Goal: Task Accomplishment & Management: Manage account settings

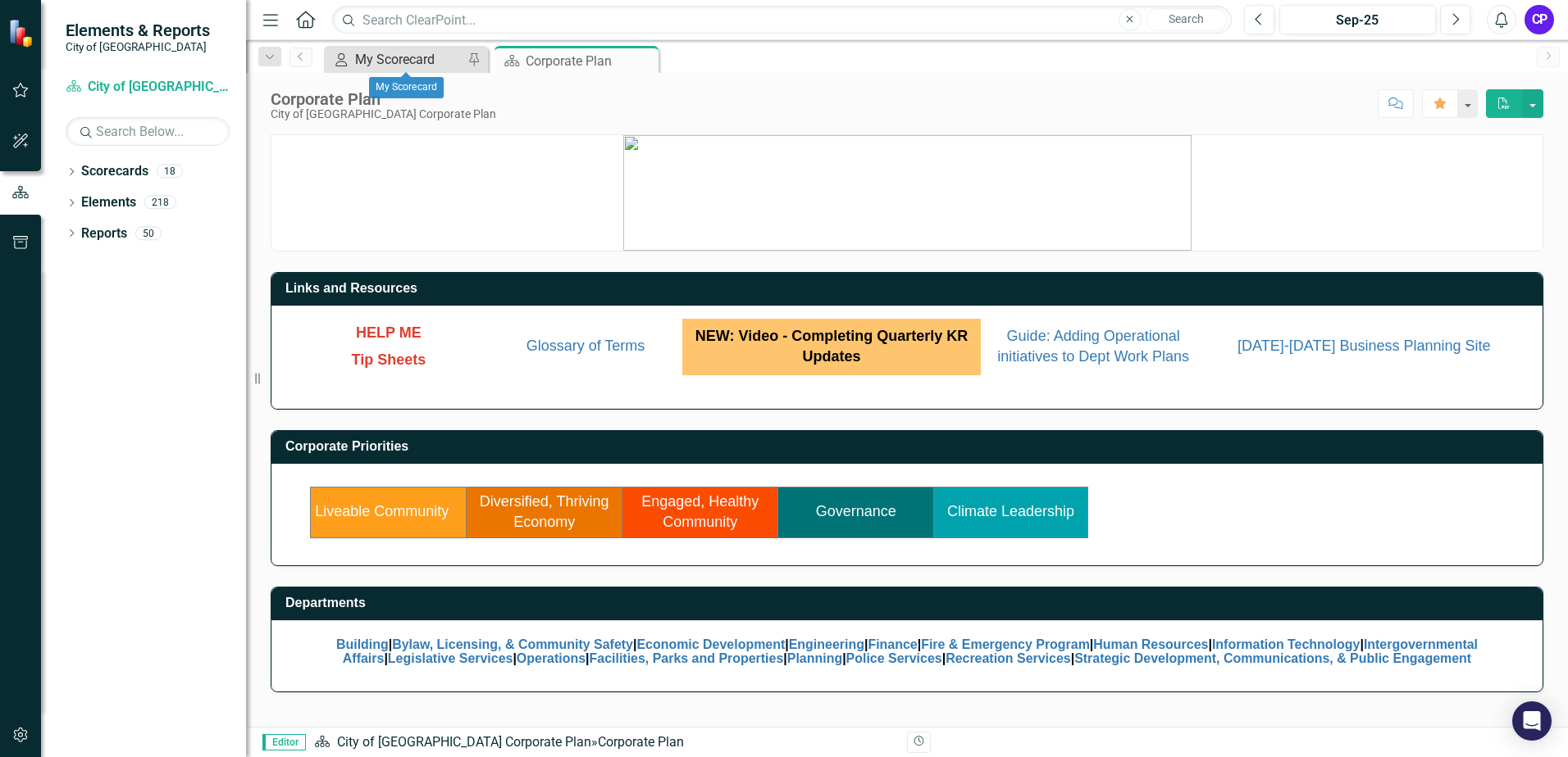
click at [418, 63] on div "My Scorecard" at bounding box center [409, 59] width 108 height 21
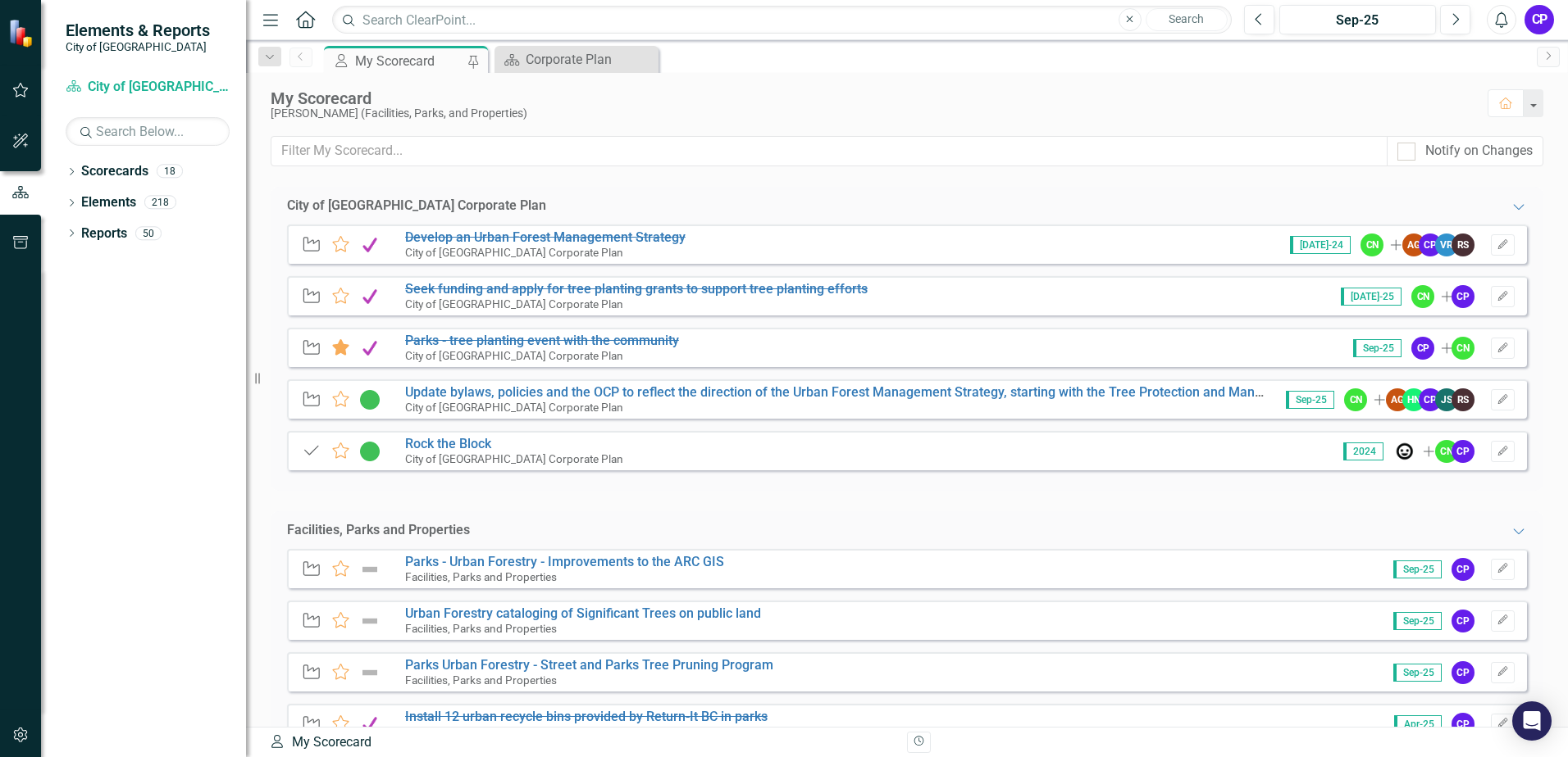
click at [787, 353] on div "Initiative Favorite Parks - tree planting event with the community City of Mapl…" at bounding box center [906, 348] width 1240 height 39
click at [767, 345] on div "Initiative Favorite Parks - tree planting event with the community City of Mapl…" at bounding box center [906, 348] width 1240 height 39
click at [508, 343] on s "Parks - tree planting event with the community" at bounding box center [542, 341] width 274 height 16
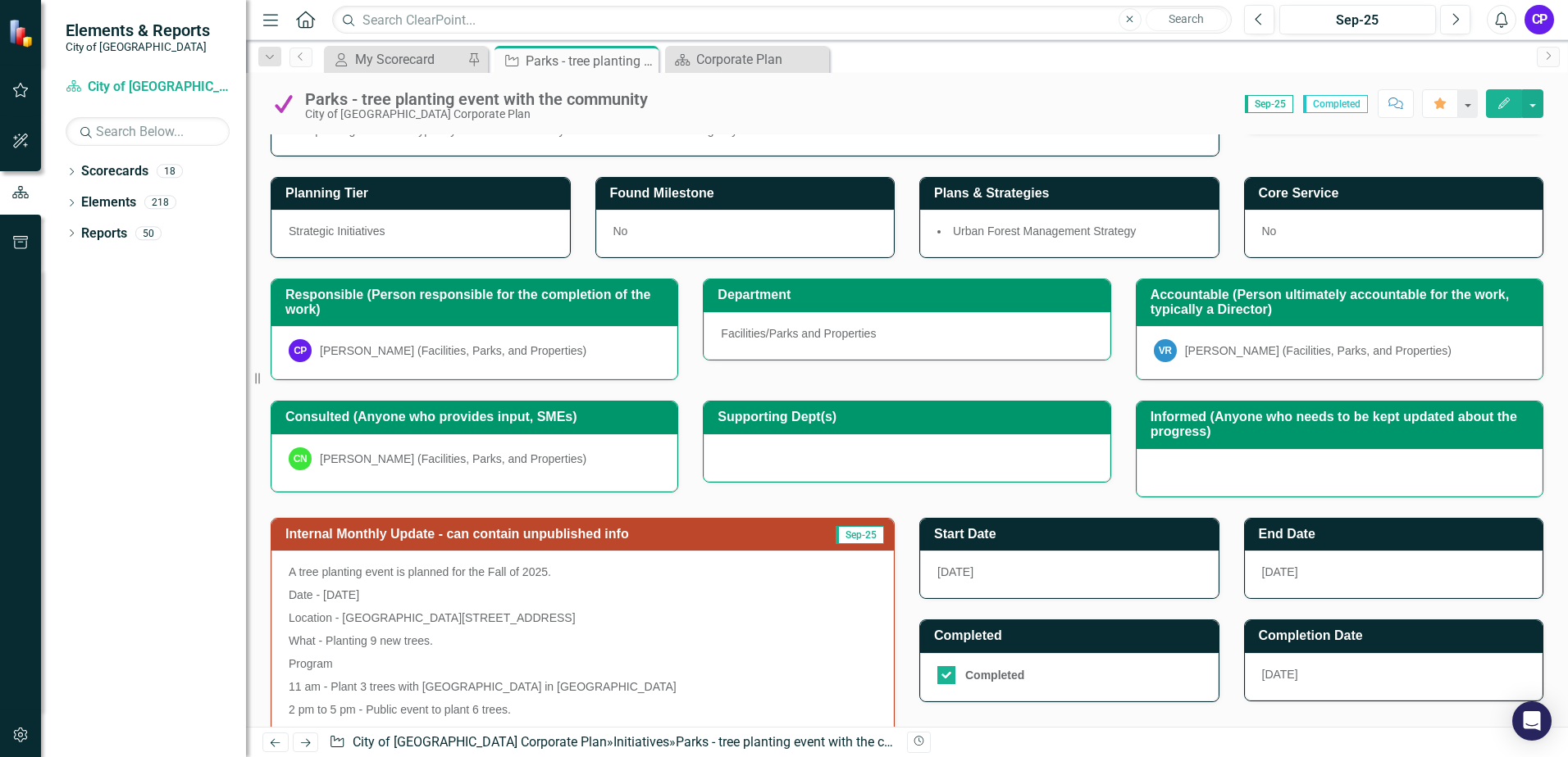
scroll to position [164, 0]
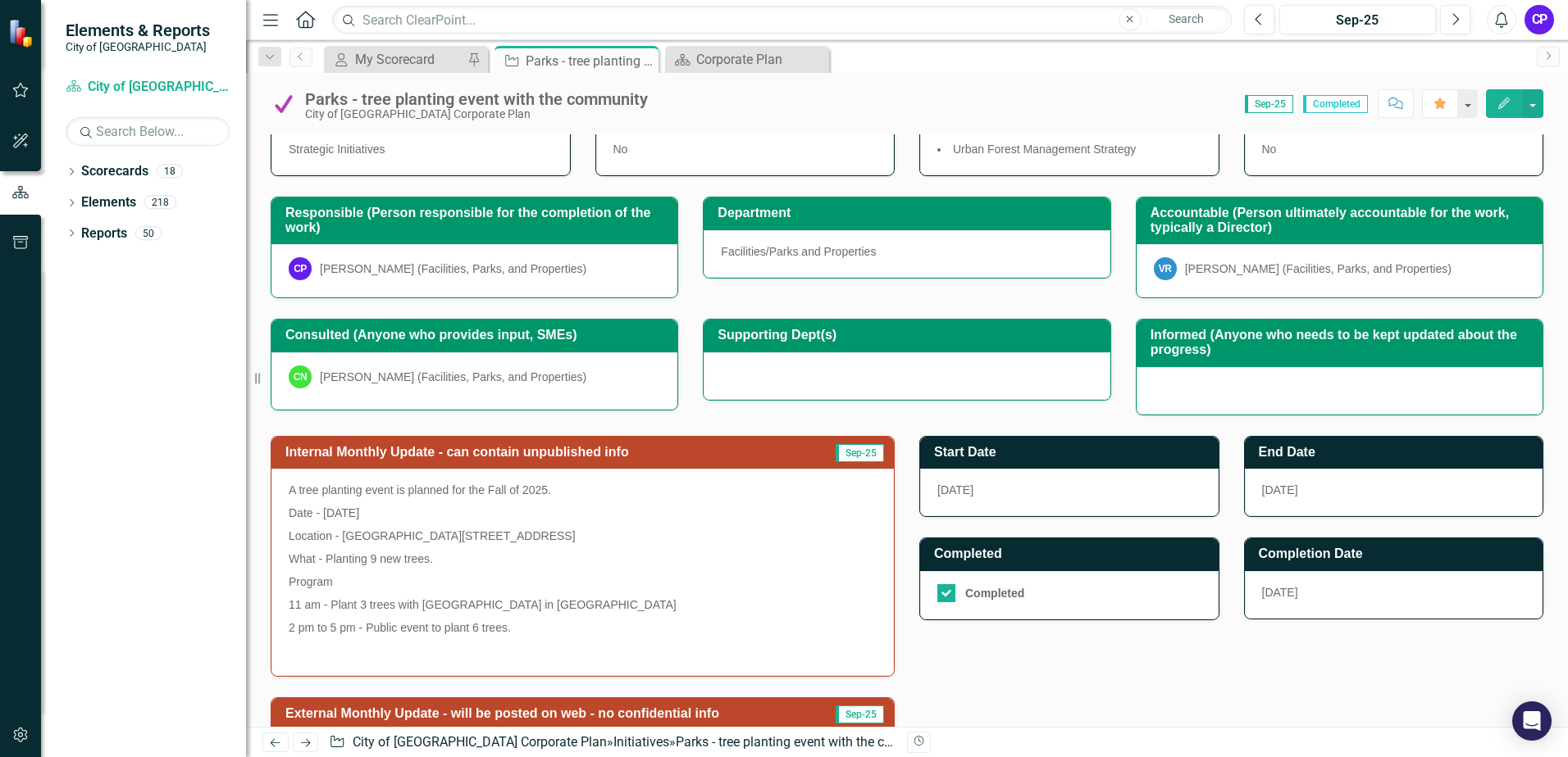
click at [1291, 597] on div "9/19/25" at bounding box center [1393, 595] width 299 height 47
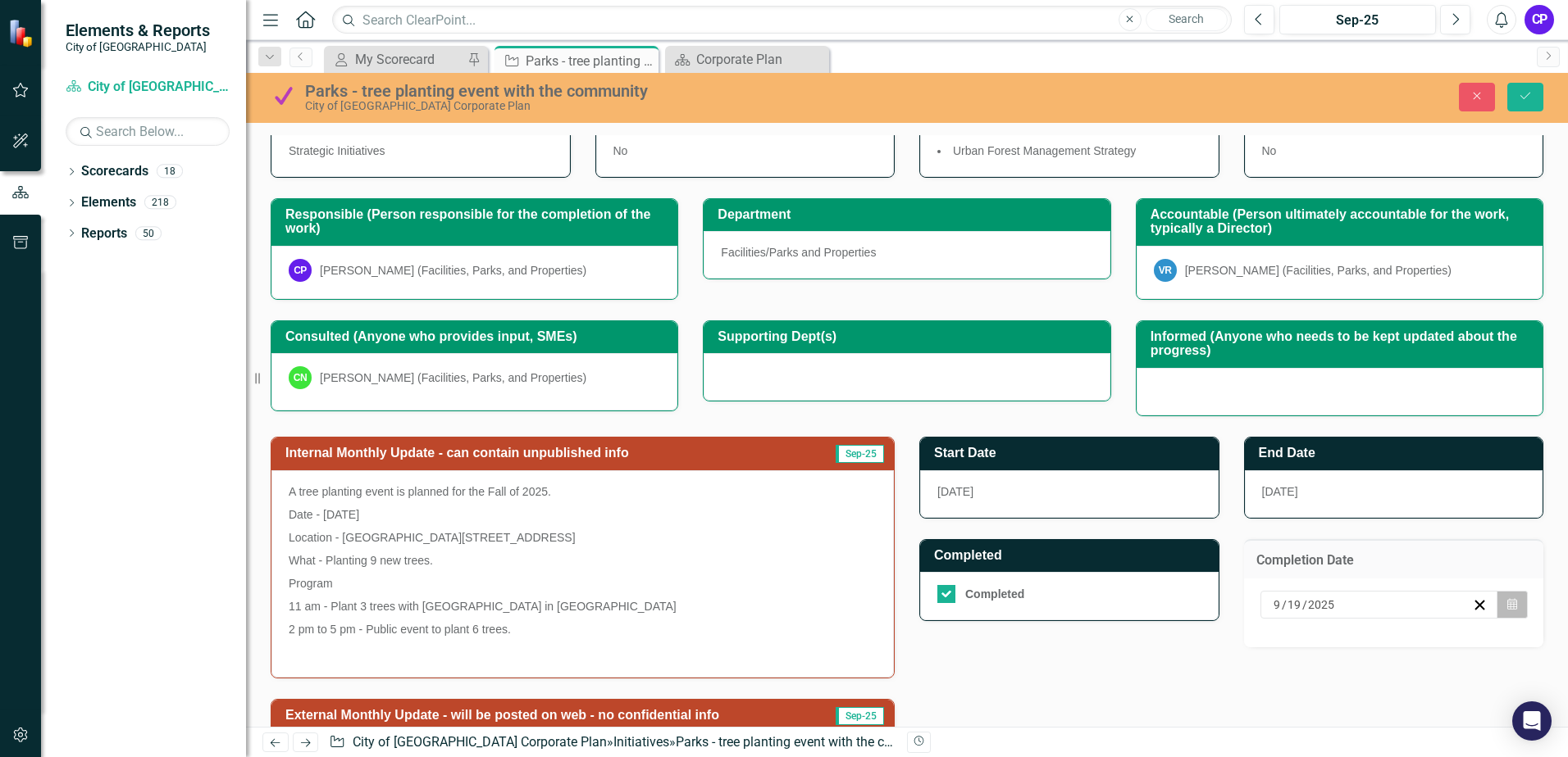
click at [1497, 608] on button "Calendar" at bounding box center [1513, 605] width 32 height 28
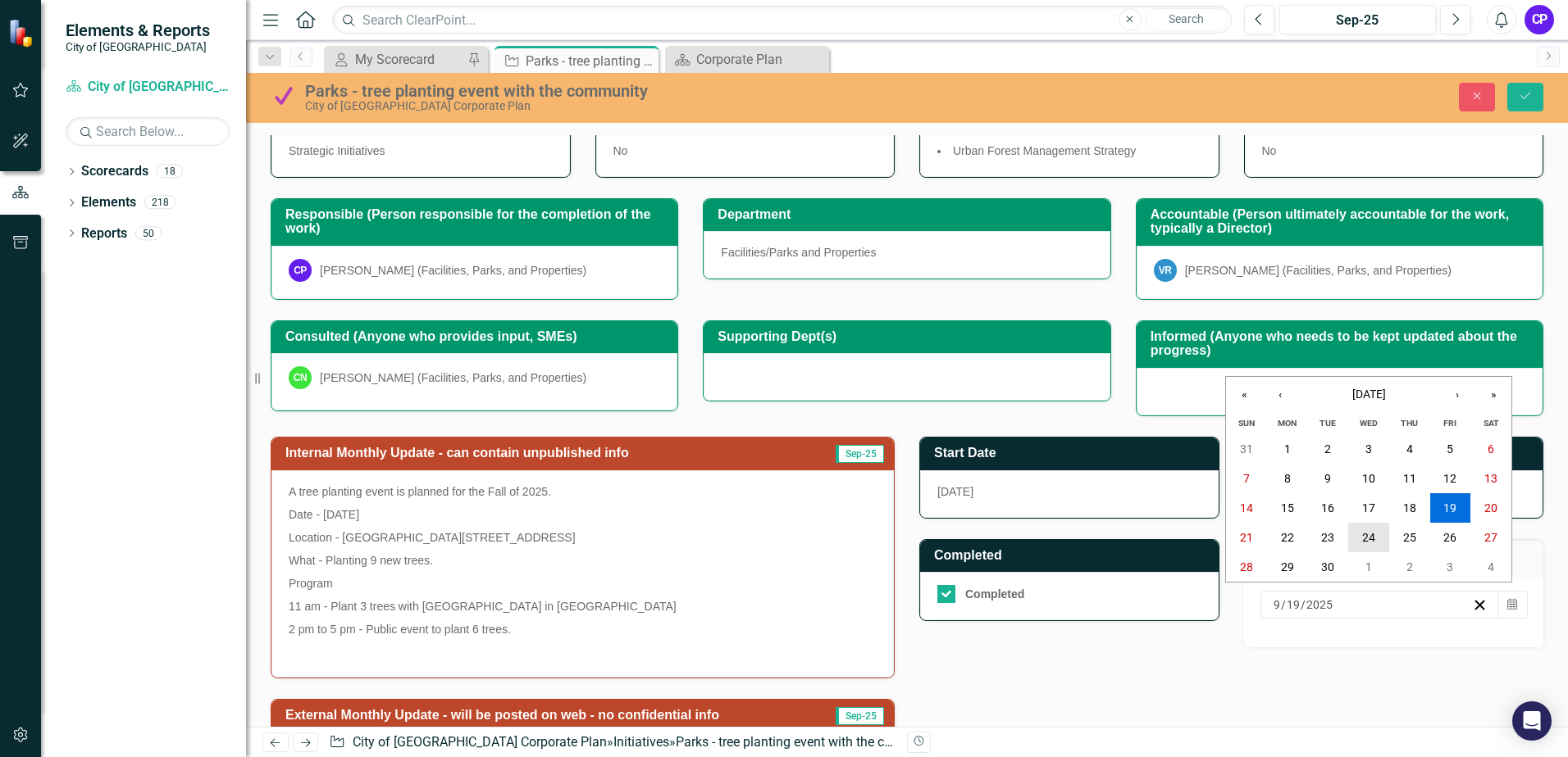
click at [1378, 538] on button "24" at bounding box center [1369, 538] width 41 height 30
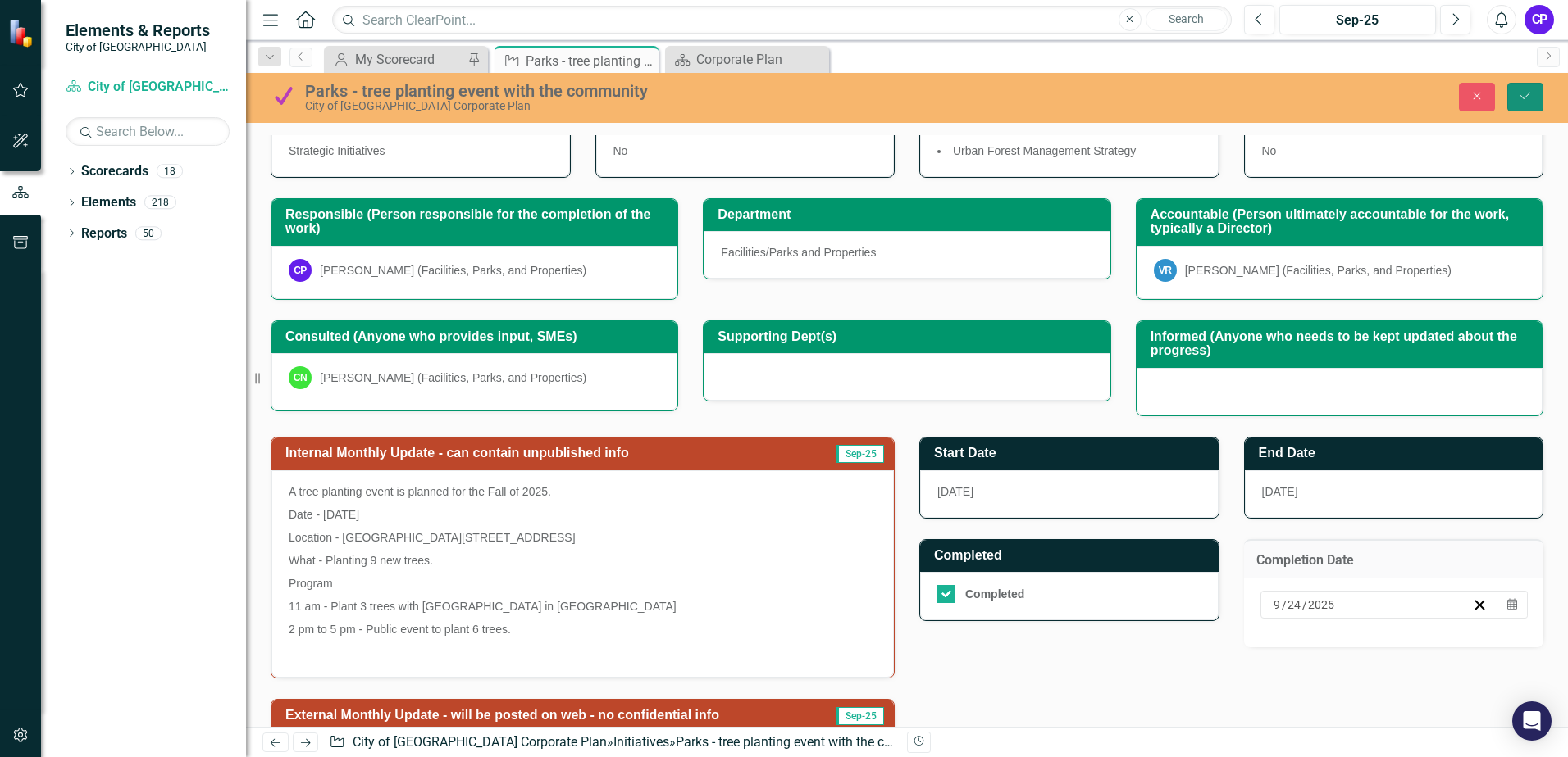
click at [1514, 104] on button "Save" at bounding box center [1525, 97] width 36 height 29
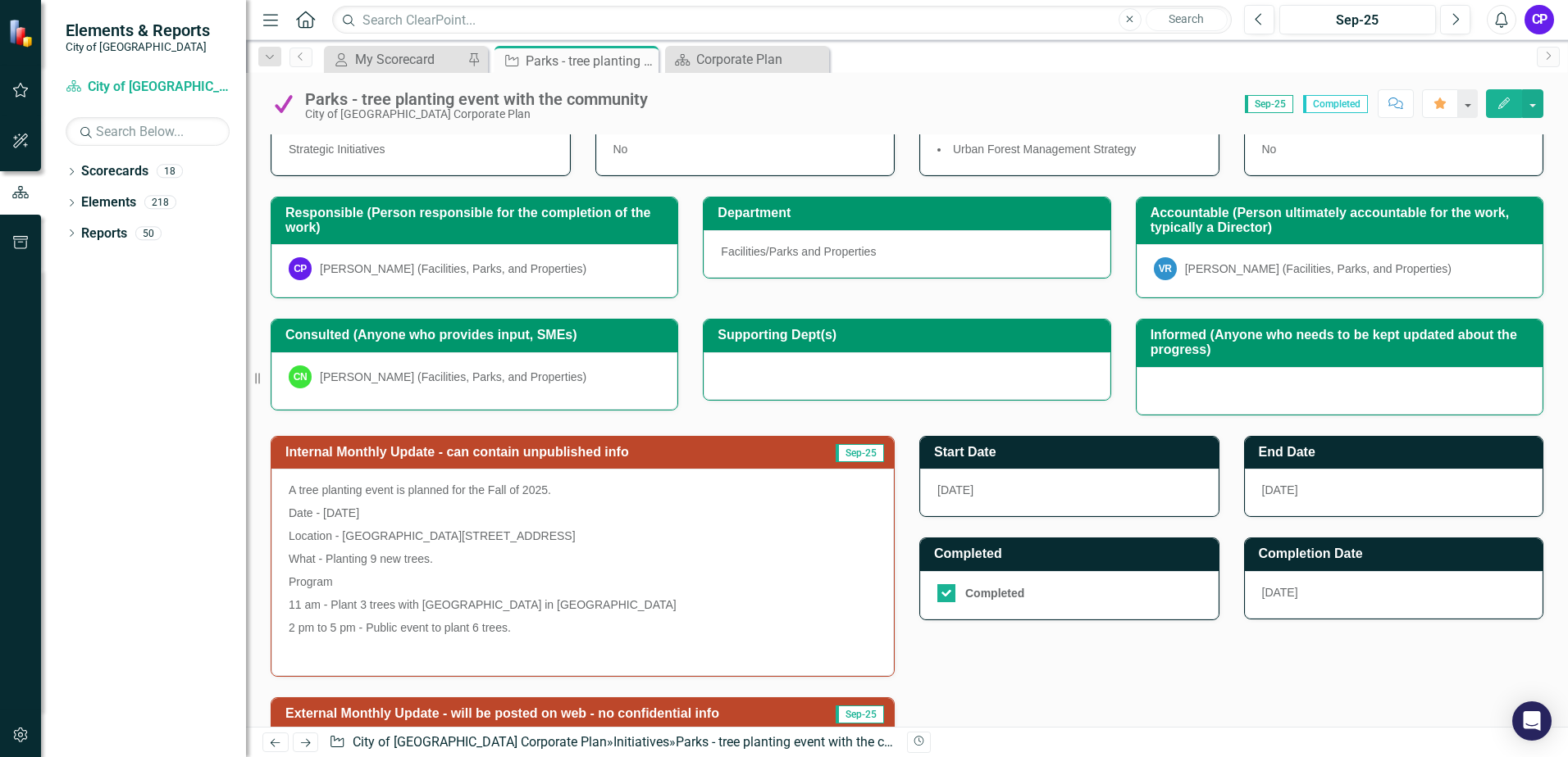
click at [1271, 492] on span "9/24/26" at bounding box center [1280, 490] width 36 height 13
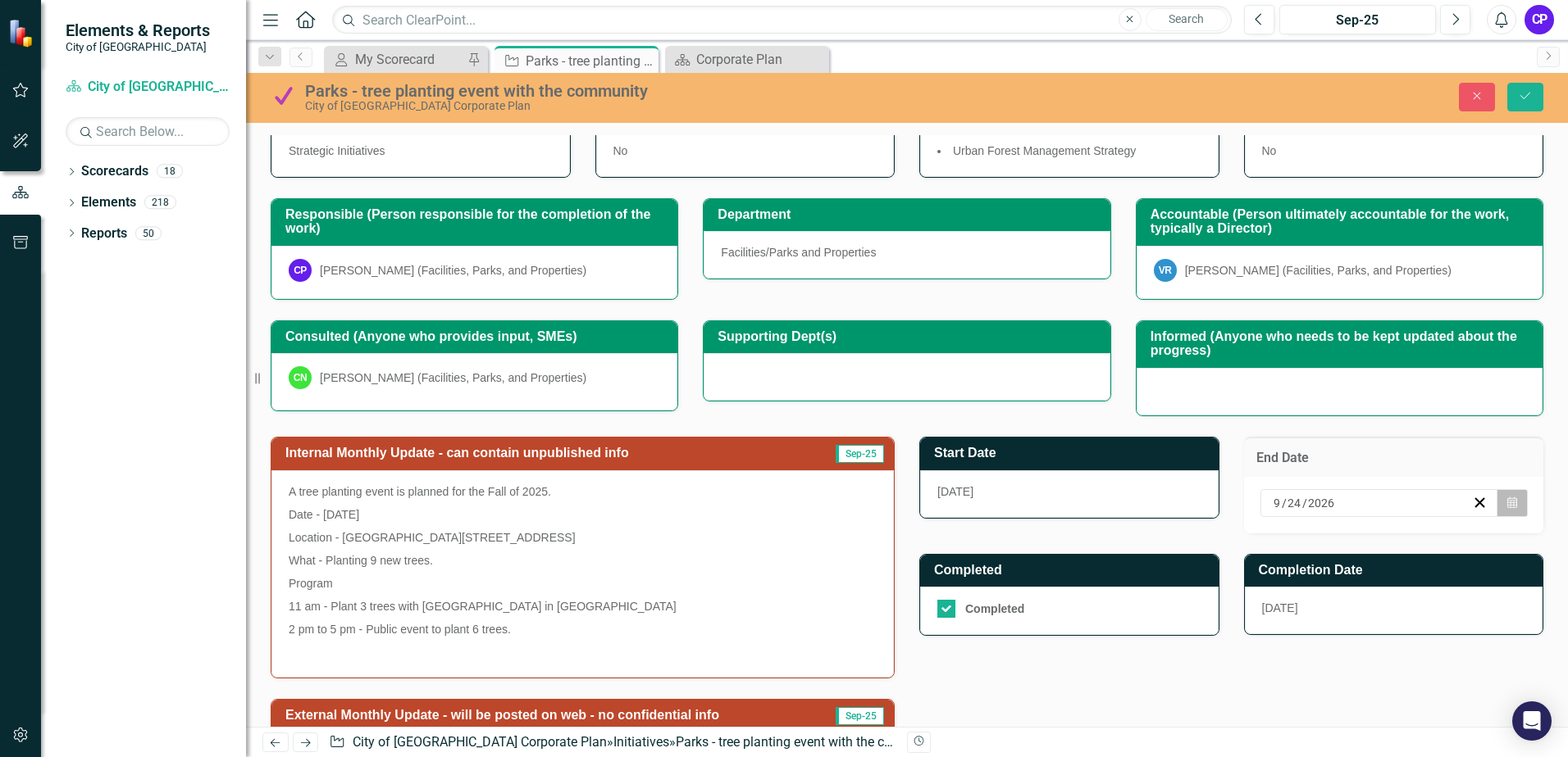
click at [1507, 504] on icon "Calendar" at bounding box center [1512, 504] width 10 height 12
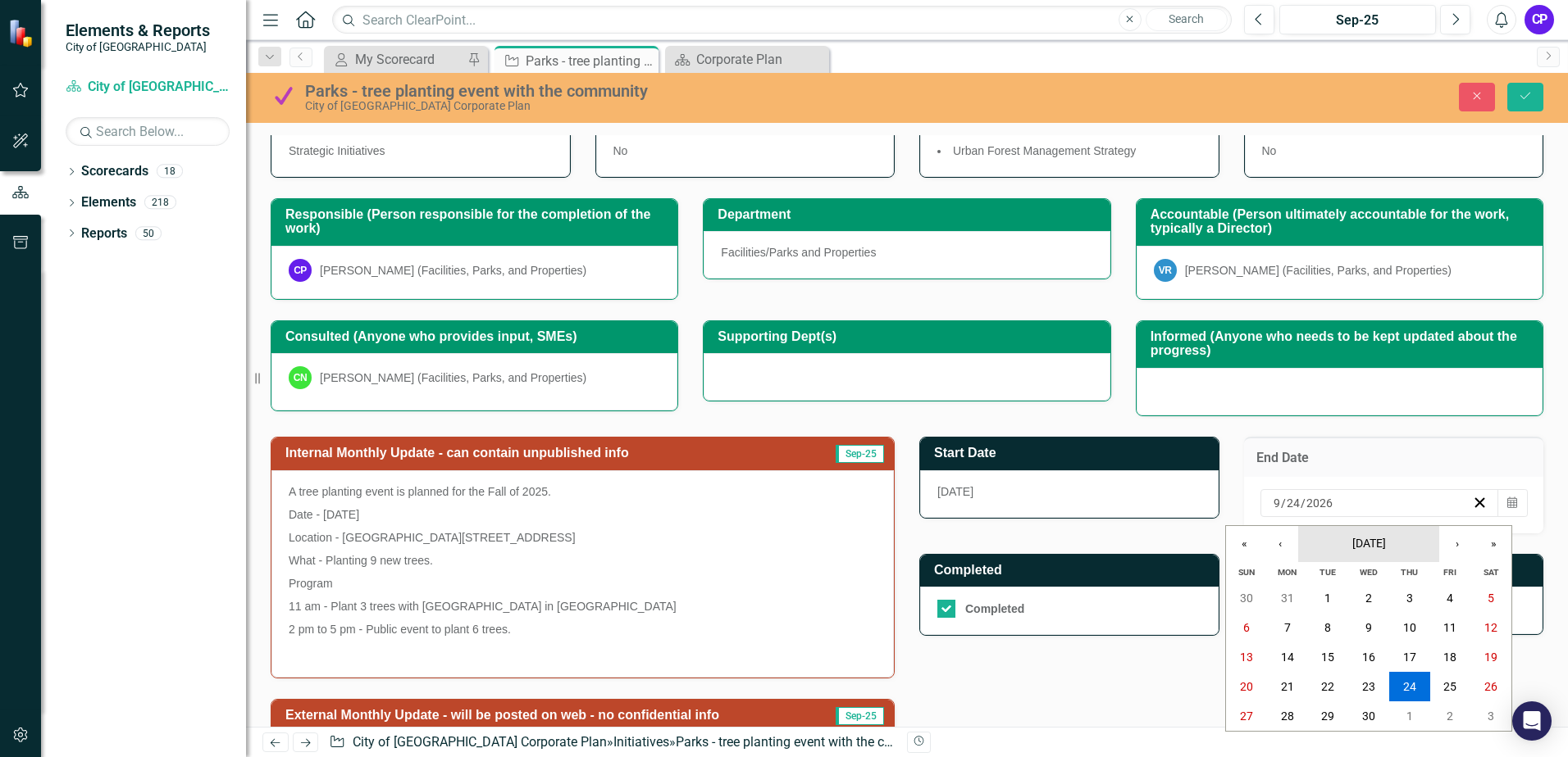
click at [1386, 538] on span "September 2026" at bounding box center [1369, 543] width 34 height 13
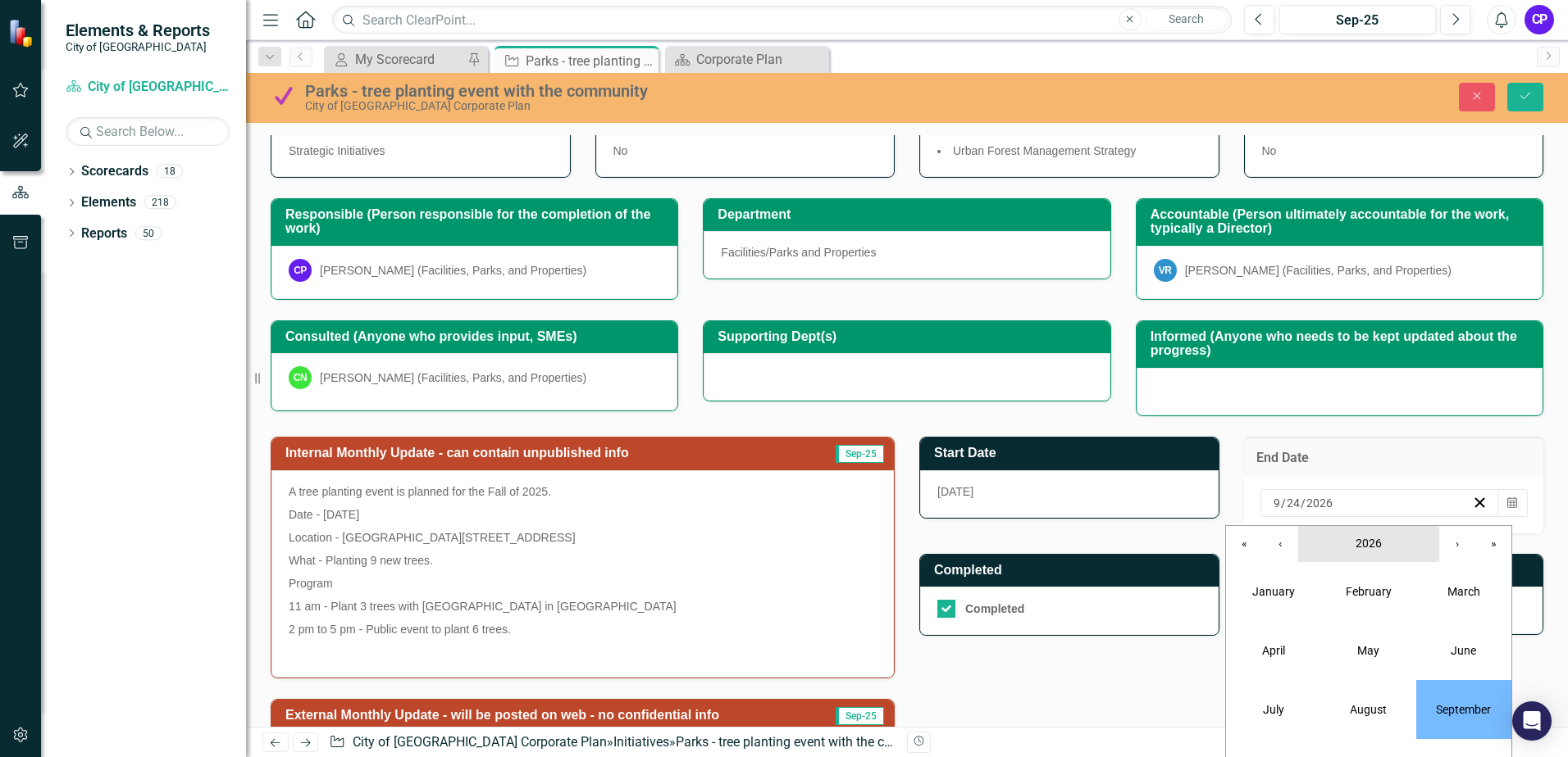
click at [1364, 540] on span "2026" at bounding box center [1369, 543] width 27 height 13
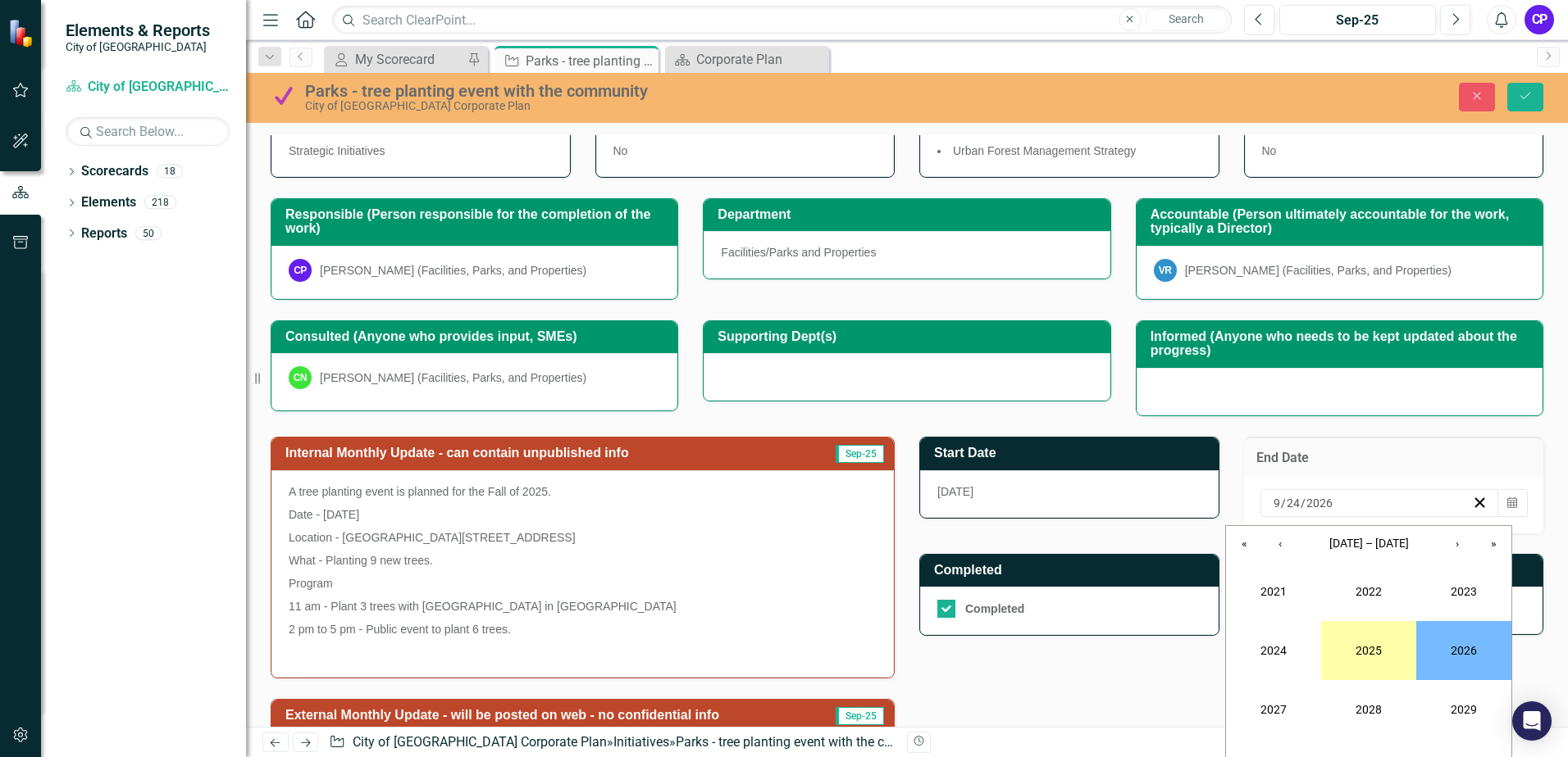
click at [1365, 637] on button "2025" at bounding box center [1369, 651] width 95 height 59
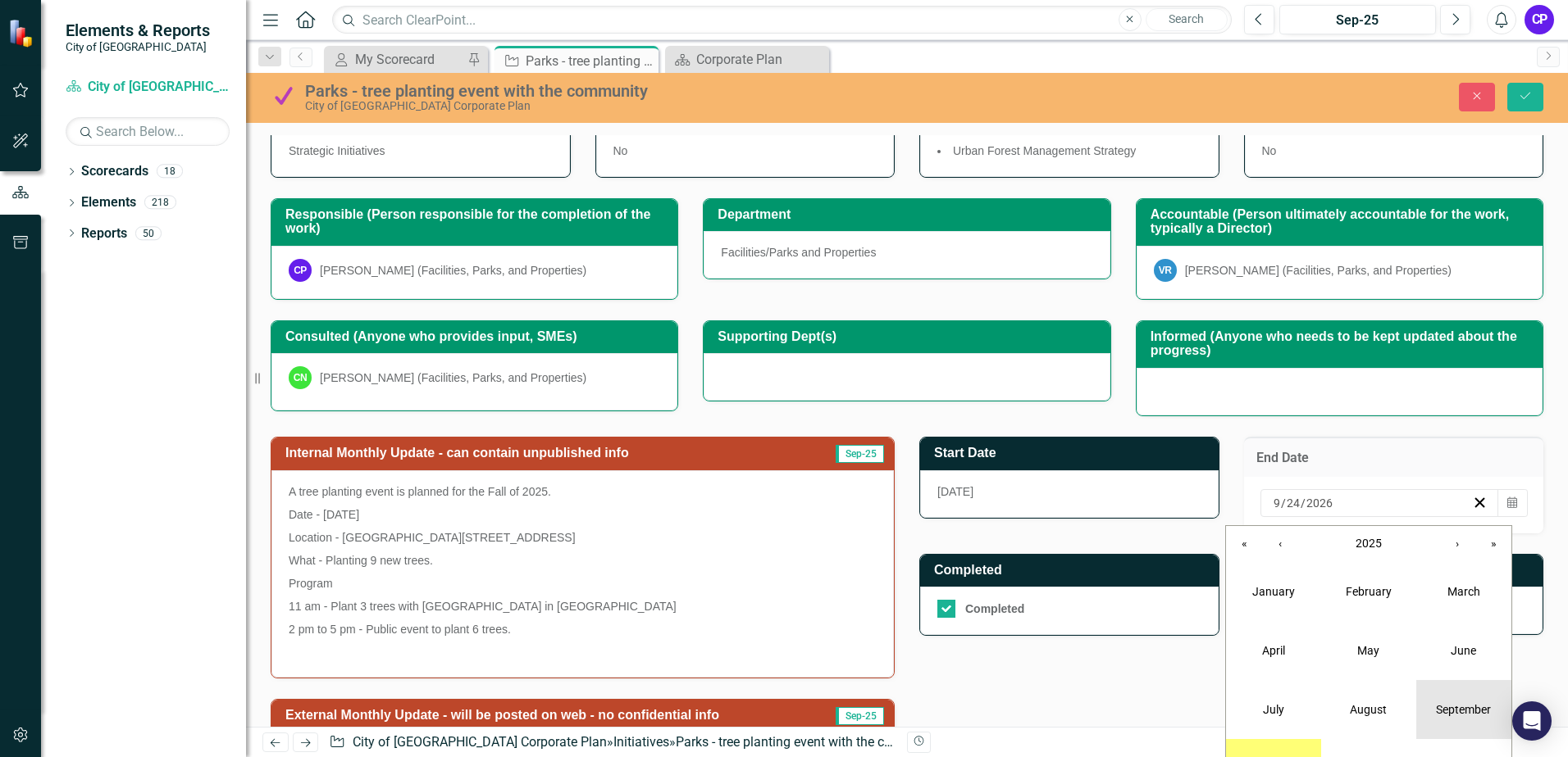
click at [1456, 704] on abbr "September" at bounding box center [1463, 710] width 55 height 13
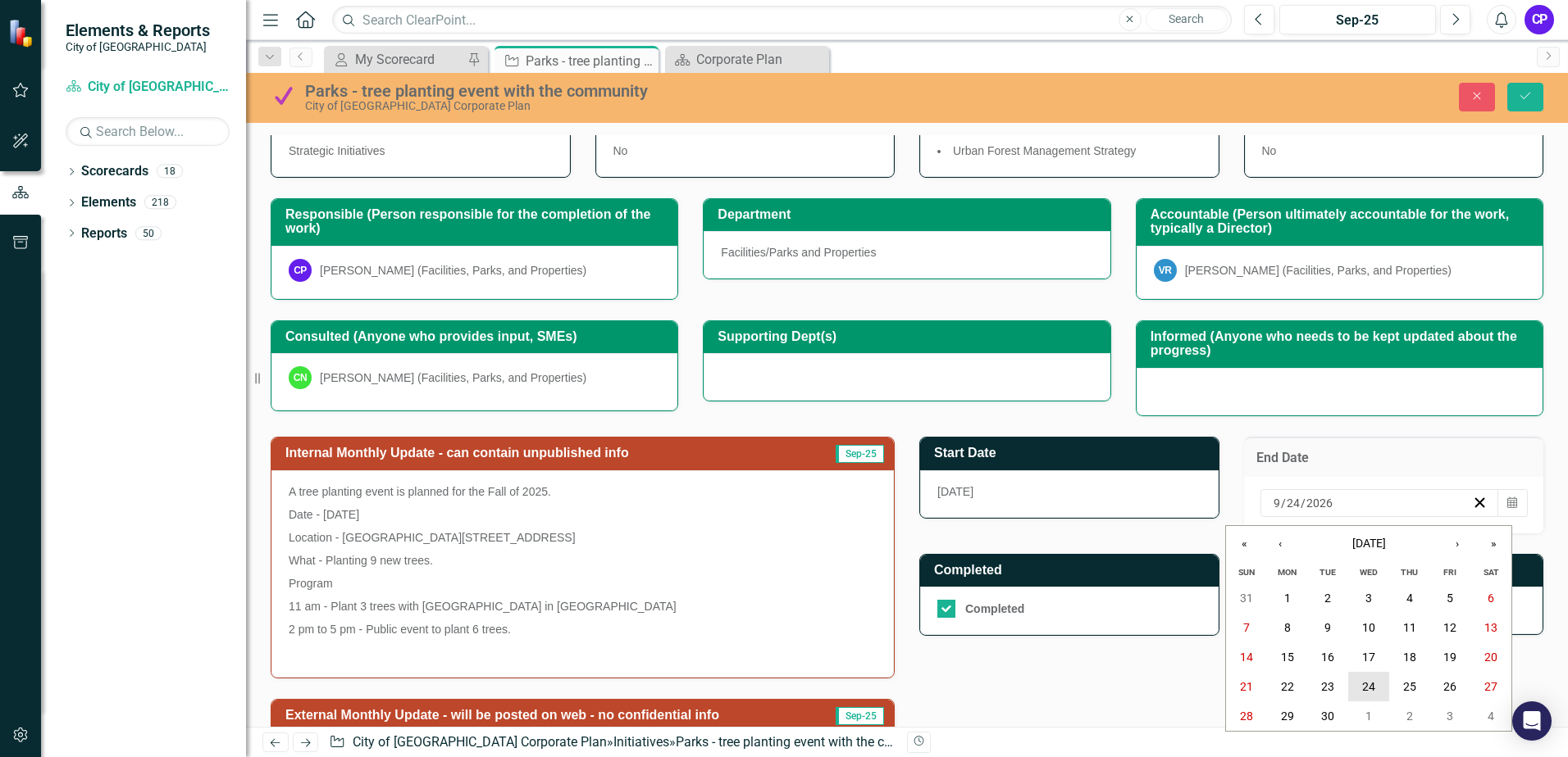
click at [1377, 684] on button "24" at bounding box center [1369, 687] width 41 height 30
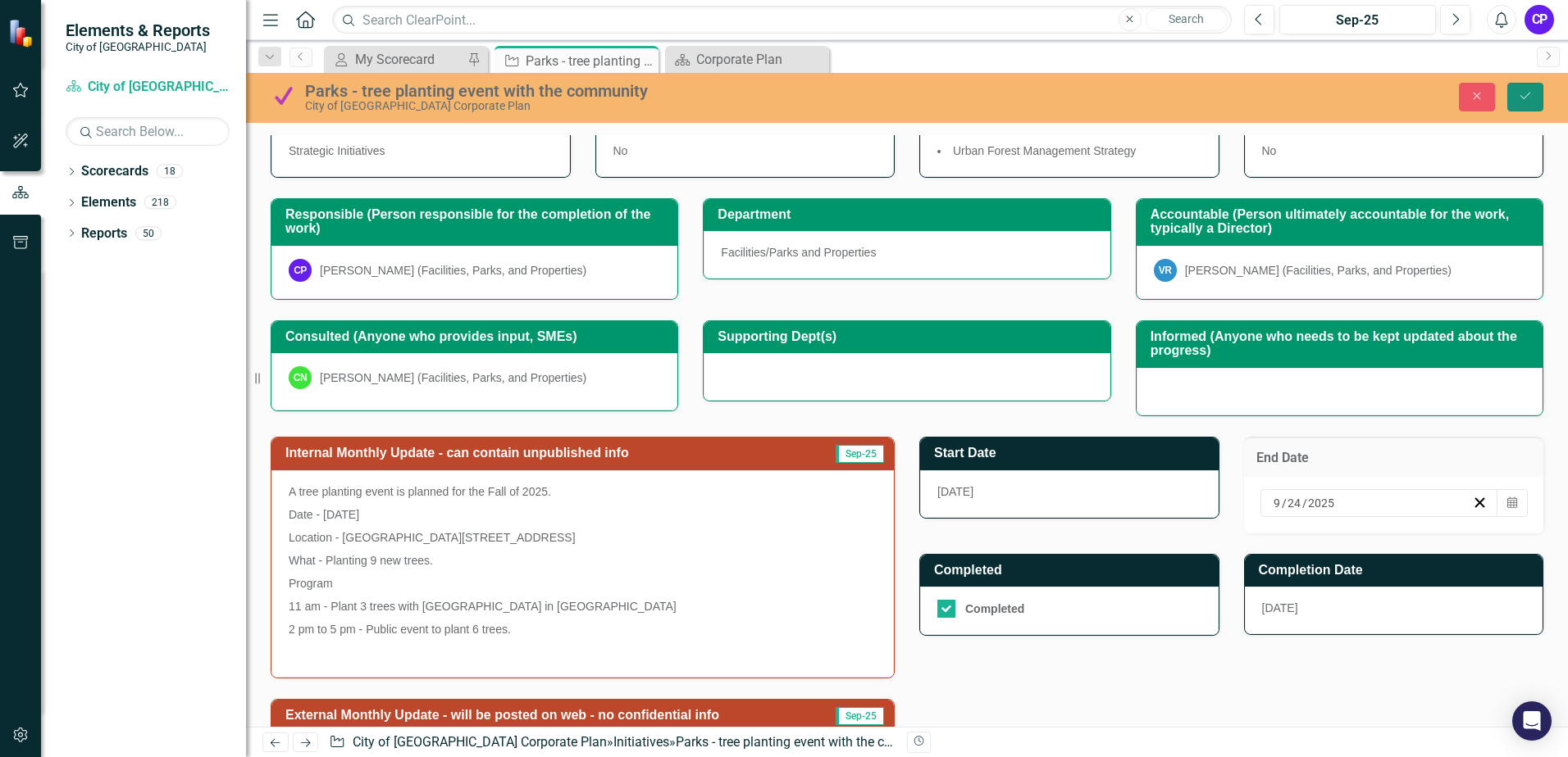
click at [1522, 96] on icon "Save" at bounding box center [1525, 96] width 15 height 12
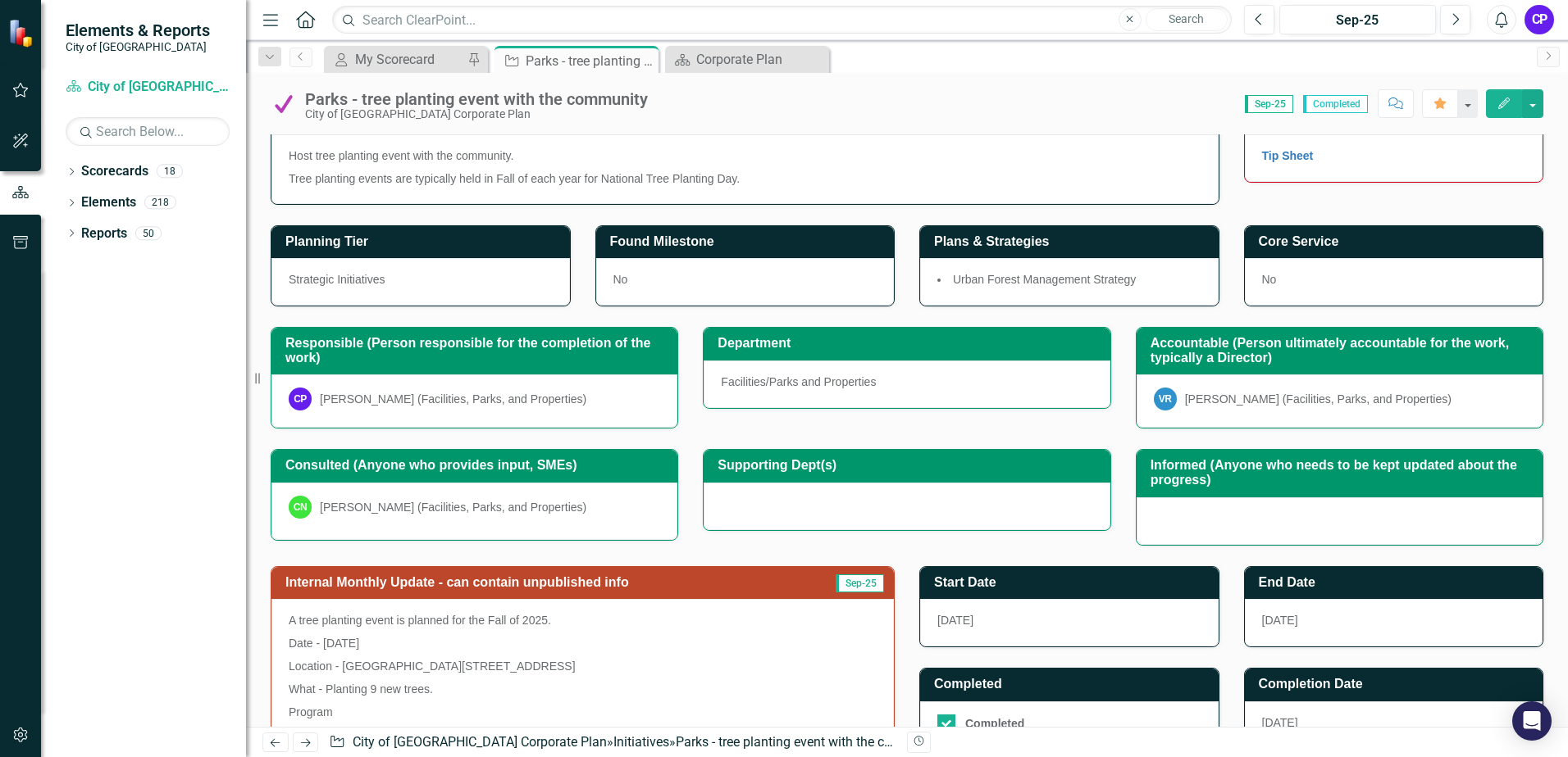
scroll to position [0, 0]
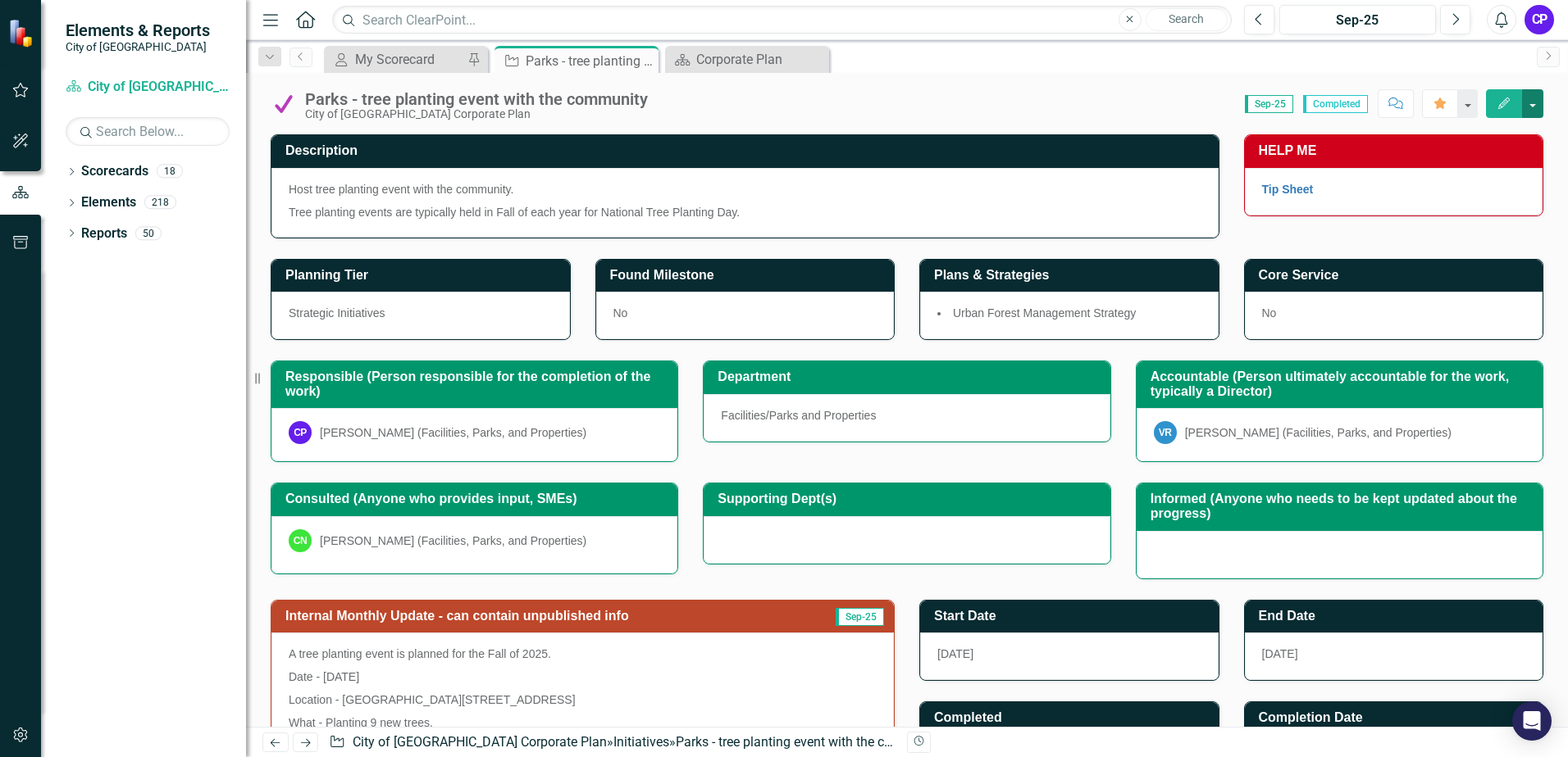
click at [1534, 104] on button "button" at bounding box center [1532, 103] width 22 height 29
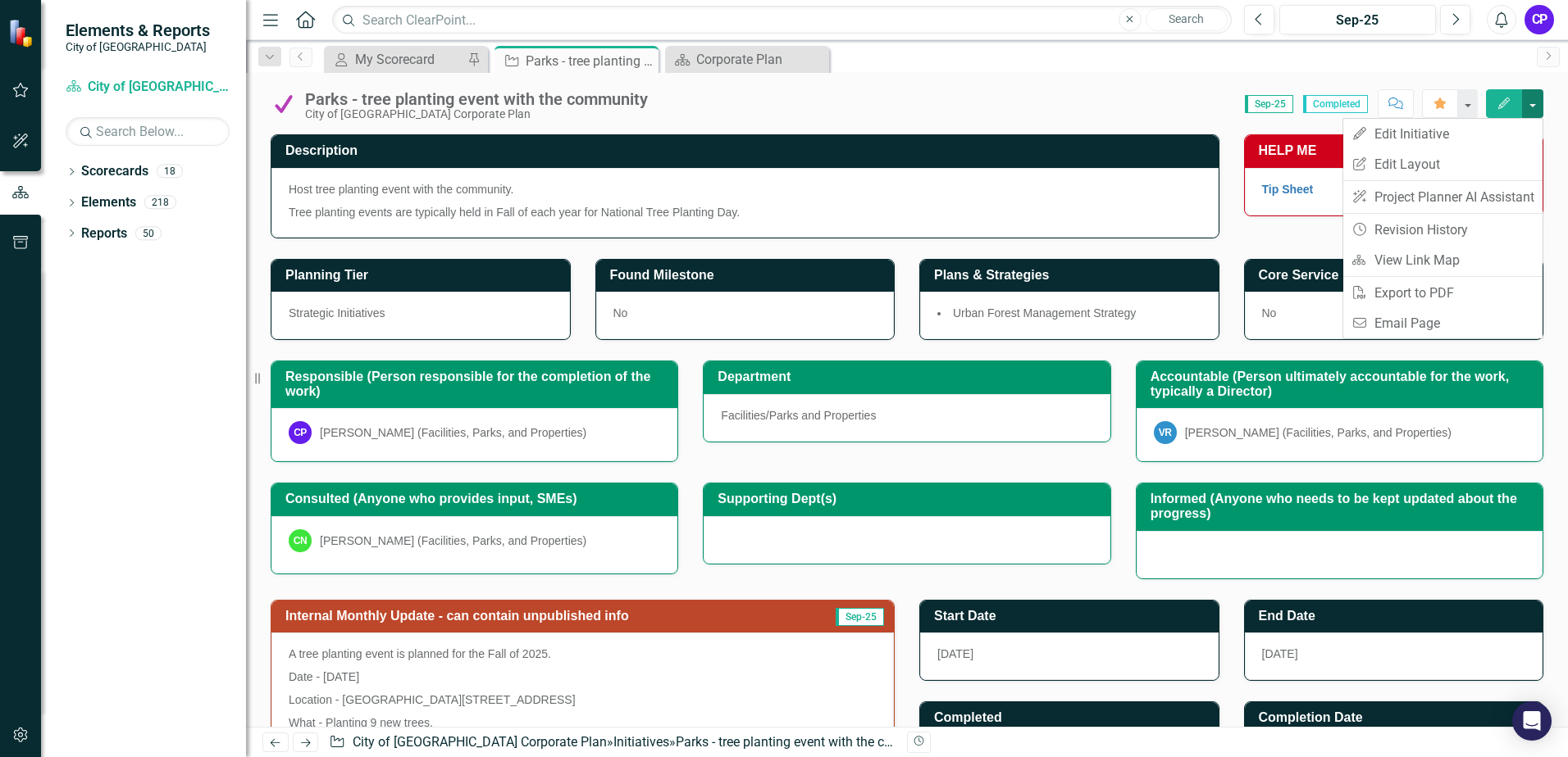
click at [1534, 104] on button "button" at bounding box center [1532, 103] width 22 height 29
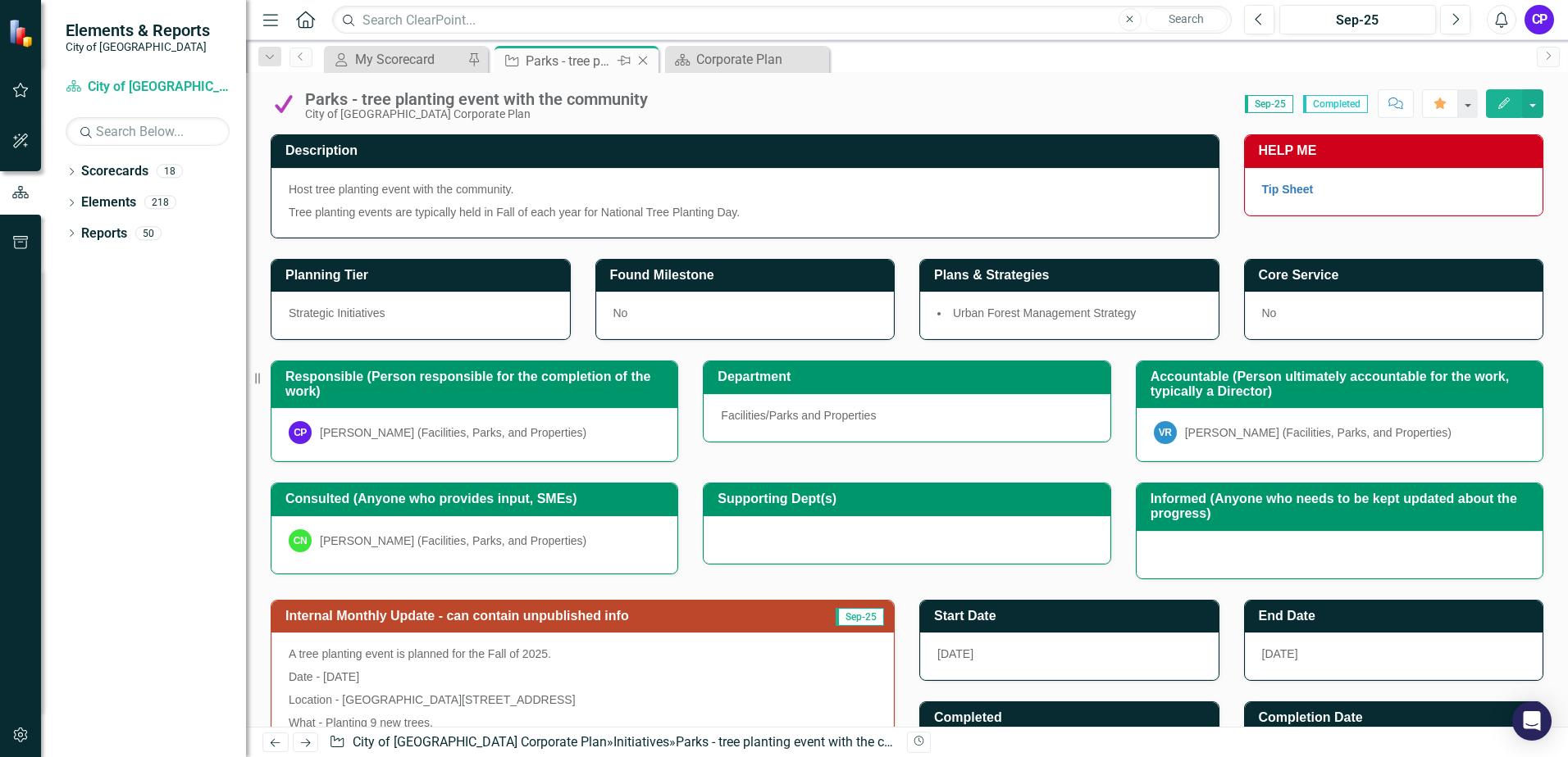
click at [642, 58] on icon "Close" at bounding box center [643, 60] width 17 height 13
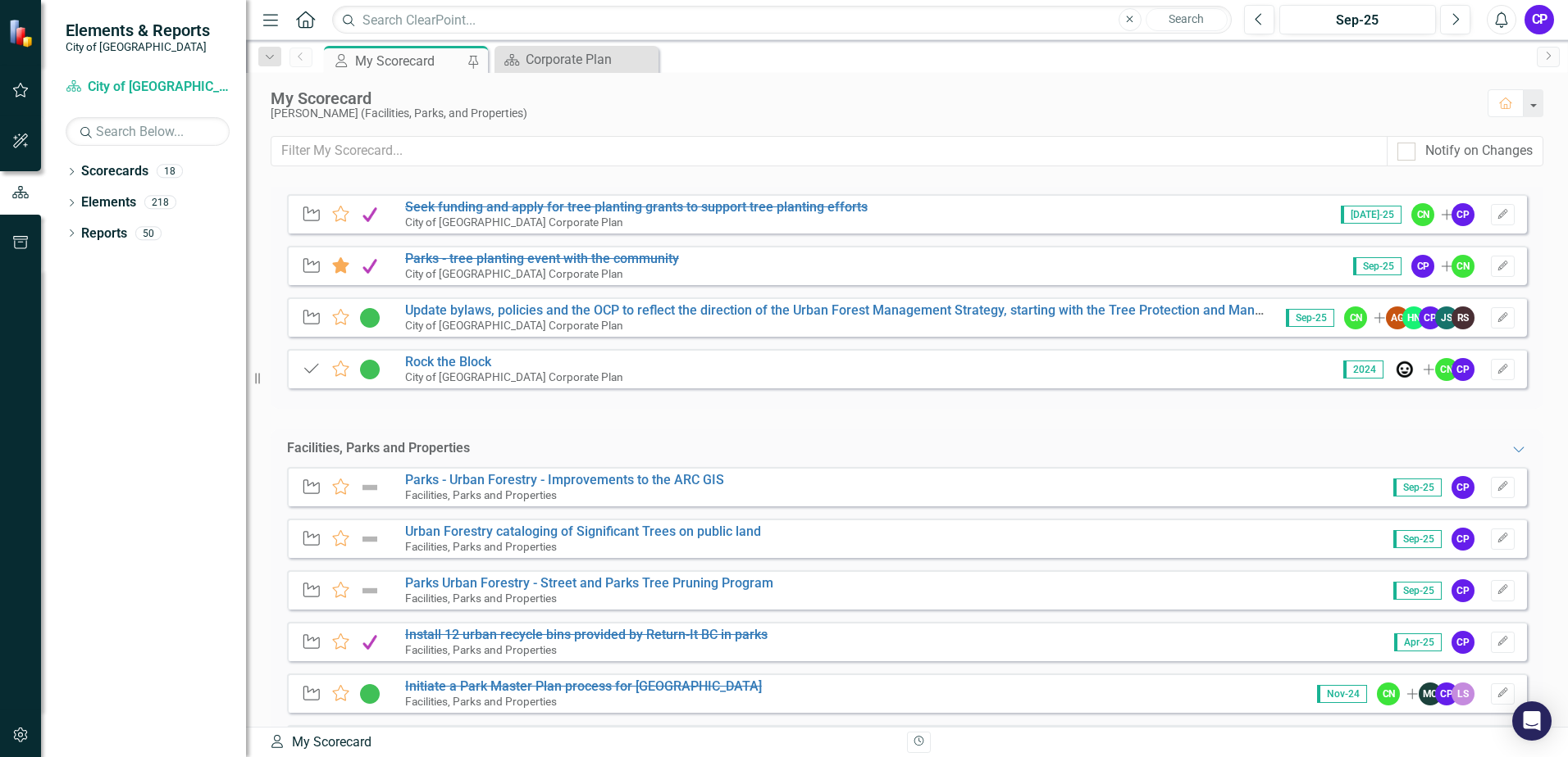
scroll to position [164, 0]
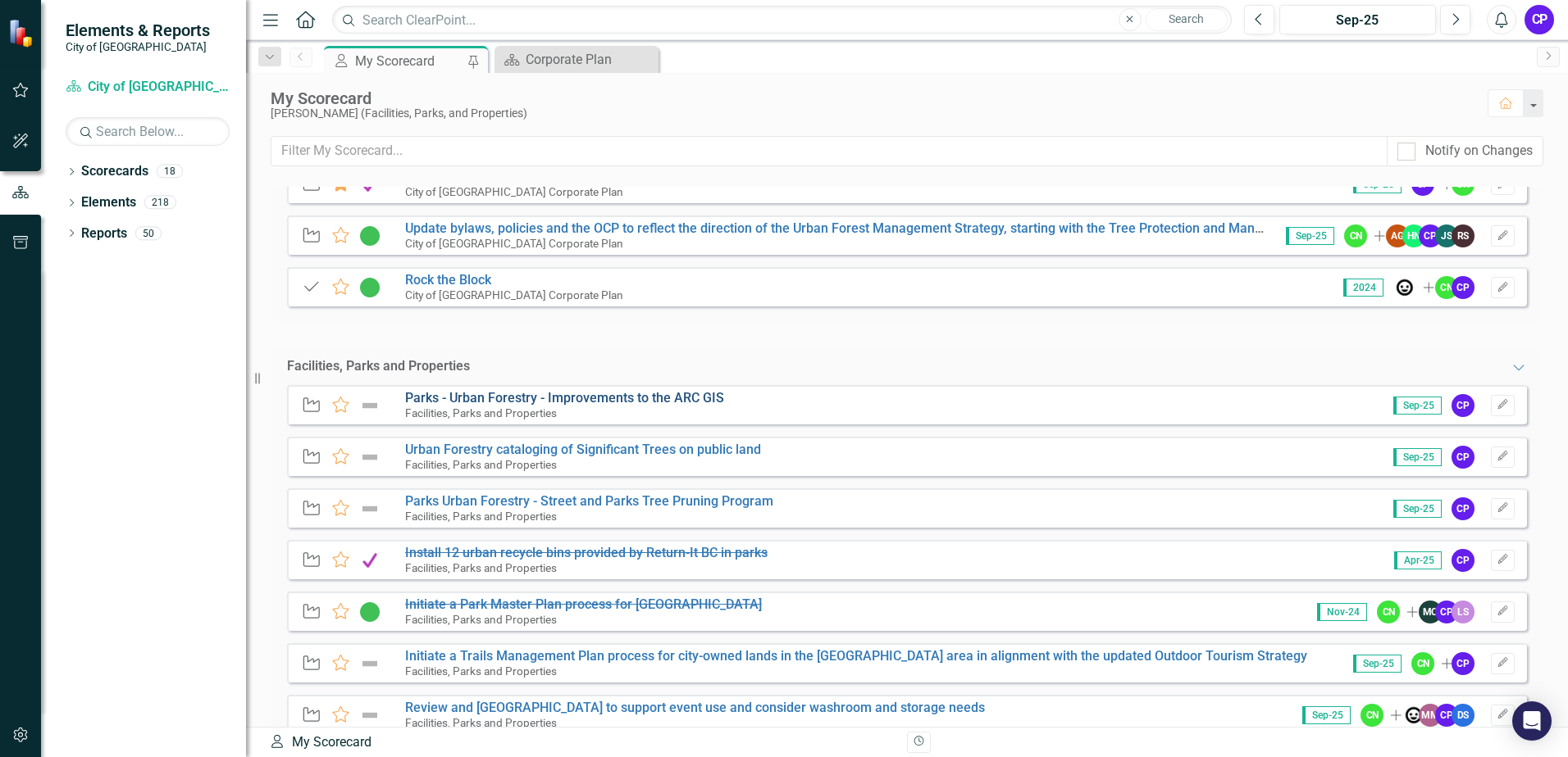
click at [650, 401] on link "Parks - Urban Forestry - Improvements to the ARC GIS" at bounding box center [564, 398] width 319 height 16
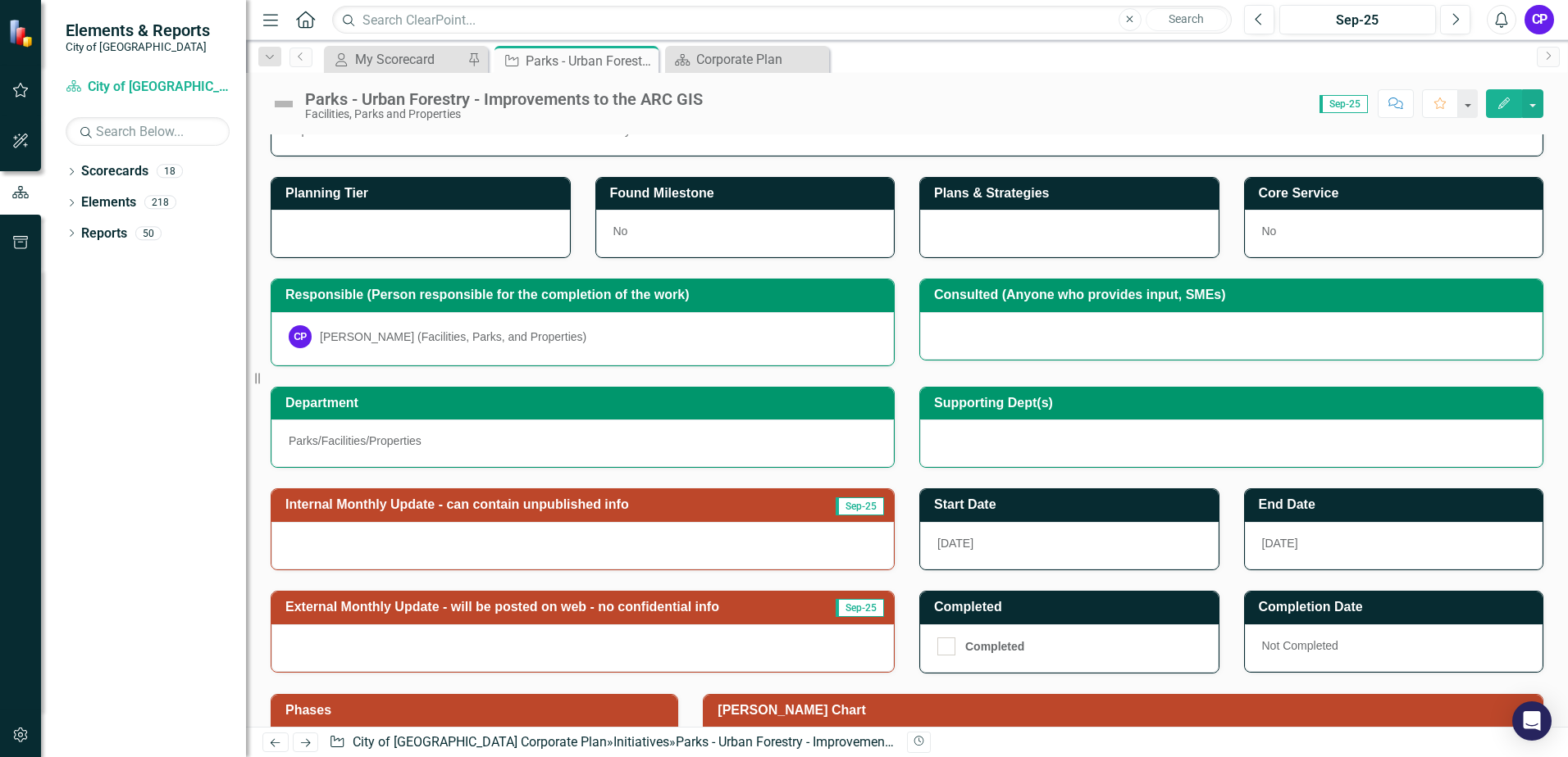
scroll to position [164, 0]
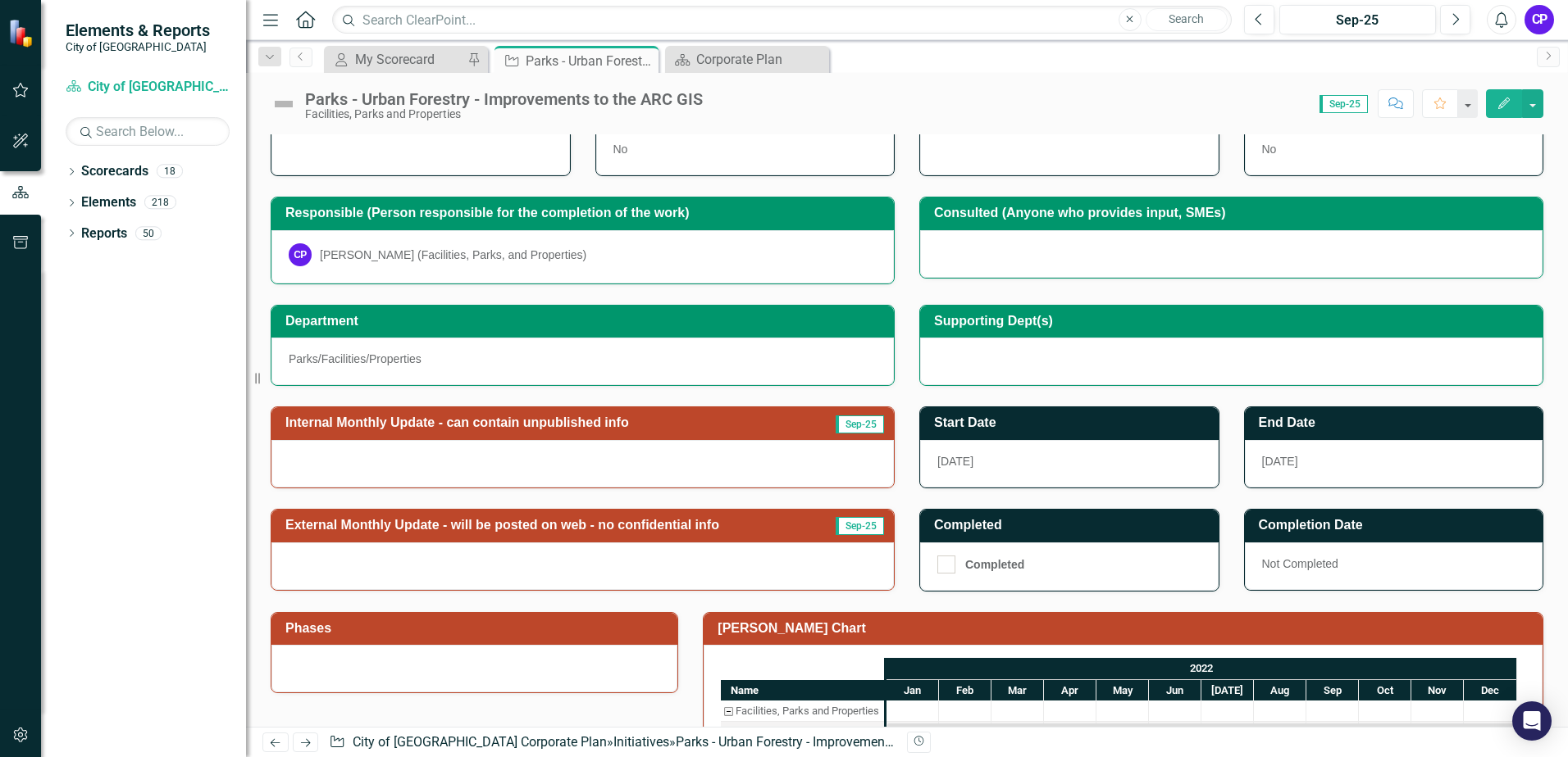
click at [1273, 562] on div "Not Completed" at bounding box center [1393, 567] width 299 height 47
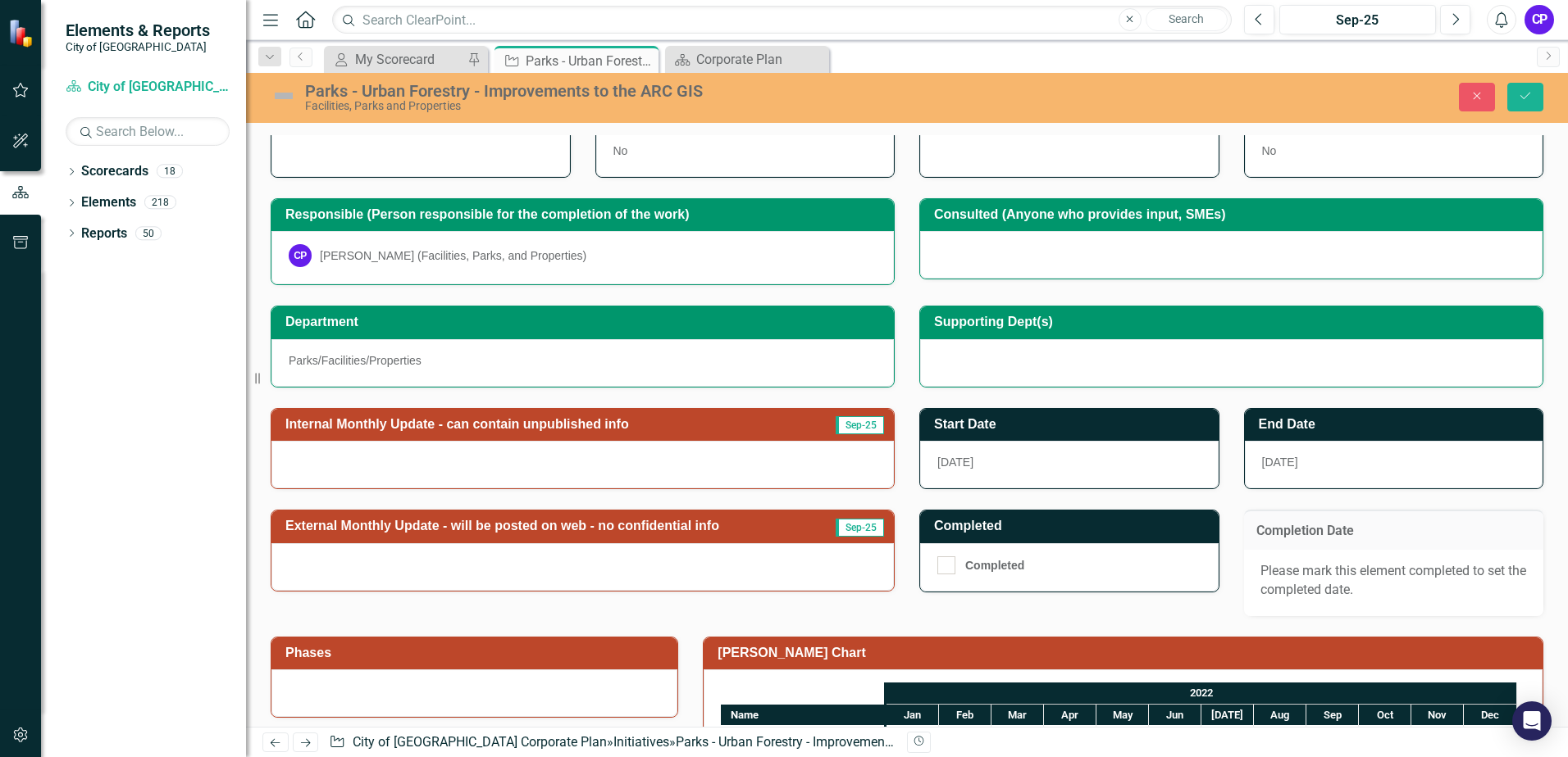
click at [1349, 465] on div "12/31/22" at bounding box center [1393, 464] width 299 height 47
click at [1362, 426] on h3 "End Date" at bounding box center [1396, 424] width 276 height 15
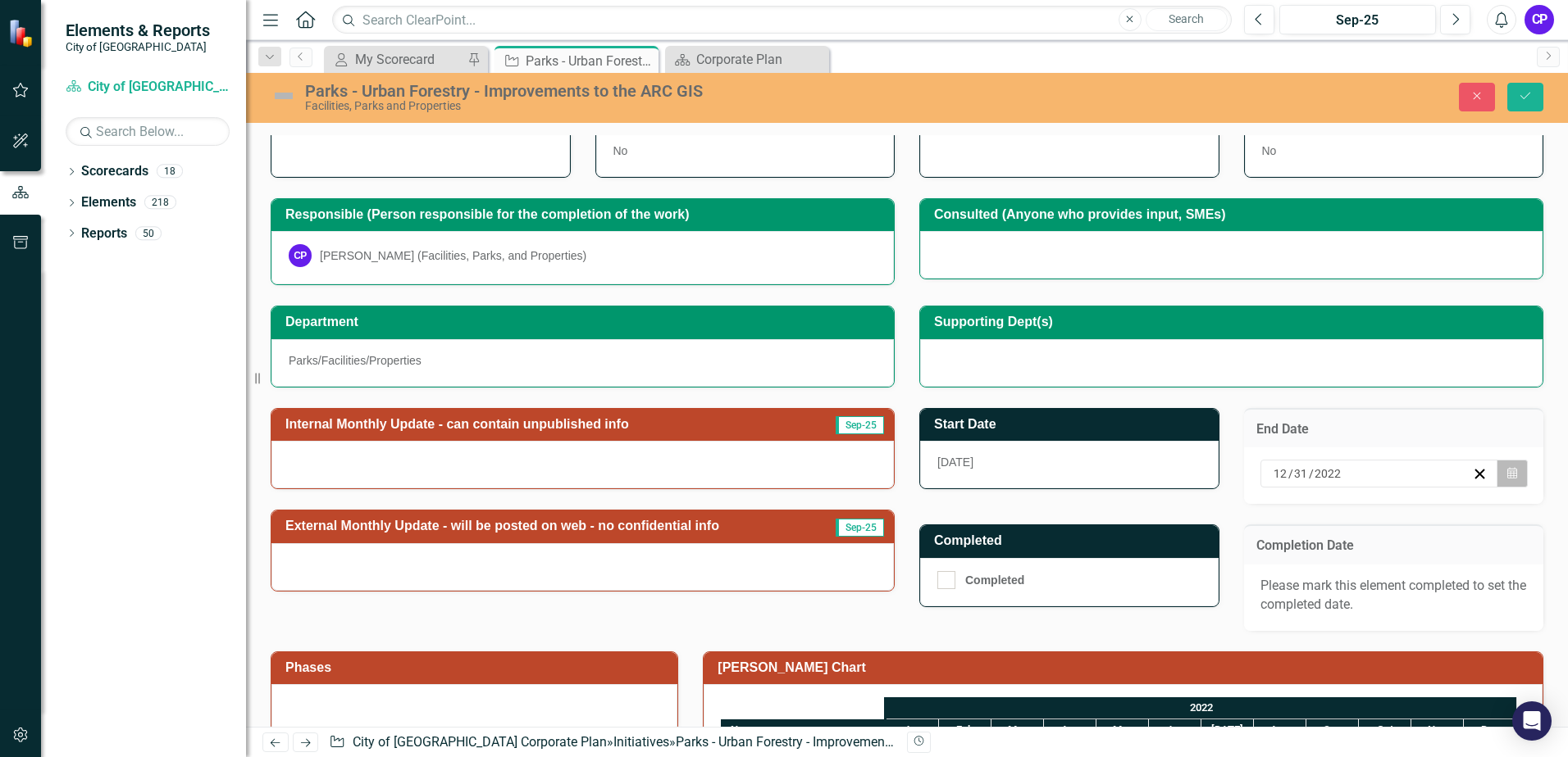
click at [1507, 476] on icon "button" at bounding box center [1512, 473] width 10 height 12
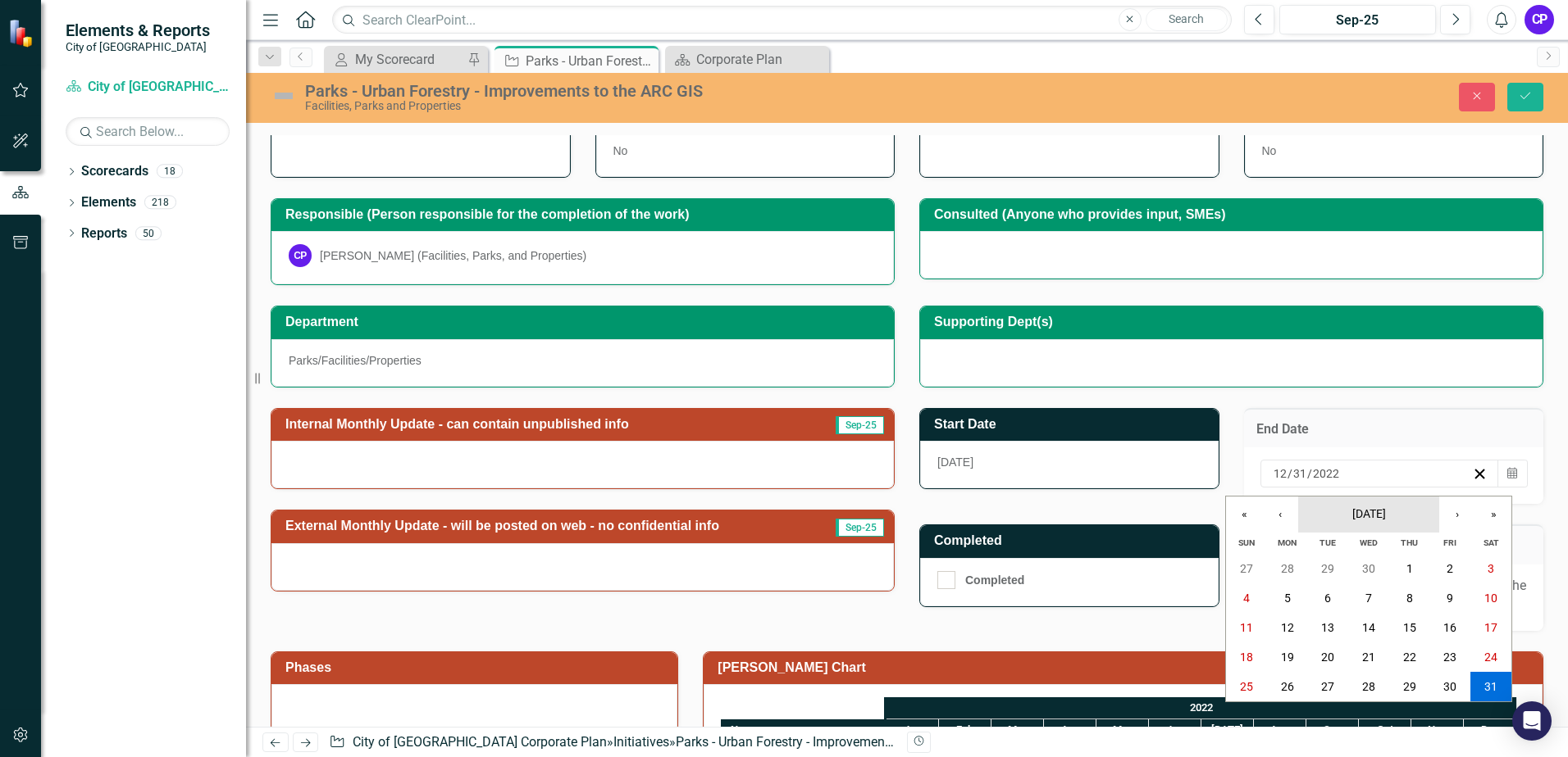
click at [1386, 509] on span "December 2022" at bounding box center [1369, 514] width 34 height 13
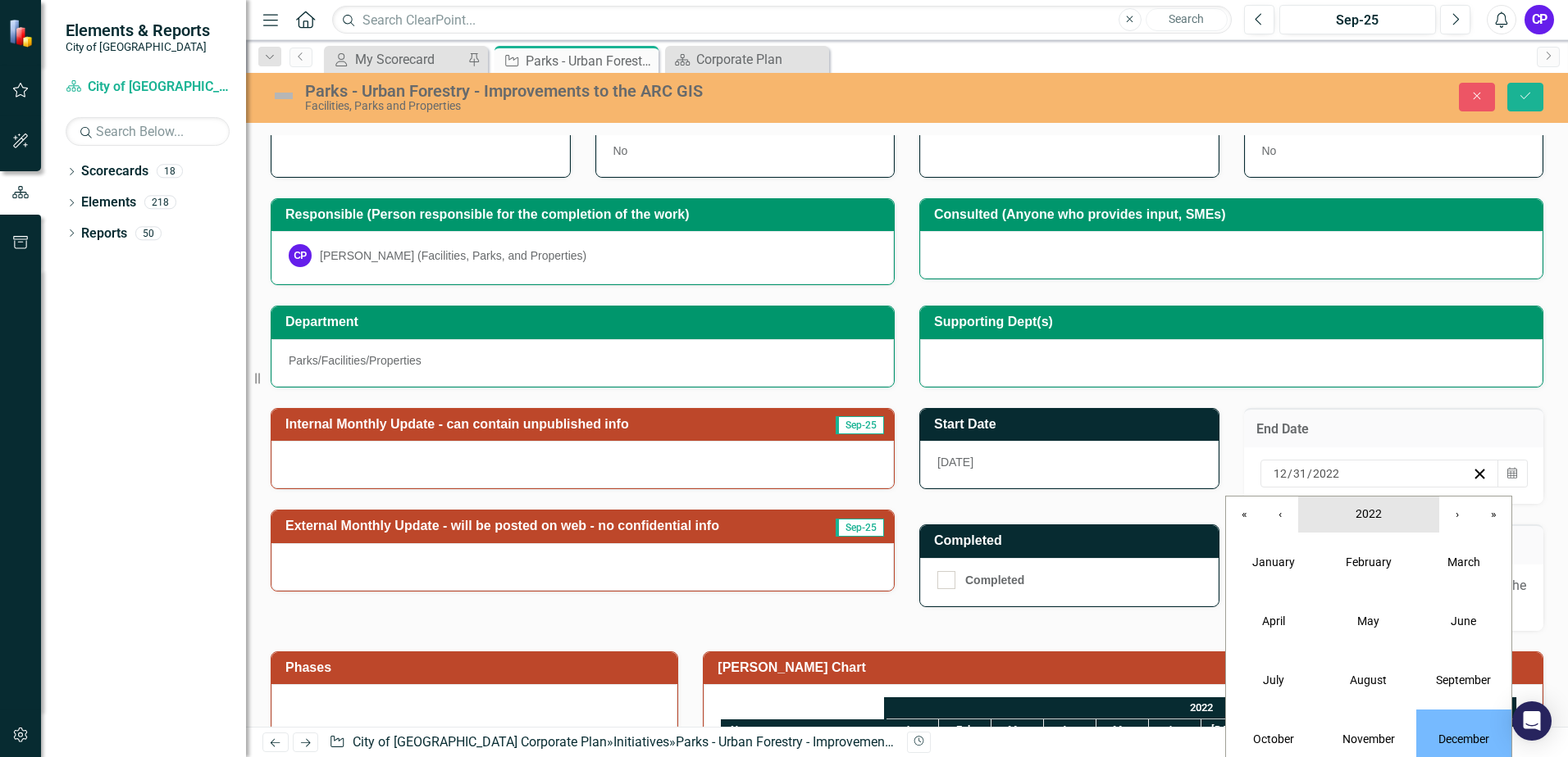
click at [1379, 514] on span "2022" at bounding box center [1369, 514] width 27 height 13
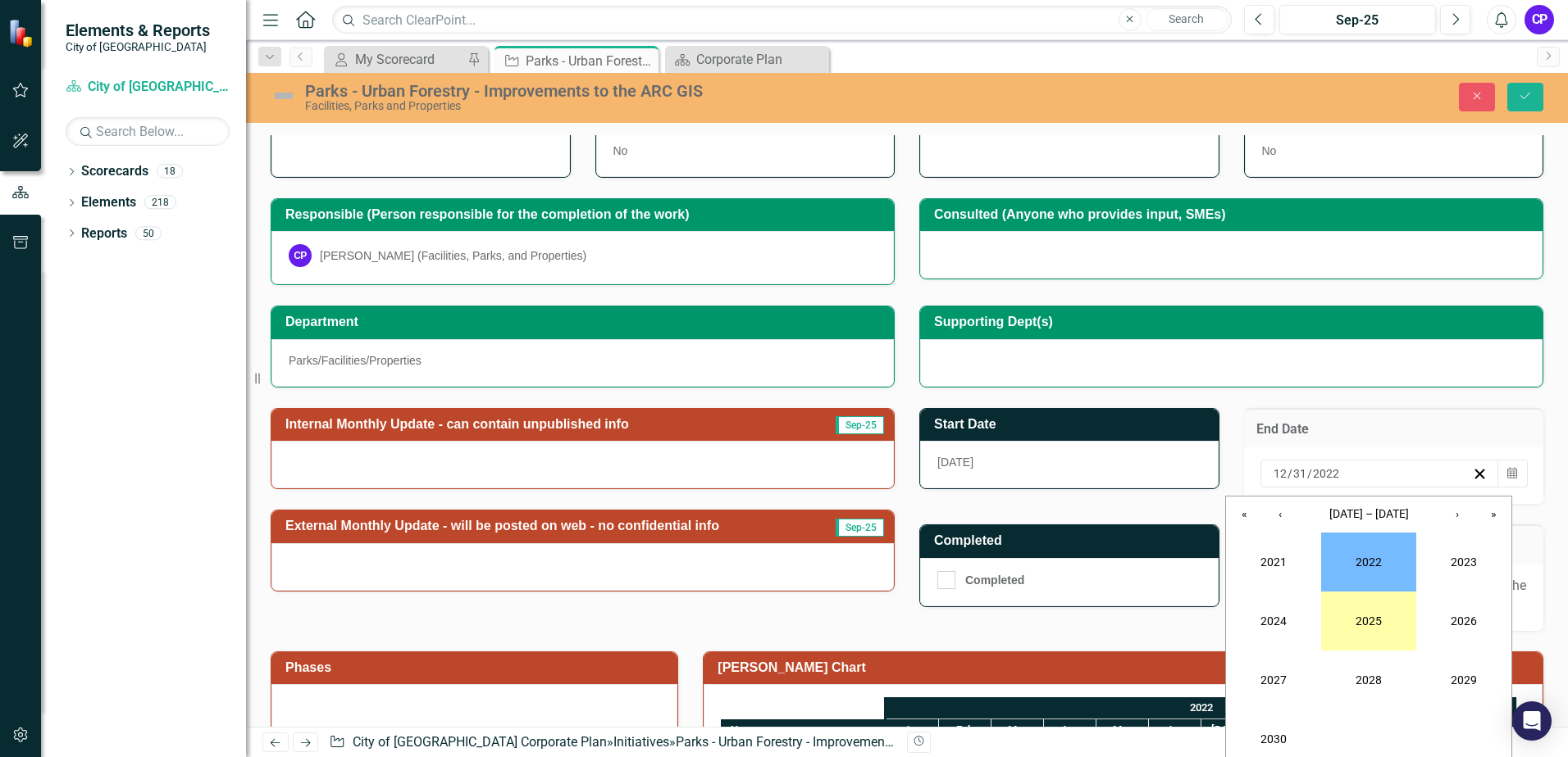
click at [1371, 617] on button "2025" at bounding box center [1369, 621] width 95 height 59
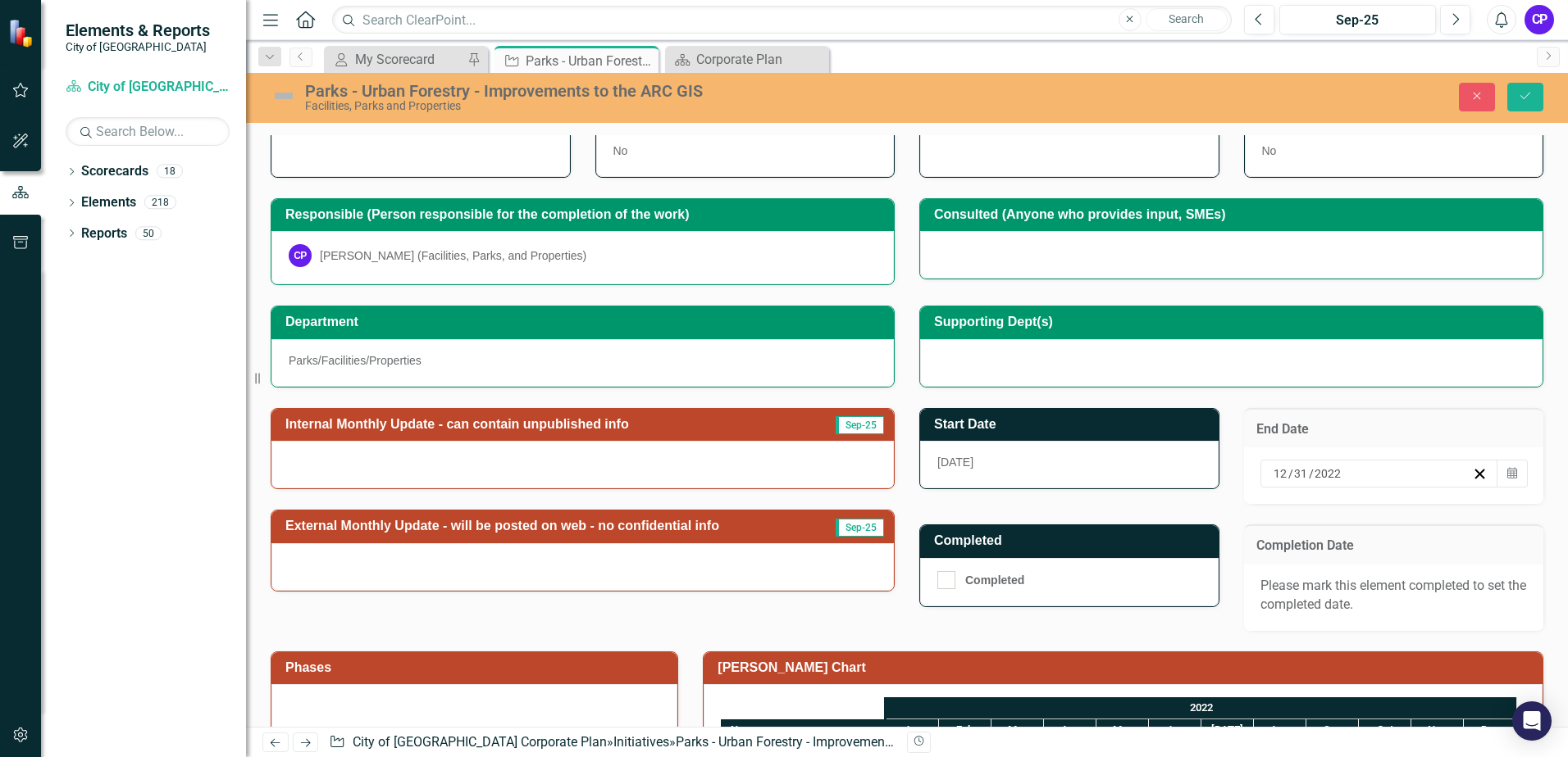
click at [1497, 470] on button "Calendar" at bounding box center [1513, 474] width 32 height 28
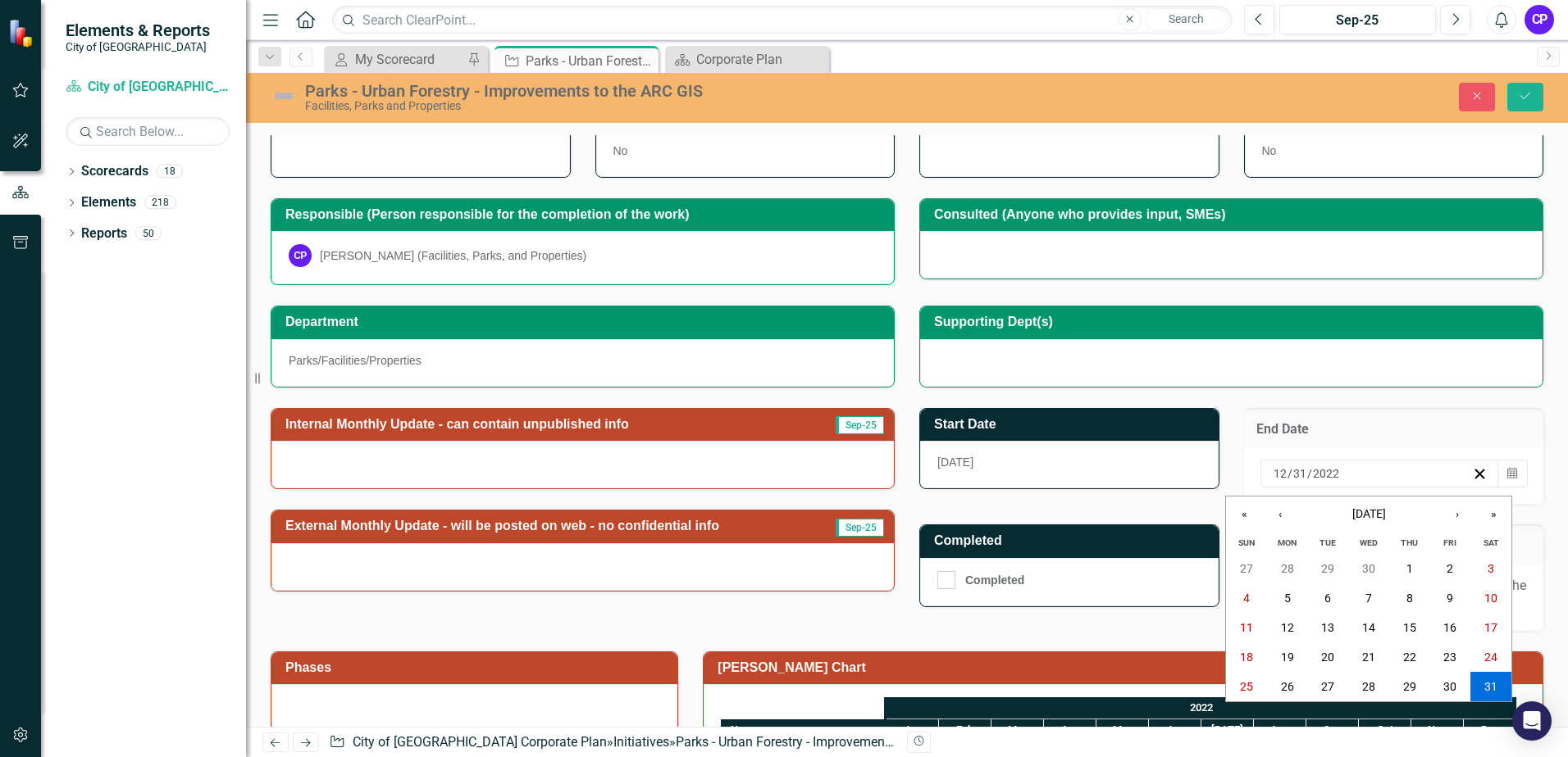
click at [1342, 474] on div "2022-12-31 12 / 31 / 2022" at bounding box center [1372, 473] width 201 height 17
click at [1366, 509] on span "December 2022" at bounding box center [1369, 514] width 34 height 13
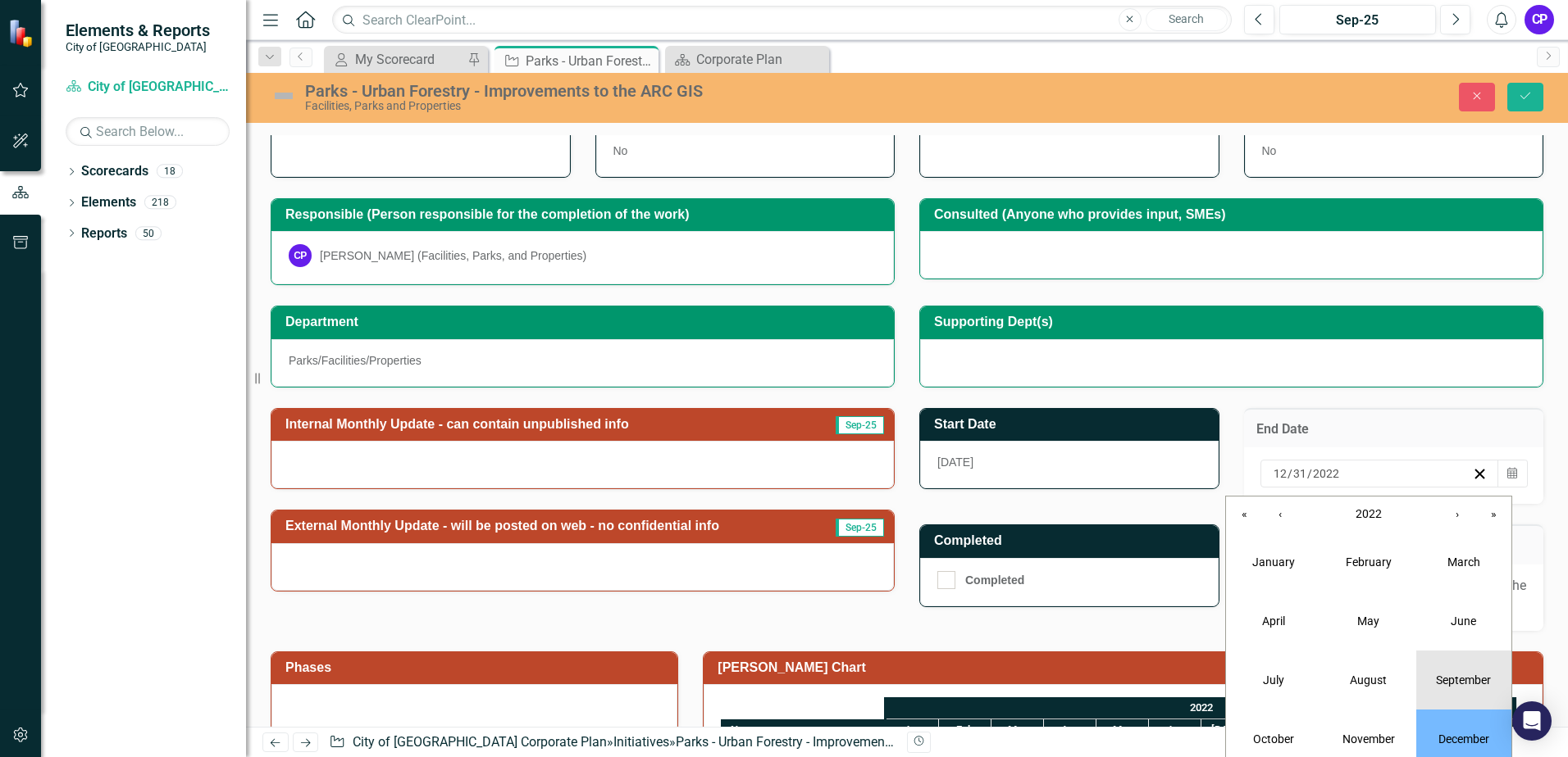
click at [1451, 670] on button "September" at bounding box center [1463, 680] width 95 height 59
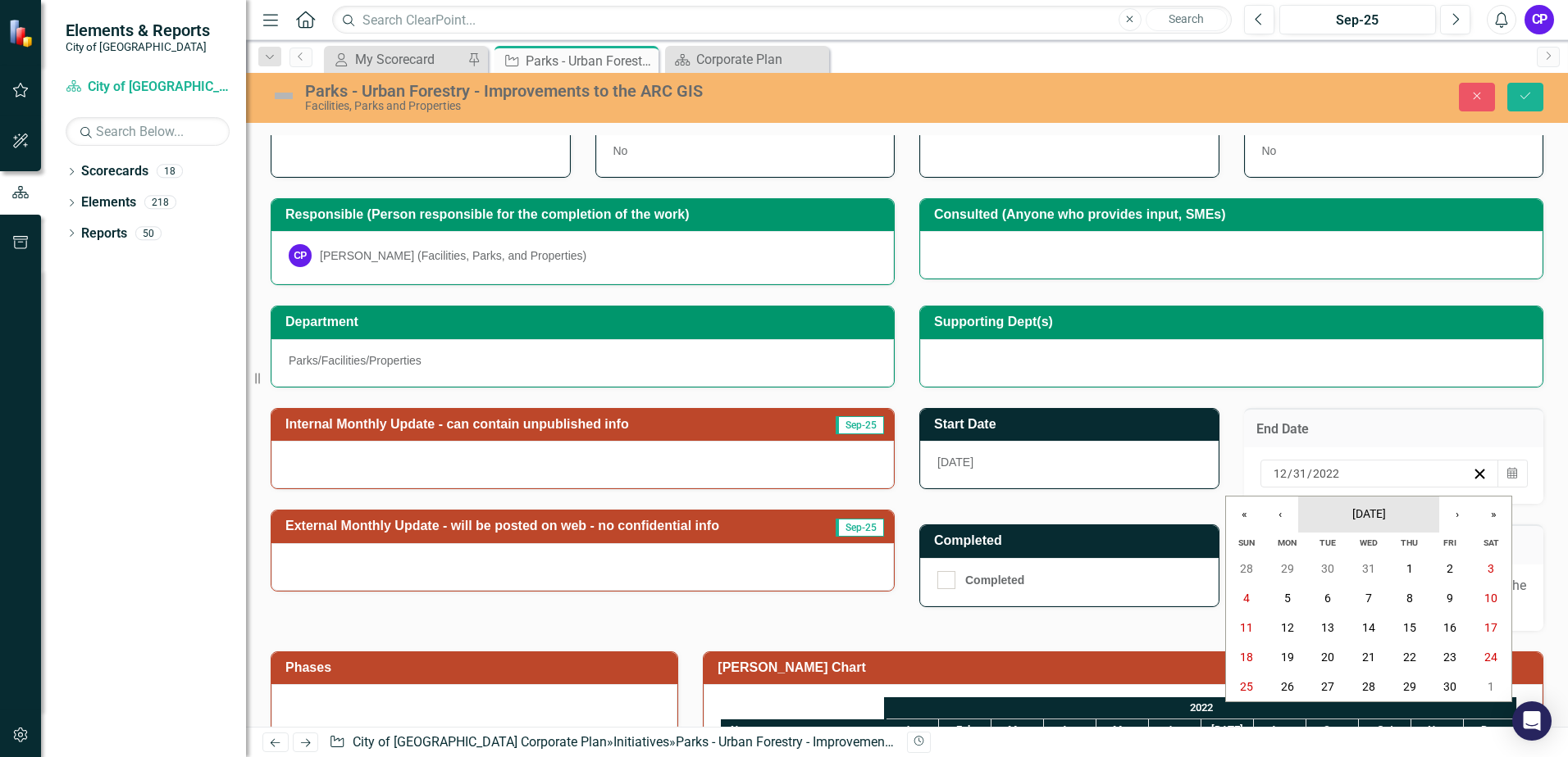
click at [1386, 517] on span "September 2022" at bounding box center [1369, 514] width 34 height 13
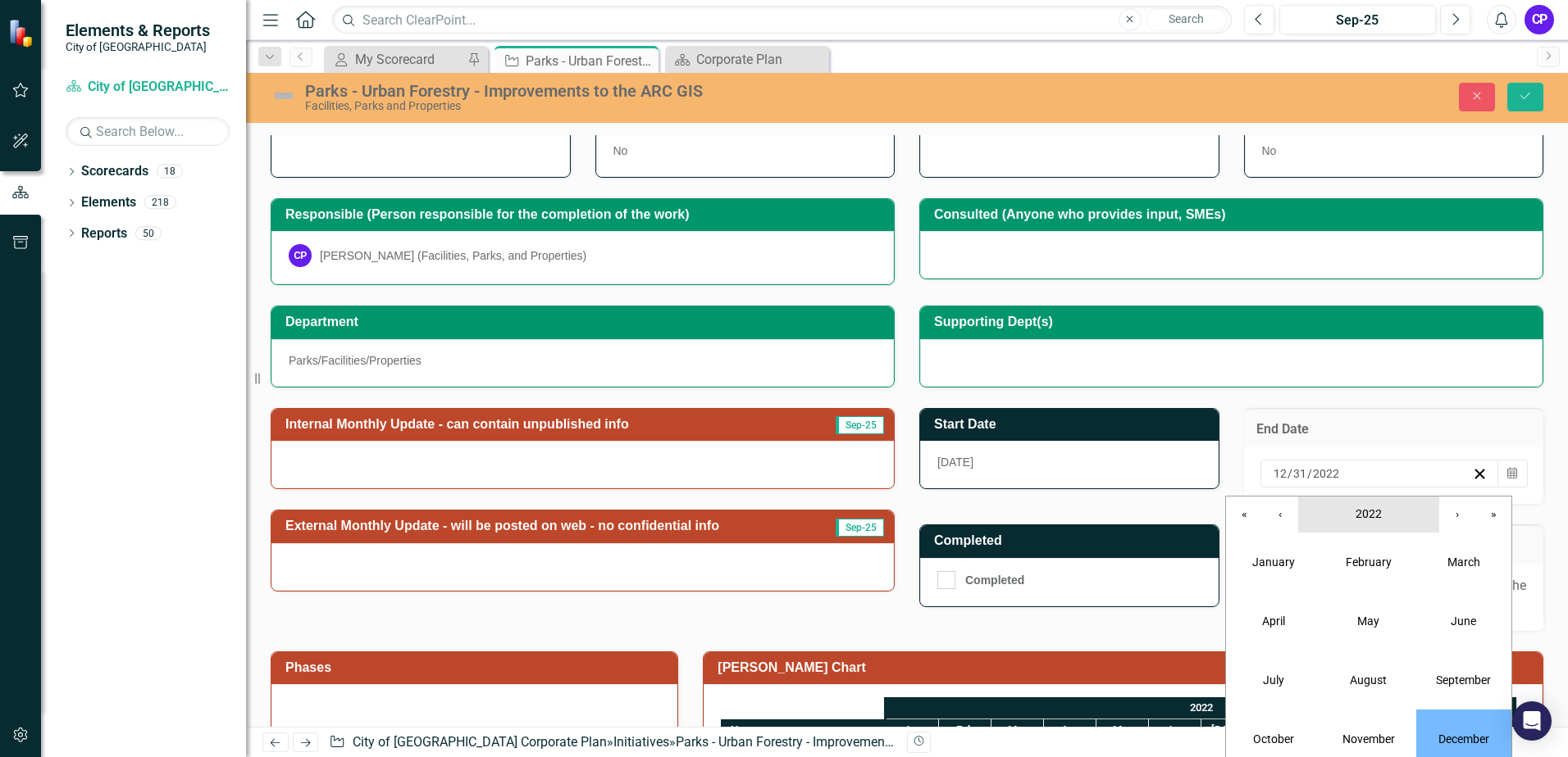
click at [1376, 512] on span "2022" at bounding box center [1369, 514] width 27 height 13
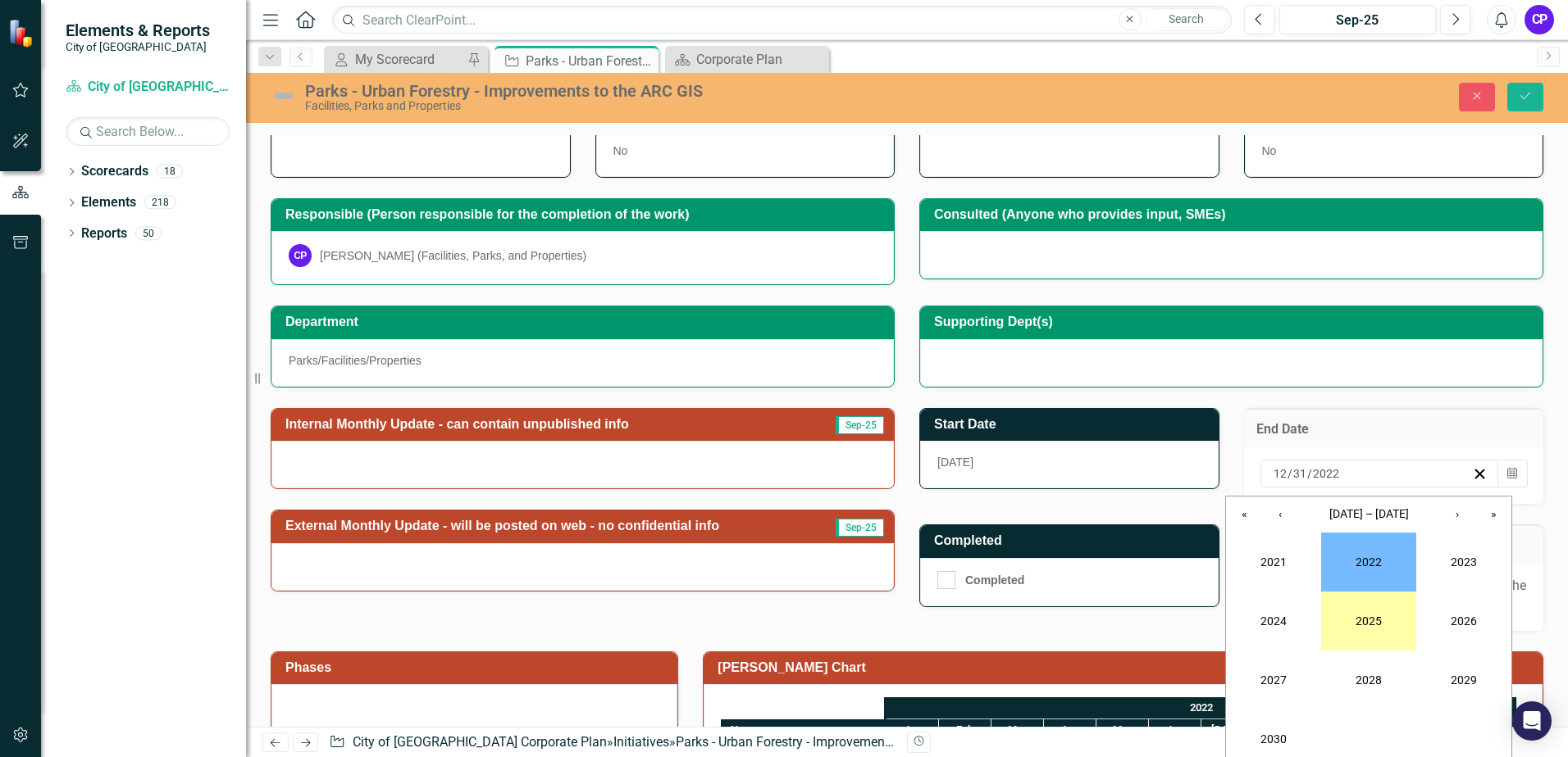
click at [1368, 619] on button "2025" at bounding box center [1369, 621] width 95 height 59
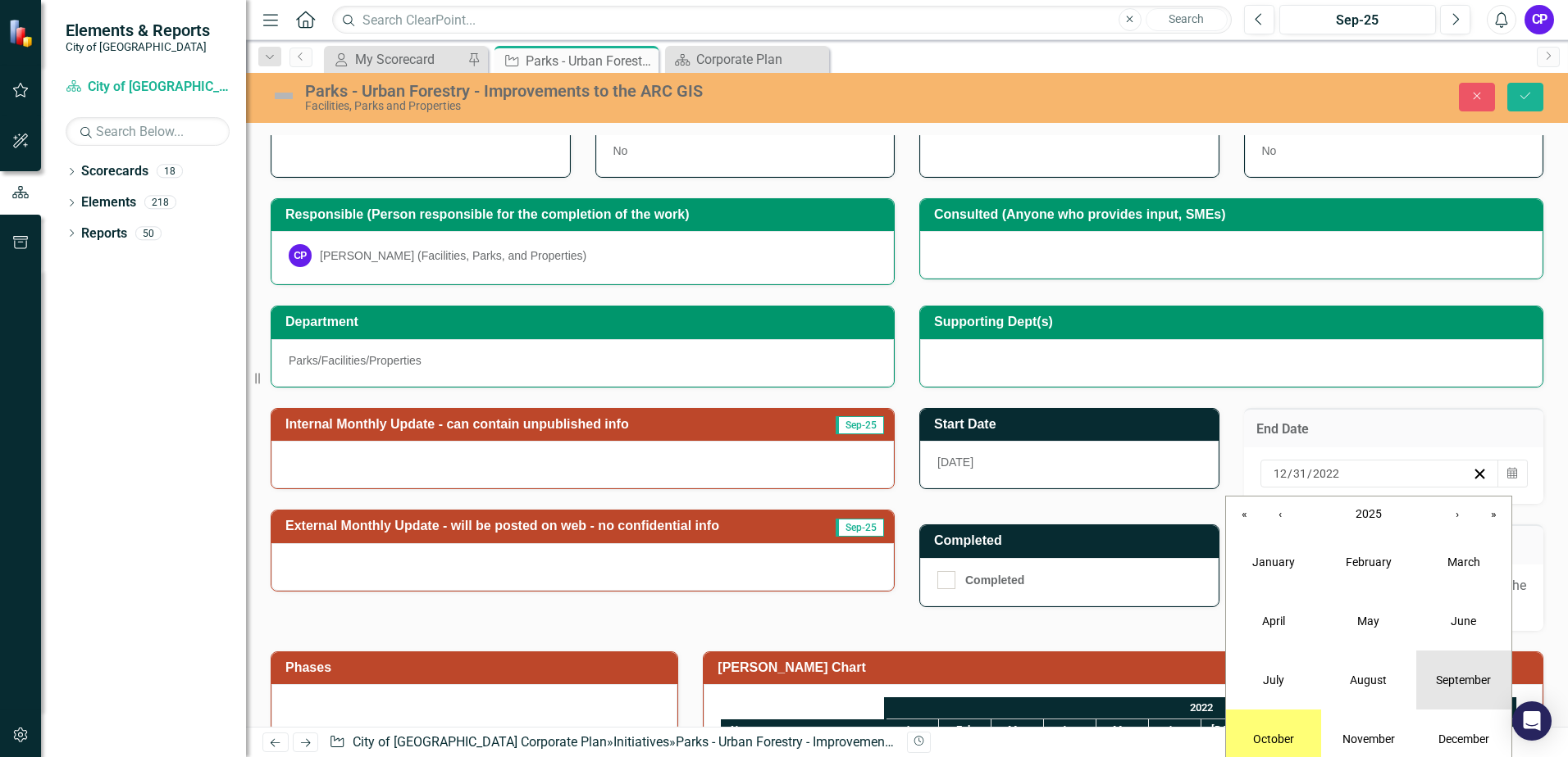
click at [1449, 675] on abbr "September" at bounding box center [1463, 680] width 55 height 13
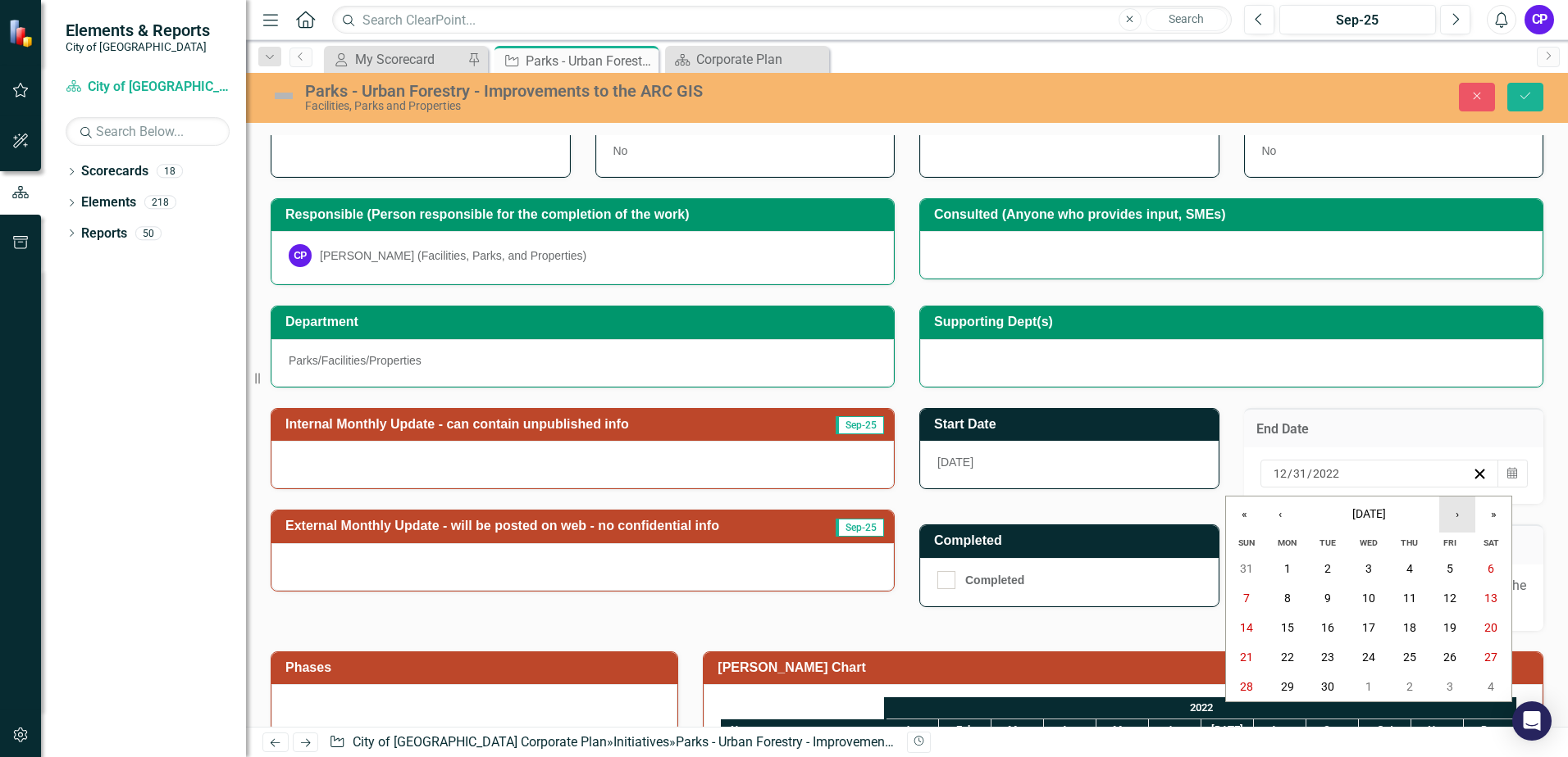
click at [1458, 522] on button "›" at bounding box center [1457, 515] width 36 height 36
click at [1449, 592] on abbr "10" at bounding box center [1450, 597] width 13 height 13
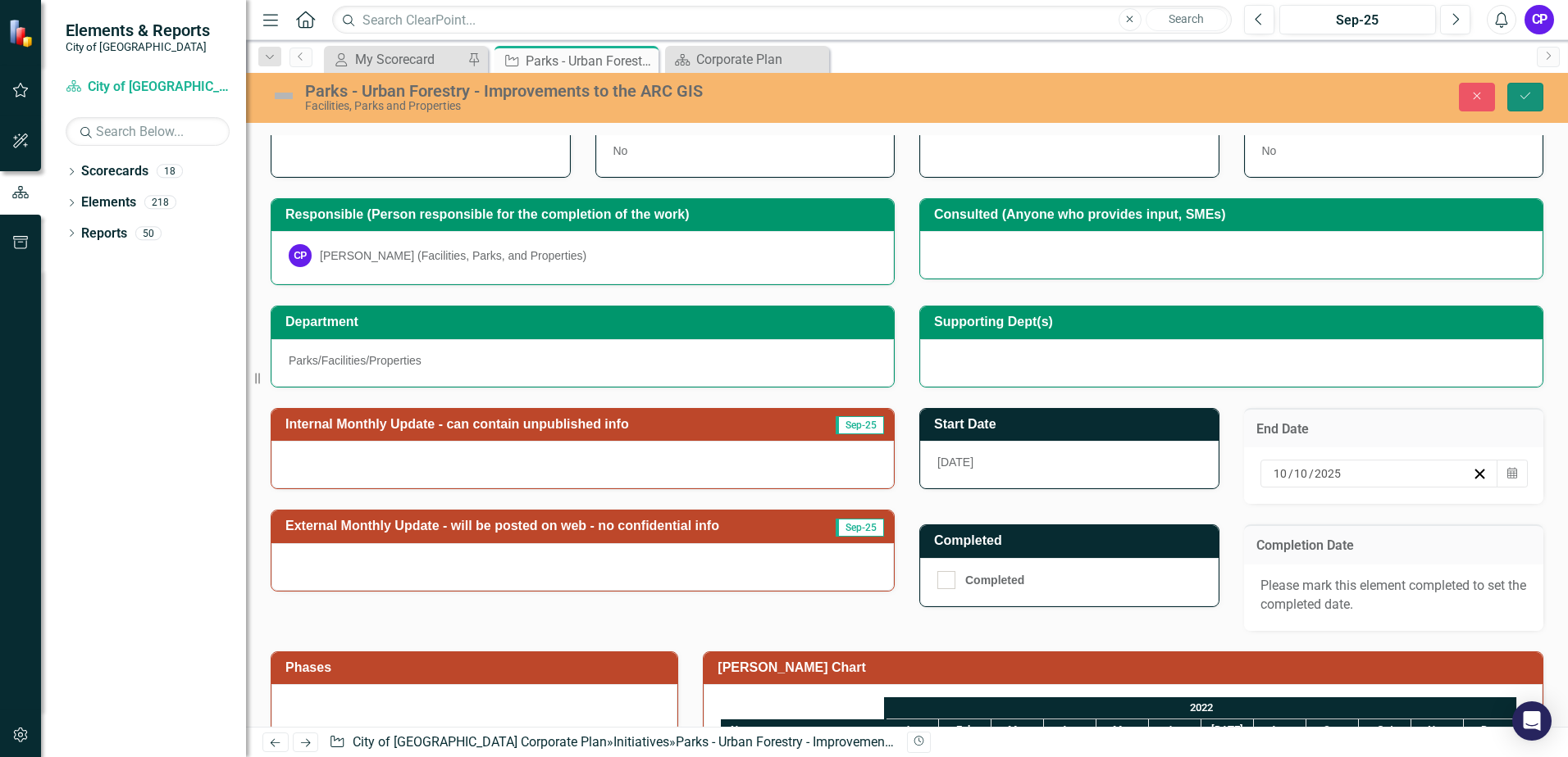
click at [1522, 100] on icon "Save" at bounding box center [1525, 96] width 15 height 12
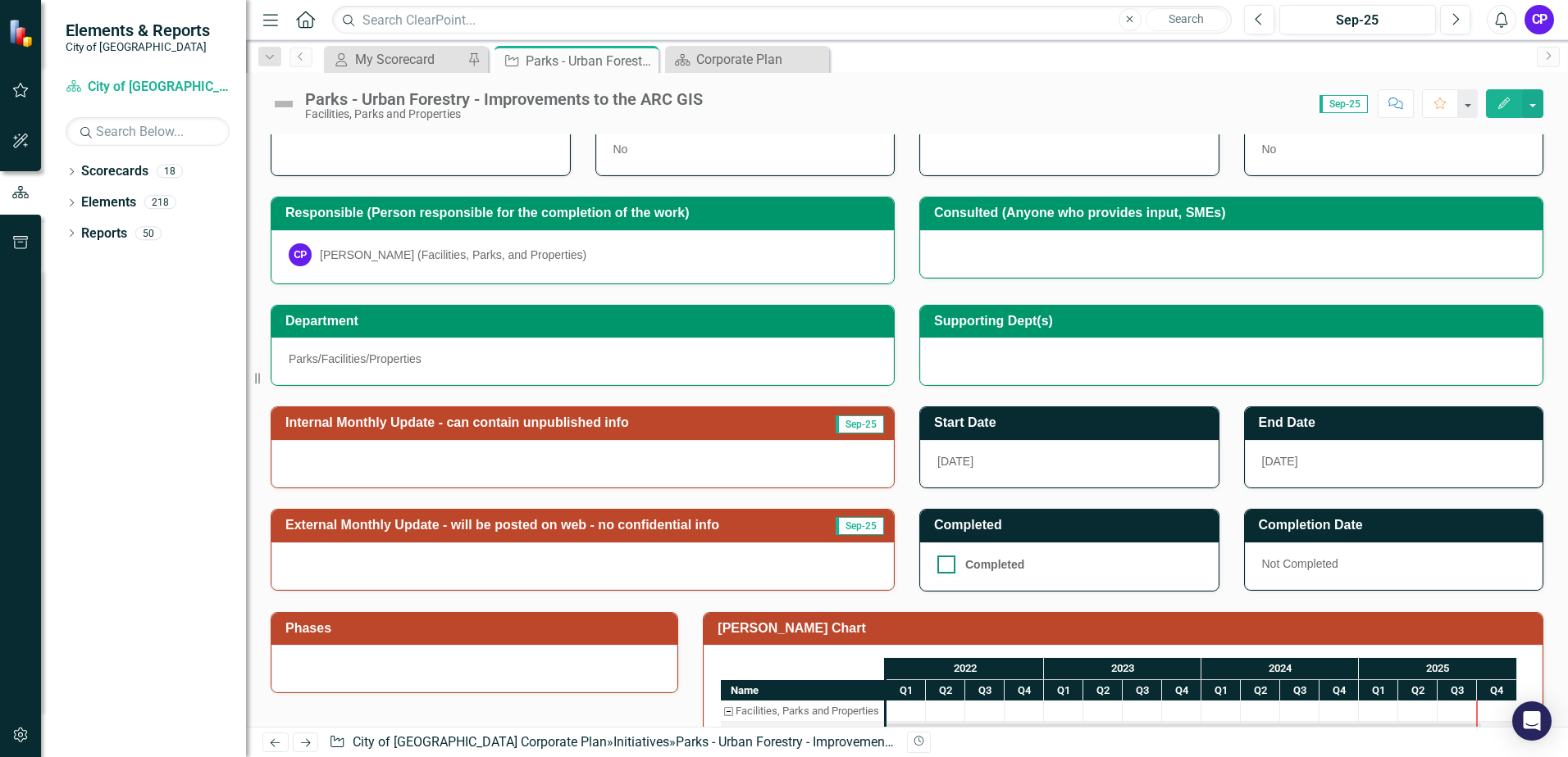
click at [944, 563] on div at bounding box center [947, 565] width 18 height 18
click at [944, 563] on input "Completed" at bounding box center [943, 561] width 11 height 11
checkbox input "true"
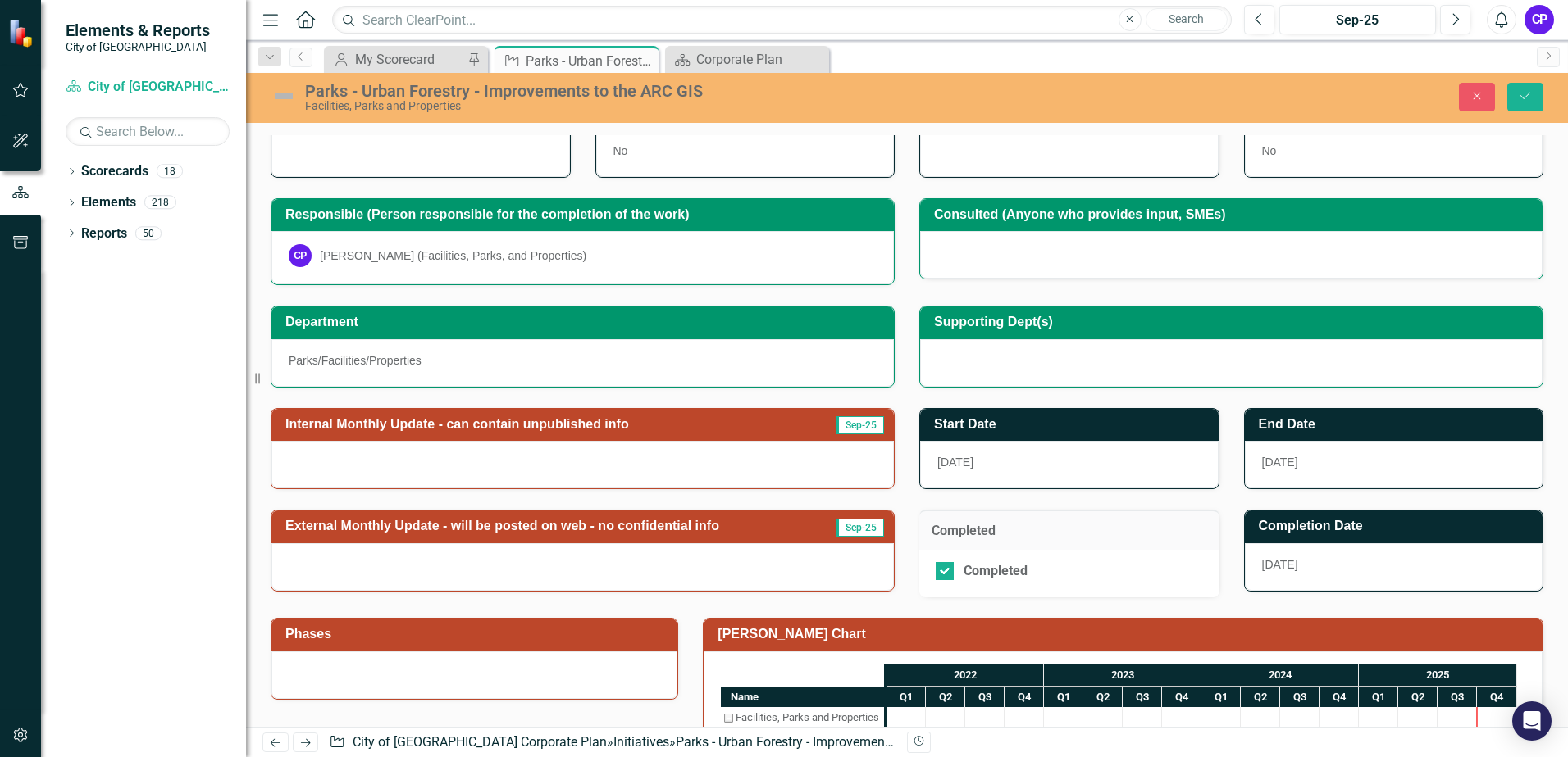
click at [528, 426] on h3 "Internal Monthly Update - can contain unpublished info" at bounding box center [546, 424] width 524 height 15
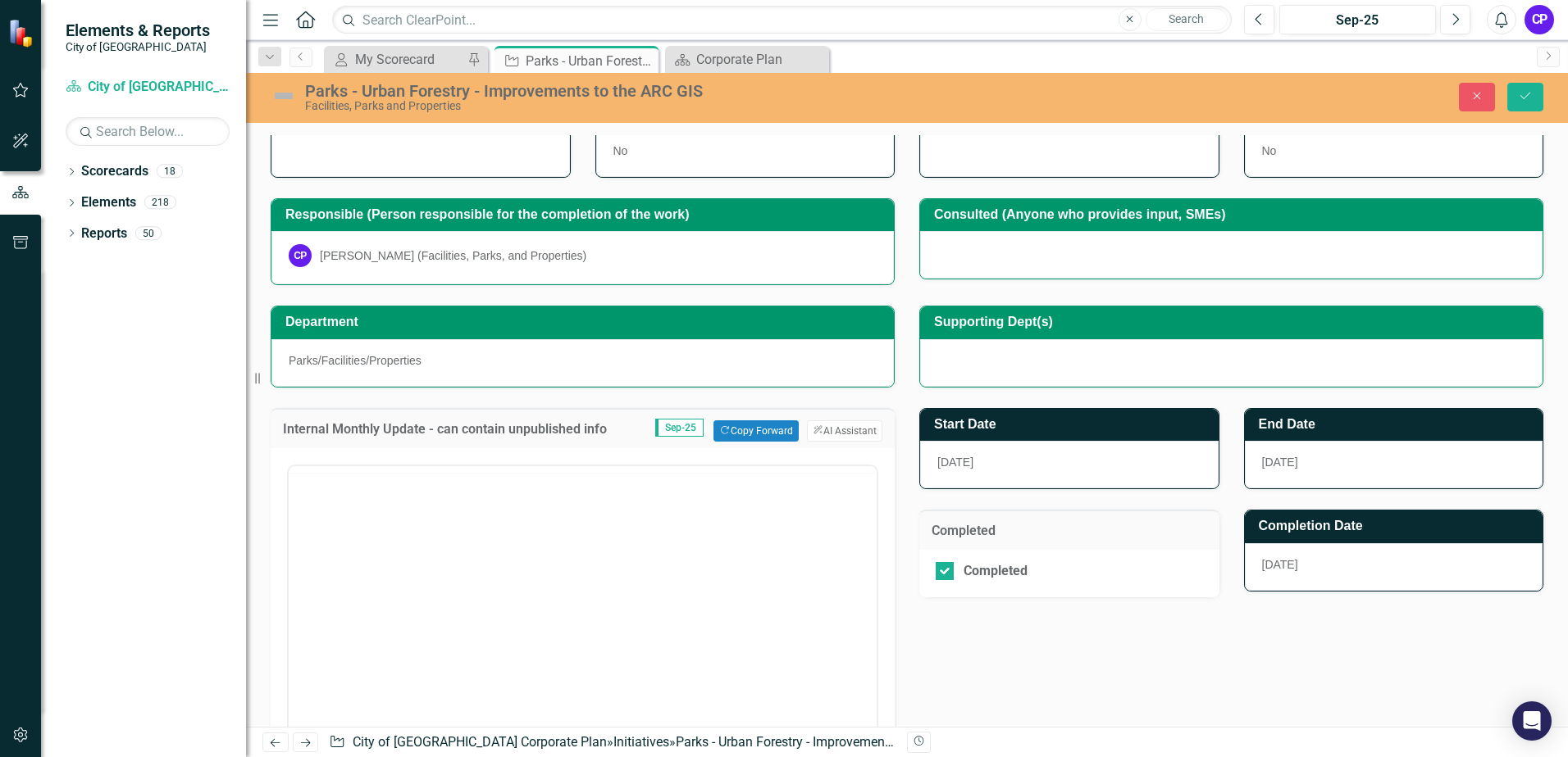
scroll to position [0, 0]
click at [748, 437] on button "Copy Forward Copy Forward" at bounding box center [755, 432] width 85 height 22
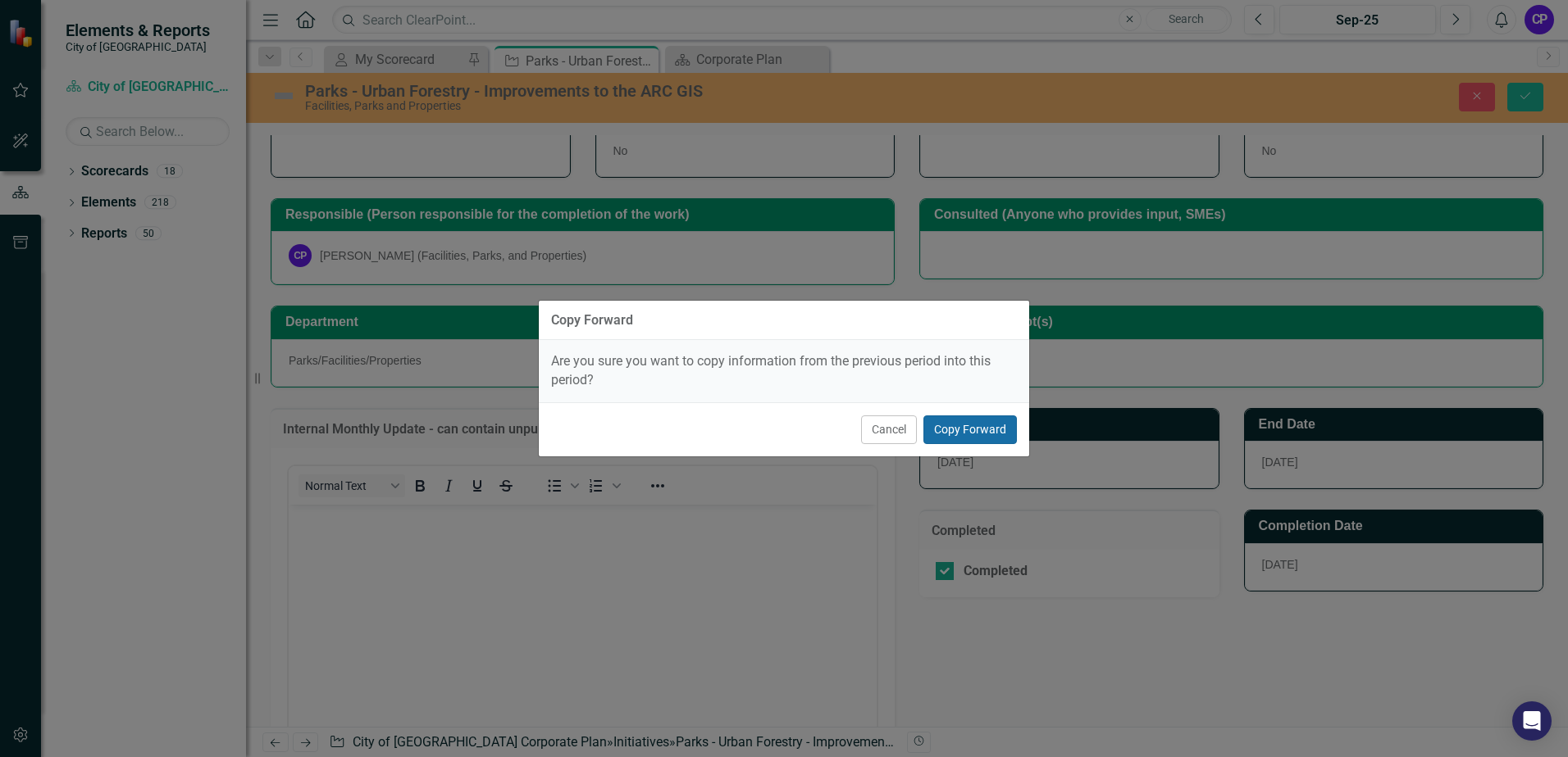
click at [996, 433] on button "Copy Forward" at bounding box center [969, 430] width 94 height 29
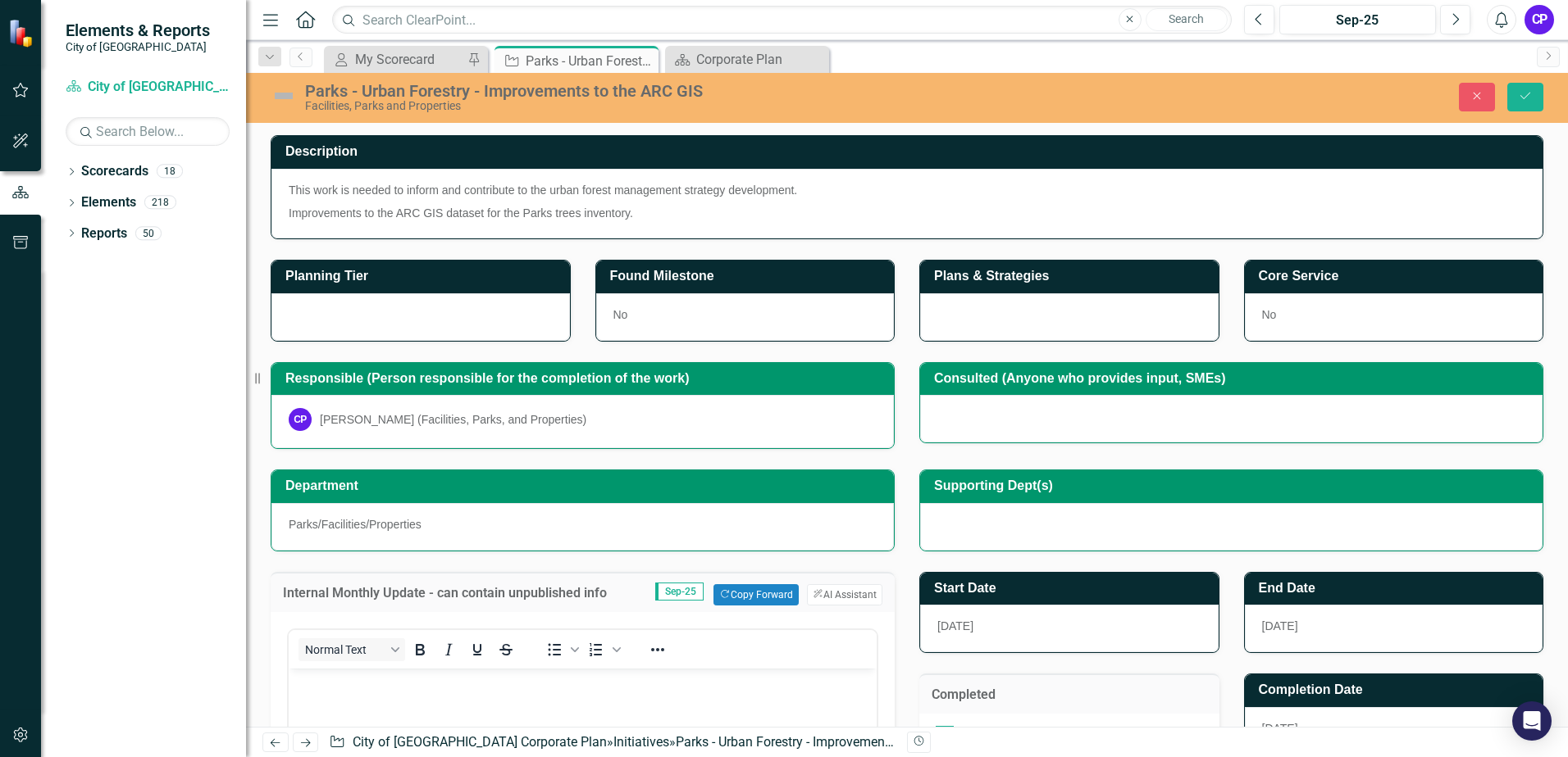
click at [651, 205] on p "Improvements to the ARC GIS dataset for the Parks trees inventory." at bounding box center [907, 212] width 1237 height 20
drag, startPoint x: 640, startPoint y: 209, endPoint x: 475, endPoint y: 203, distance: 165.1
click at [475, 204] on p "Improvements to the ARC GIS dataset for the Parks trees inventory." at bounding box center [907, 212] width 1237 height 20
click at [542, 205] on p "Improvements to the ARC GIS dataset for the Parks trees inventory." at bounding box center [907, 212] width 1237 height 20
click at [633, 214] on p "Improvements to the ARC GIS dataset for the Parks trees inventory." at bounding box center [907, 212] width 1237 height 20
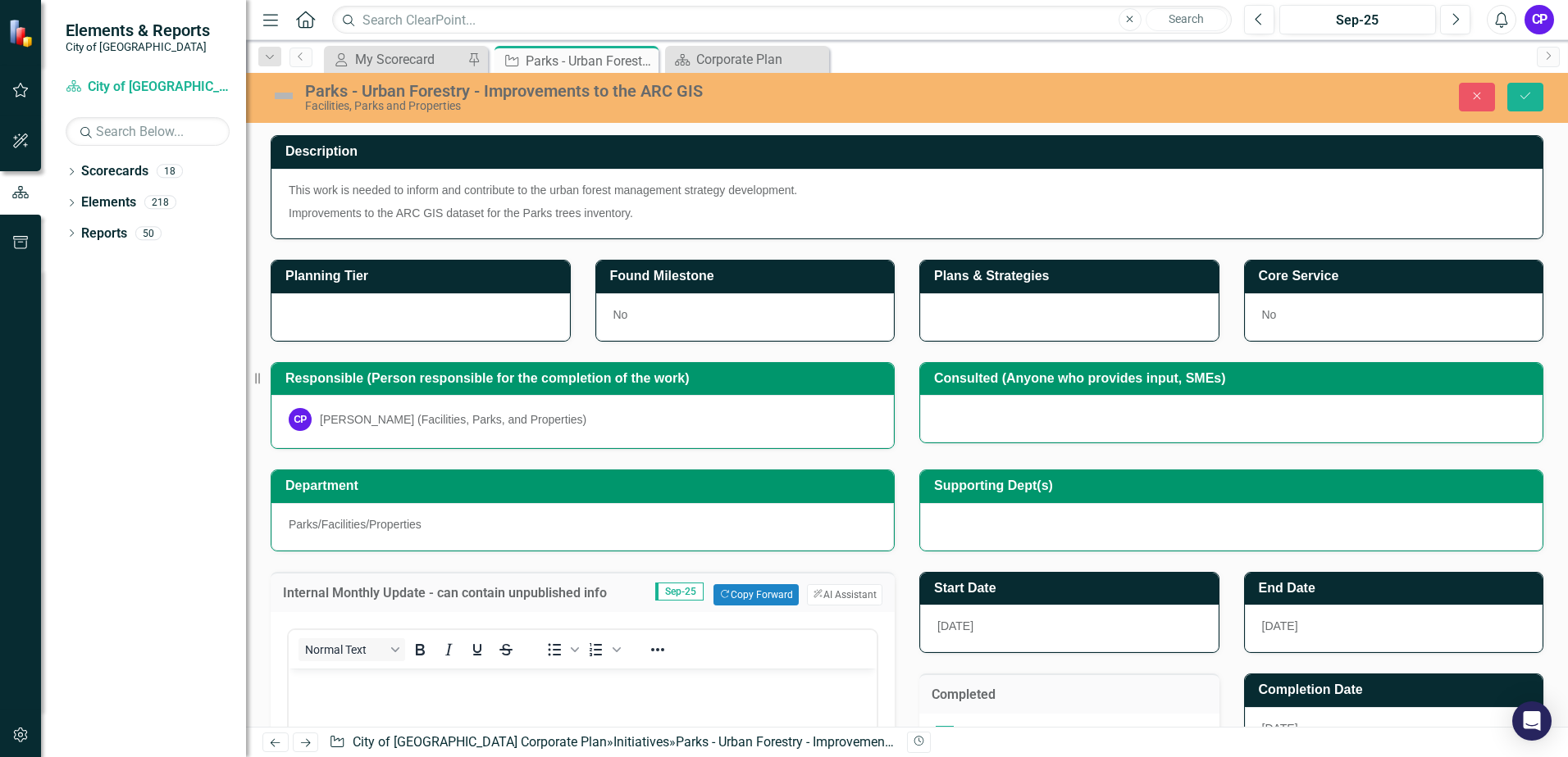
click at [633, 214] on p "Improvements to the ARC GIS dataset for the Parks trees inventory." at bounding box center [907, 212] width 1237 height 20
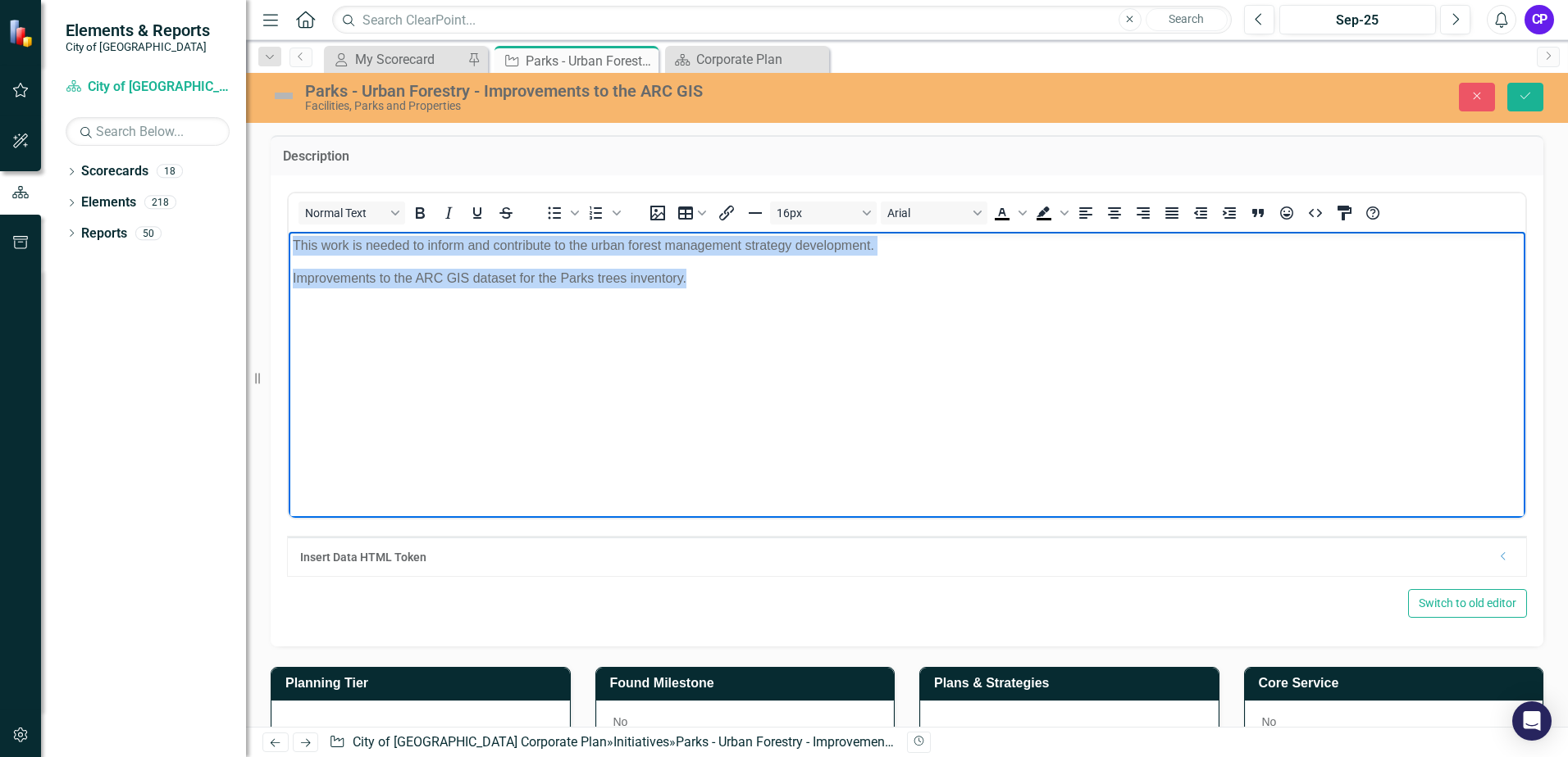
drag, startPoint x: 690, startPoint y: 276, endPoint x: 294, endPoint y: 241, distance: 397.5
click at [294, 241] on body "This work is needed to inform and contribute to the urban forest management str…" at bounding box center [907, 354] width 1237 height 245
copy body "This work is needed to inform and contribute to the urban forest management str…"
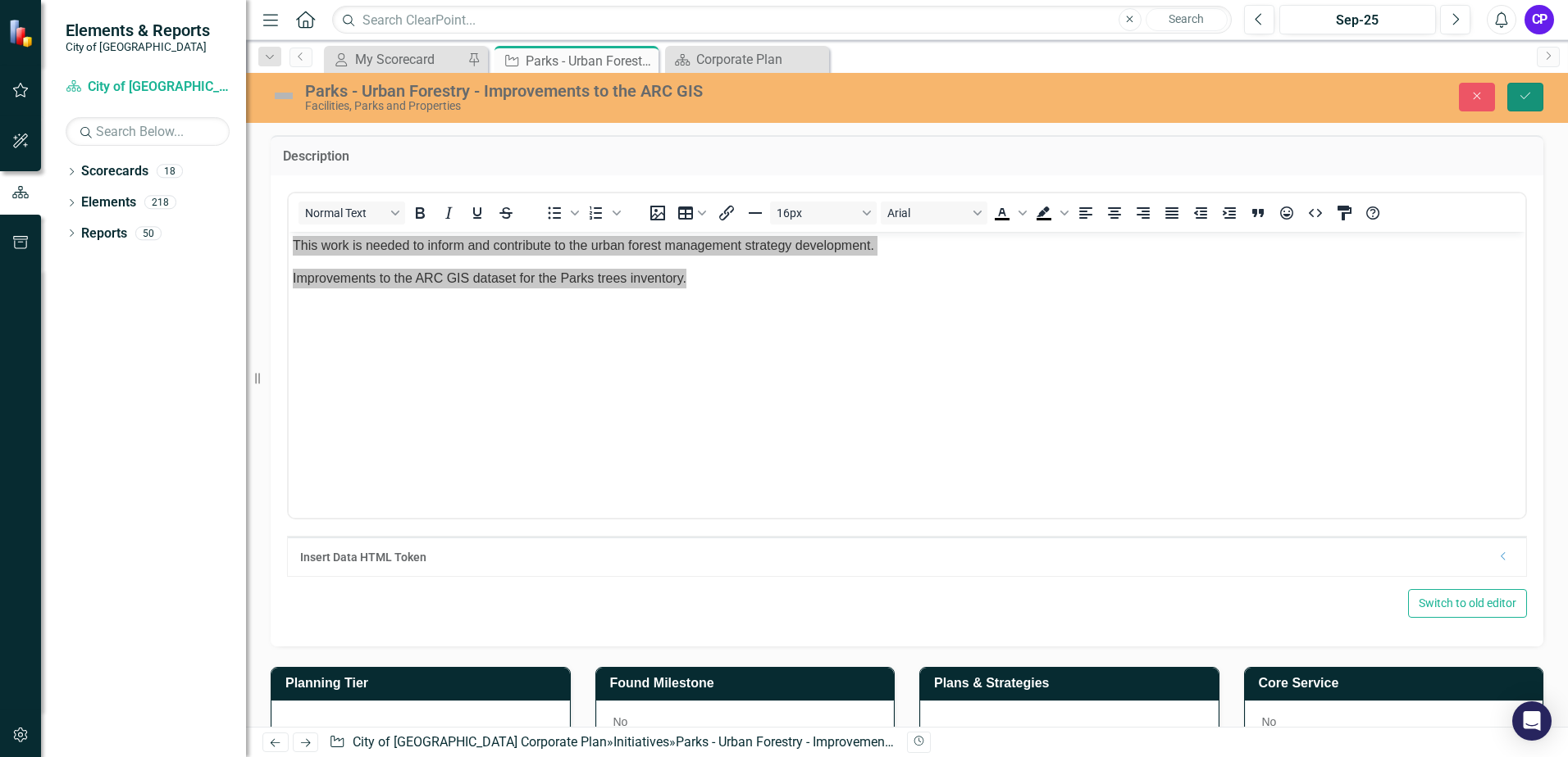
click at [1520, 103] on button "Save" at bounding box center [1525, 97] width 36 height 29
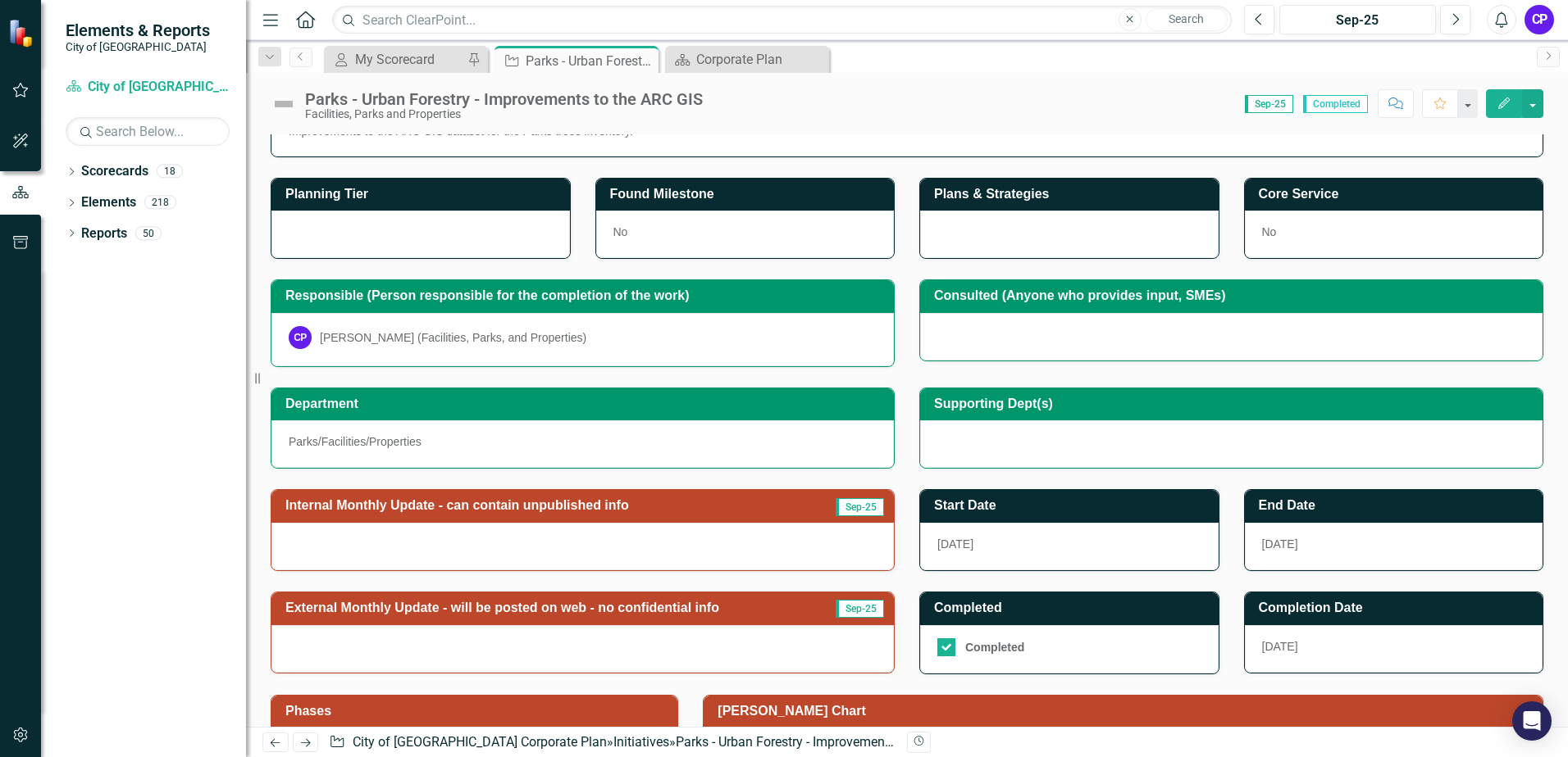
scroll to position [82, 0]
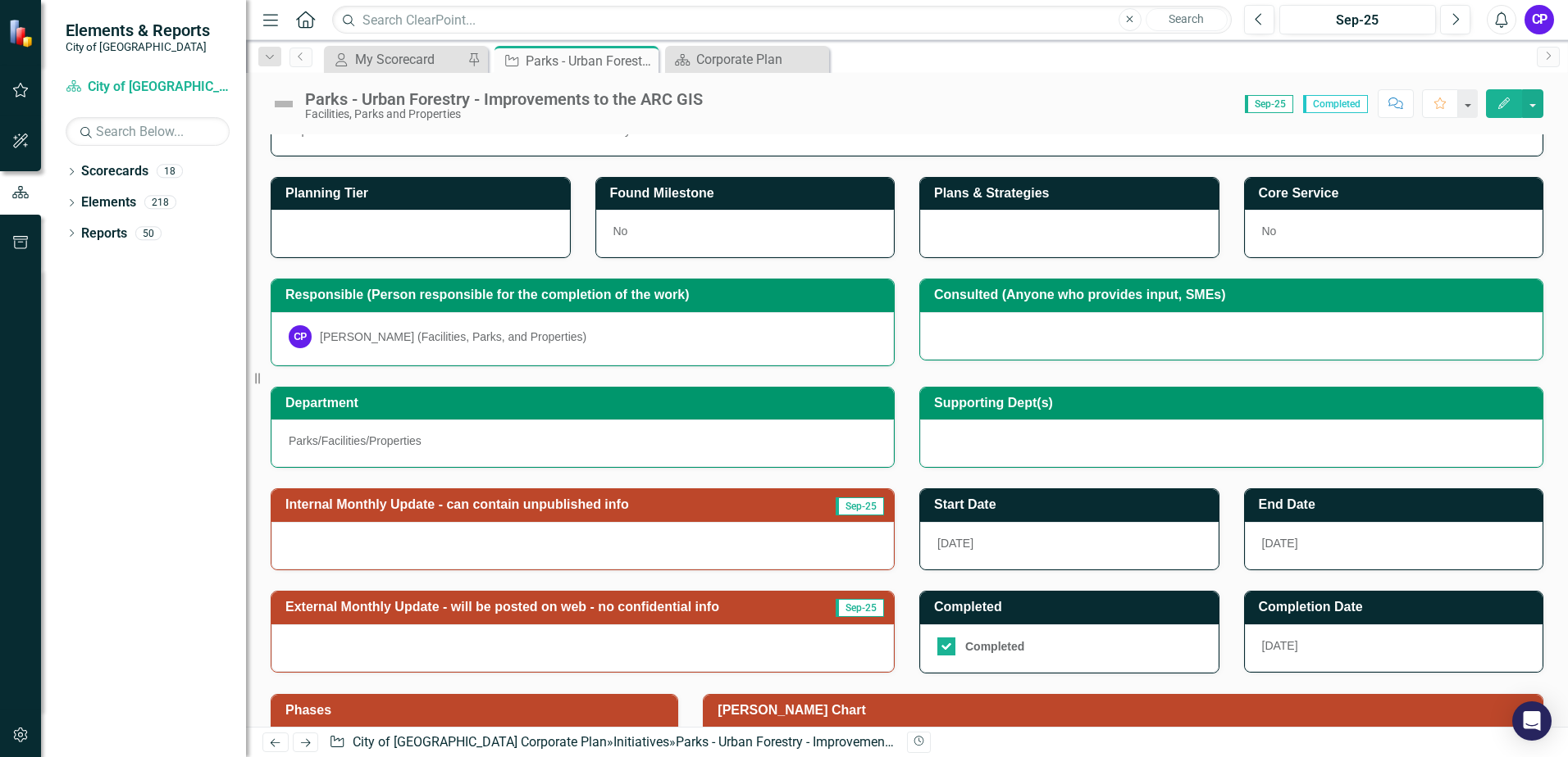
click at [672, 503] on h3 "Internal Monthly Update - can contain unpublished info" at bounding box center [546, 505] width 524 height 15
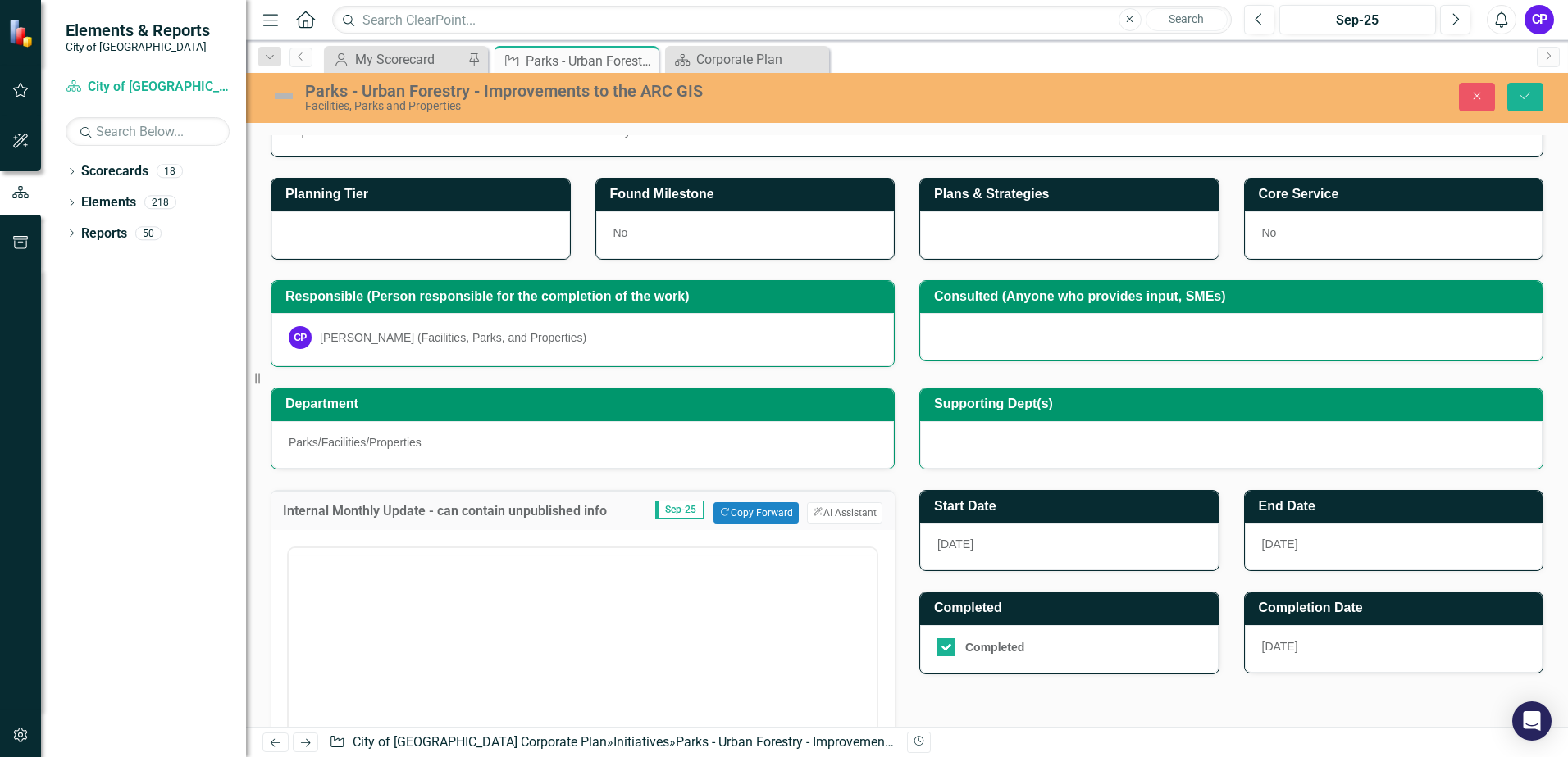
scroll to position [0, 0]
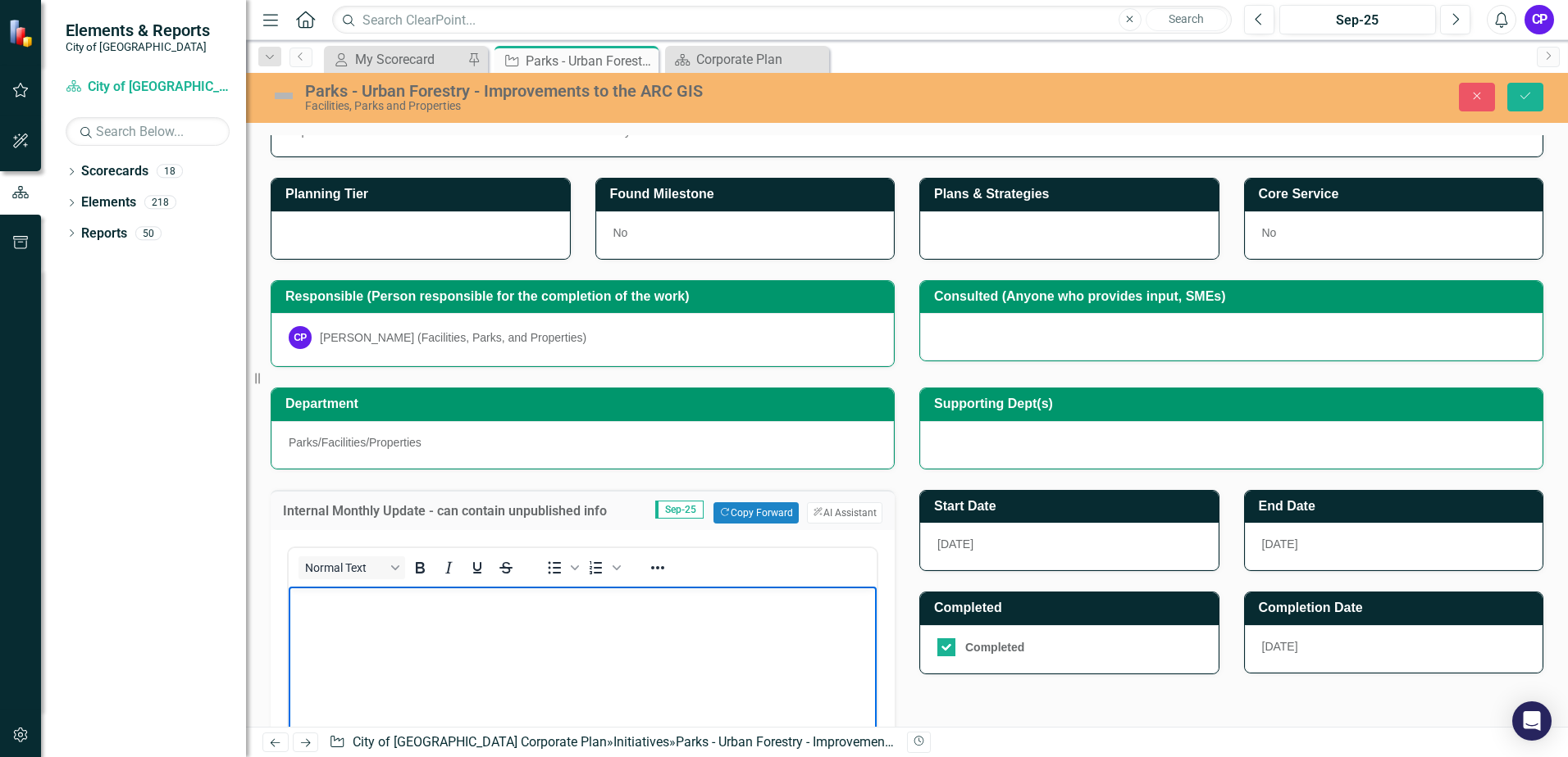
click at [492, 606] on p "Rich Text Area. Press ALT-0 for help." at bounding box center [583, 600] width 580 height 20
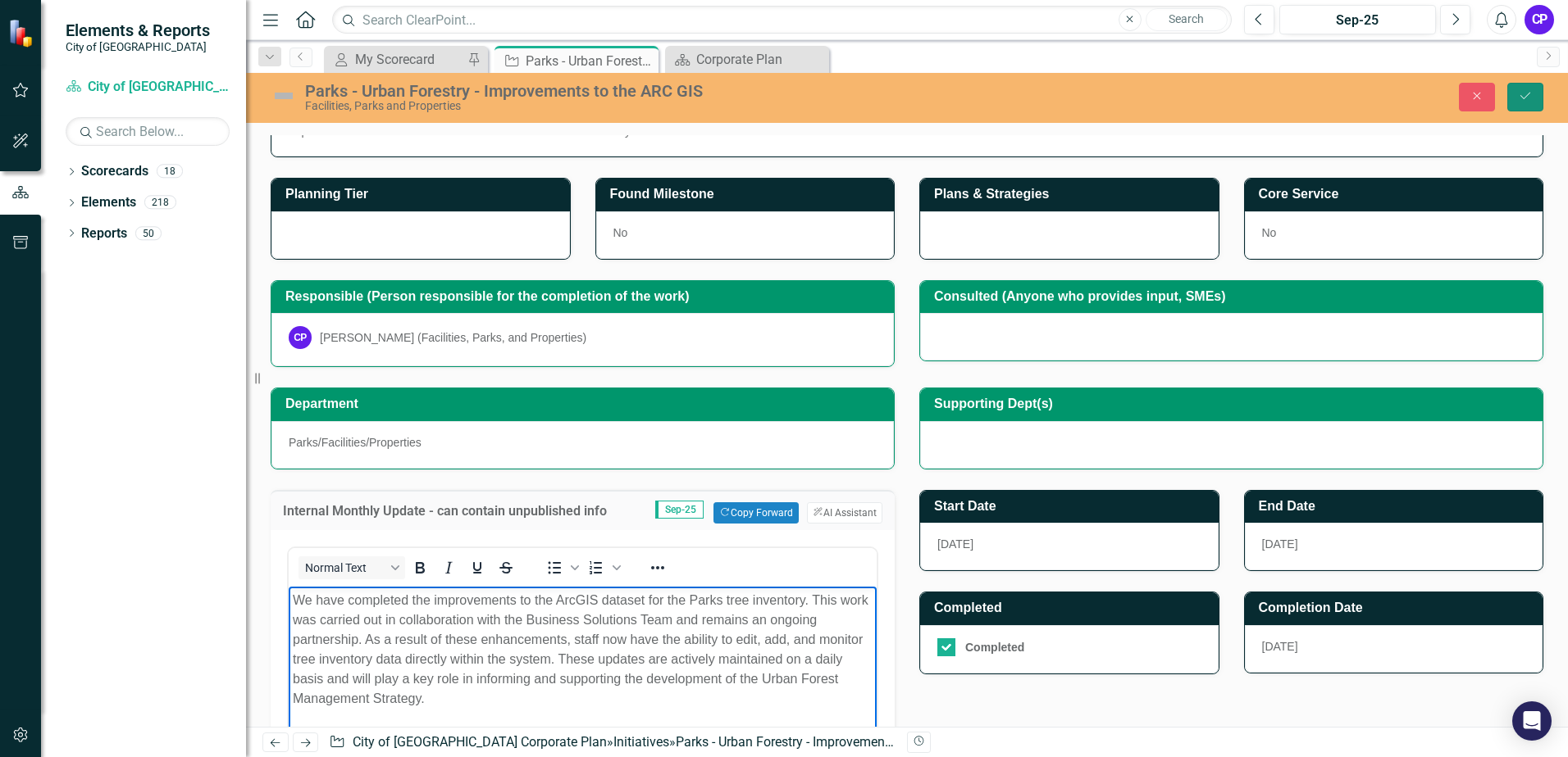
click at [1518, 90] on icon "Save" at bounding box center [1525, 96] width 15 height 12
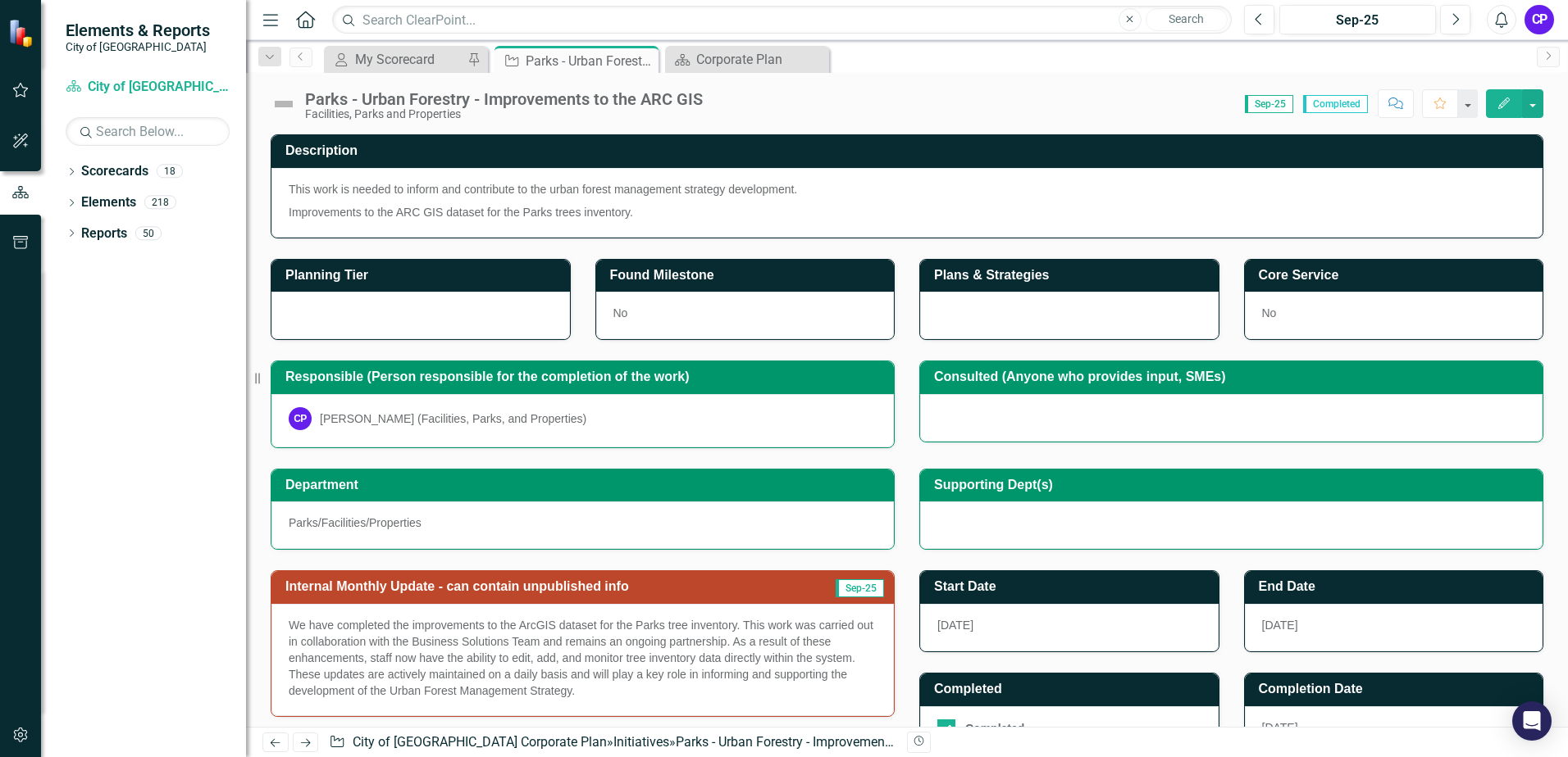
click at [293, 101] on img at bounding box center [283, 103] width 27 height 27
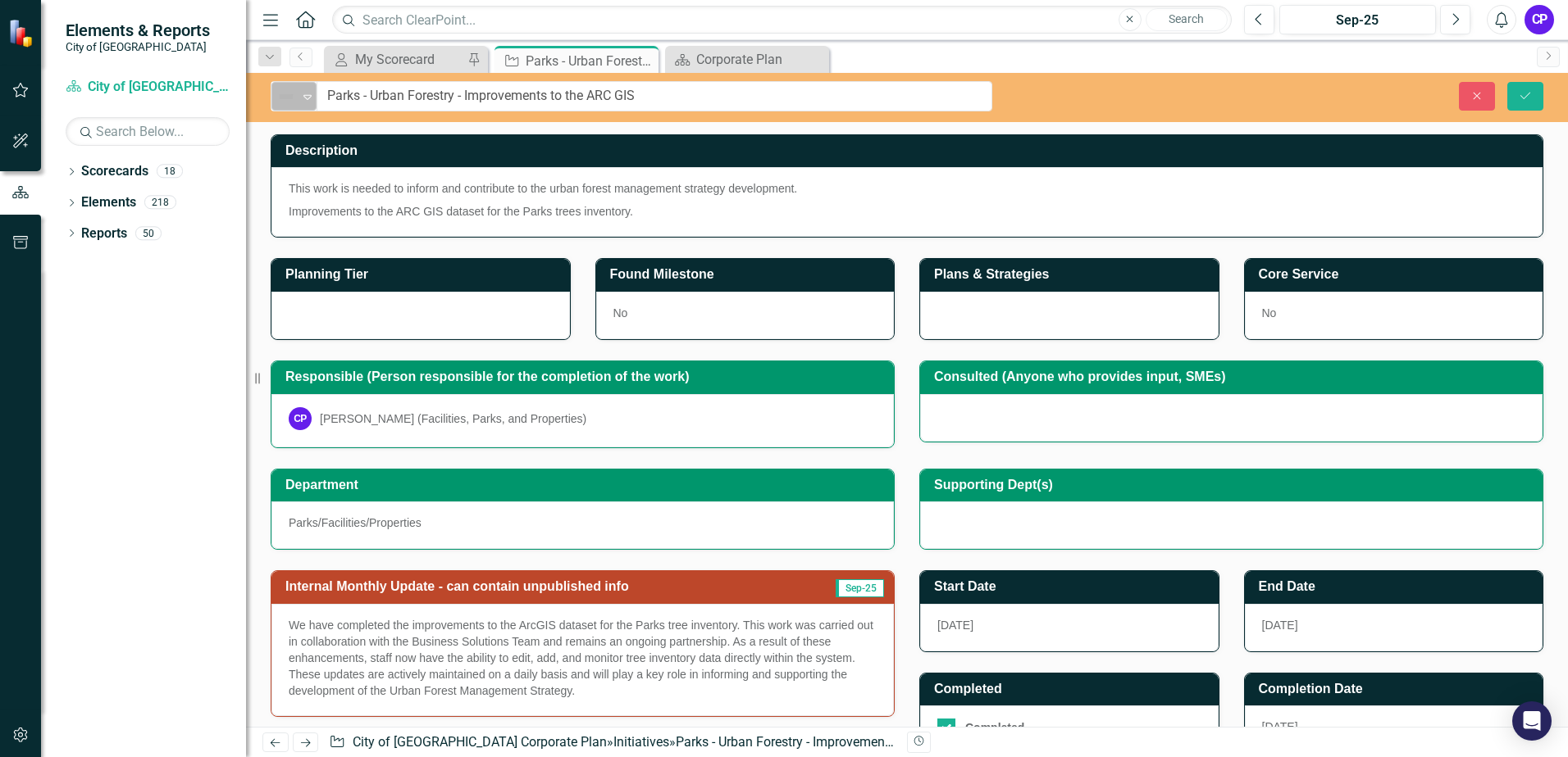
click at [305, 95] on icon "Expand" at bounding box center [308, 96] width 17 height 13
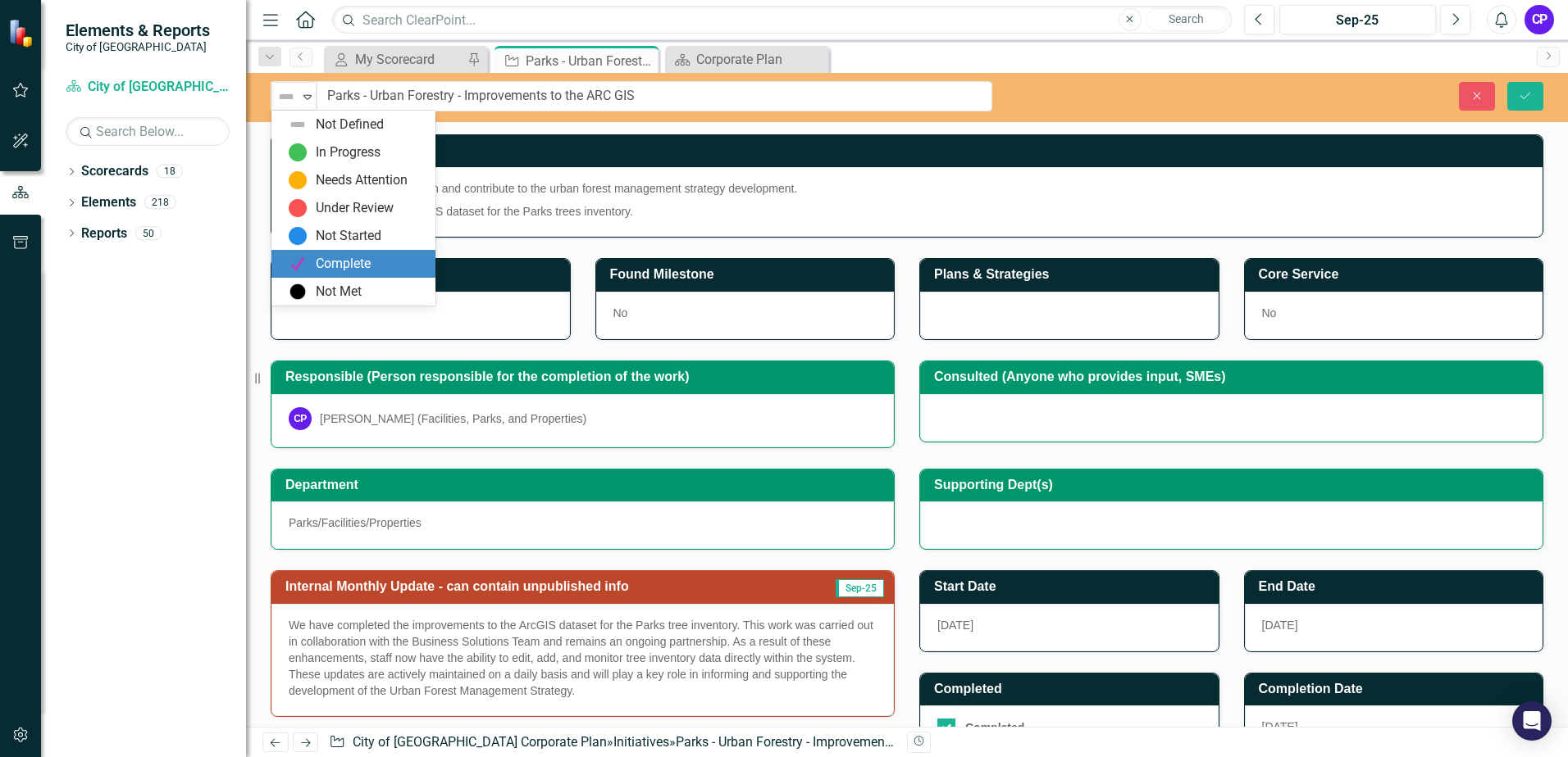
click at [347, 257] on div "Complete" at bounding box center [343, 264] width 55 height 19
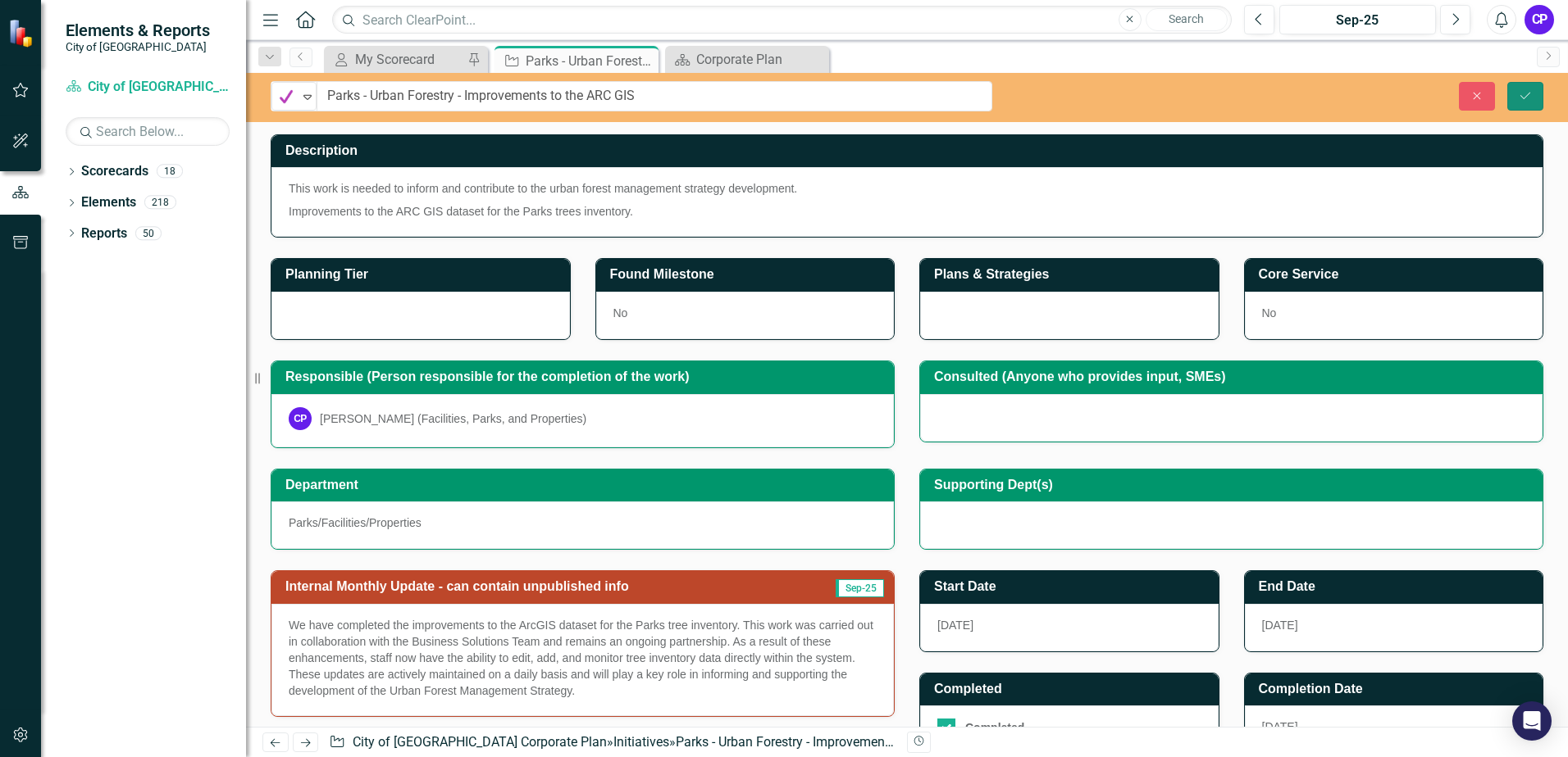
click at [1519, 93] on icon "Save" at bounding box center [1525, 96] width 15 height 12
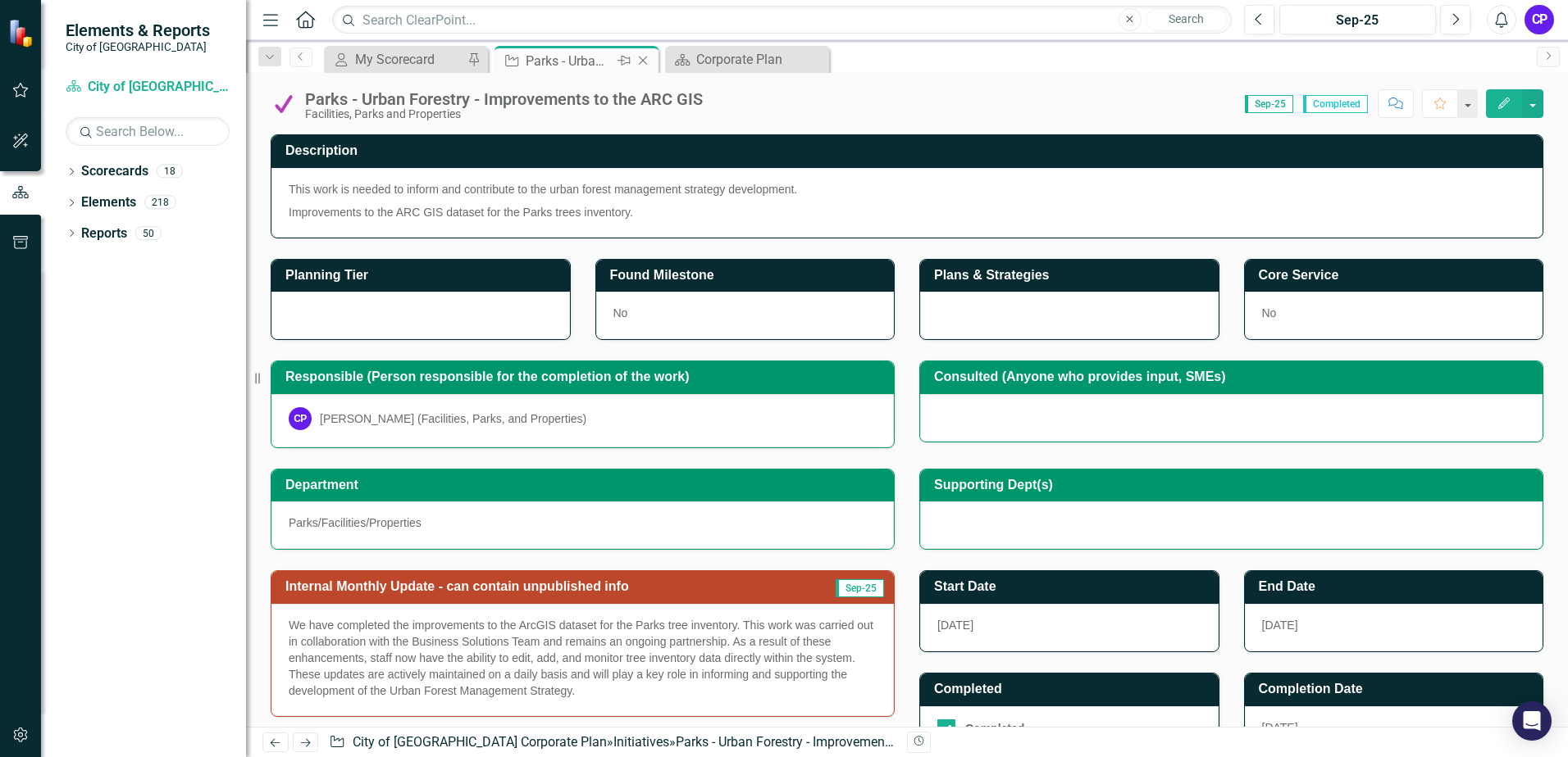
click at [645, 61] on icon "Close" at bounding box center [643, 60] width 17 height 13
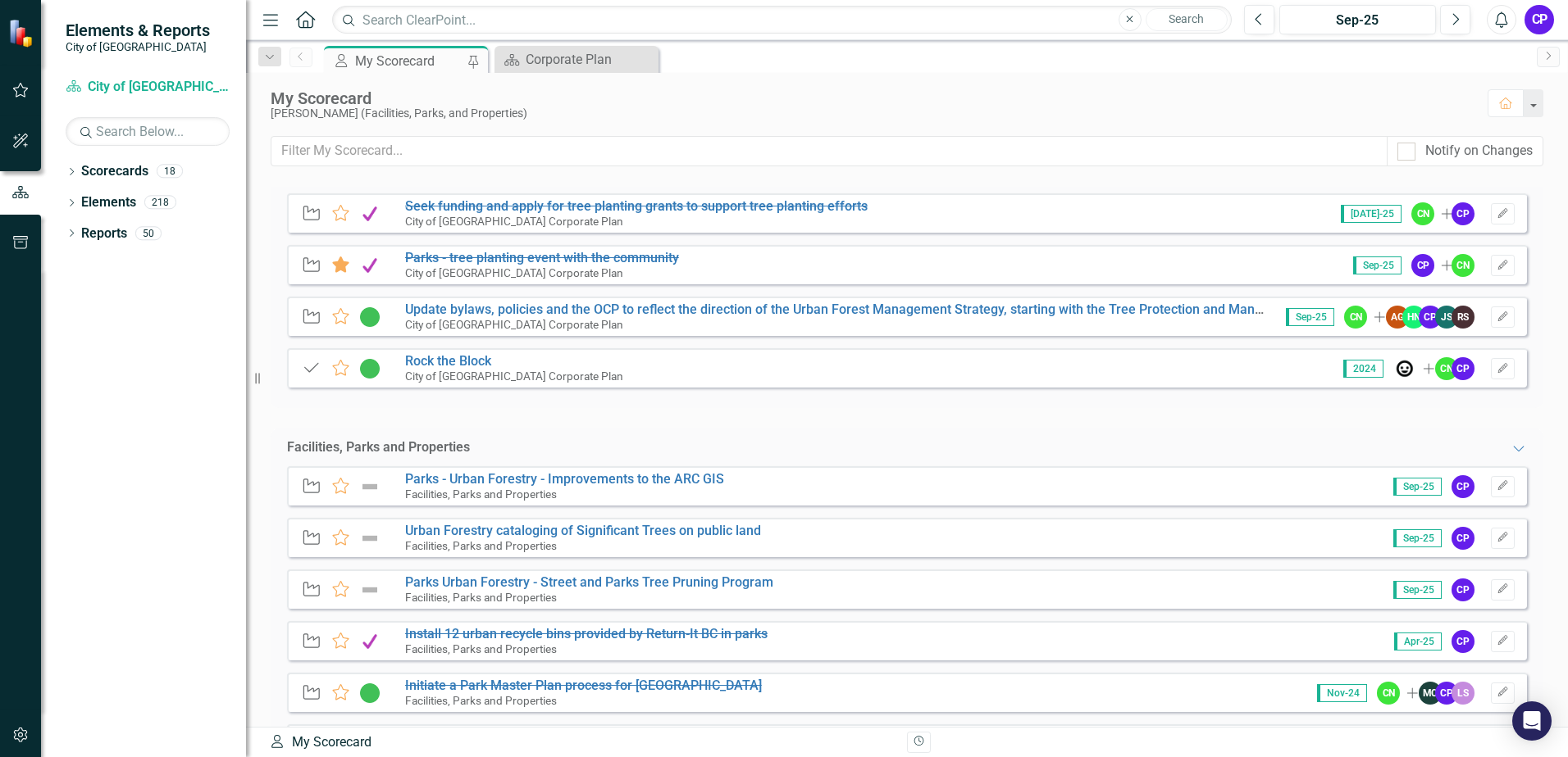
scroll to position [164, 0]
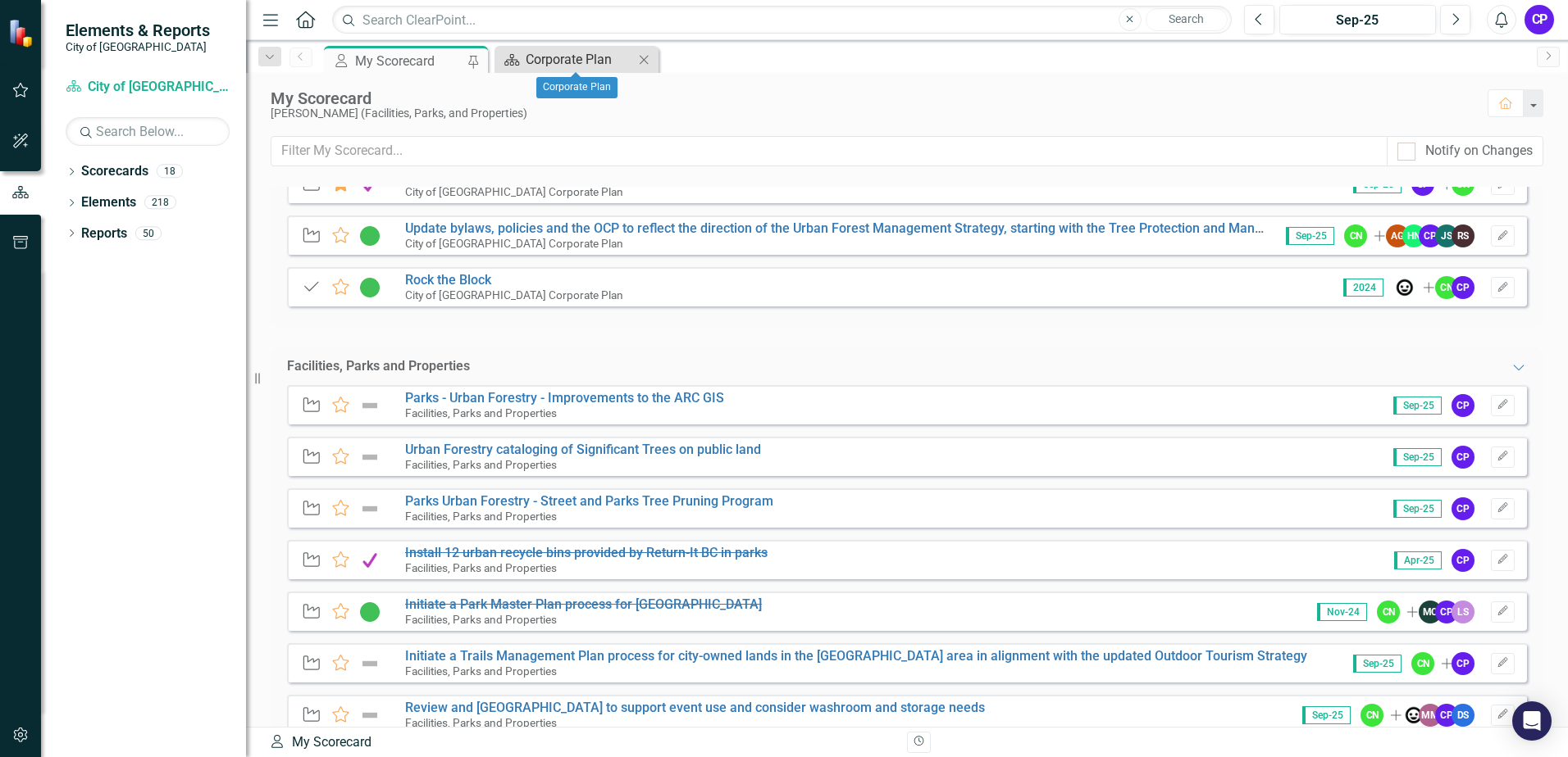
click at [614, 62] on div "Corporate Plan" at bounding box center [580, 59] width 108 height 21
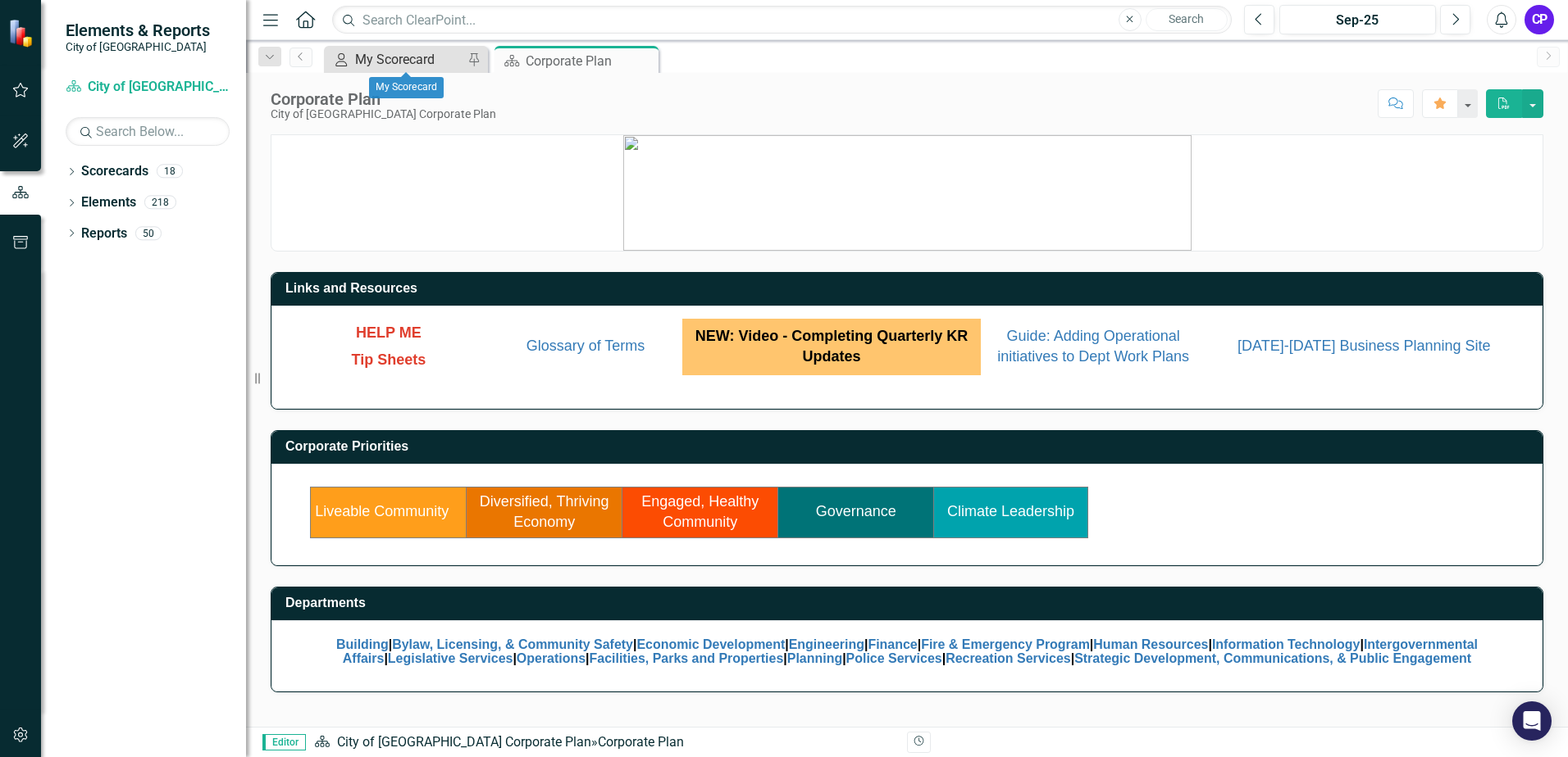
click at [447, 54] on div "My Scorecard" at bounding box center [409, 59] width 108 height 21
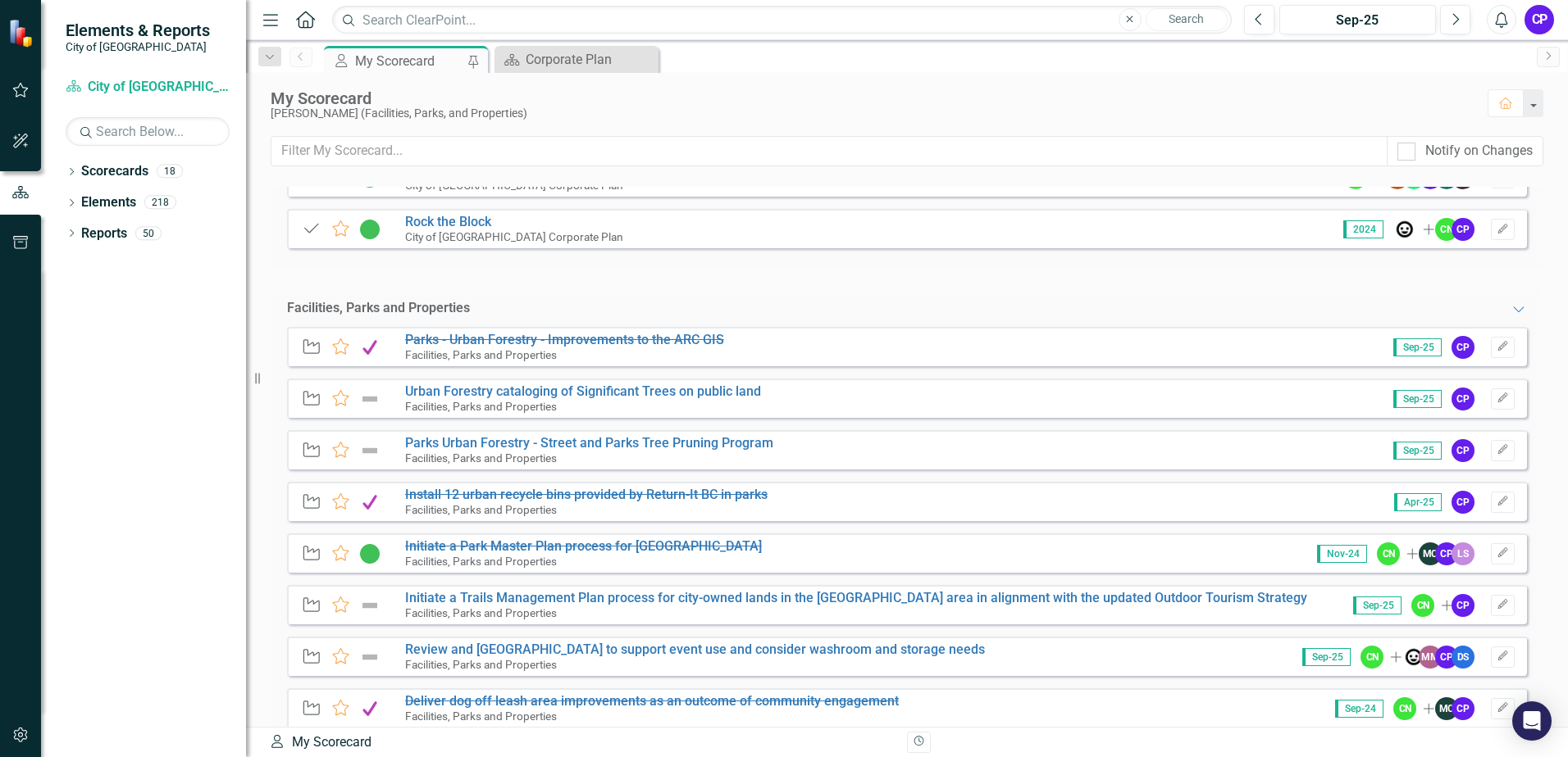
scroll to position [245, 0]
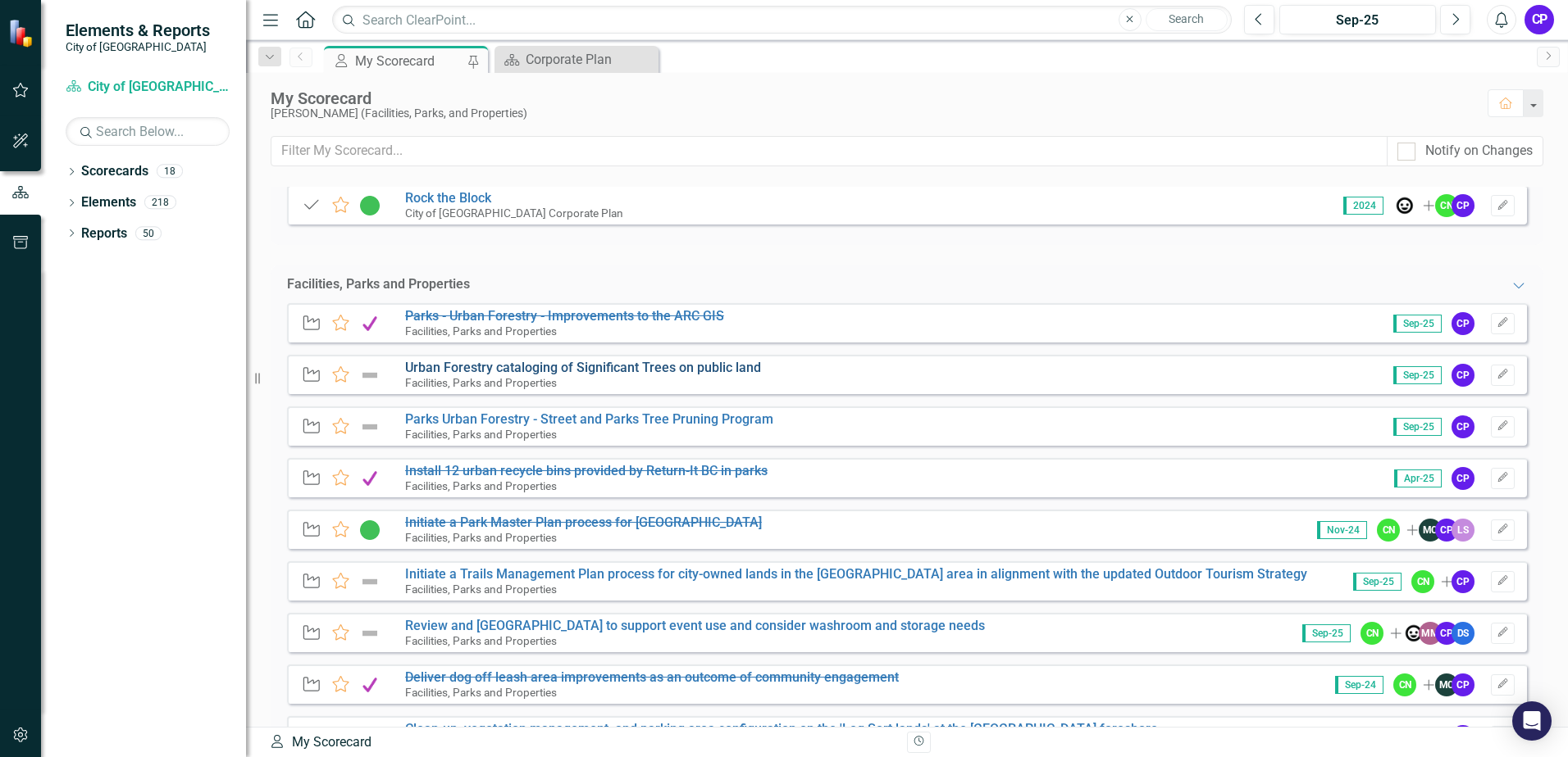
click at [606, 371] on link "Urban Forestry cataloging of Significant Trees on public land" at bounding box center [583, 368] width 356 height 16
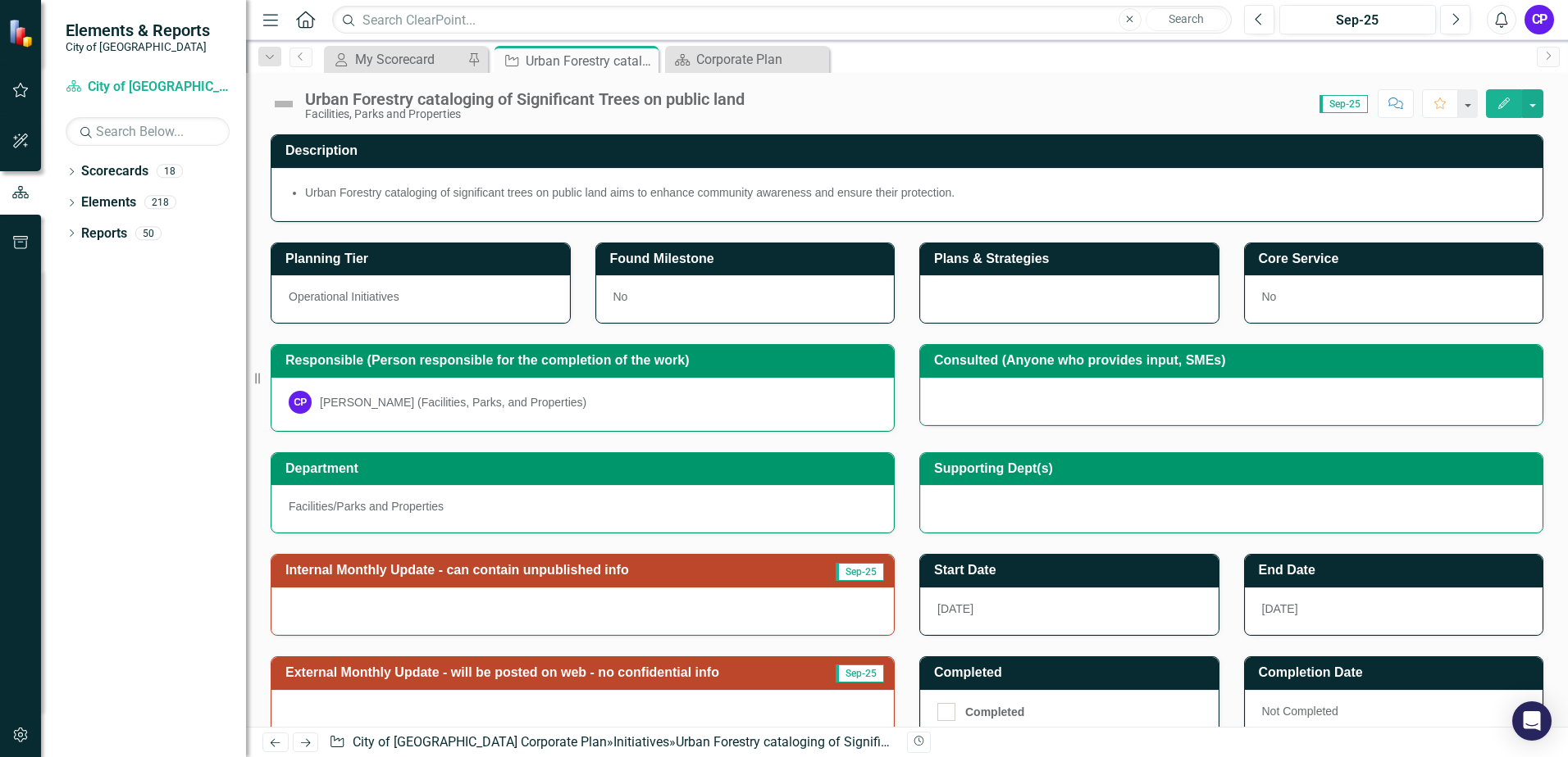
click at [641, 572] on h3 "Internal Monthly Update - can contain unpublished info" at bounding box center [546, 570] width 524 height 15
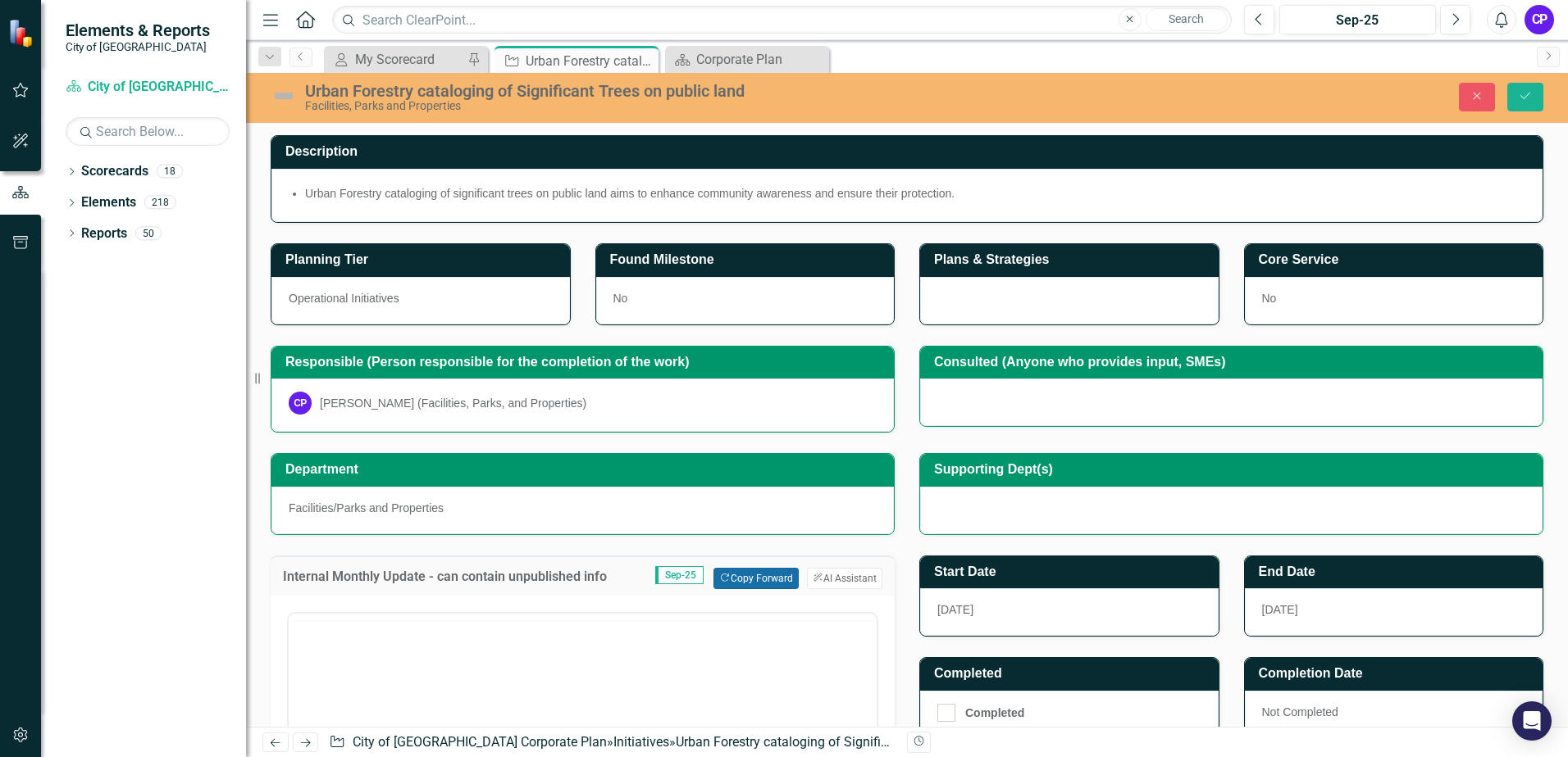
click at [739, 581] on button "Copy Forward Copy Forward" at bounding box center [755, 579] width 85 height 22
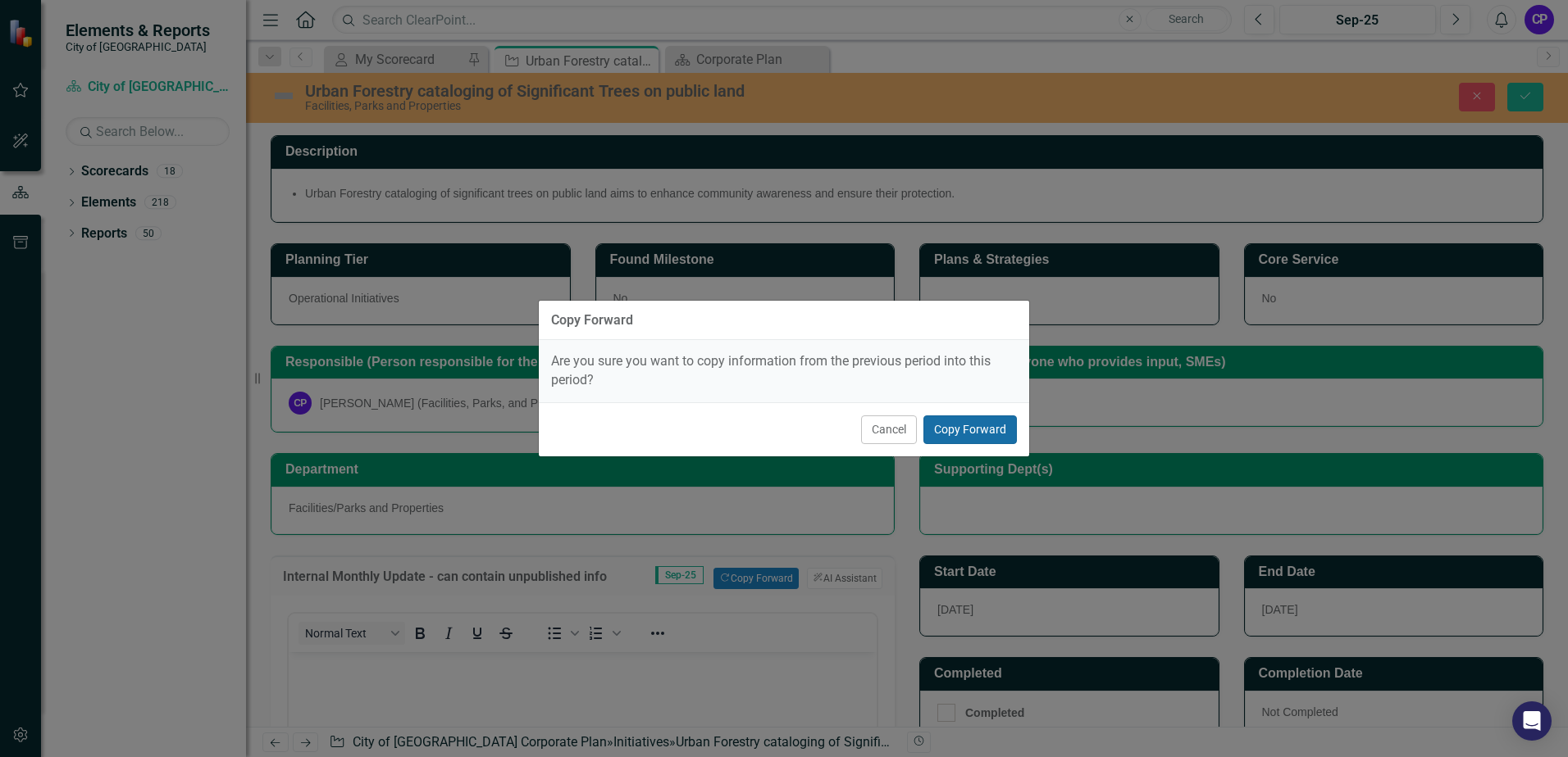
click at [970, 427] on button "Copy Forward" at bounding box center [969, 430] width 94 height 29
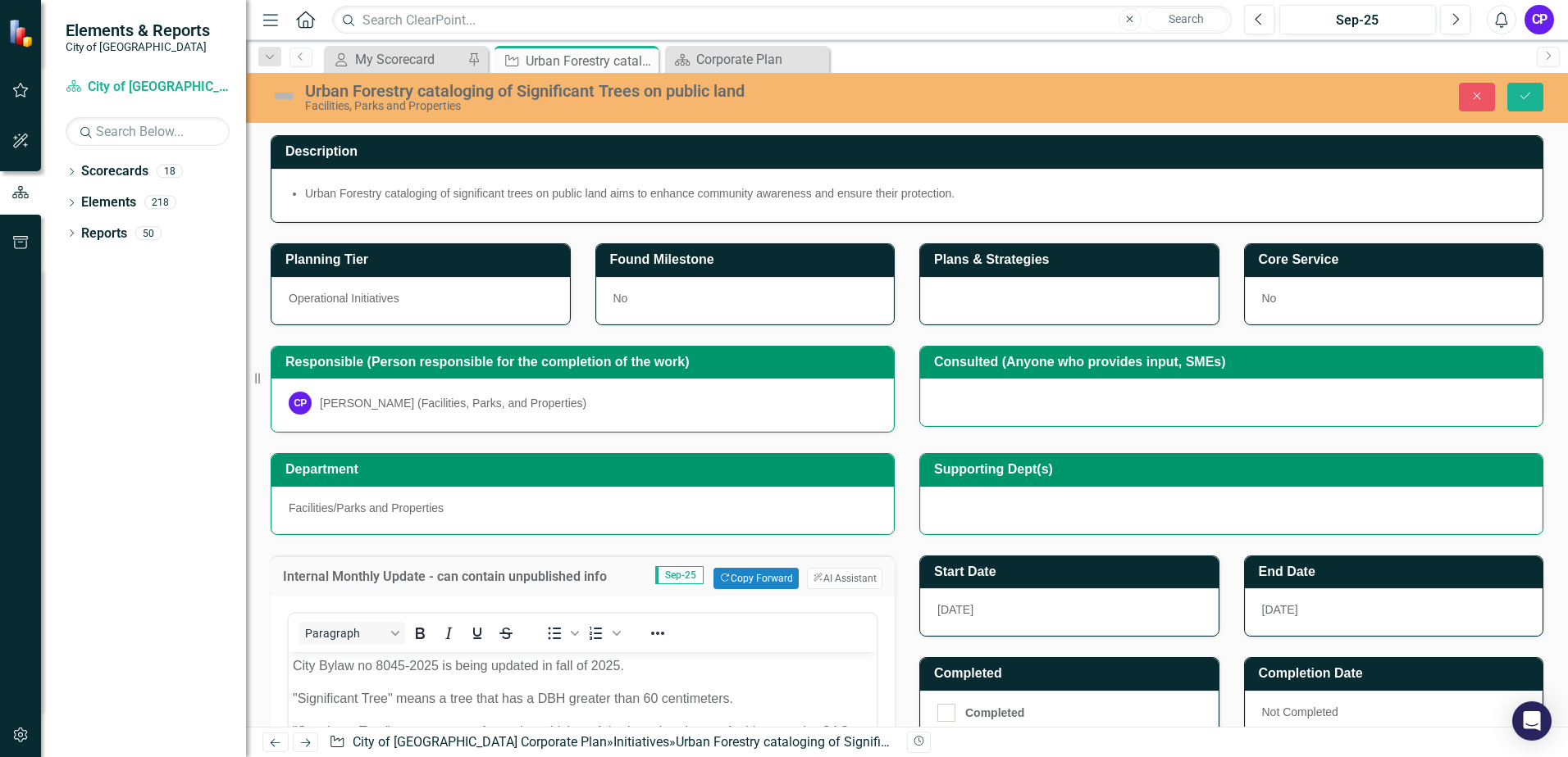
click at [973, 200] on li "Urban Forestry cataloging of significant trees on public land aims to enhance c…" at bounding box center [914, 193] width 1220 height 17
drag, startPoint x: 970, startPoint y: 193, endPoint x: 630, endPoint y: 179, distance: 340.3
click at [632, 179] on div "Urban Forestry cataloging of significant trees on public land aims to enhance c…" at bounding box center [906, 195] width 1271 height 53
click at [646, 190] on li "Urban Forestry cataloging of significant trees on public land aims to enhance c…" at bounding box center [914, 193] width 1220 height 17
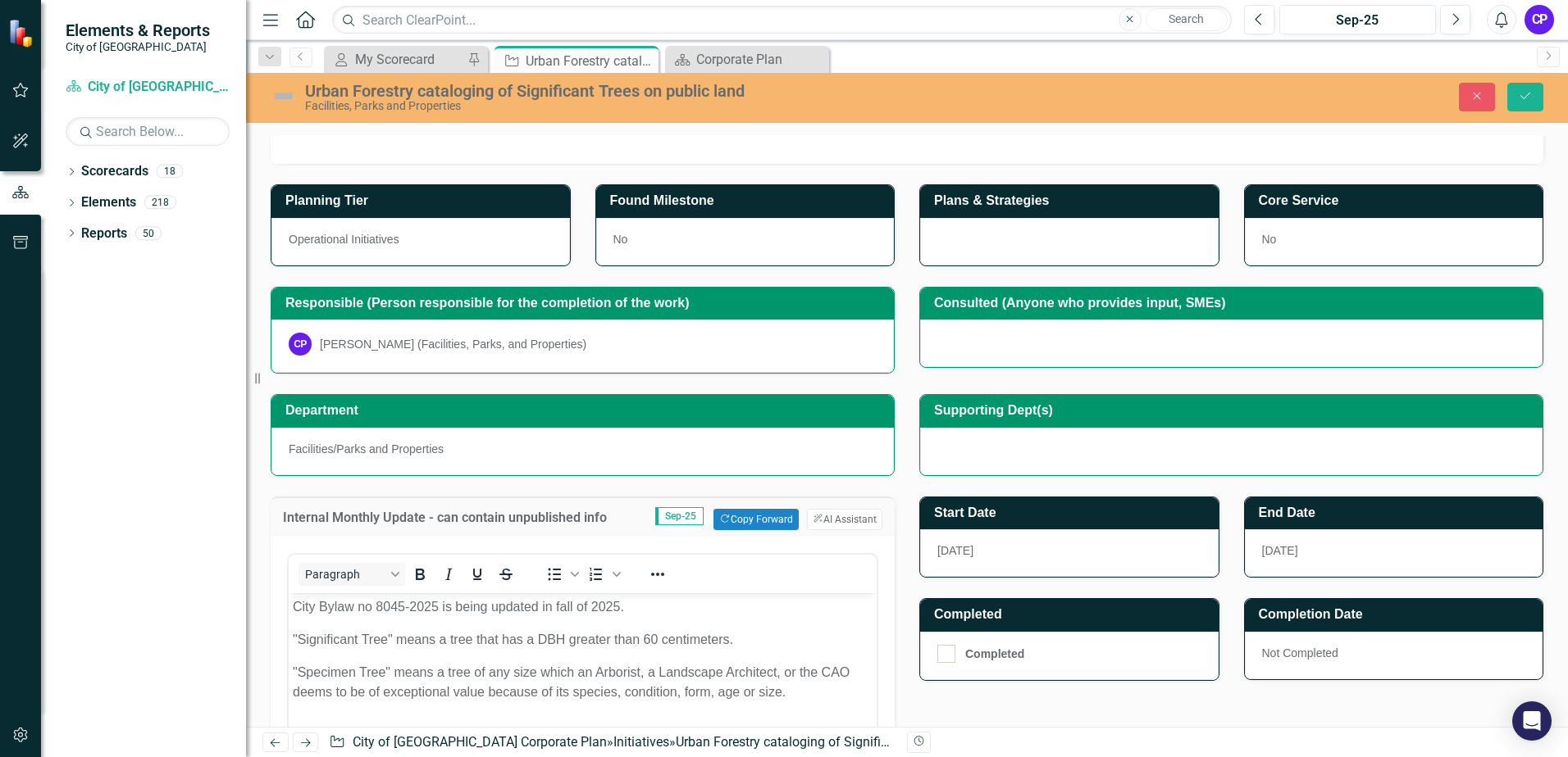
scroll to position [574, 0]
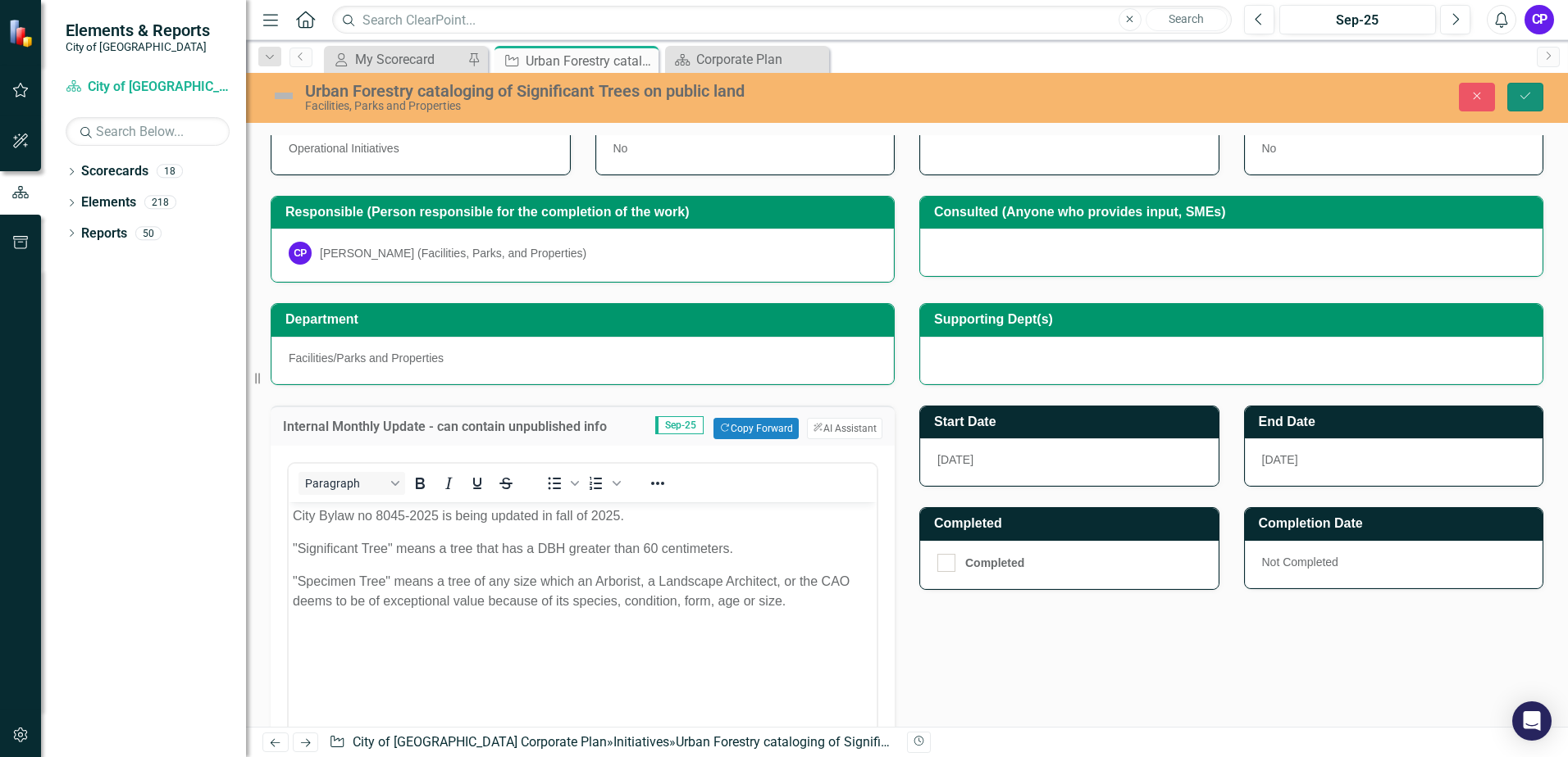
click at [1520, 98] on icon "Save" at bounding box center [1525, 96] width 15 height 12
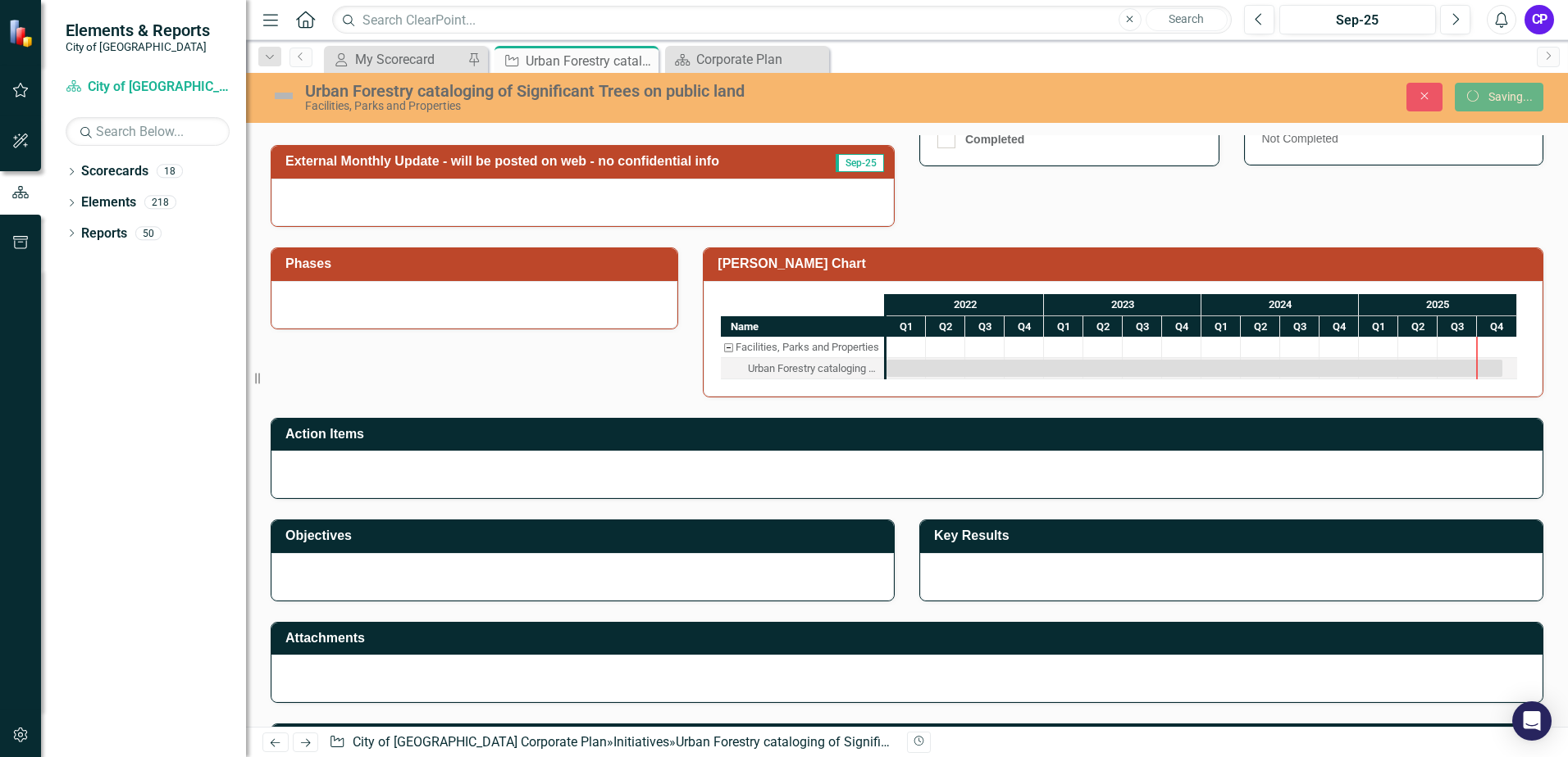
scroll to position [150, 0]
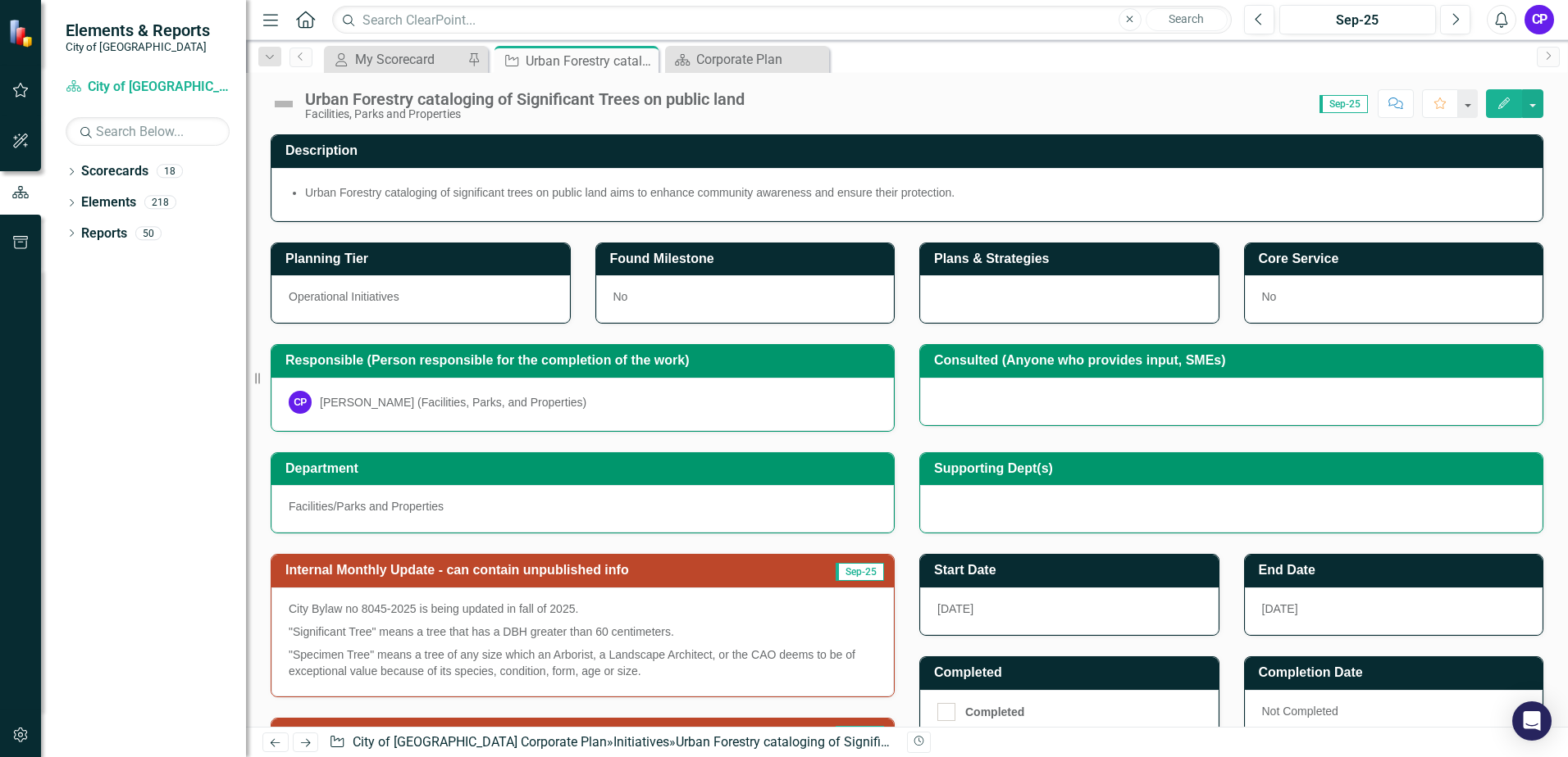
click at [807, 201] on div "Urban Forestry cataloging of significant trees on public land aims to enhance c…" at bounding box center [907, 194] width 1237 height 20
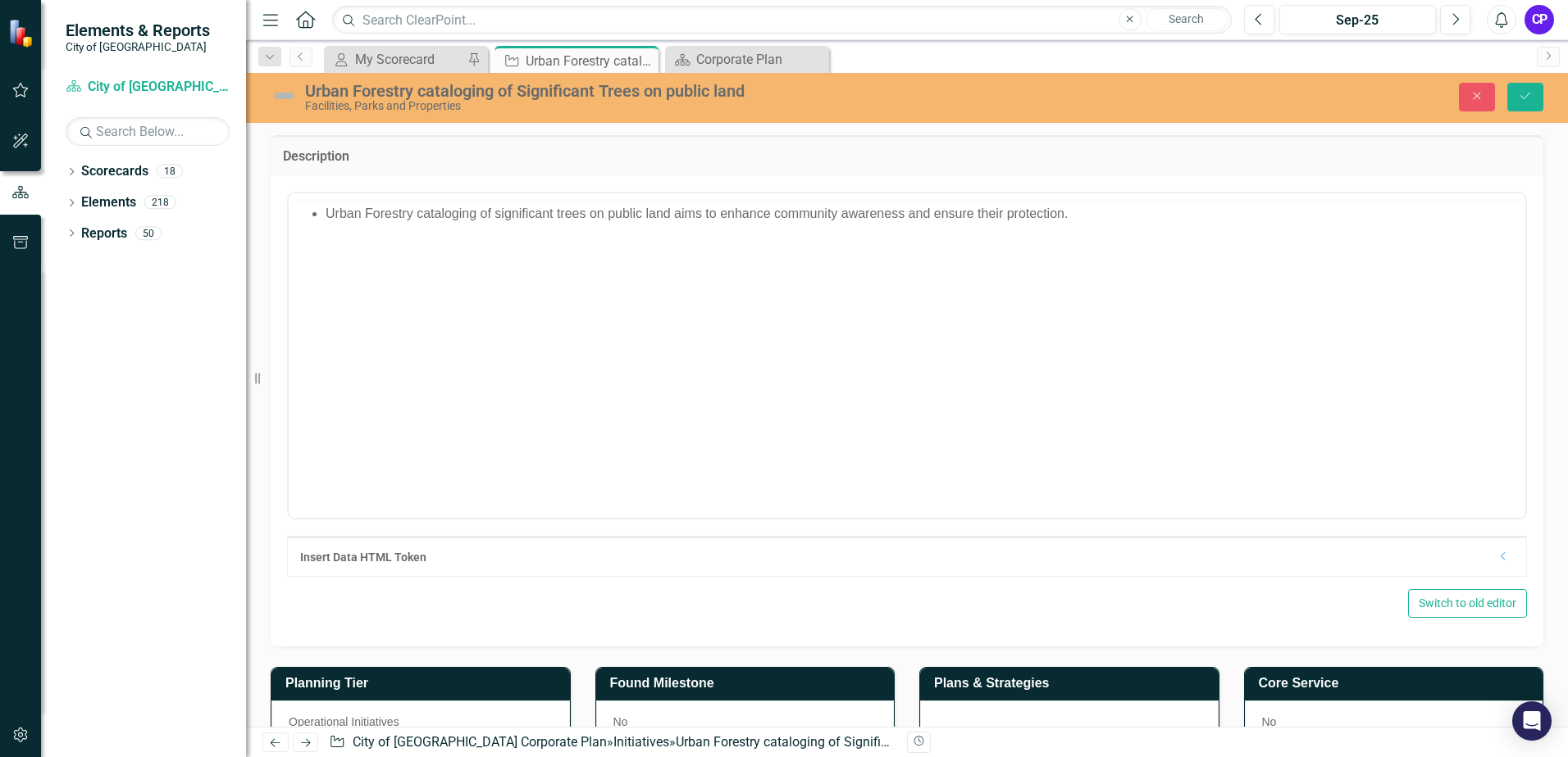
scroll to position [0, 0]
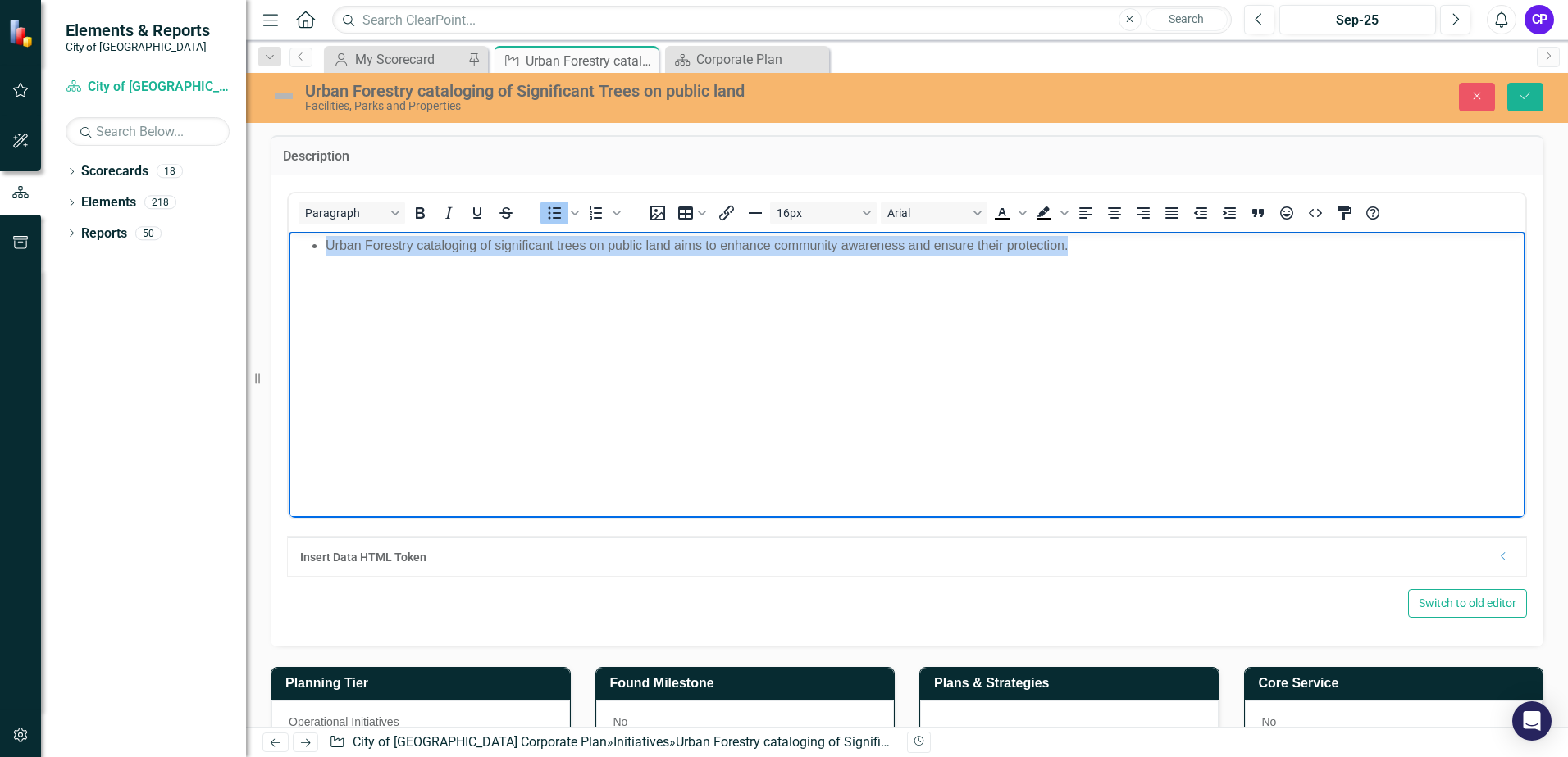
drag, startPoint x: 1034, startPoint y: 245, endPoint x: 326, endPoint y: 245, distance: 708.0
click at [326, 245] on li "Urban Forestry cataloging of significant trees on public land aims to enhance c…" at bounding box center [923, 245] width 1195 height 20
copy li "Urban Forestry cataloging of significant trees on public land aims to enhance c…"
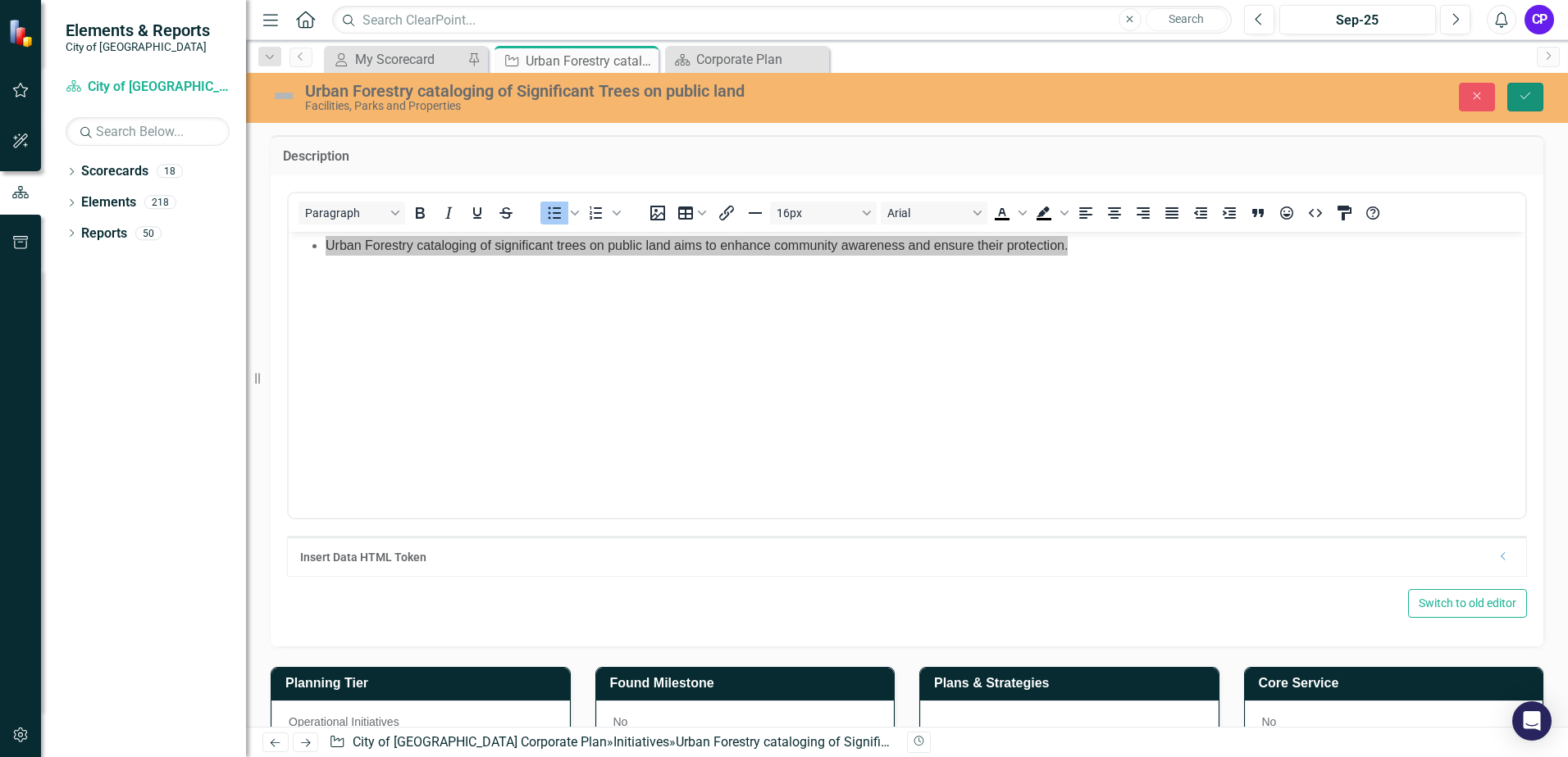
click at [1527, 98] on icon "Save" at bounding box center [1525, 96] width 15 height 12
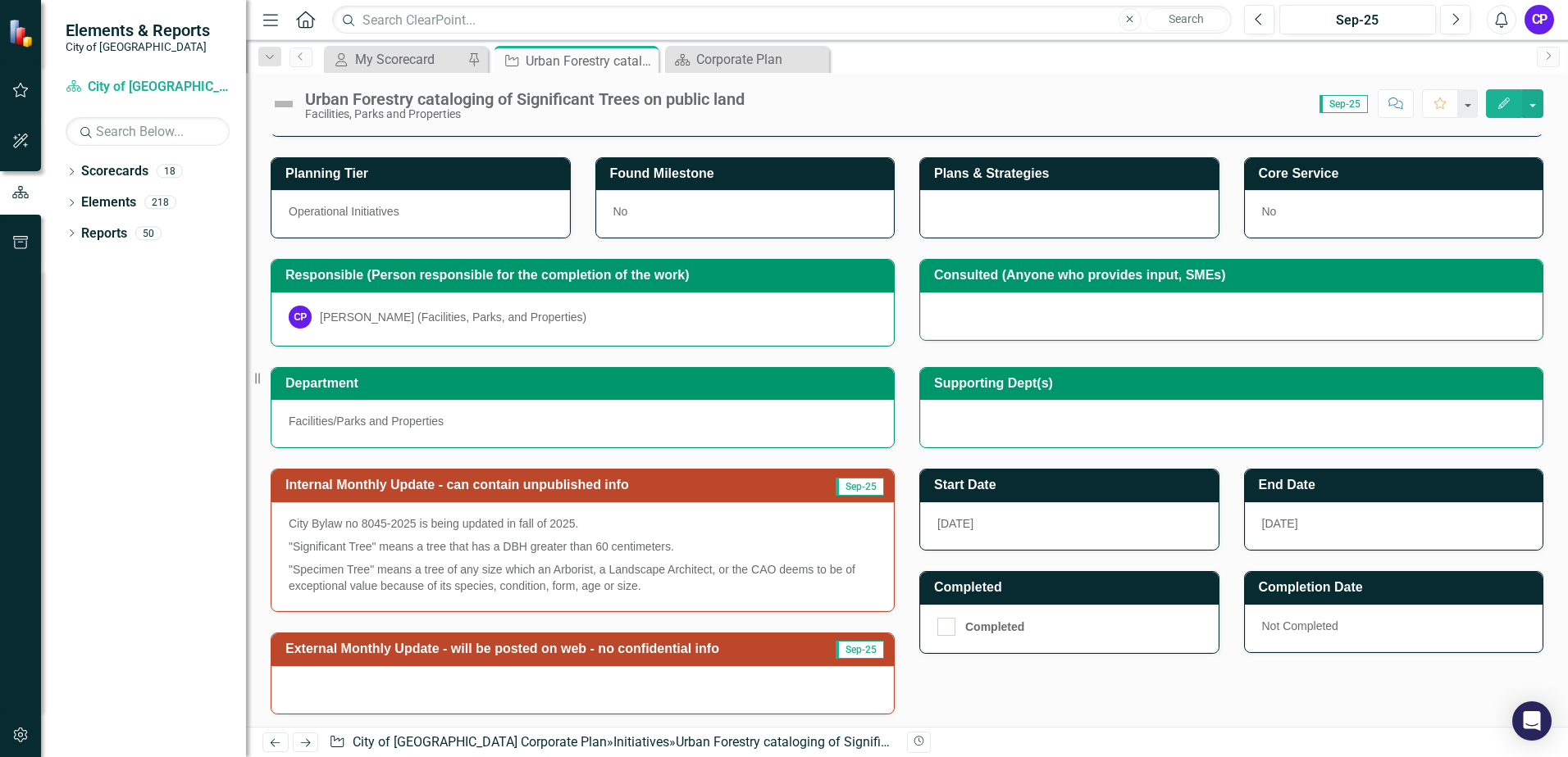
scroll to position [164, 0]
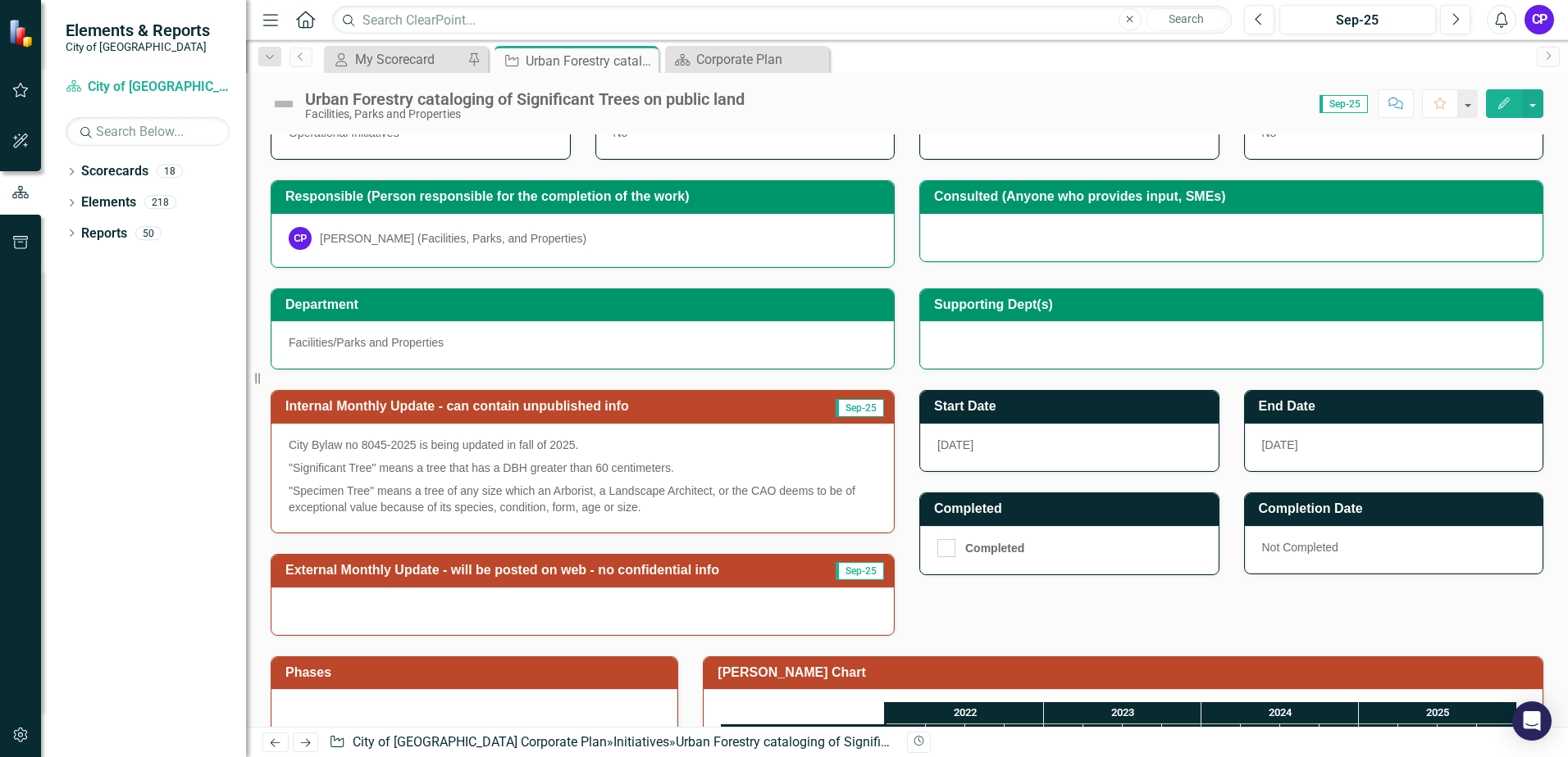
click at [723, 414] on td "Internal Monthly Update - can contain unpublished info" at bounding box center [546, 408] width 524 height 27
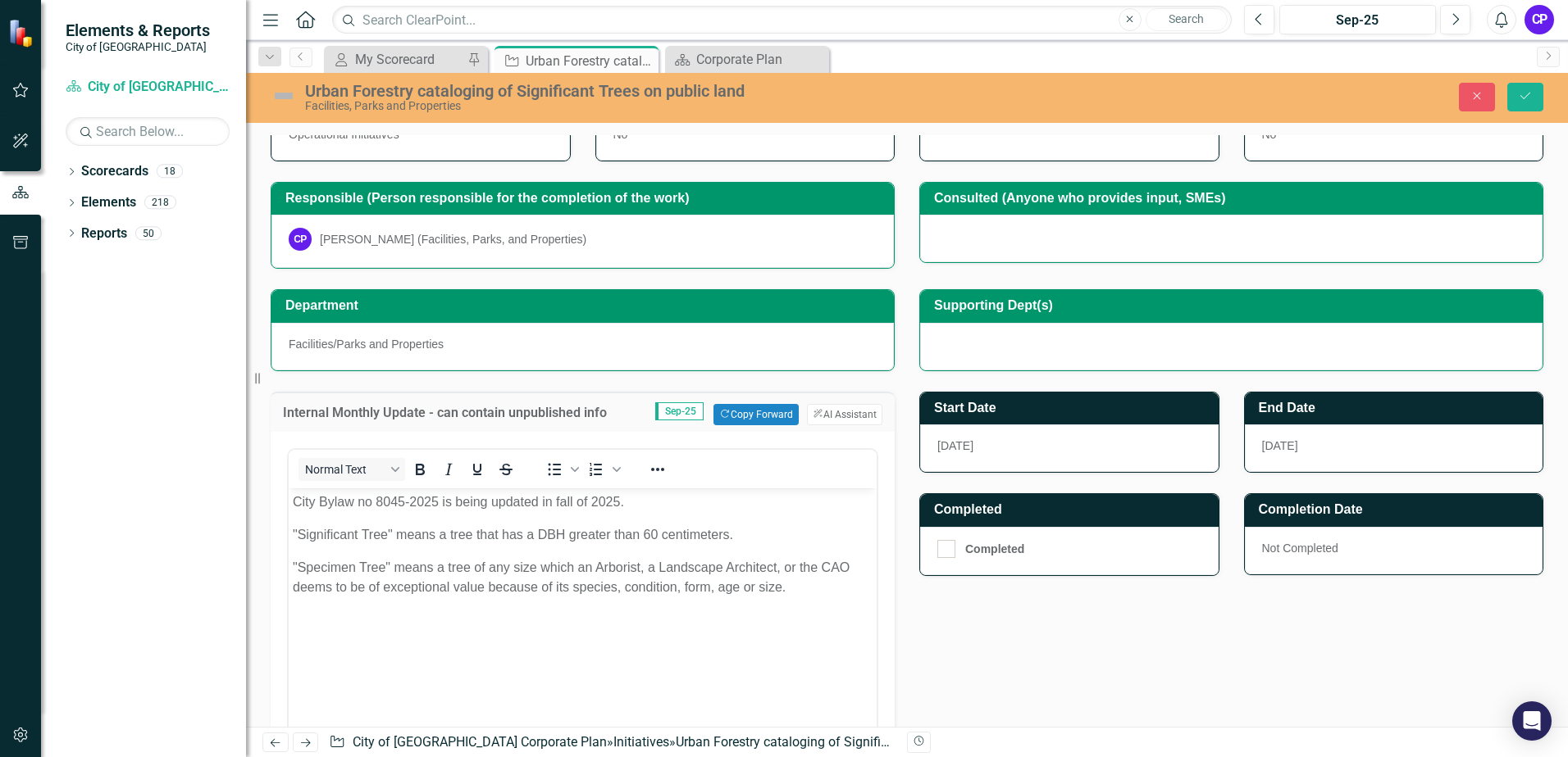
scroll to position [0, 0]
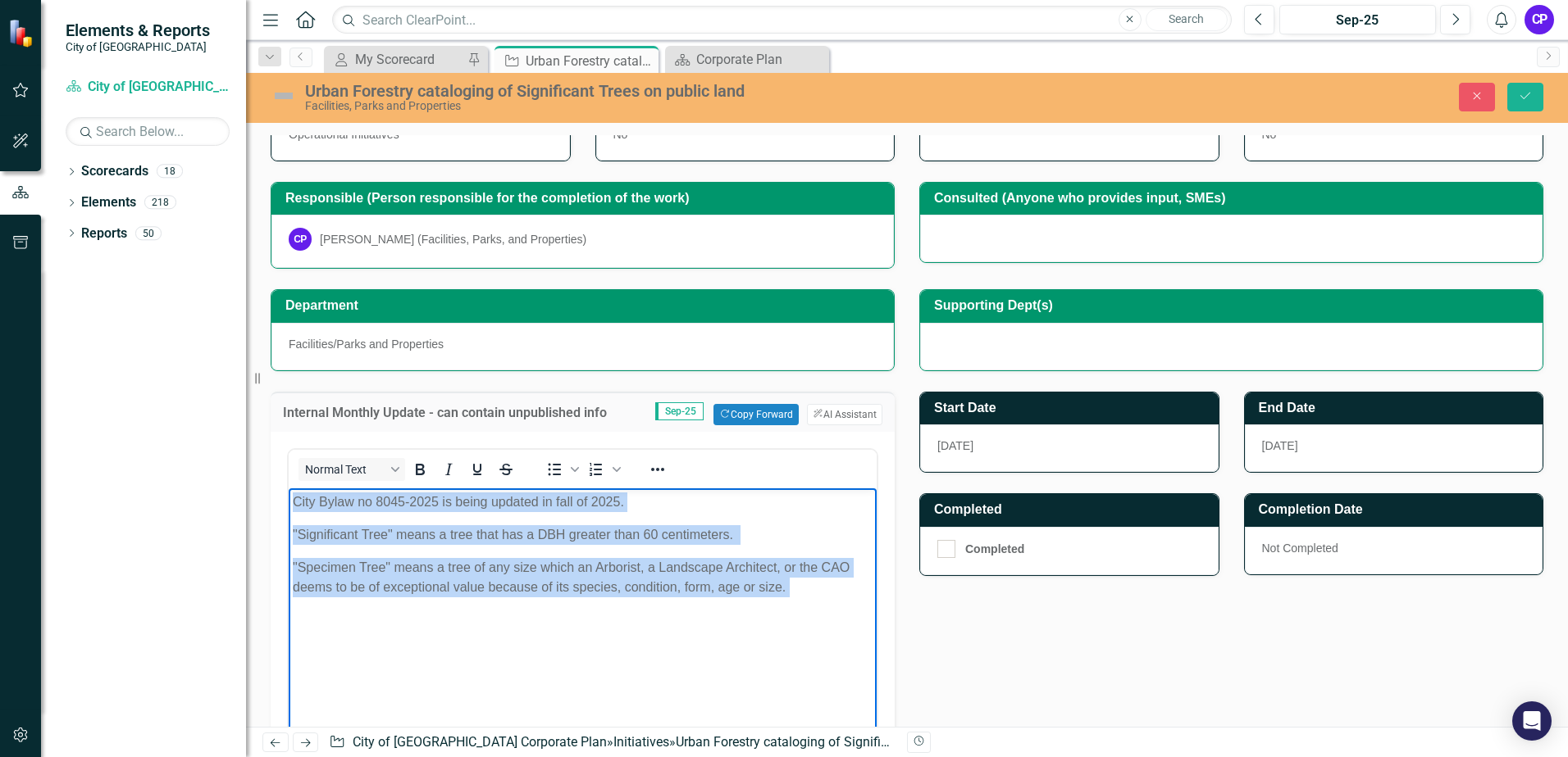
drag, startPoint x: 800, startPoint y: 587, endPoint x: 294, endPoint y: 497, distance: 513.9
click at [294, 497] on body "City Bylaw no 8045-2025 is being updated in fall of 2025. " Significant Tree " …" at bounding box center [583, 610] width 588 height 245
copy body "City Bylaw no 8045-2025 is being updated in fall of 2025. " Significant Tree " …"
click at [801, 611] on body "City Bylaw no 8045-2025 is being updated in fall of 2025. " Significant Tree " …" at bounding box center [583, 610] width 588 height 245
drag, startPoint x: 742, startPoint y: 577, endPoint x: 572, endPoint y: 990, distance: 446.6
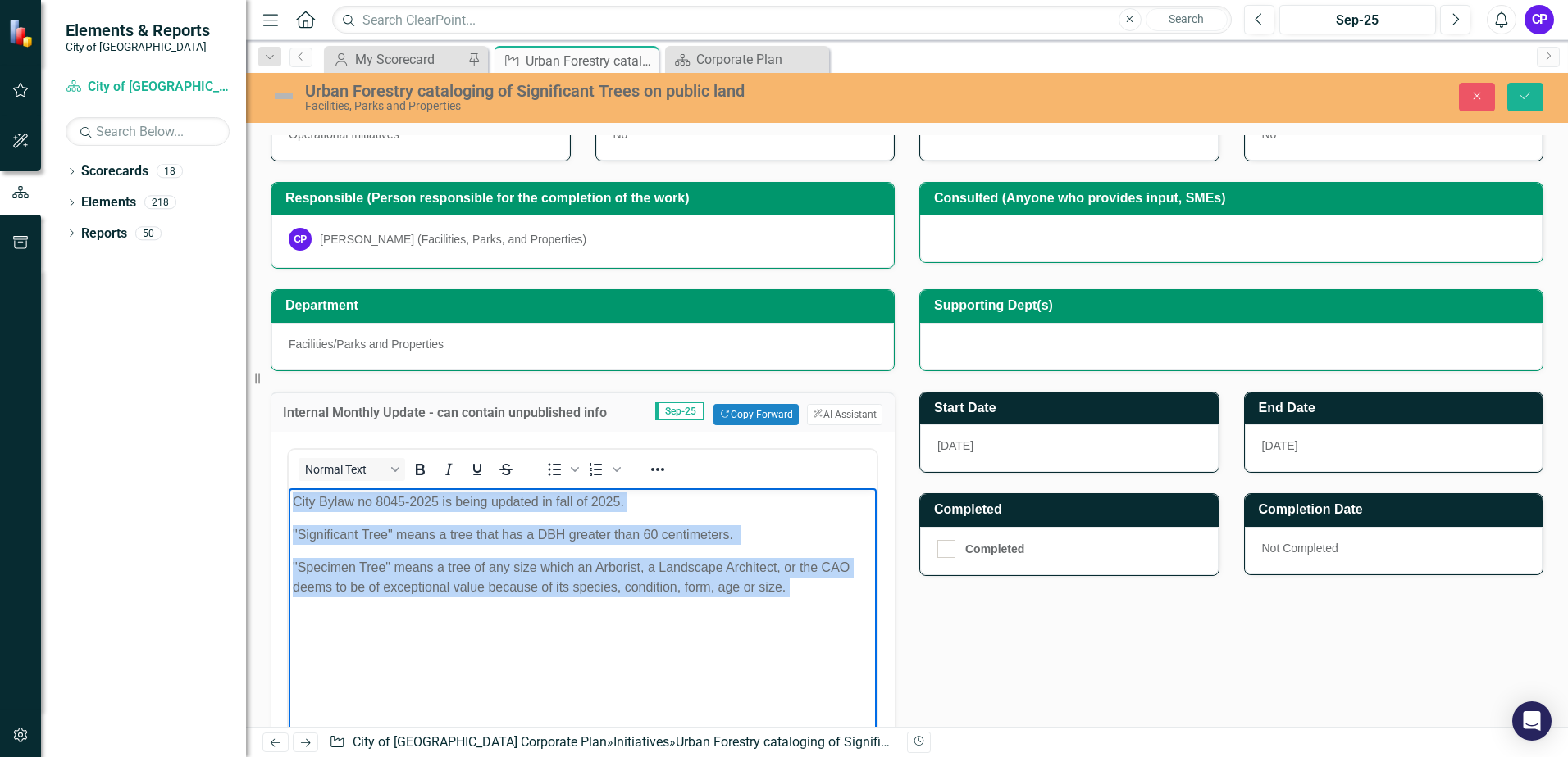
click at [289, 501] on html "City Bylaw no 8045-2025 is being updated in fall of 2025. " Significant Tree " …" at bounding box center [583, 610] width 588 height 245
paste body "Rich Text Area. Press ALT-0 for help."
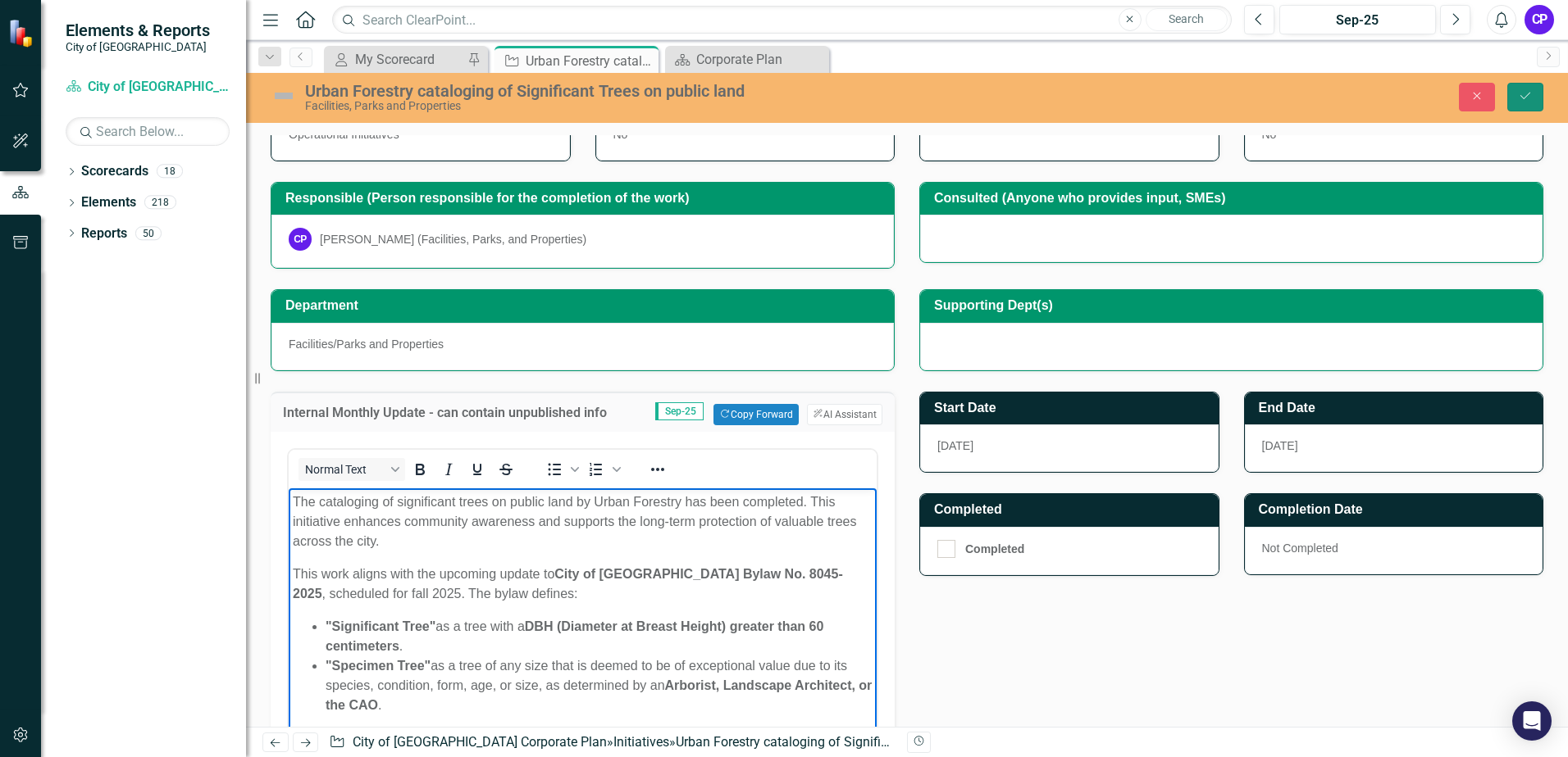
click at [1528, 93] on icon "Save" at bounding box center [1525, 96] width 15 height 12
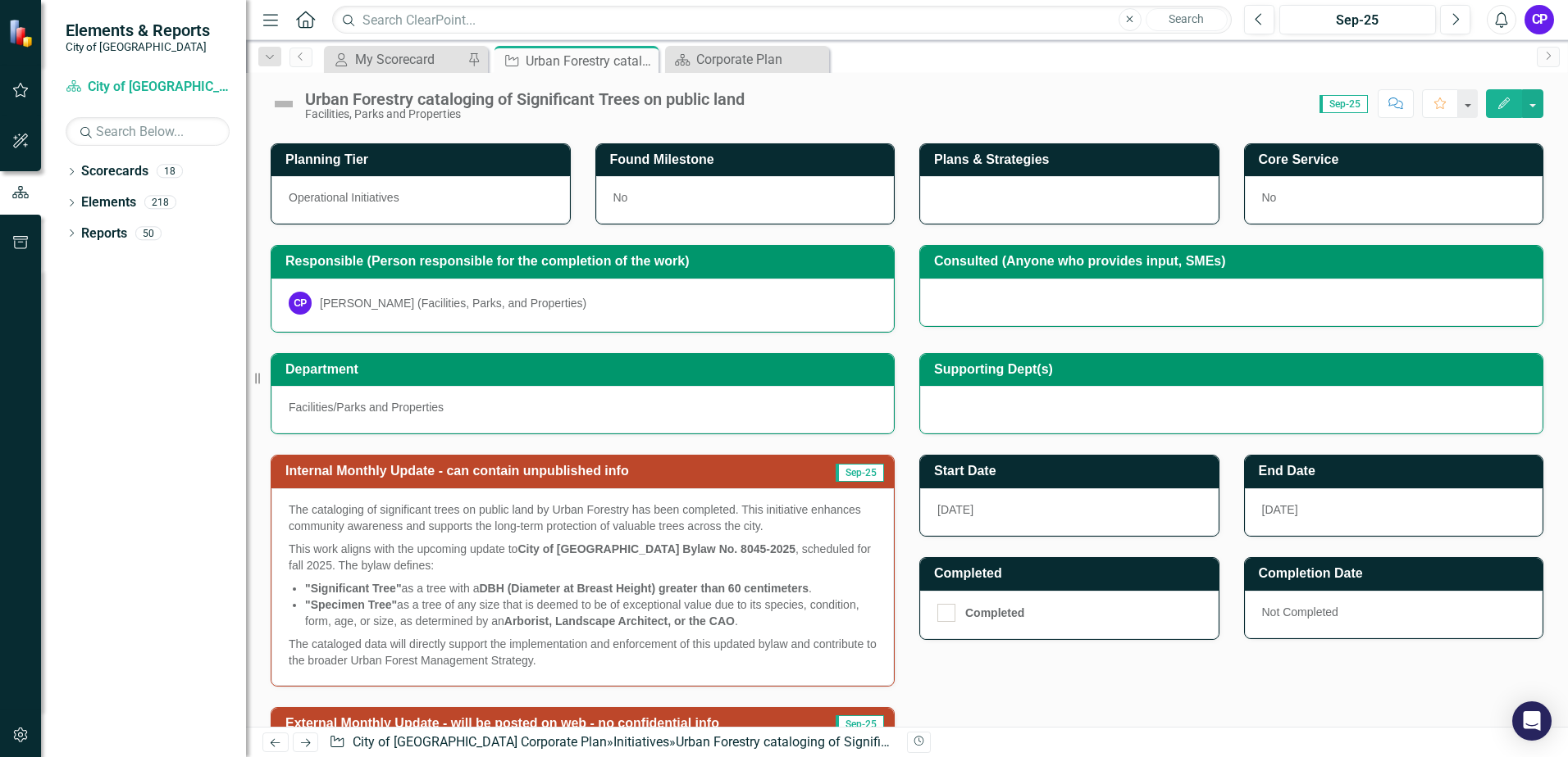
scroll to position [164, 0]
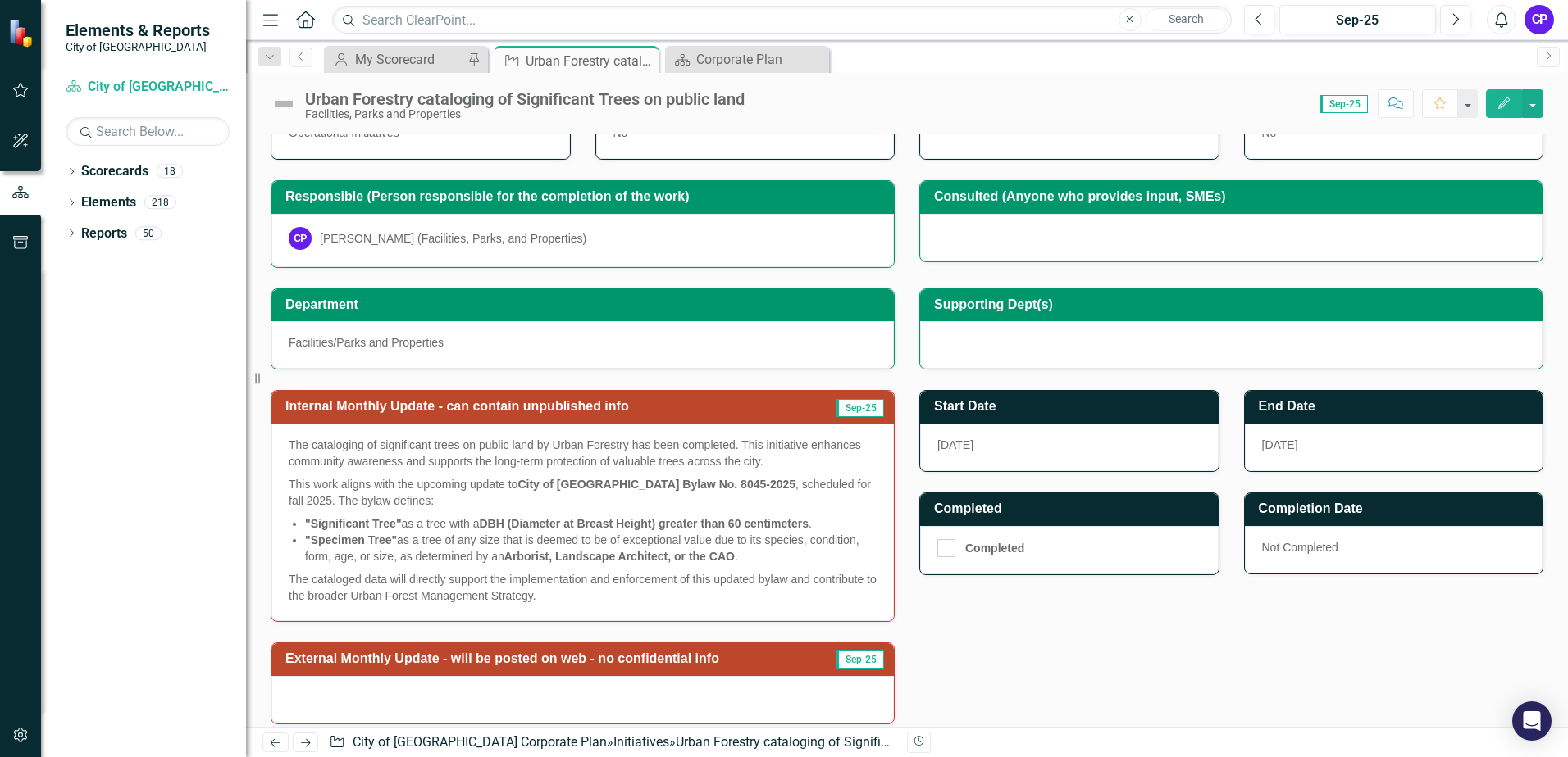
click at [1306, 405] on h3 "End Date" at bounding box center [1396, 406] width 276 height 15
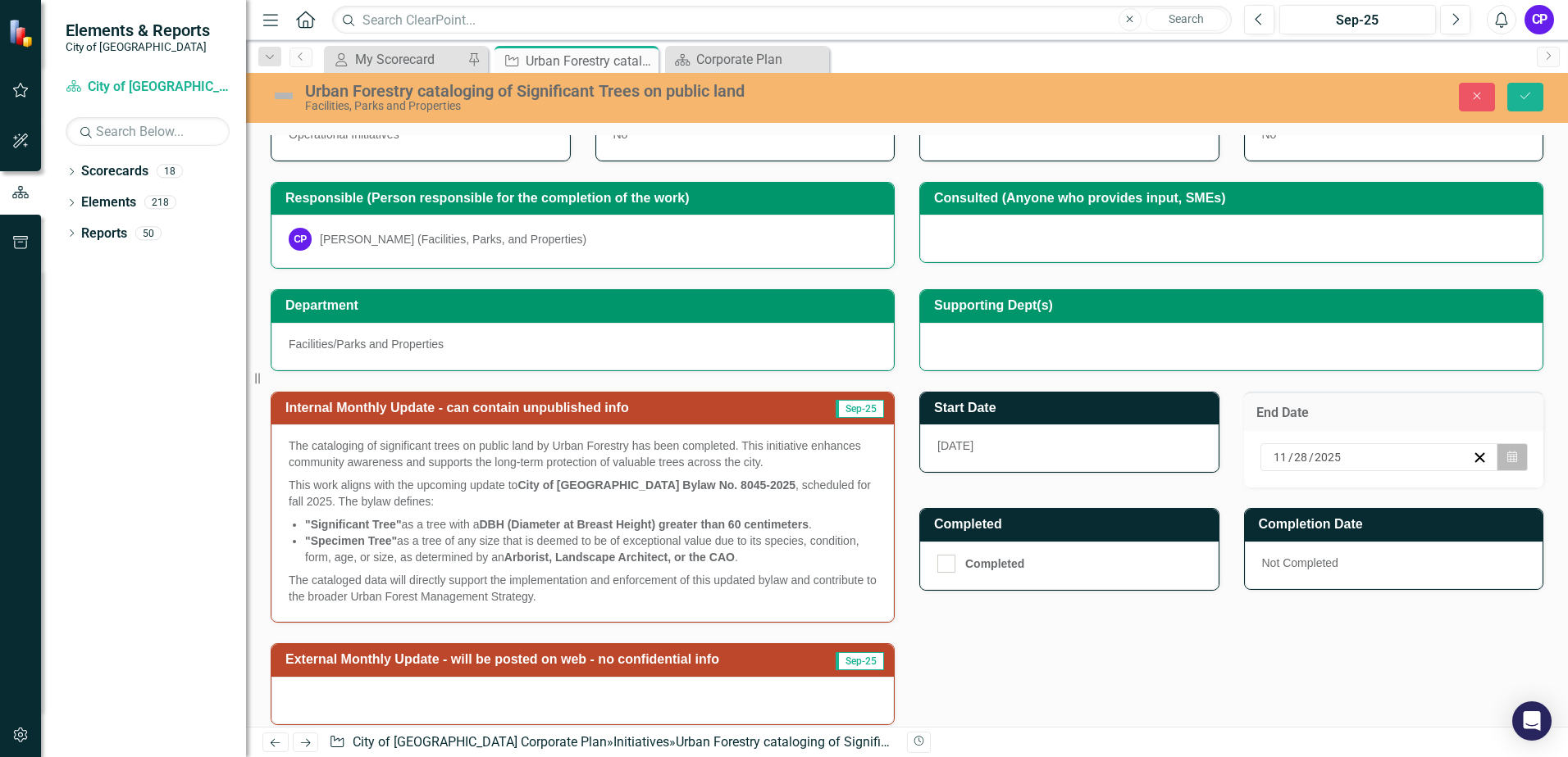
click at [1507, 455] on icon "button" at bounding box center [1512, 456] width 10 height 12
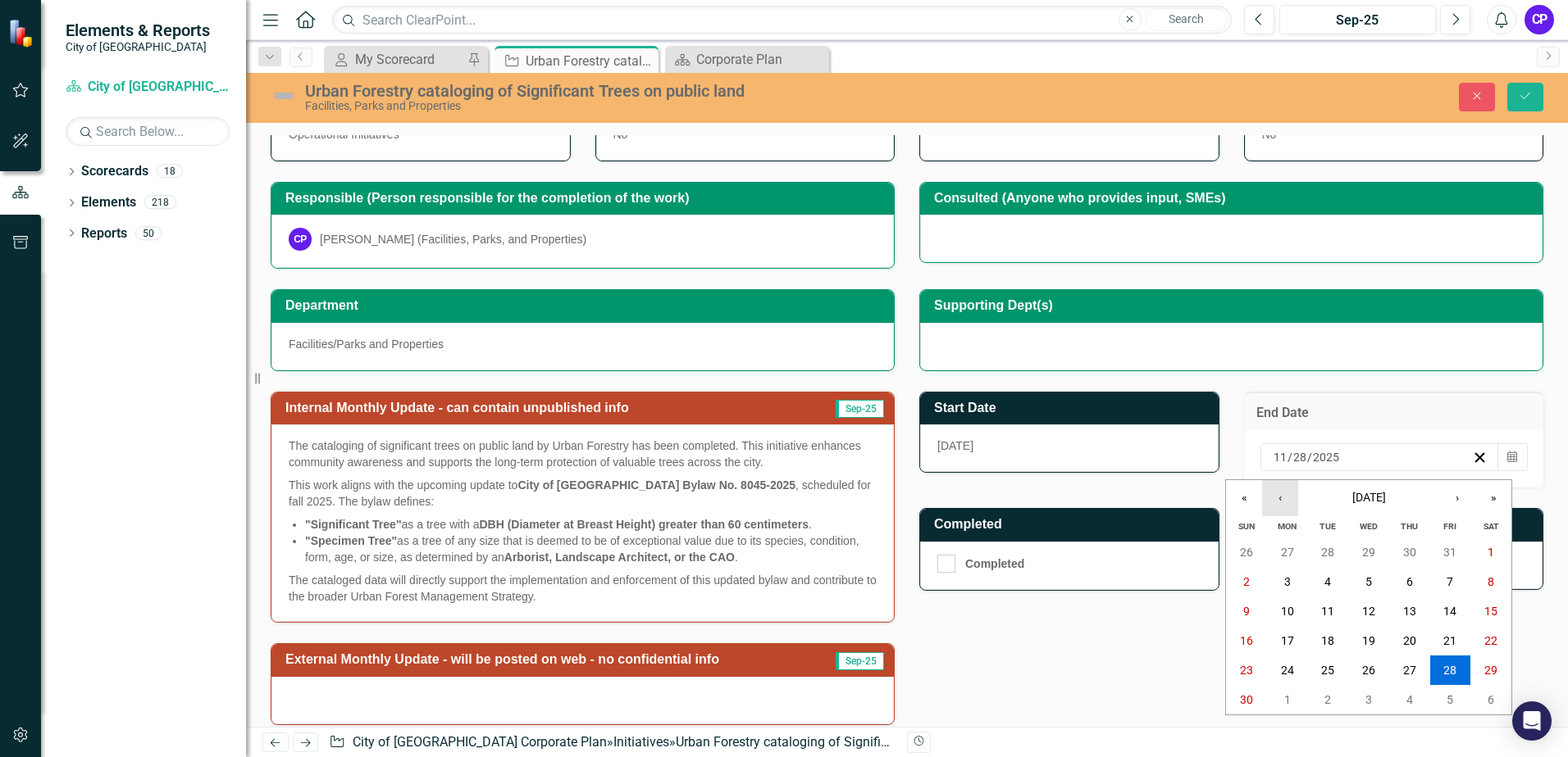
click at [1280, 505] on button "‹" at bounding box center [1280, 498] width 36 height 36
click at [1451, 580] on abbr "10" at bounding box center [1450, 582] width 13 height 13
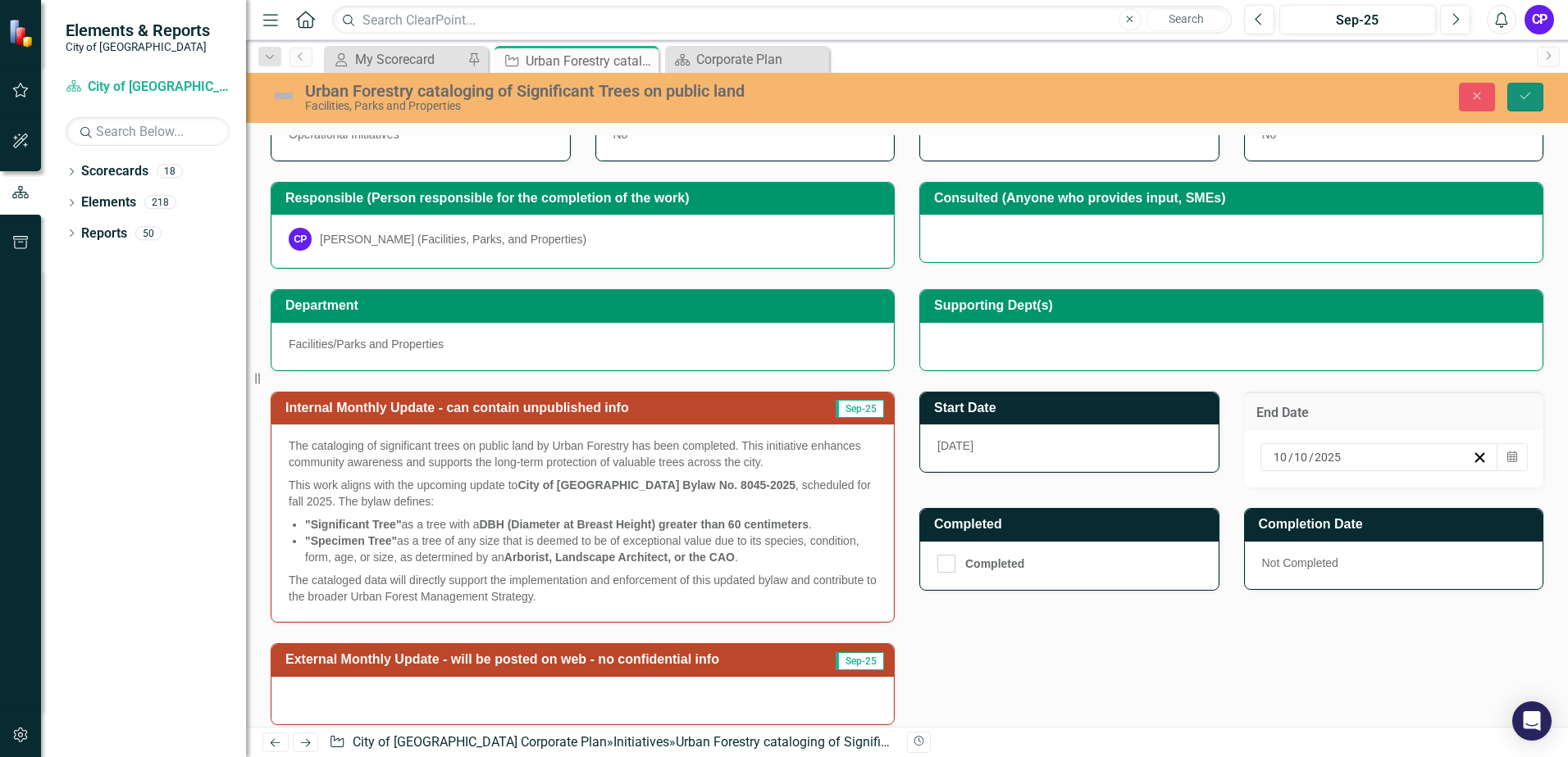
click at [1528, 103] on button "Save" at bounding box center [1525, 97] width 36 height 29
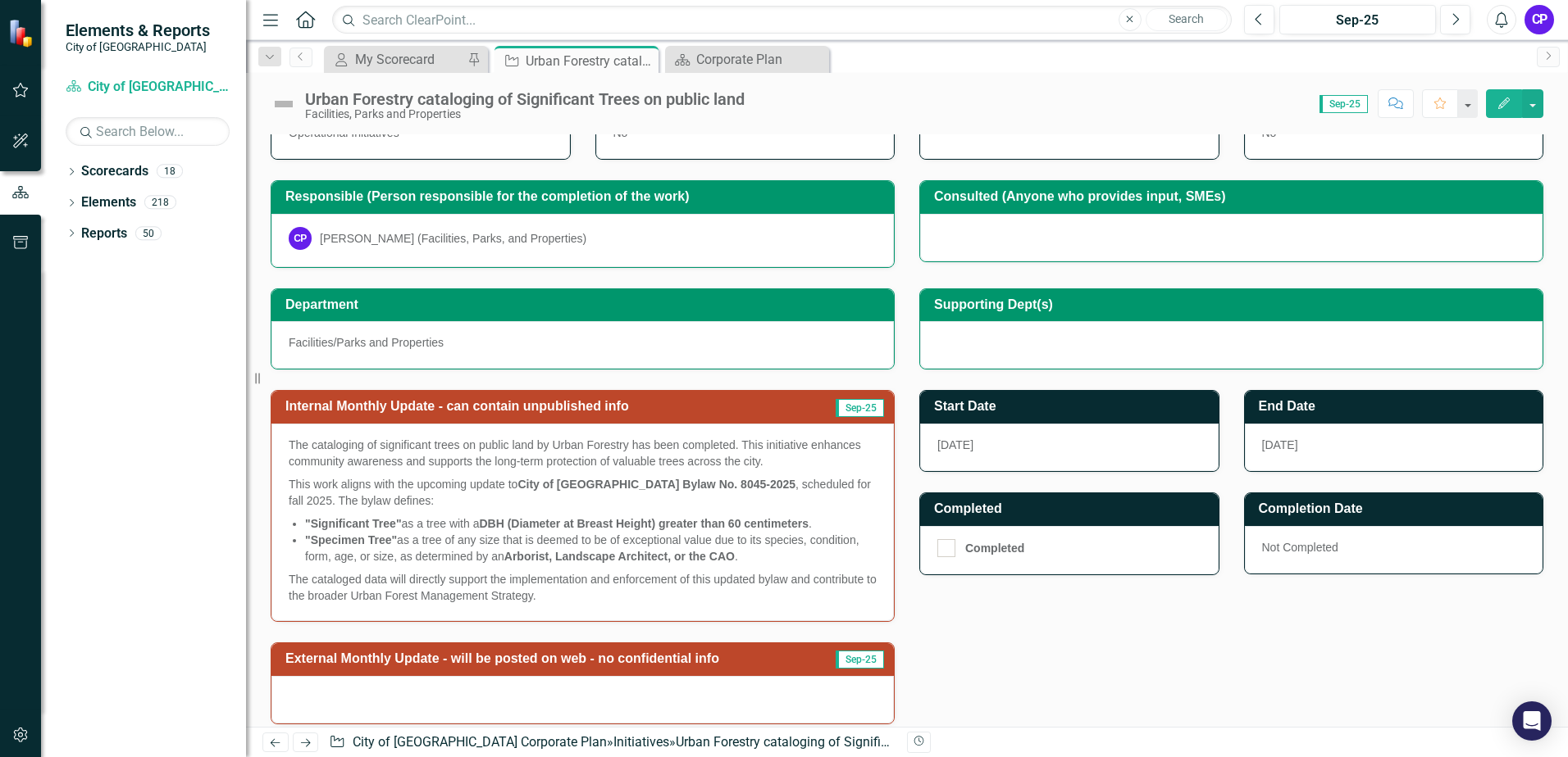
click at [1318, 512] on h3 "Completion Date" at bounding box center [1396, 509] width 276 height 15
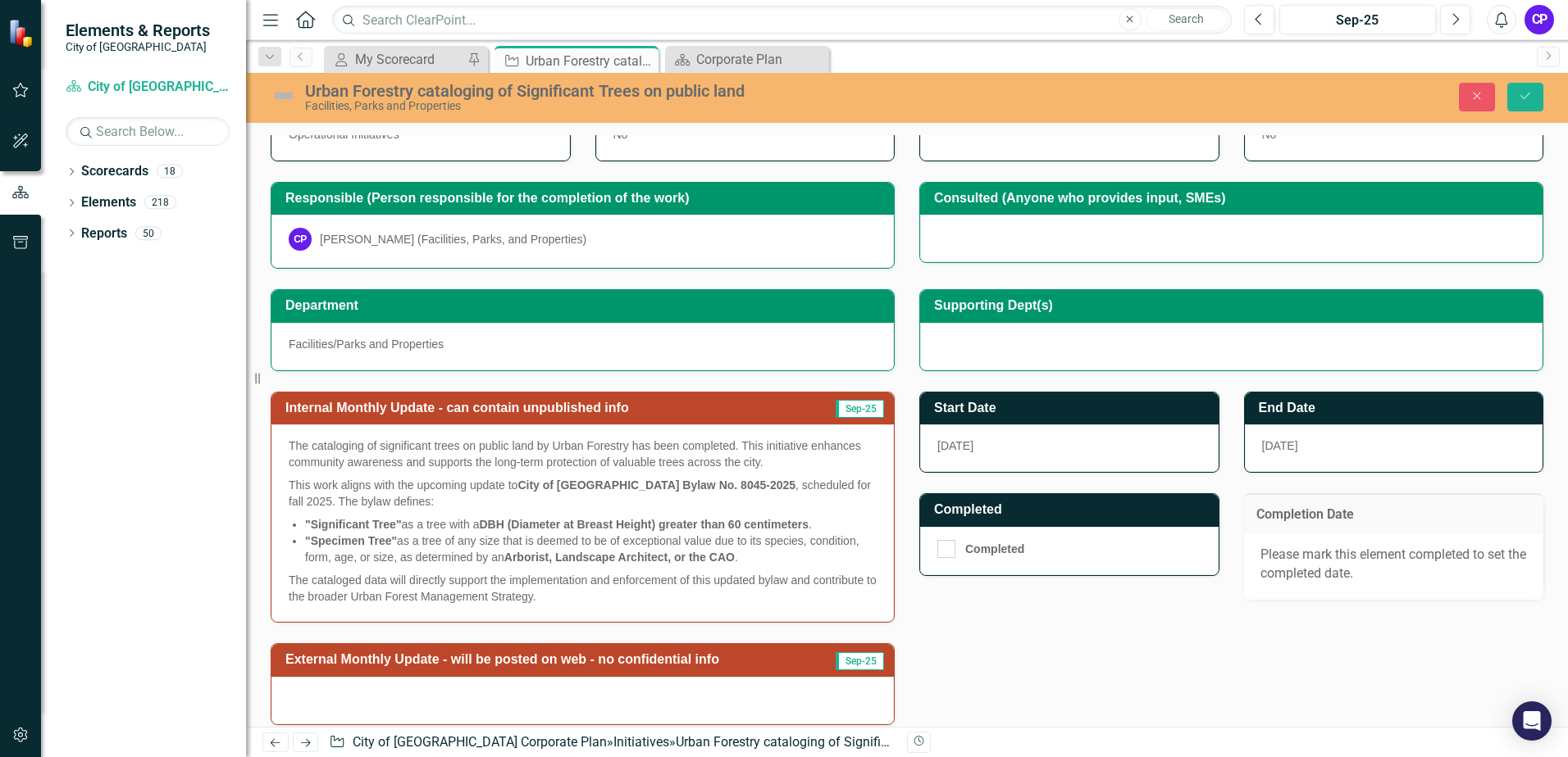
click at [1328, 518] on h3 "Completion Date" at bounding box center [1393, 515] width 275 height 15
click at [943, 548] on div at bounding box center [947, 549] width 18 height 18
click at [943, 548] on input "Completed" at bounding box center [943, 545] width 11 height 11
checkbox input "true"
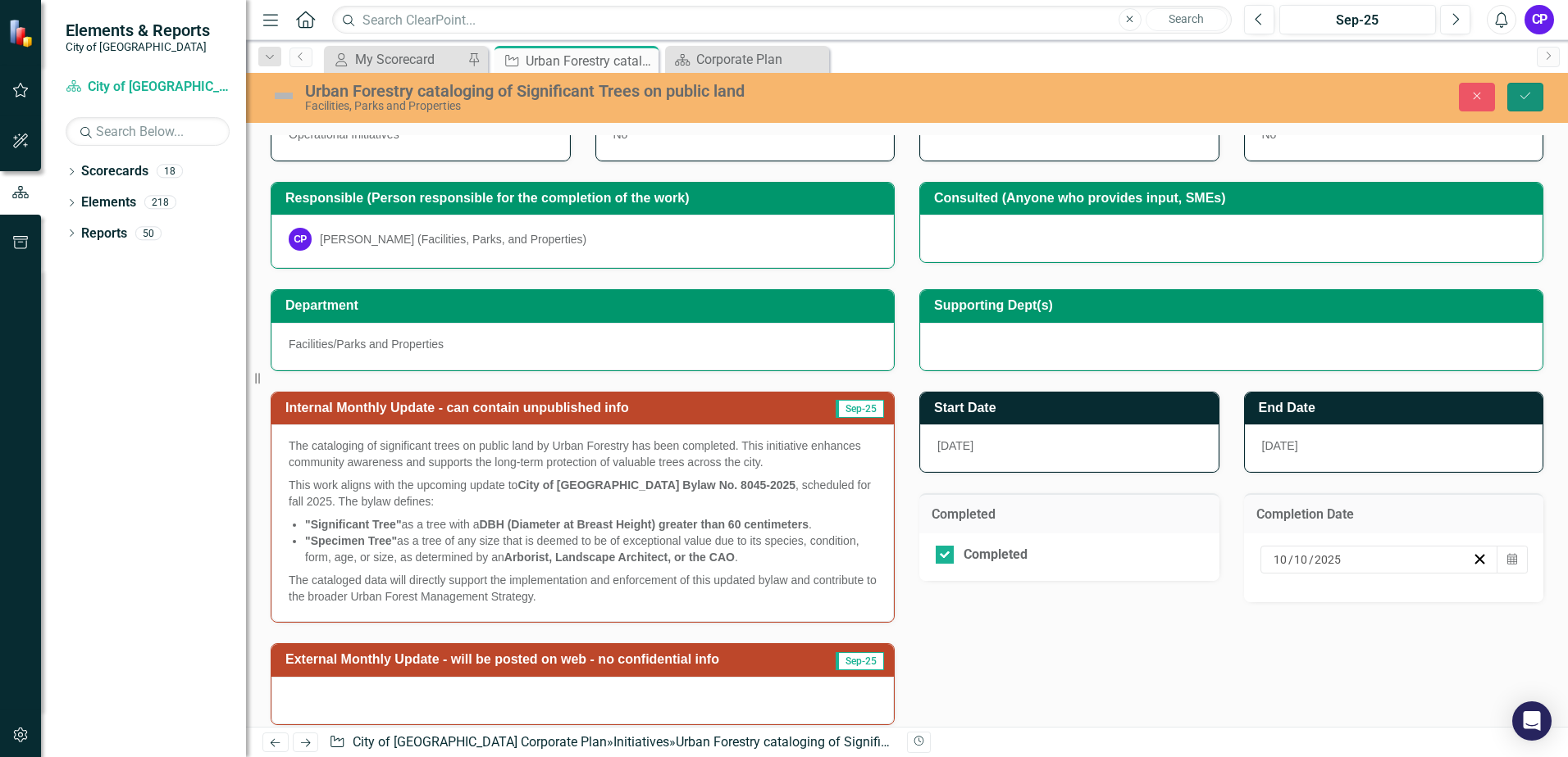
click at [1526, 97] on icon "Save" at bounding box center [1525, 96] width 15 height 12
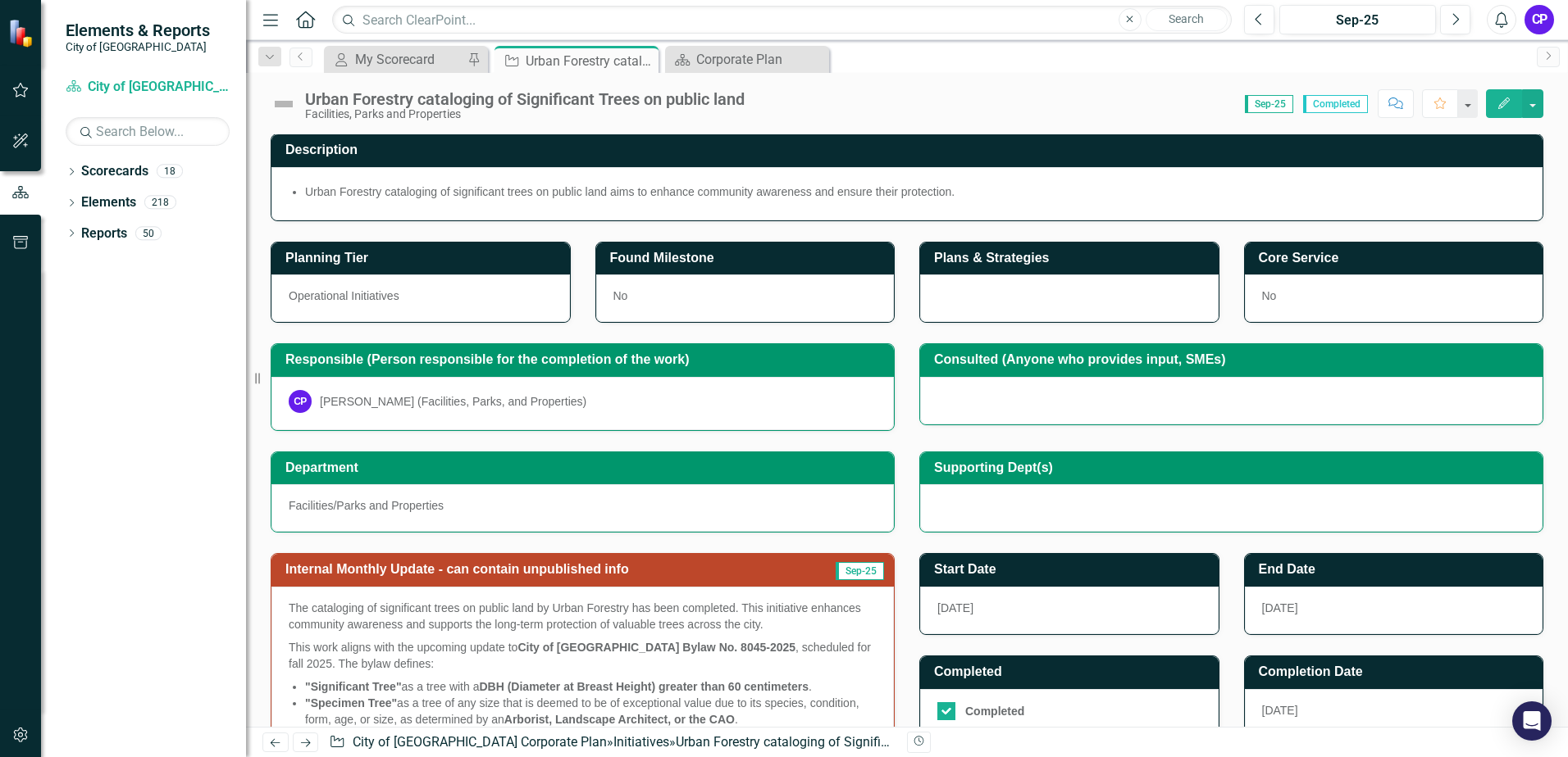
scroll to position [0, 0]
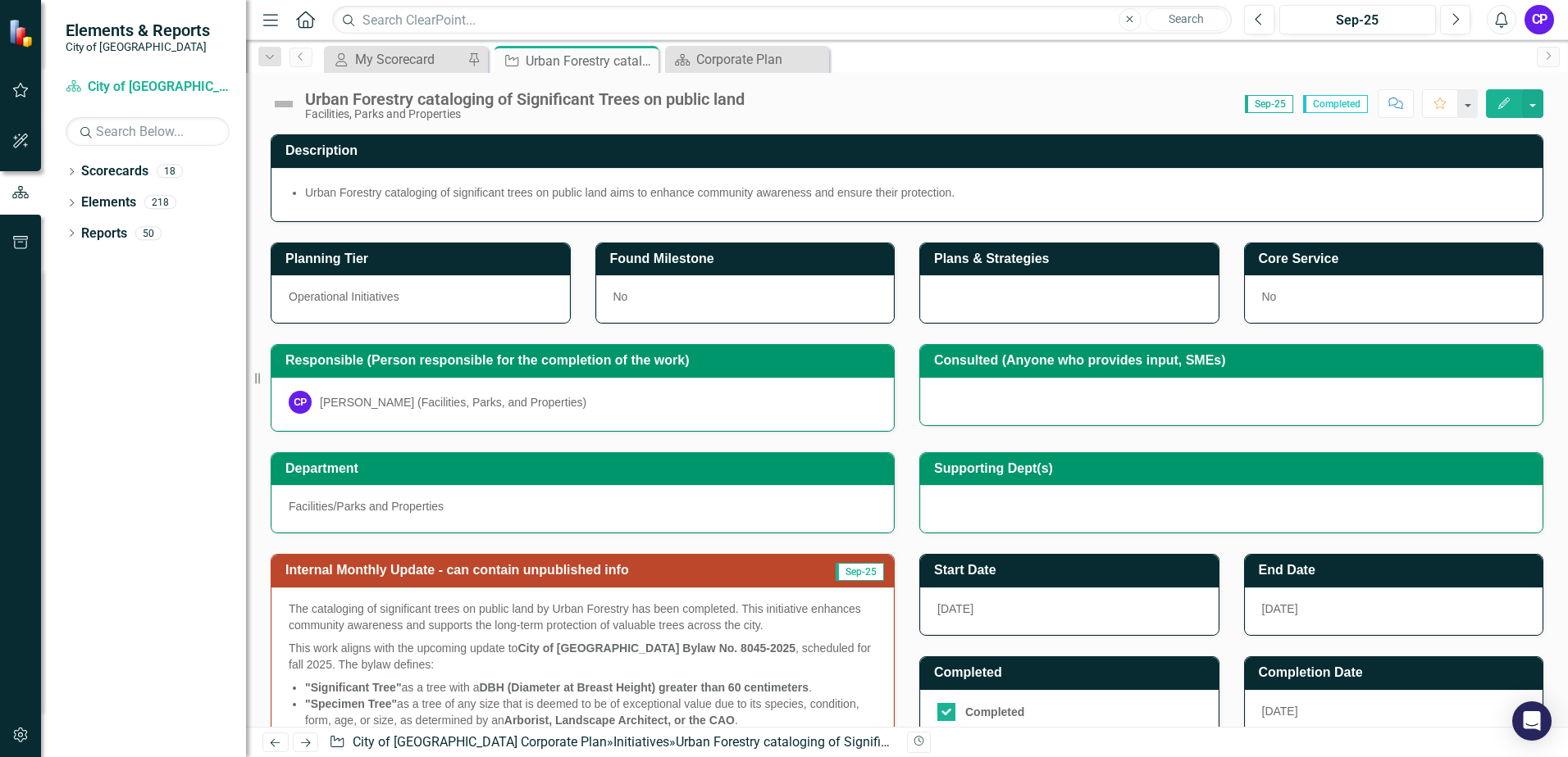
click at [285, 104] on img at bounding box center [283, 103] width 27 height 27
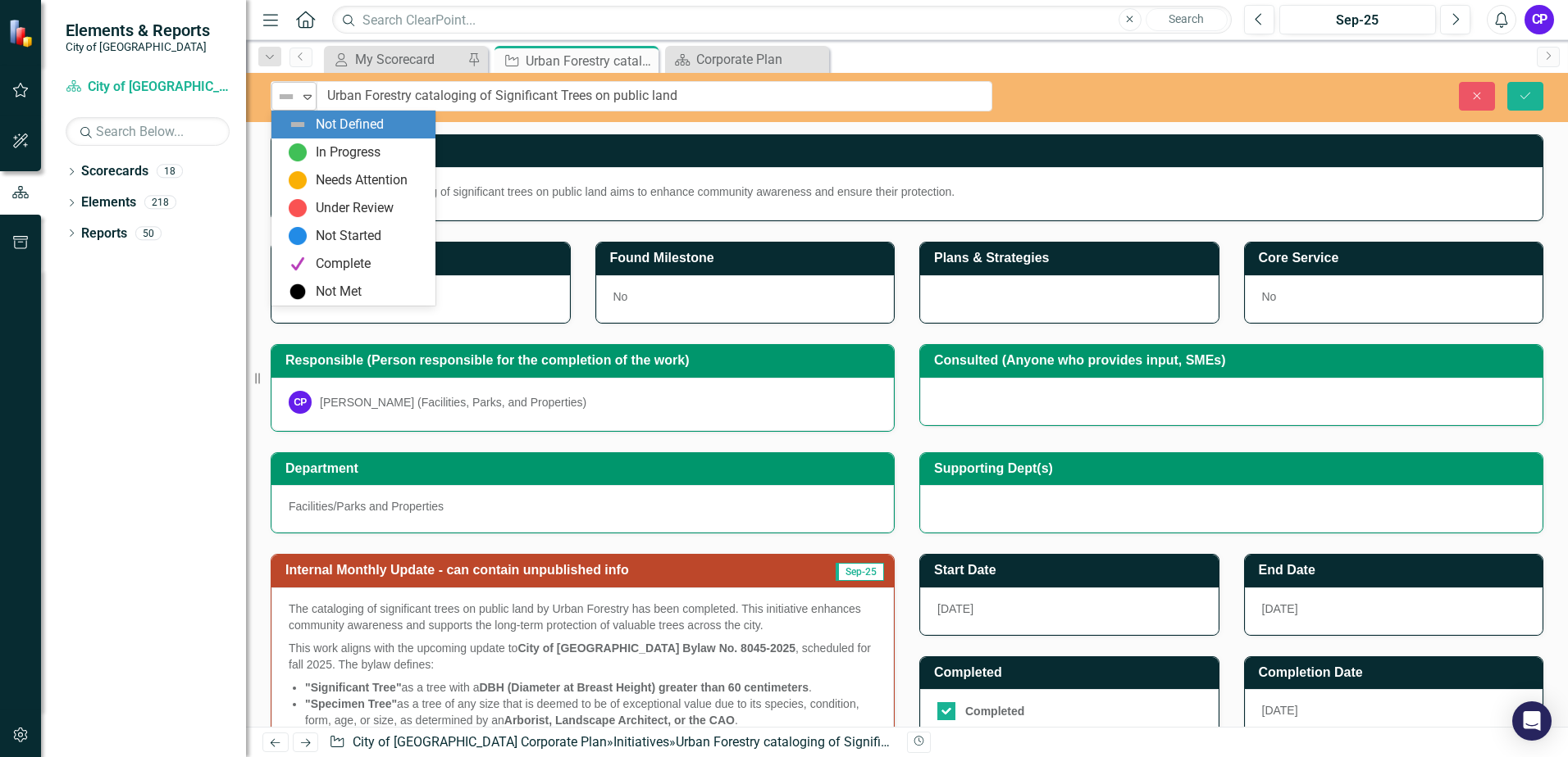
click at [303, 95] on icon "Expand" at bounding box center [308, 96] width 17 height 13
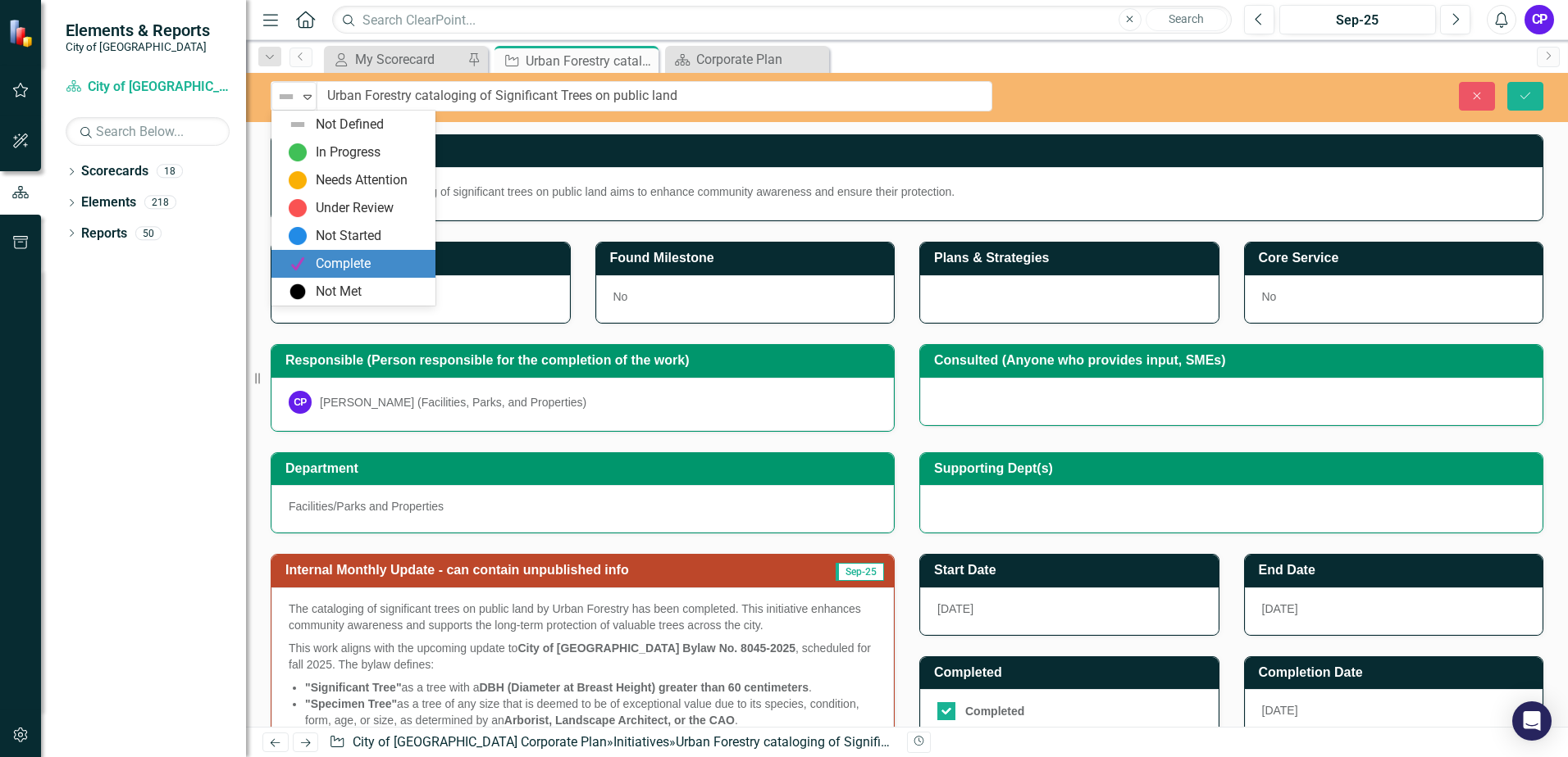
click at [333, 255] on div "Complete" at bounding box center [343, 264] width 55 height 19
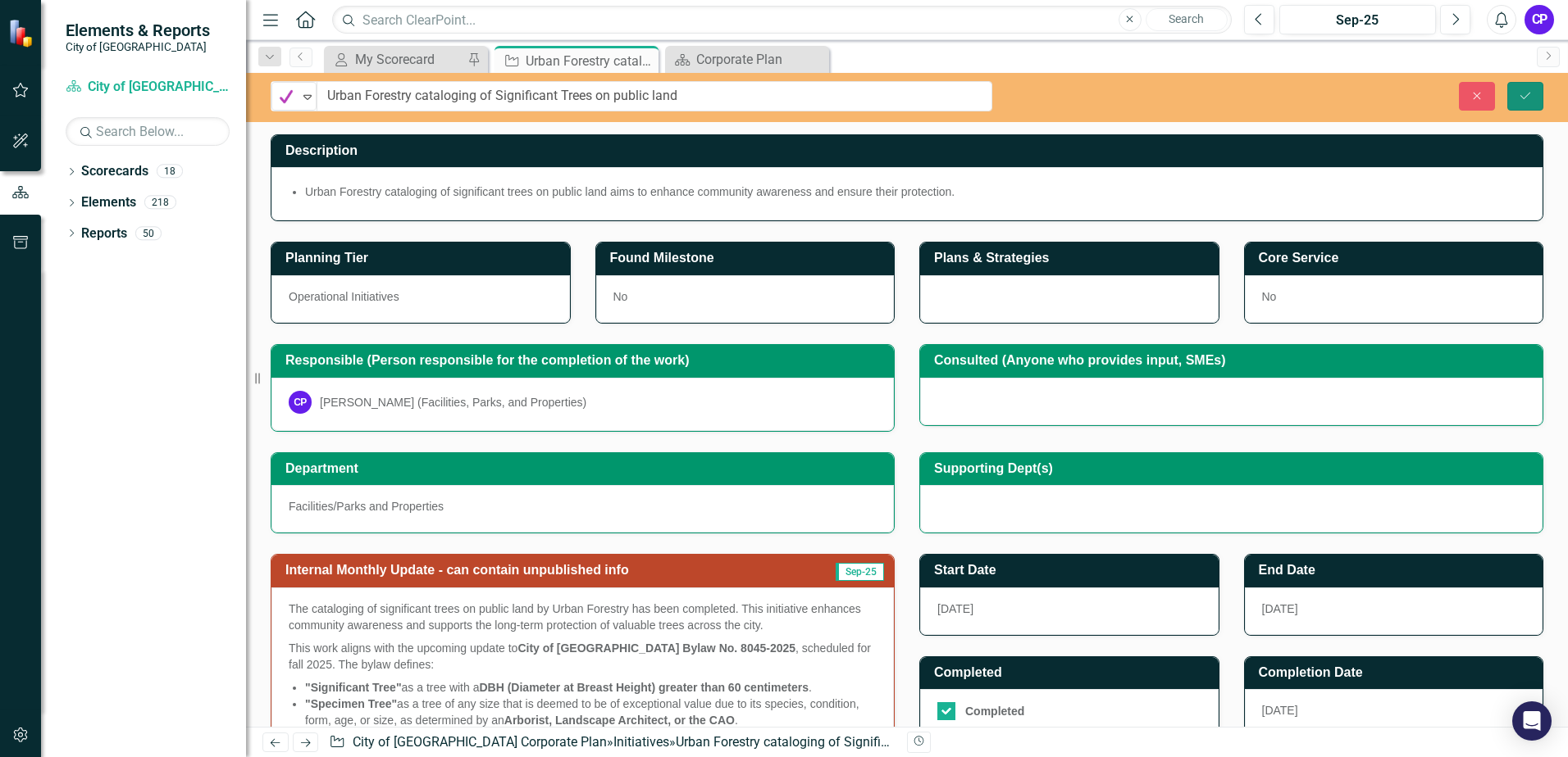
click at [1533, 97] on button "Save" at bounding box center [1525, 96] width 36 height 29
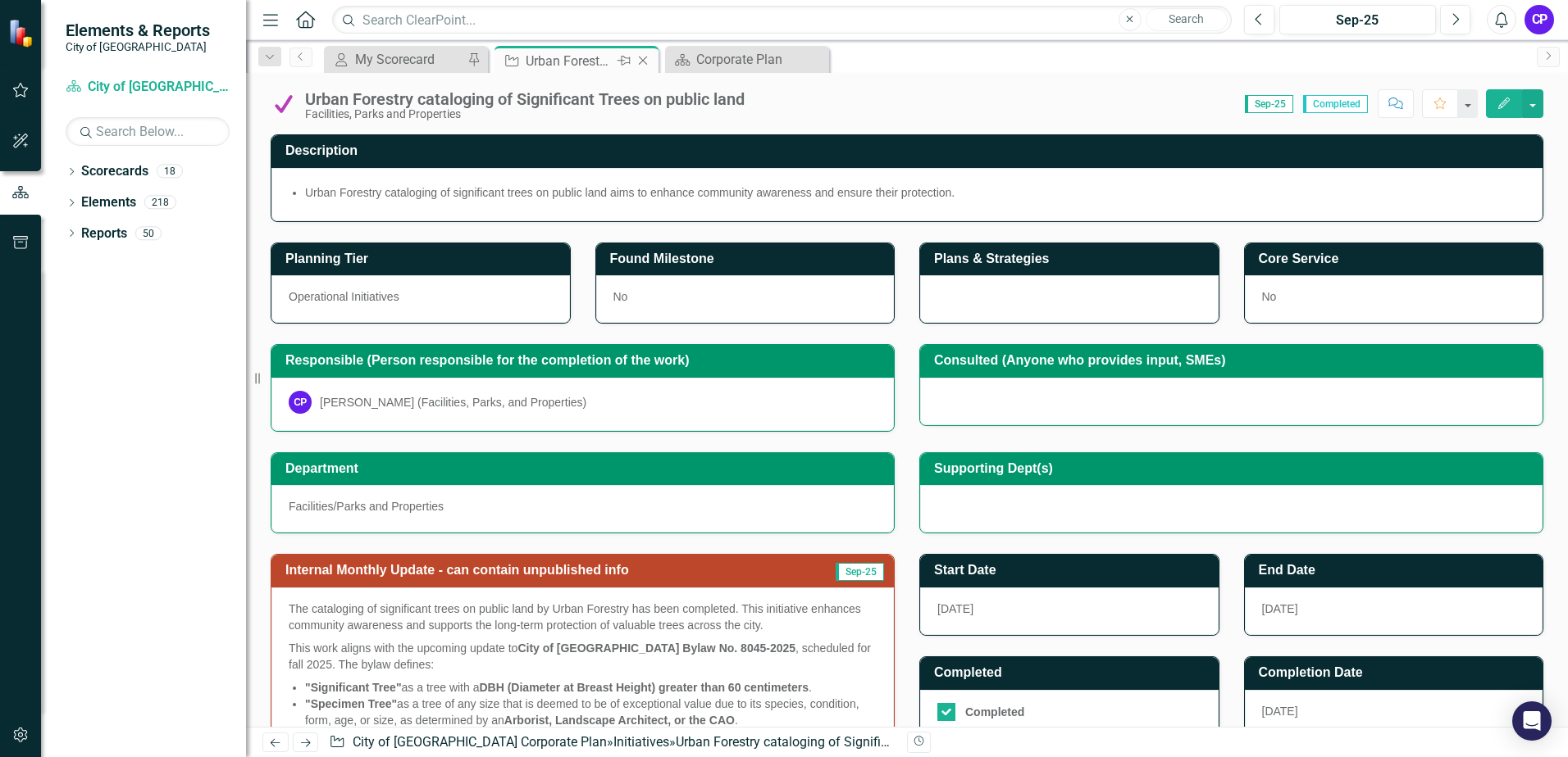
click at [641, 63] on icon "Close" at bounding box center [643, 60] width 17 height 13
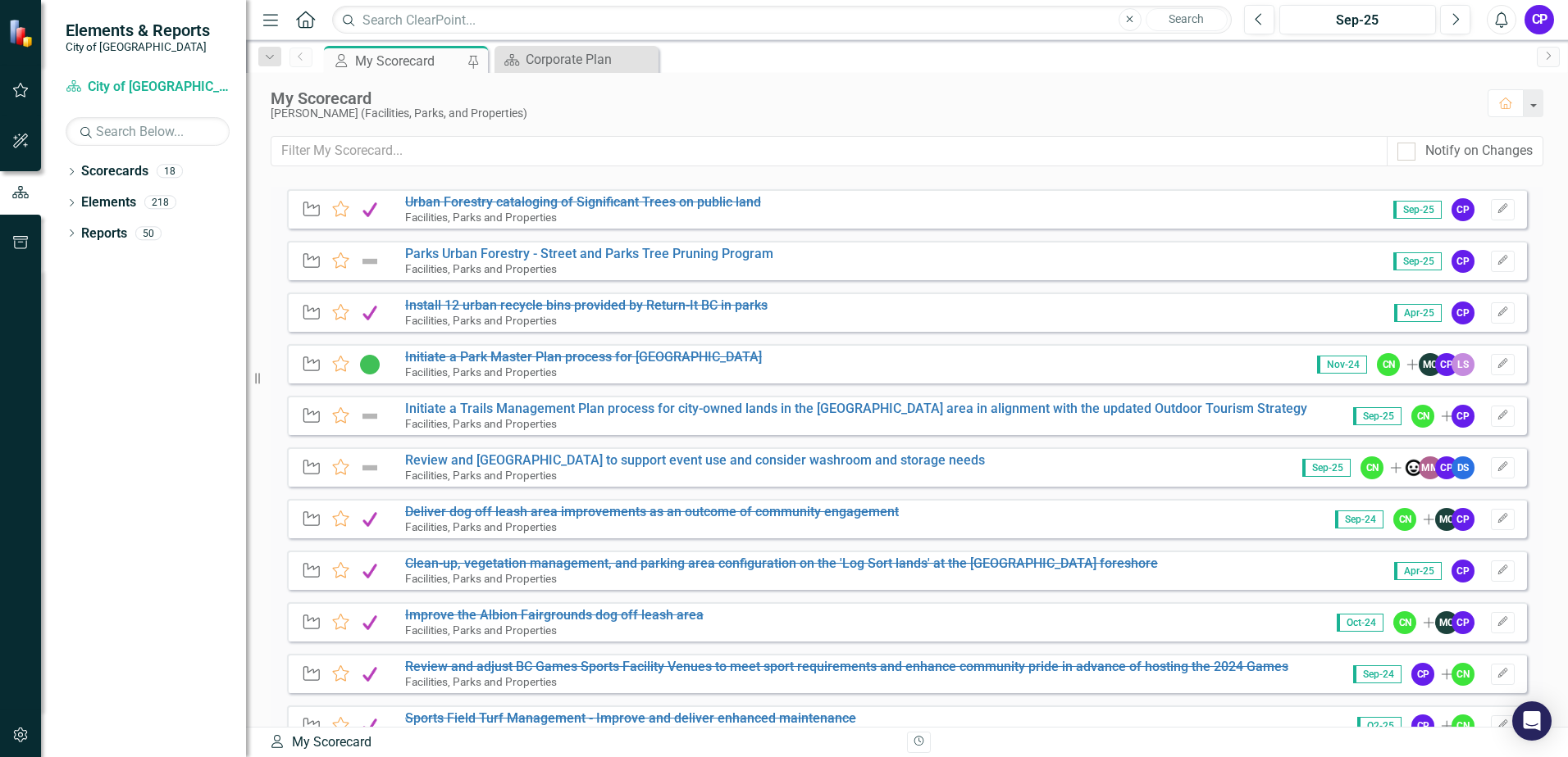
scroll to position [410, 0]
click at [647, 251] on link "Parks Urban Forestry - Street and Parks Tree Pruning Program" at bounding box center [589, 255] width 368 height 16
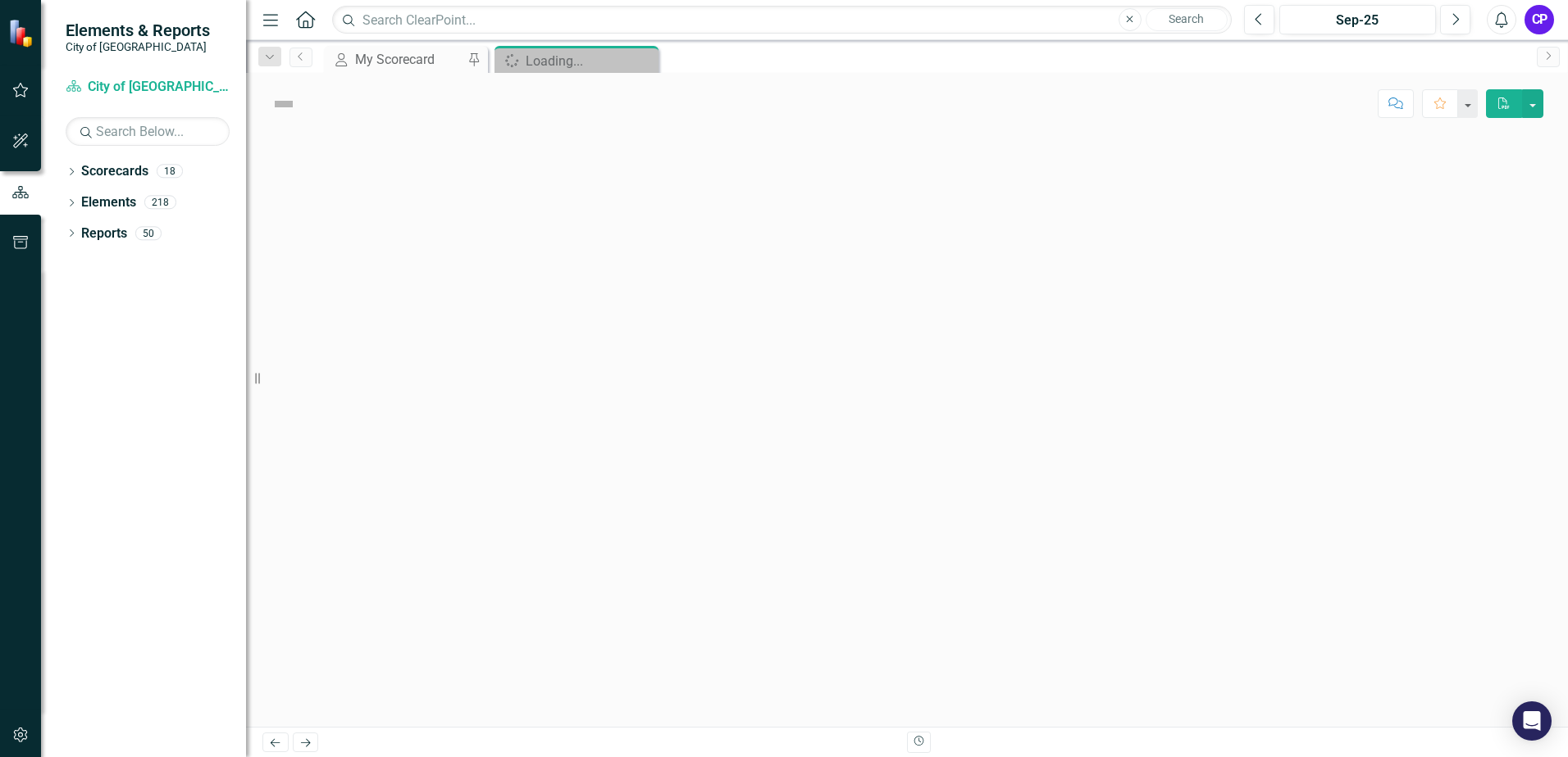
click at [647, 251] on div at bounding box center [906, 430] width 1322 height 592
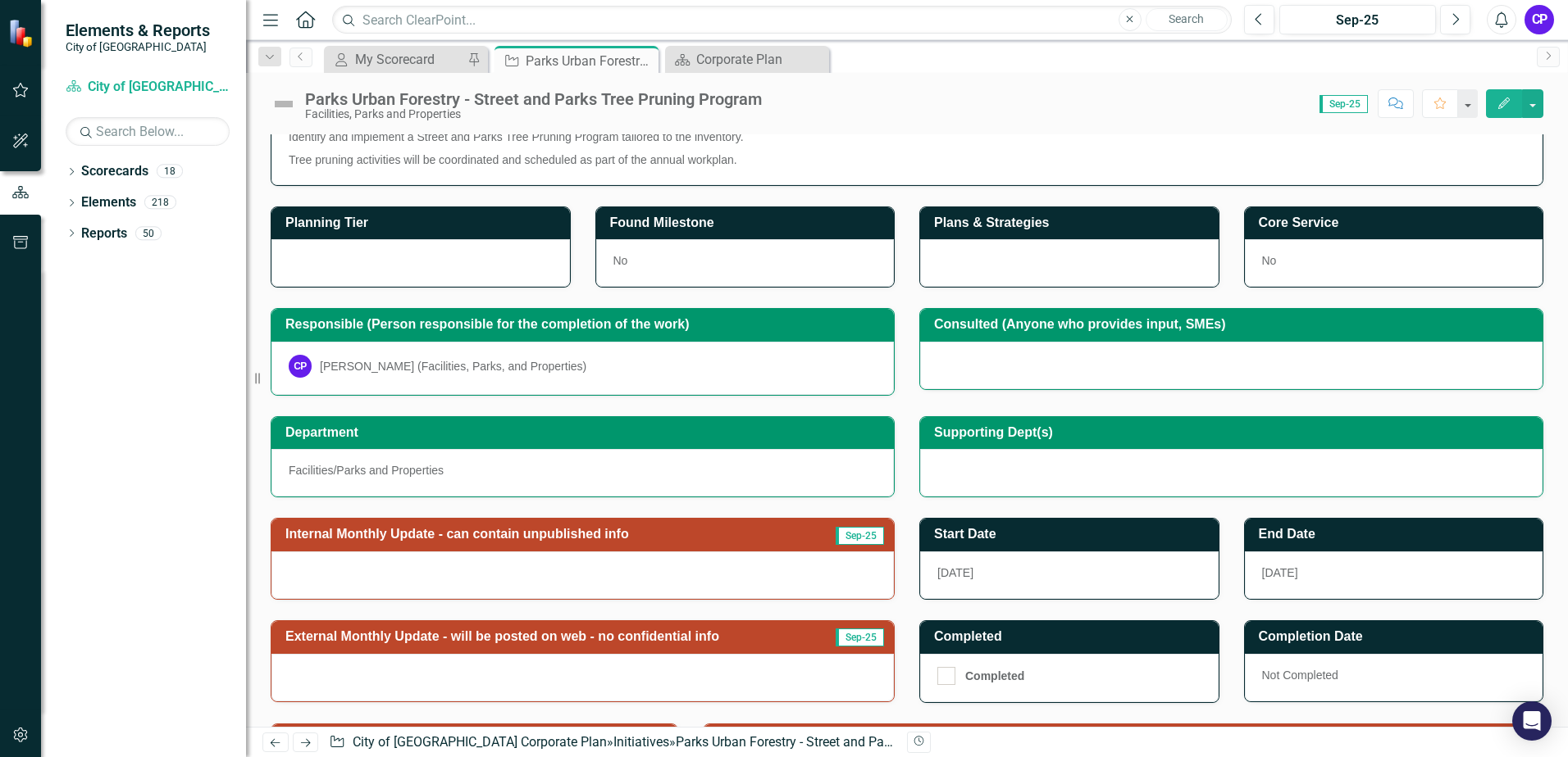
scroll to position [82, 0]
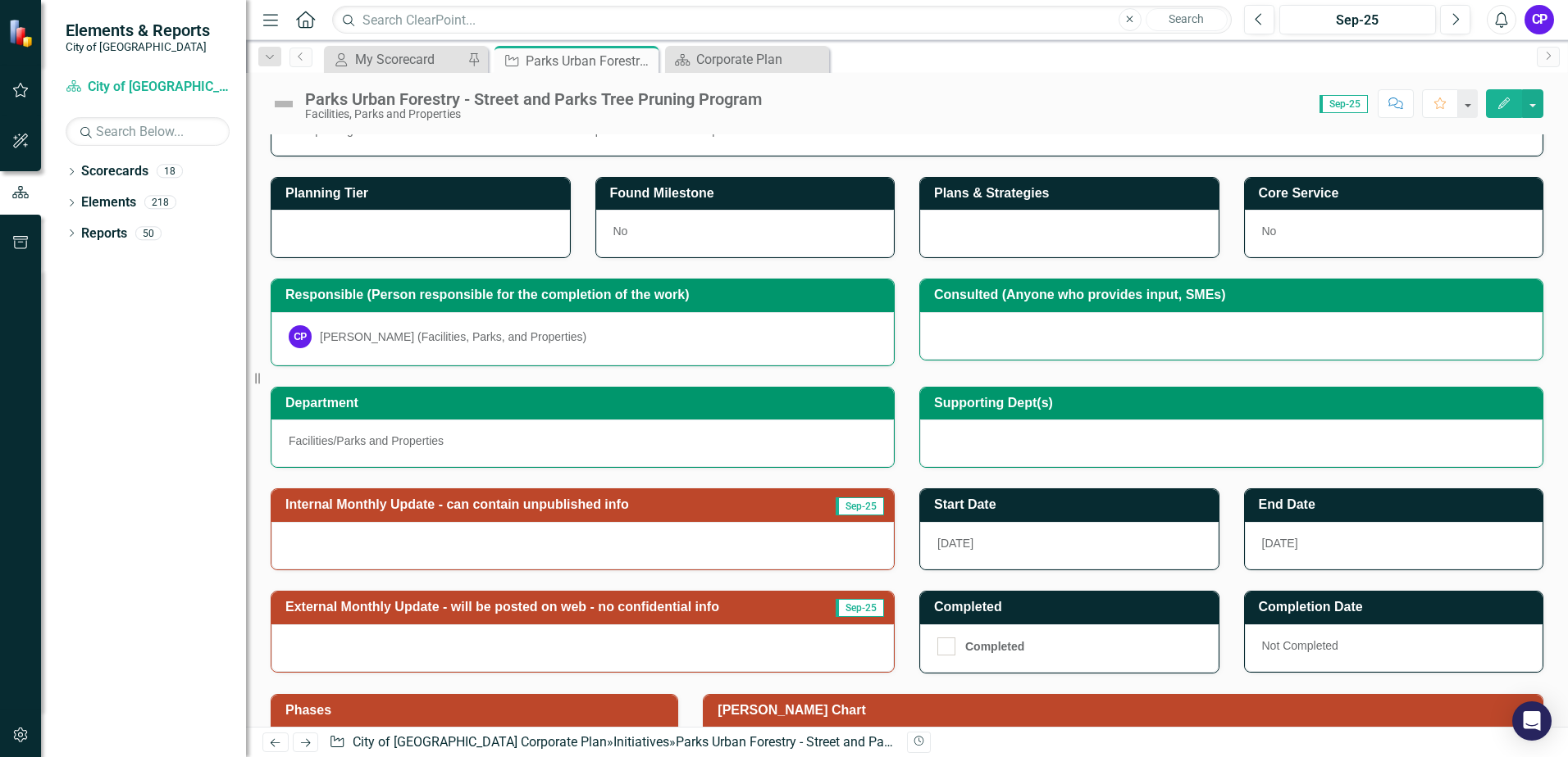
click at [733, 505] on h3 "Internal Monthly Update - can contain unpublished info" at bounding box center [546, 505] width 524 height 15
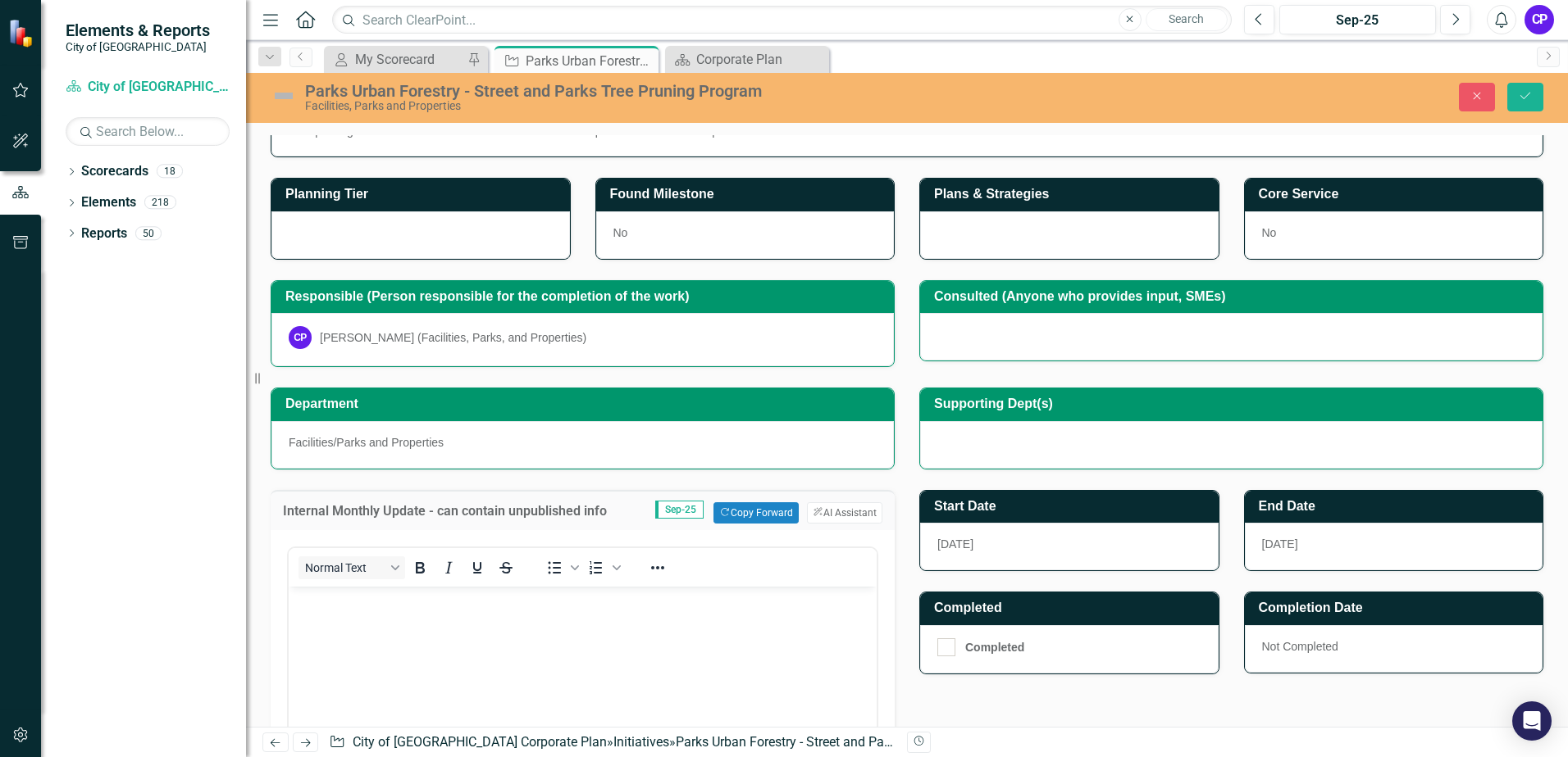
scroll to position [0, 0]
drag, startPoint x: 733, startPoint y: 505, endPoint x: 748, endPoint y: 514, distance: 17.5
click at [748, 514] on button "Copy Forward Copy Forward" at bounding box center [755, 514] width 85 height 22
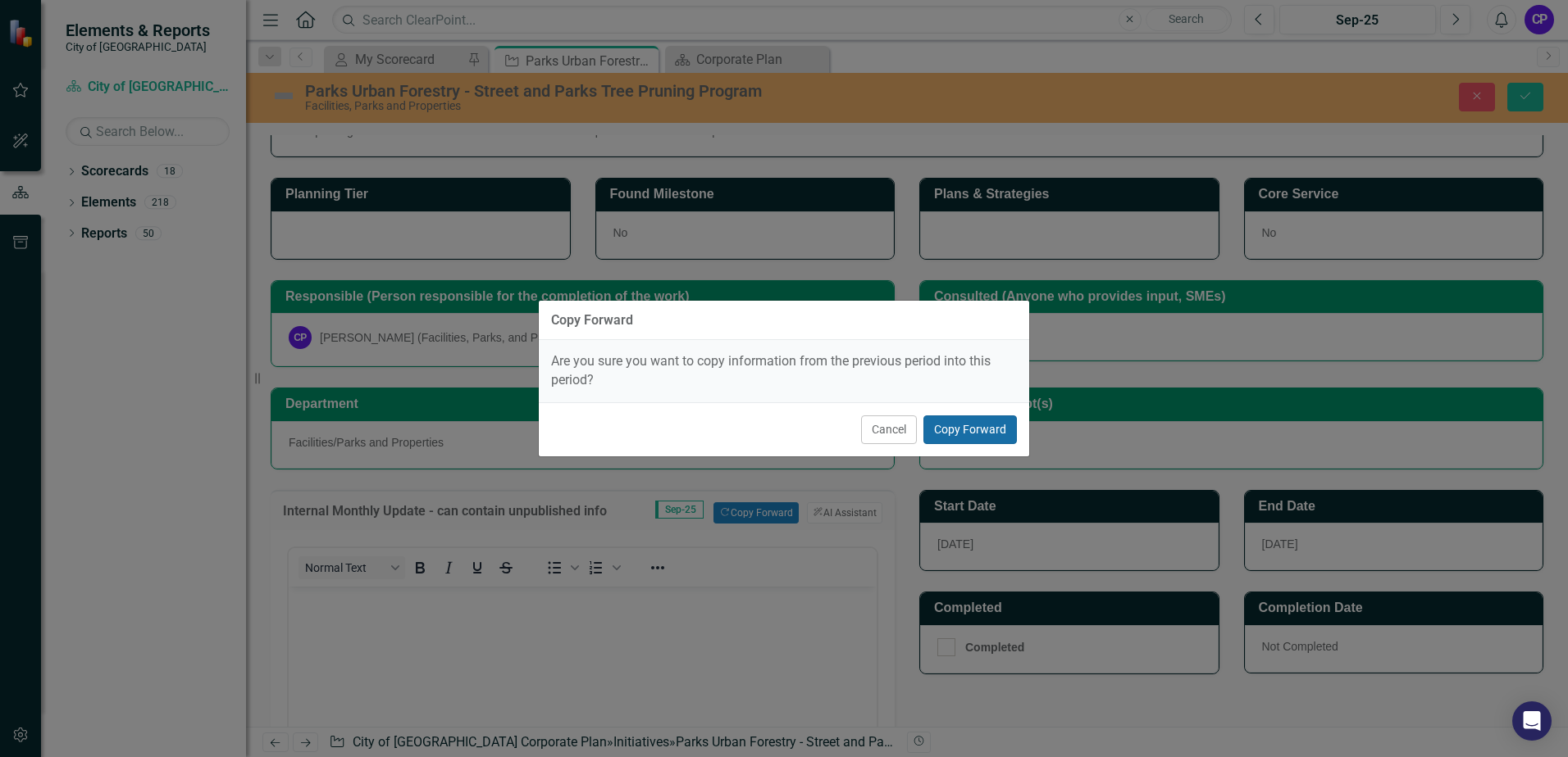
click at [954, 427] on button "Copy Forward" at bounding box center [969, 430] width 94 height 29
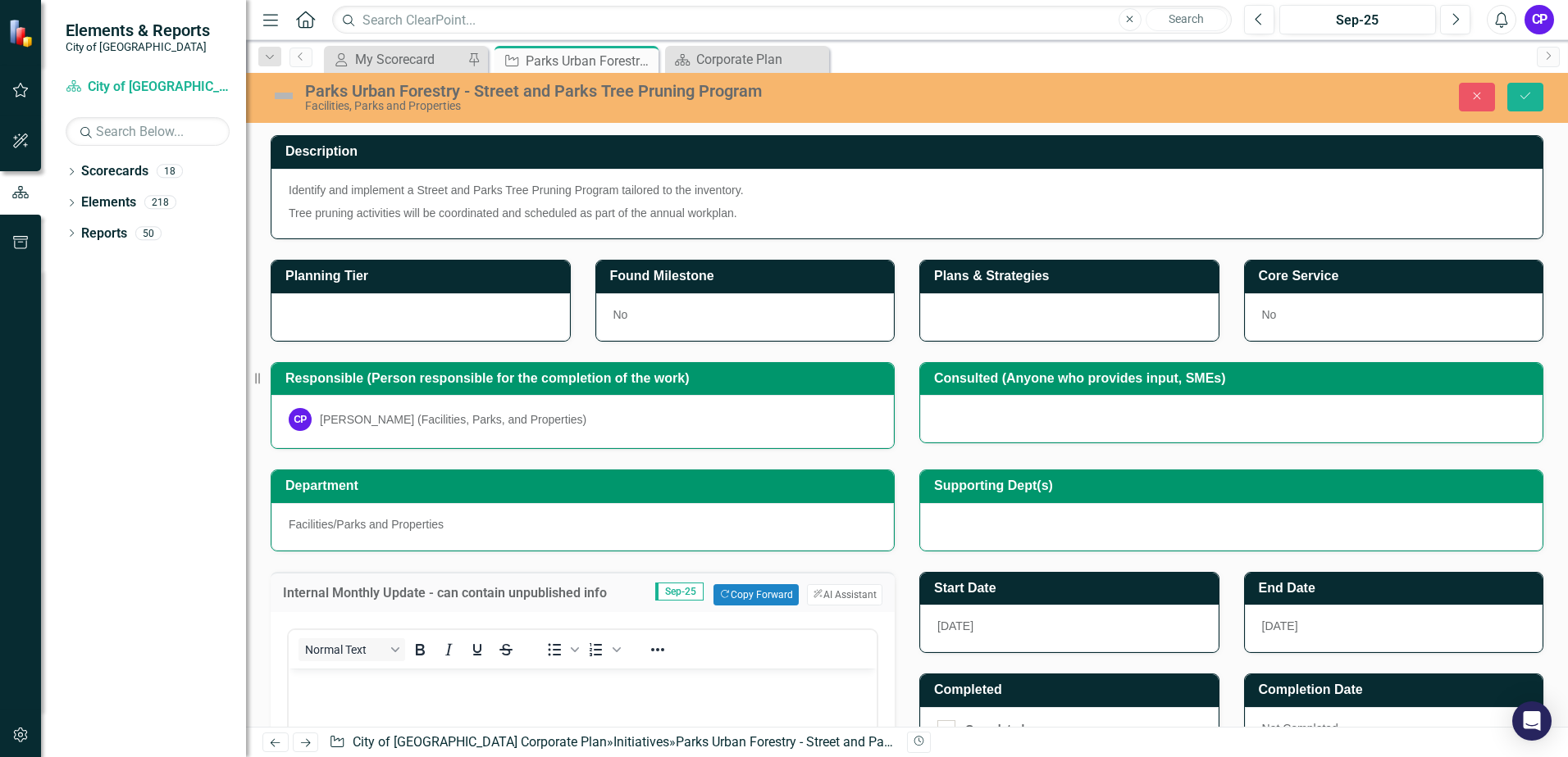
click at [721, 212] on p "Tree pruning activities will be coordinated and scheduled as part of the annual…" at bounding box center [907, 212] width 1237 height 20
drag, startPoint x: 736, startPoint y: 212, endPoint x: 464, endPoint y: 203, distance: 272.1
click at [443, 205] on p "Tree pruning activities will be coordinated and scheduled as part of the annual…" at bounding box center [907, 212] width 1237 height 20
click at [593, 212] on p "Tree pruning activities will be coordinated and scheduled as part of the annual…" at bounding box center [907, 212] width 1237 height 20
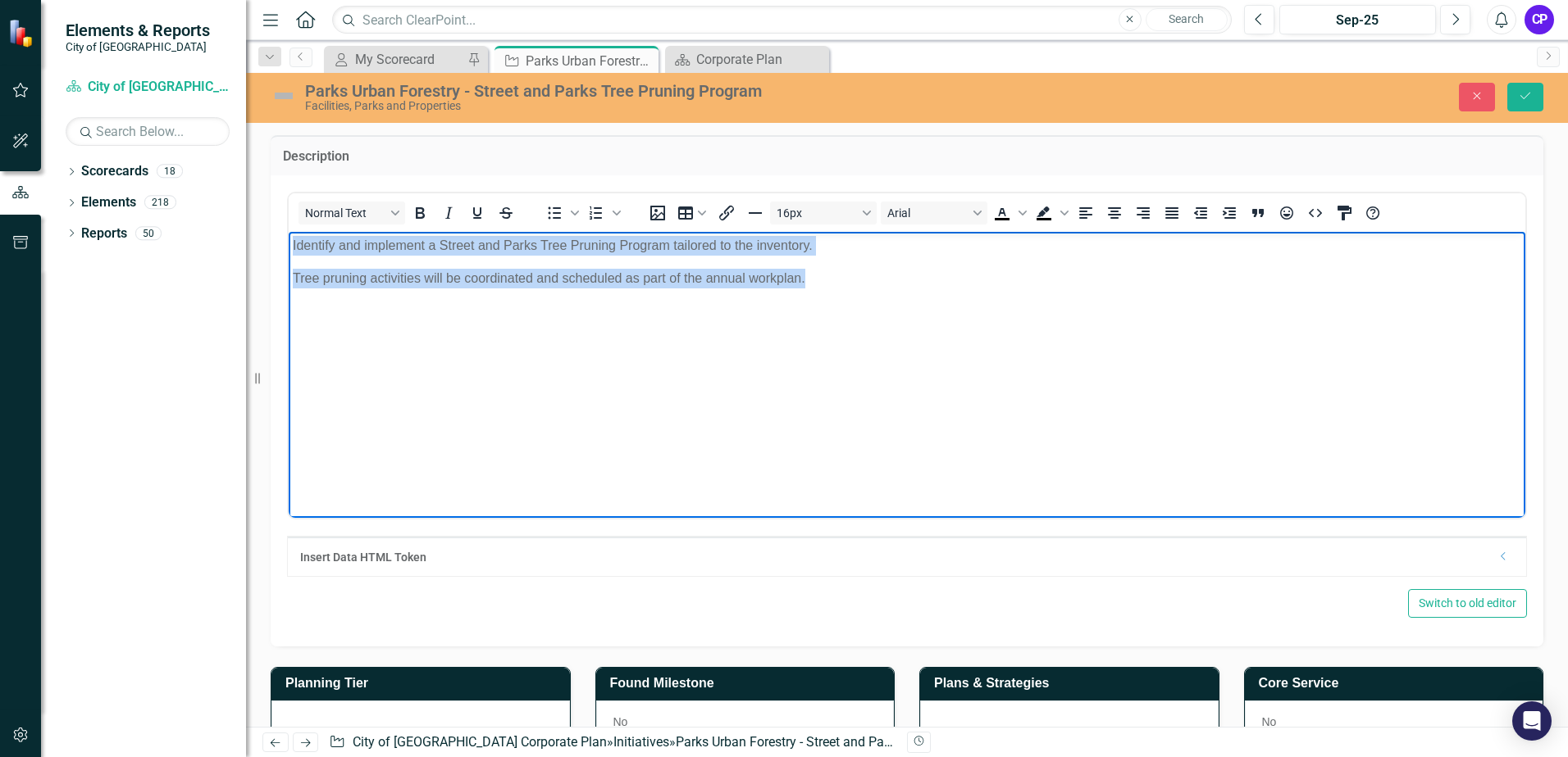
drag, startPoint x: 812, startPoint y: 278, endPoint x: 294, endPoint y: 248, distance: 518.9
click at [294, 248] on body "Identify and implement a Street and Parks Tree Pruning Program tailored to the …" at bounding box center [907, 354] width 1237 height 245
copy body "Identify and implement a Street and Parks Tree Pruning Program tailored to the …"
click at [606, 369] on body "Identify and implement a Street and Parks Tree Pruning Program tailored to the …" at bounding box center [907, 354] width 1237 height 245
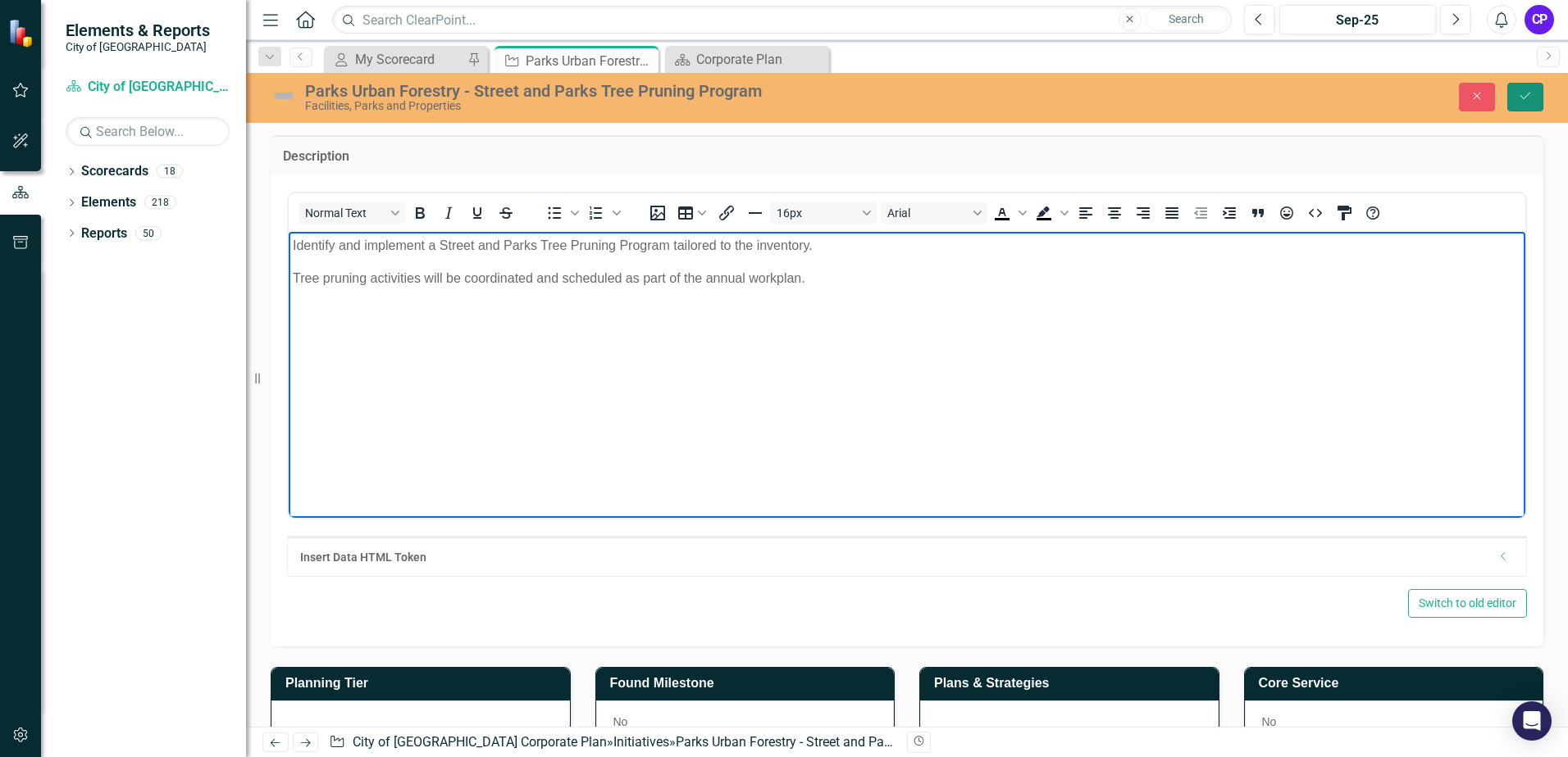
click at [1516, 100] on button "Save" at bounding box center [1525, 97] width 36 height 29
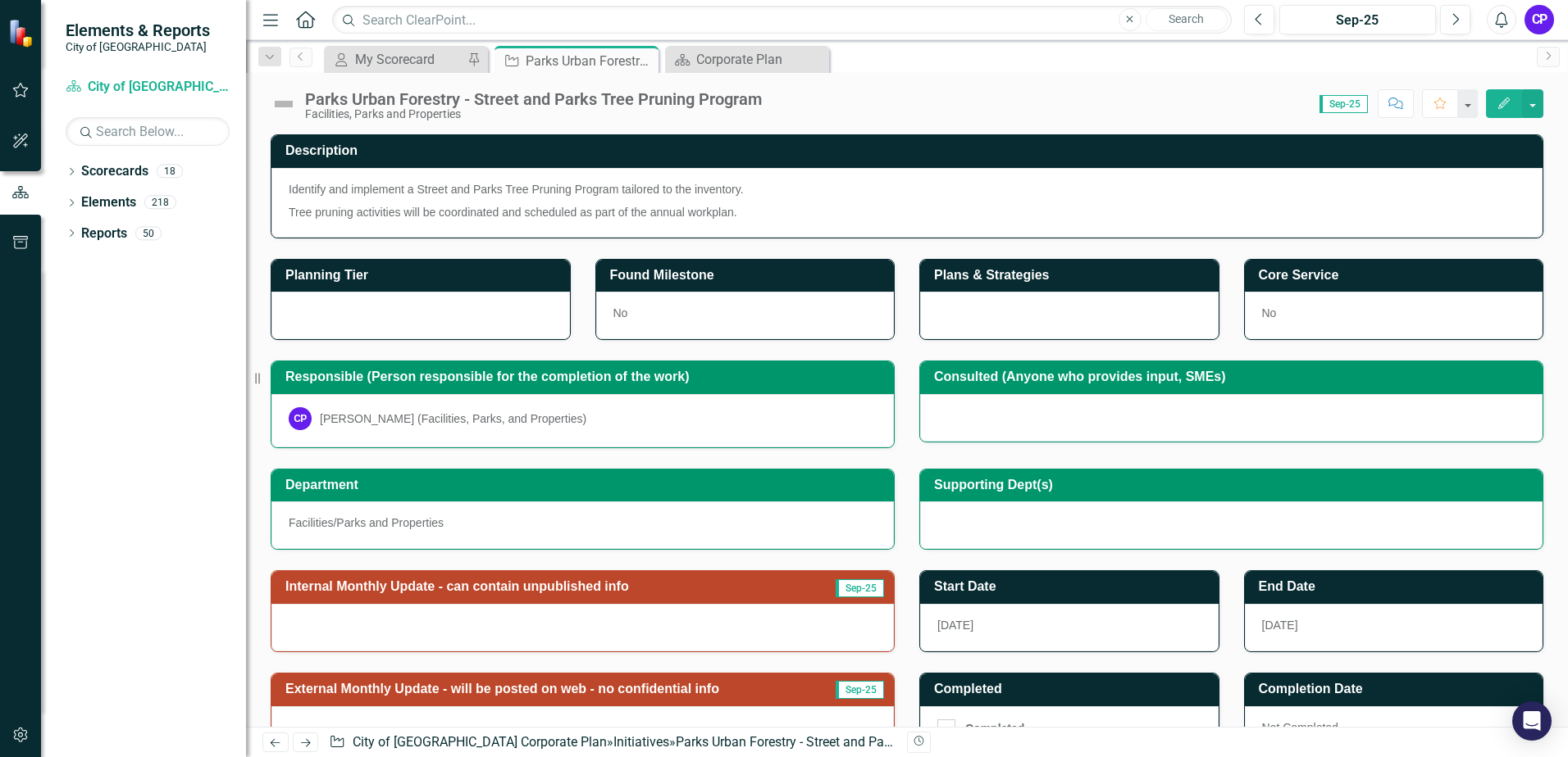
scroll to position [82, 0]
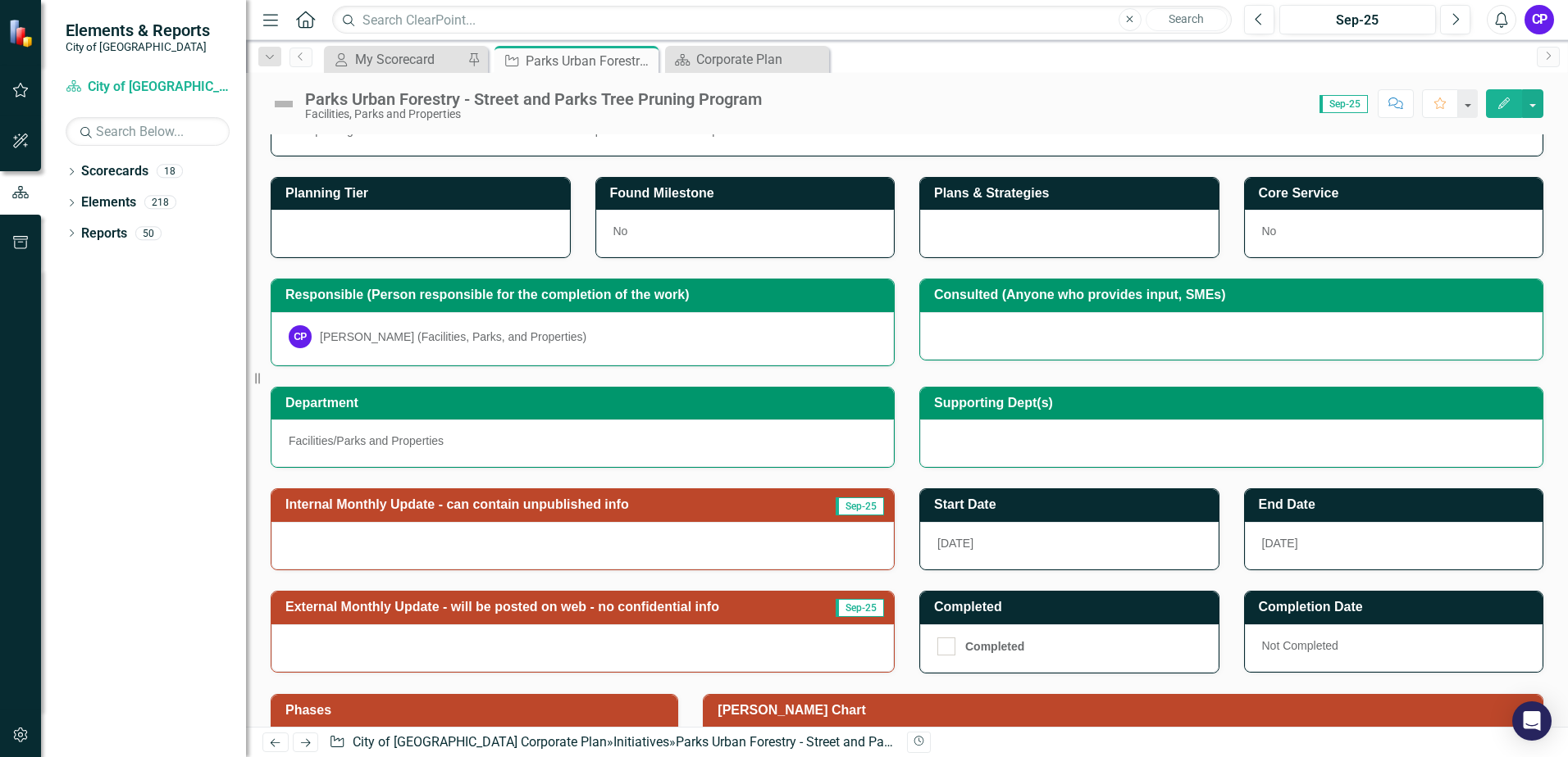
click at [542, 498] on h3 "Internal Monthly Update - can contain unpublished info" at bounding box center [546, 505] width 524 height 15
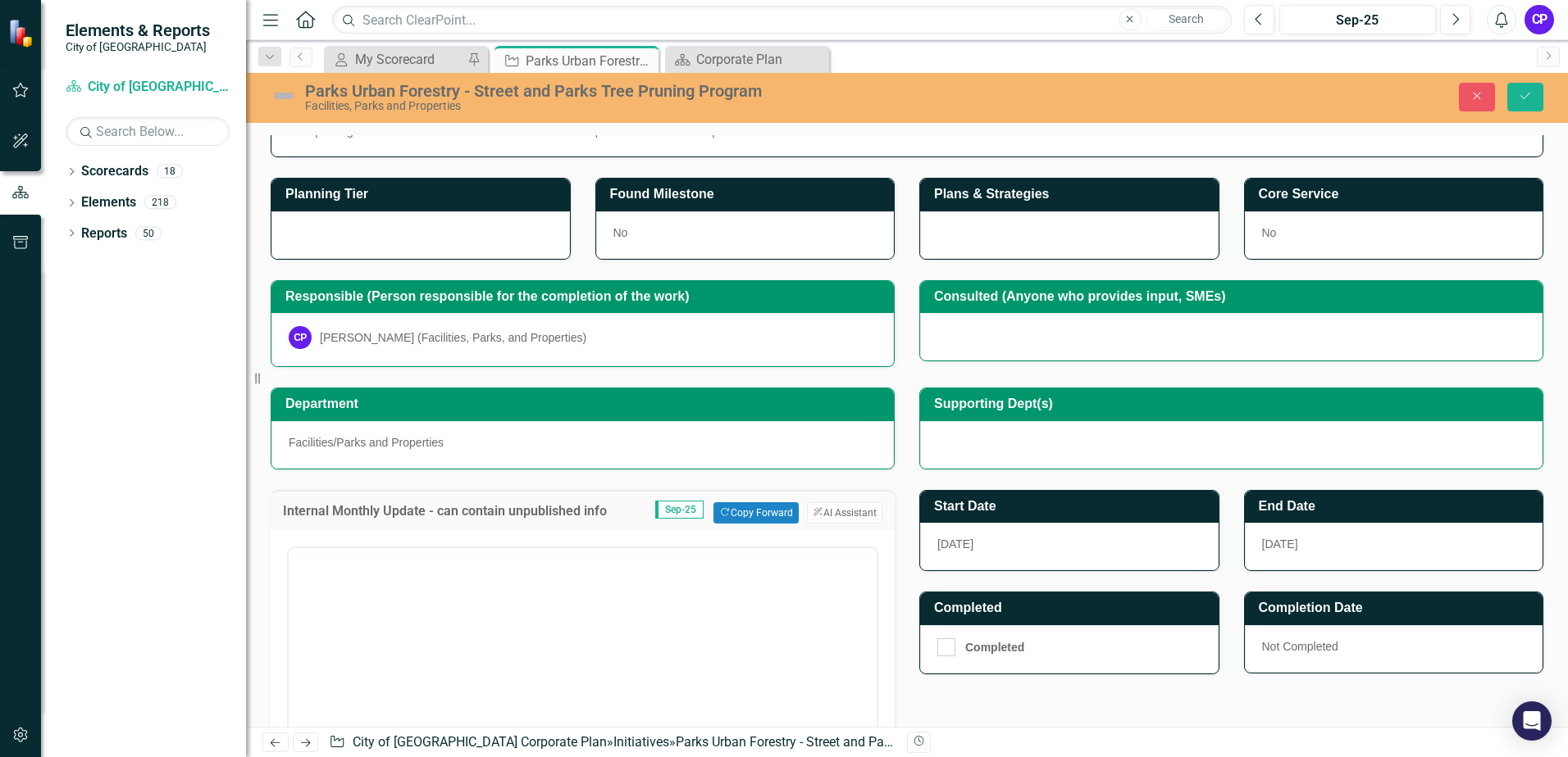
scroll to position [0, 0]
click at [422, 603] on p "Rich Text Area. Press ALT-0 for help." at bounding box center [583, 600] width 580 height 20
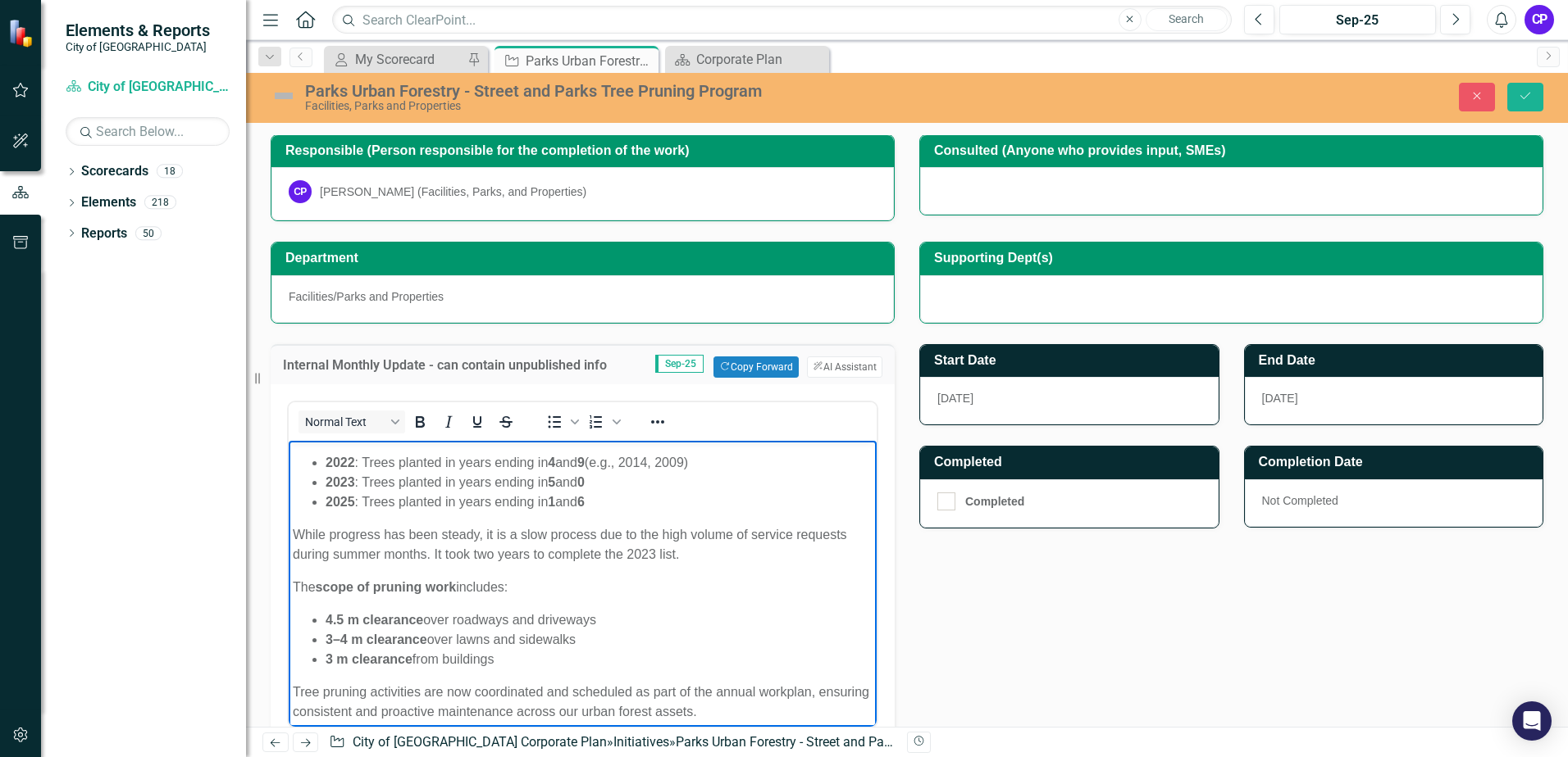
scroll to position [129, 0]
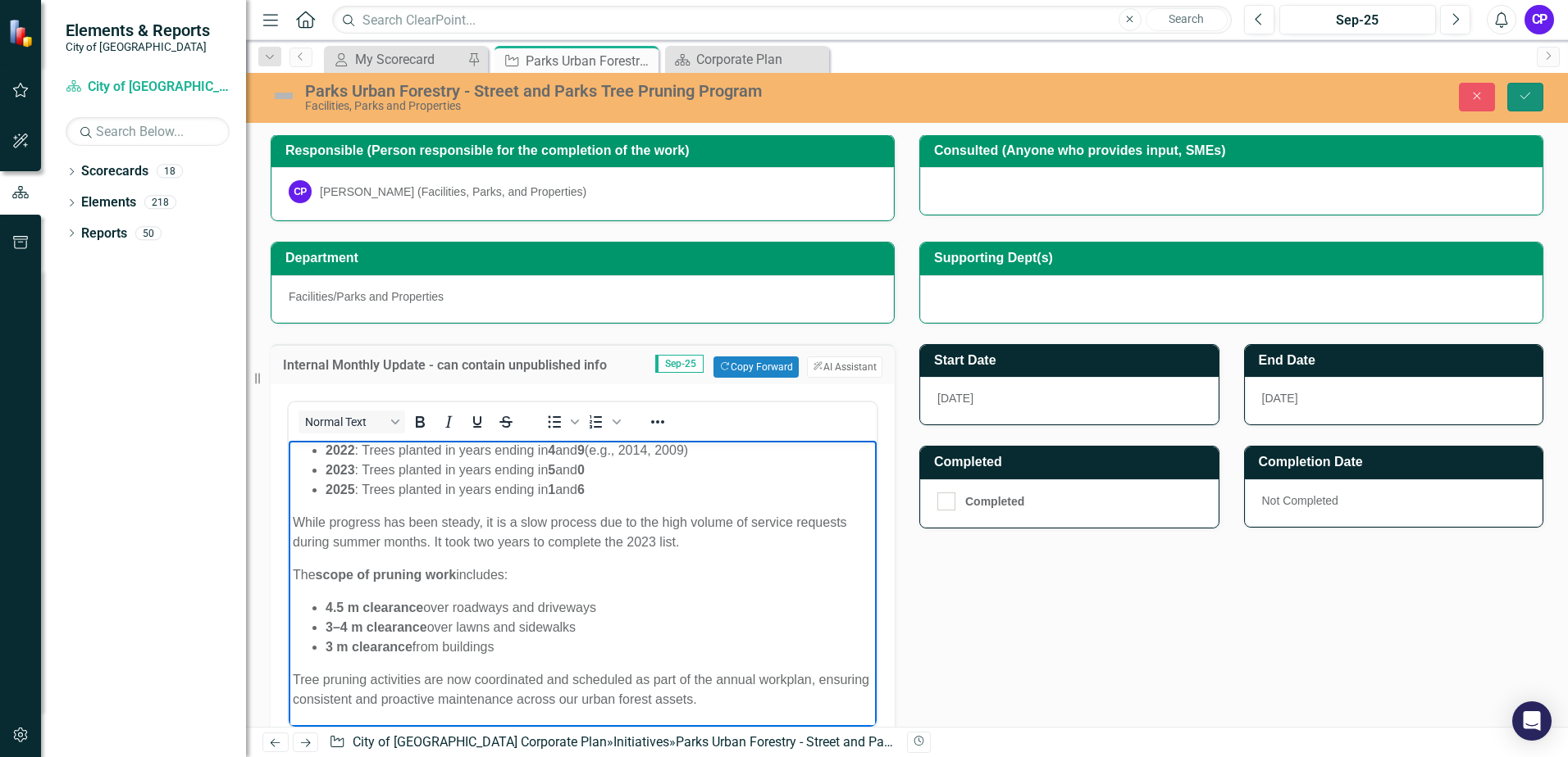
click at [1522, 97] on icon "submit" at bounding box center [1526, 96] width 10 height 7
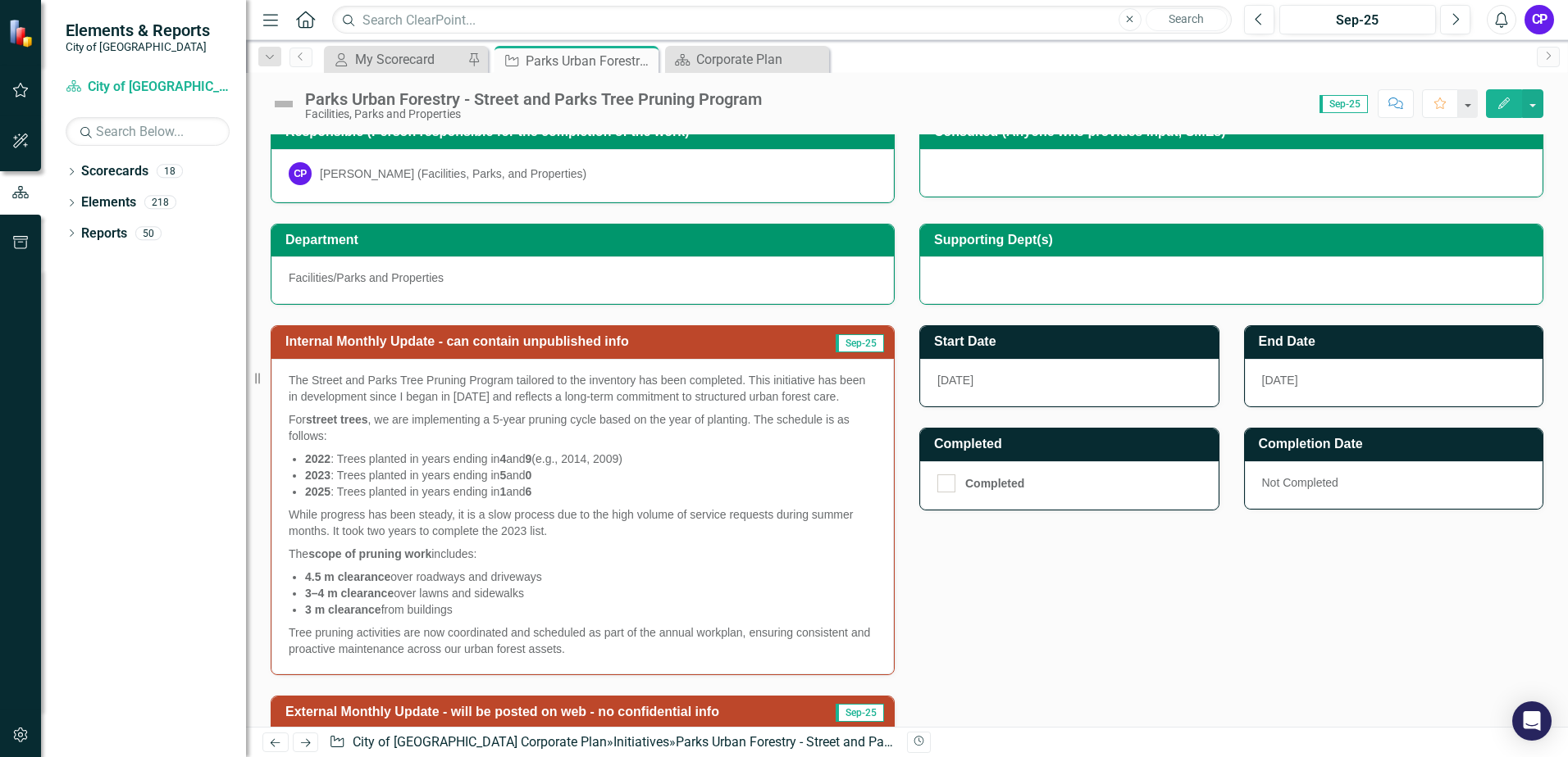
scroll to position [245, 0]
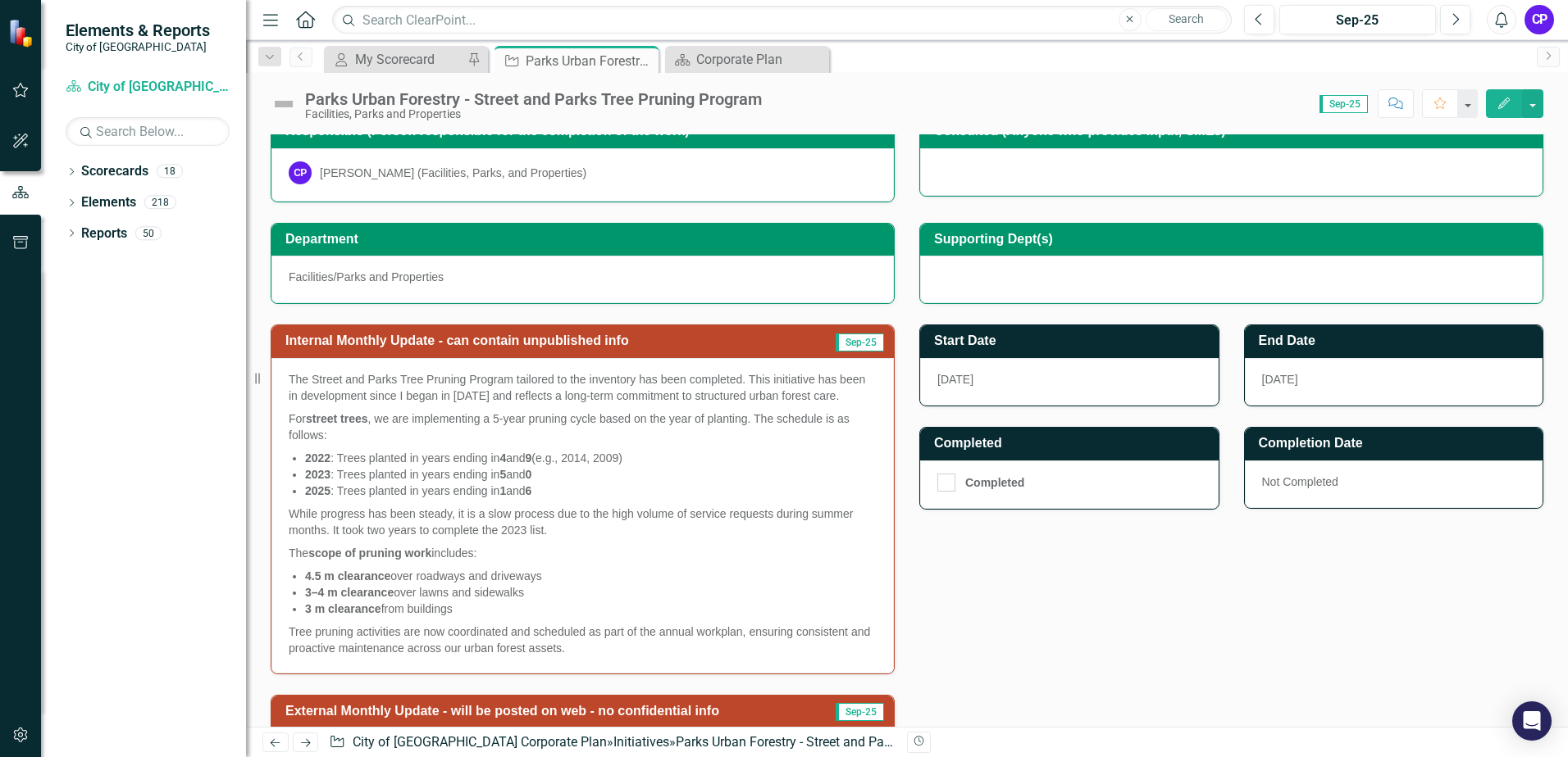
click at [1308, 347] on h3 "End Date" at bounding box center [1396, 340] width 276 height 15
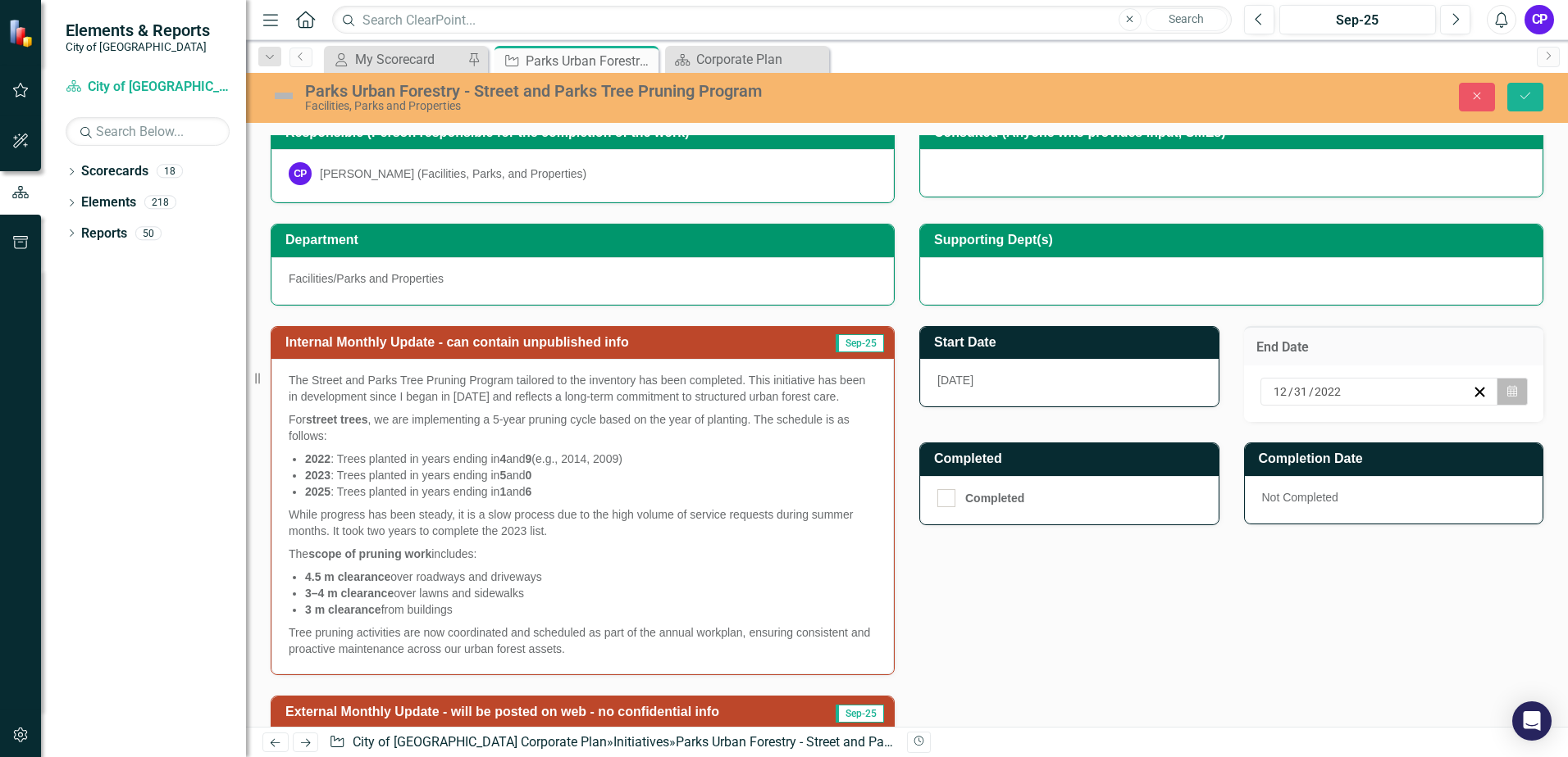
click at [1507, 387] on icon "Calendar" at bounding box center [1512, 392] width 10 height 12
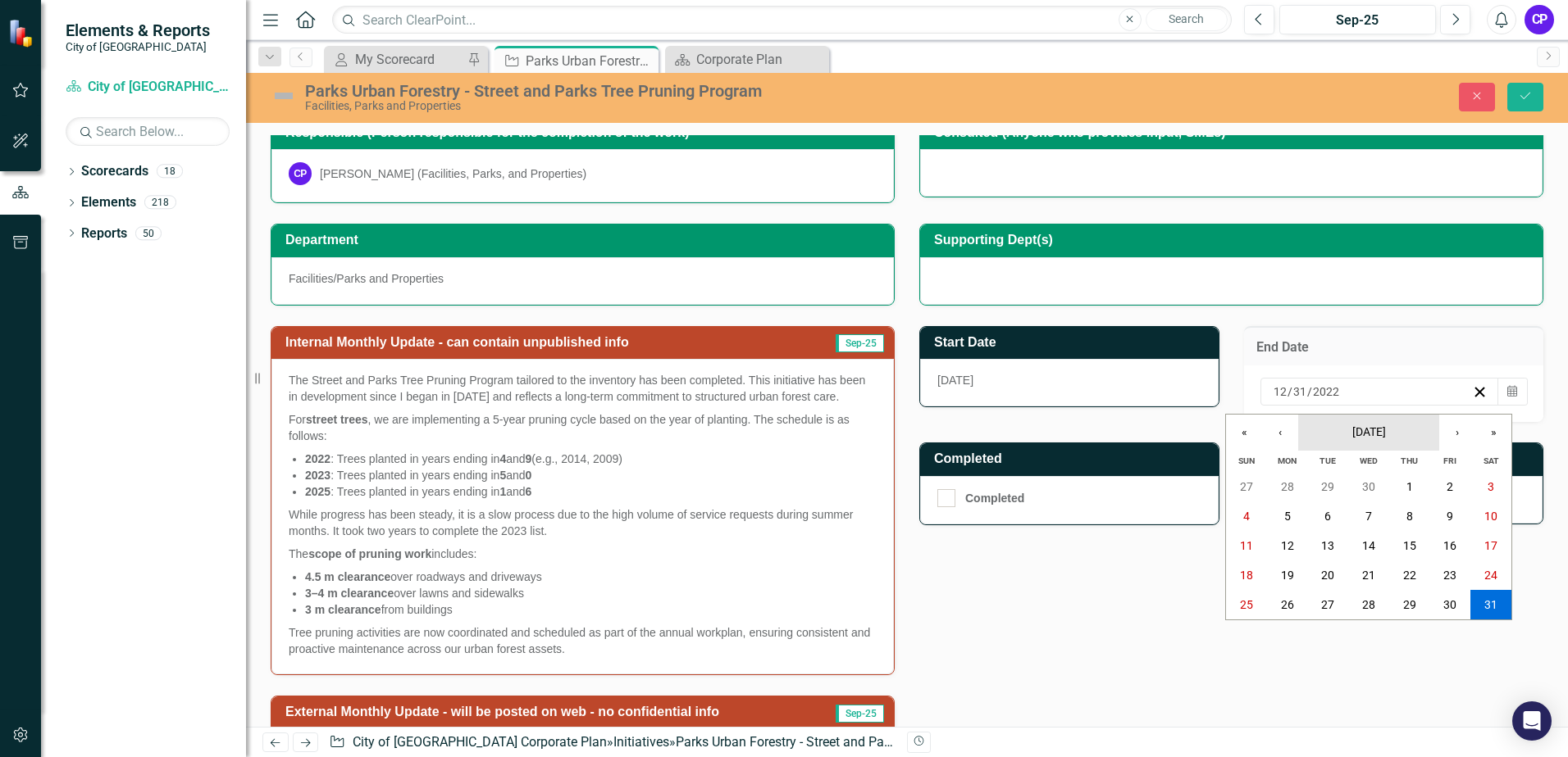
click at [1386, 428] on span "December 2022" at bounding box center [1369, 432] width 34 height 13
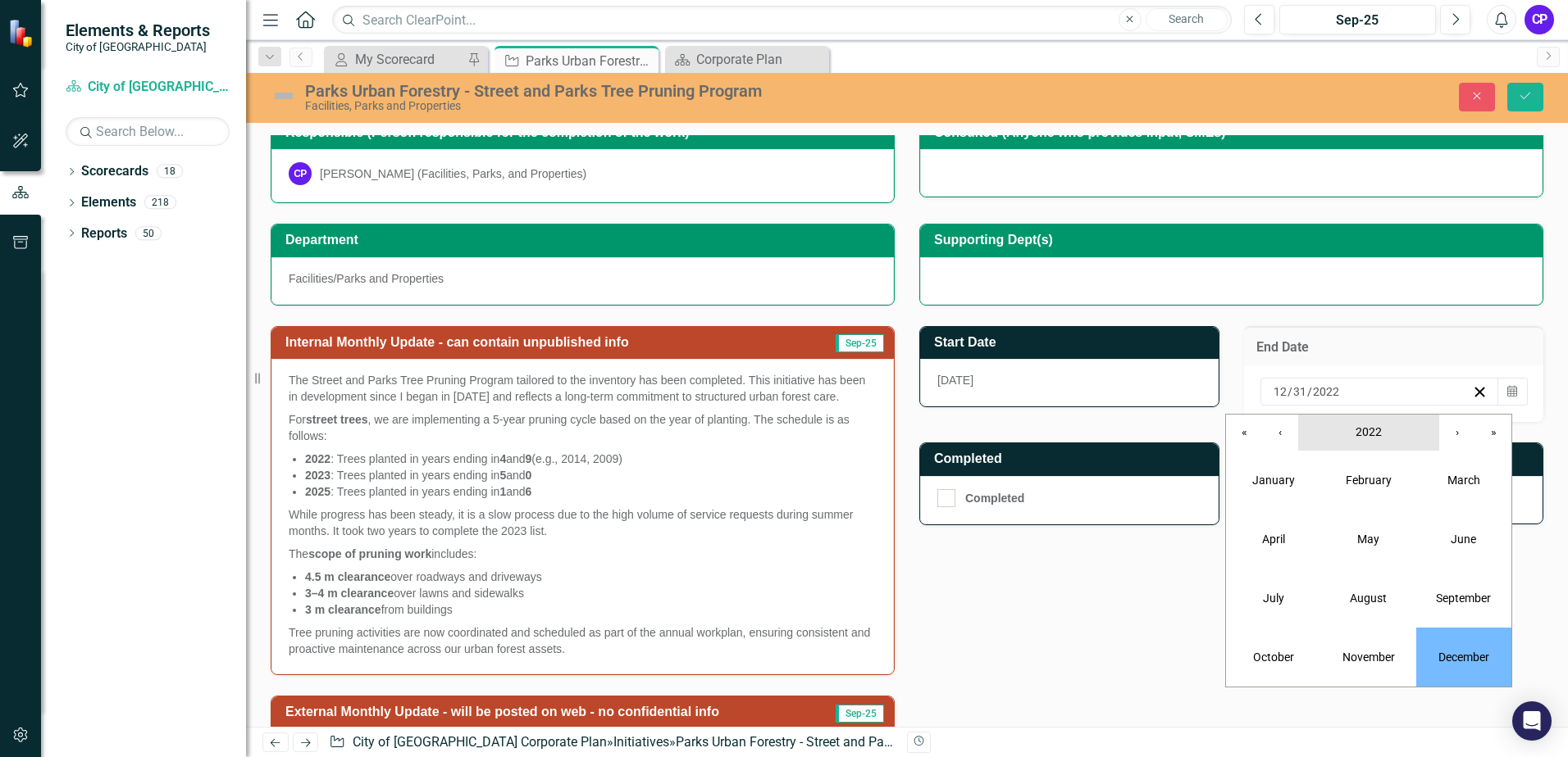
click at [1373, 436] on span "2022" at bounding box center [1369, 432] width 27 height 13
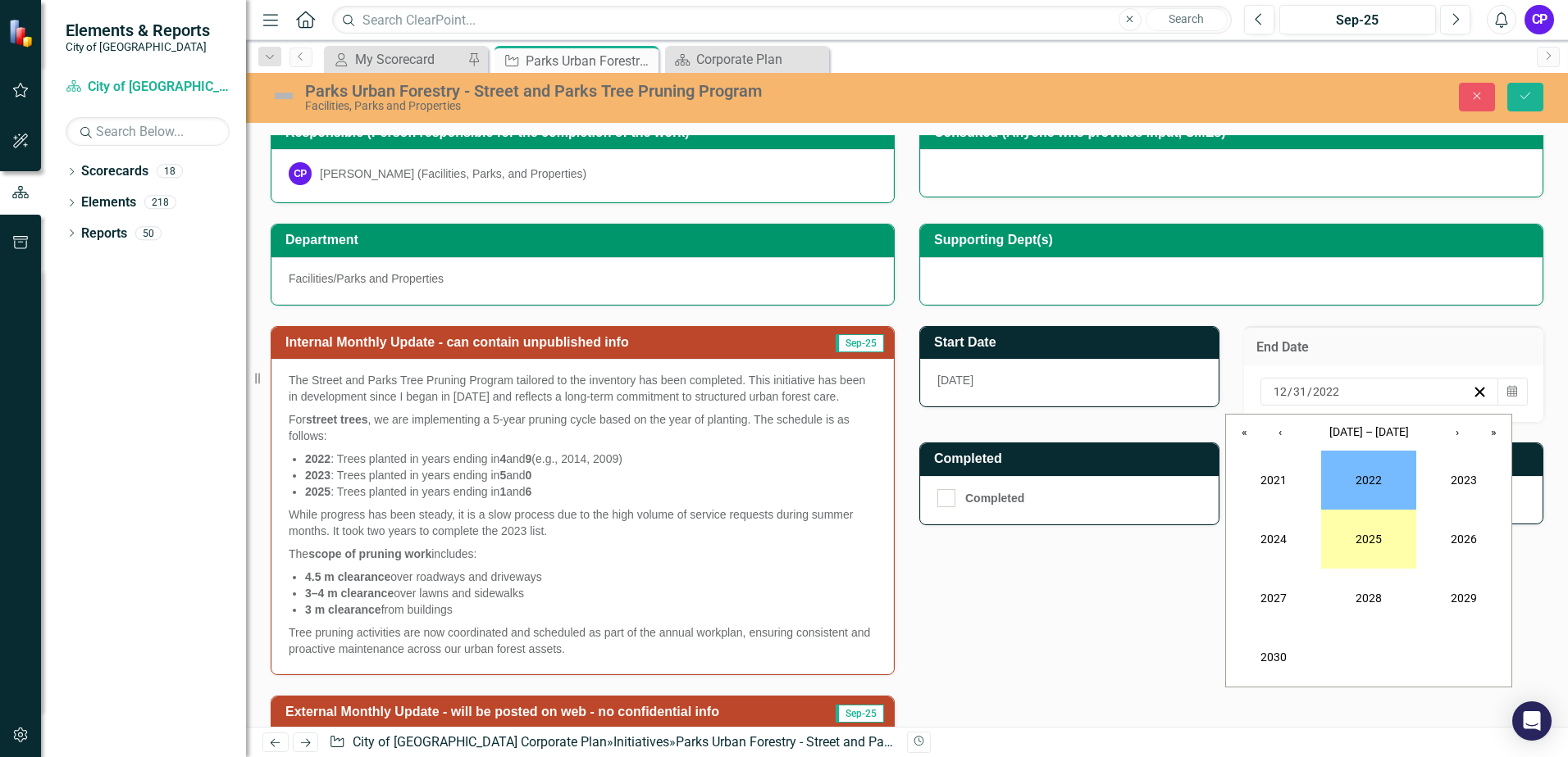
click at [1370, 529] on button "2025" at bounding box center [1369, 539] width 95 height 59
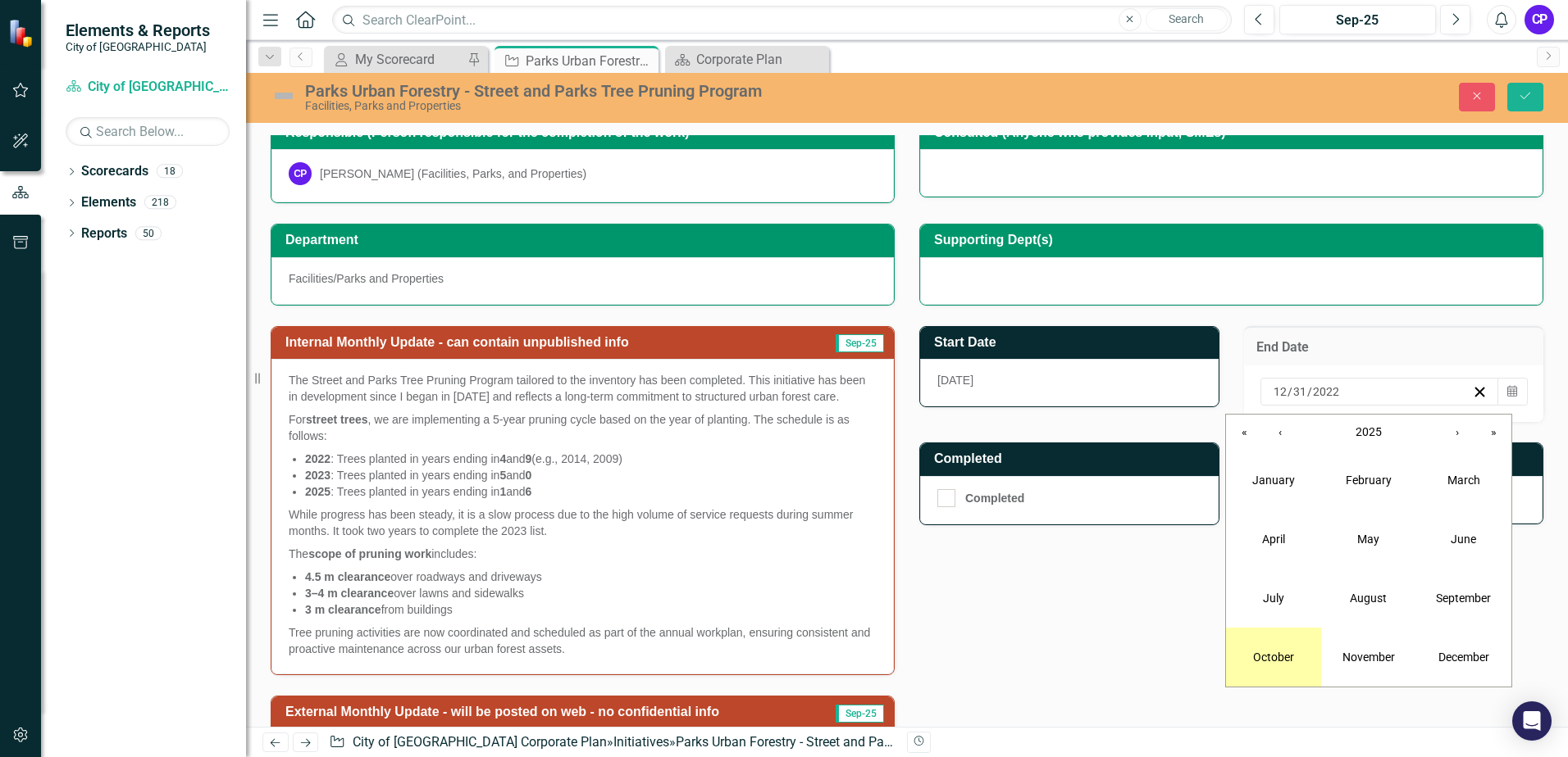
click at [1294, 650] on button "October" at bounding box center [1273, 657] width 95 height 59
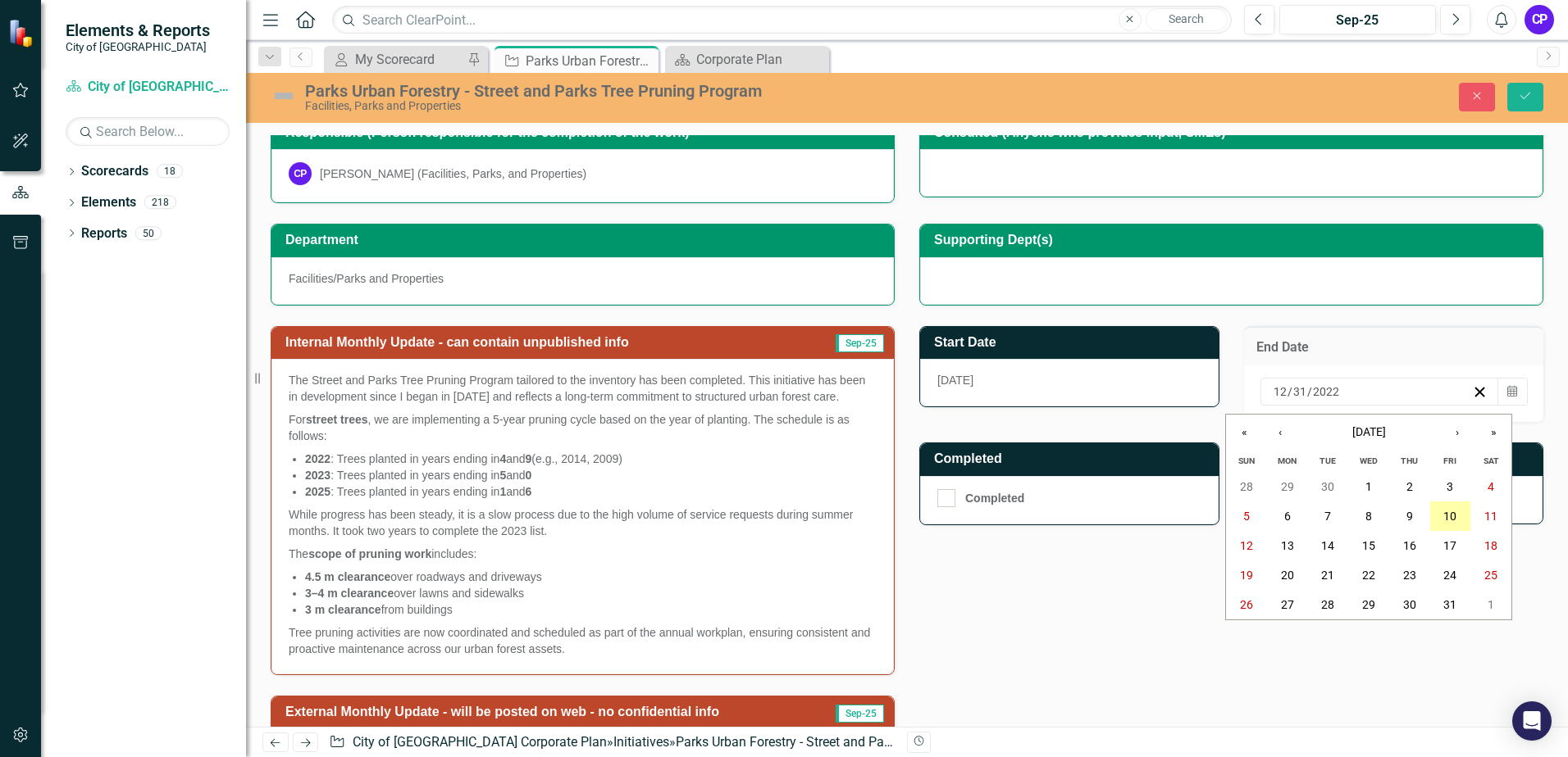
click at [1449, 517] on abbr "10" at bounding box center [1450, 516] width 13 height 13
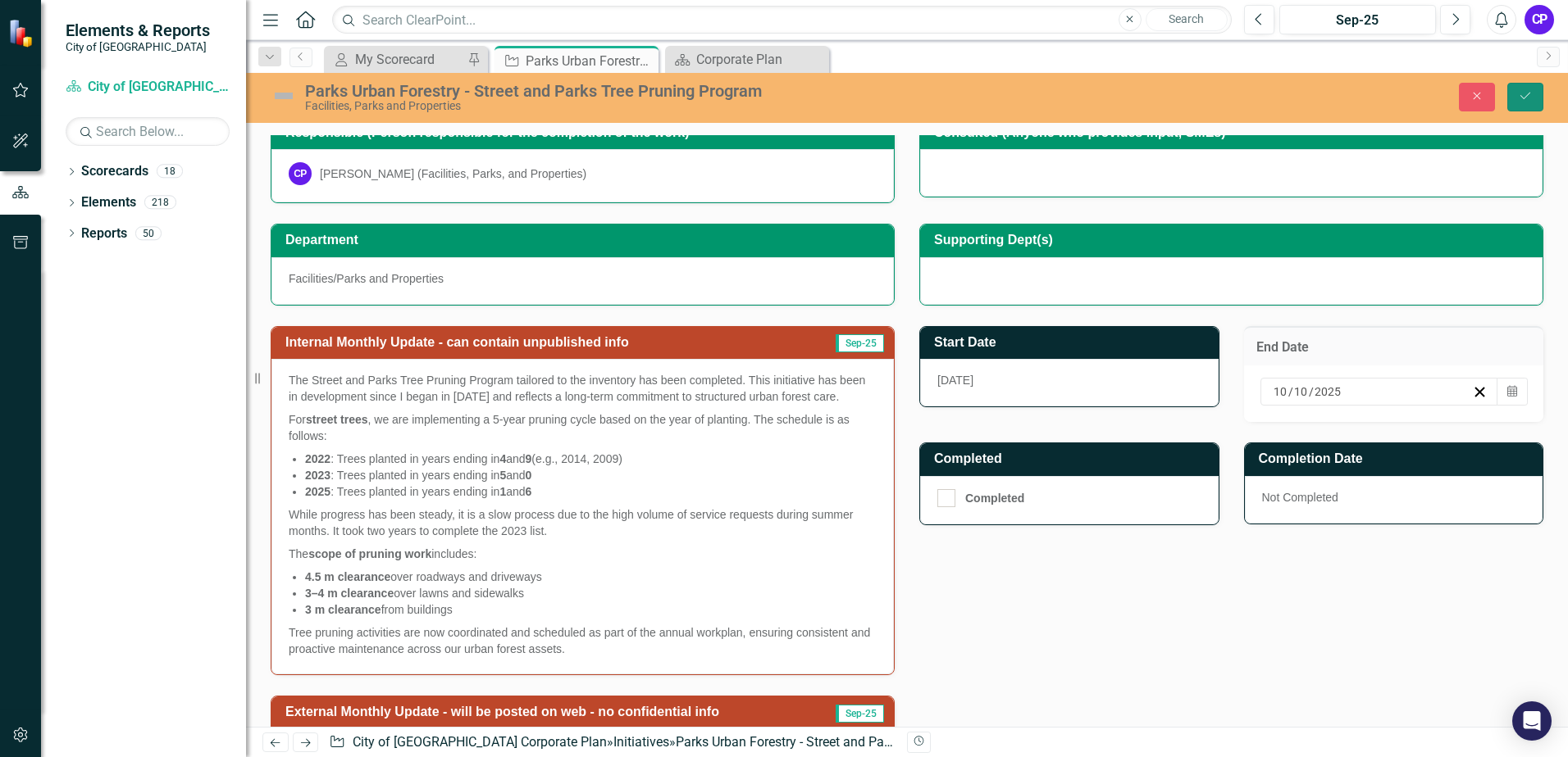
click at [1521, 97] on icon "Save" at bounding box center [1525, 96] width 15 height 12
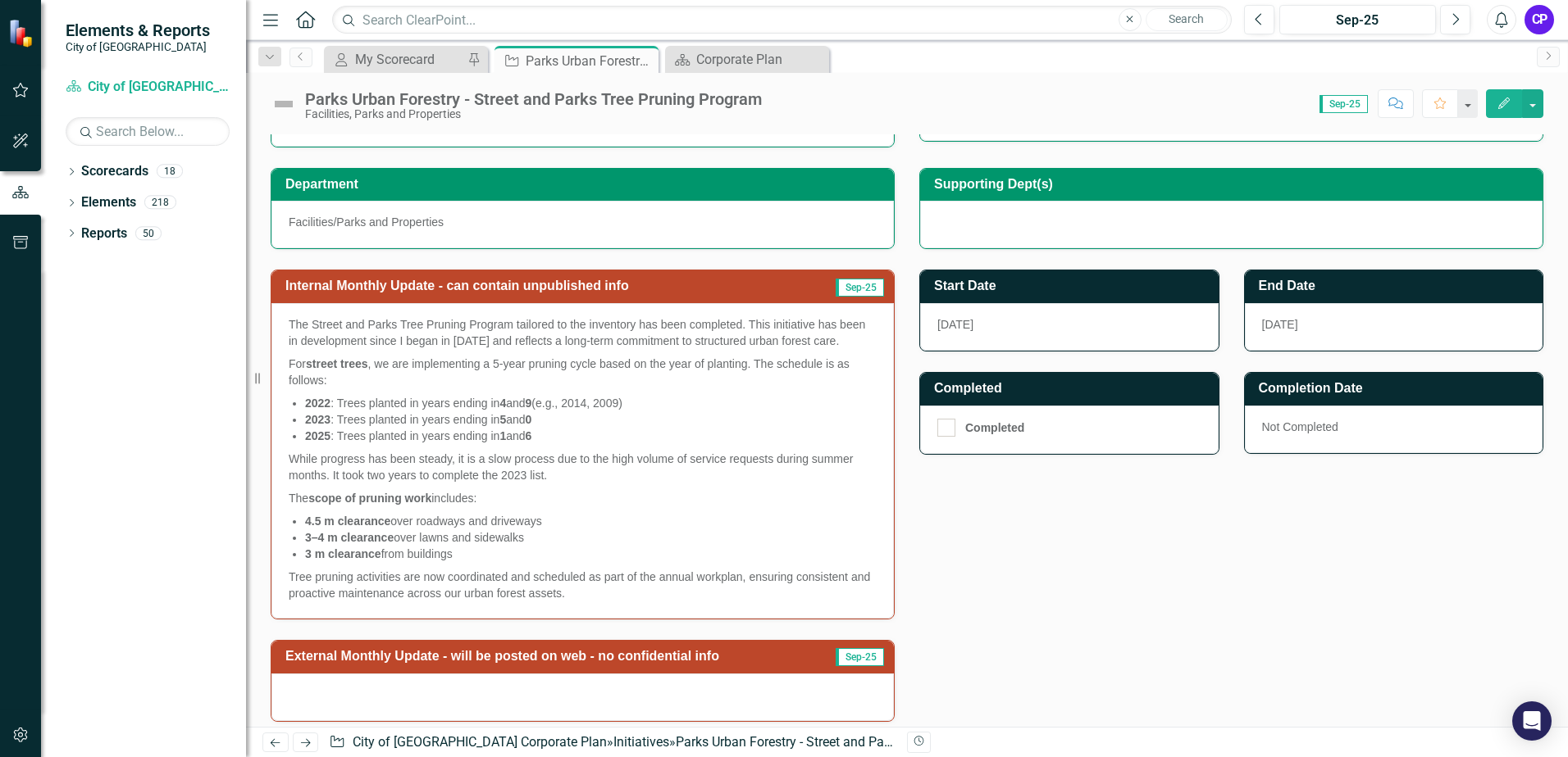
scroll to position [328, 0]
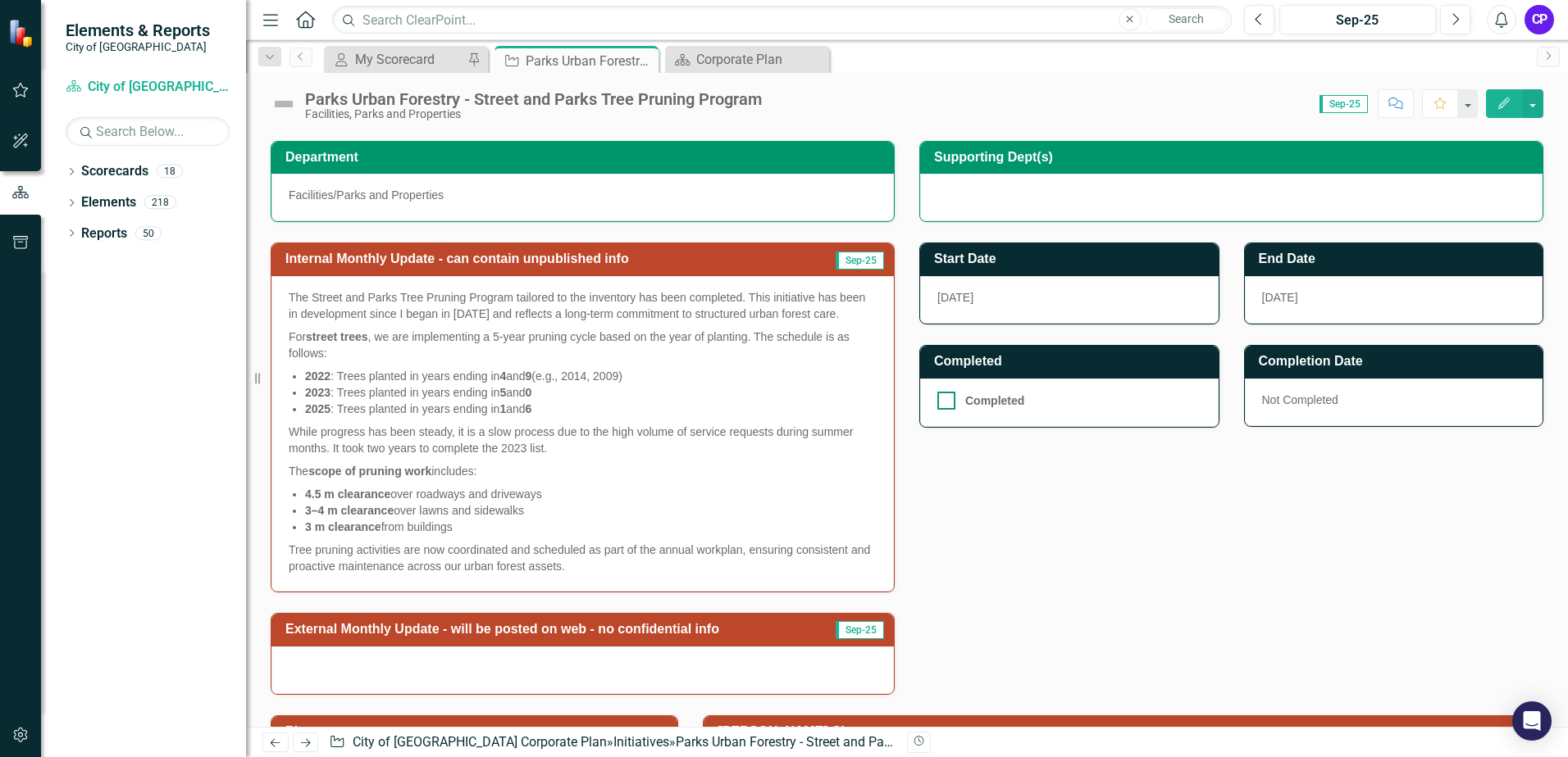
click at [938, 399] on input "Completed" at bounding box center [943, 396] width 11 height 11
checkbox input "true"
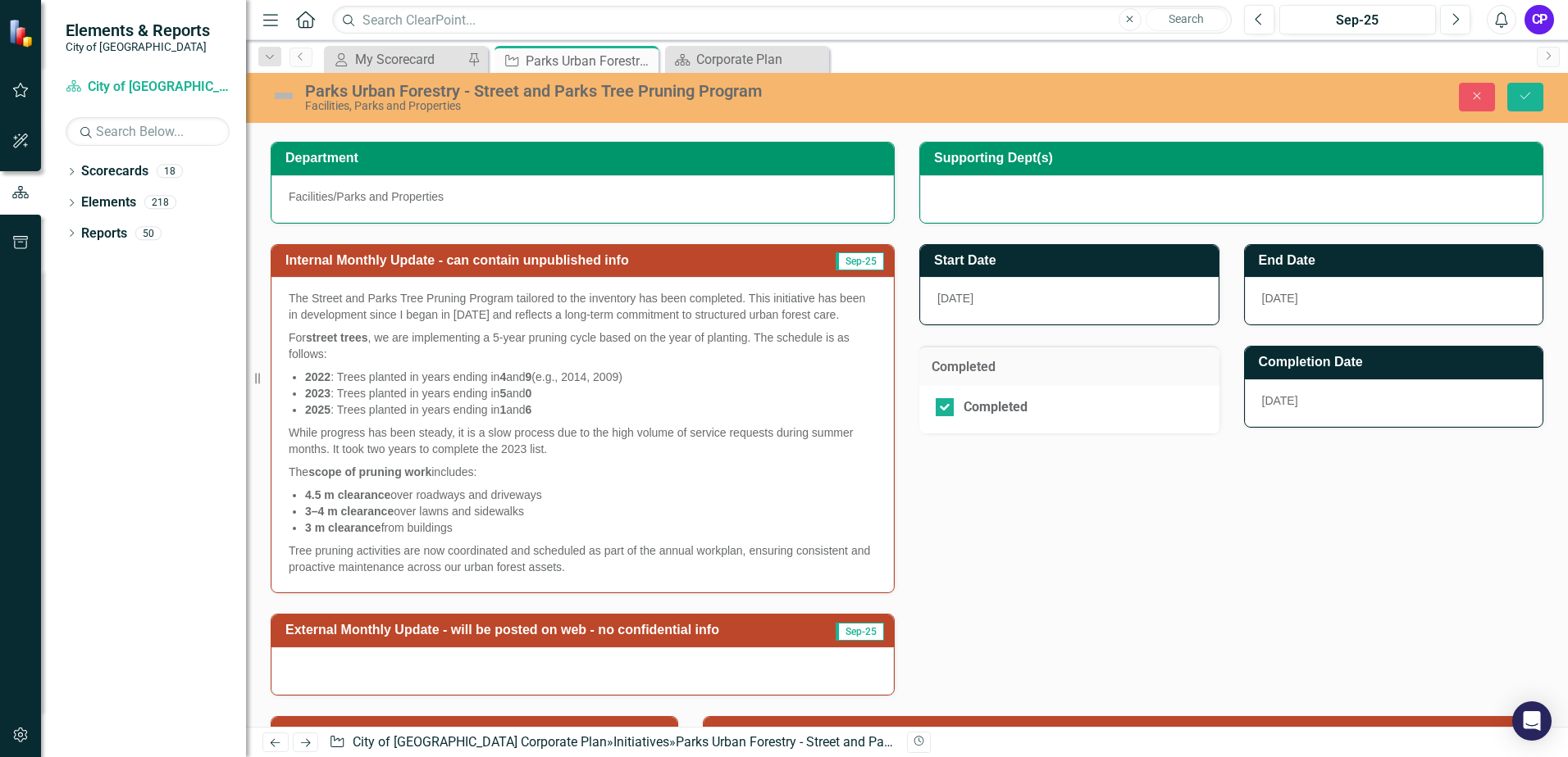
click at [1154, 499] on div "Internal Monthly Update - can contain unpublished info Sep-25 The Street and Pa…" at bounding box center [907, 459] width 1298 height 472
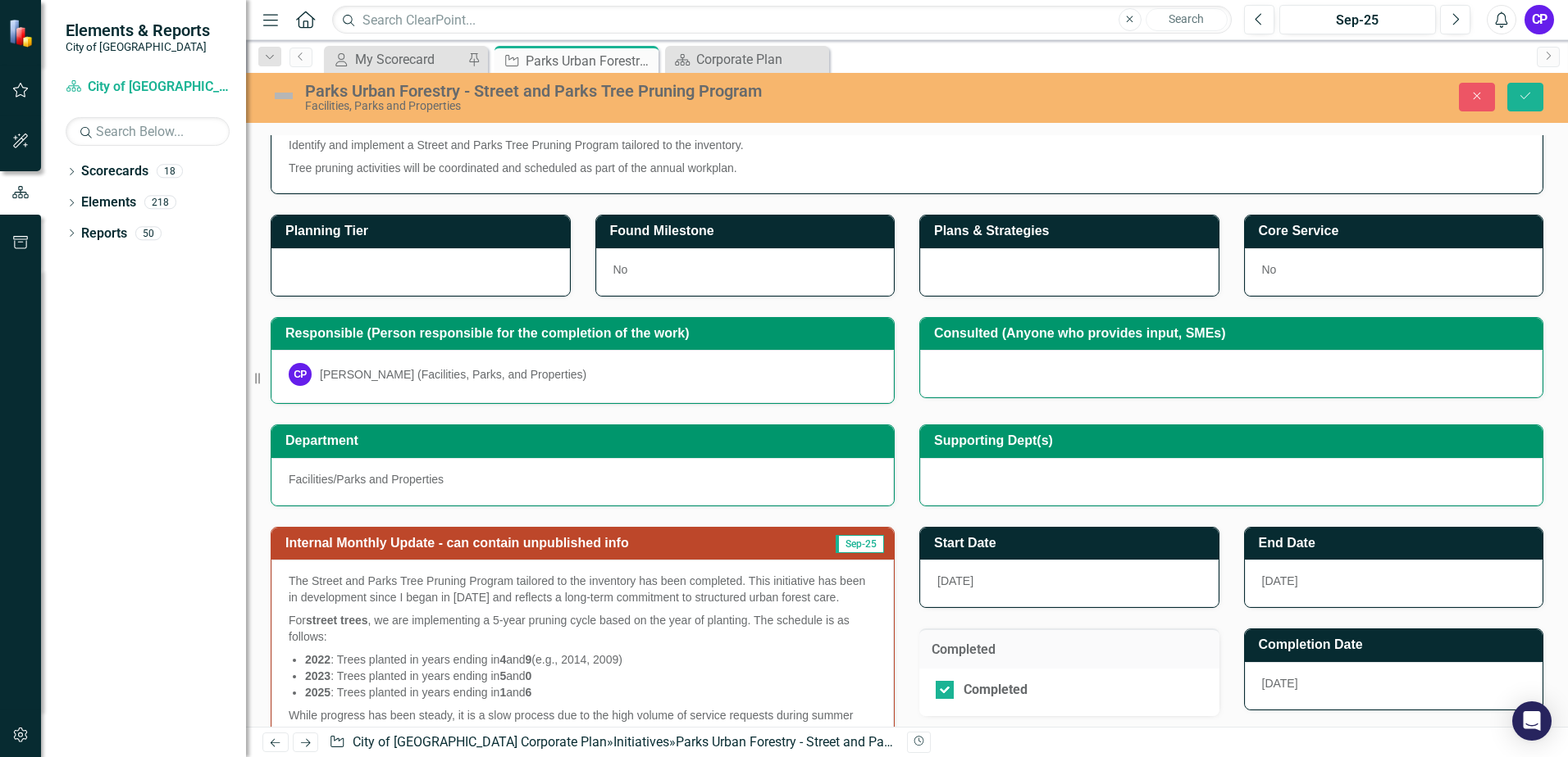
scroll to position [0, 0]
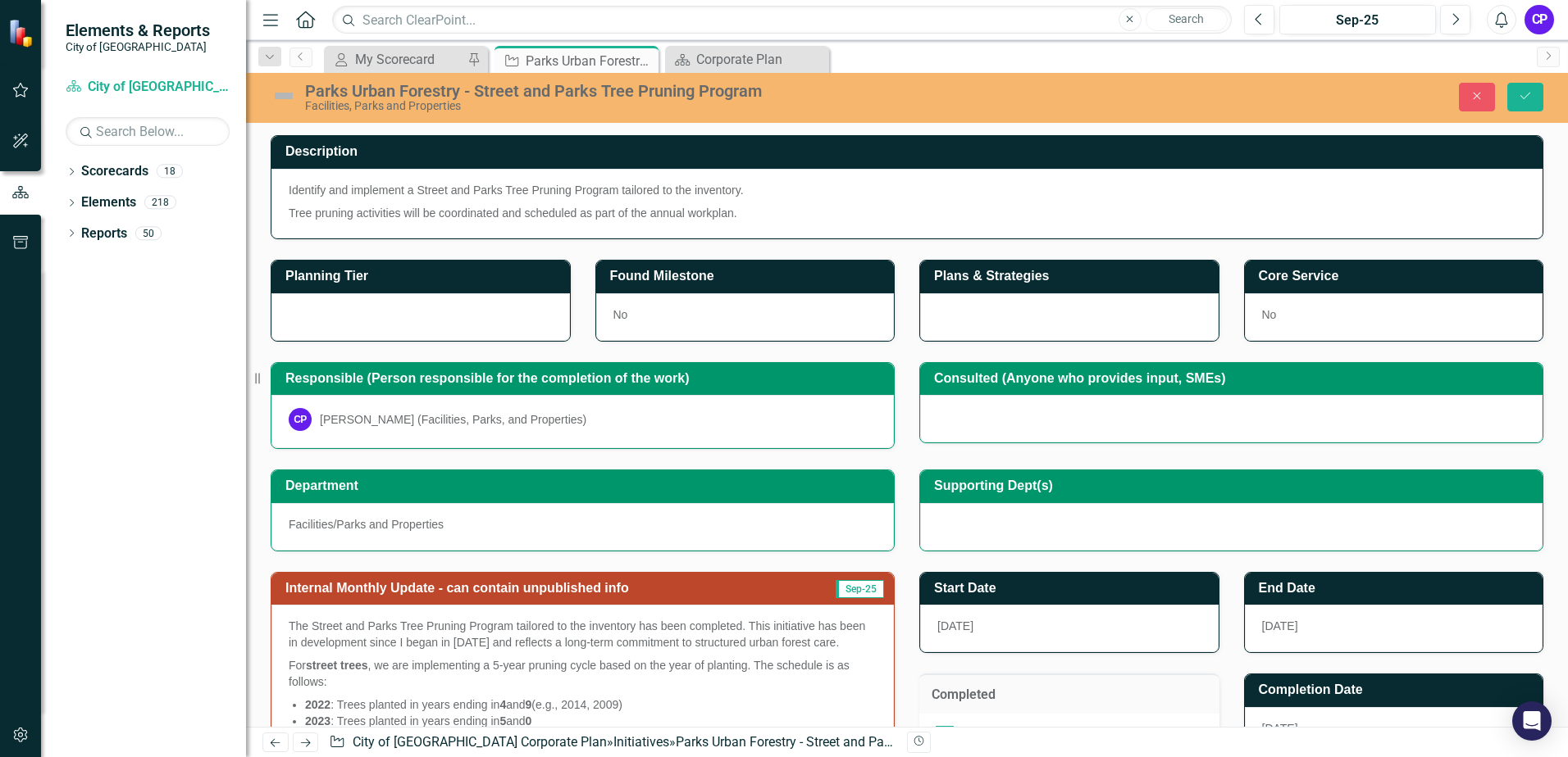
click at [289, 96] on img at bounding box center [283, 96] width 27 height 27
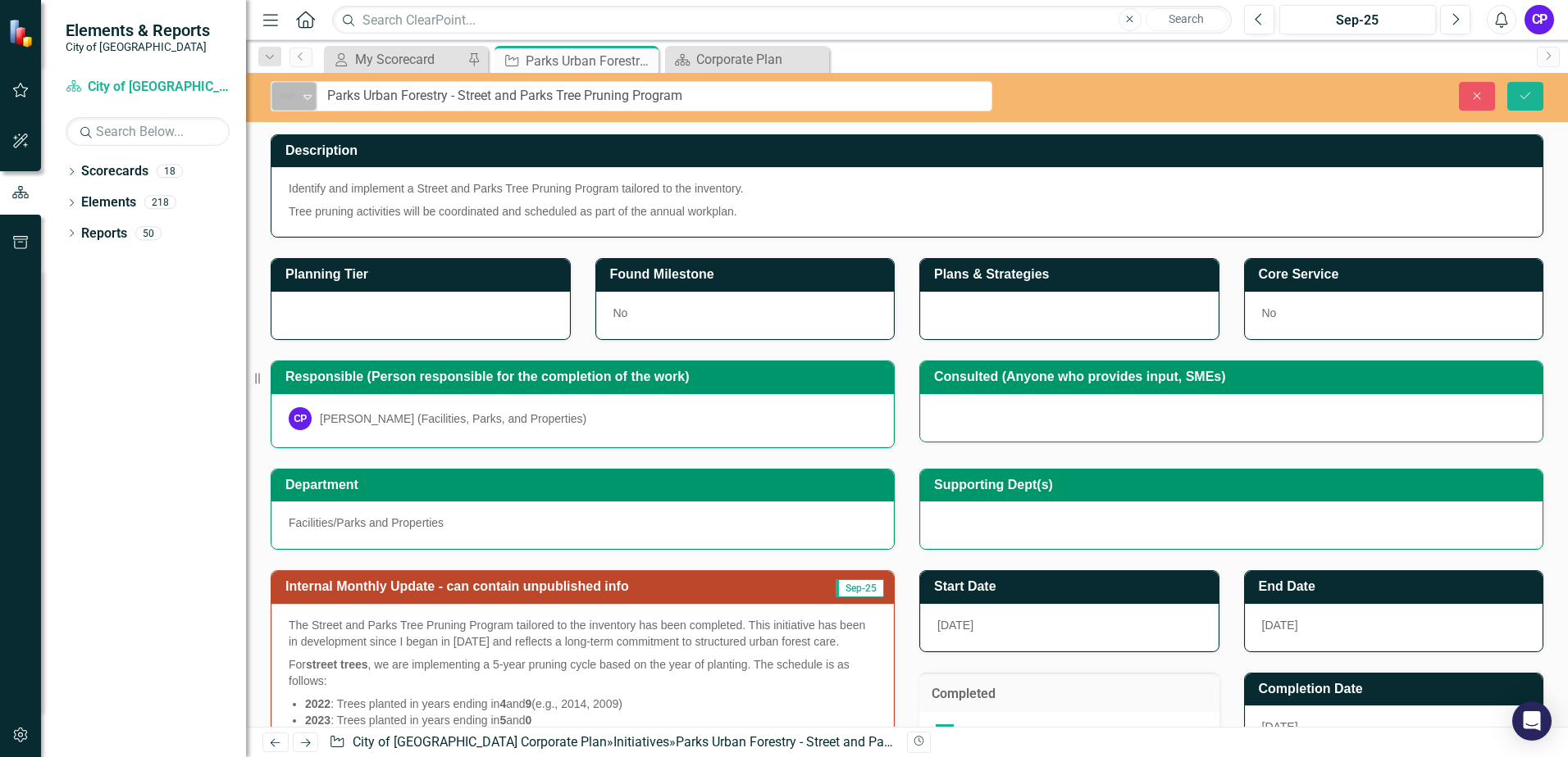
click at [304, 95] on icon "Expand" at bounding box center [308, 96] width 17 height 13
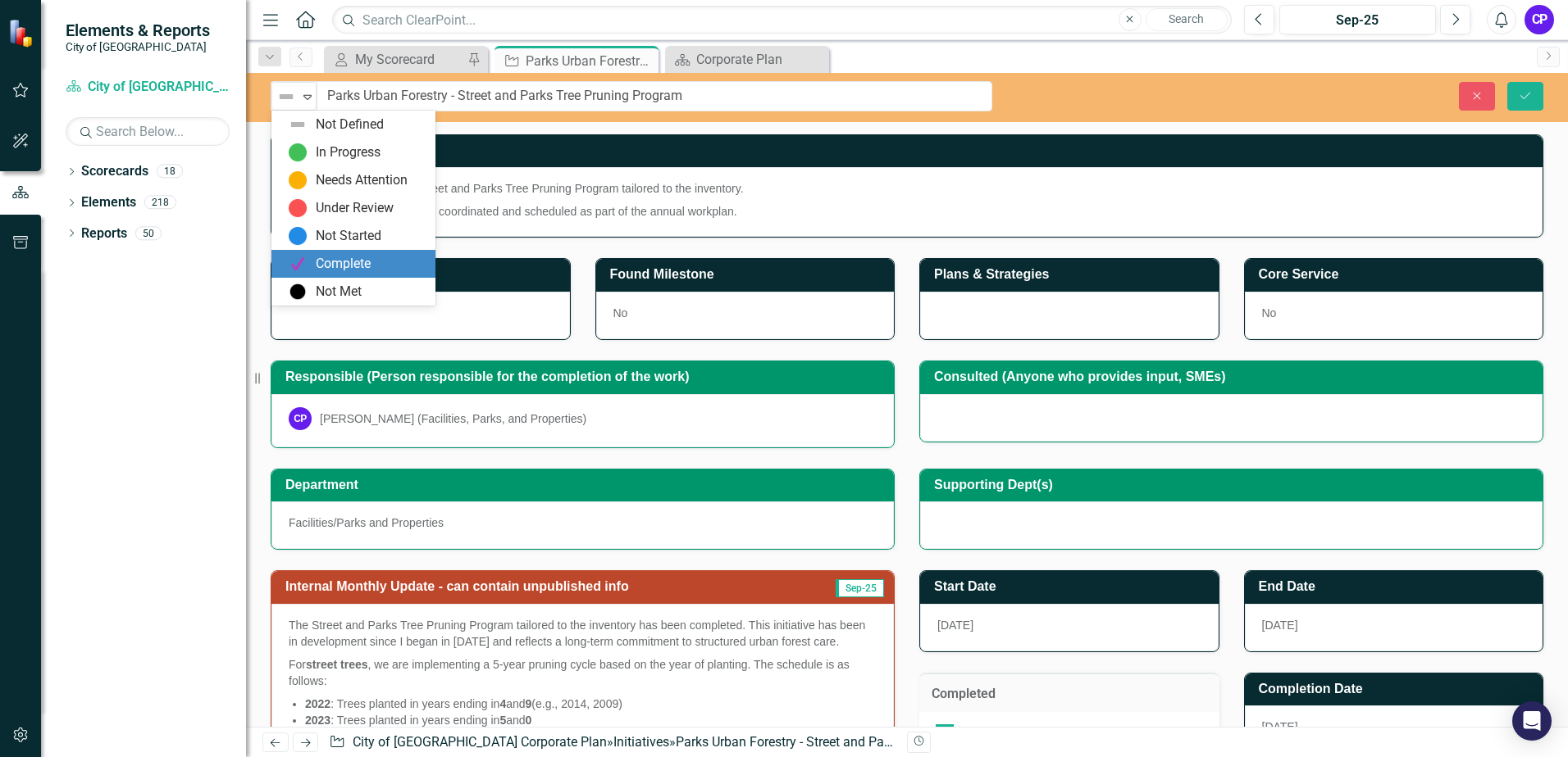
click at [334, 263] on div "Complete" at bounding box center [343, 264] width 55 height 19
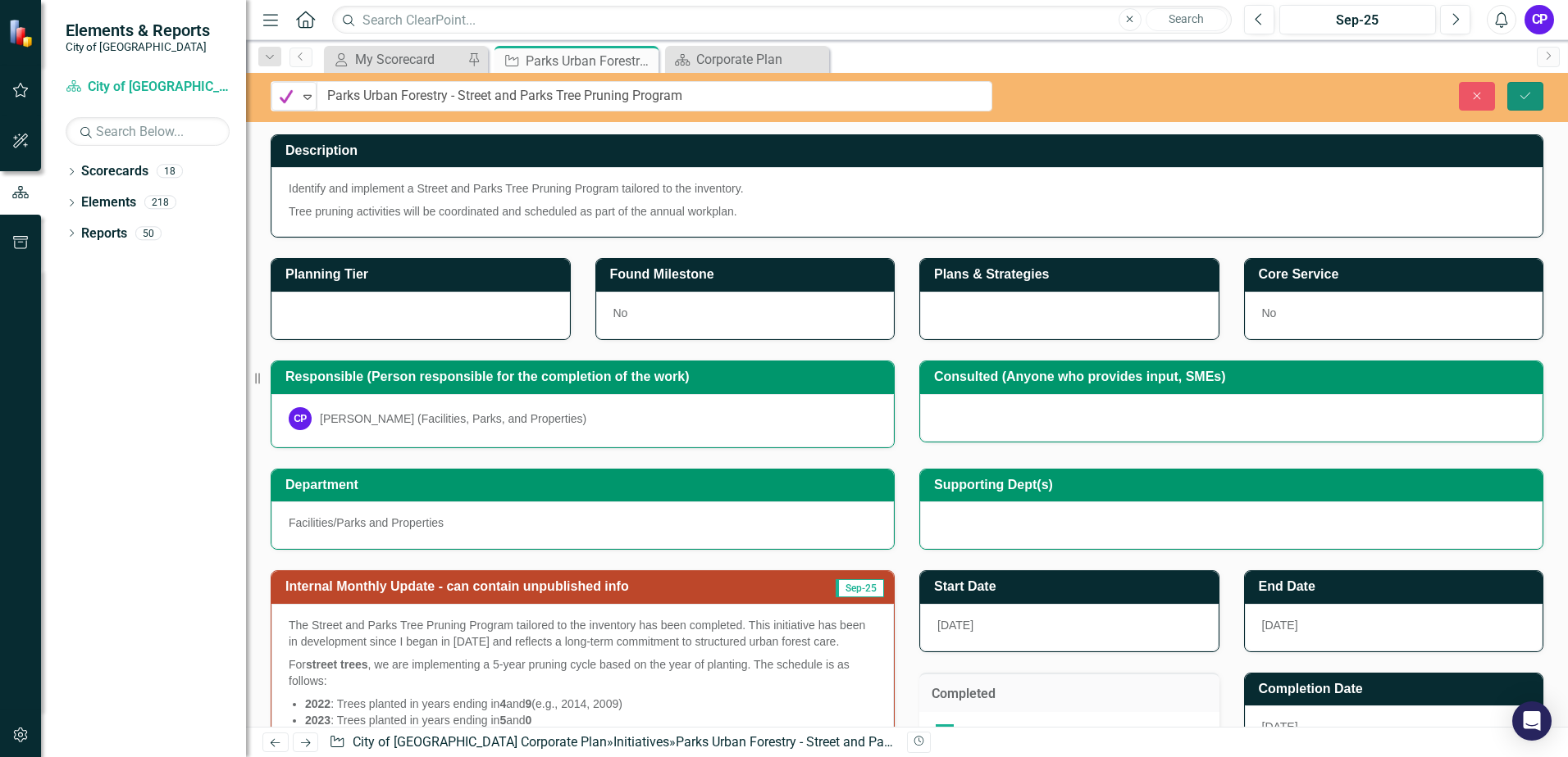
click at [1522, 98] on icon "Save" at bounding box center [1525, 96] width 15 height 12
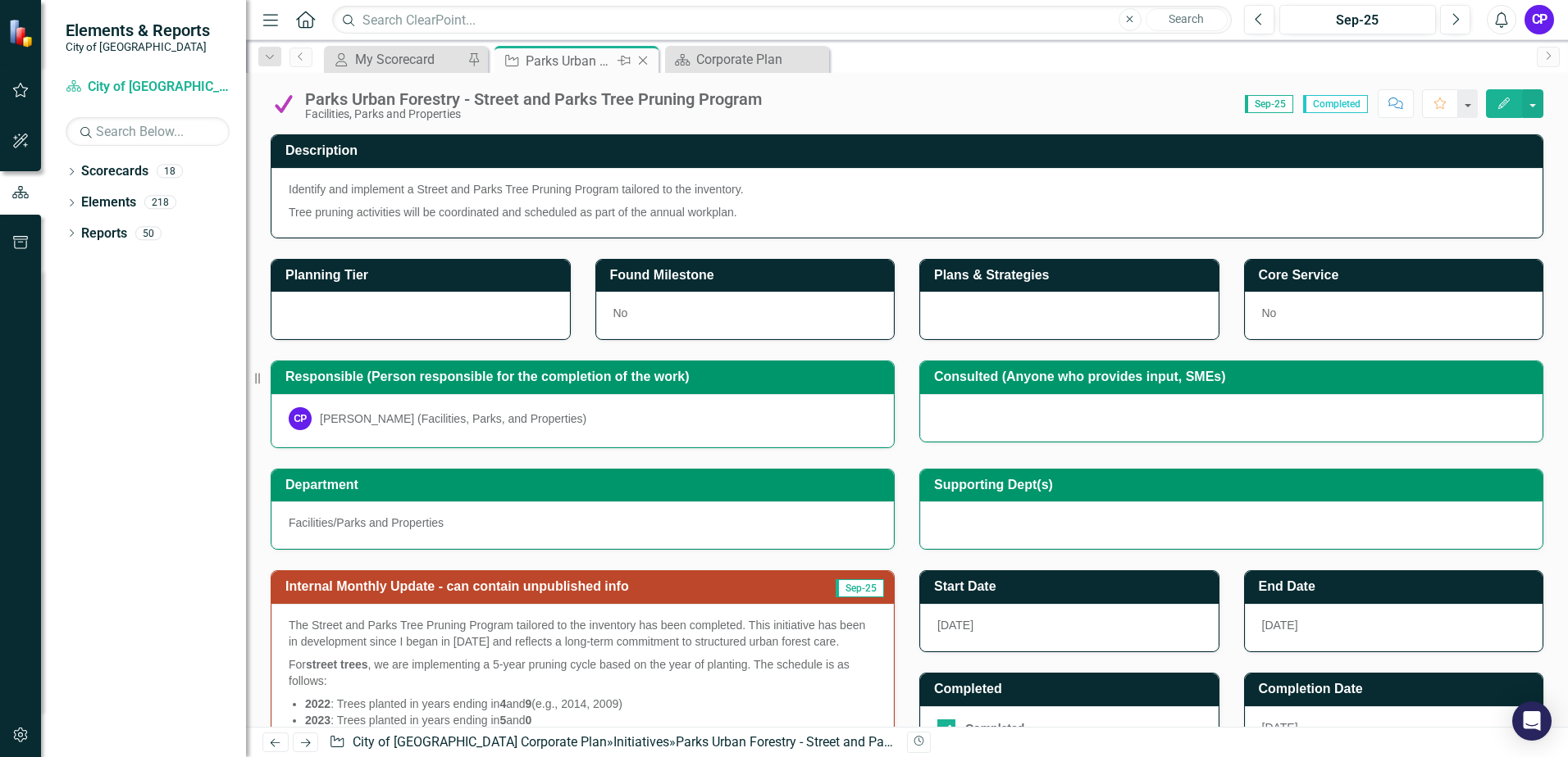
click at [640, 62] on icon "Close" at bounding box center [643, 60] width 17 height 13
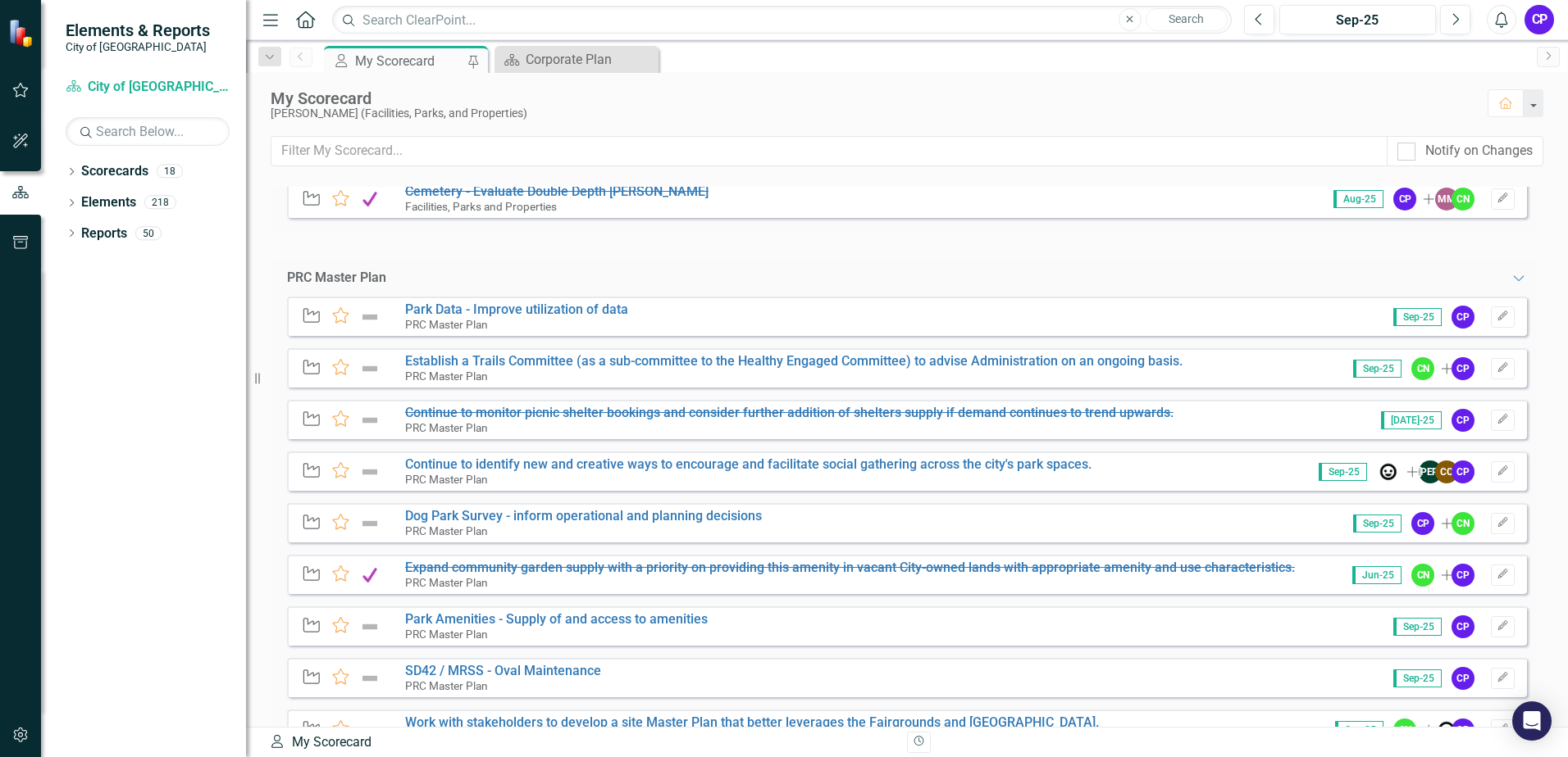
scroll to position [1147, 0]
click at [692, 509] on link "Dog Park Survey - inform operational and planning decisions" at bounding box center [584, 514] width 357 height 16
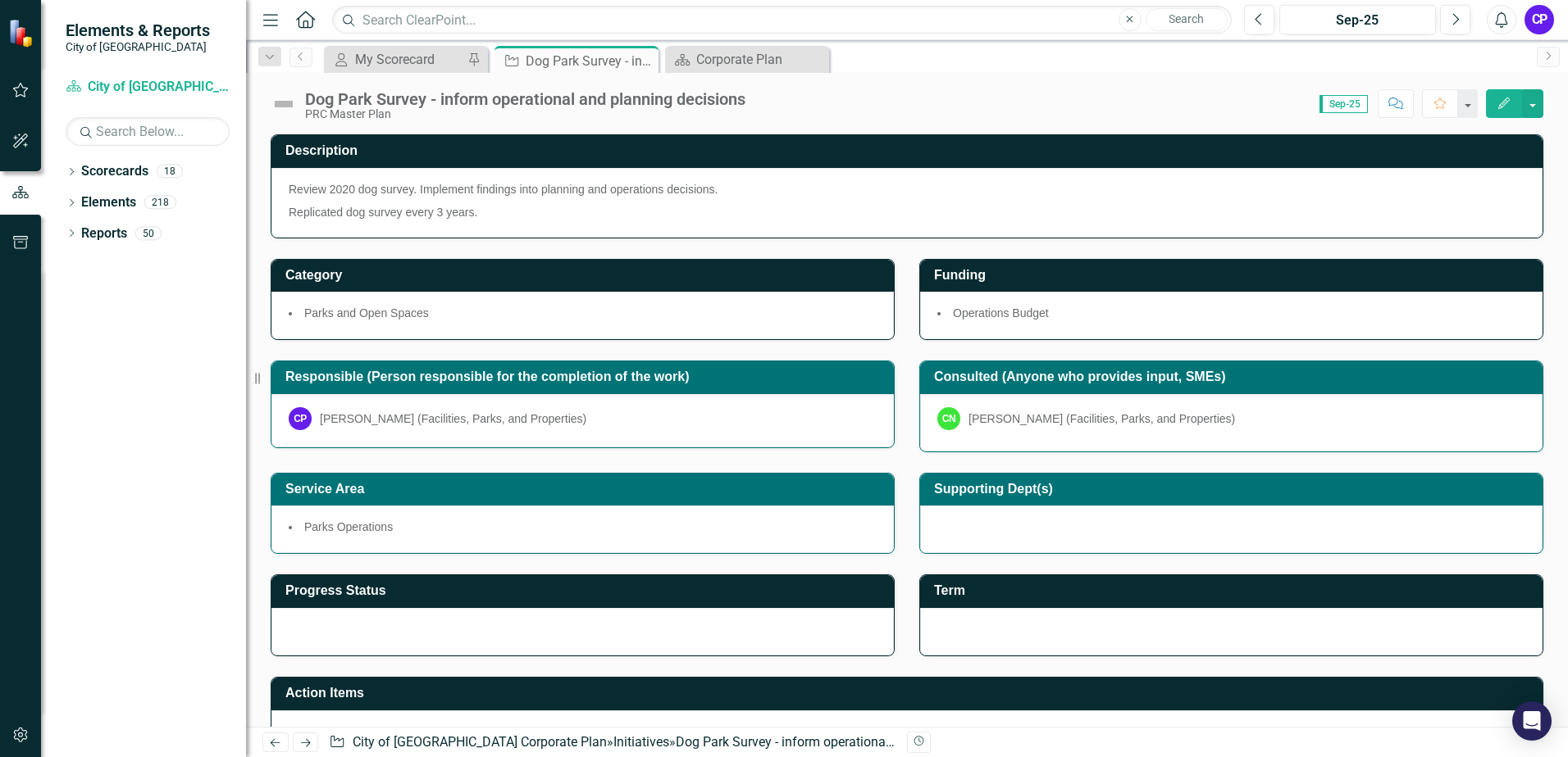
click at [665, 154] on h3 "Description" at bounding box center [909, 151] width 1249 height 15
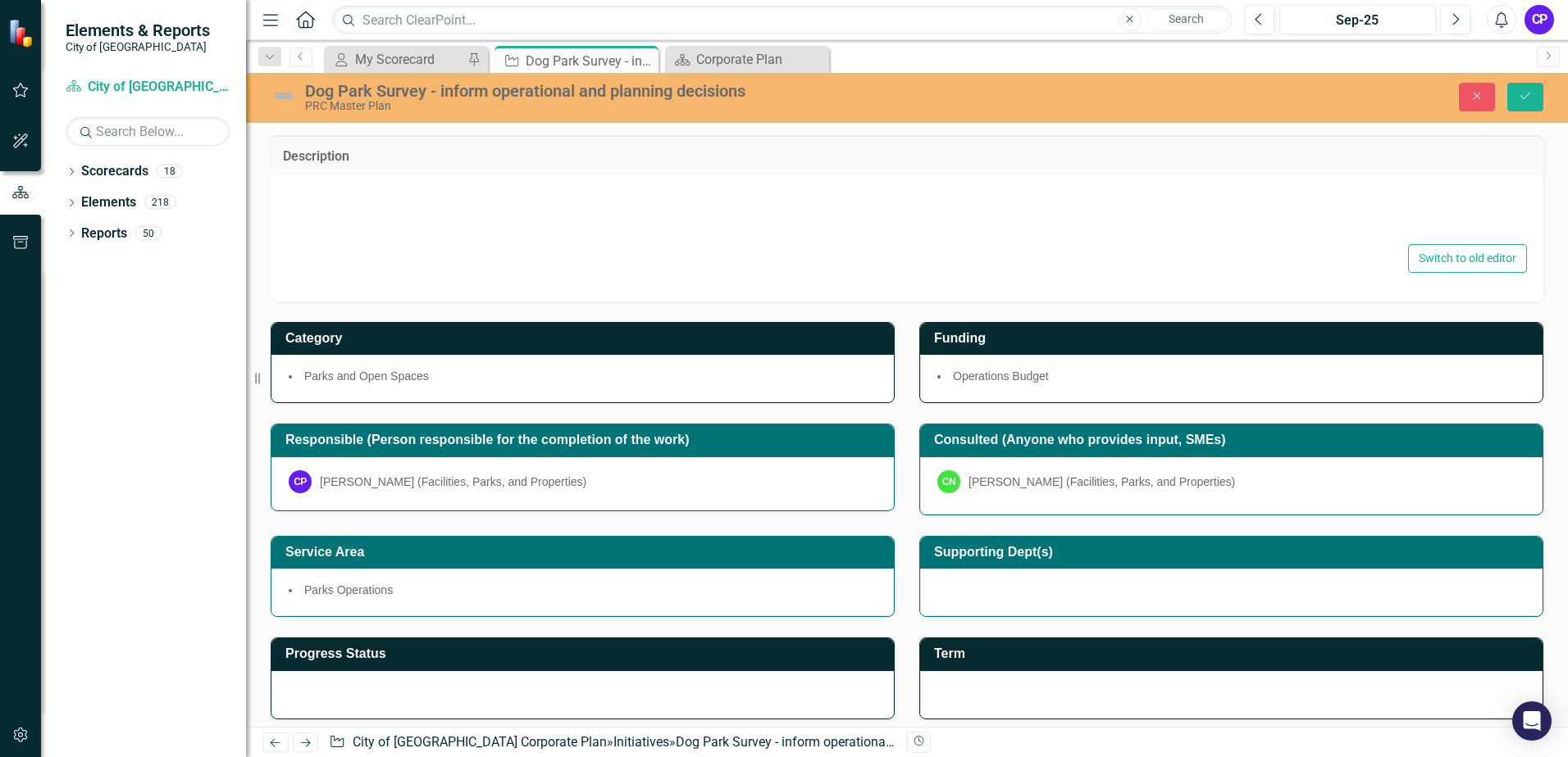
type textarea "<p>Review 2020 dog survey. Implement findings into planning and operations deci…"
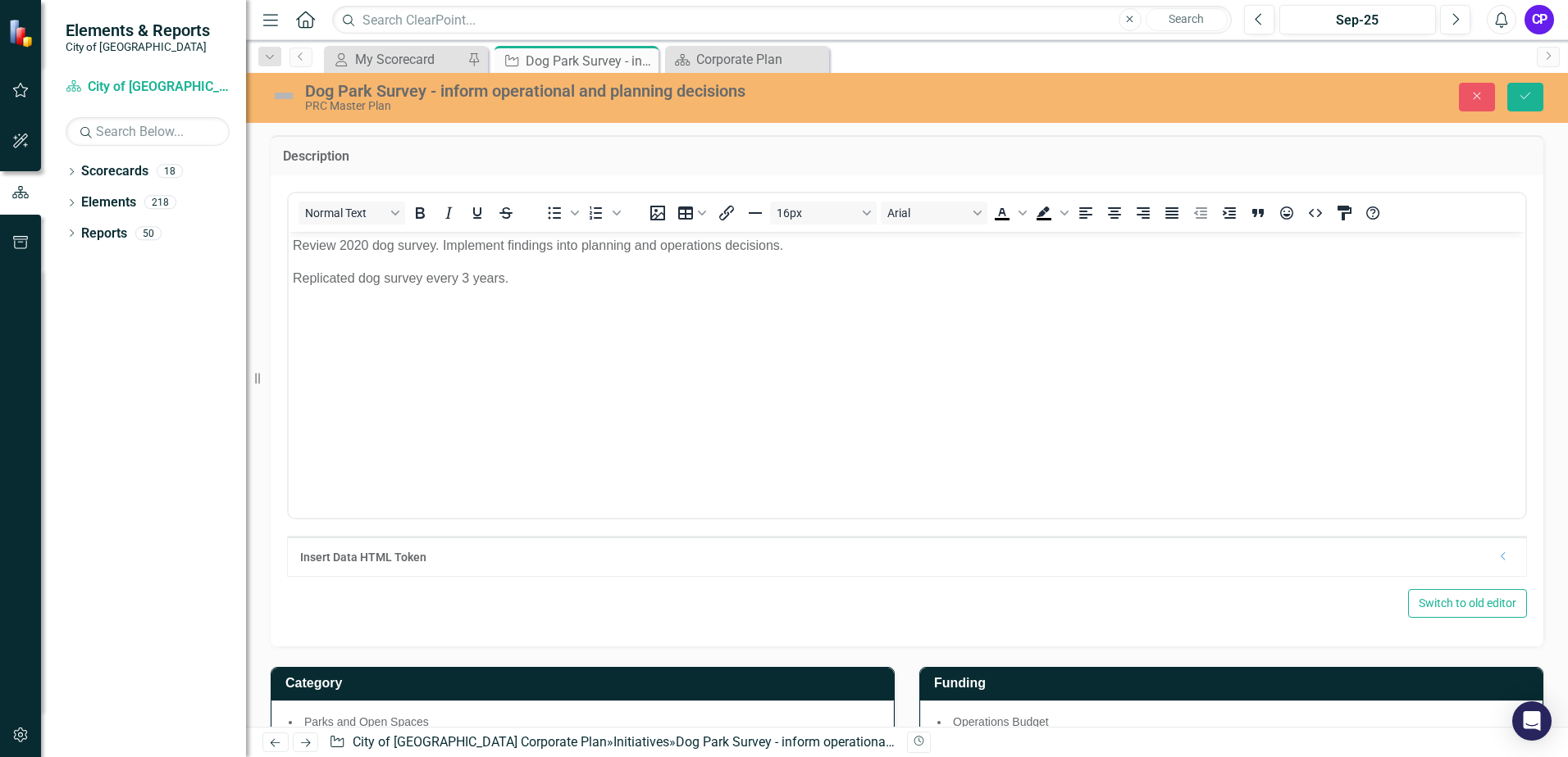
click at [466, 275] on p "Replicated dog survey every 3 years." at bounding box center [907, 278] width 1229 height 20
click at [1523, 93] on icon "Save" at bounding box center [1525, 96] width 15 height 12
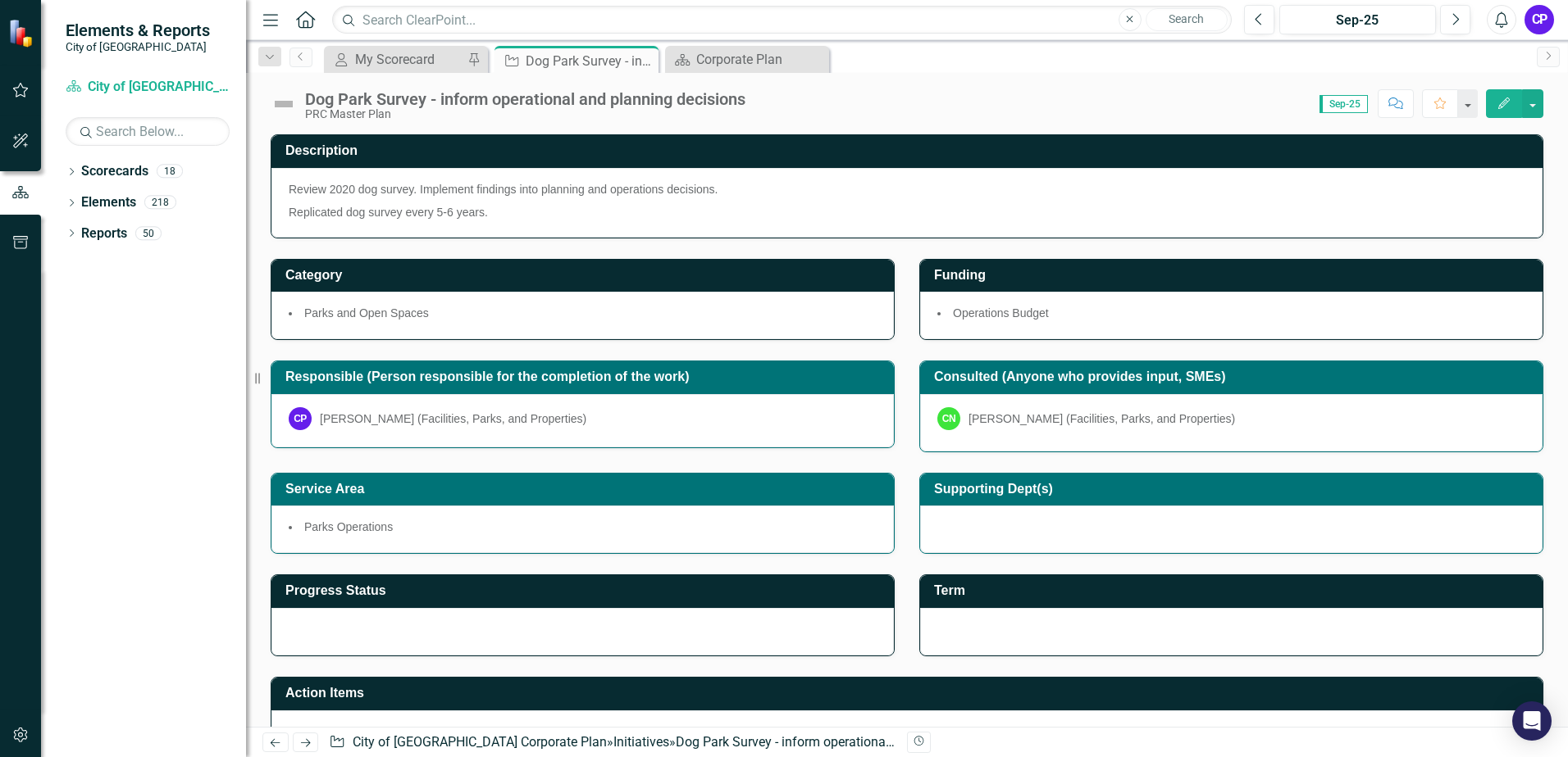
click at [288, 104] on img at bounding box center [283, 103] width 27 height 27
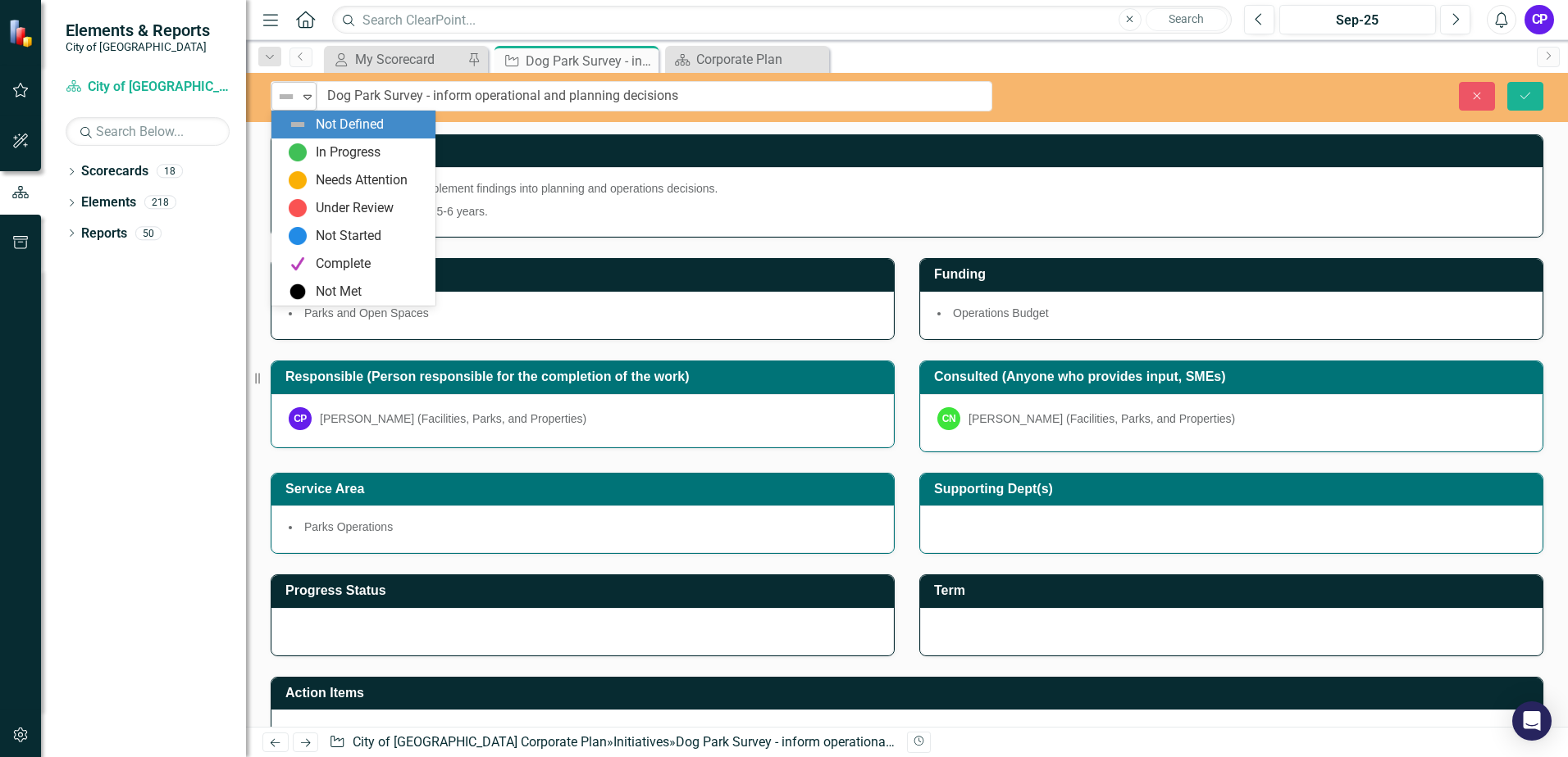
click at [303, 100] on icon "Expand" at bounding box center [308, 96] width 17 height 13
click at [355, 148] on div "In Progress" at bounding box center [348, 153] width 65 height 19
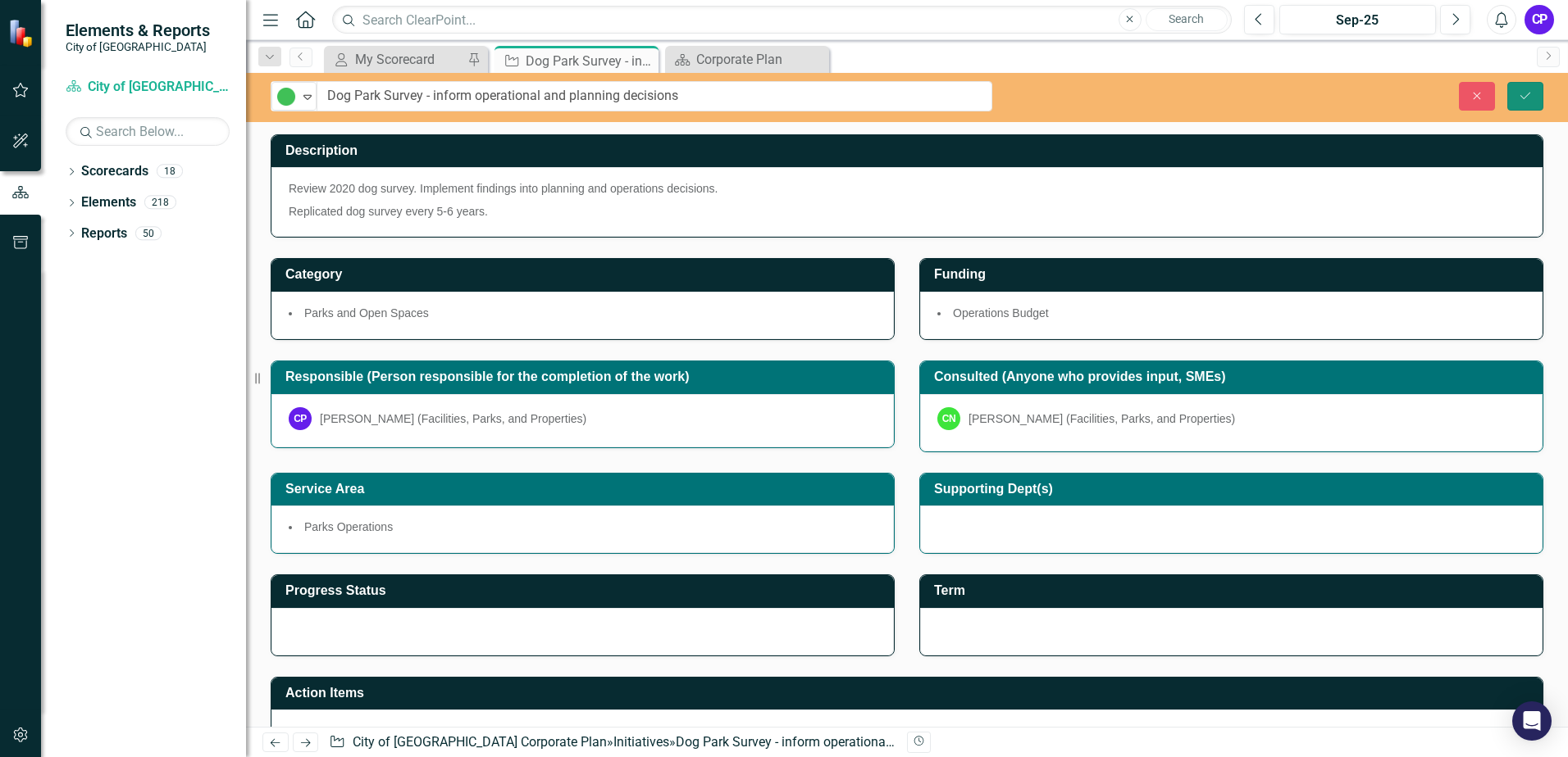
click at [1519, 100] on icon "Save" at bounding box center [1525, 96] width 15 height 12
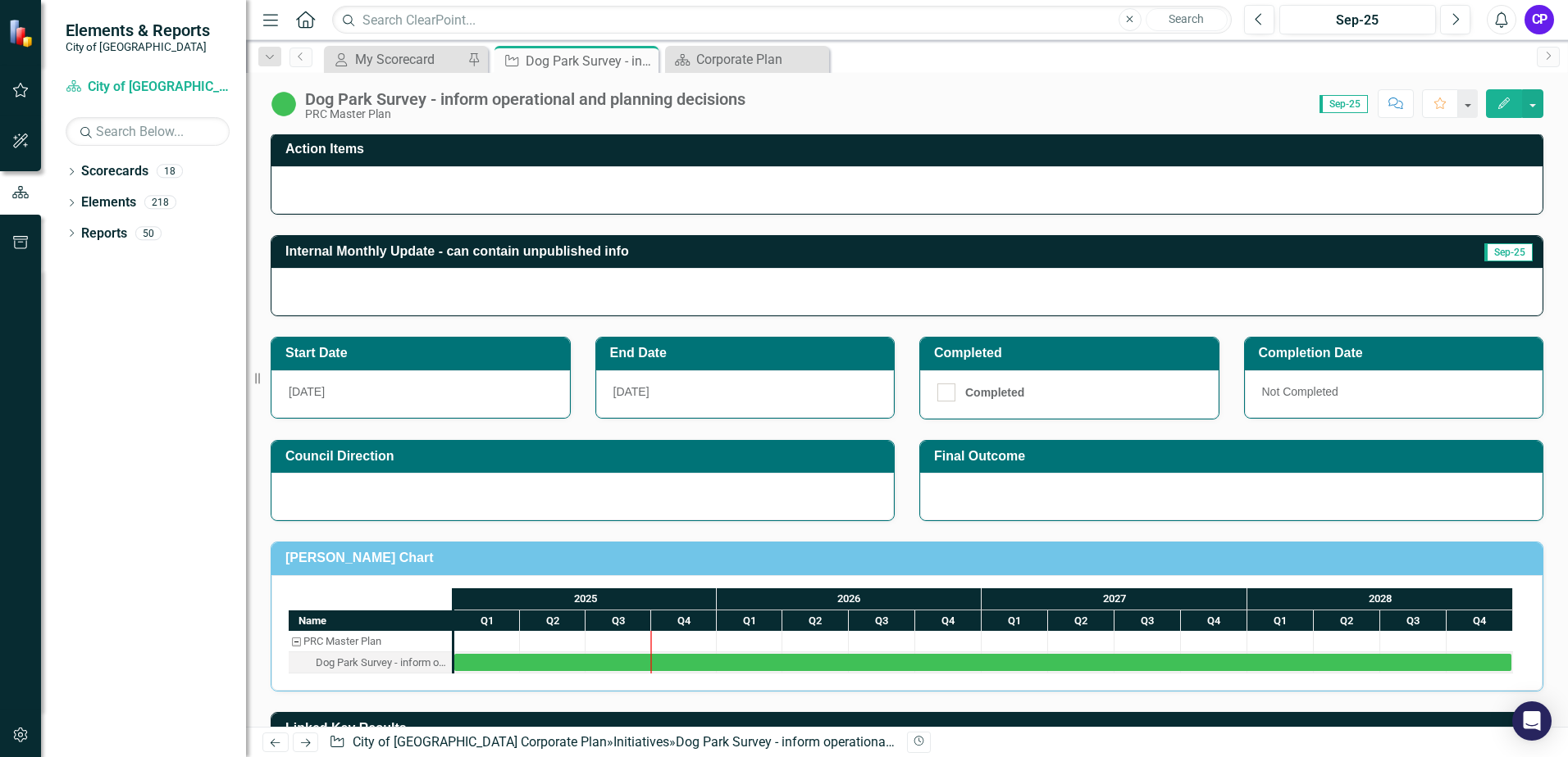
scroll to position [574, 0]
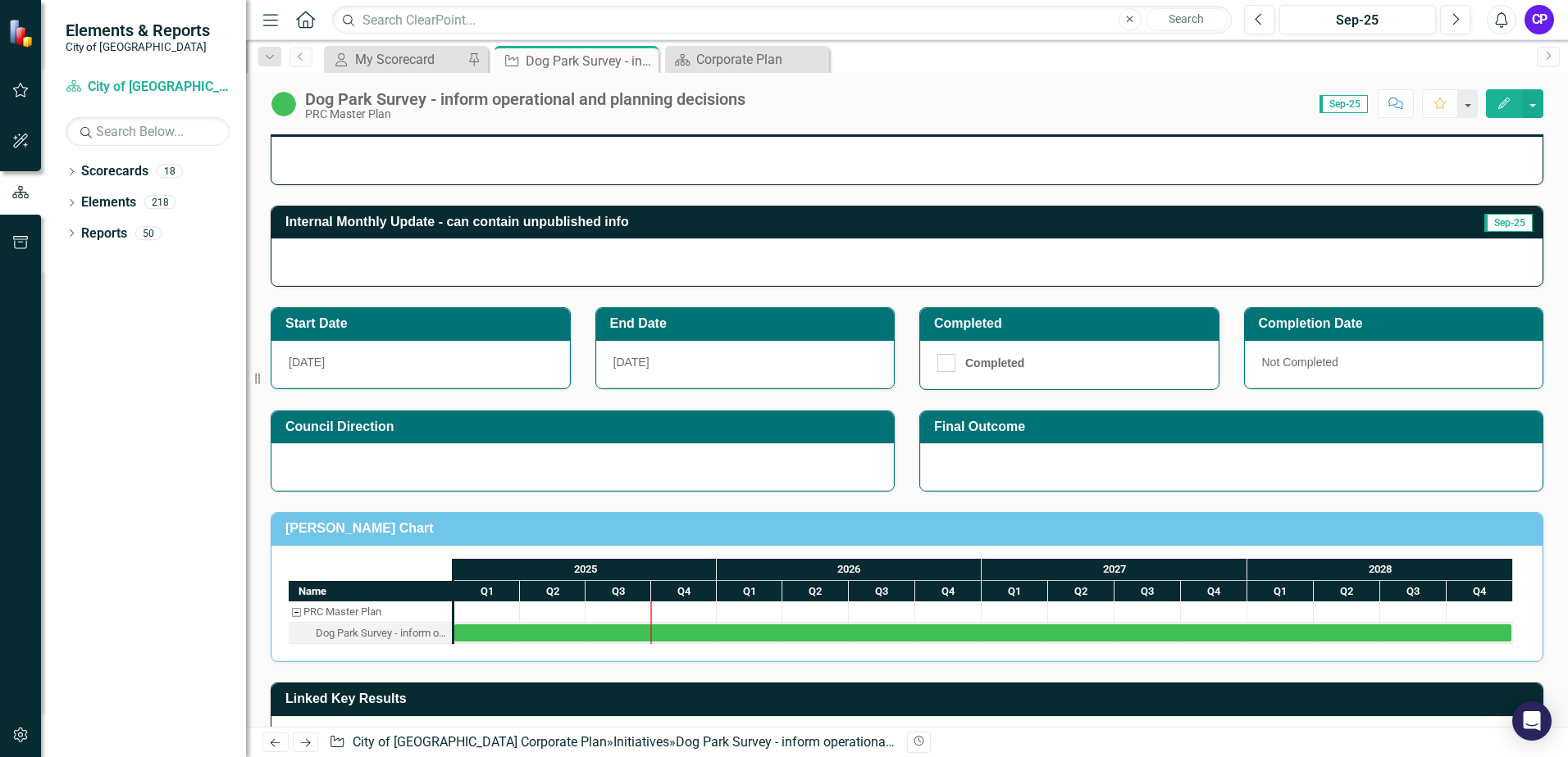
click at [1344, 320] on h3 "Completion Date" at bounding box center [1396, 323] width 276 height 15
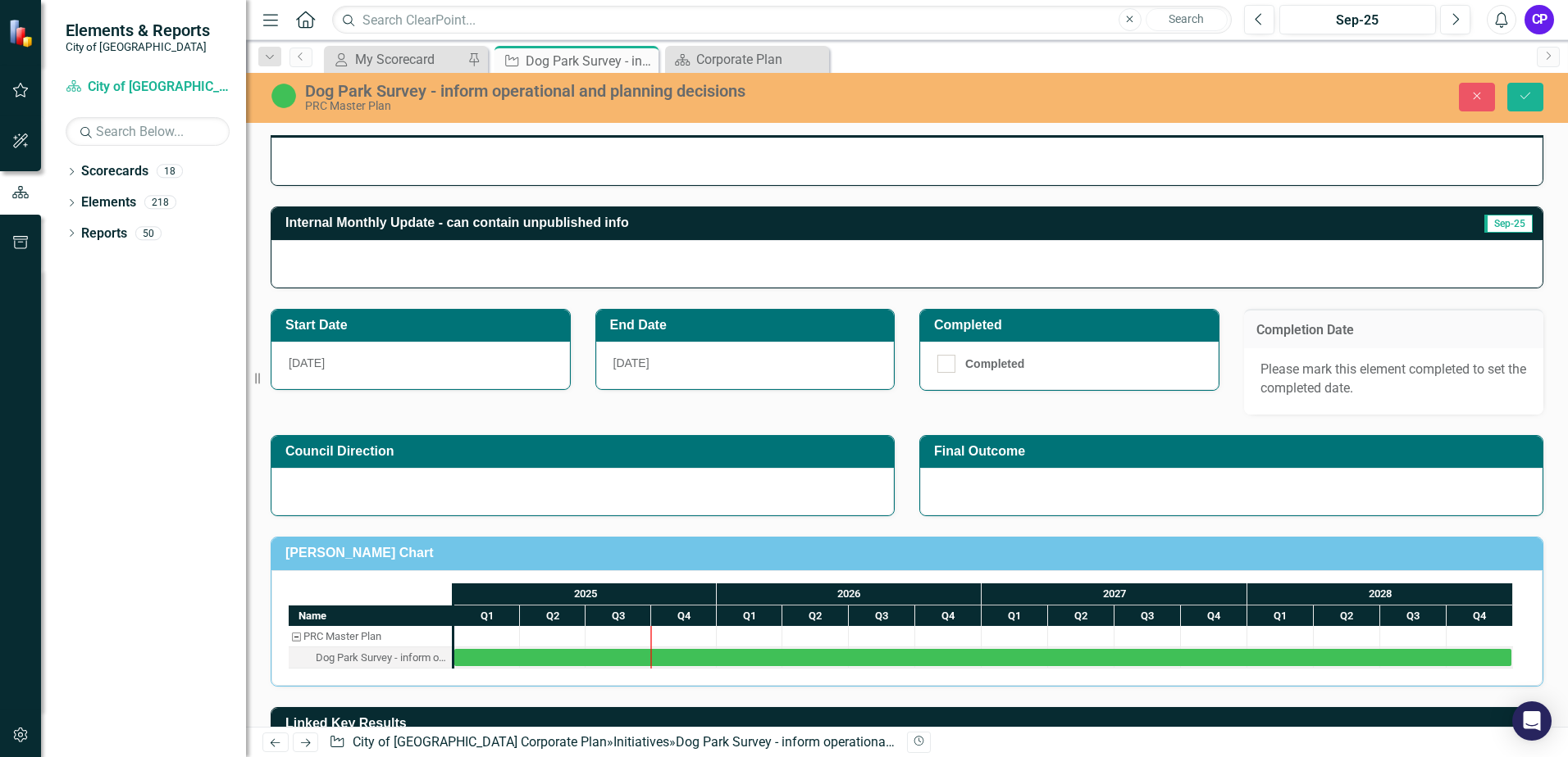
click at [1336, 332] on h3 "Completion Date" at bounding box center [1393, 330] width 275 height 15
click at [821, 410] on div "Start Date 1/1/25 End Date 12/29/28 Completed Completed Completion Date Please …" at bounding box center [907, 352] width 1298 height 126
click at [1525, 100] on icon "Save" at bounding box center [1525, 96] width 15 height 12
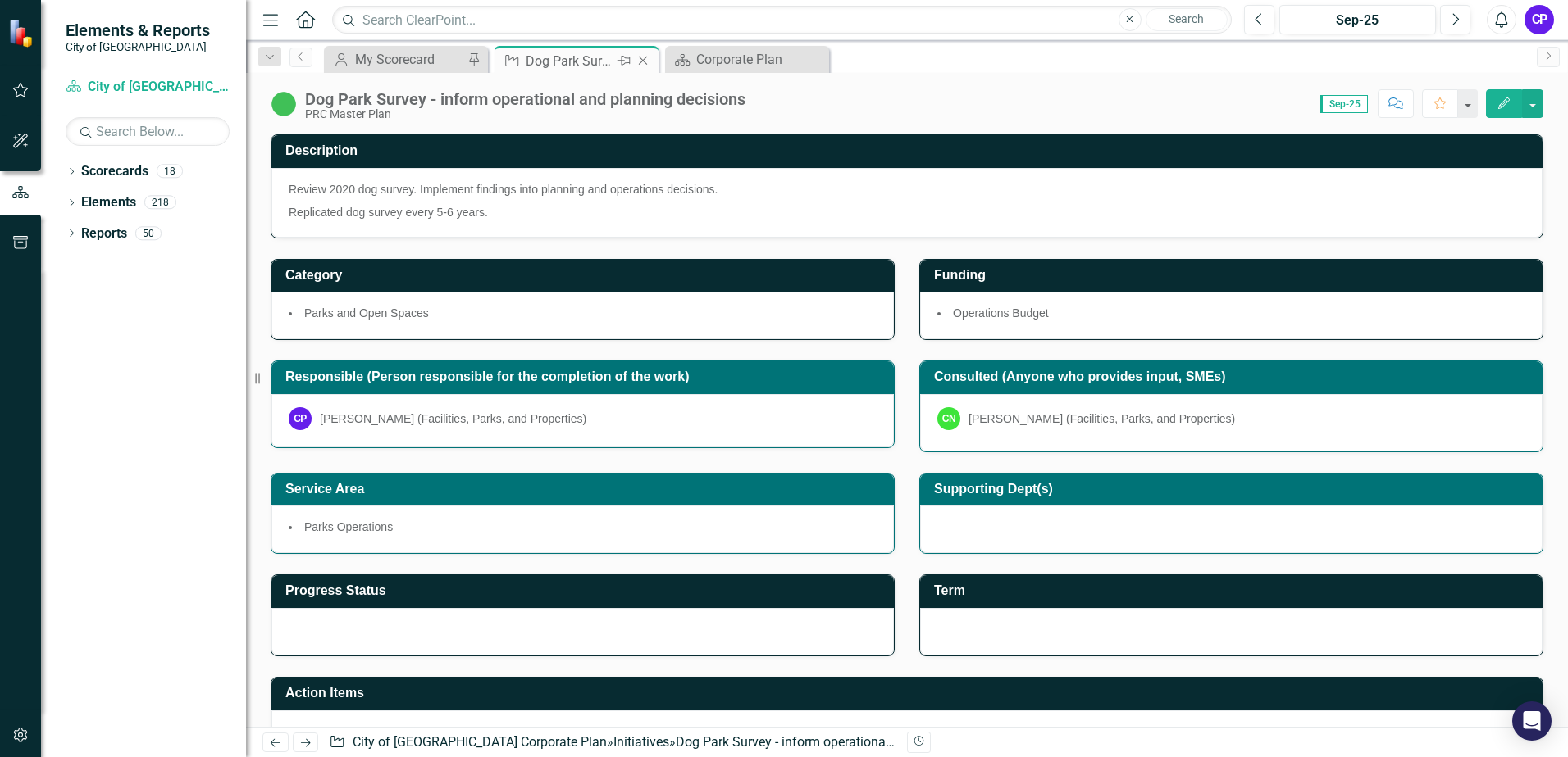
click at [636, 59] on icon "Close" at bounding box center [643, 60] width 17 height 13
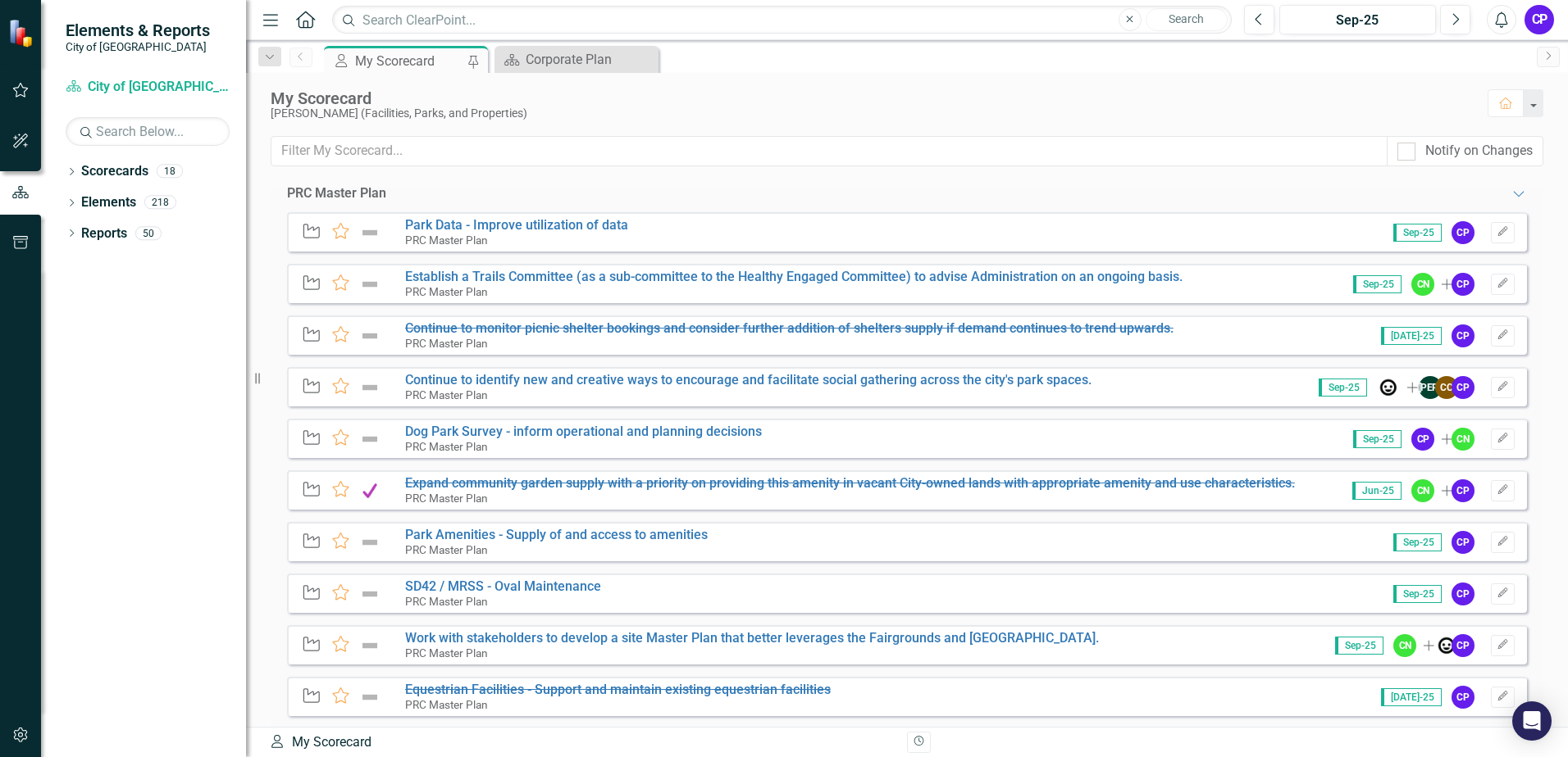
scroll to position [1312, 0]
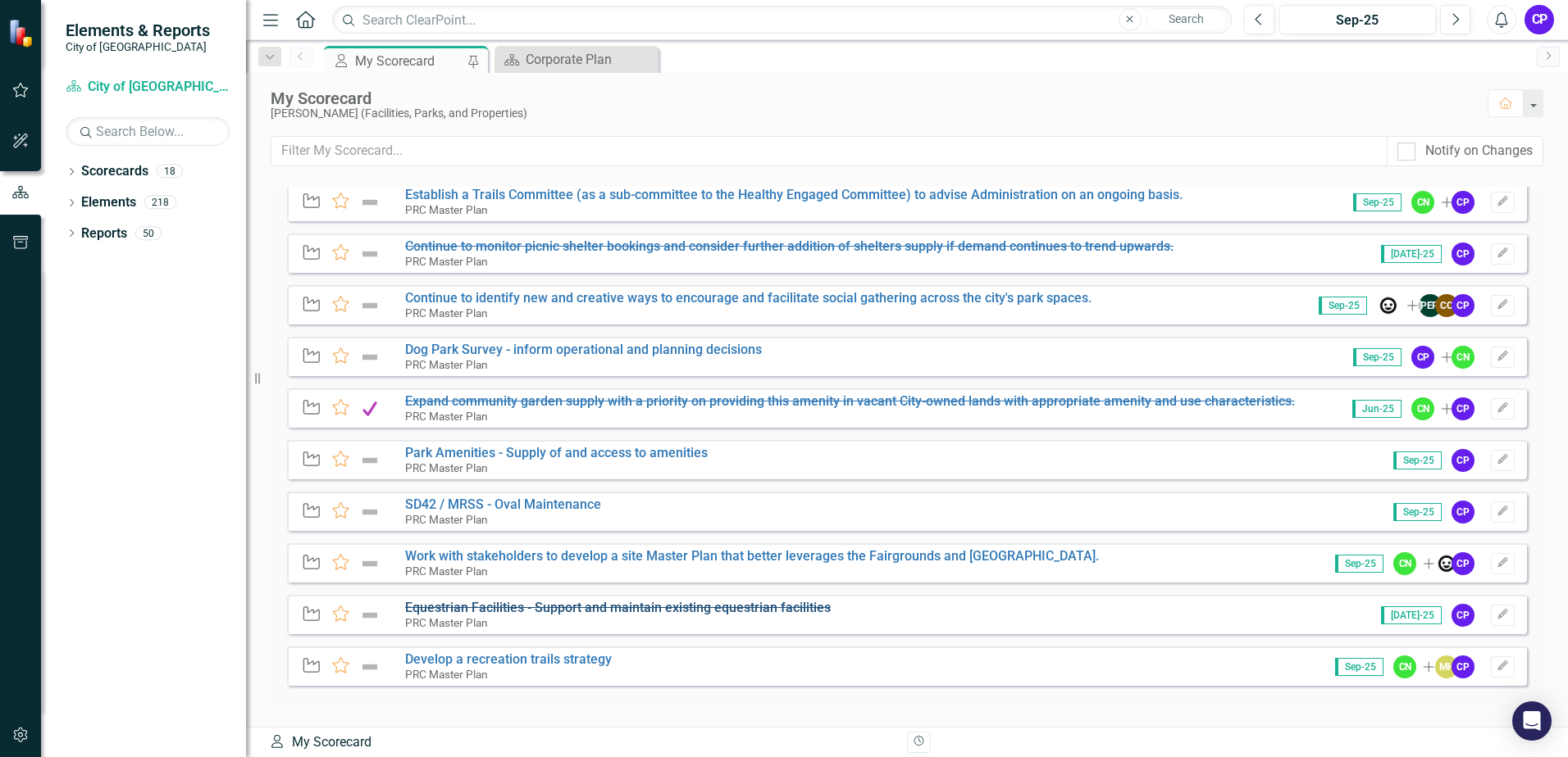
click at [522, 605] on s "Equestrian Facilities - Support and maintain existing equestrian facilities" at bounding box center [618, 608] width 426 height 16
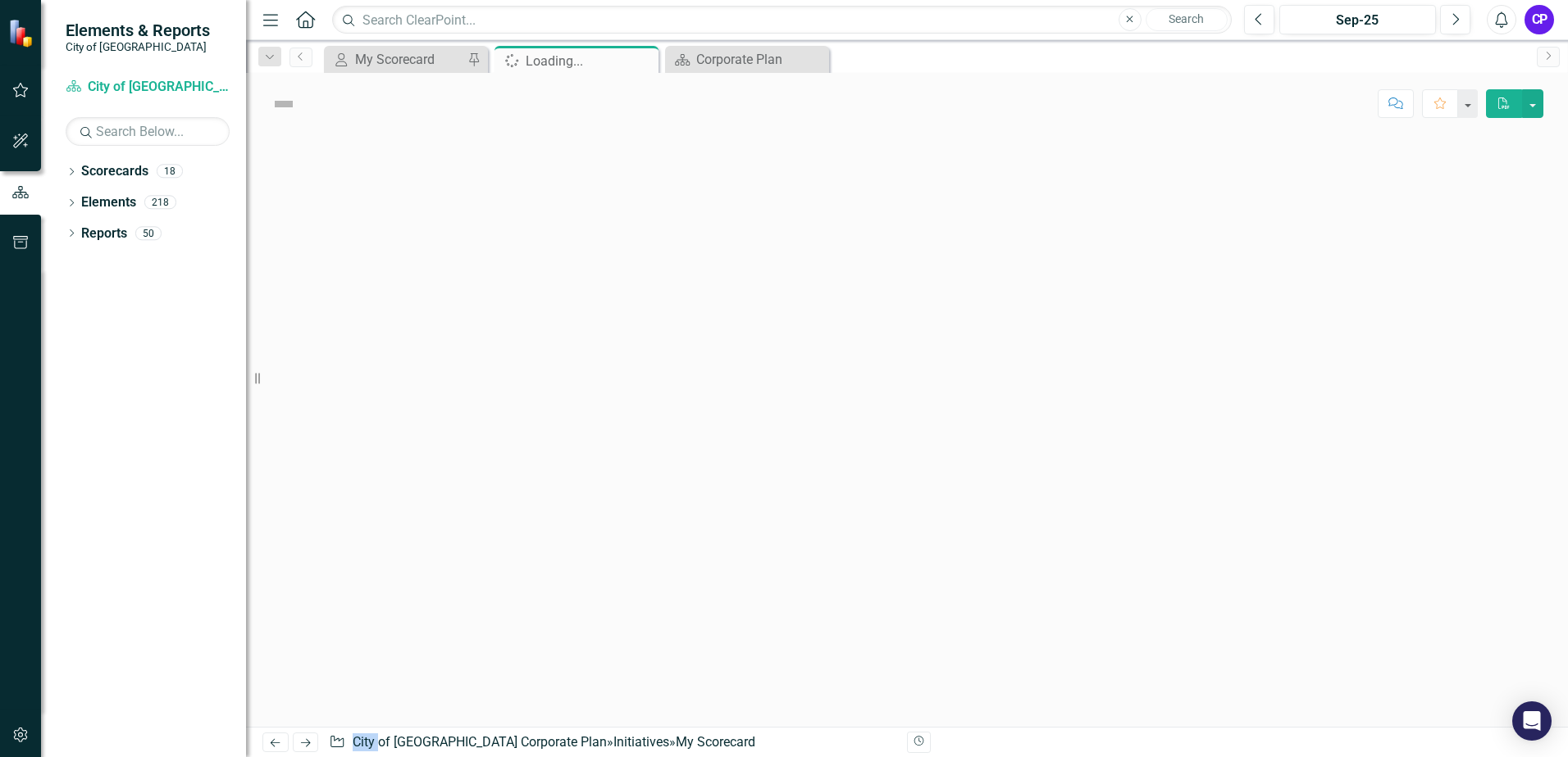
click at [522, 605] on div at bounding box center [906, 430] width 1322 height 592
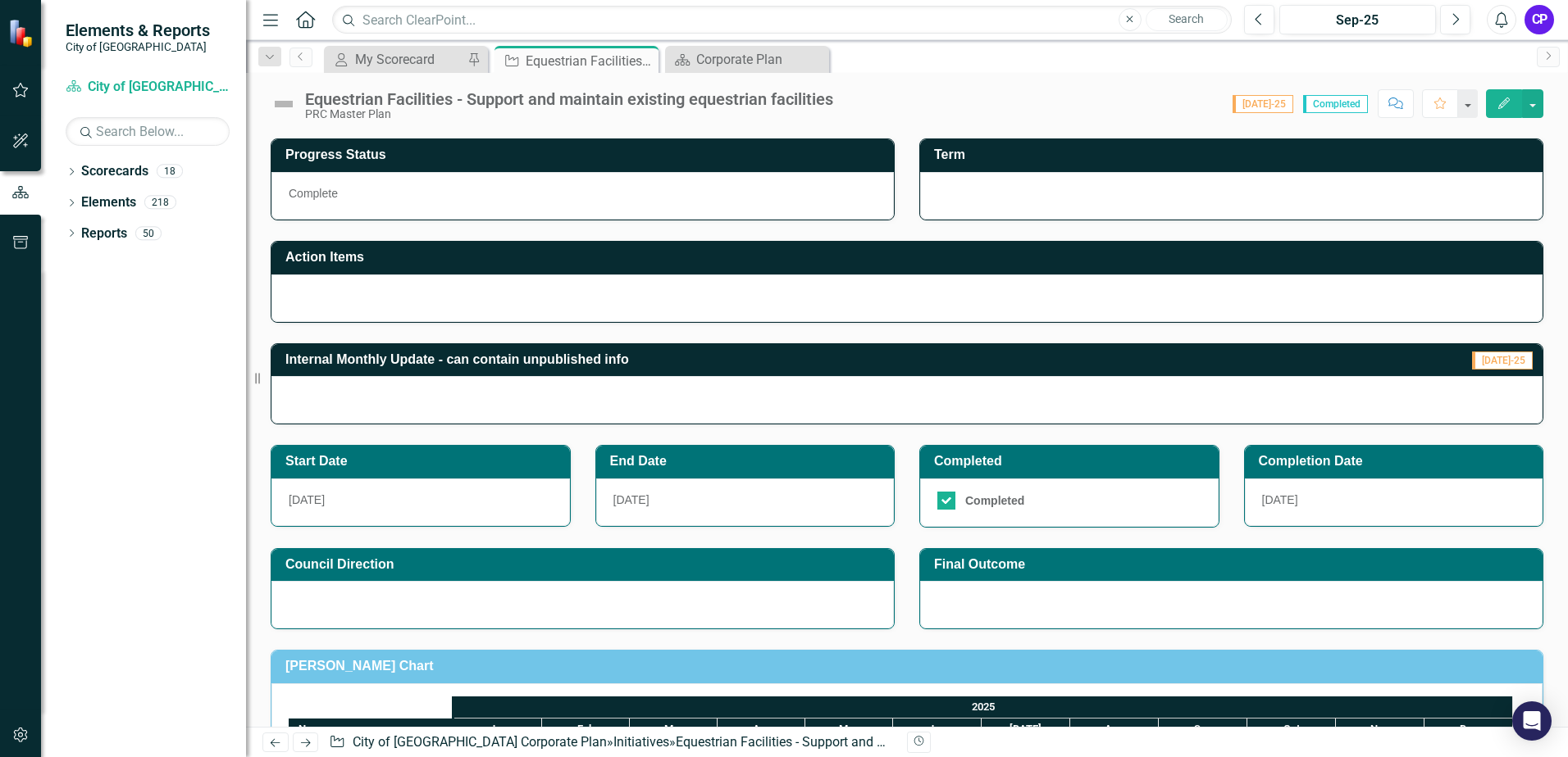
scroll to position [492, 0]
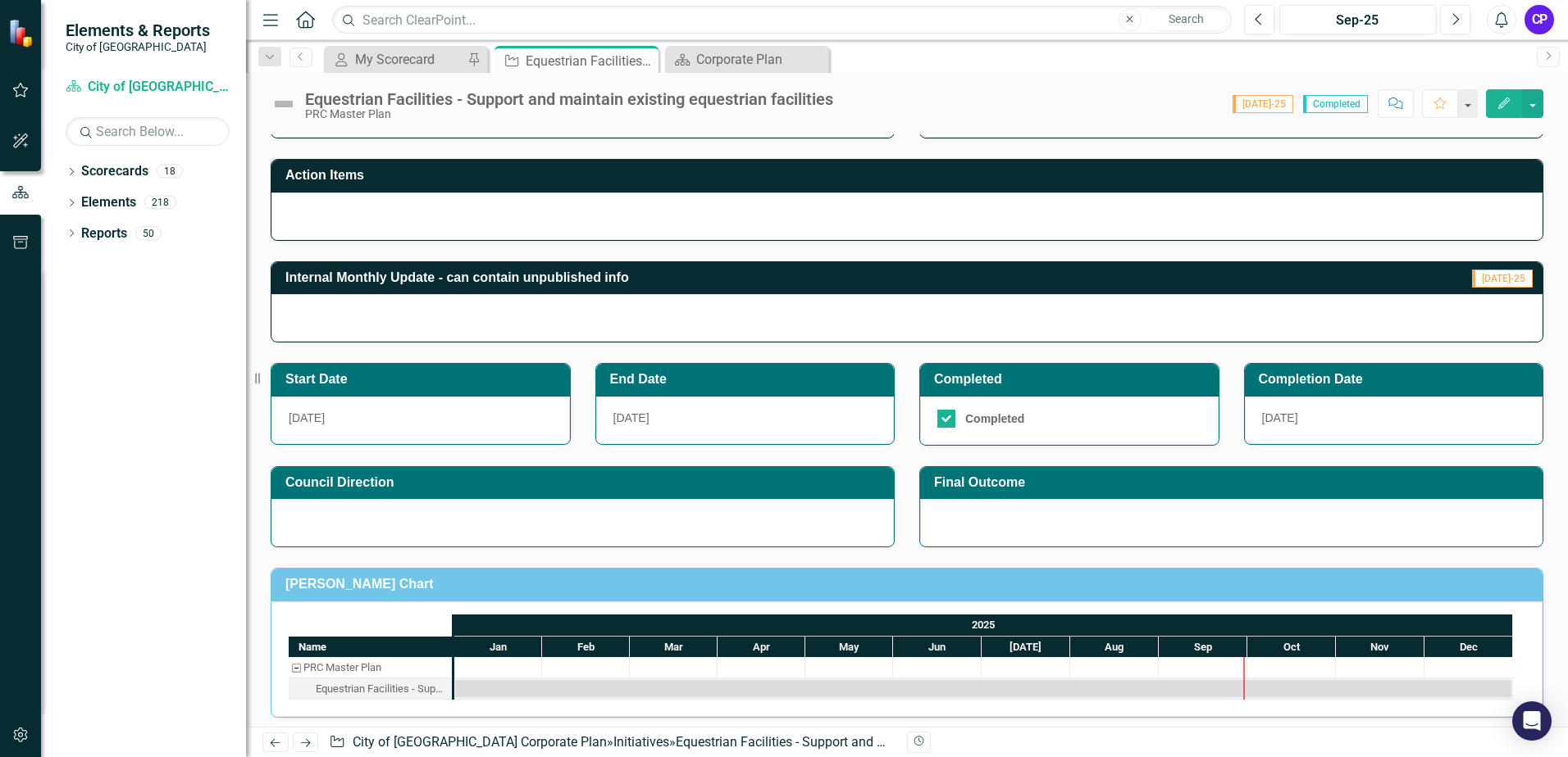
click at [699, 382] on h3 "End Date" at bounding box center [748, 379] width 276 height 15
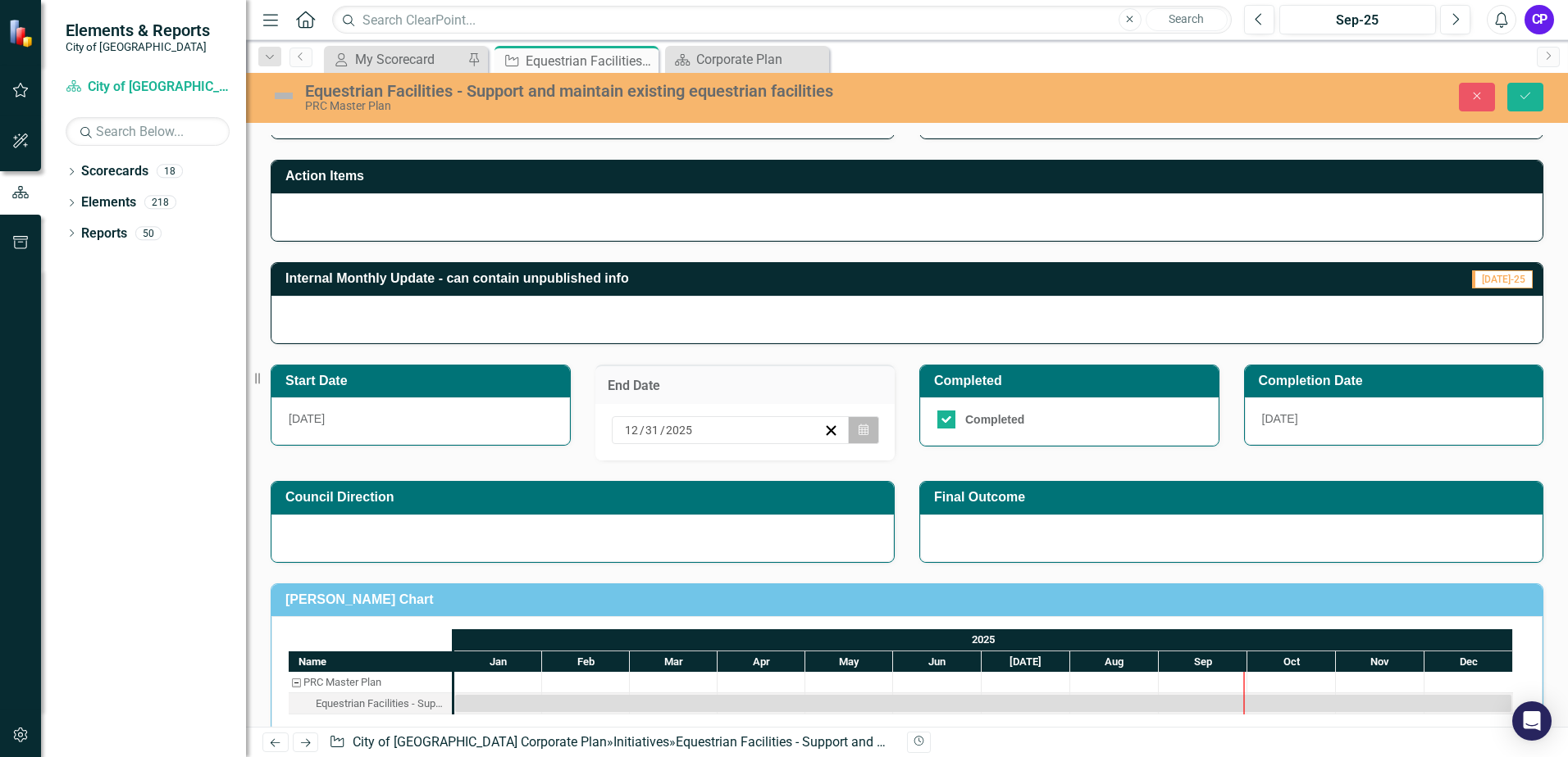
click at [859, 433] on icon "button" at bounding box center [864, 430] width 10 height 12
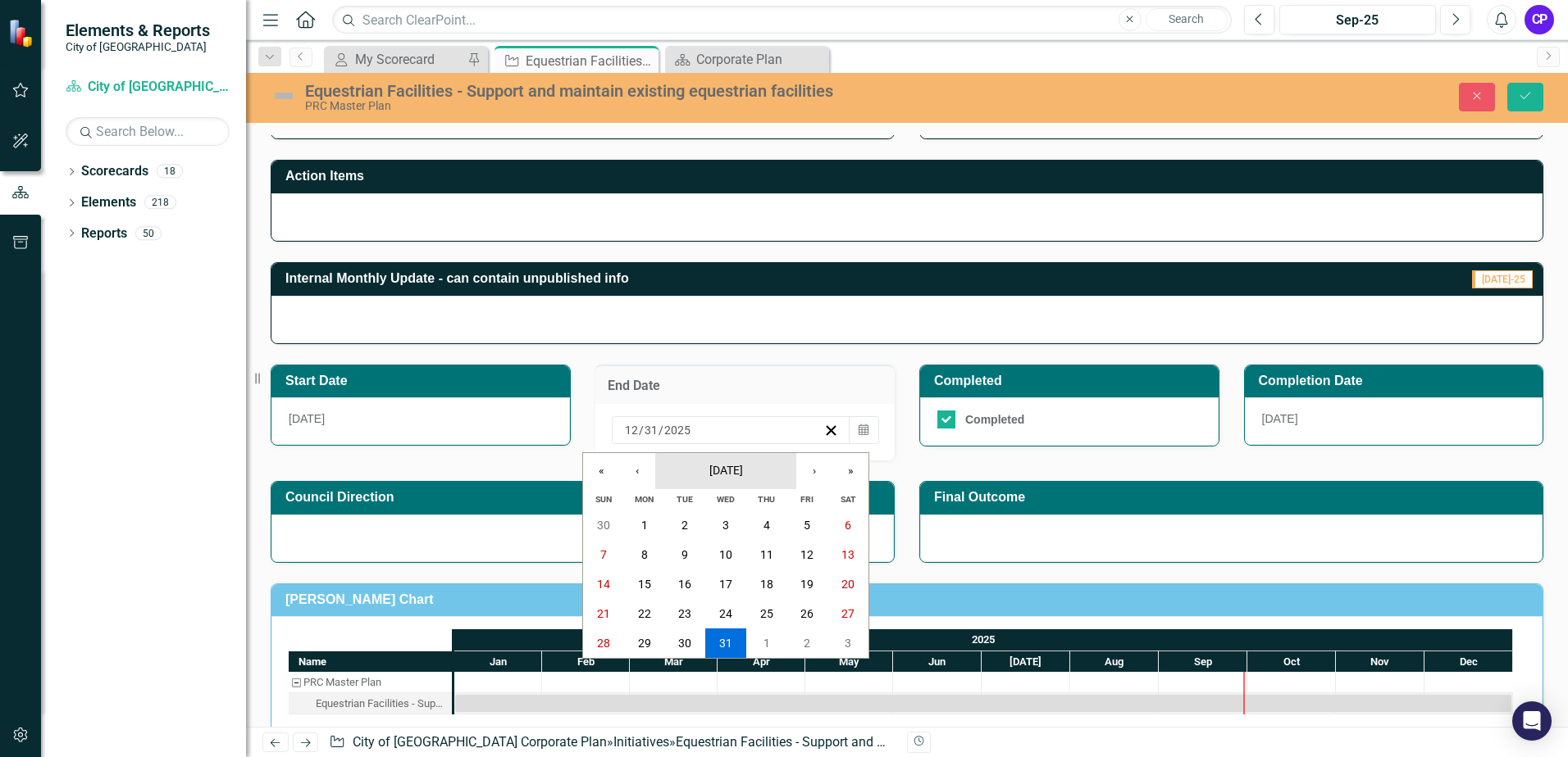
click at [743, 466] on span "December 2025" at bounding box center [726, 470] width 34 height 13
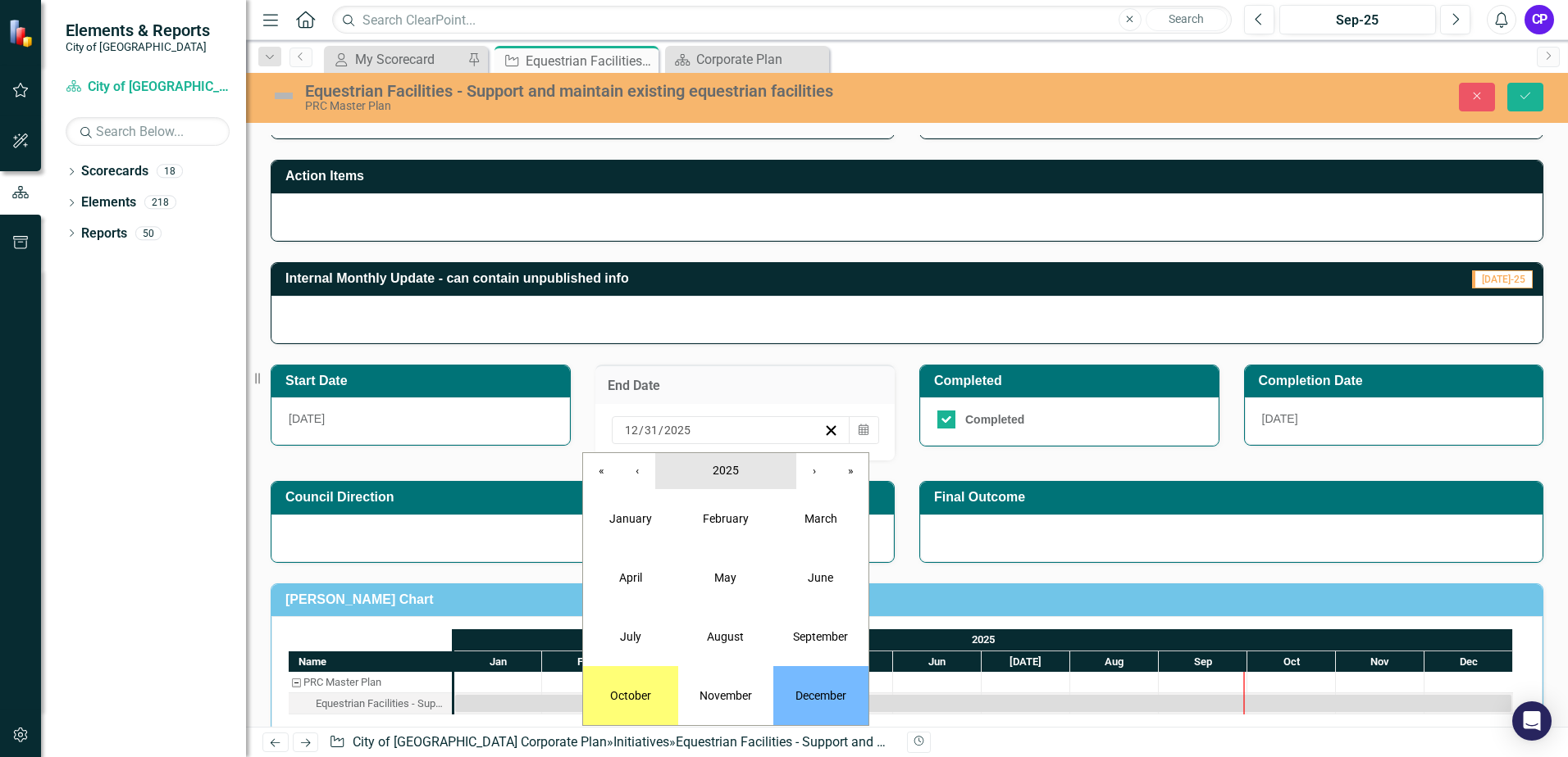
click at [733, 469] on span "2025" at bounding box center [726, 470] width 27 height 13
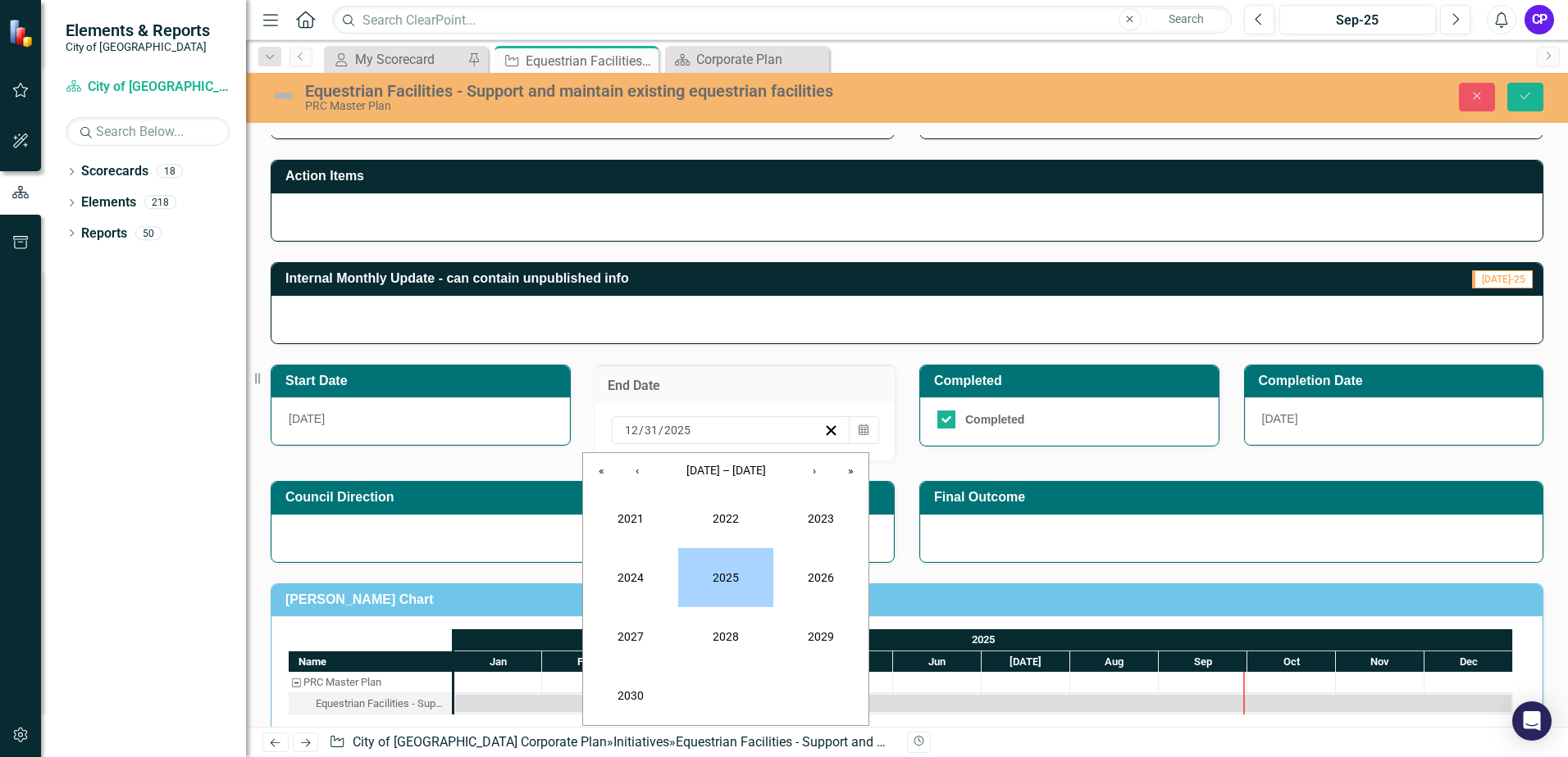
click at [728, 575] on button "2025" at bounding box center [726, 578] width 95 height 59
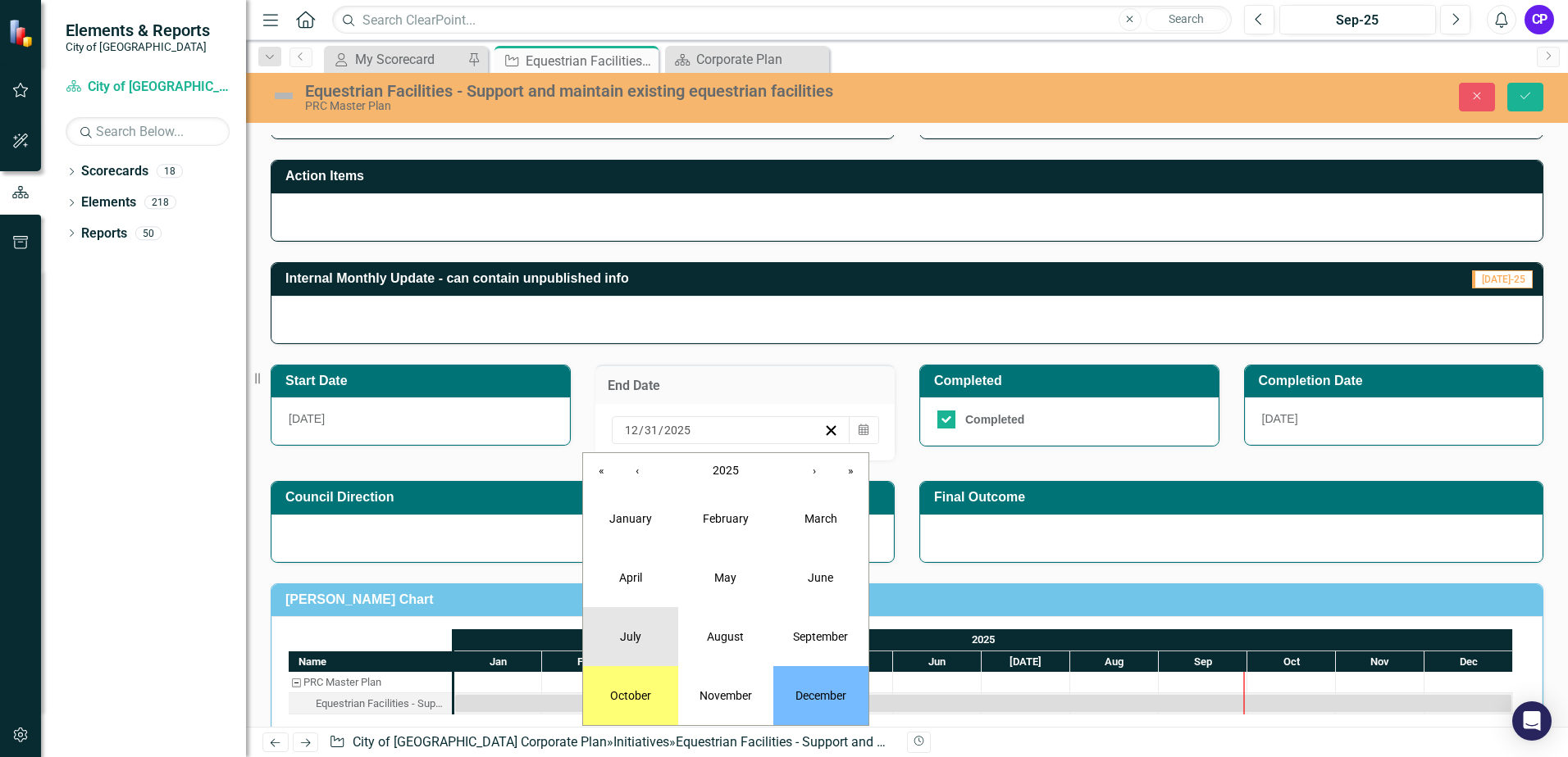
click at [639, 631] on abbr "July" at bounding box center [631, 636] width 22 height 13
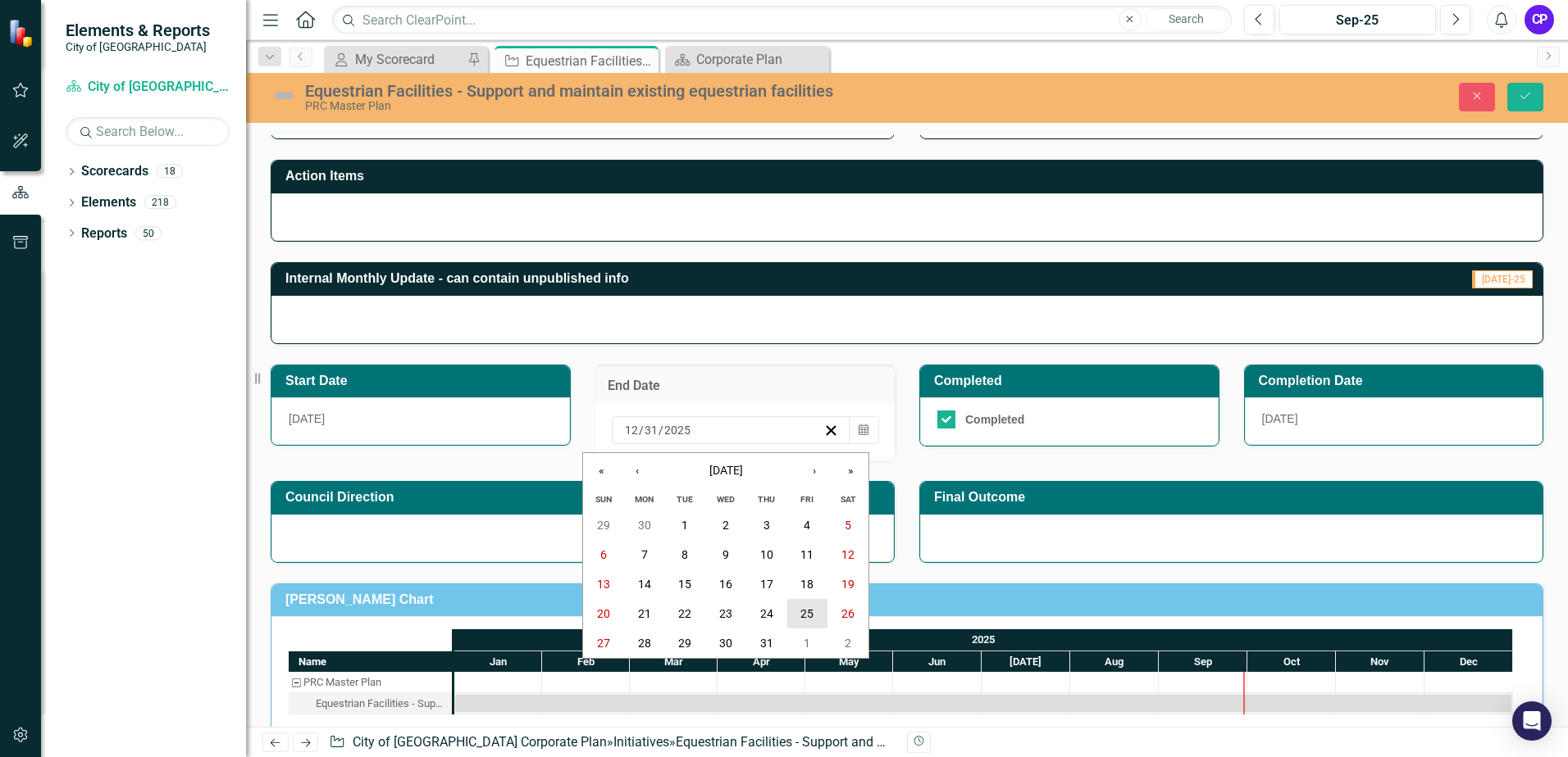
click at [801, 613] on abbr "25" at bounding box center [807, 613] width 13 height 13
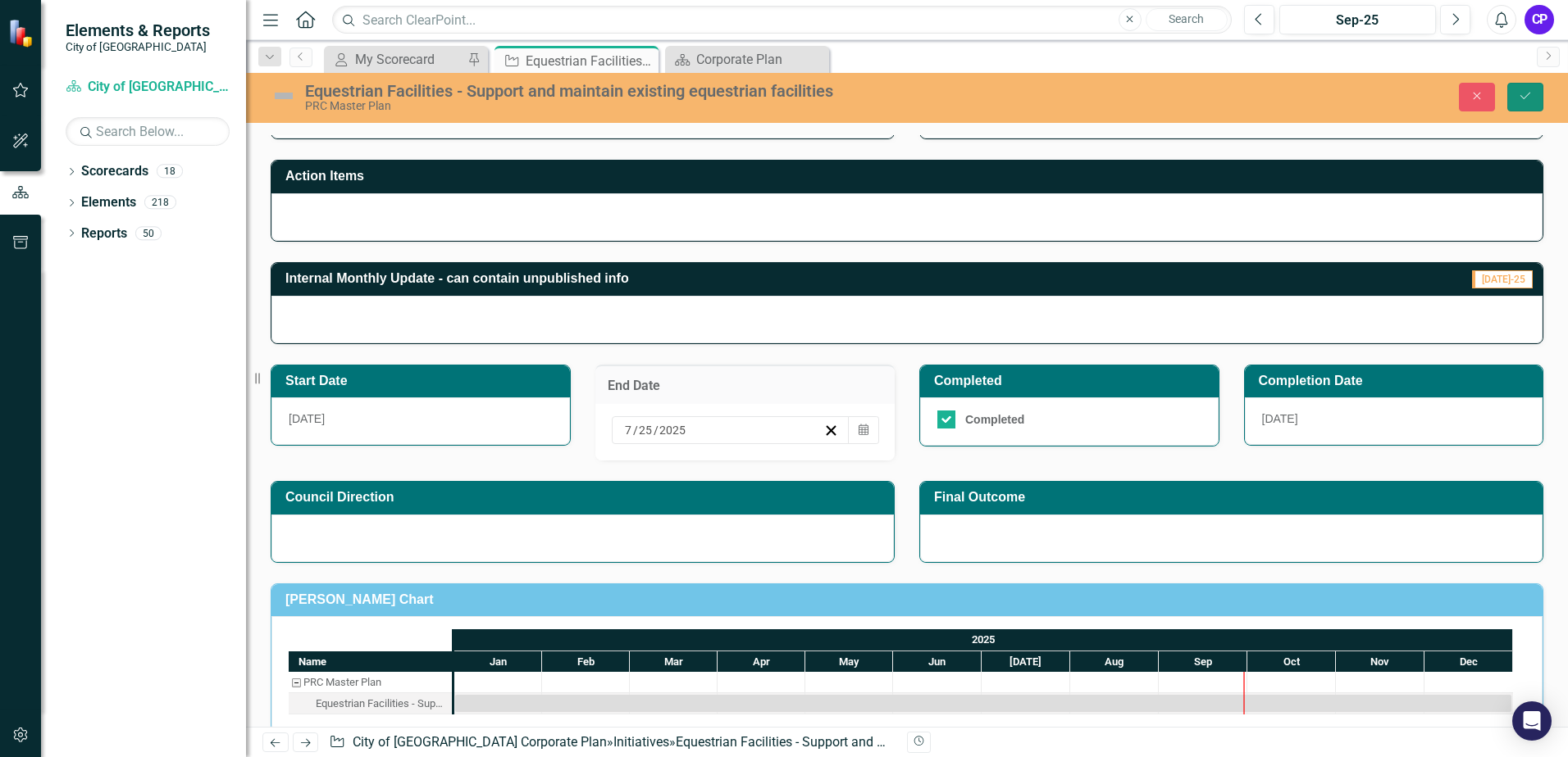
click at [1521, 97] on icon "Save" at bounding box center [1525, 96] width 15 height 12
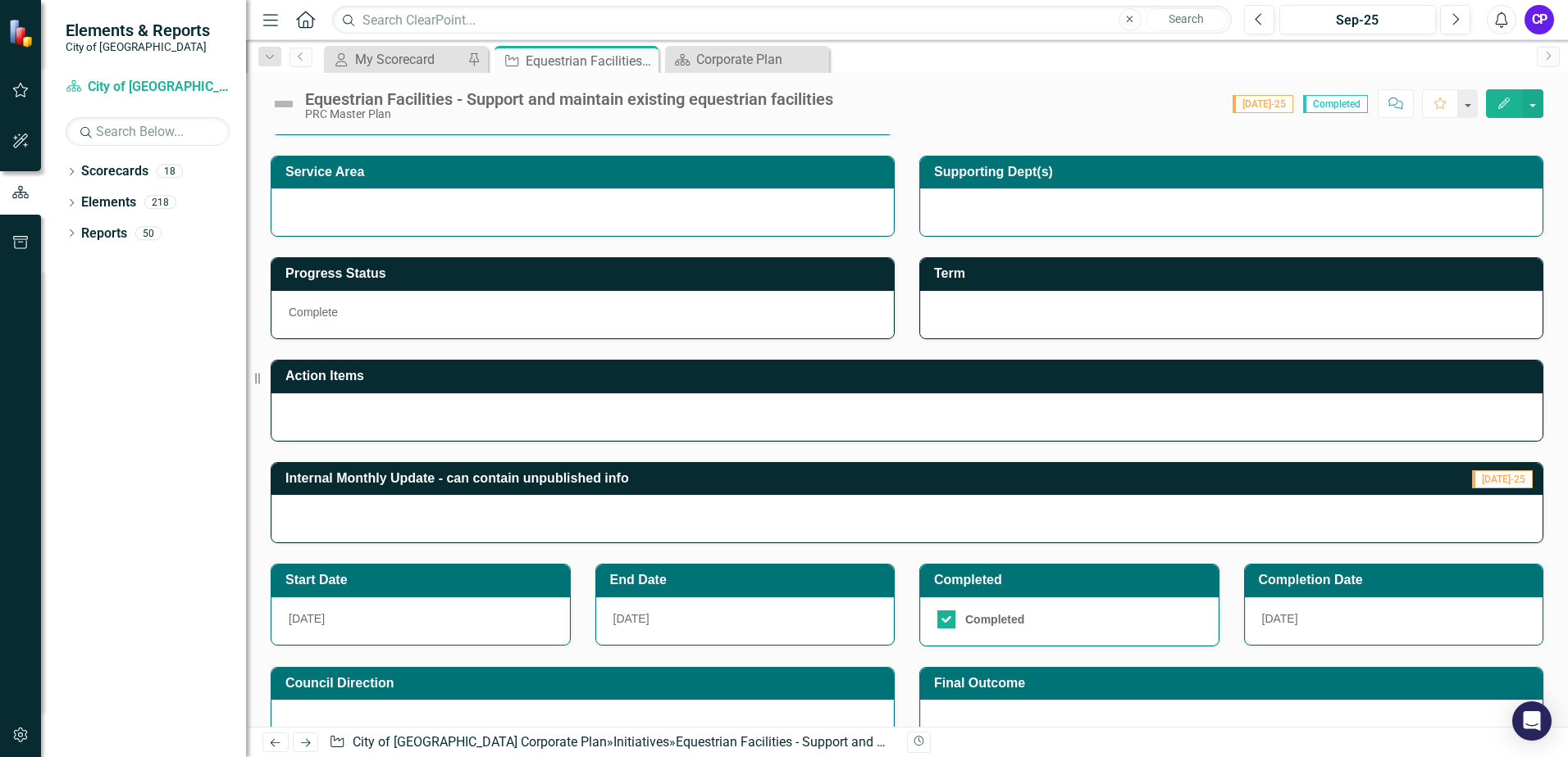
scroll to position [328, 0]
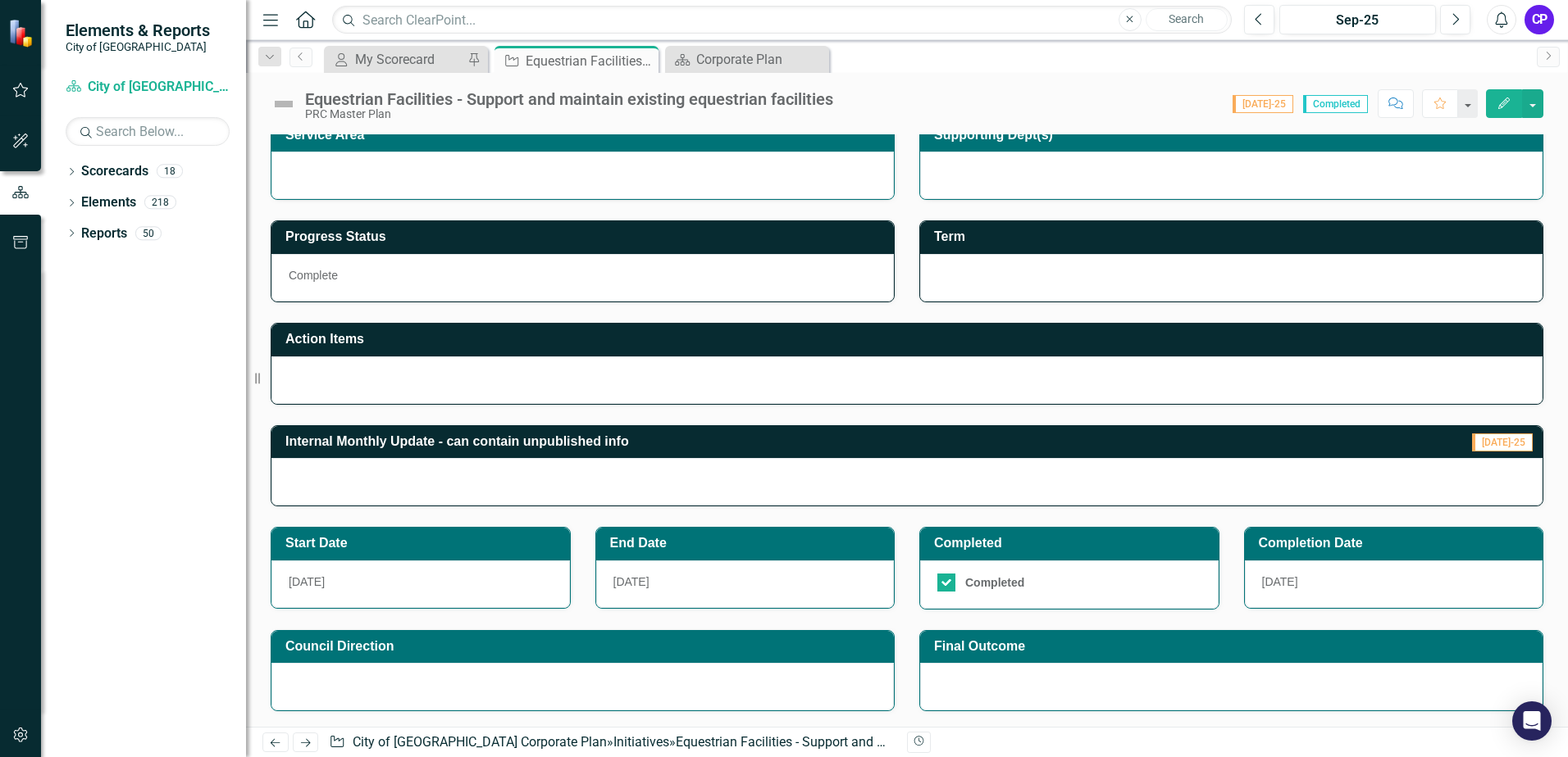
click at [689, 550] on h3 "End Date" at bounding box center [748, 543] width 276 height 15
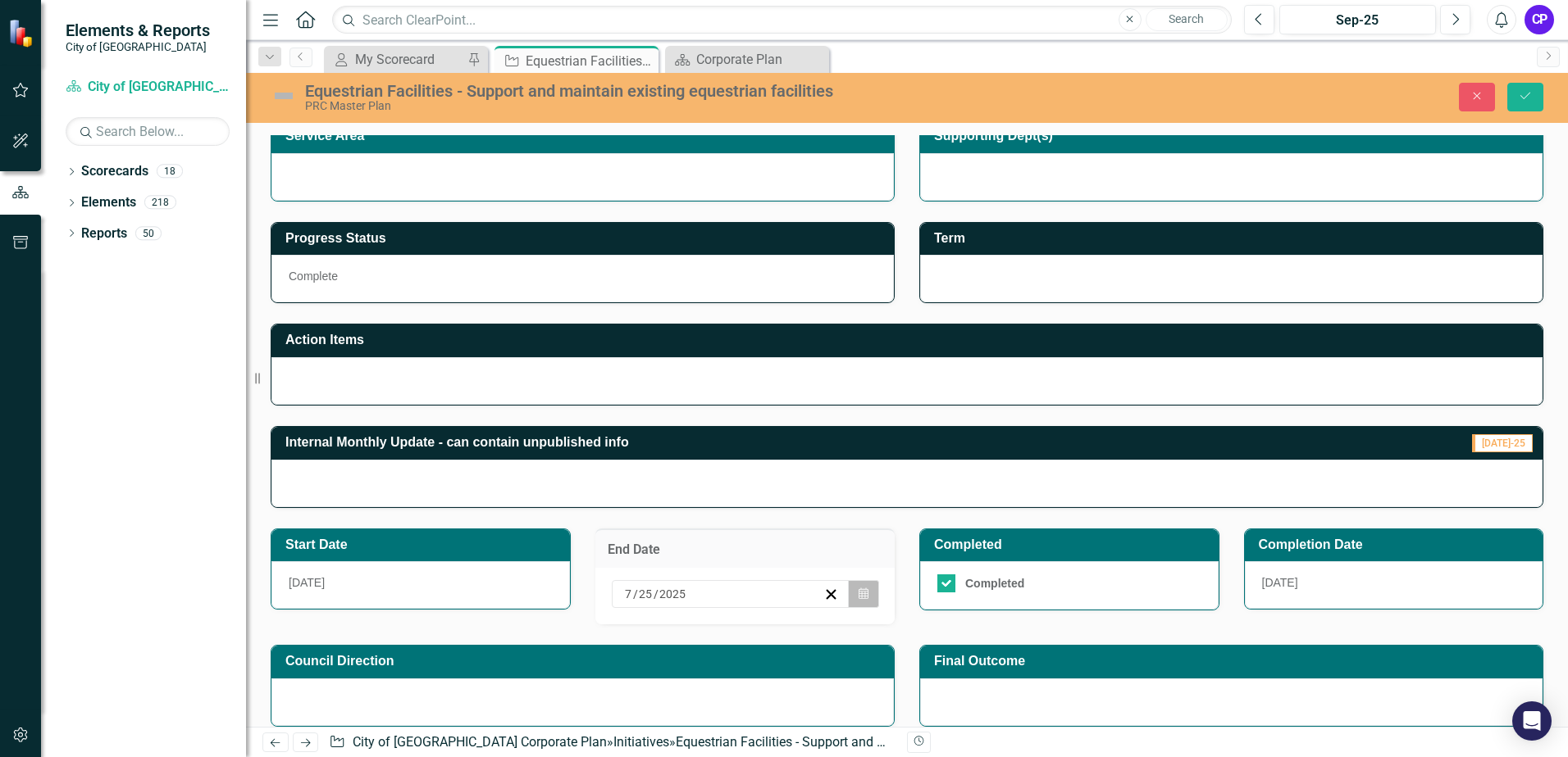
click at [857, 601] on button "Calendar" at bounding box center [864, 594] width 32 height 28
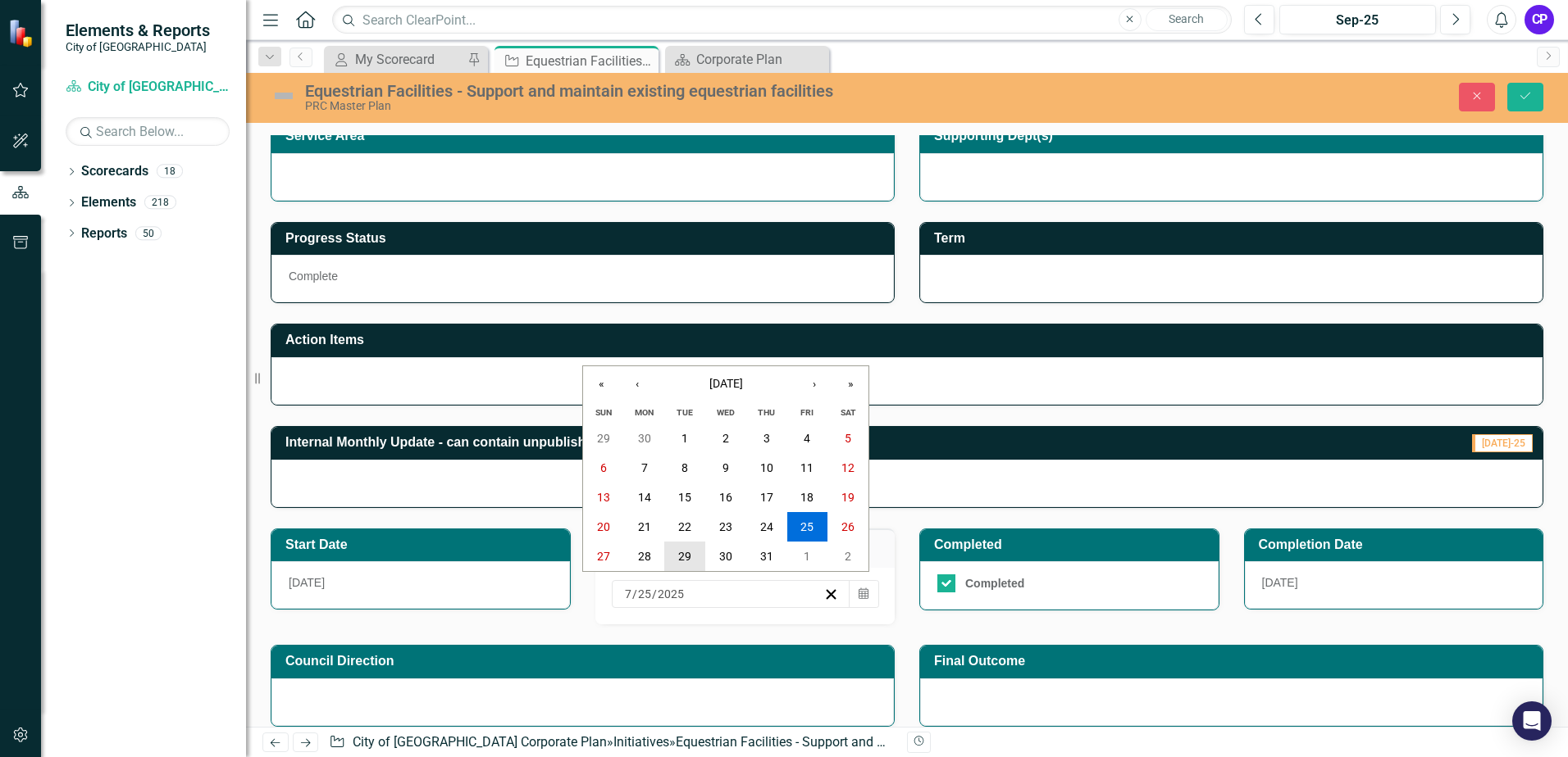
click at [694, 560] on button "29" at bounding box center [685, 557] width 41 height 30
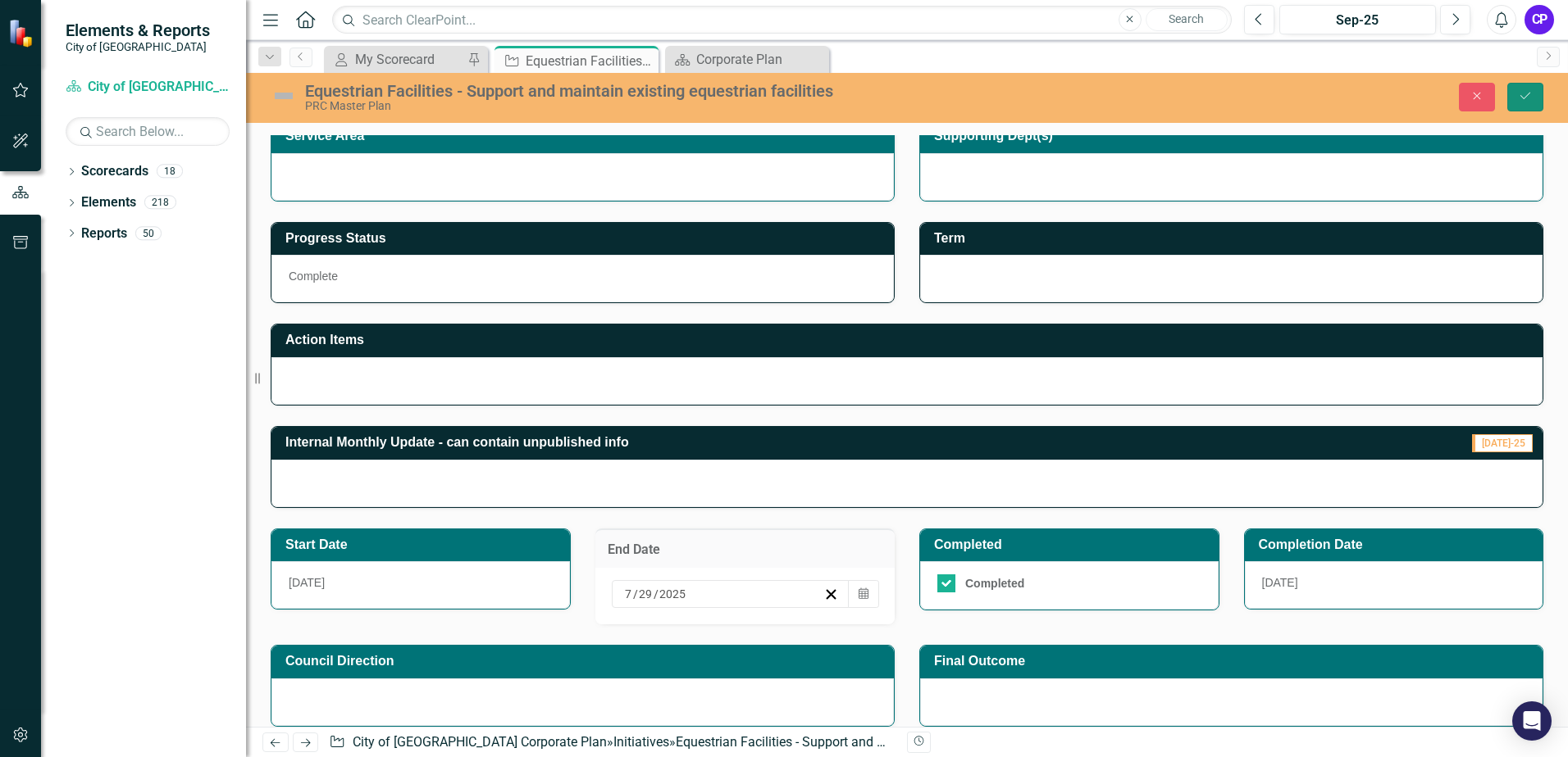
click at [1529, 96] on icon "Save" at bounding box center [1525, 96] width 15 height 12
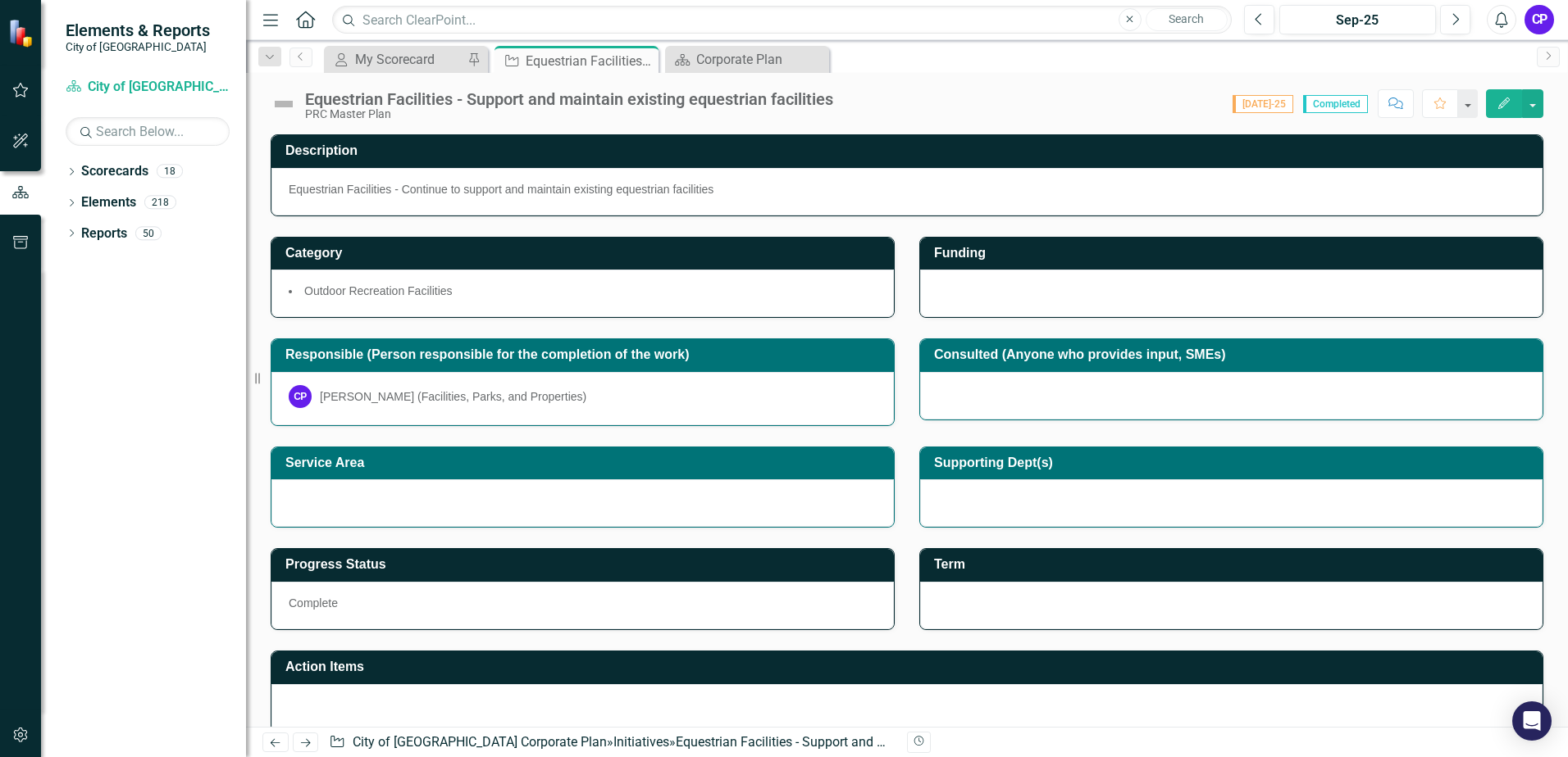
click at [288, 106] on img at bounding box center [283, 103] width 27 height 27
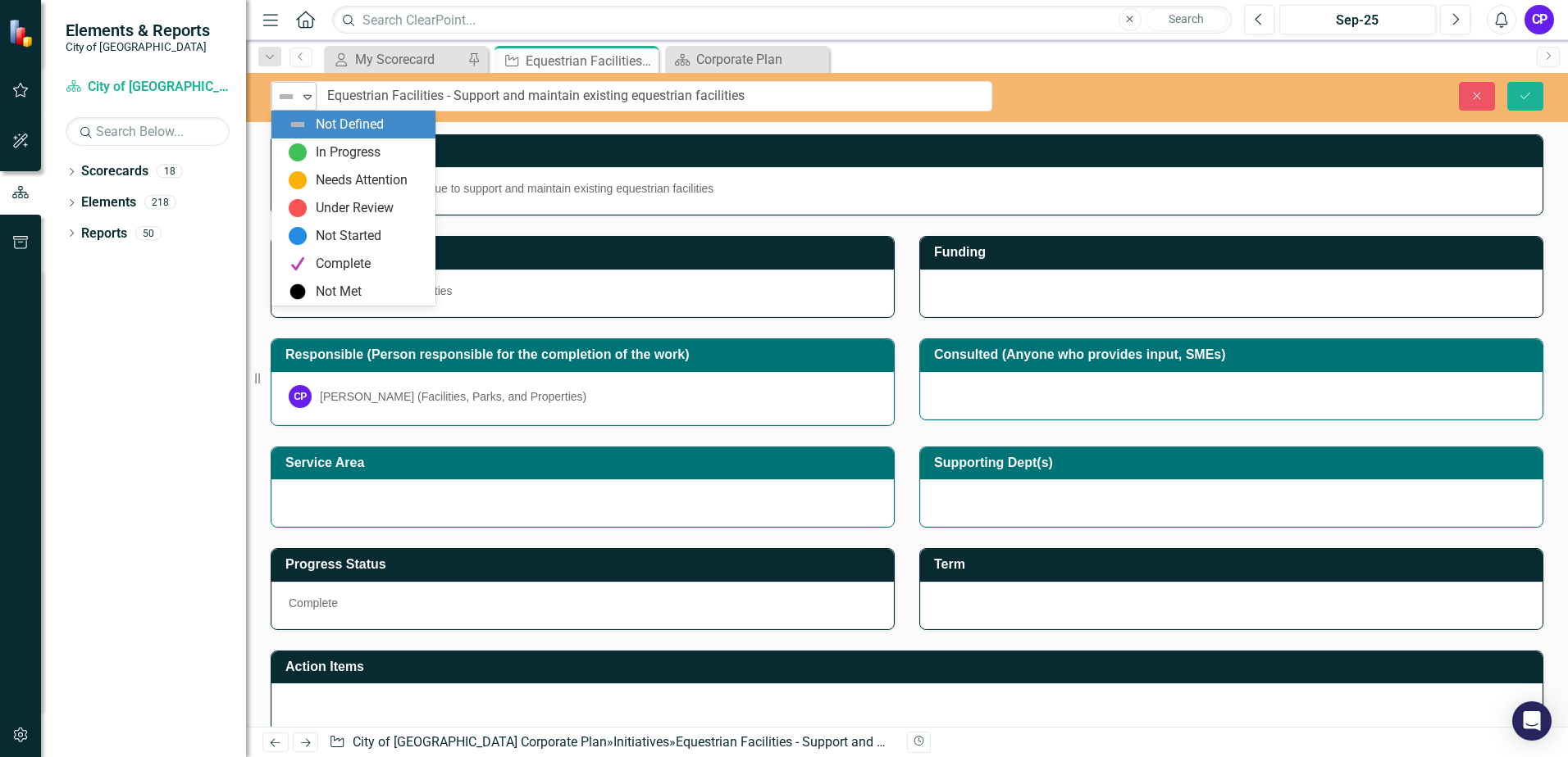
click at [305, 100] on icon "Expand" at bounding box center [308, 96] width 17 height 13
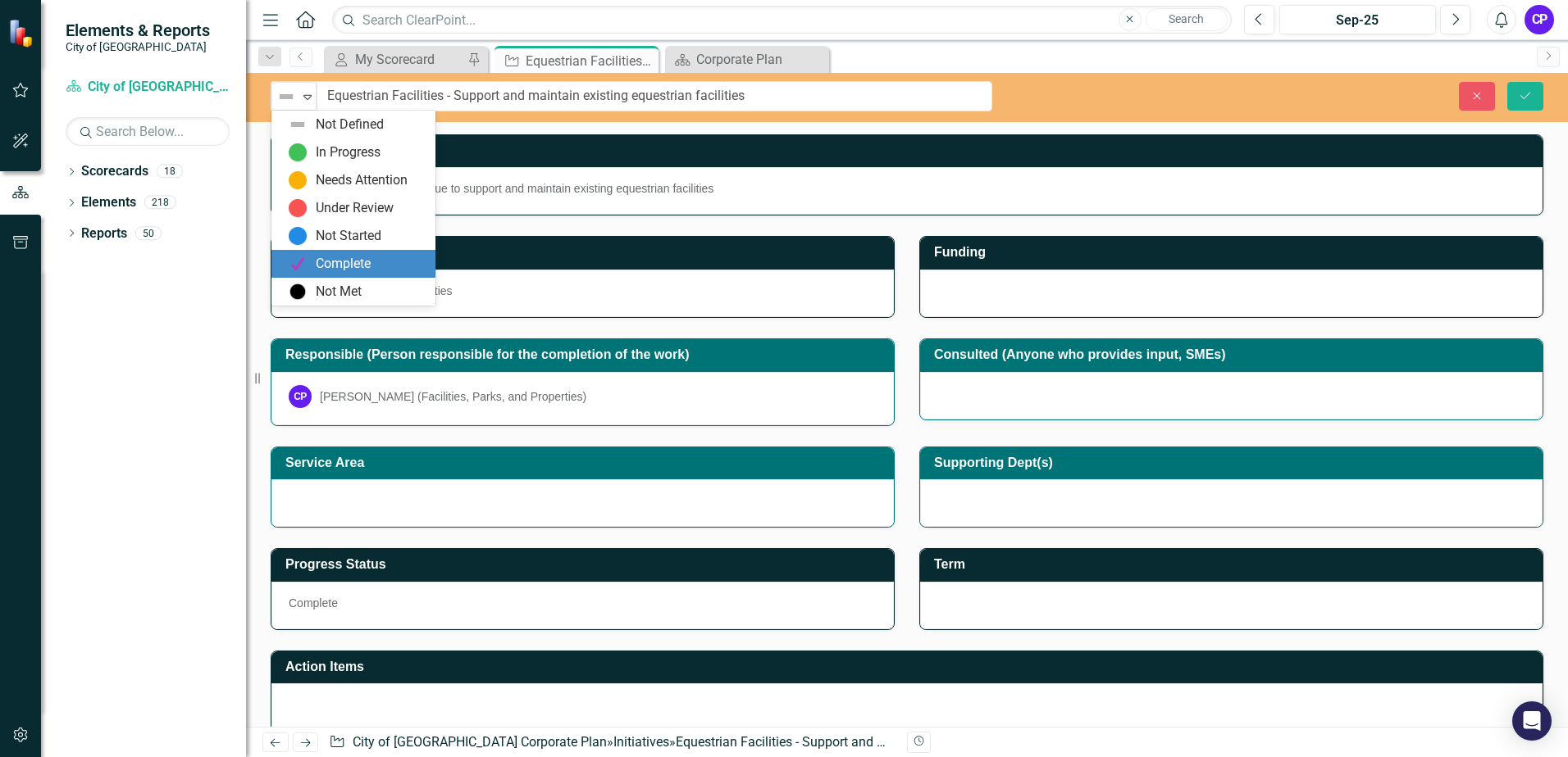
click at [344, 252] on div "Complete" at bounding box center [353, 264] width 164 height 28
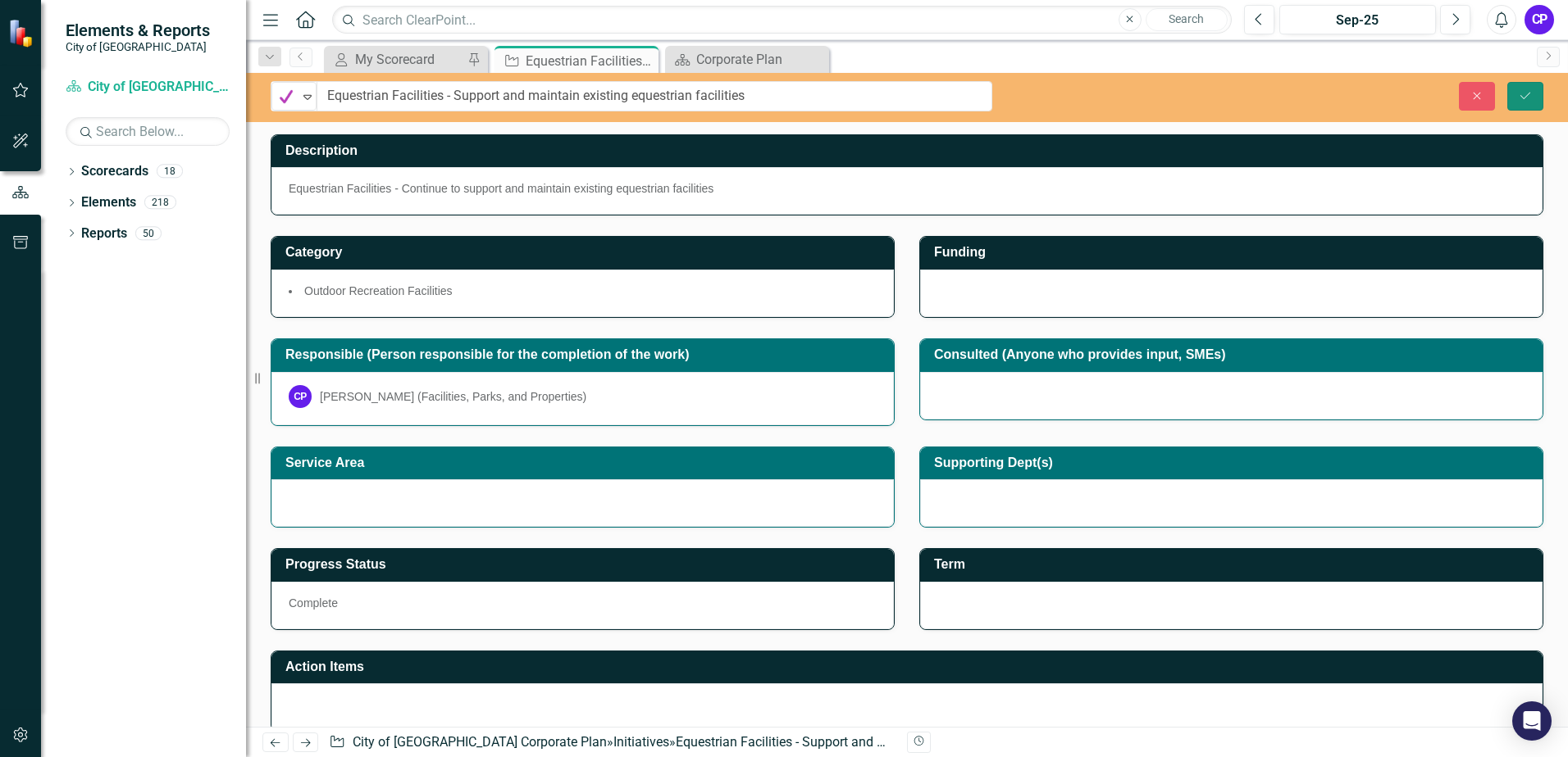
click at [1522, 95] on icon "Save" at bounding box center [1525, 96] width 15 height 12
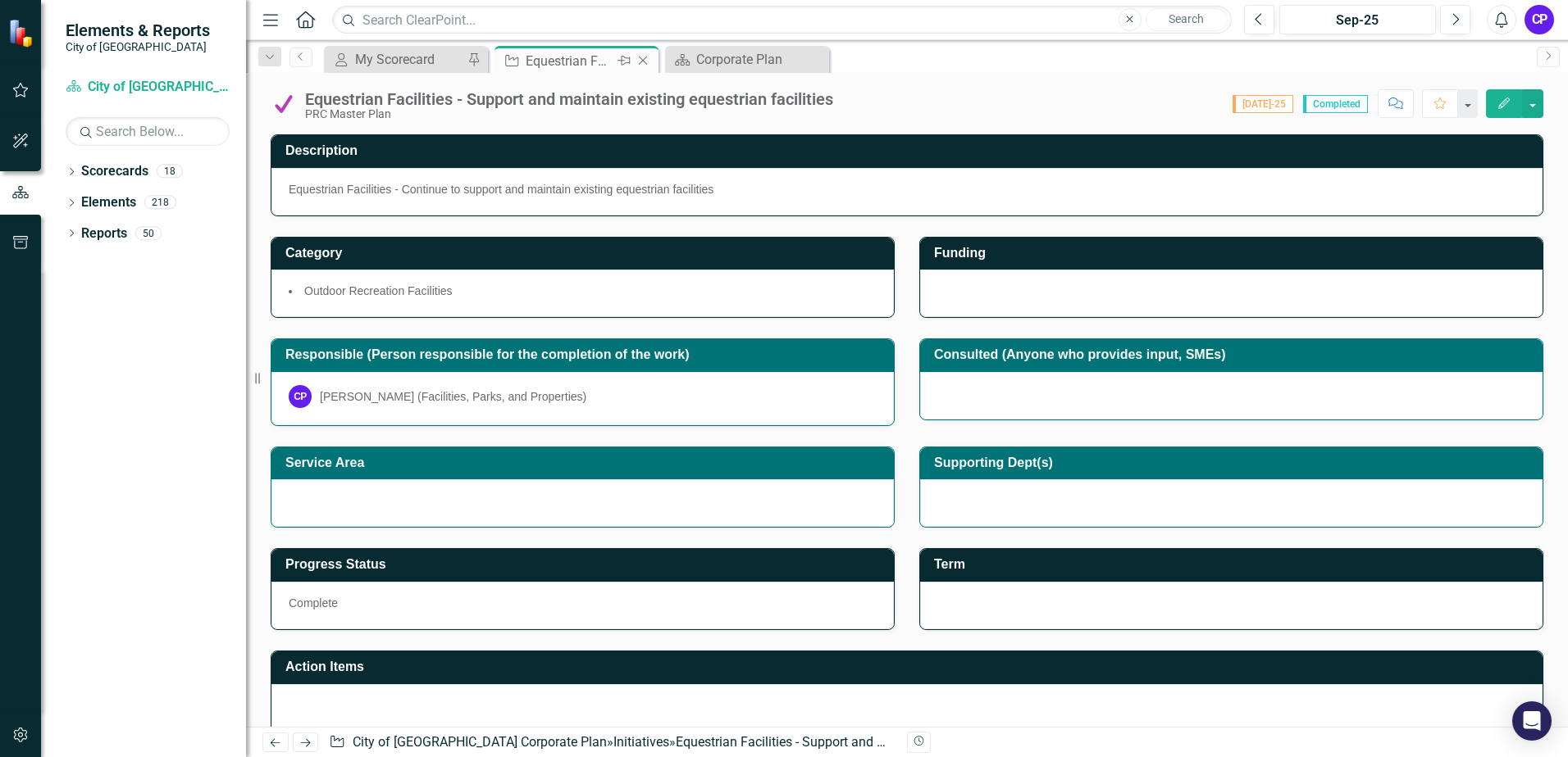
click at [639, 57] on icon "Close" at bounding box center [643, 60] width 17 height 13
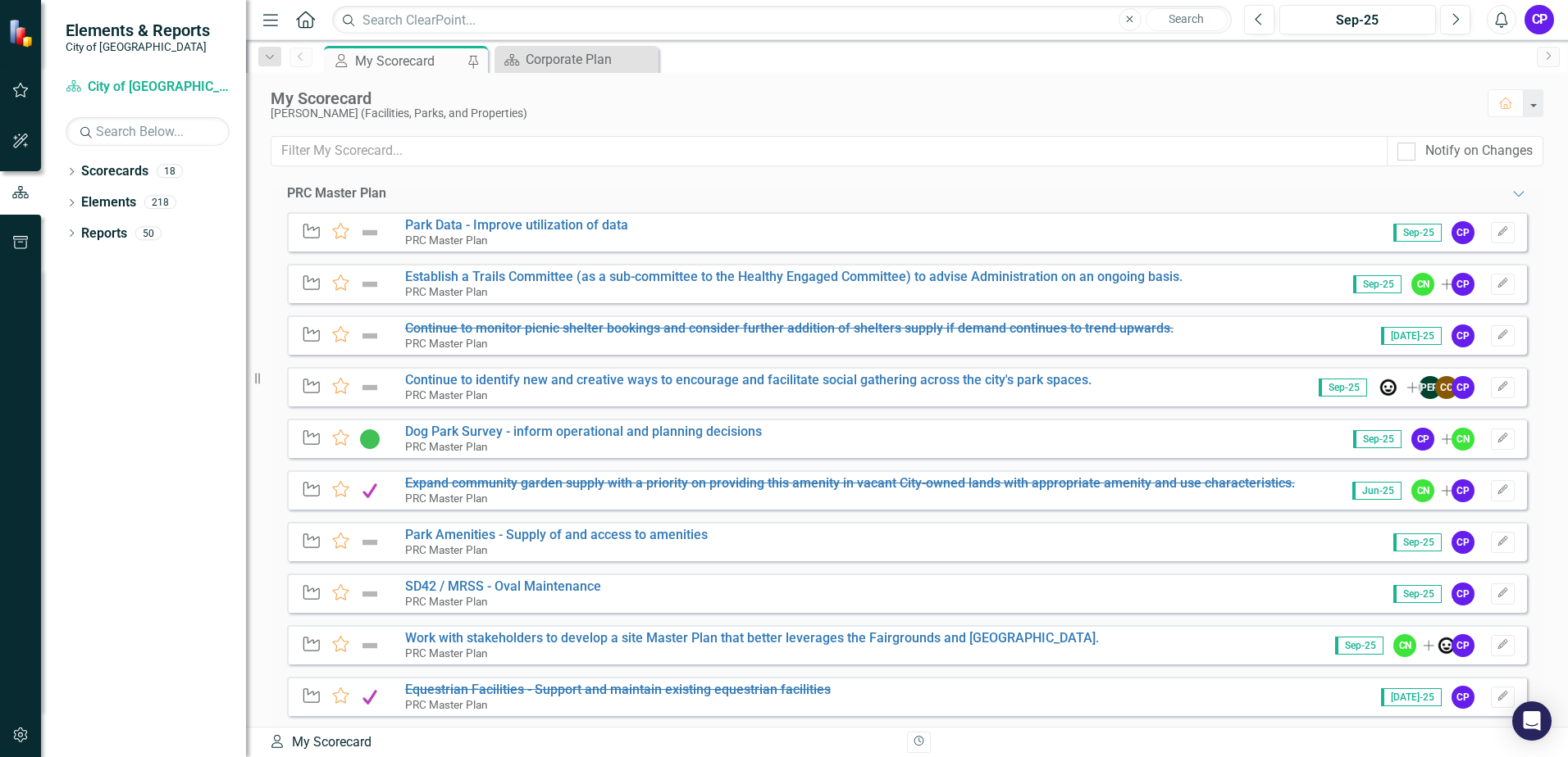
scroll to position [1312, 0]
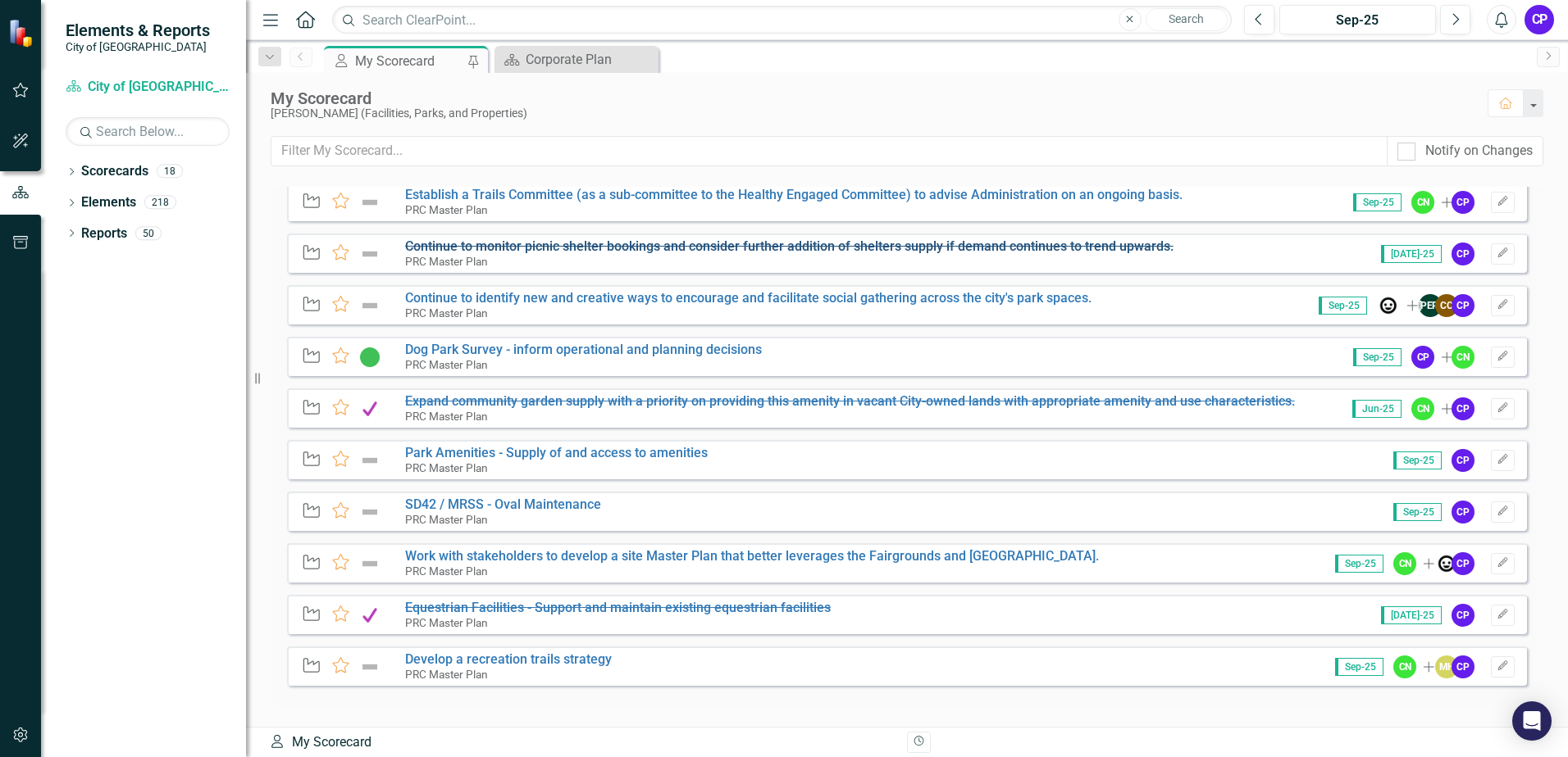
click at [653, 249] on s "Continue to monitor picnic shelter bookings and consider further addition of sh…" at bounding box center [789, 246] width 768 height 16
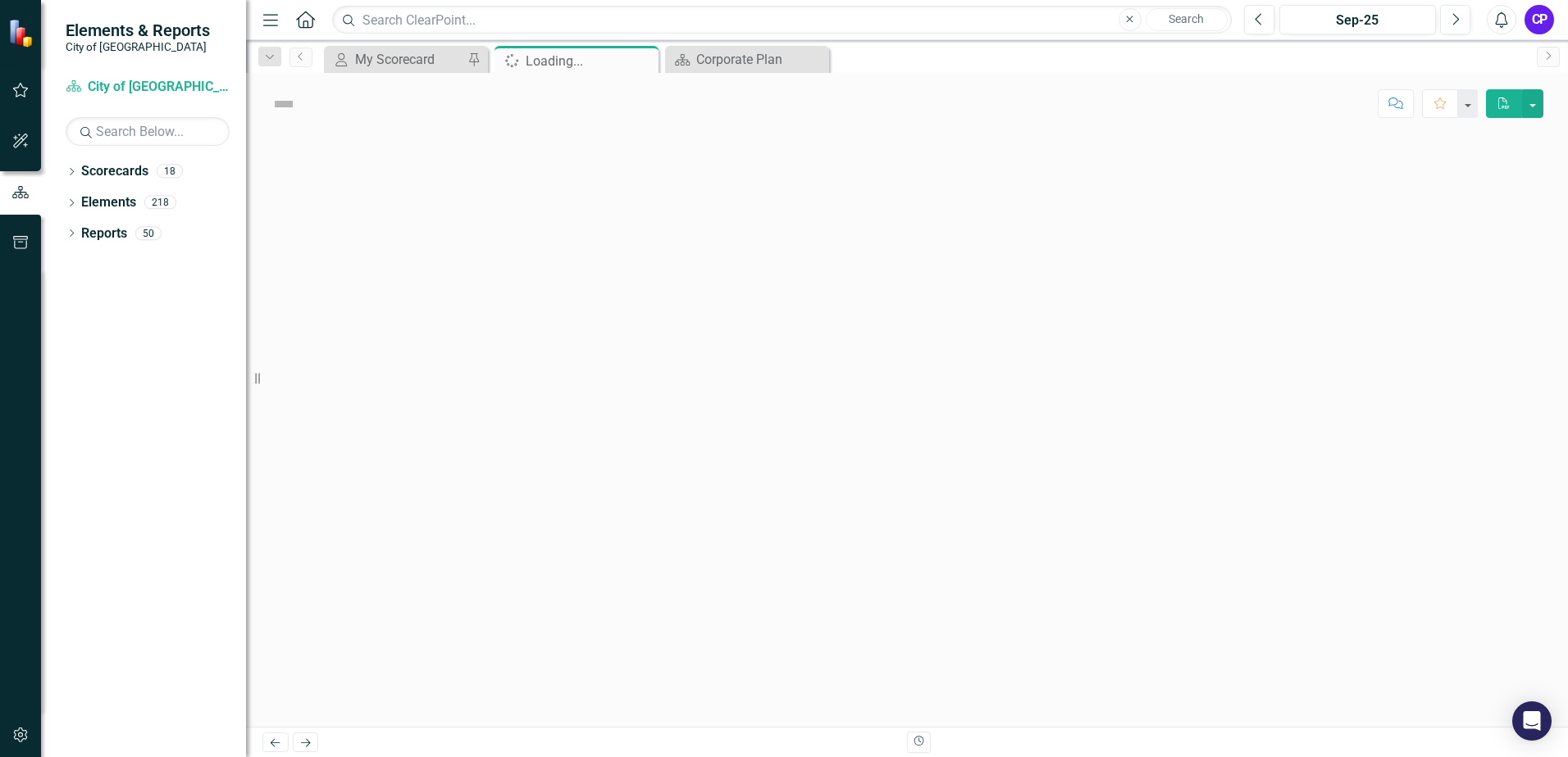
click at [653, 249] on div at bounding box center [906, 430] width 1322 height 592
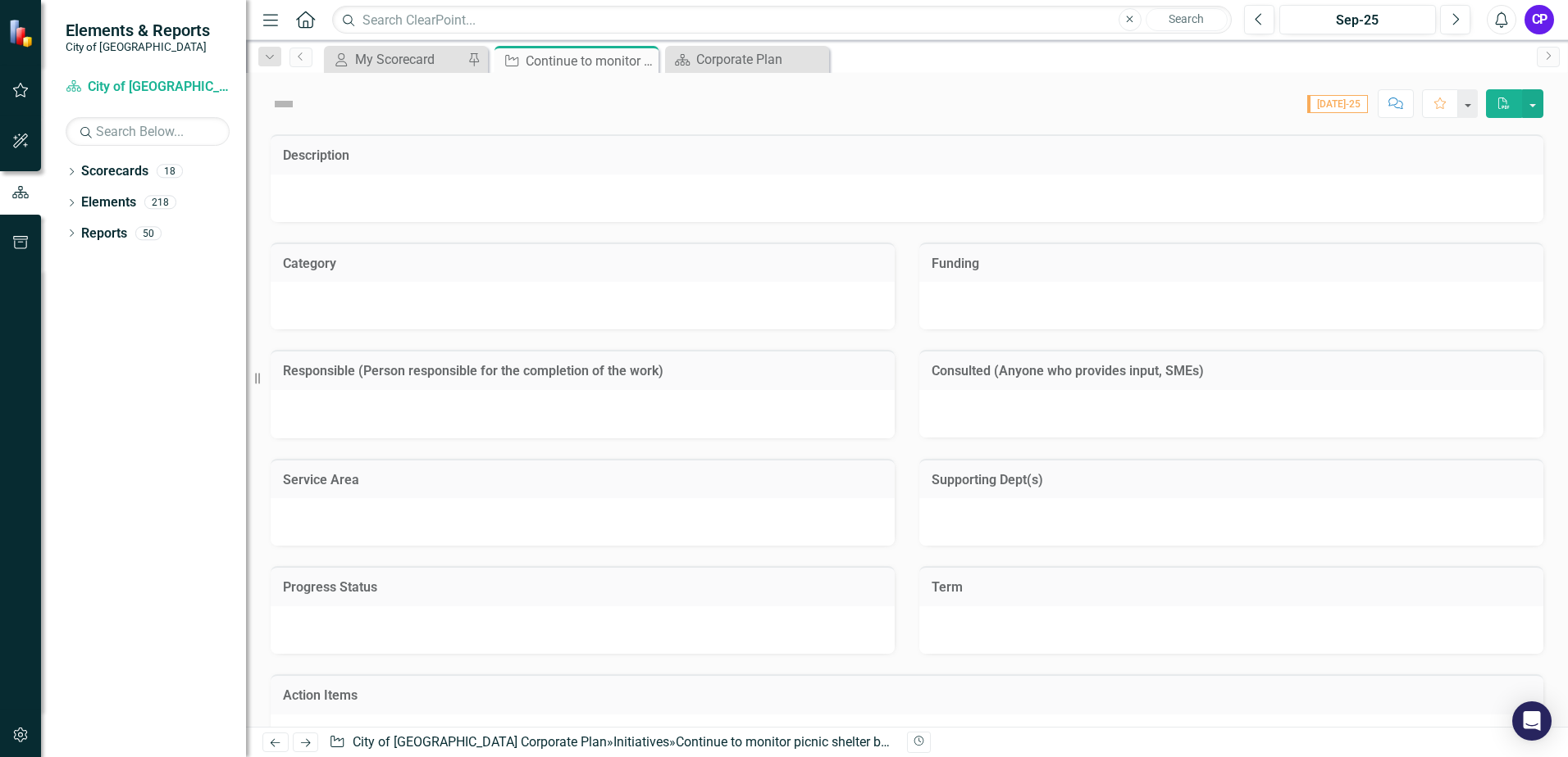
checkbox input "true"
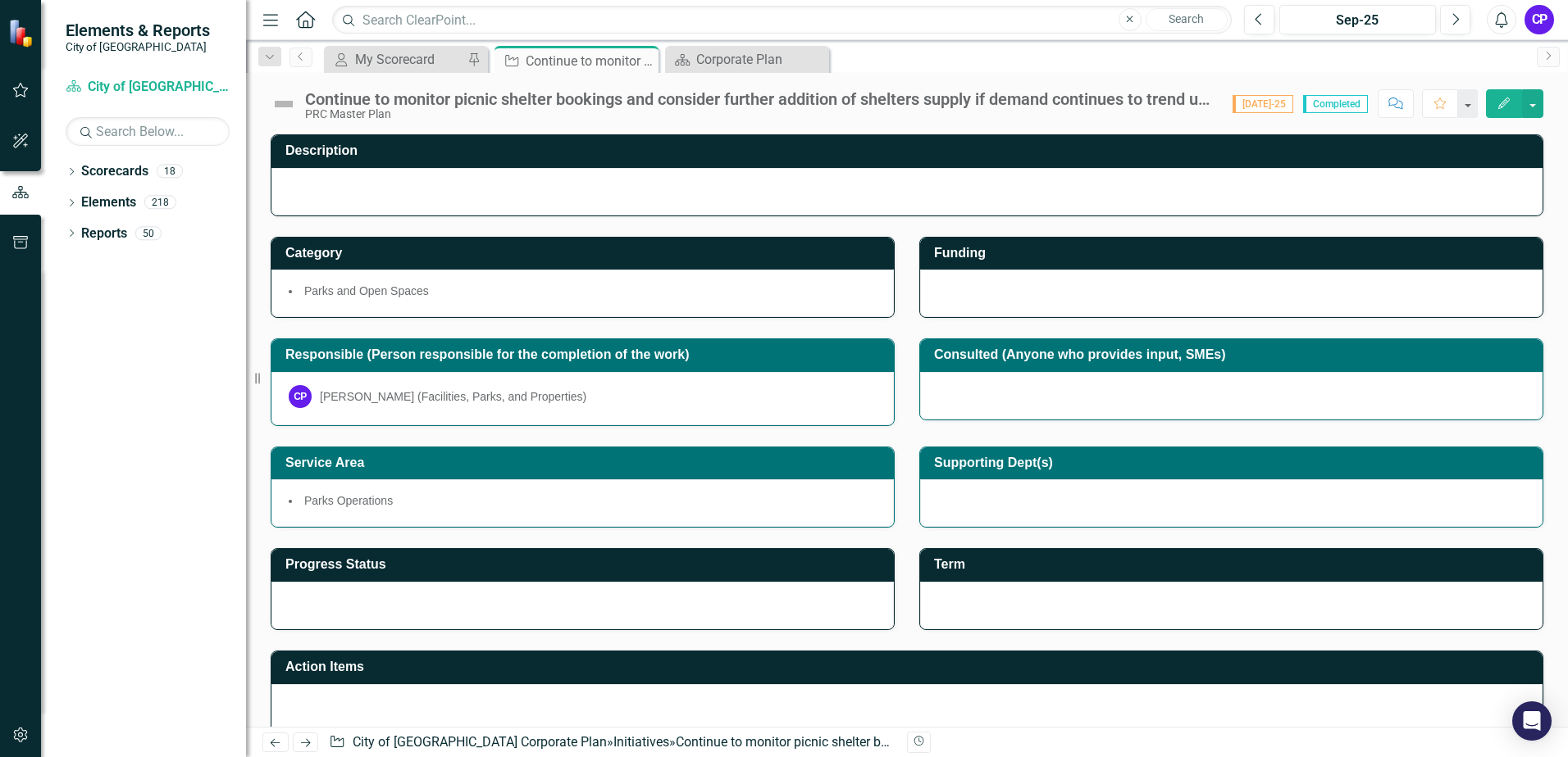
click at [282, 109] on img at bounding box center [283, 103] width 27 height 27
click at [282, 107] on img at bounding box center [283, 103] width 27 height 27
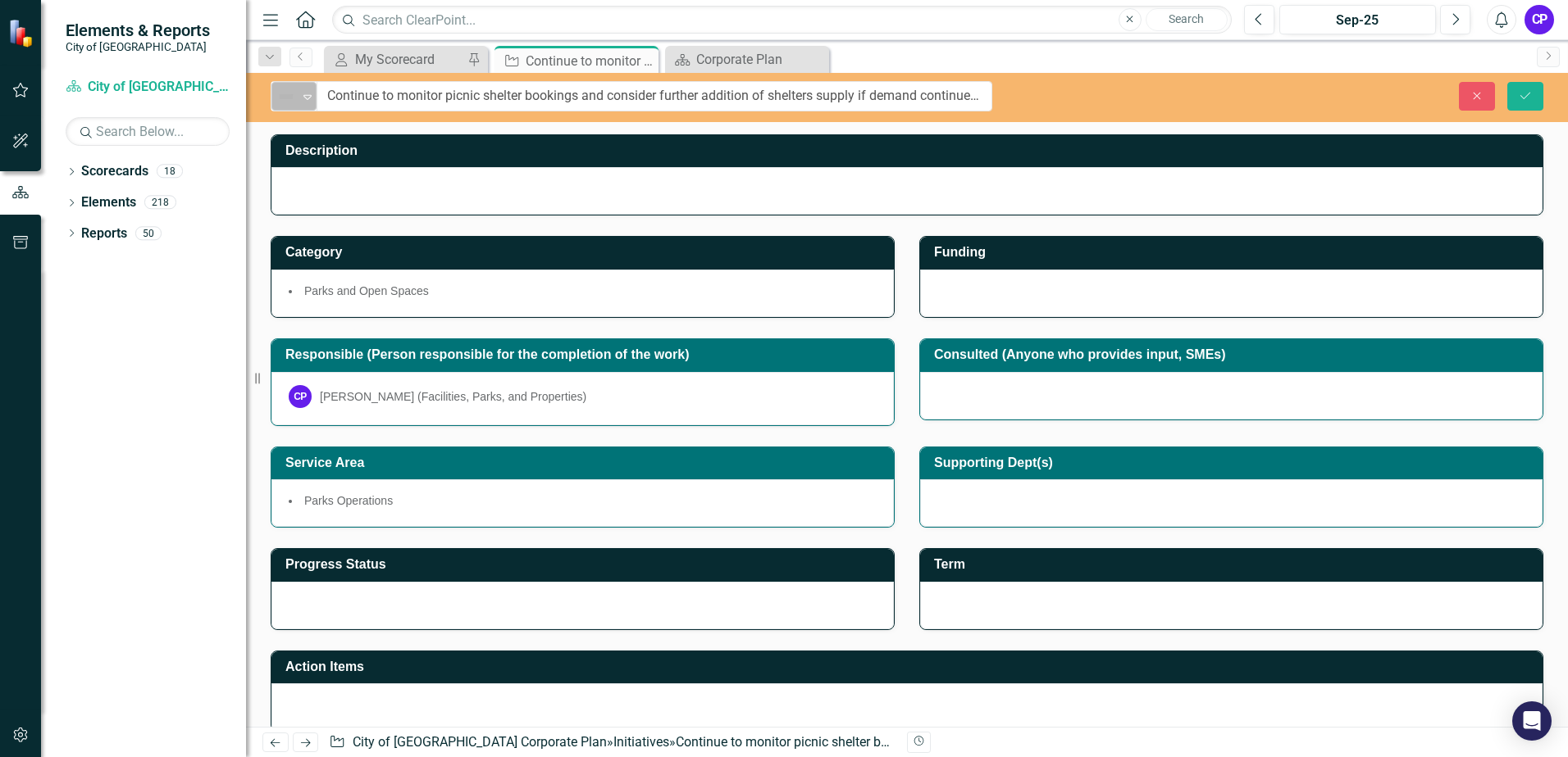
click at [282, 105] on img at bounding box center [286, 97] width 20 height 20
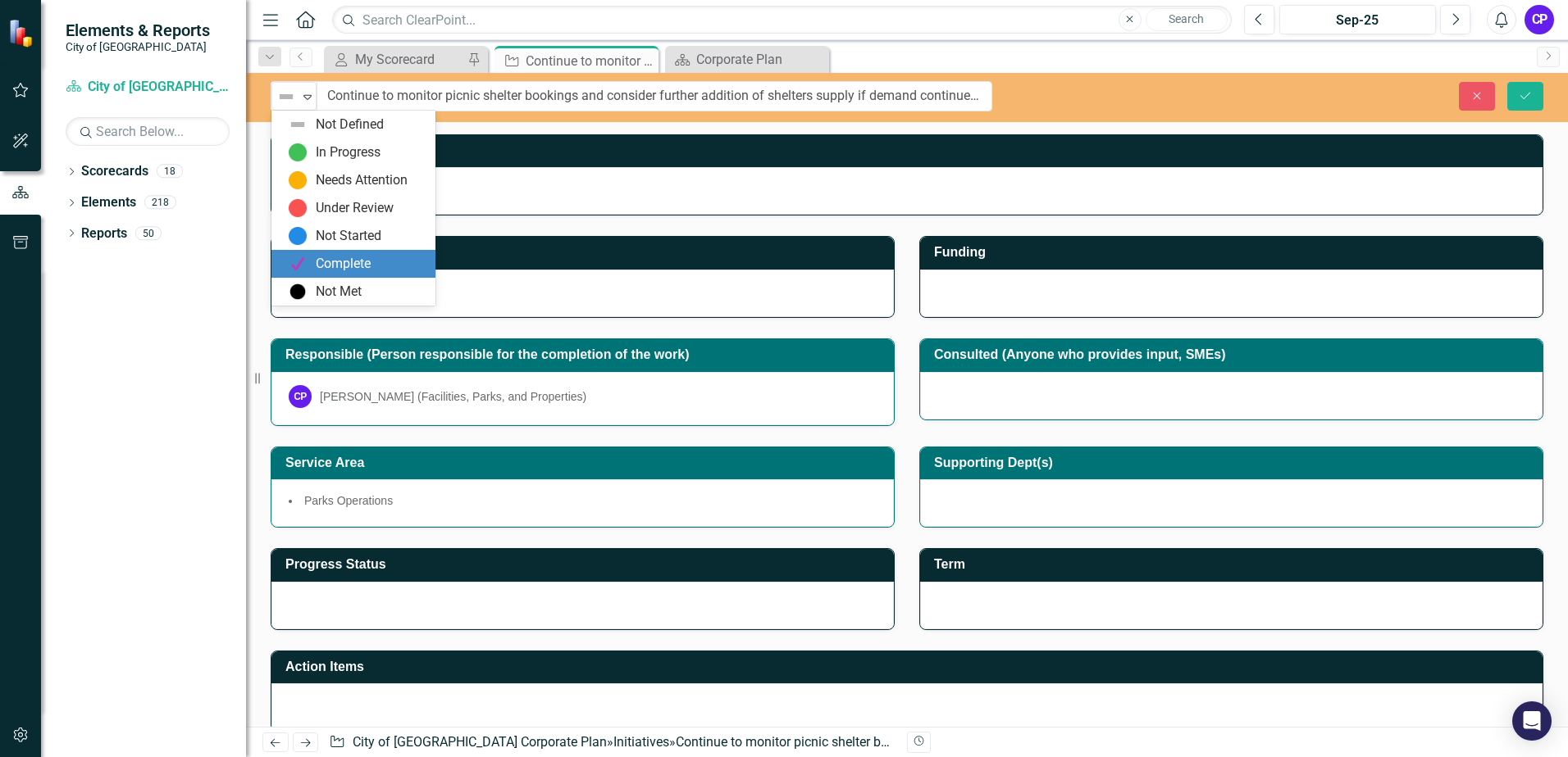
click at [335, 257] on div "Complete" at bounding box center [343, 264] width 55 height 19
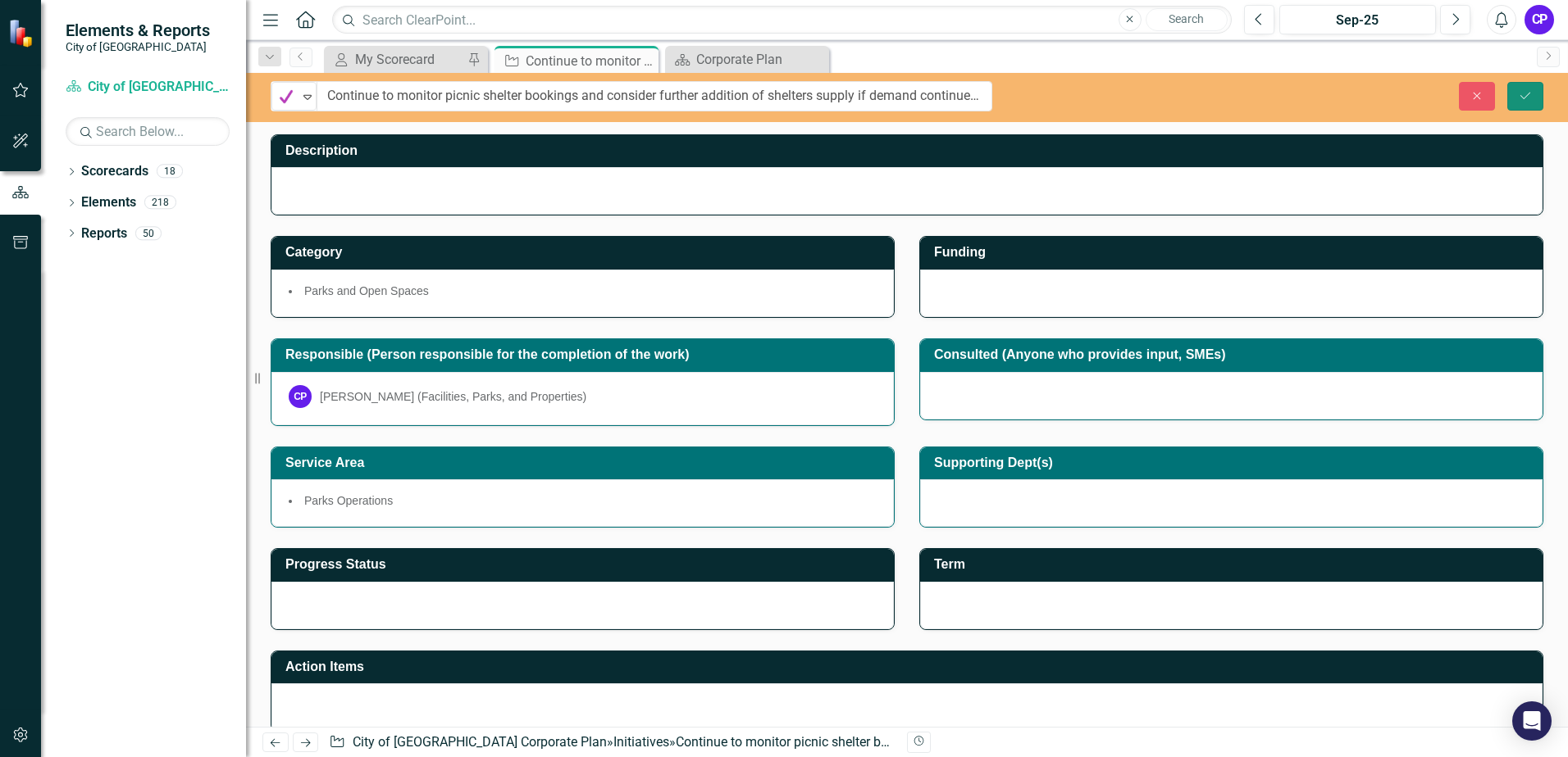
click at [1518, 100] on icon "Save" at bounding box center [1525, 96] width 15 height 12
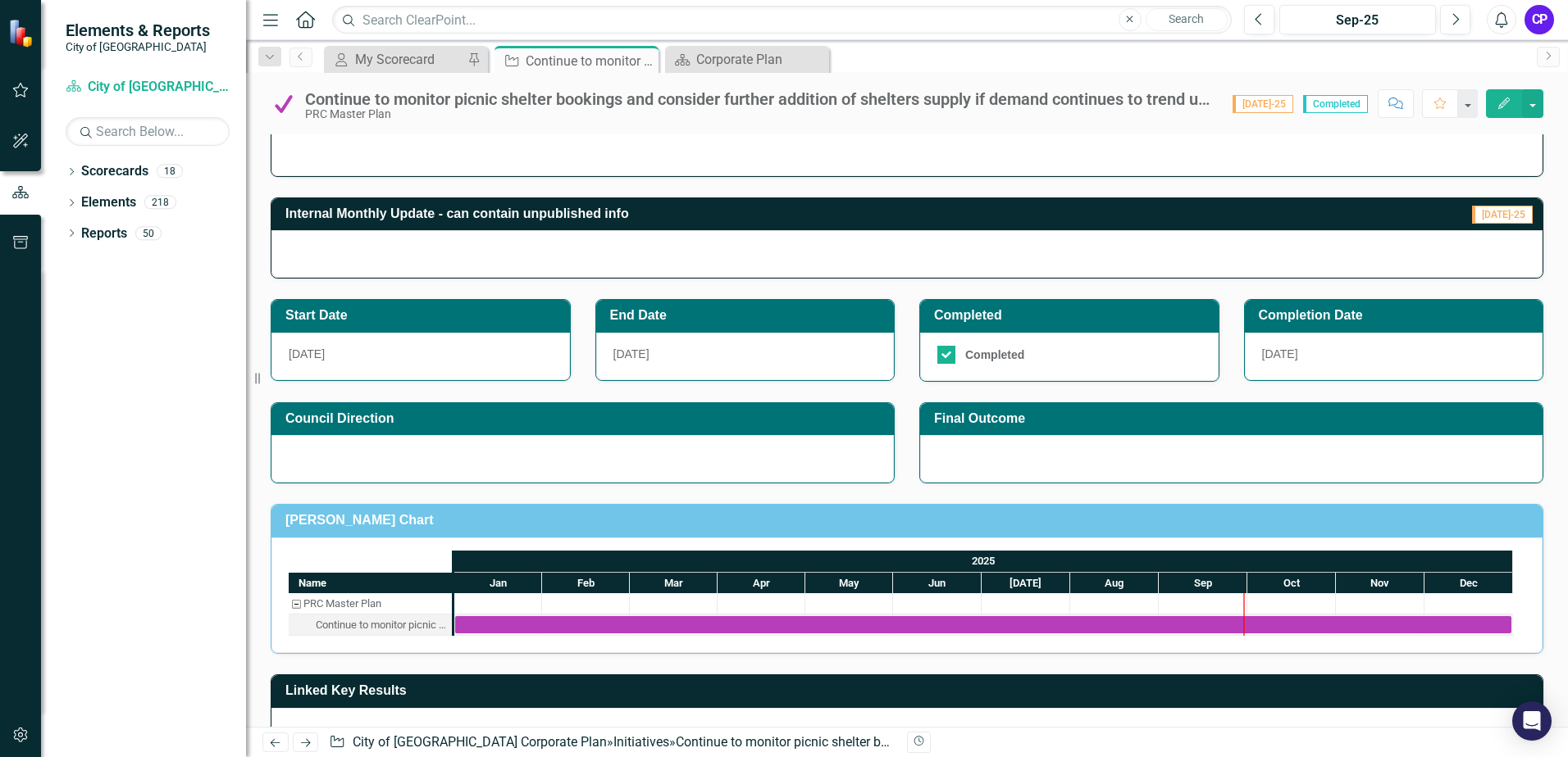
scroll to position [574, 0]
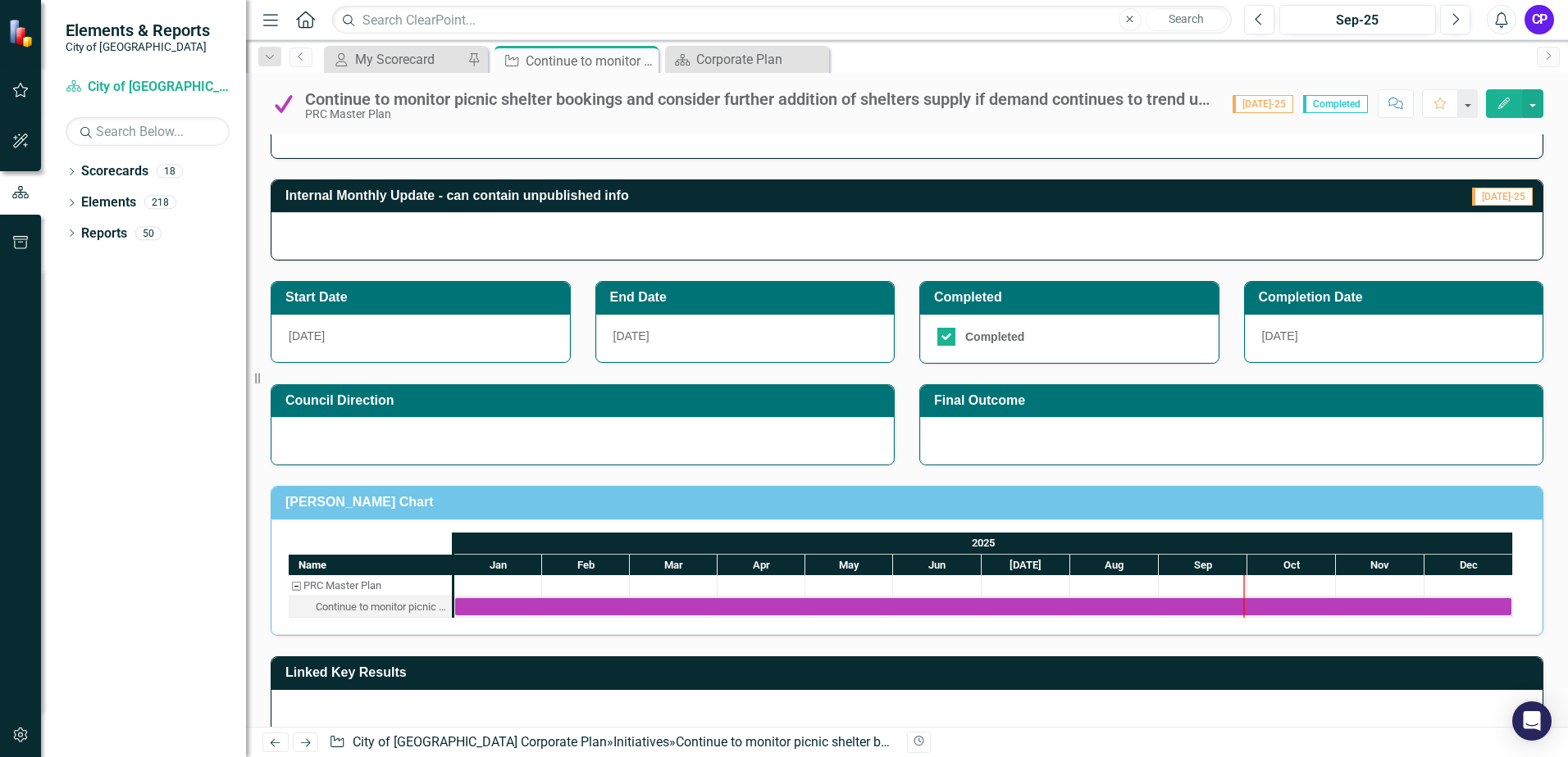
click at [721, 305] on h3 "End Date" at bounding box center [748, 297] width 276 height 15
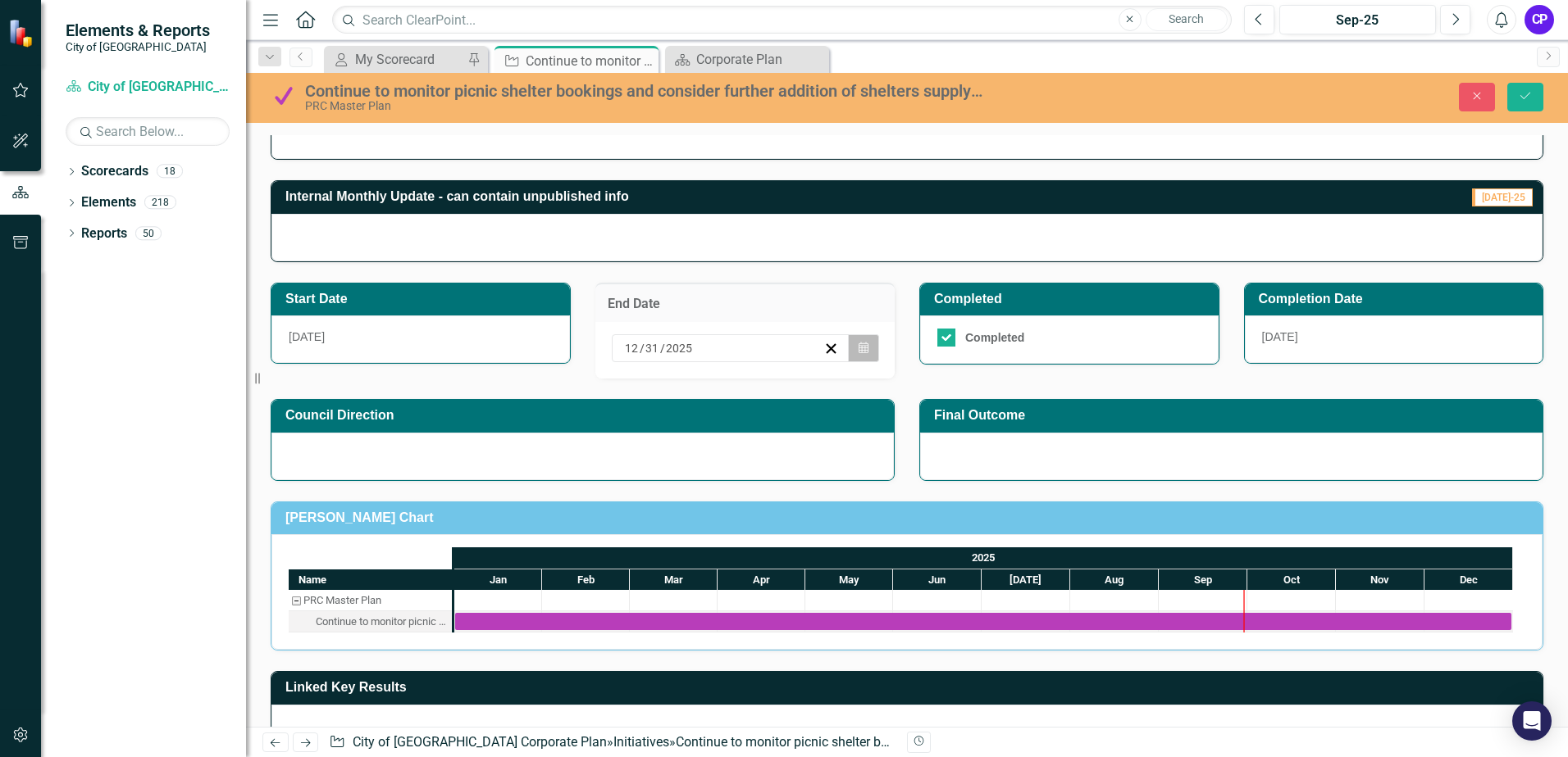
click at [849, 352] on button "Calendar" at bounding box center [864, 348] width 32 height 28
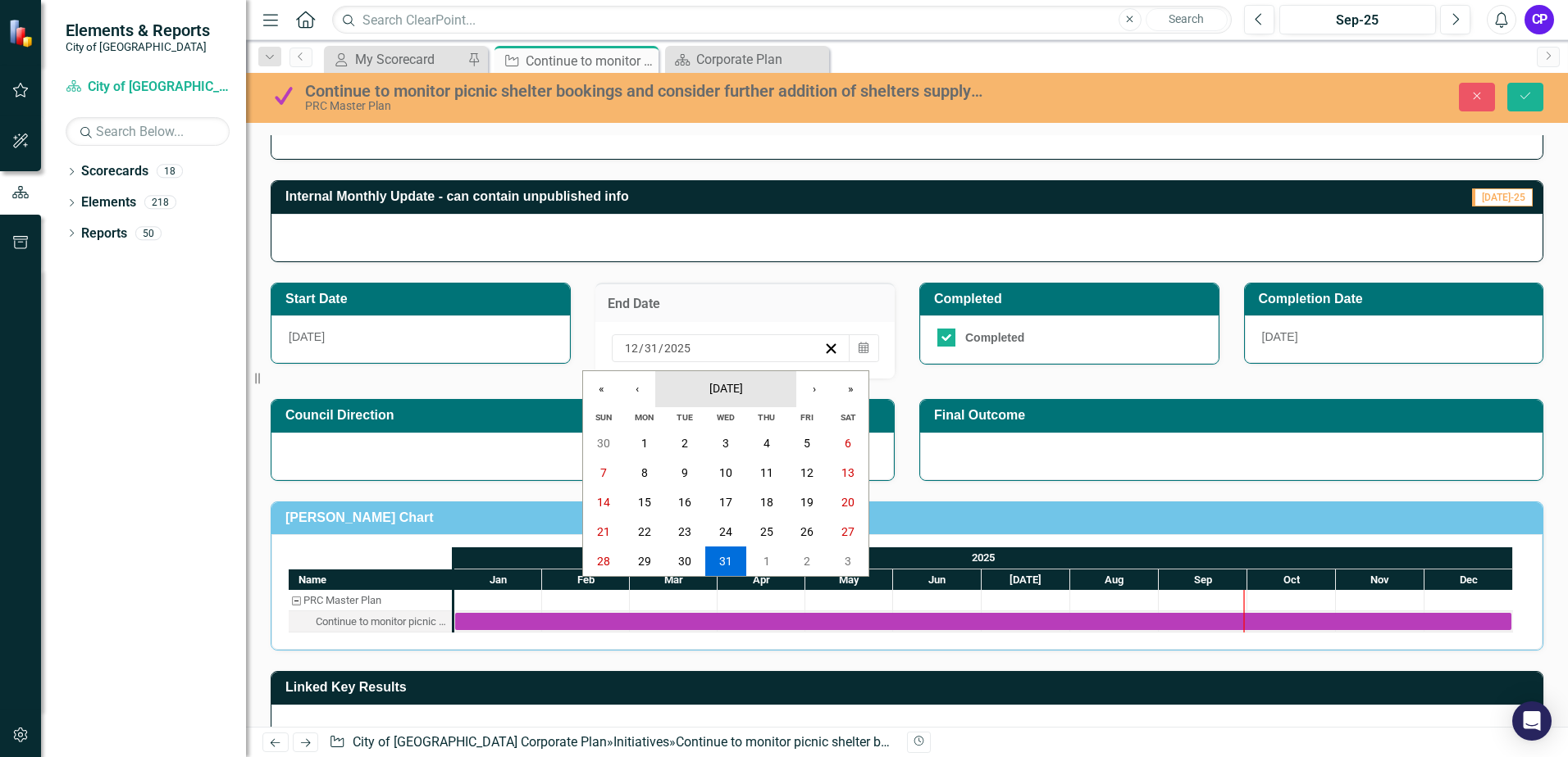
click at [743, 388] on span "[DATE]" at bounding box center [726, 388] width 34 height 13
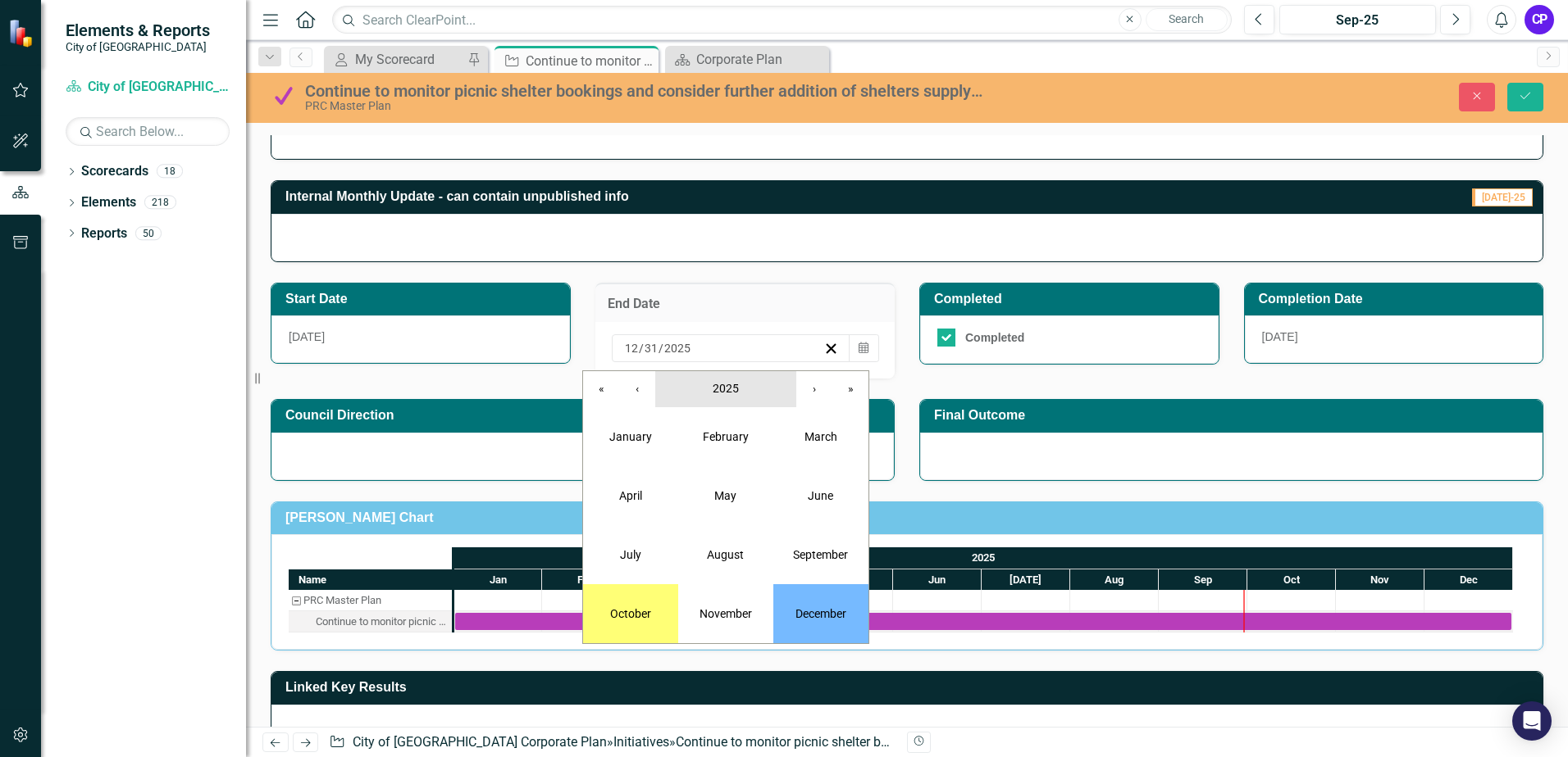
click at [733, 387] on span "2025" at bounding box center [726, 388] width 27 height 13
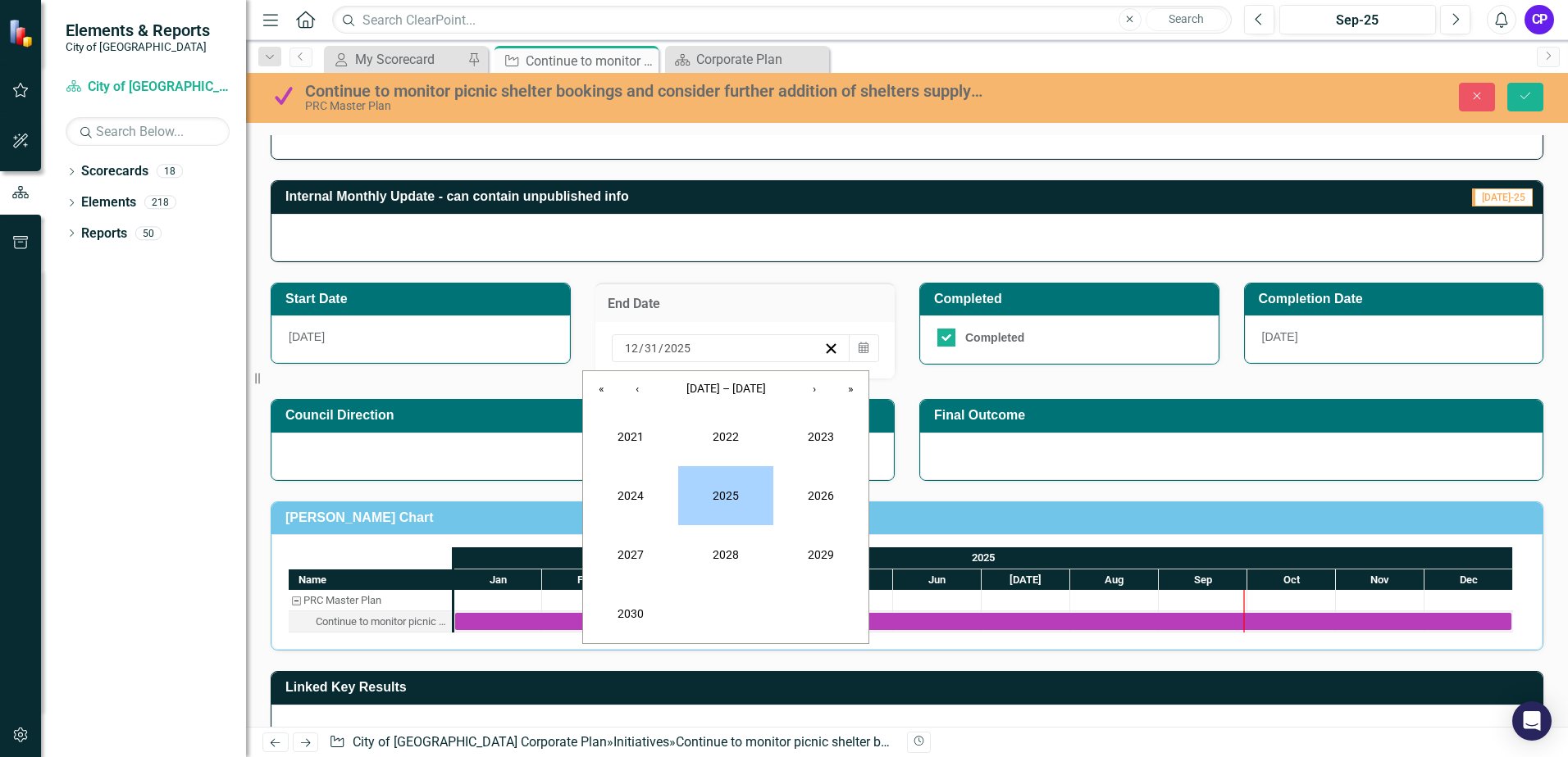
click at [727, 492] on button "2025" at bounding box center [726, 496] width 95 height 59
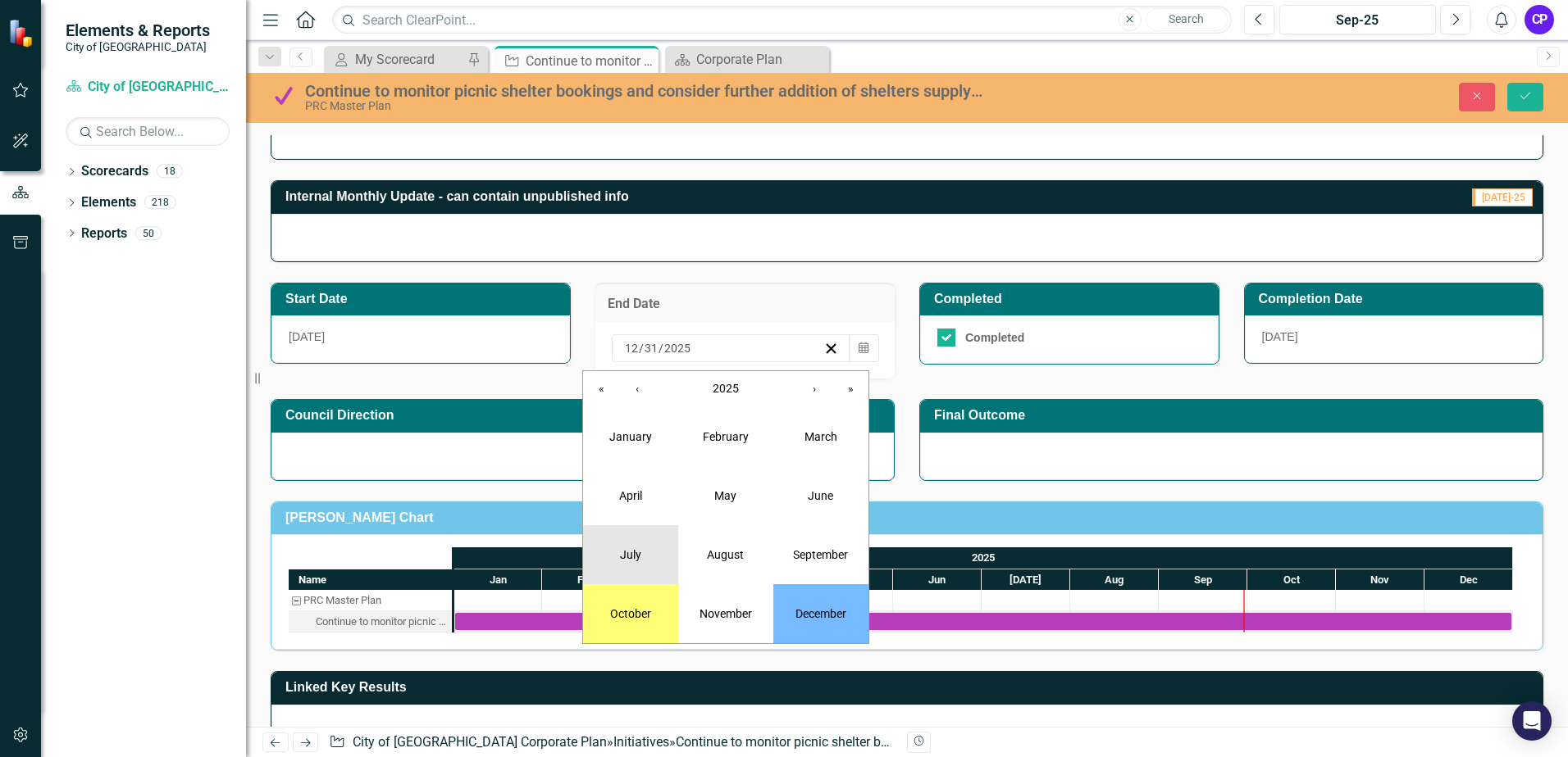
click at [647, 538] on button "July" at bounding box center [630, 555] width 95 height 59
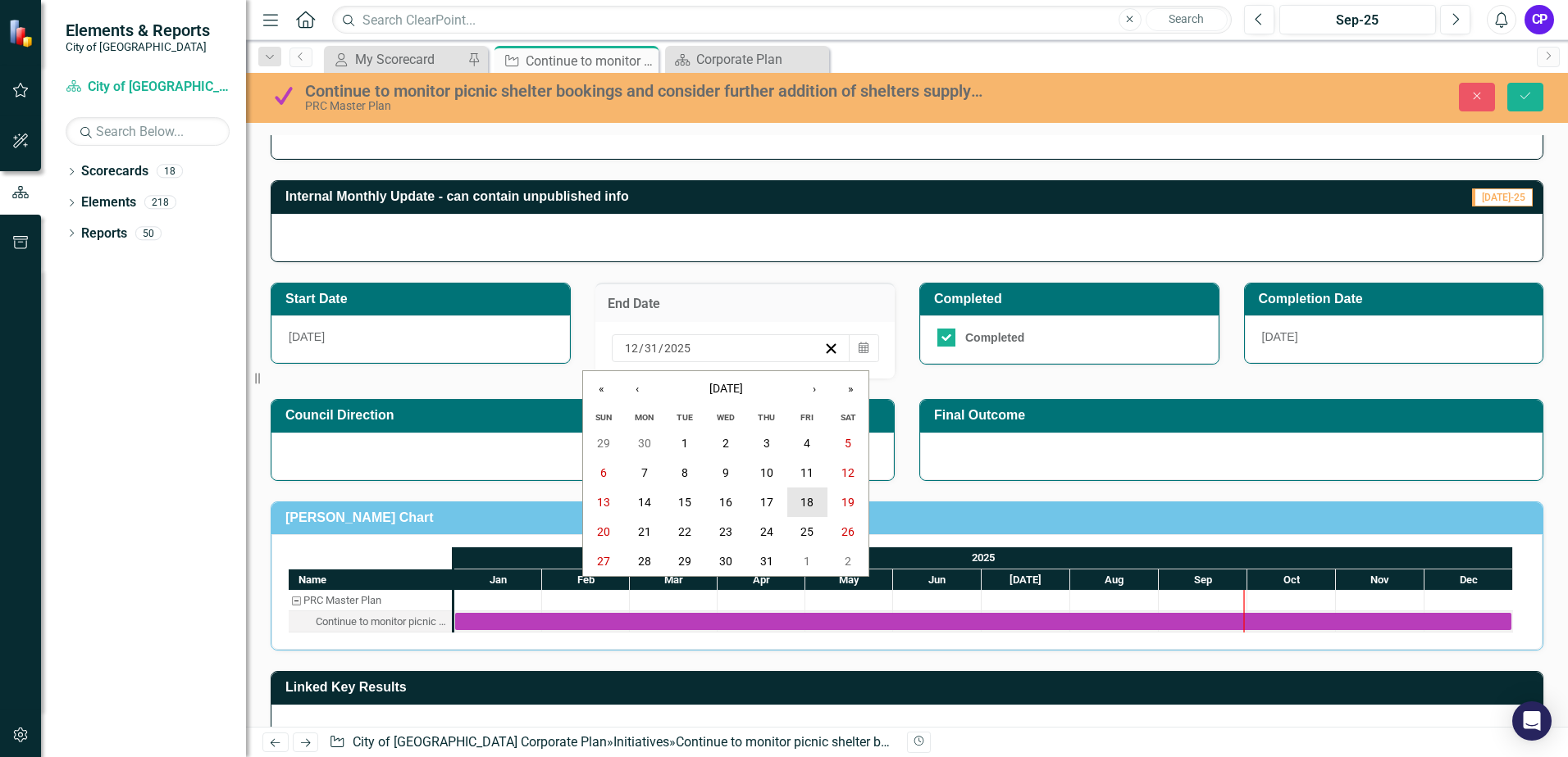
click at [805, 507] on abbr "18" at bounding box center [807, 502] width 13 height 13
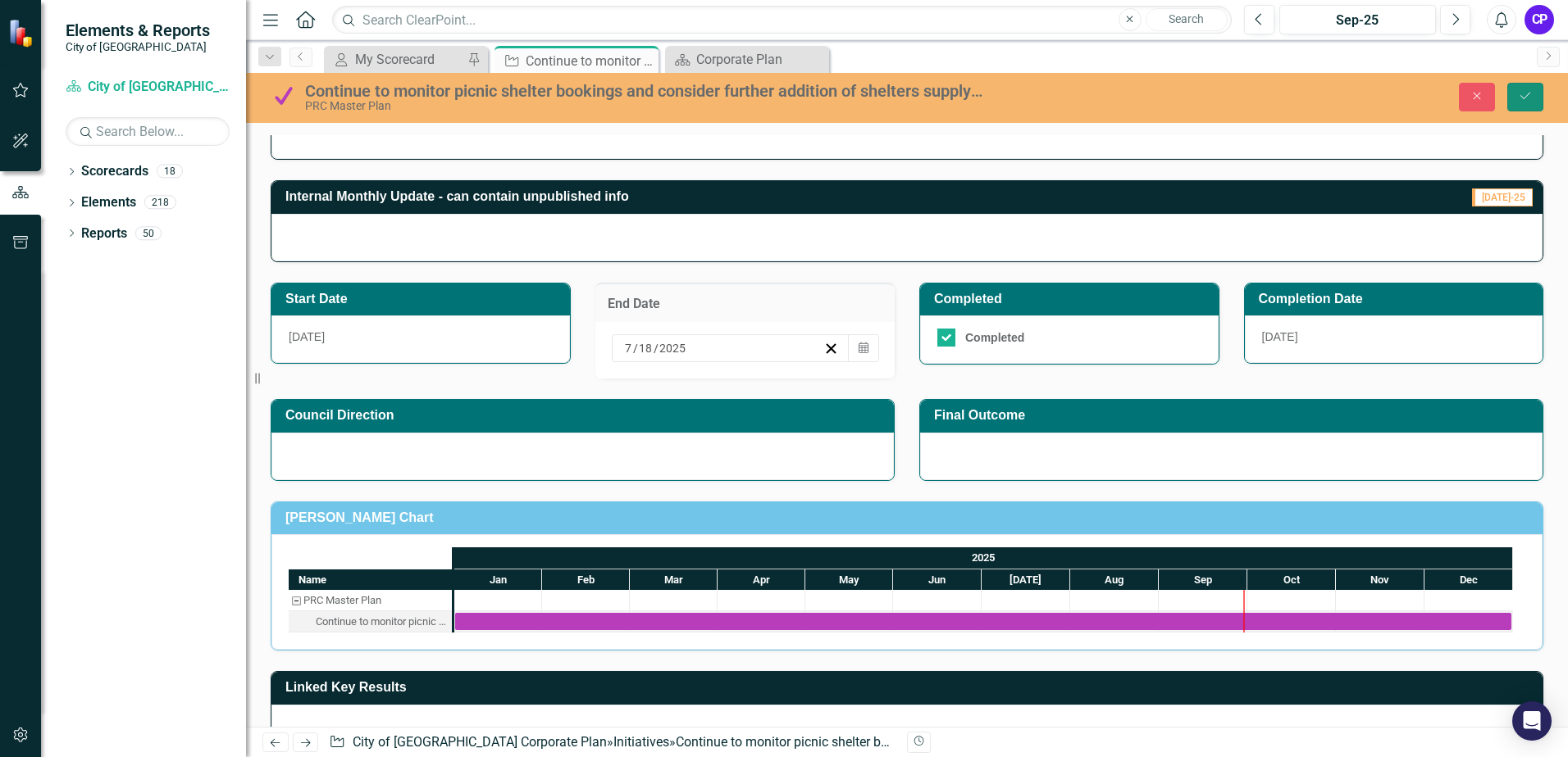
click at [1531, 98] on icon "Save" at bounding box center [1525, 96] width 15 height 12
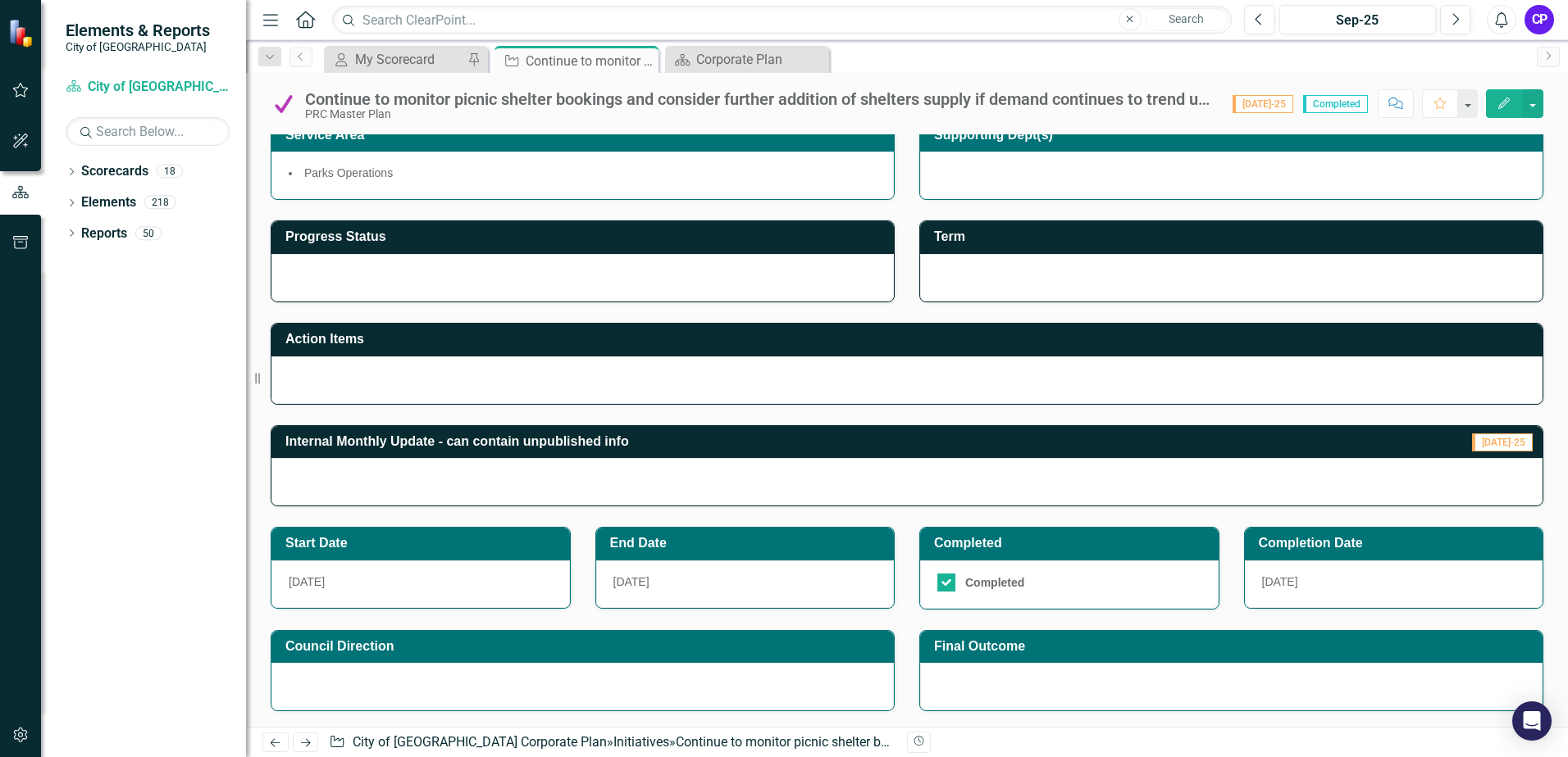
scroll to position [0, 0]
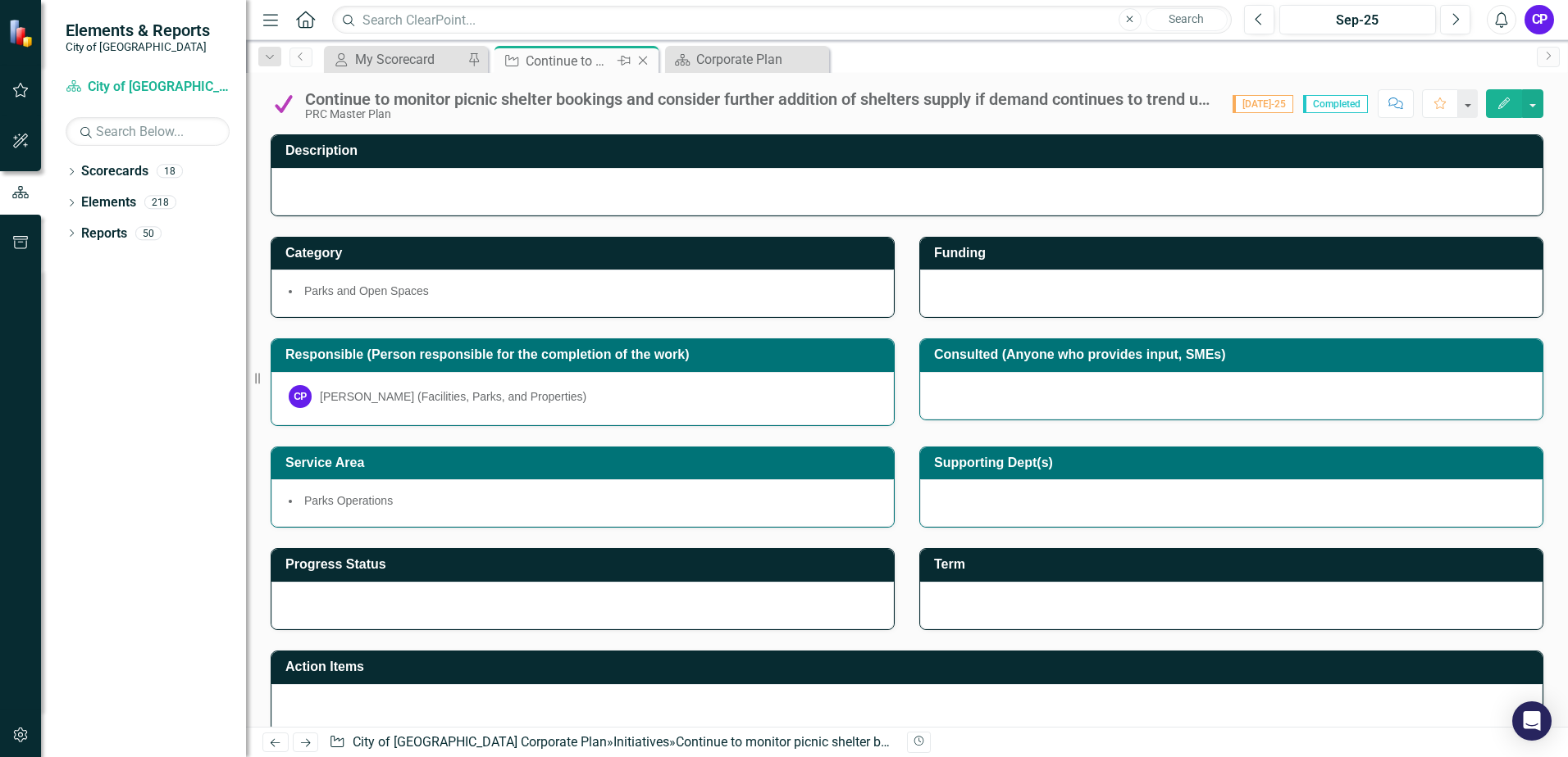
click at [645, 65] on icon "Close" at bounding box center [643, 60] width 17 height 13
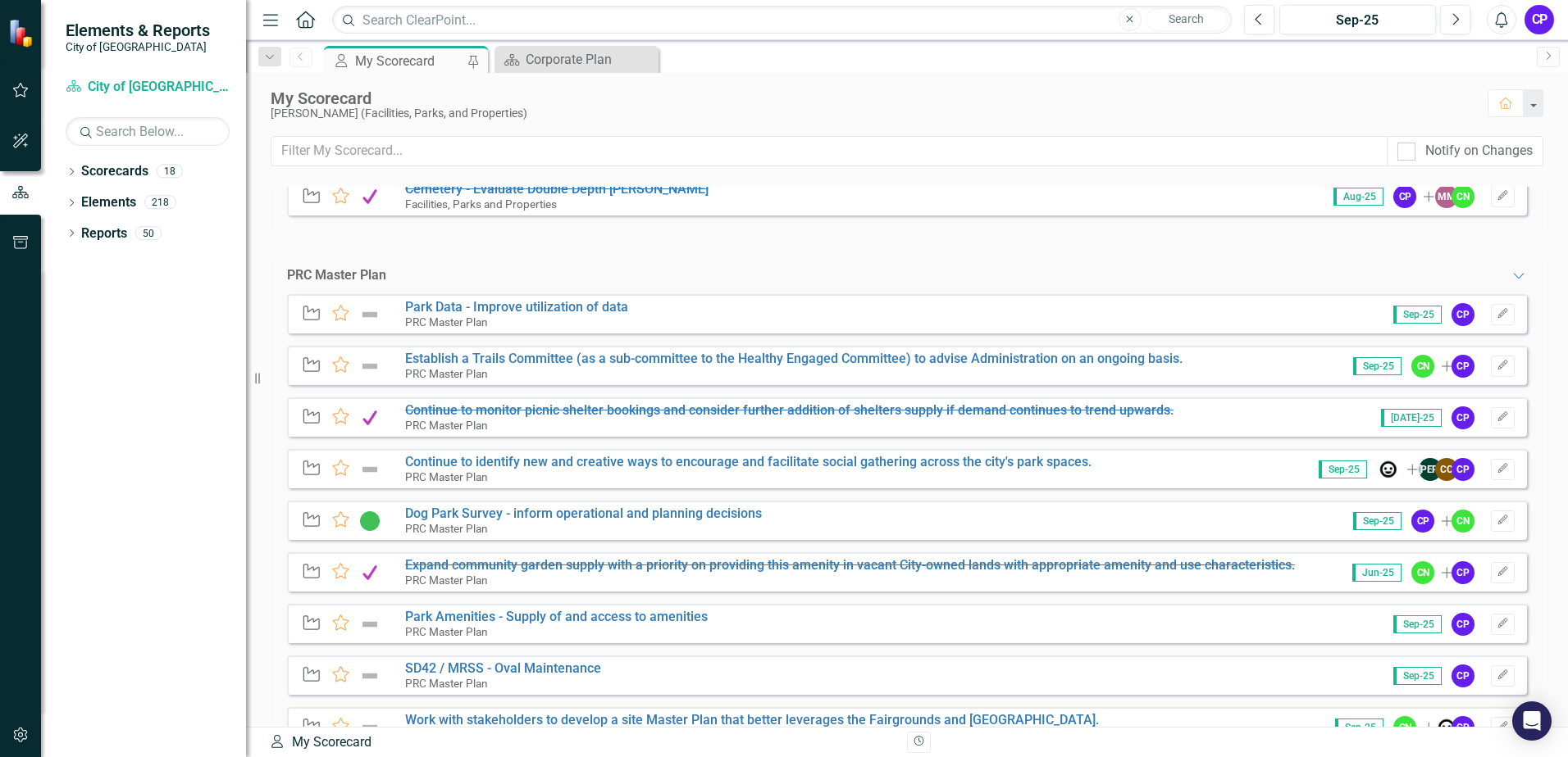
scroll to position [1312, 0]
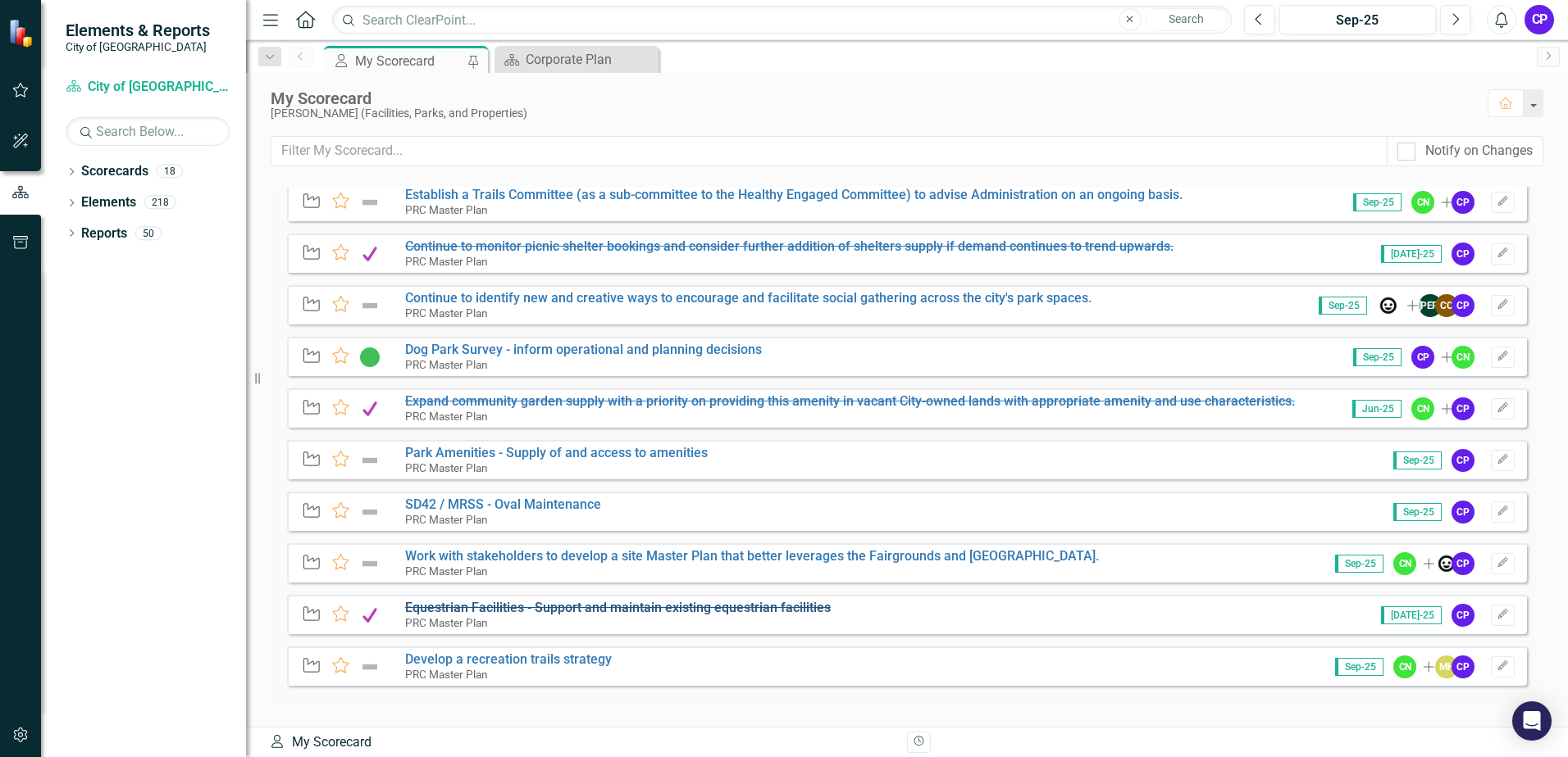
click at [485, 602] on s "Equestrian Facilities - Support and maintain existing equestrian facilities" at bounding box center [618, 608] width 426 height 16
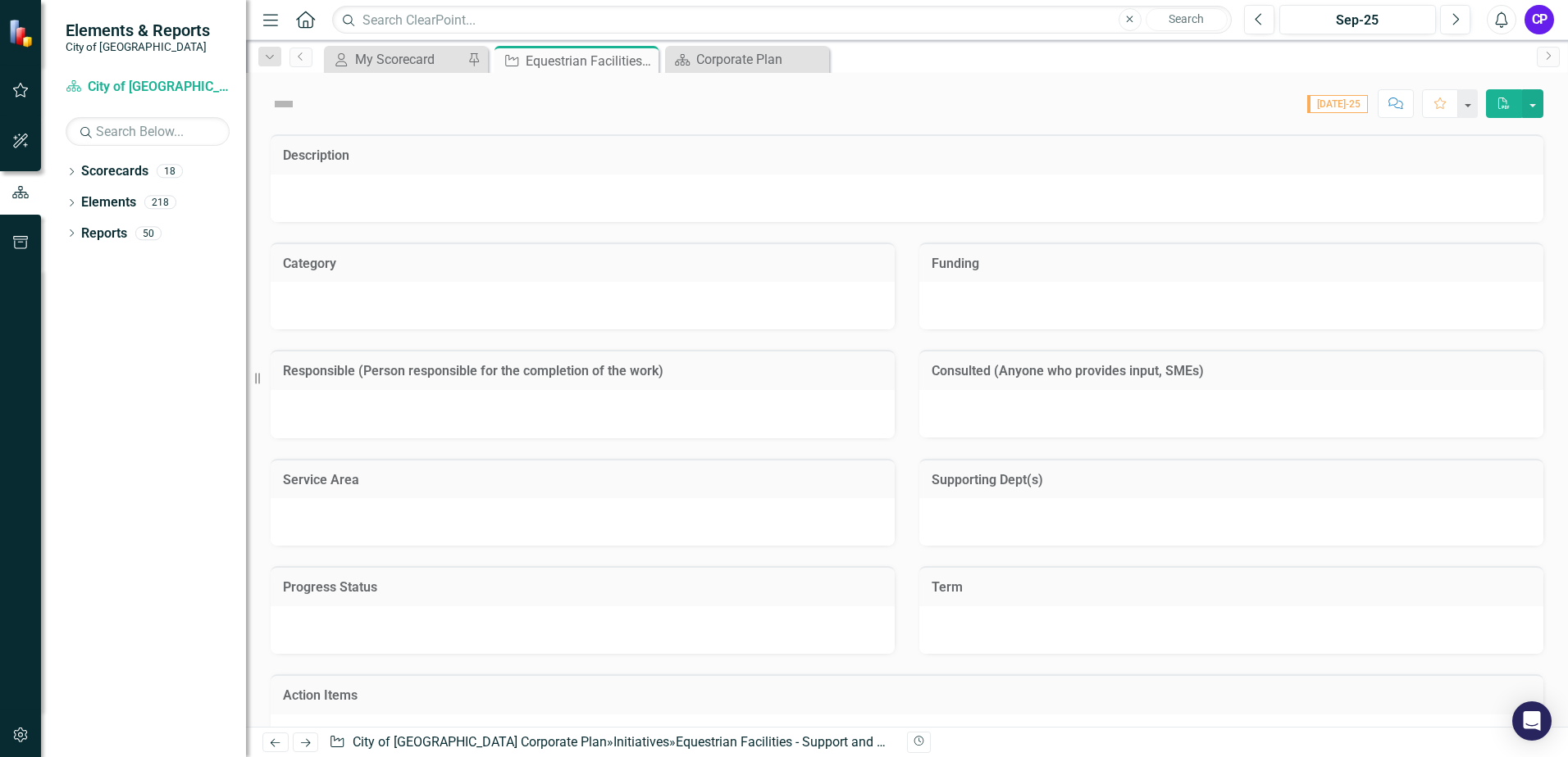
checkbox input "true"
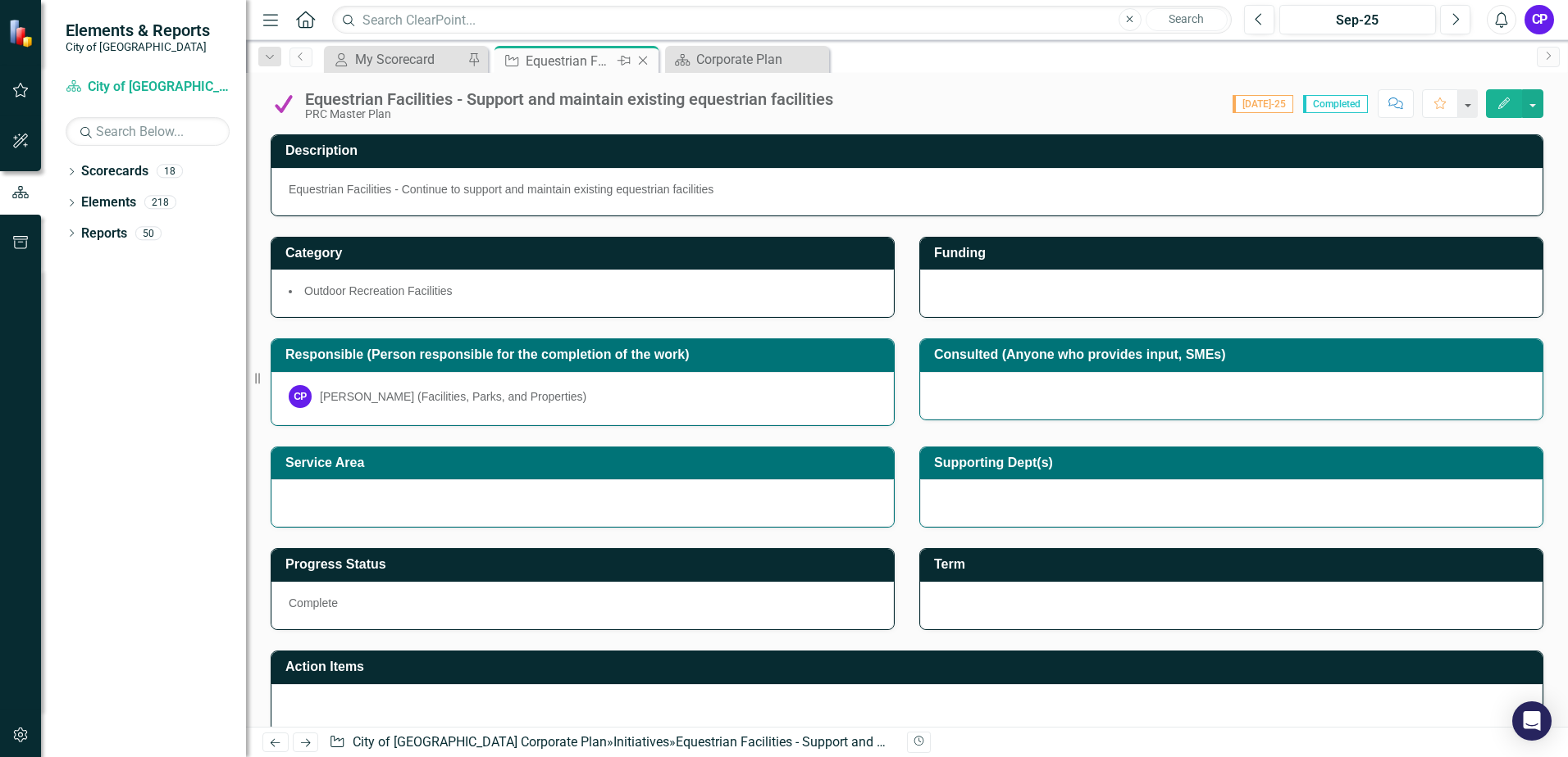
click at [514, 61] on icon "Initiative" at bounding box center [512, 60] width 17 height 13
copy div "Equestrian"
click at [645, 62] on icon at bounding box center [643, 60] width 9 height 9
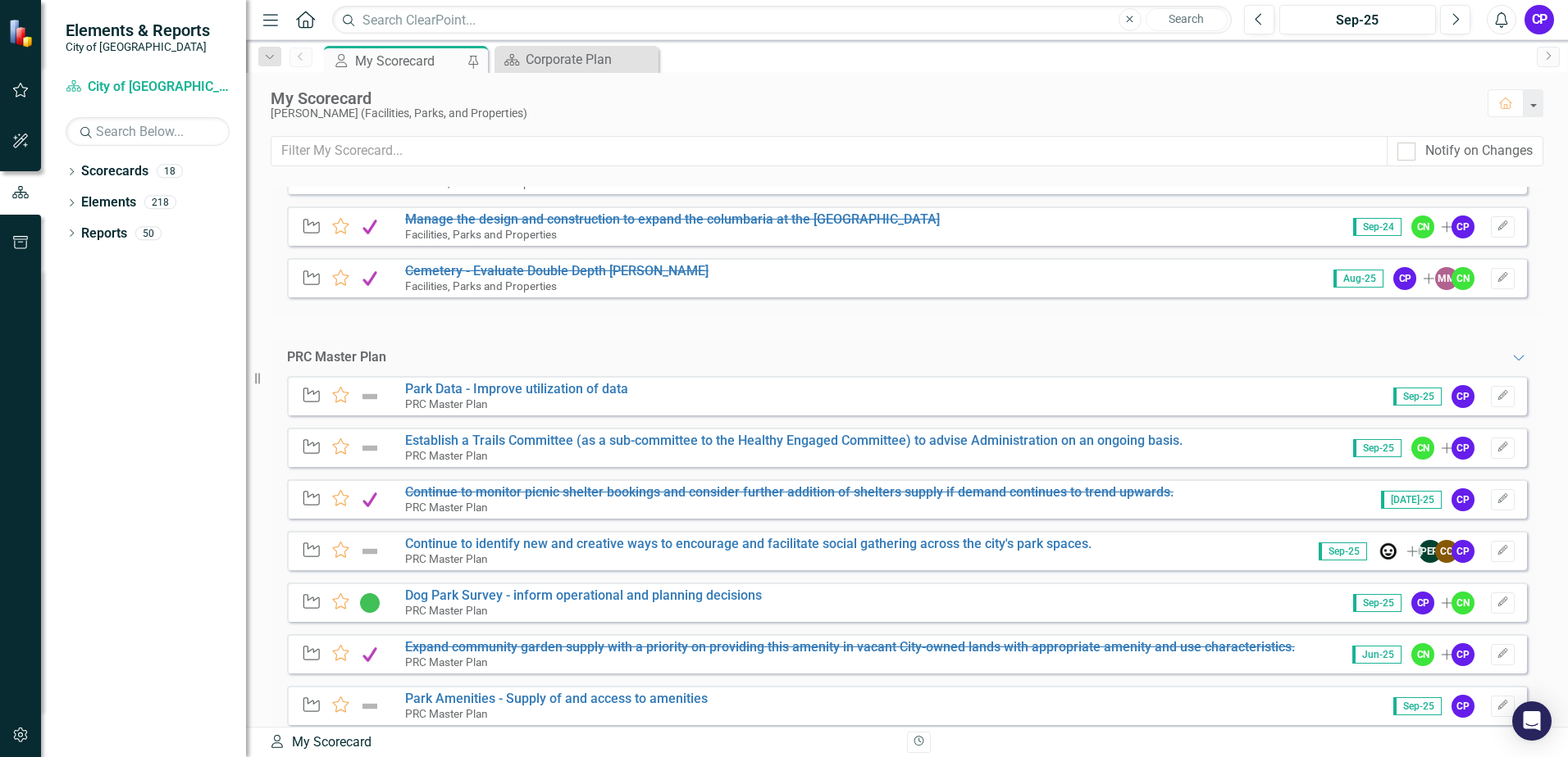
scroll to position [1312, 0]
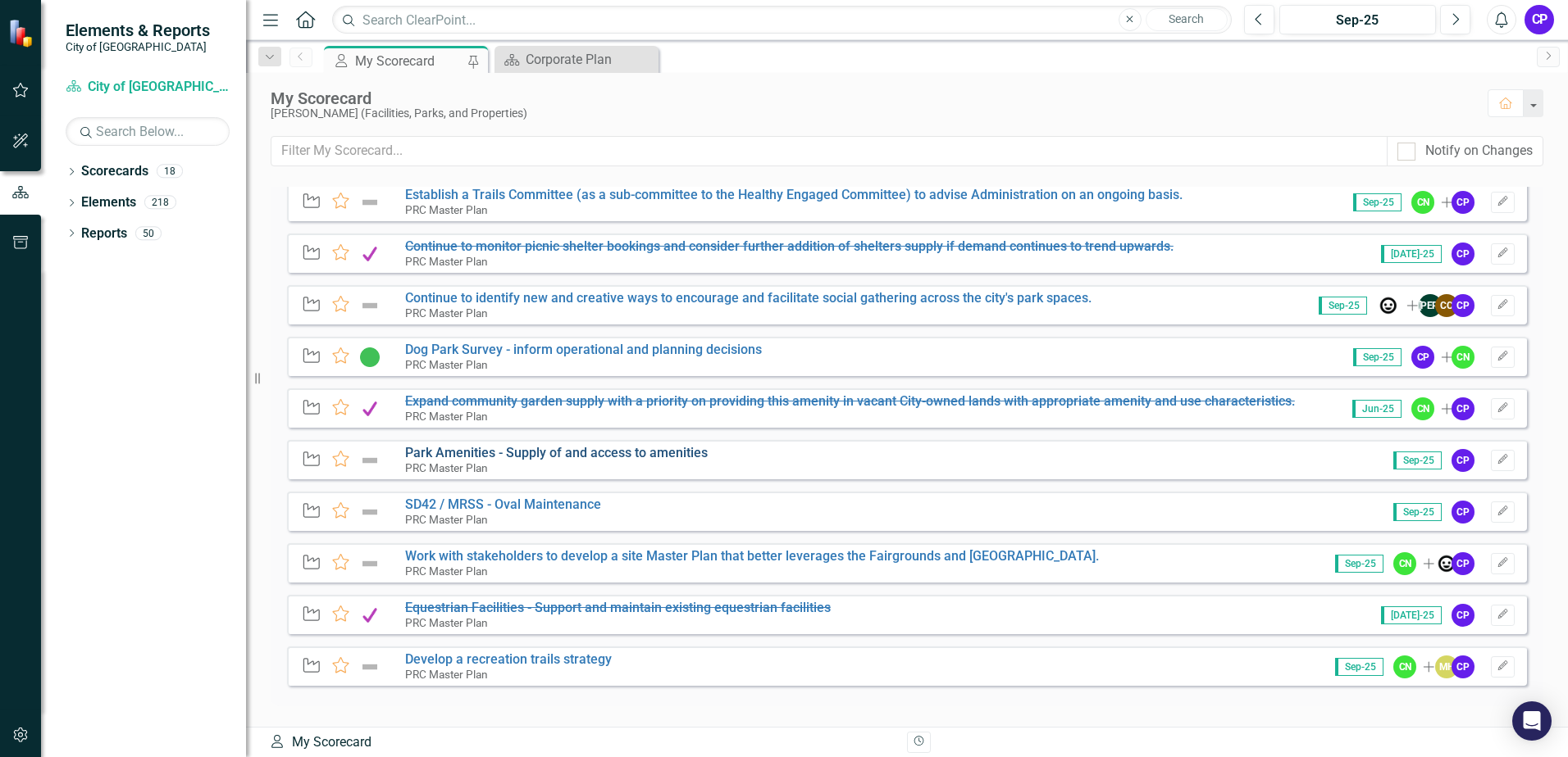
click at [489, 450] on link "Park Amenities - Supply of and access to amenities" at bounding box center [556, 453] width 303 height 16
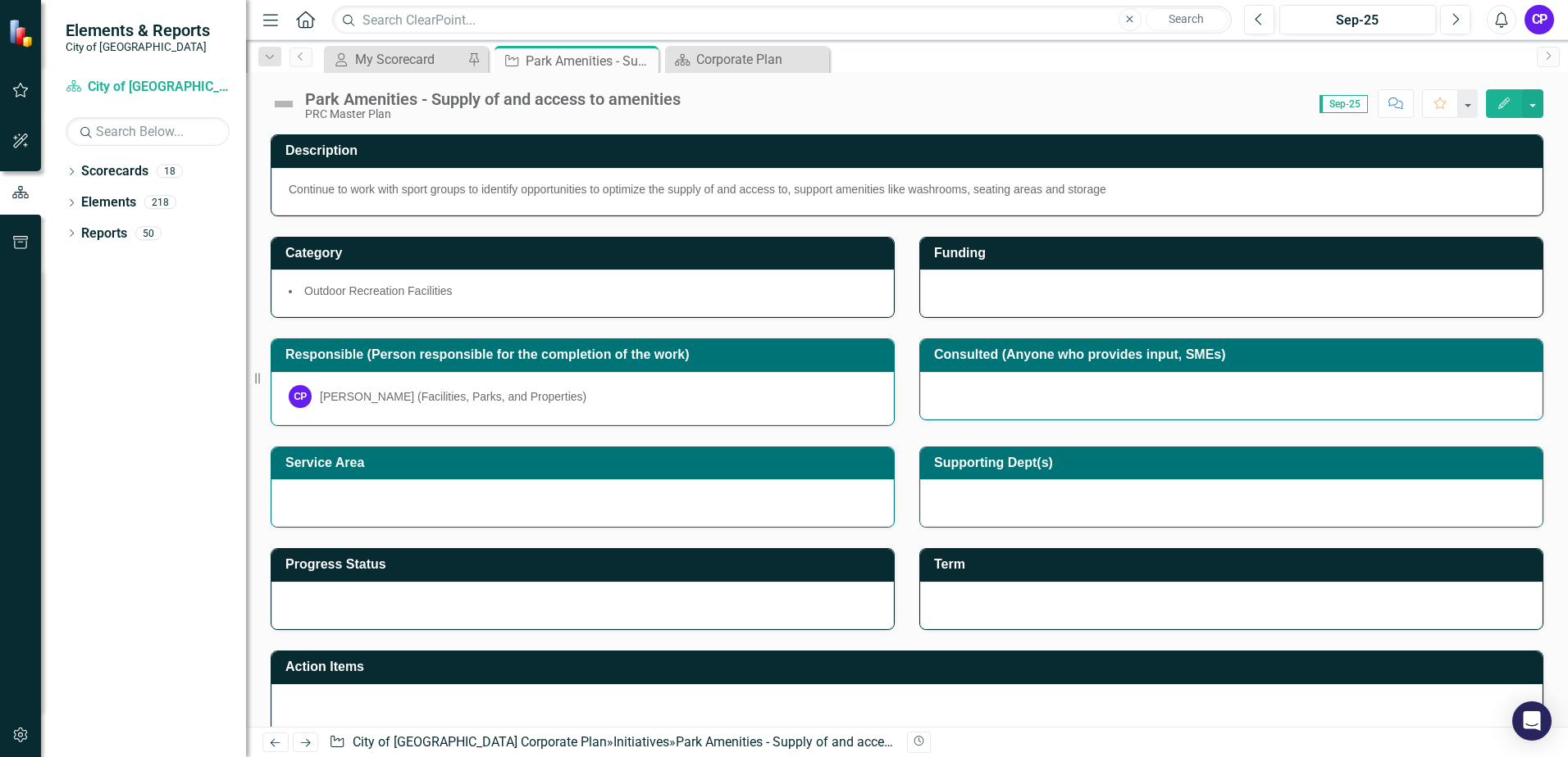
click at [1062, 192] on p "Continue to work with sport groups to identify opportunities to optimize the su…" at bounding box center [907, 189] width 1237 height 17
drag, startPoint x: 1119, startPoint y: 187, endPoint x: 715, endPoint y: 171, distance: 404.3
click at [713, 171] on div "Continue to work with sport groups to identify opportunities to optimize the su…" at bounding box center [906, 191] width 1271 height 47
click at [748, 185] on p "Continue to work with sport groups to identify opportunities to optimize the su…" at bounding box center [907, 189] width 1237 height 17
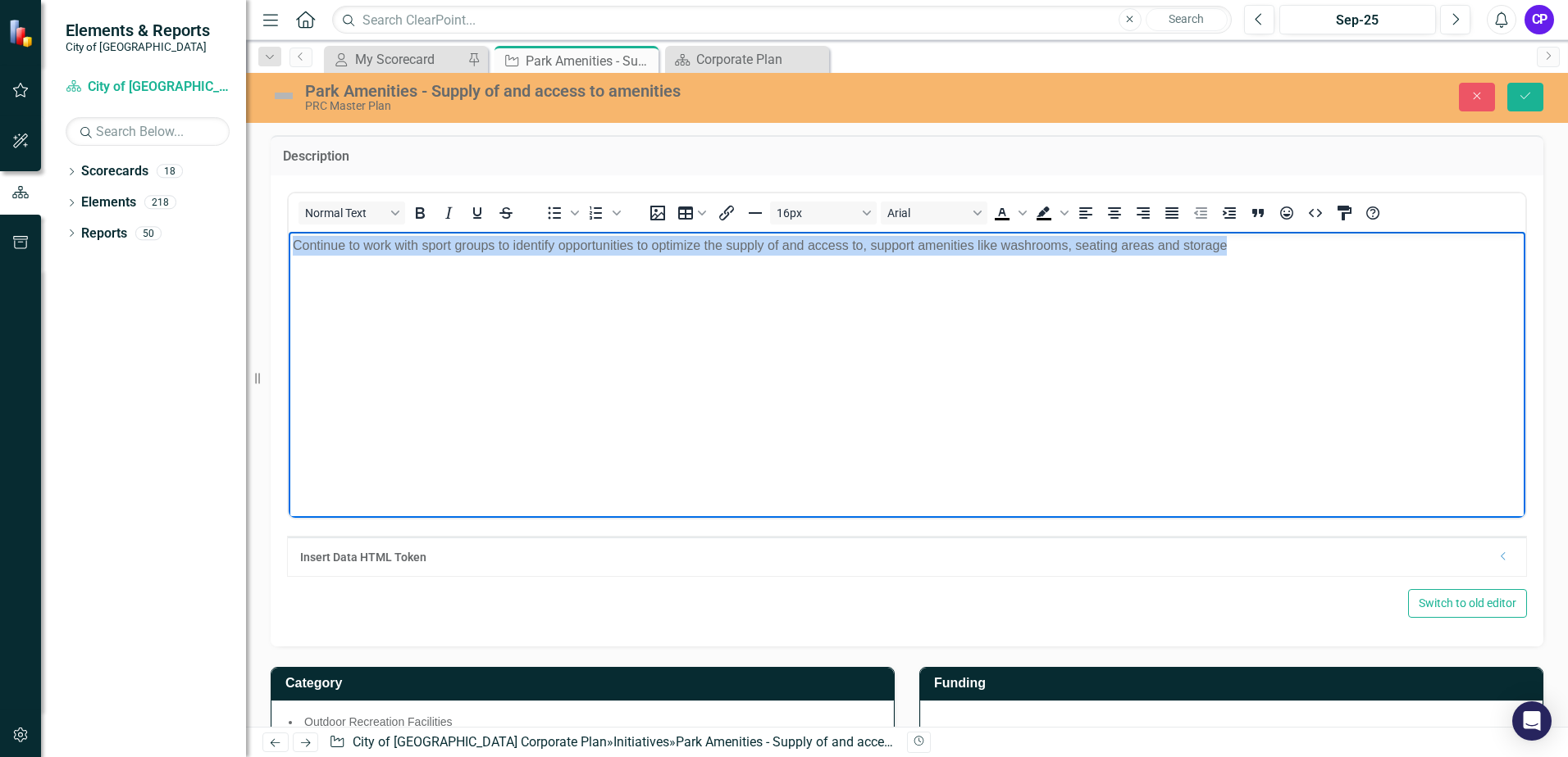
drag, startPoint x: 1235, startPoint y: 245, endPoint x: 290, endPoint y: 258, distance: 945.1
click at [290, 258] on body "Continue to work with sport groups to identify opportunities to optimize the su…" at bounding box center [907, 354] width 1237 height 245
copy p "Continue to work with sport groups to identify opportunities to optimize the su…"
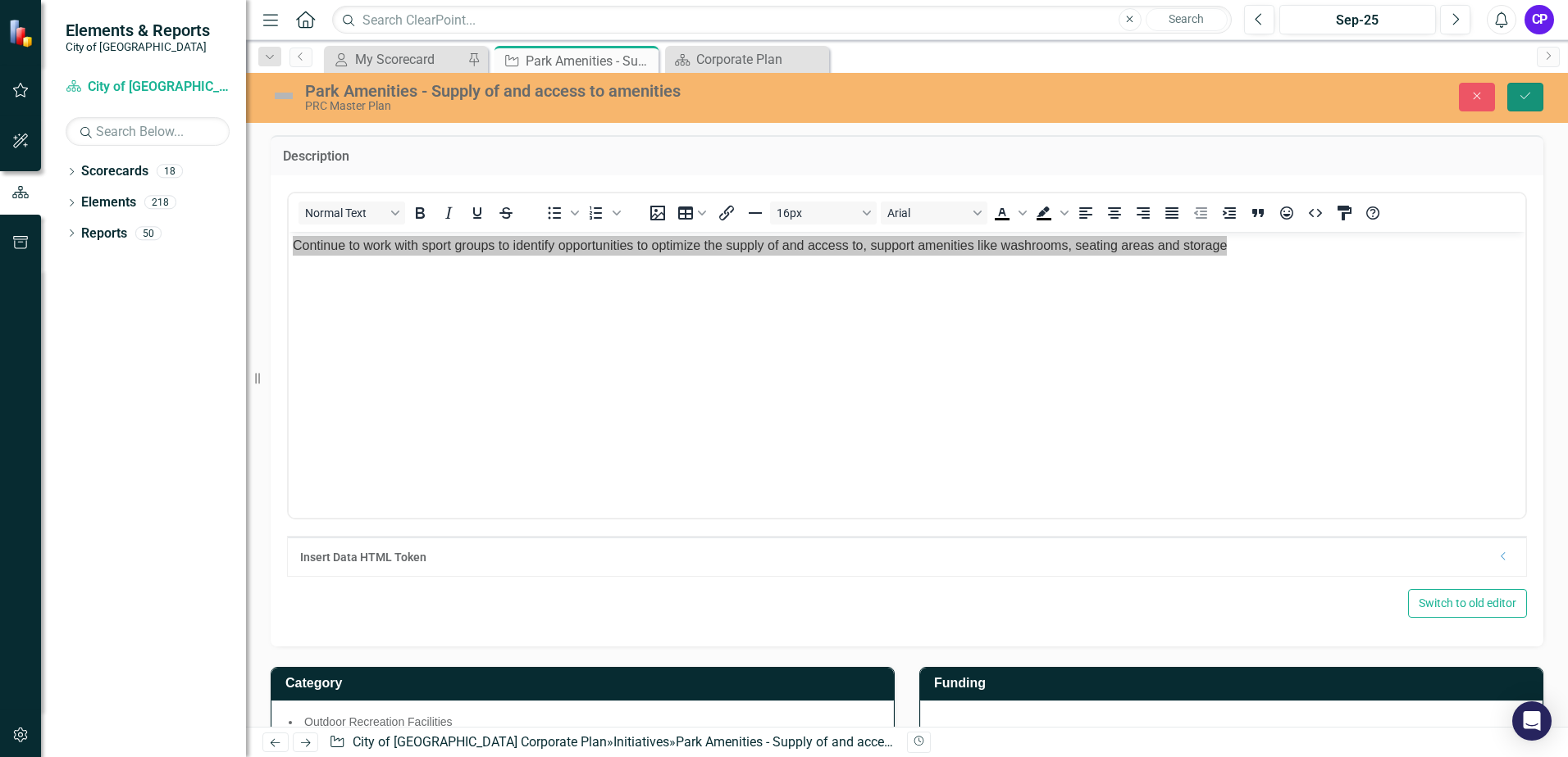
click at [1523, 101] on icon "Save" at bounding box center [1525, 96] width 15 height 12
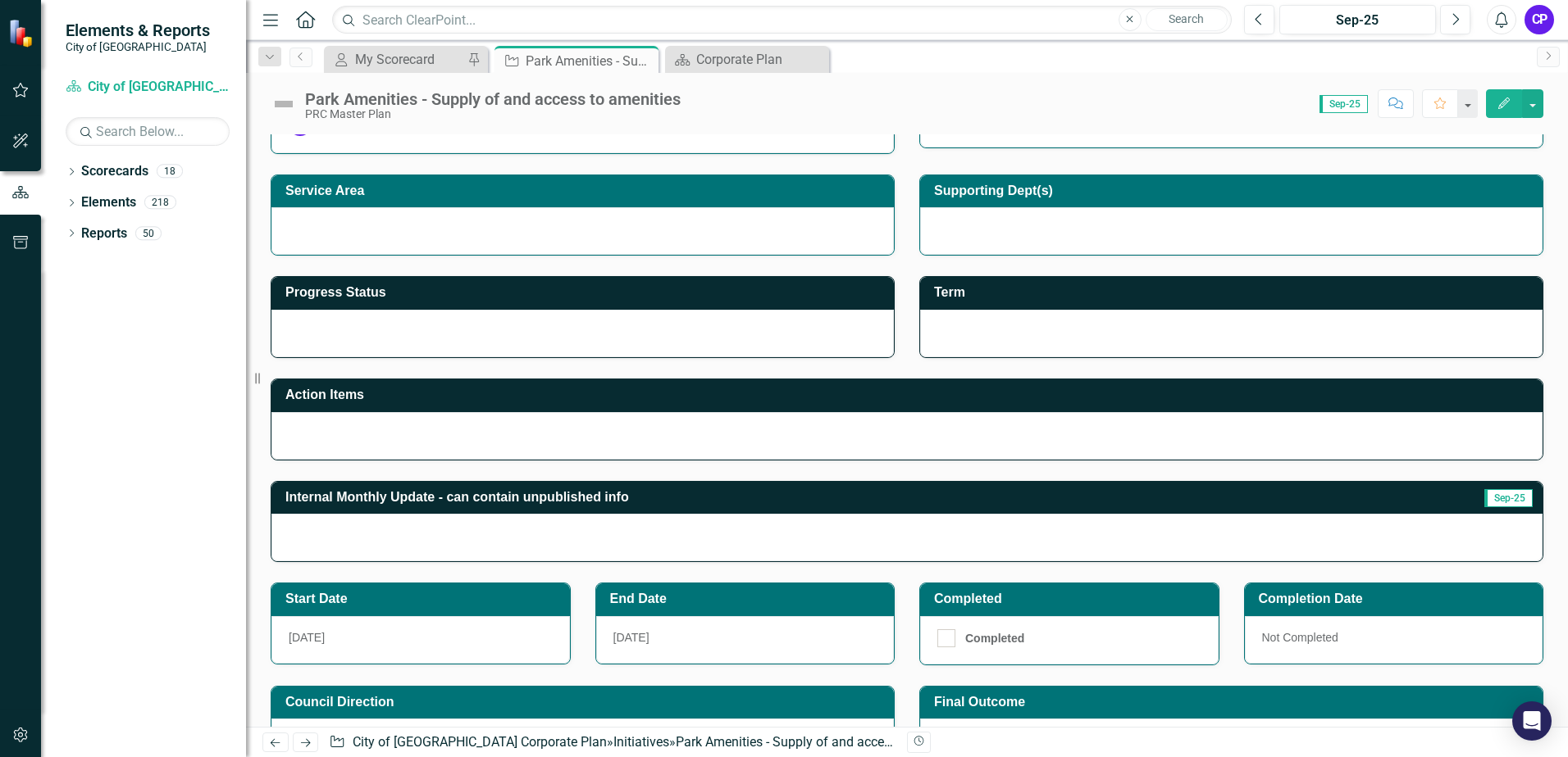
scroll to position [245, 0]
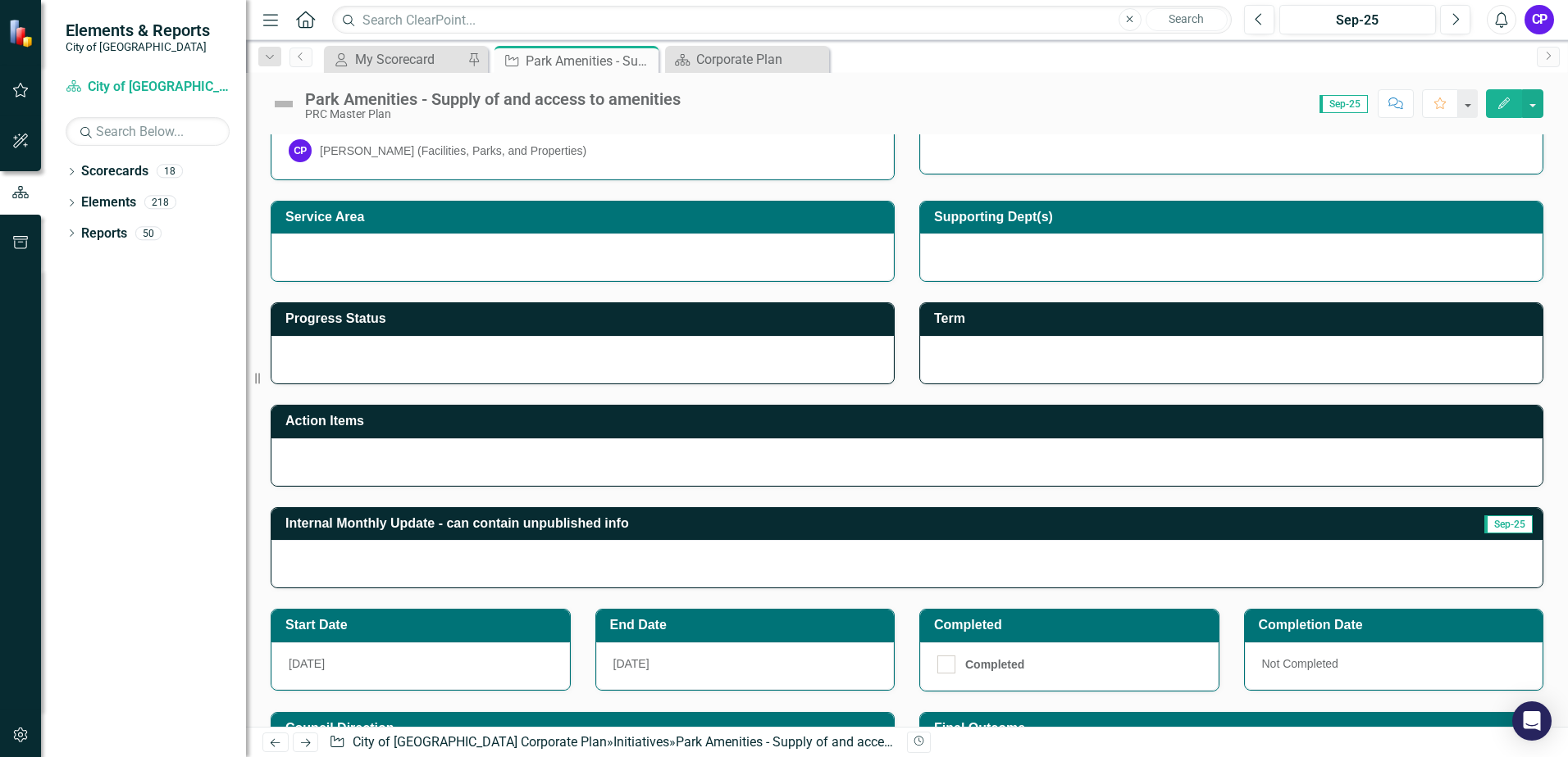
click at [518, 321] on h3 "Progress Status" at bounding box center [585, 318] width 601 height 15
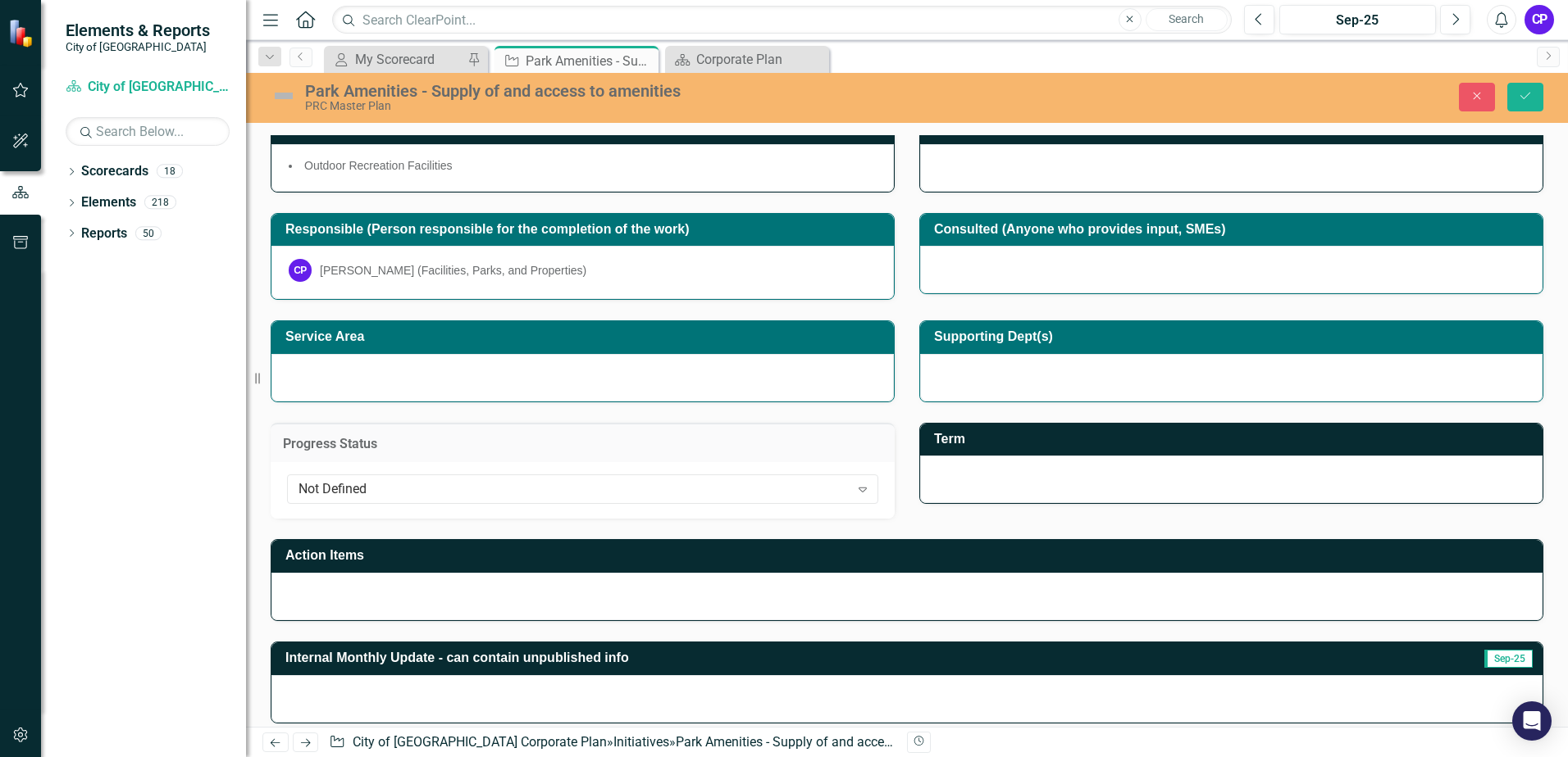
scroll to position [164, 0]
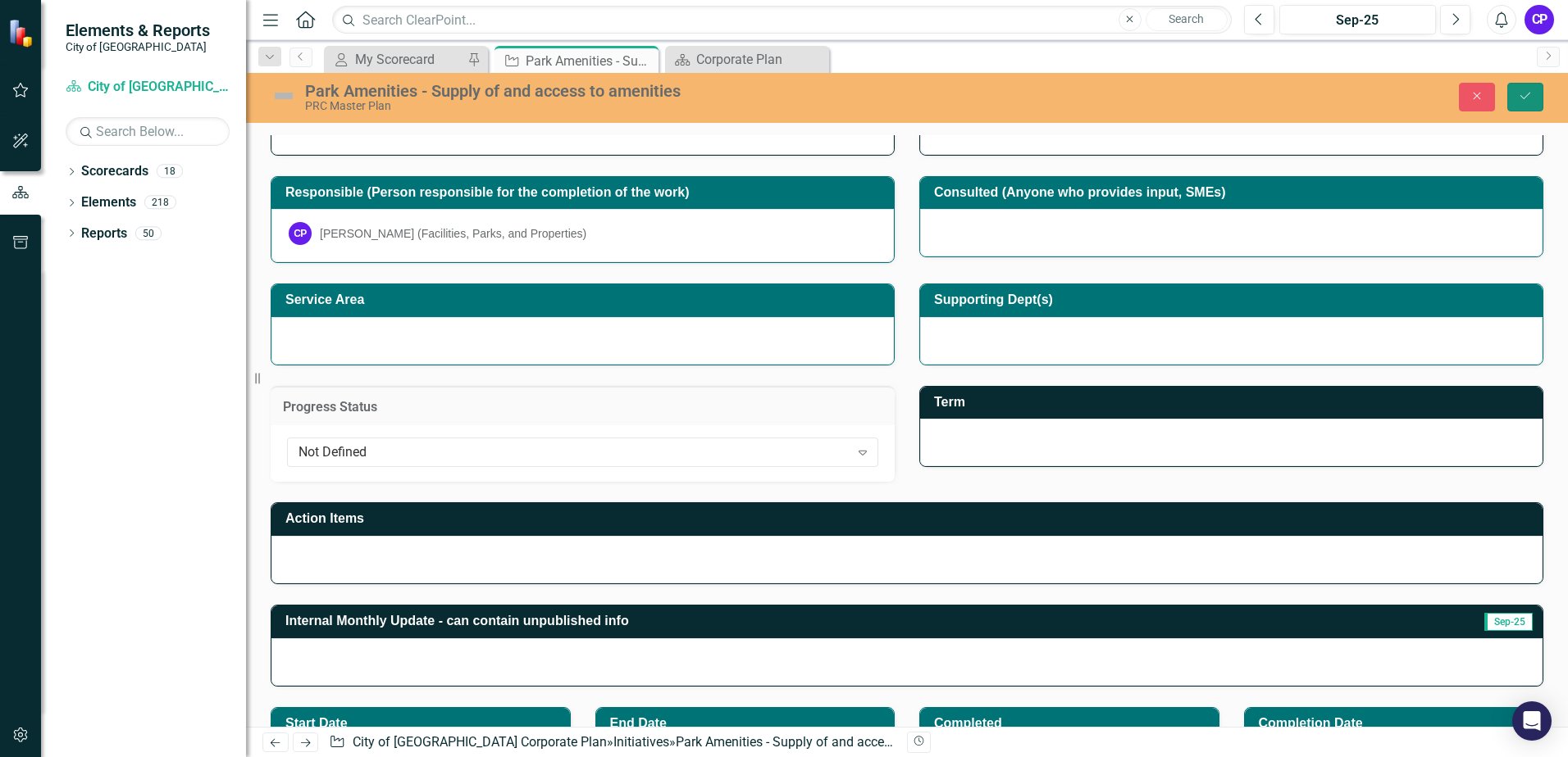
click at [1522, 100] on icon "Save" at bounding box center [1525, 96] width 15 height 12
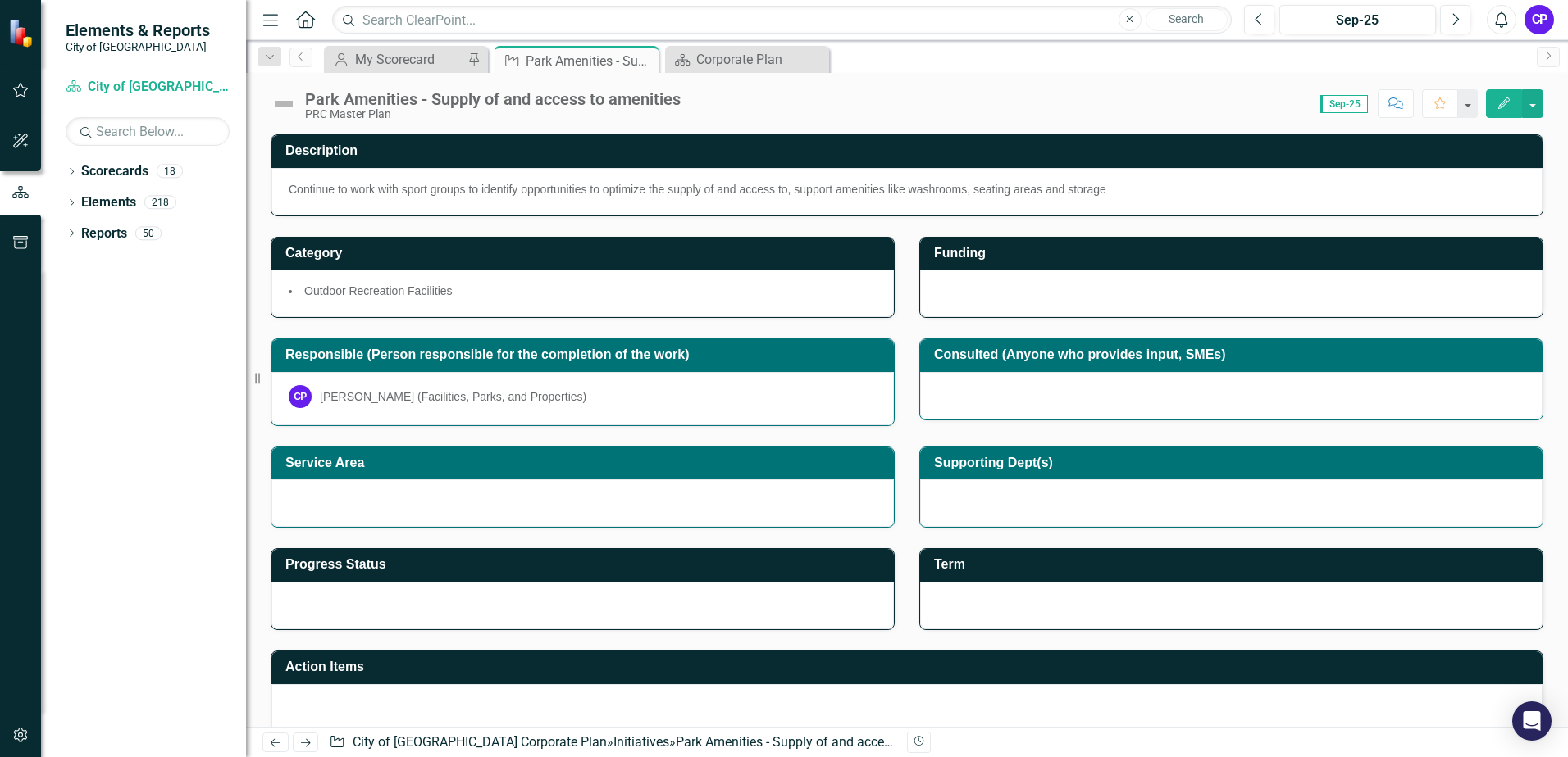
click at [582, 470] on td "Service Area" at bounding box center [585, 464] width 601 height 27
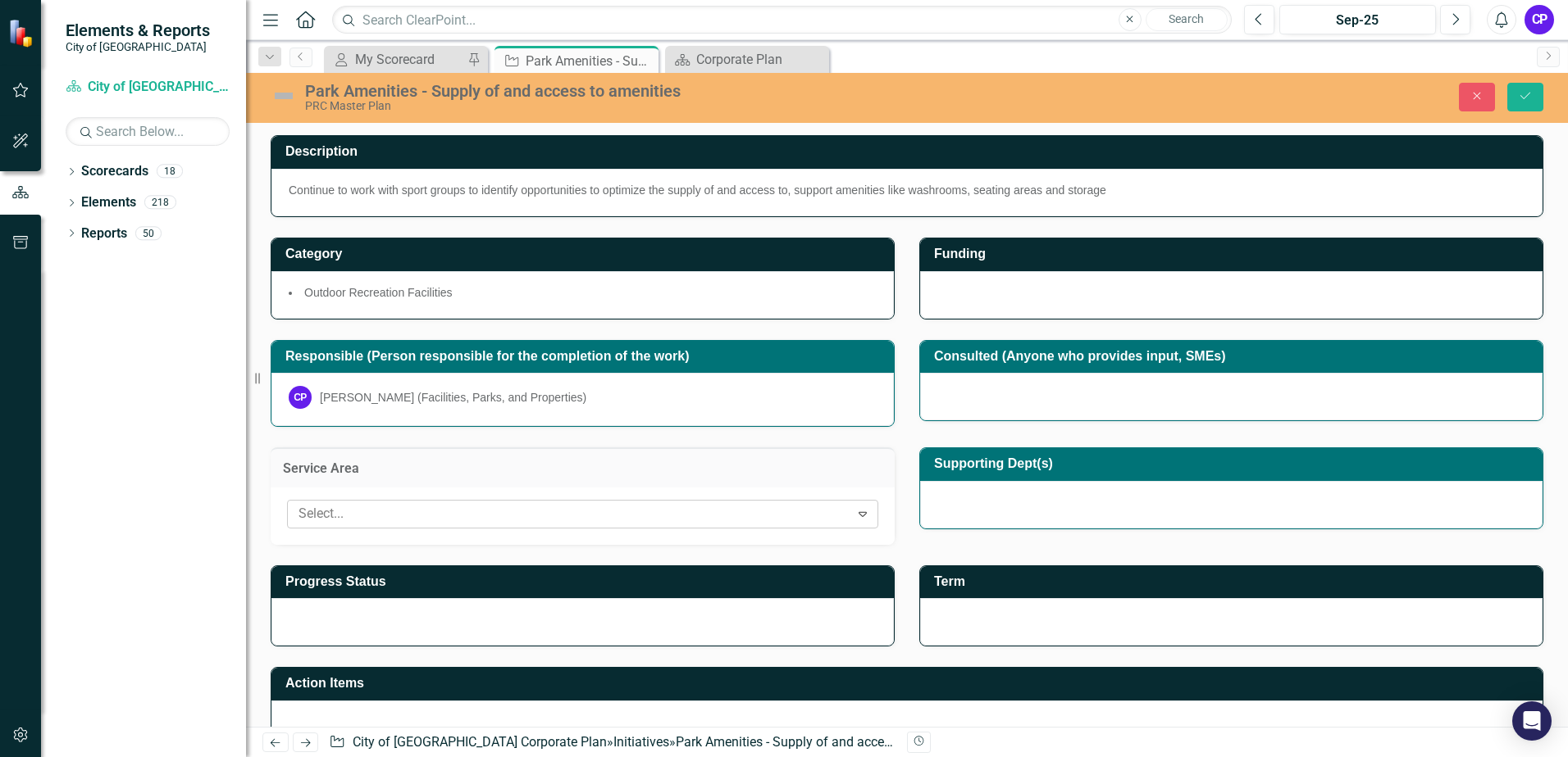
click at [492, 513] on div at bounding box center [570, 515] width 557 height 22
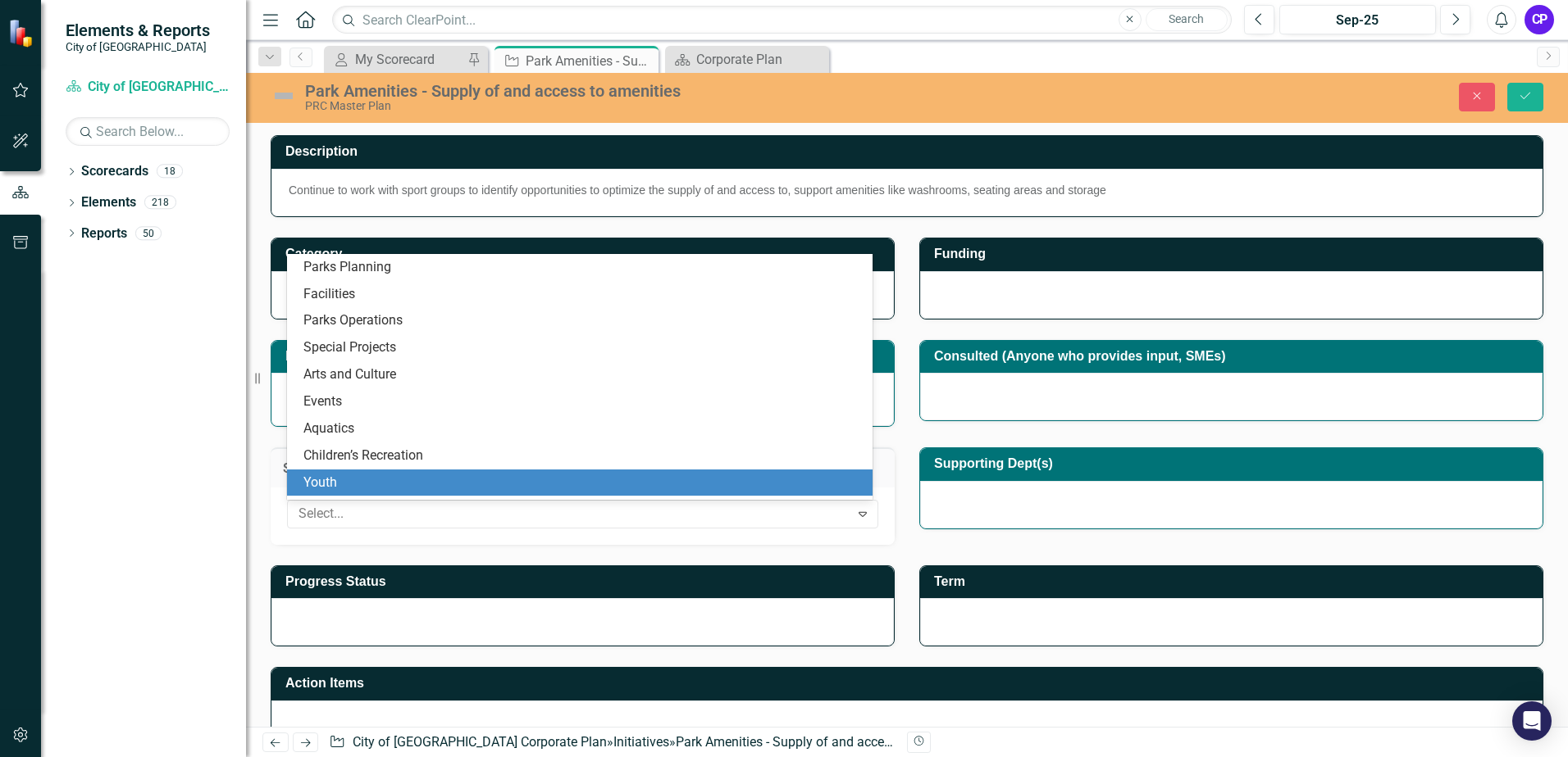
scroll to position [6, 0]
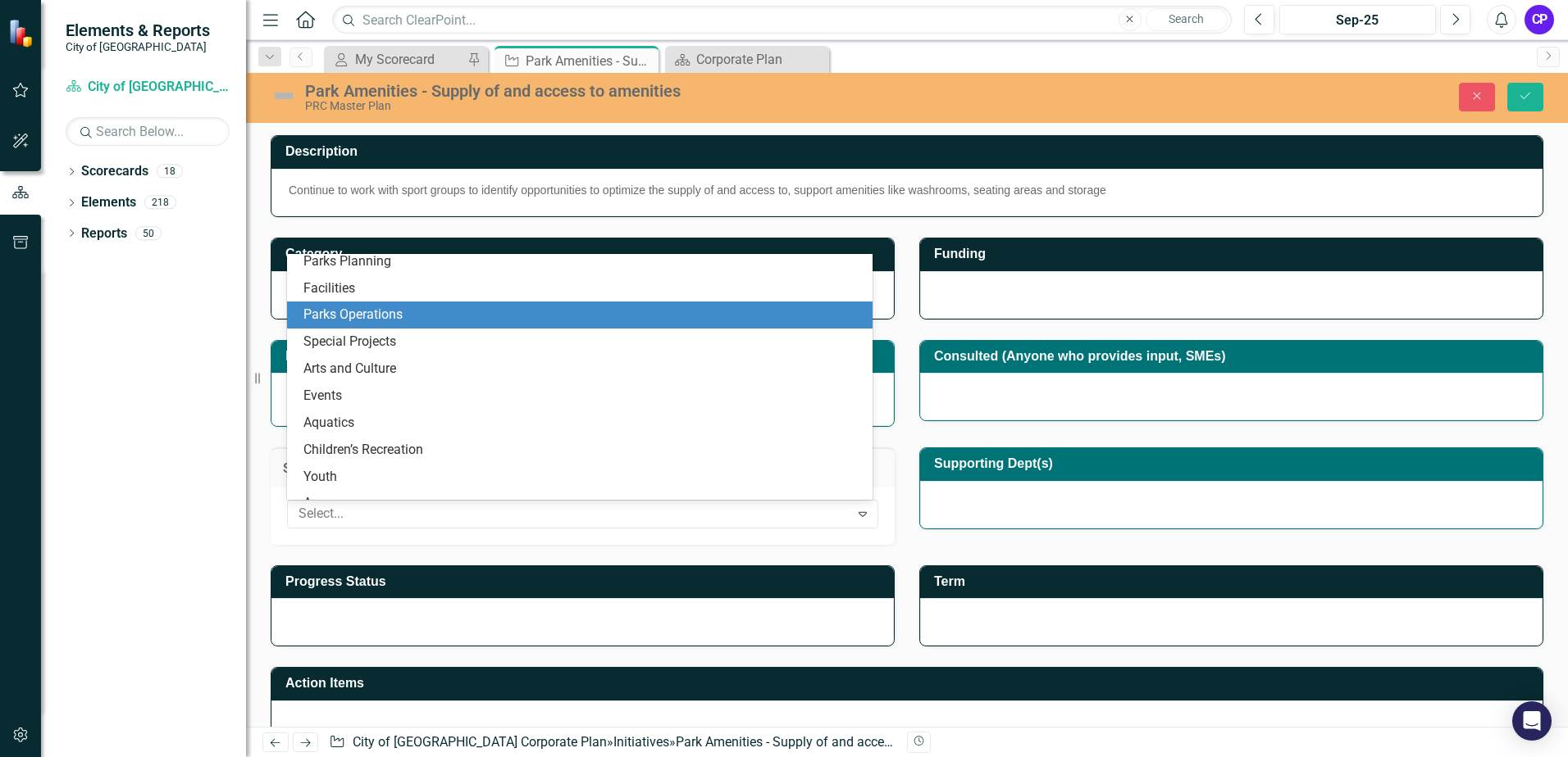
click at [451, 322] on div "Parks Operations" at bounding box center [583, 314] width 559 height 19
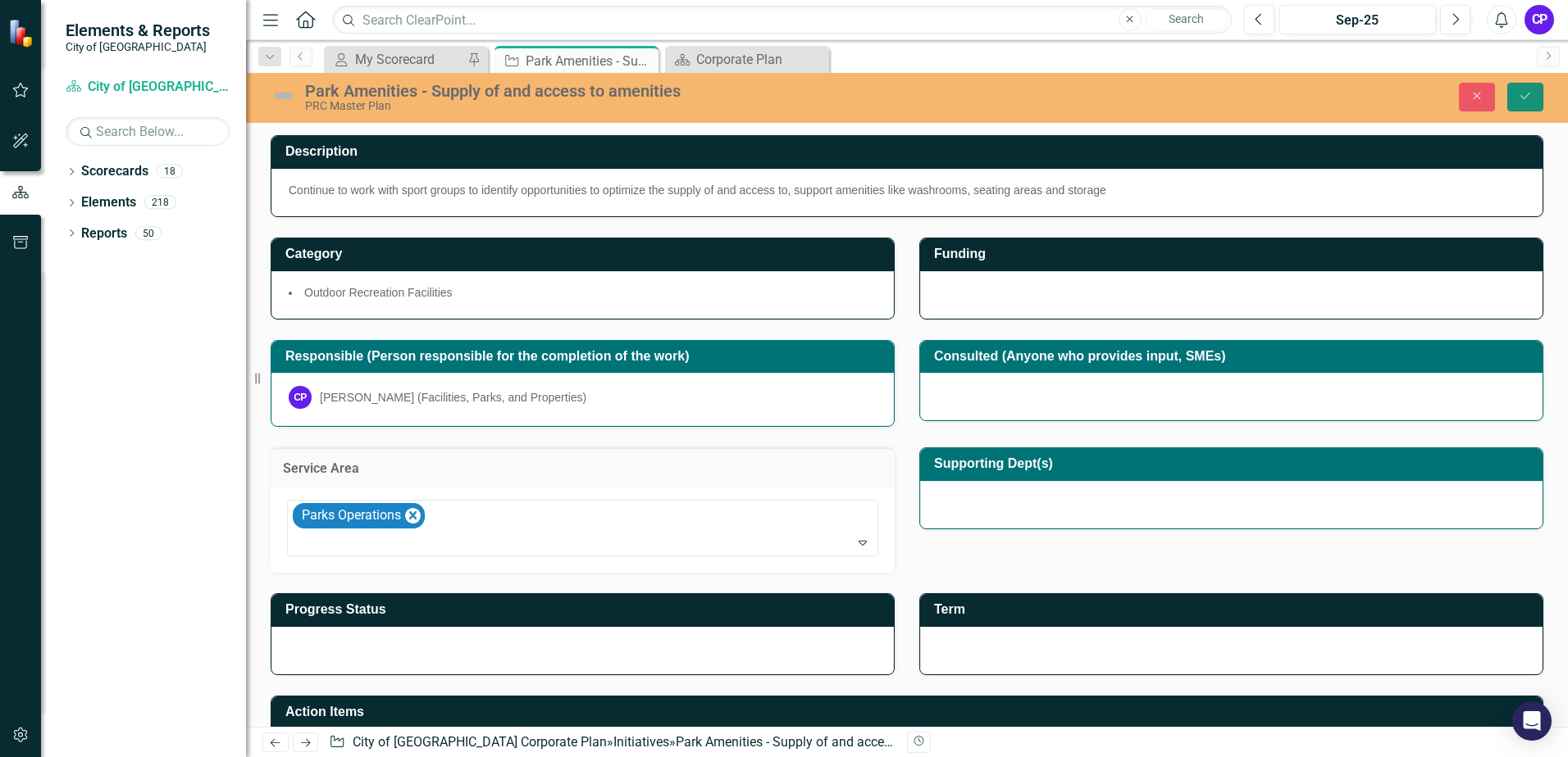
click at [1533, 93] on button "Save" at bounding box center [1525, 97] width 36 height 29
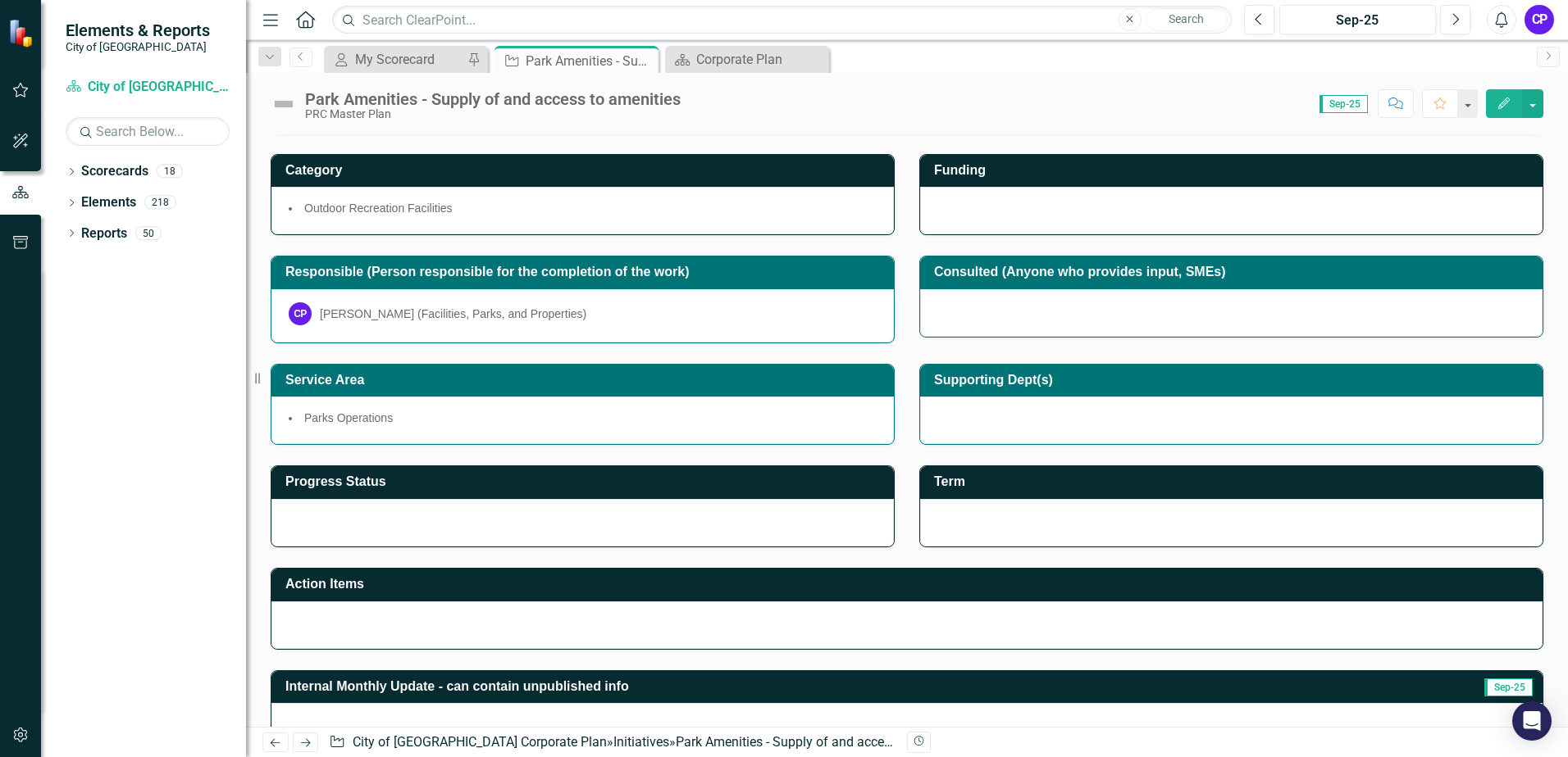
scroll to position [164, 0]
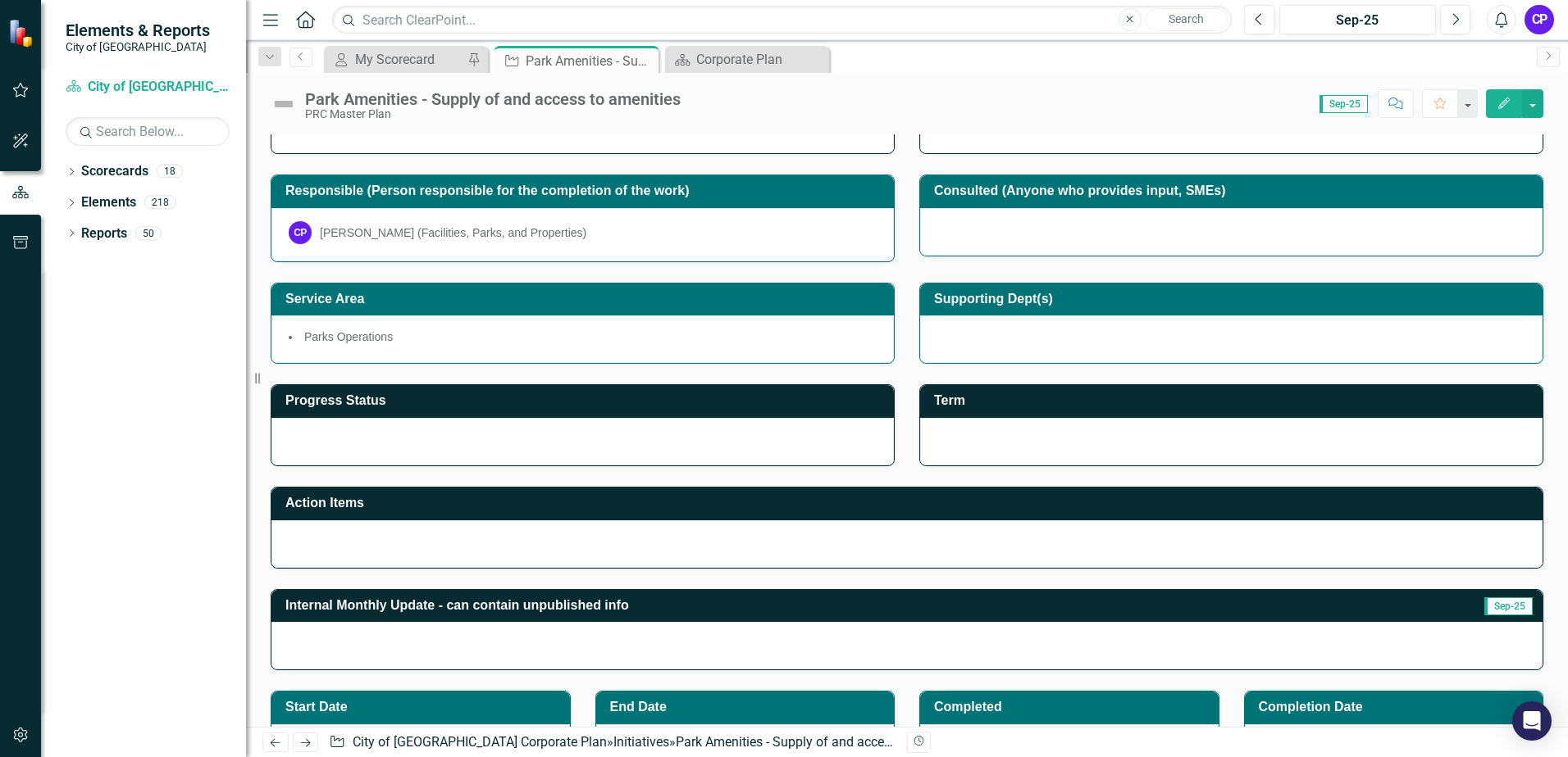
click at [741, 406] on h3 "Progress Status" at bounding box center [585, 400] width 601 height 15
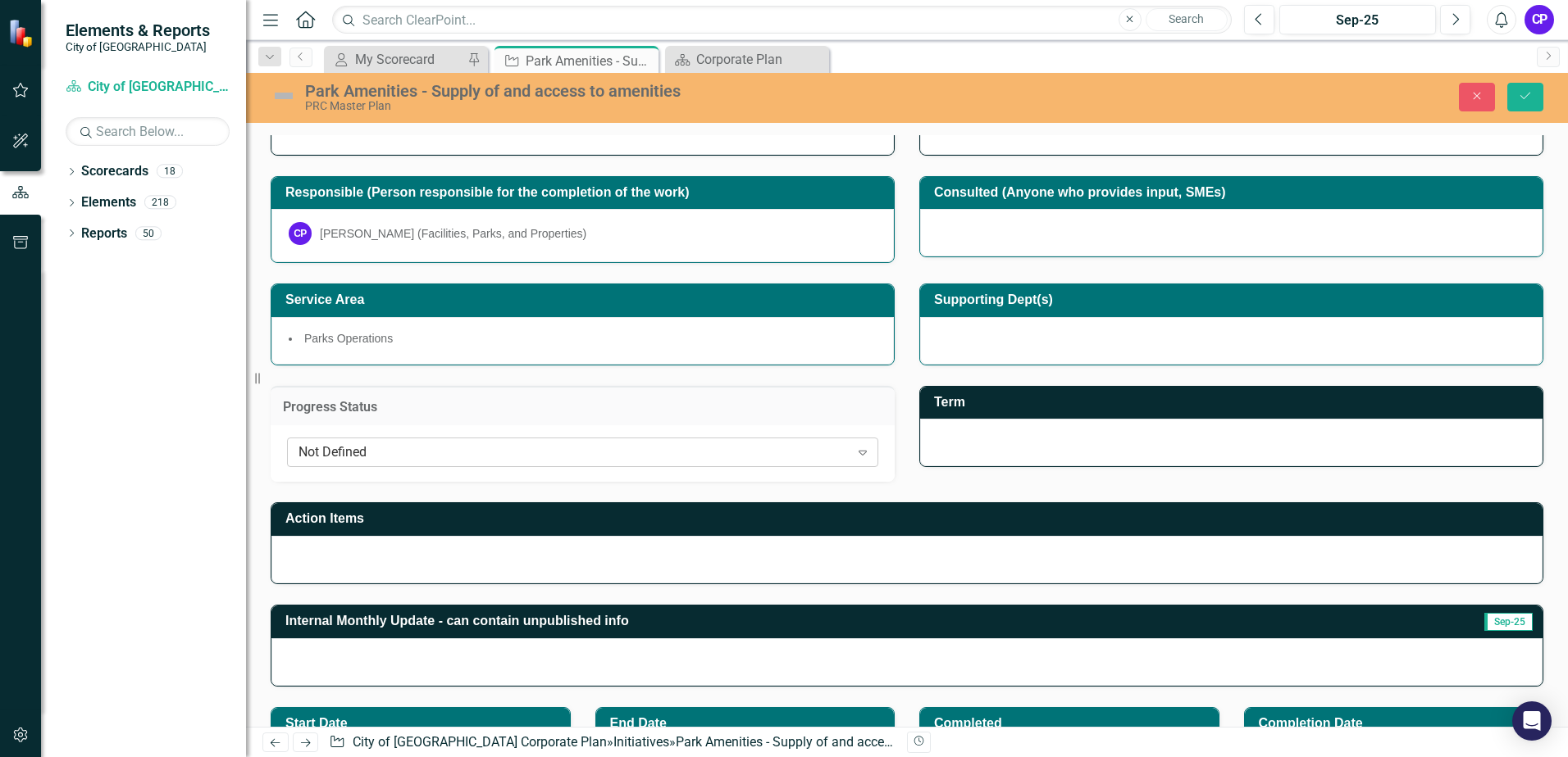
click at [855, 451] on icon "Expand" at bounding box center [863, 451] width 17 height 13
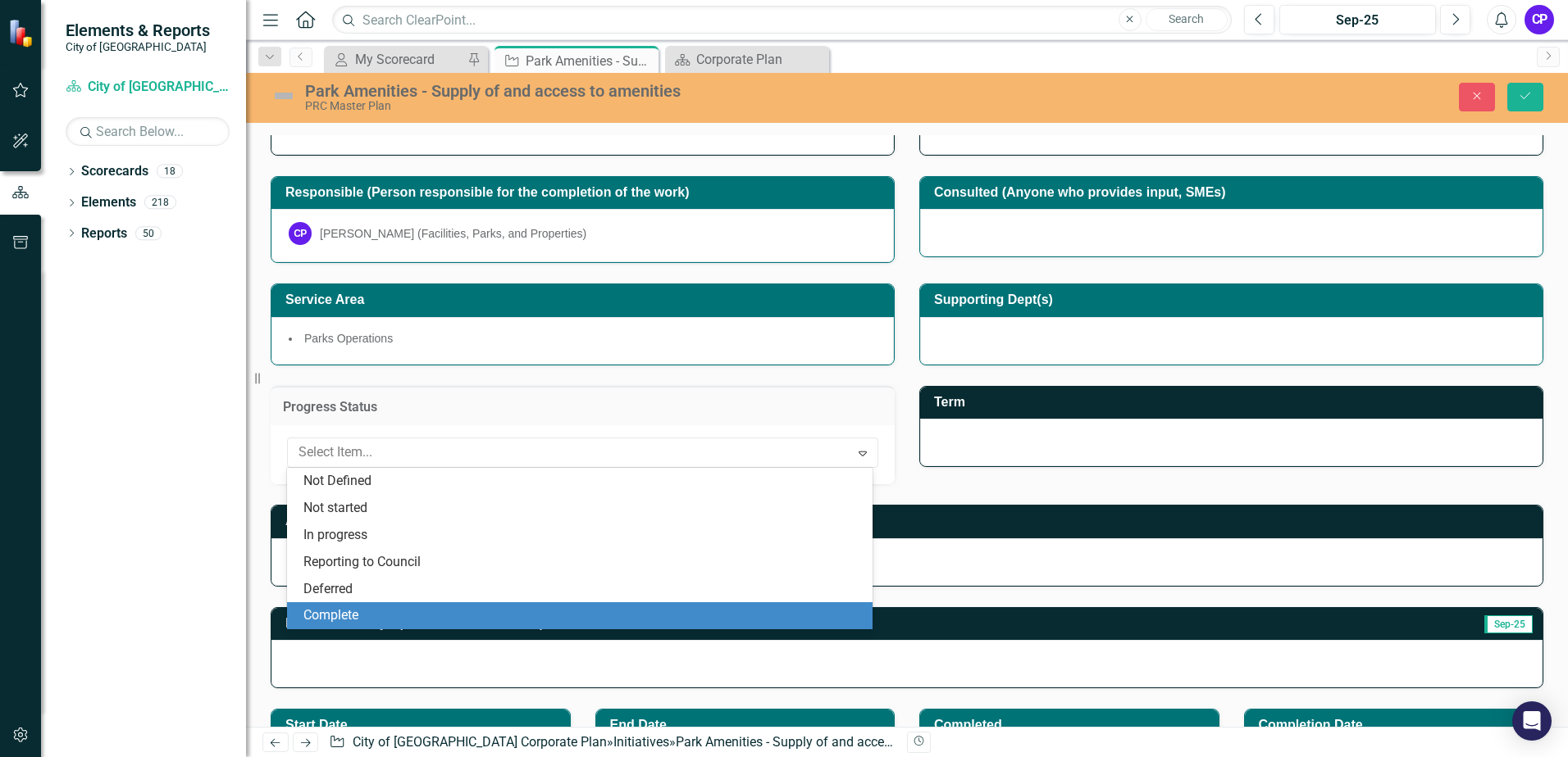
click at [598, 607] on div "Complete" at bounding box center [583, 615] width 559 height 19
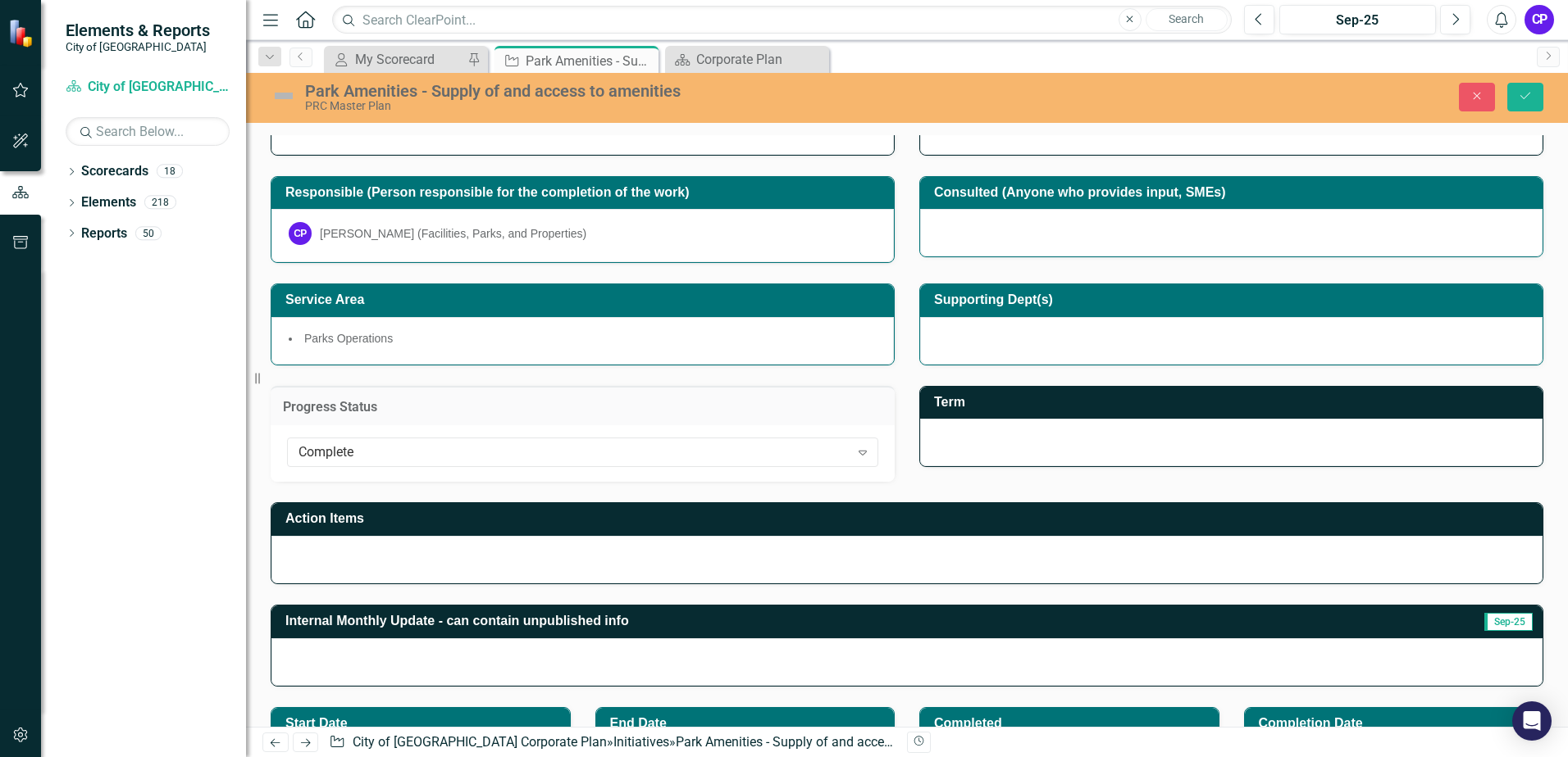
click at [1203, 405] on h3 "Term" at bounding box center [1234, 402] width 601 height 15
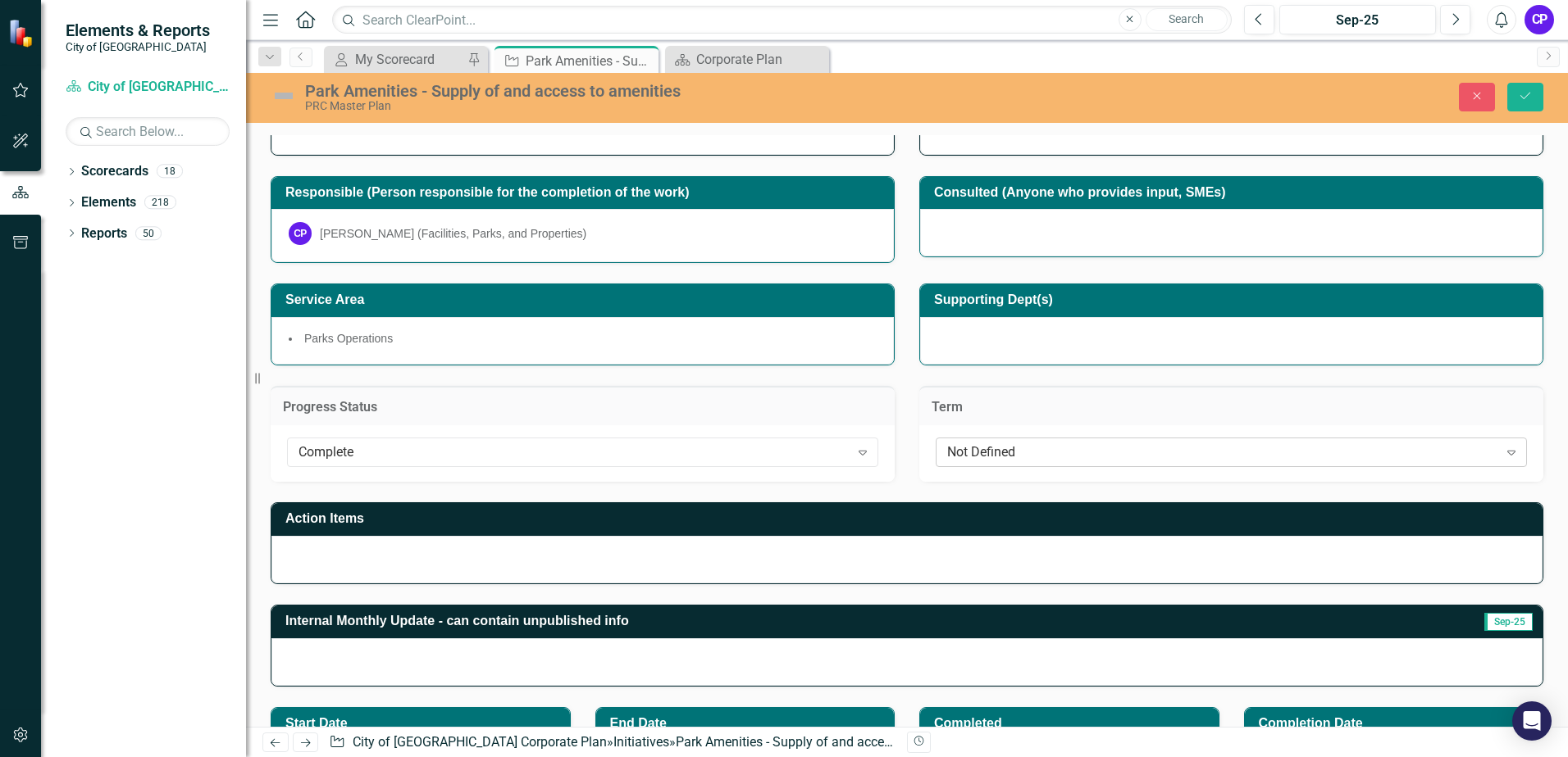
click at [1190, 446] on div "Not Defined" at bounding box center [1222, 452] width 551 height 19
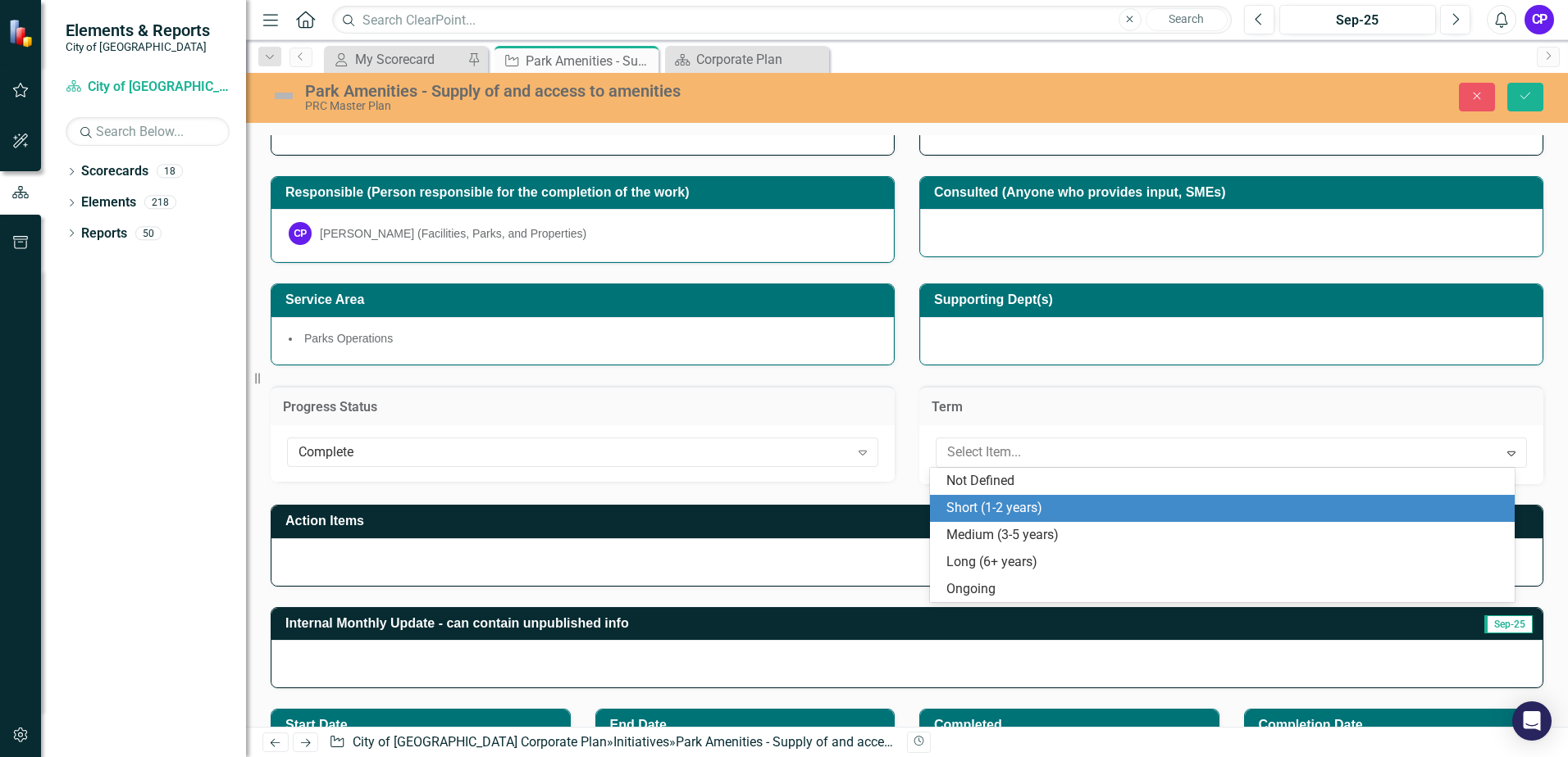
click at [1138, 500] on div "Short (1-2 years)" at bounding box center [1226, 508] width 559 height 19
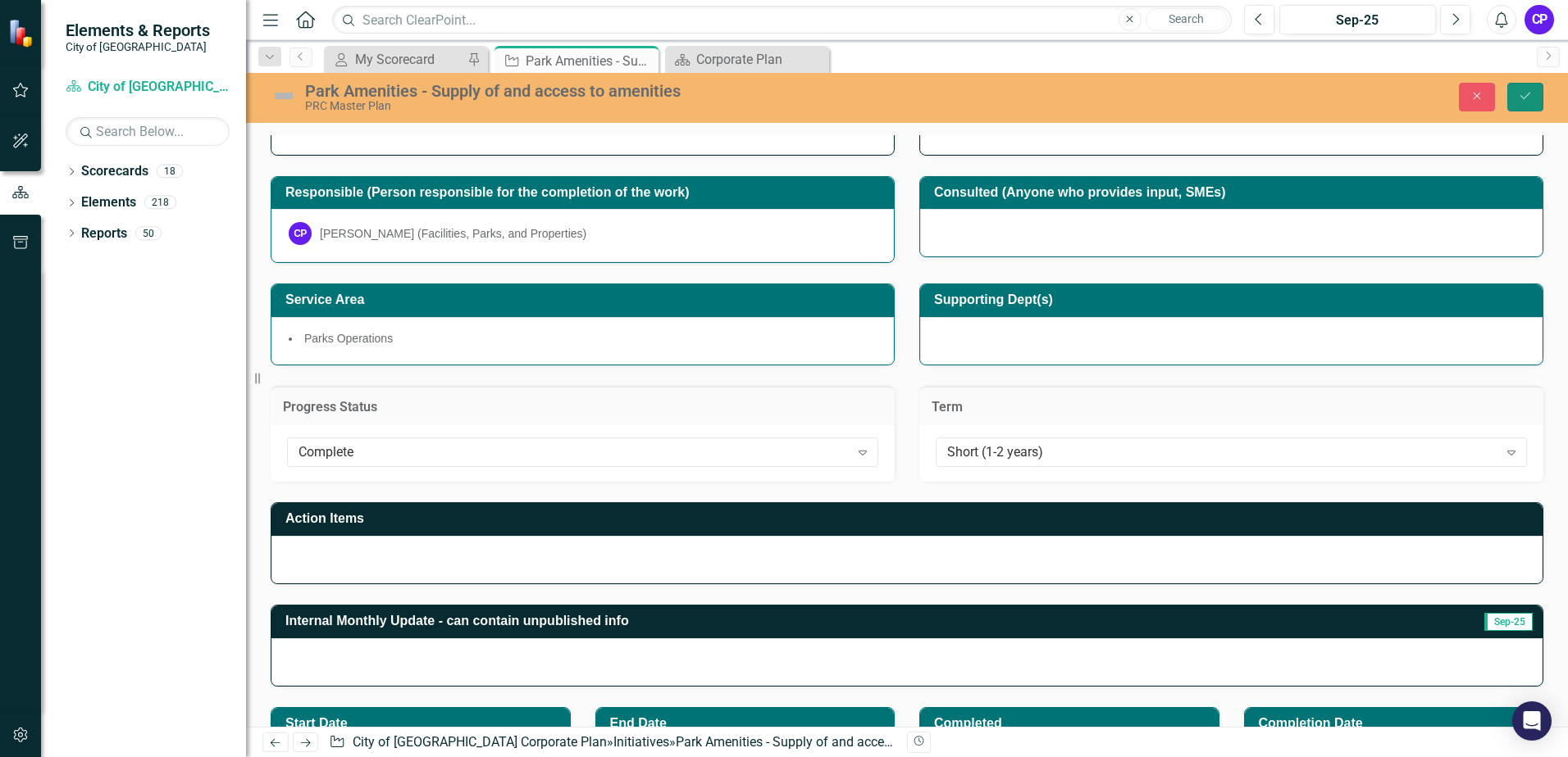
click at [1527, 92] on icon "Save" at bounding box center [1525, 96] width 15 height 12
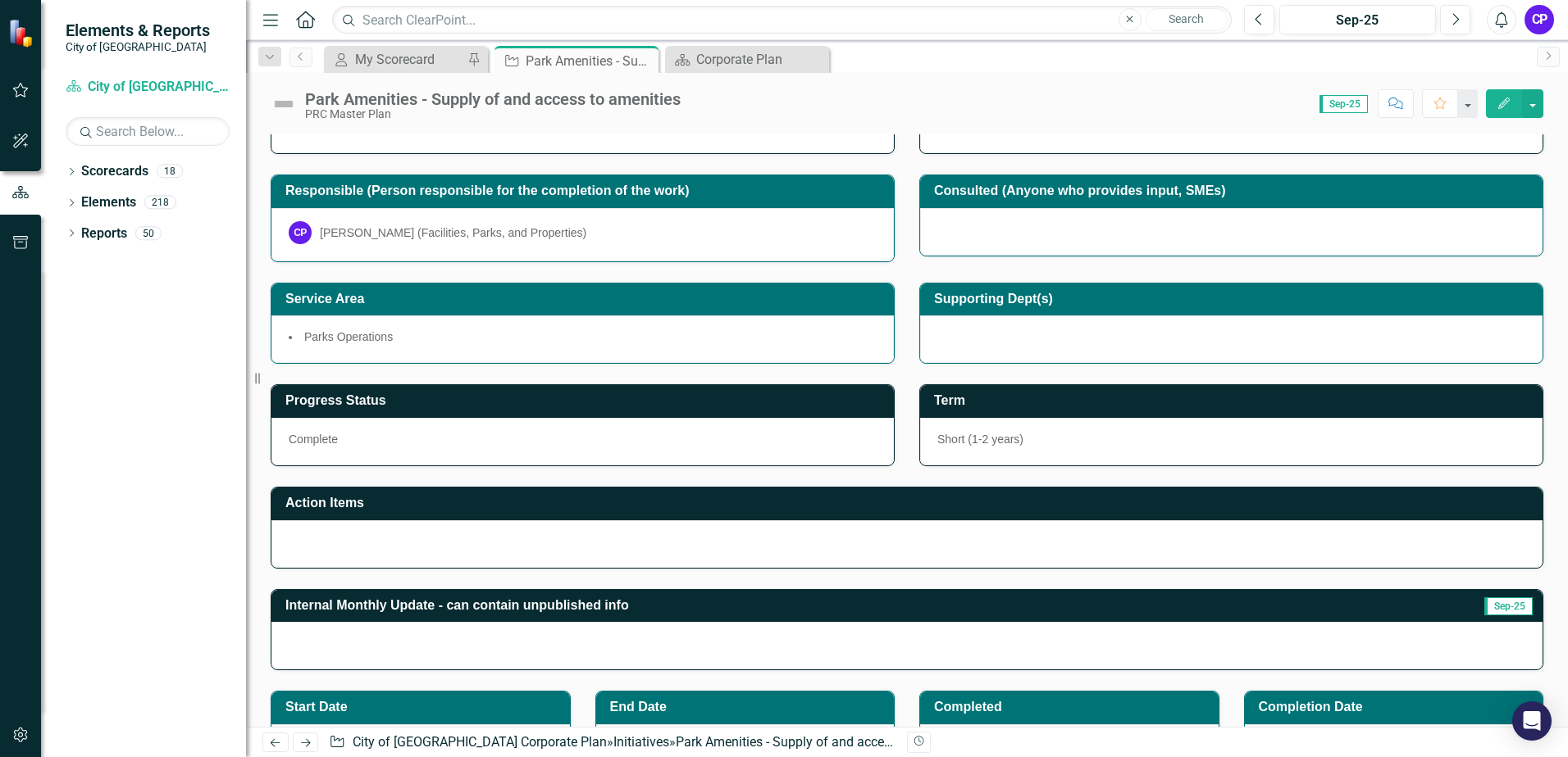
click at [907, 499] on h3 "Action Items" at bounding box center [909, 503] width 1249 height 15
click at [906, 499] on h3 "Action Items" at bounding box center [909, 503] width 1249 height 15
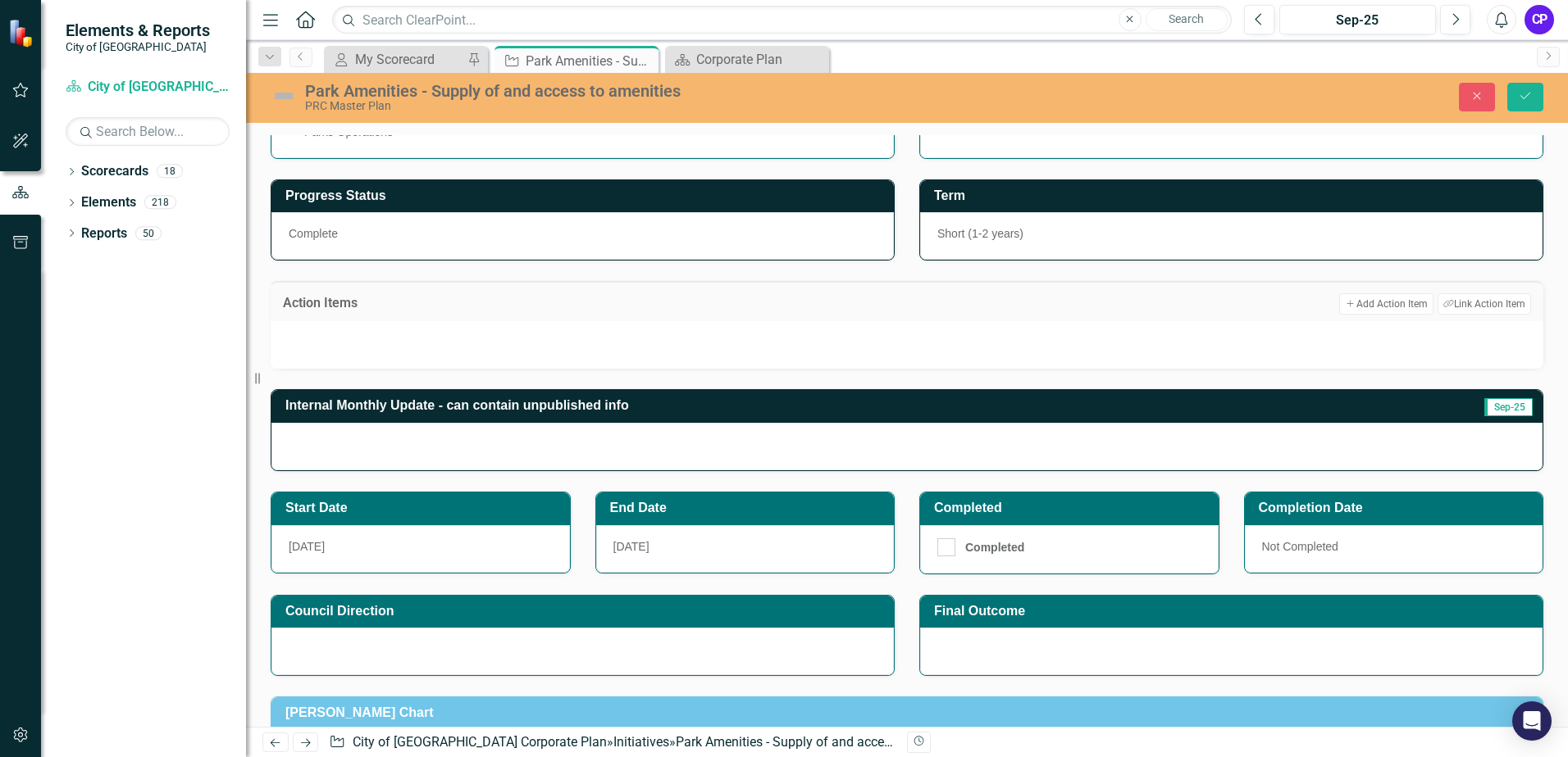
scroll to position [410, 0]
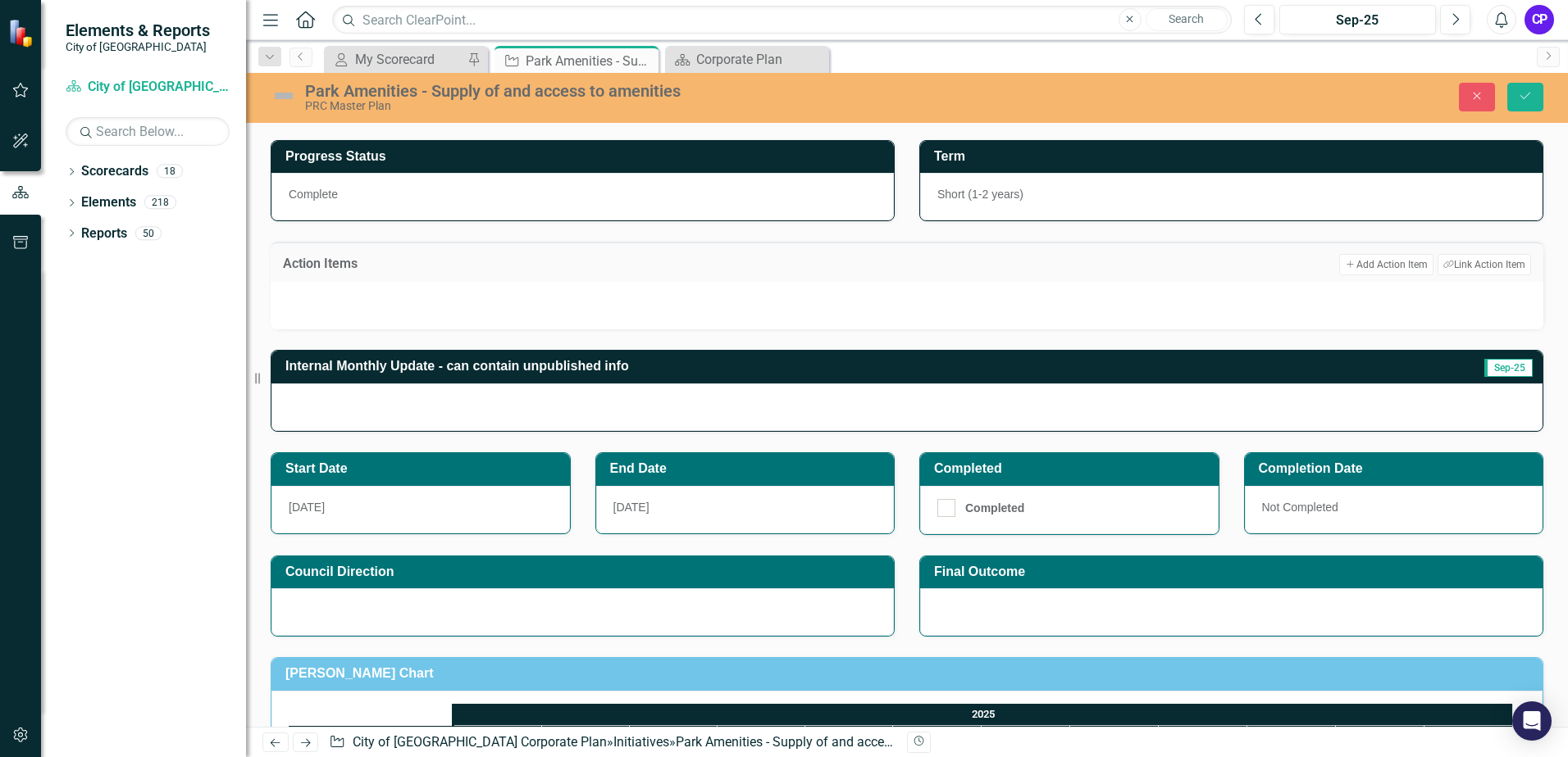
click at [840, 372] on h3 "Internal Monthly Update - can contain unpublished info" at bounding box center [829, 366] width 1090 height 15
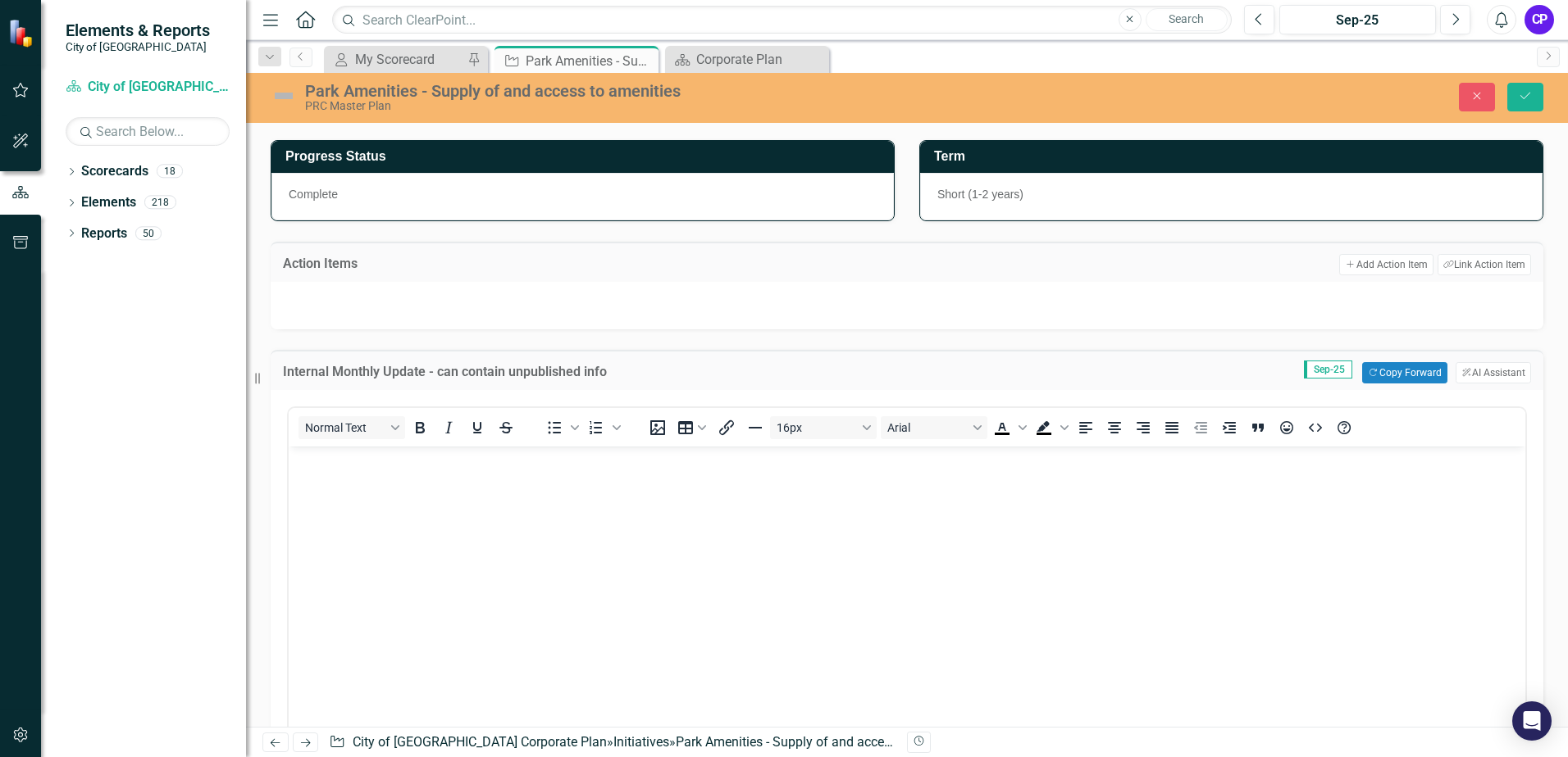
scroll to position [0, 0]
click at [617, 484] on body "Rich Text Area. Press ALT-0 for help." at bounding box center [907, 569] width 1237 height 245
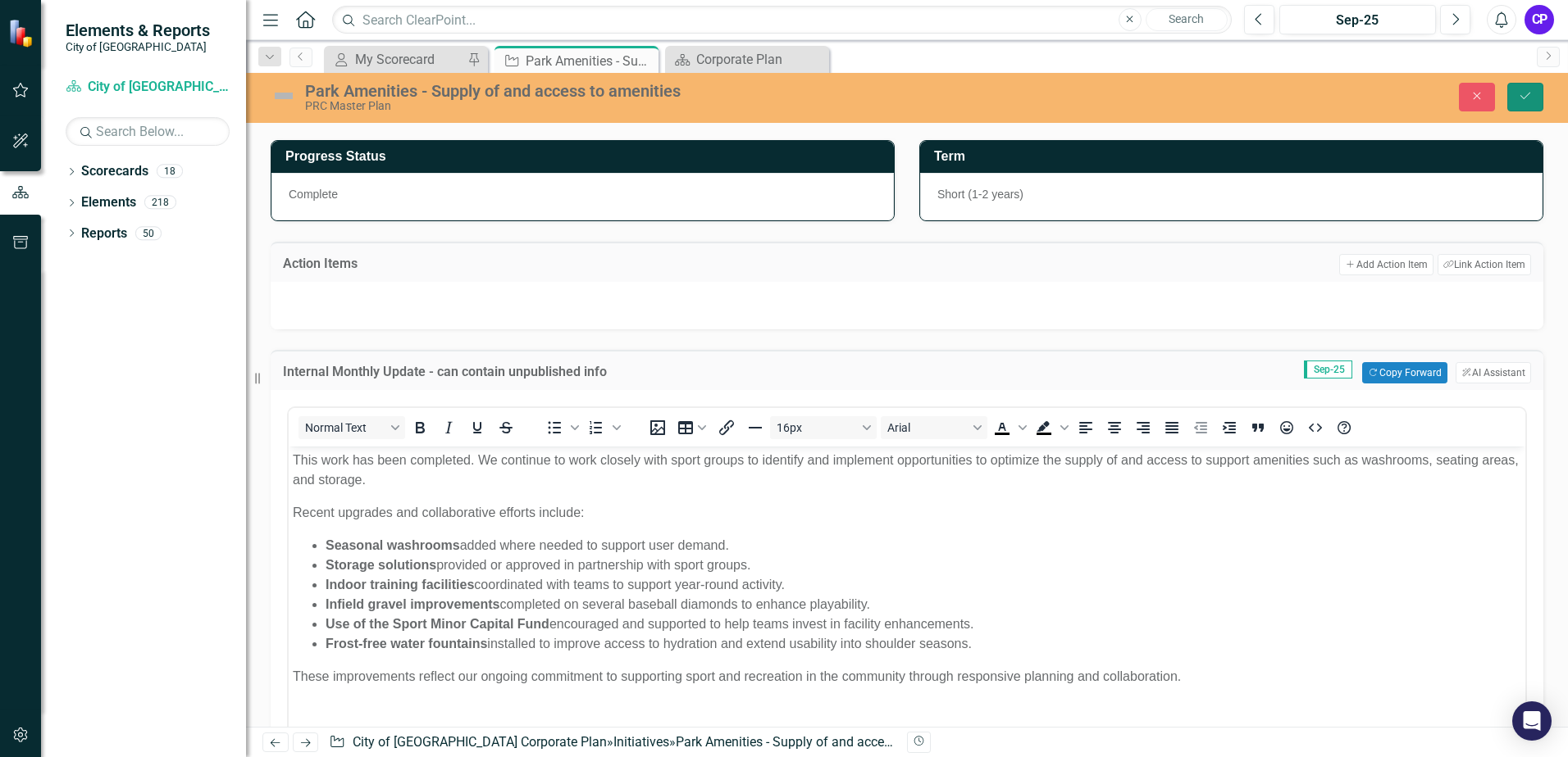
click at [1527, 103] on button "Save" at bounding box center [1525, 97] width 36 height 29
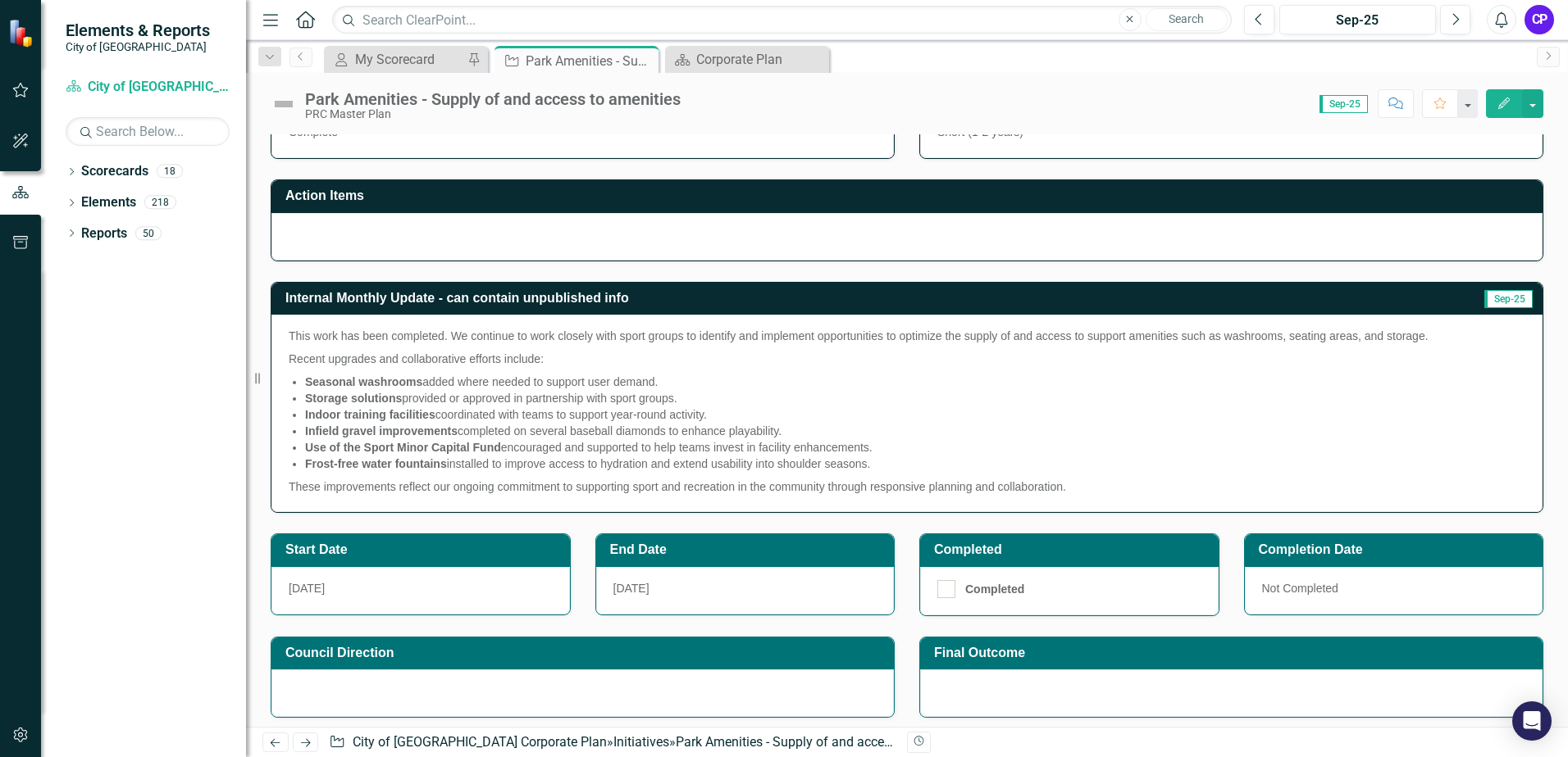
scroll to position [574, 0]
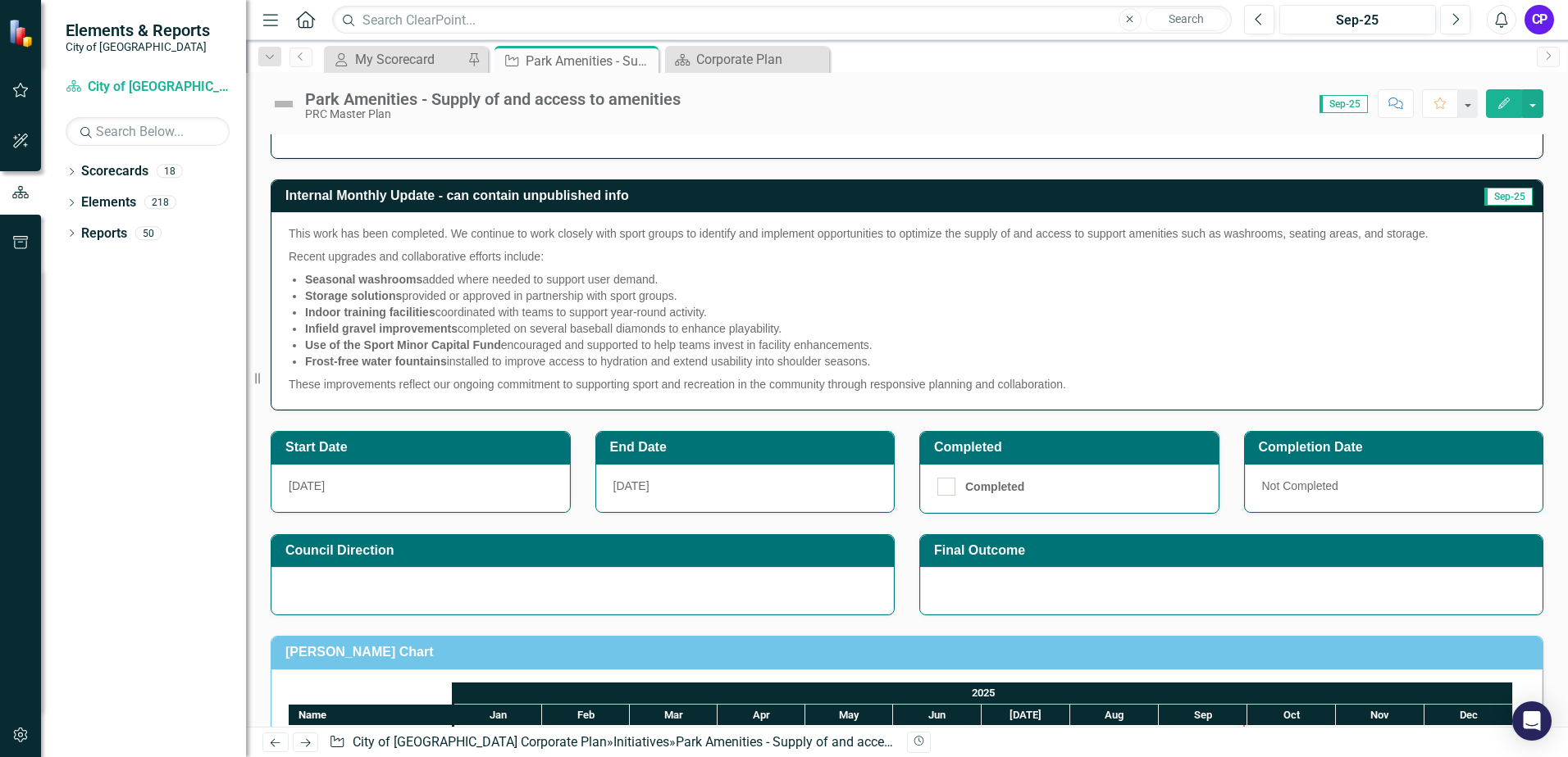
click at [690, 454] on h3 "End Date" at bounding box center [748, 447] width 276 height 15
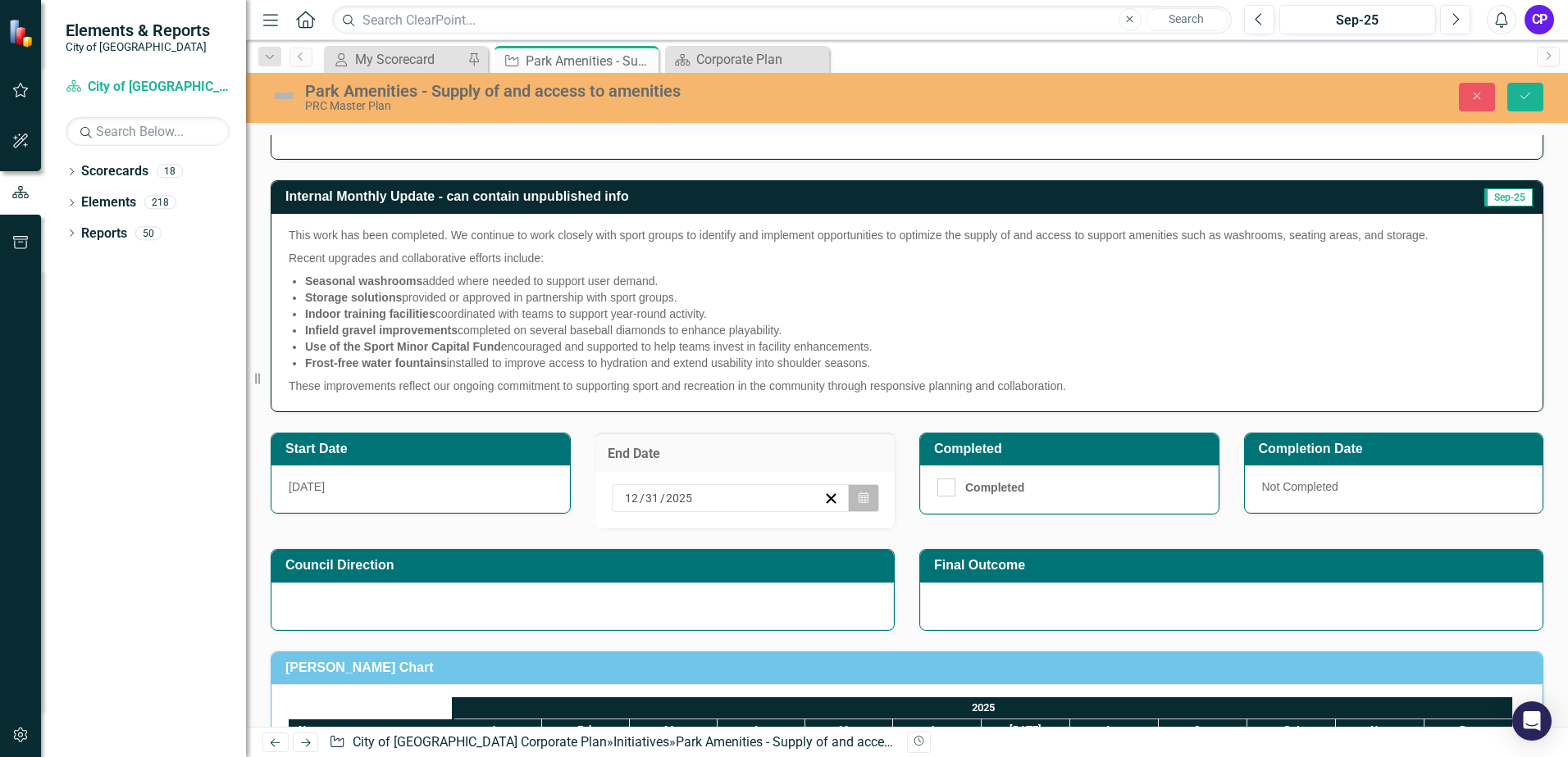
click at [859, 504] on icon "button" at bounding box center [864, 498] width 10 height 12
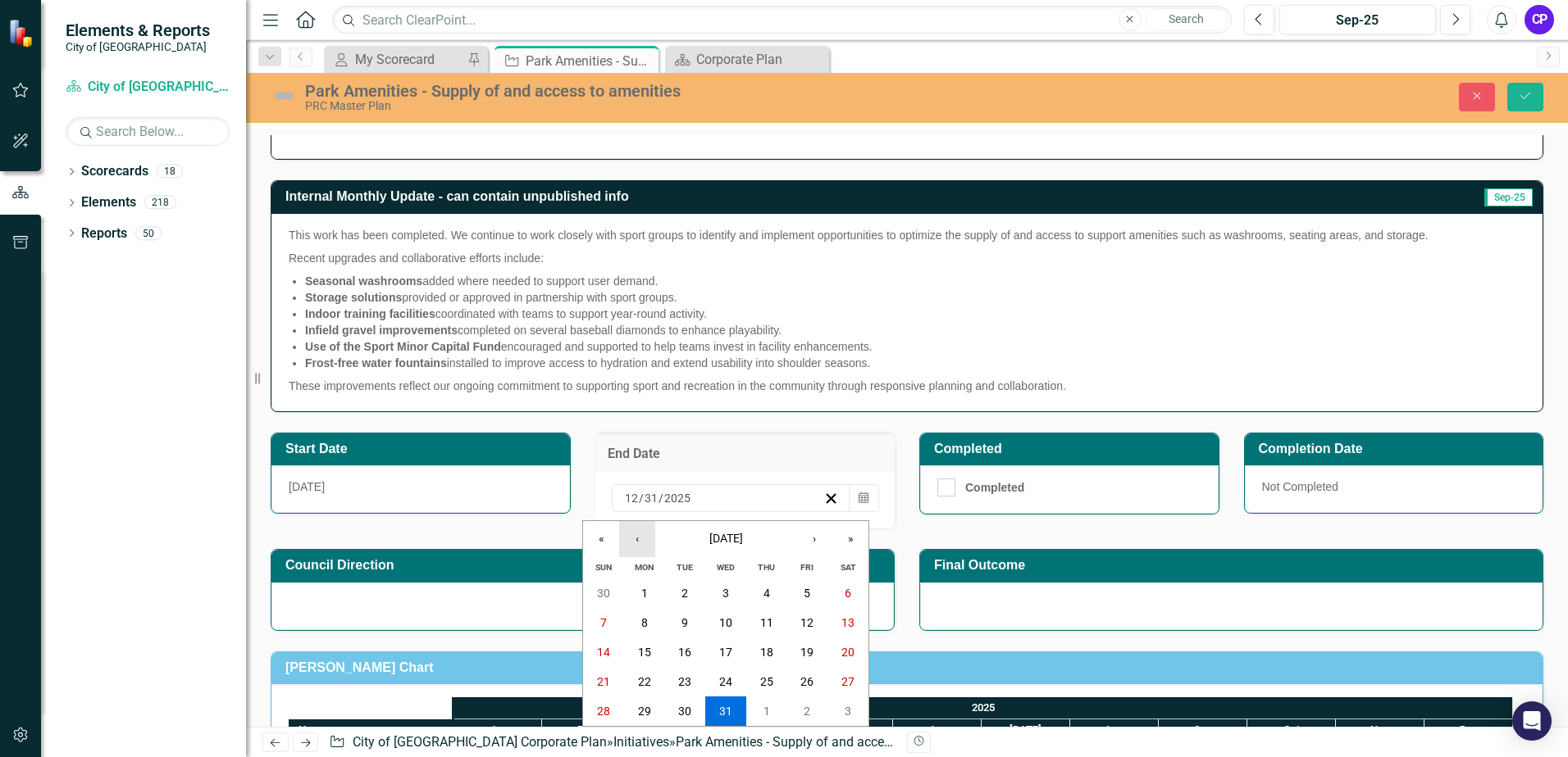
click at [643, 546] on button "‹" at bounding box center [637, 539] width 36 height 36
click at [800, 621] on button "10" at bounding box center [808, 623] width 41 height 30
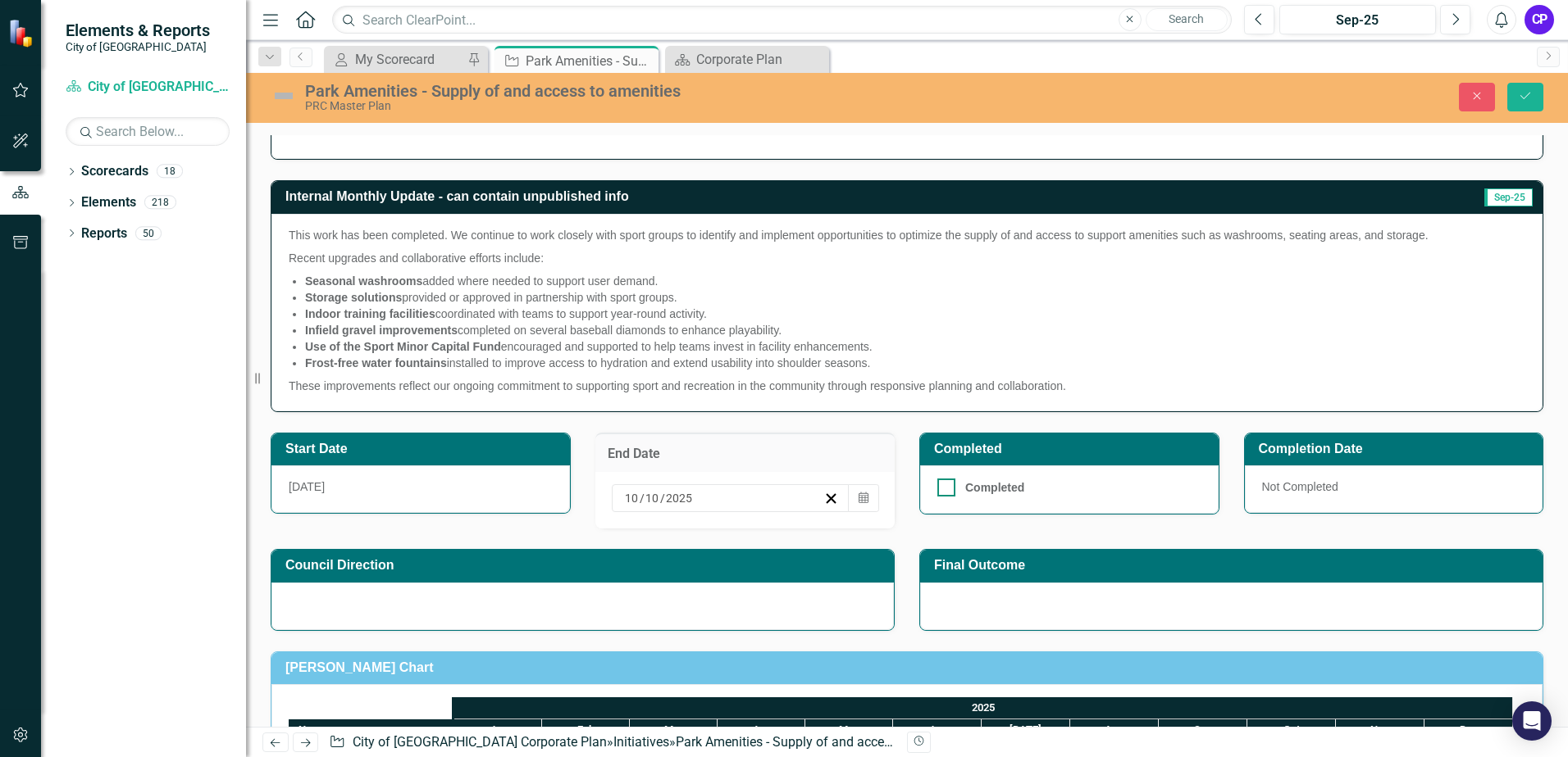
click at [938, 489] on input "Completed" at bounding box center [943, 484] width 11 height 11
checkbox input "true"
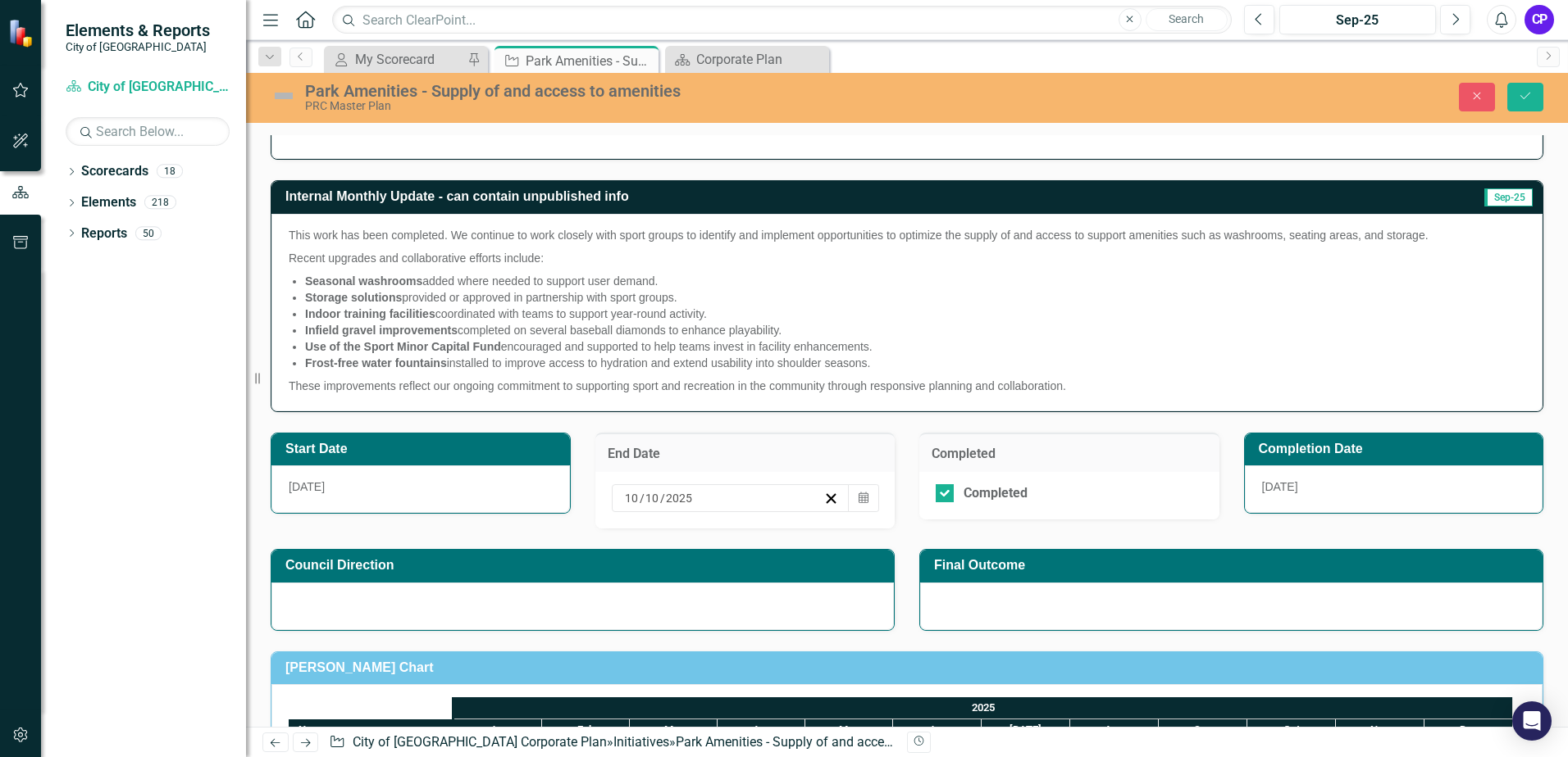
click at [287, 96] on img at bounding box center [283, 96] width 27 height 27
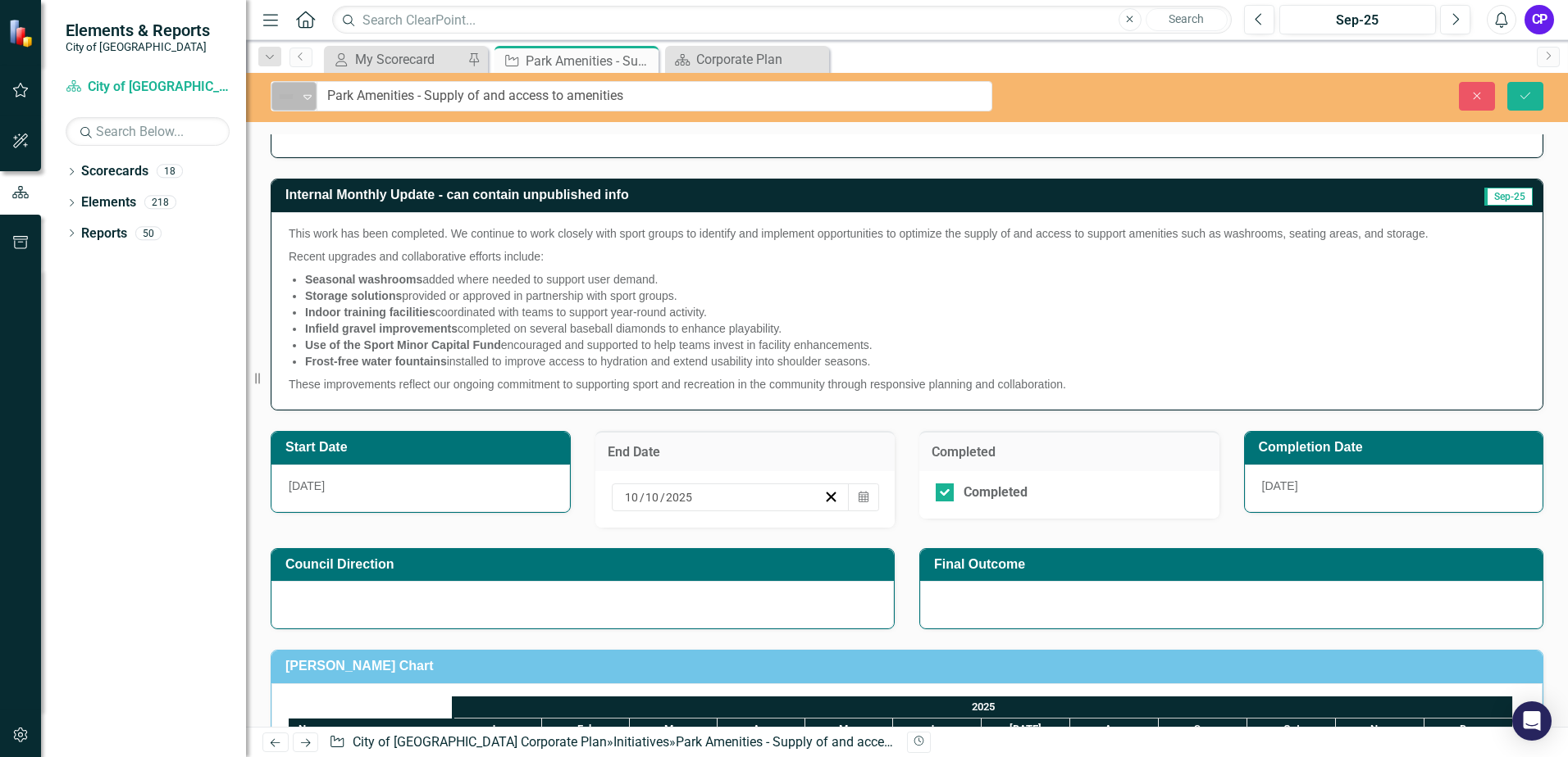
click at [305, 96] on icon "Expand" at bounding box center [308, 96] width 17 height 13
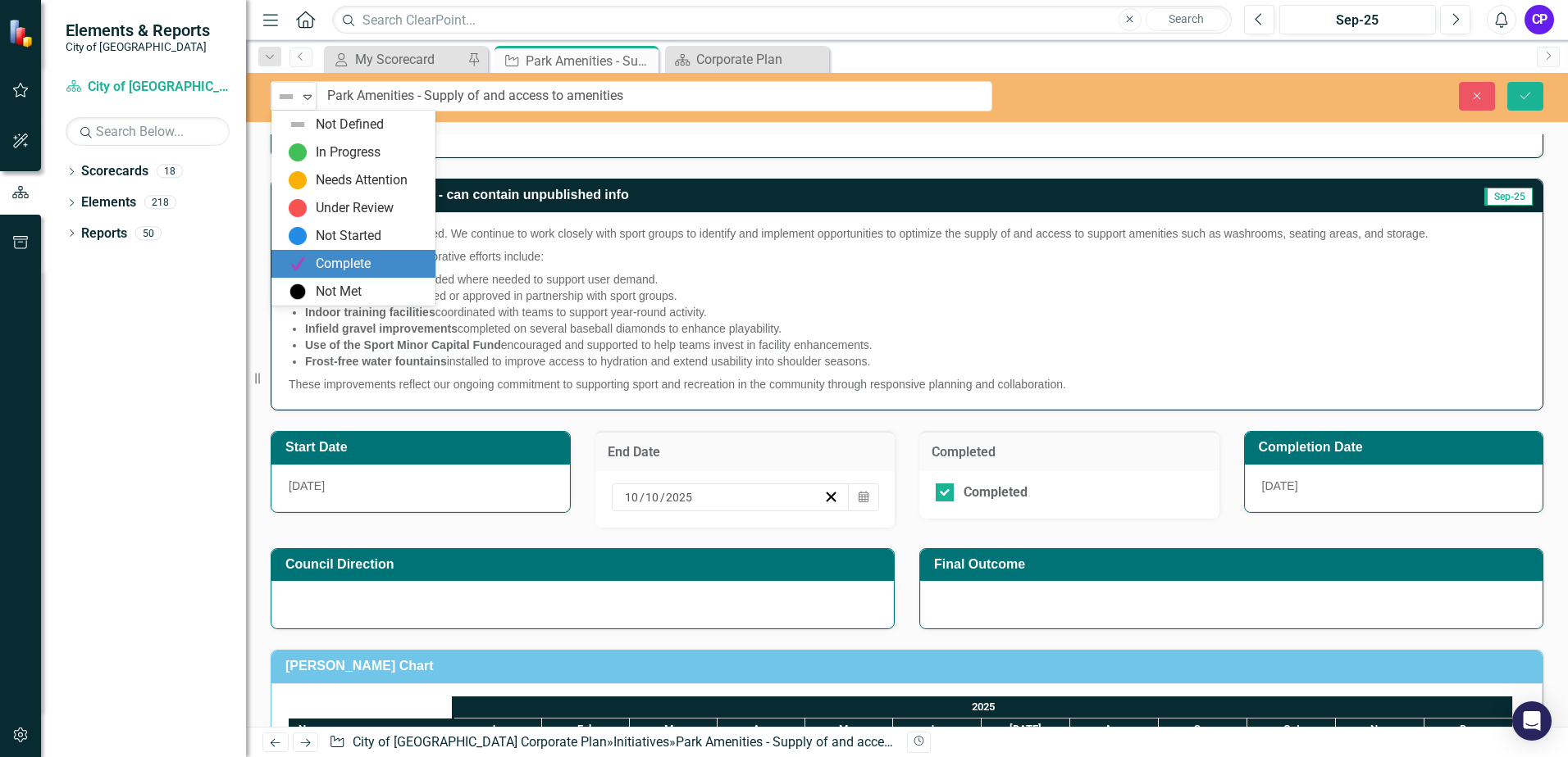
click at [339, 251] on div "Complete" at bounding box center [353, 264] width 164 height 28
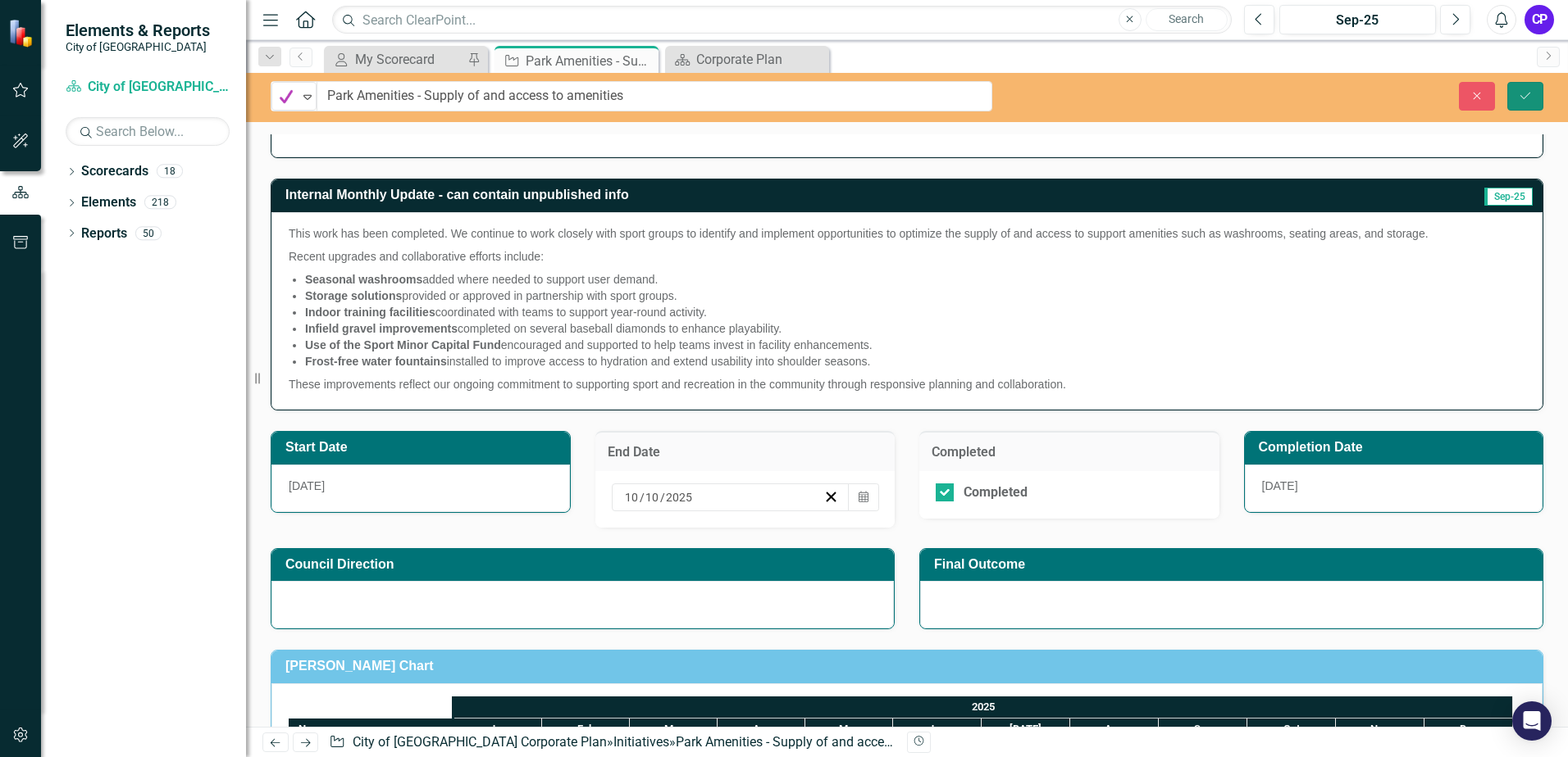
click at [1526, 95] on icon "Save" at bounding box center [1525, 96] width 15 height 12
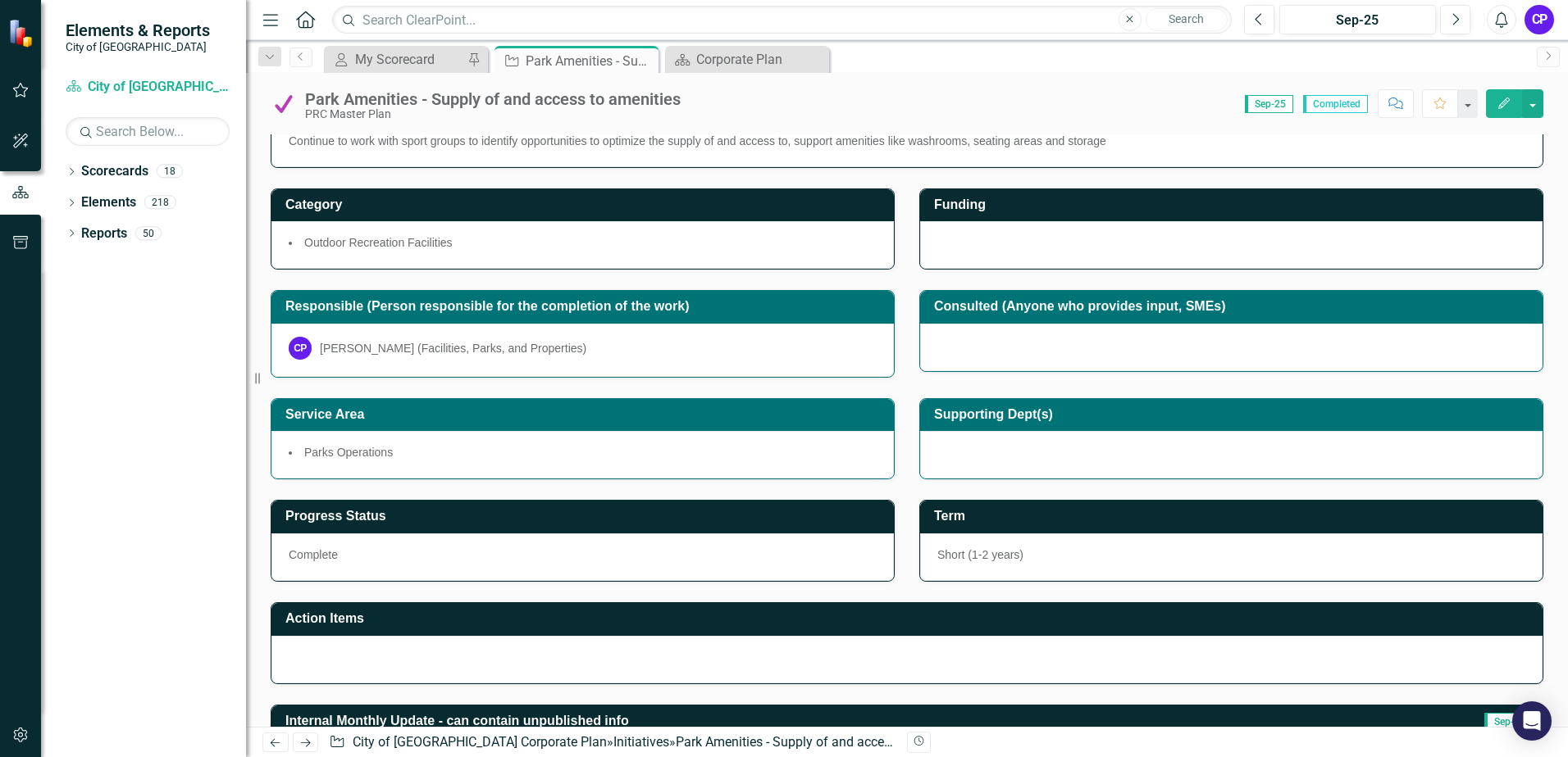
scroll to position [0, 0]
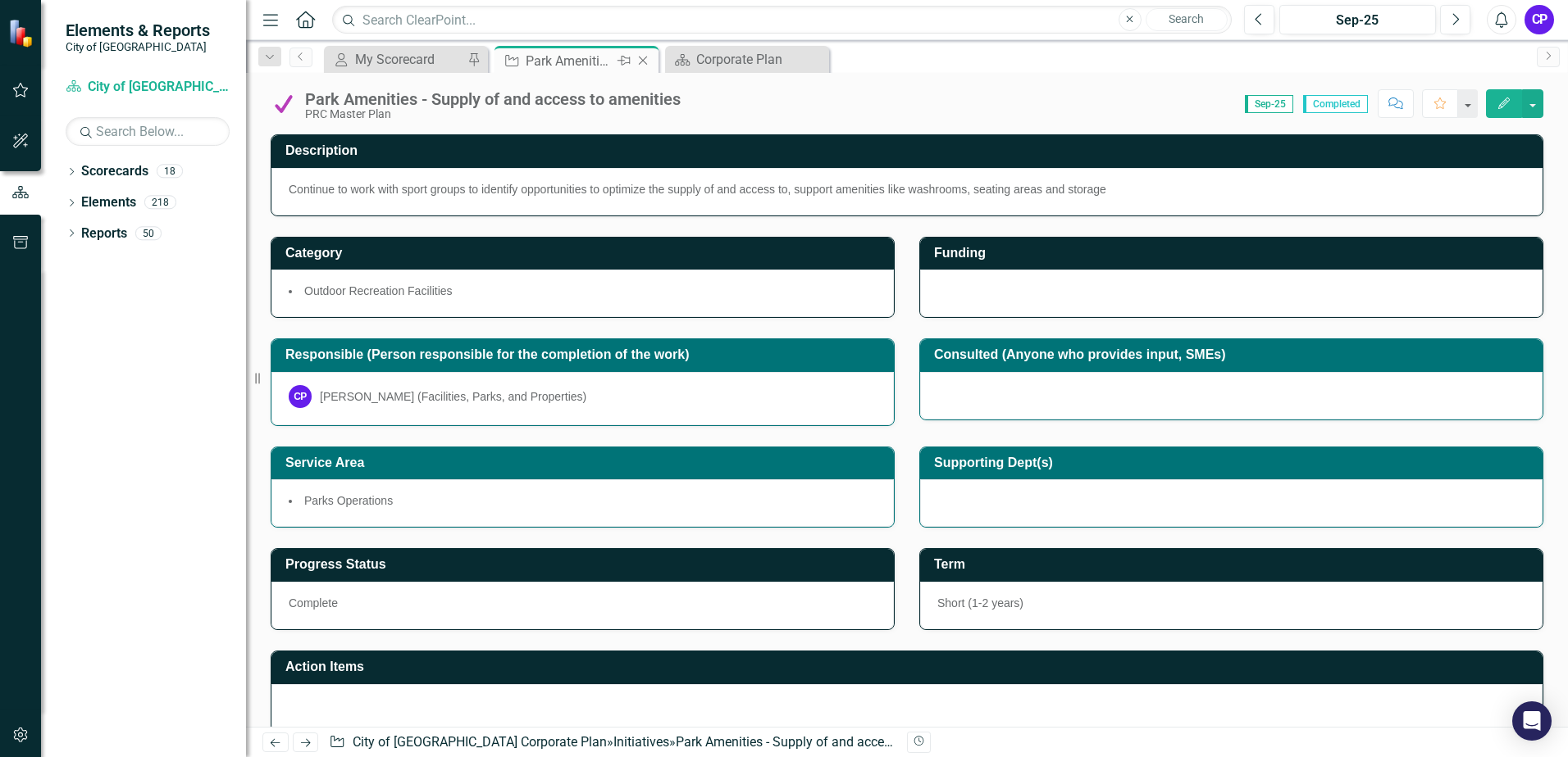
click at [648, 66] on icon "Close" at bounding box center [643, 60] width 17 height 13
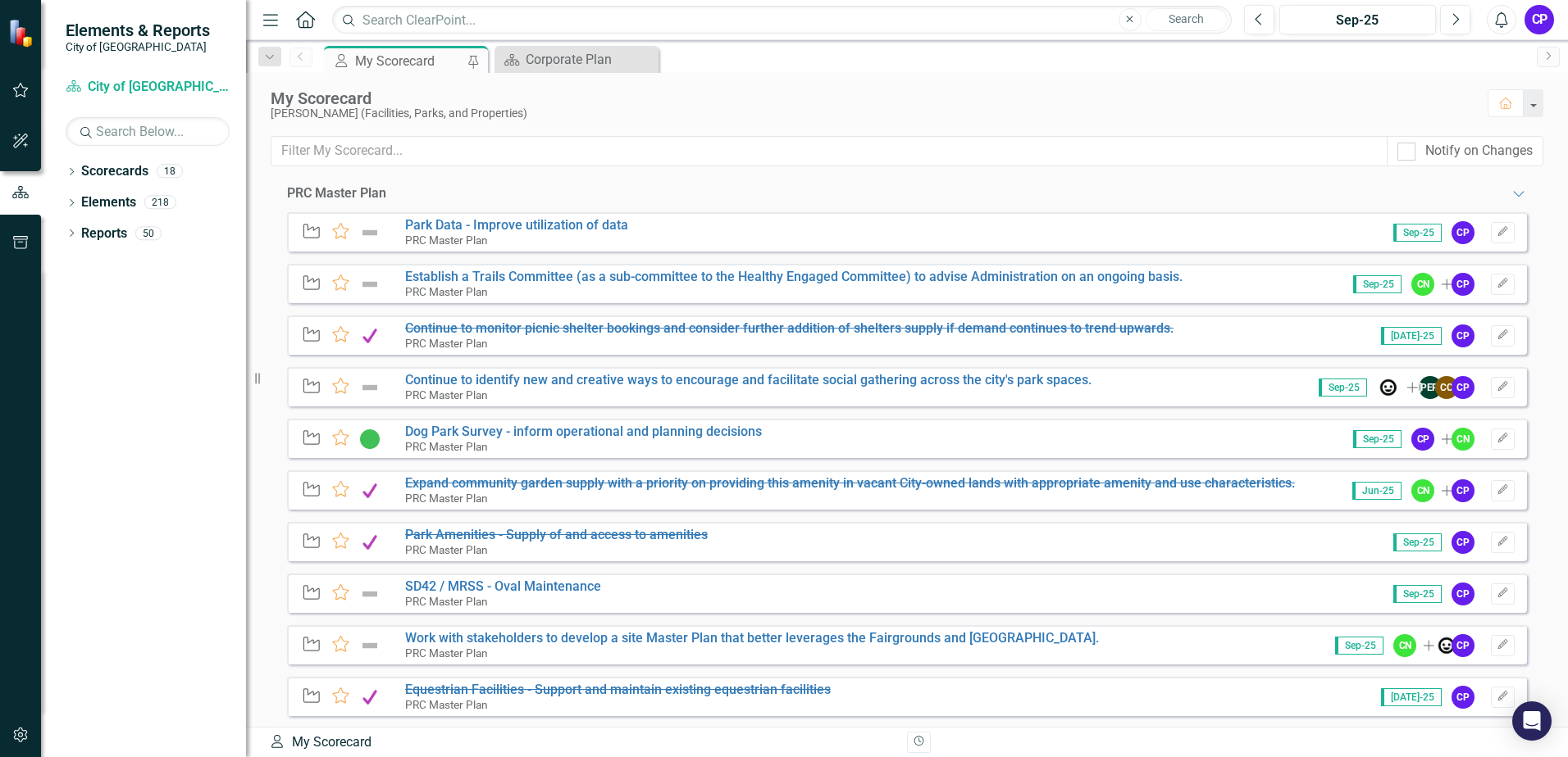
scroll to position [1312, 0]
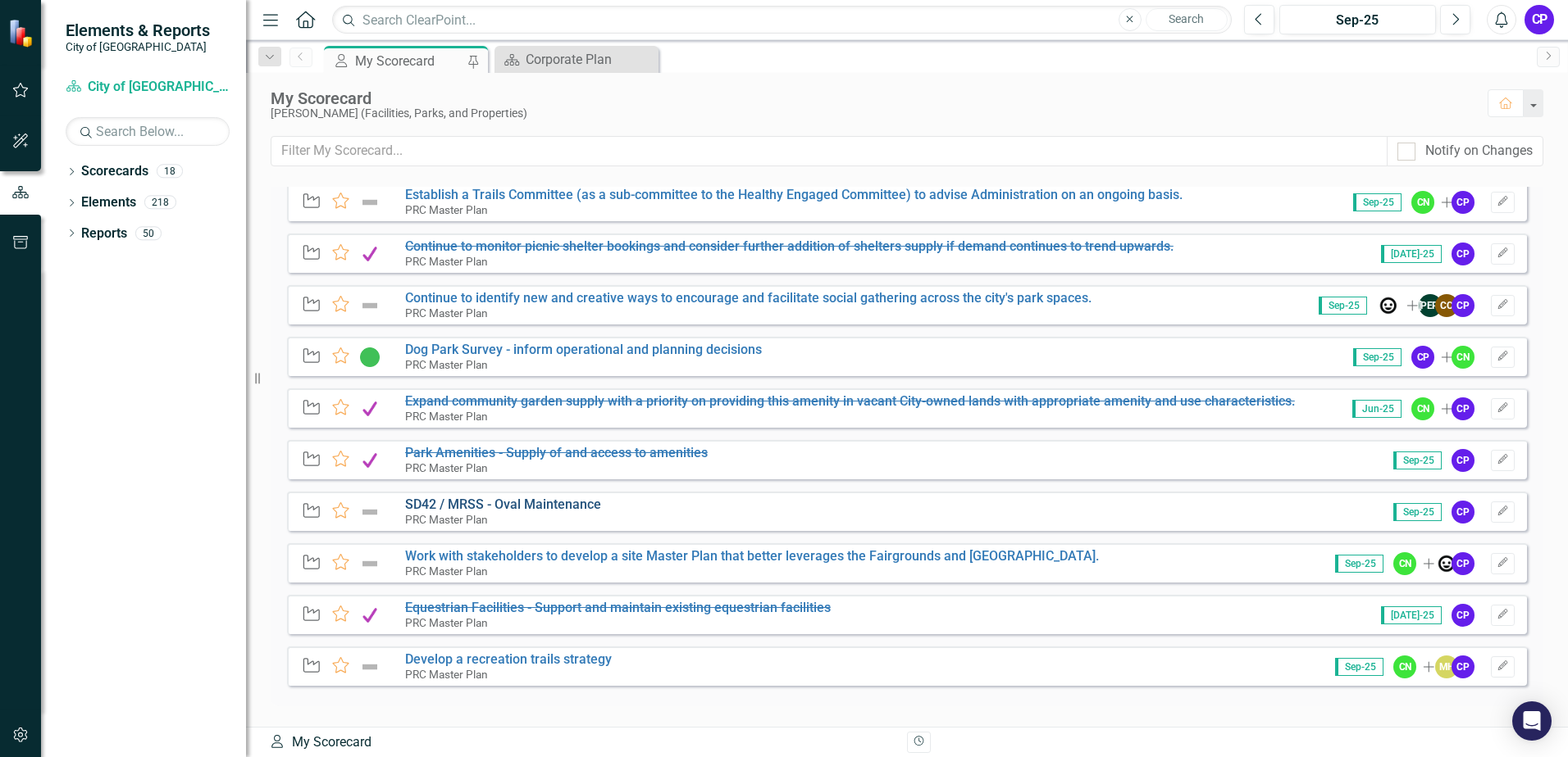
click at [578, 505] on link "SD42 / MRSS - Oval Maintenance" at bounding box center [503, 505] width 196 height 16
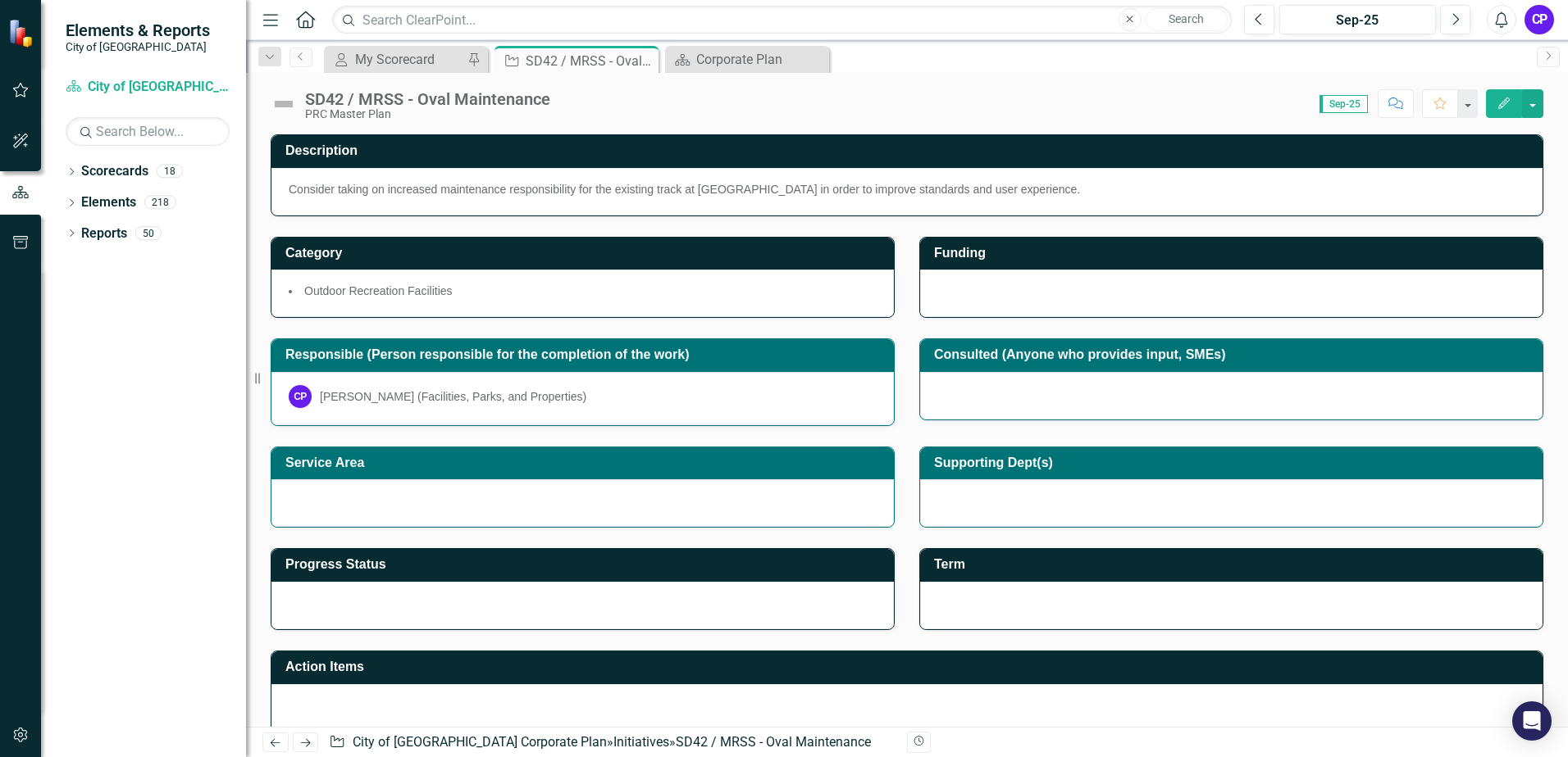
click at [1132, 187] on p "Consider taking on increased maintenance responsibility for the existing track …" at bounding box center [907, 189] width 1237 height 17
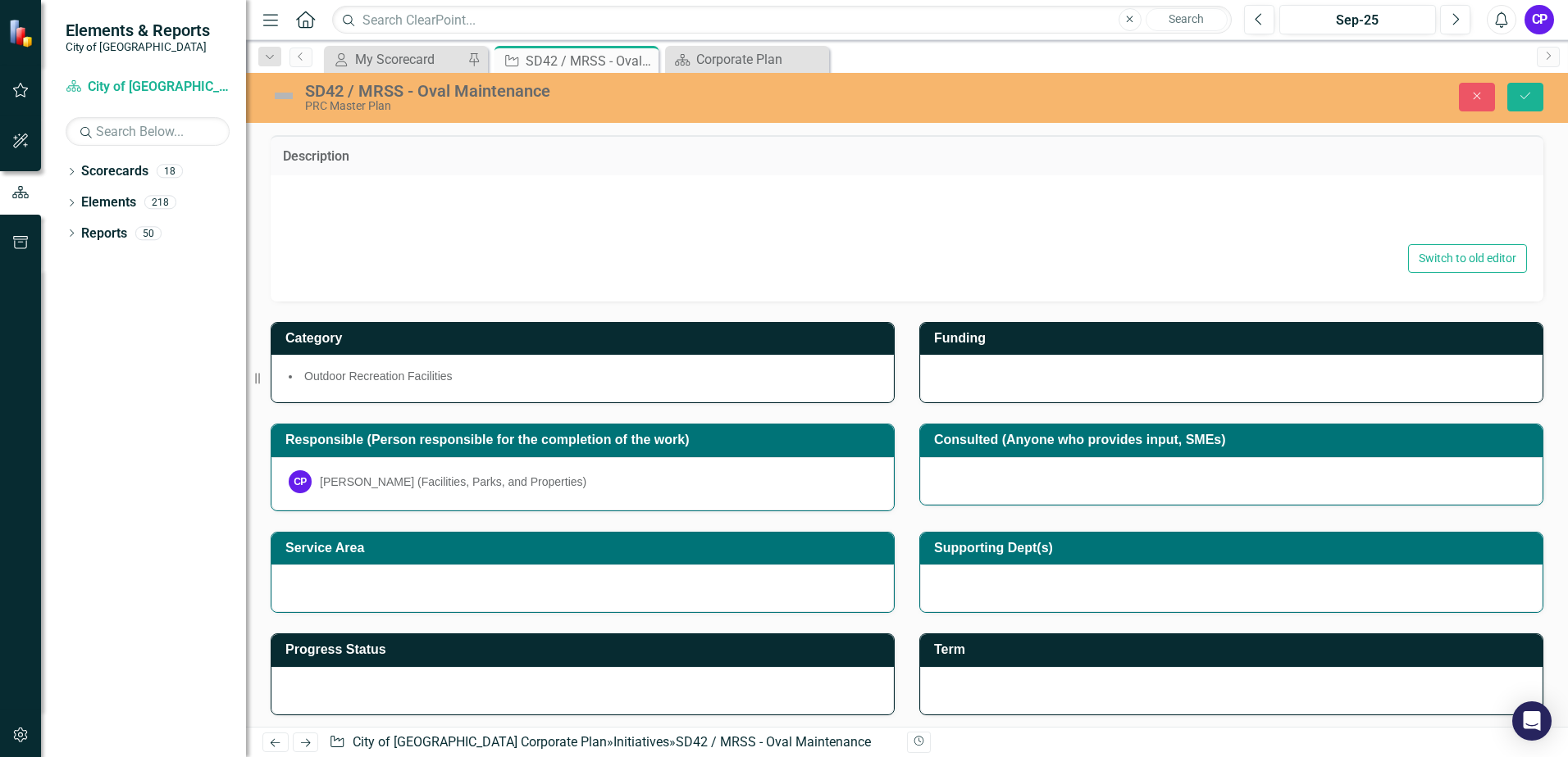
type textarea "<p>Consider taking on increased maintenance responsibility for the existing tra…"
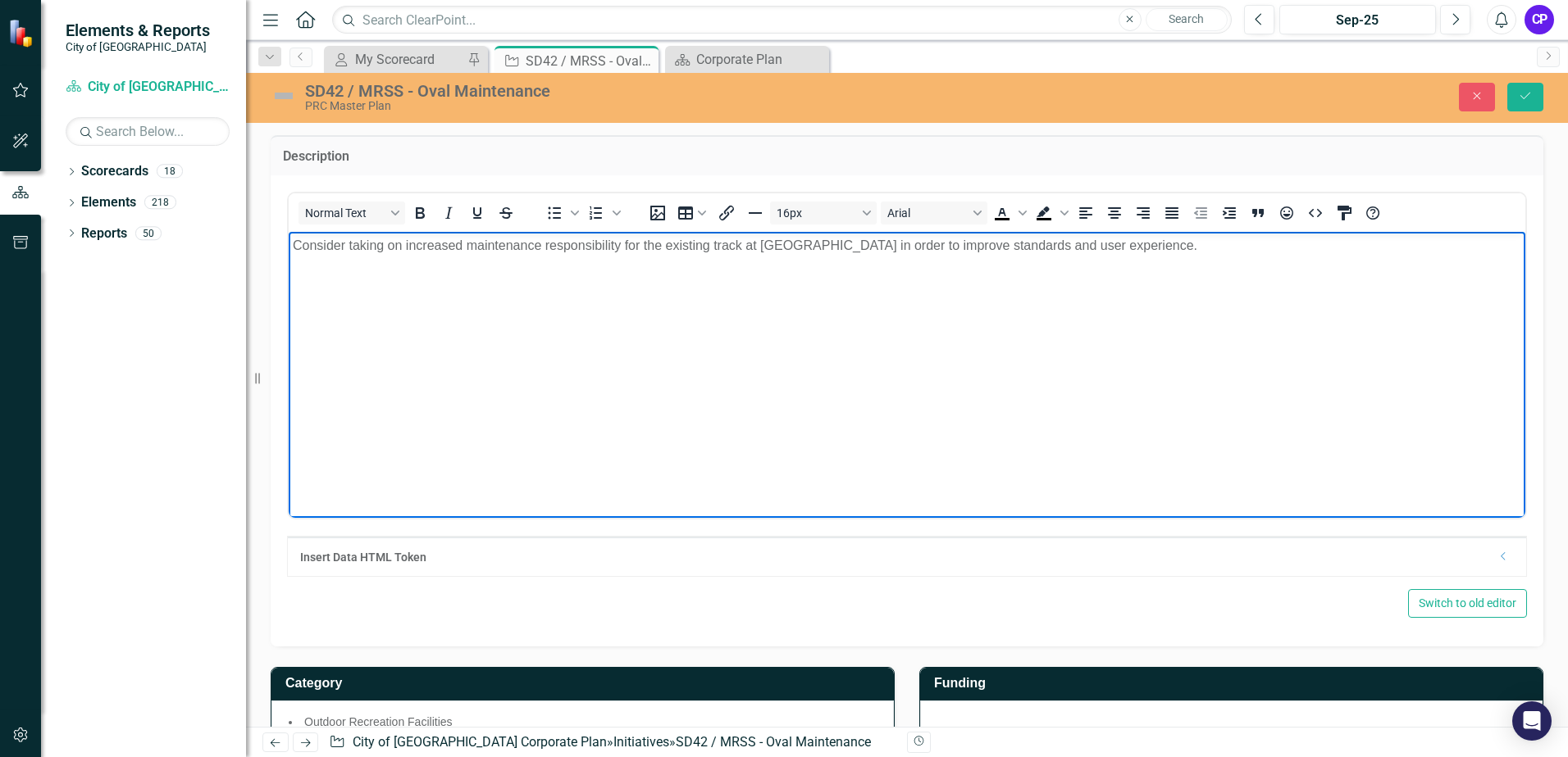
drag, startPoint x: 1260, startPoint y: 252, endPoint x: 295, endPoint y: 260, distance: 965.0
click at [295, 260] on body "Consider taking on increased maintenance responsibility for the existing track …" at bounding box center [907, 354] width 1237 height 245
copy p "Consider taking on increased maintenance responsibility for the existing track …"
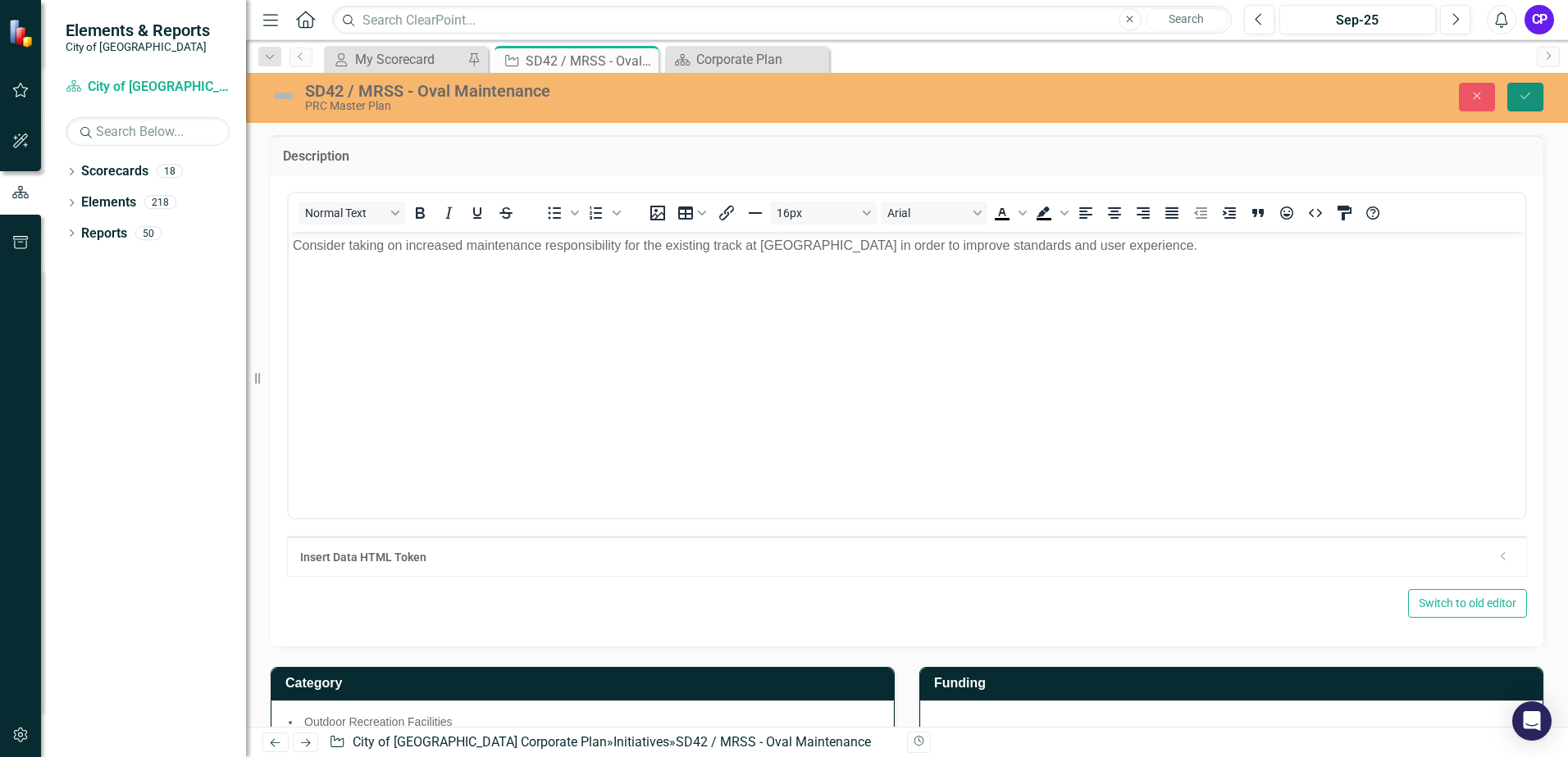
click at [1531, 103] on button "Save" at bounding box center [1525, 97] width 36 height 29
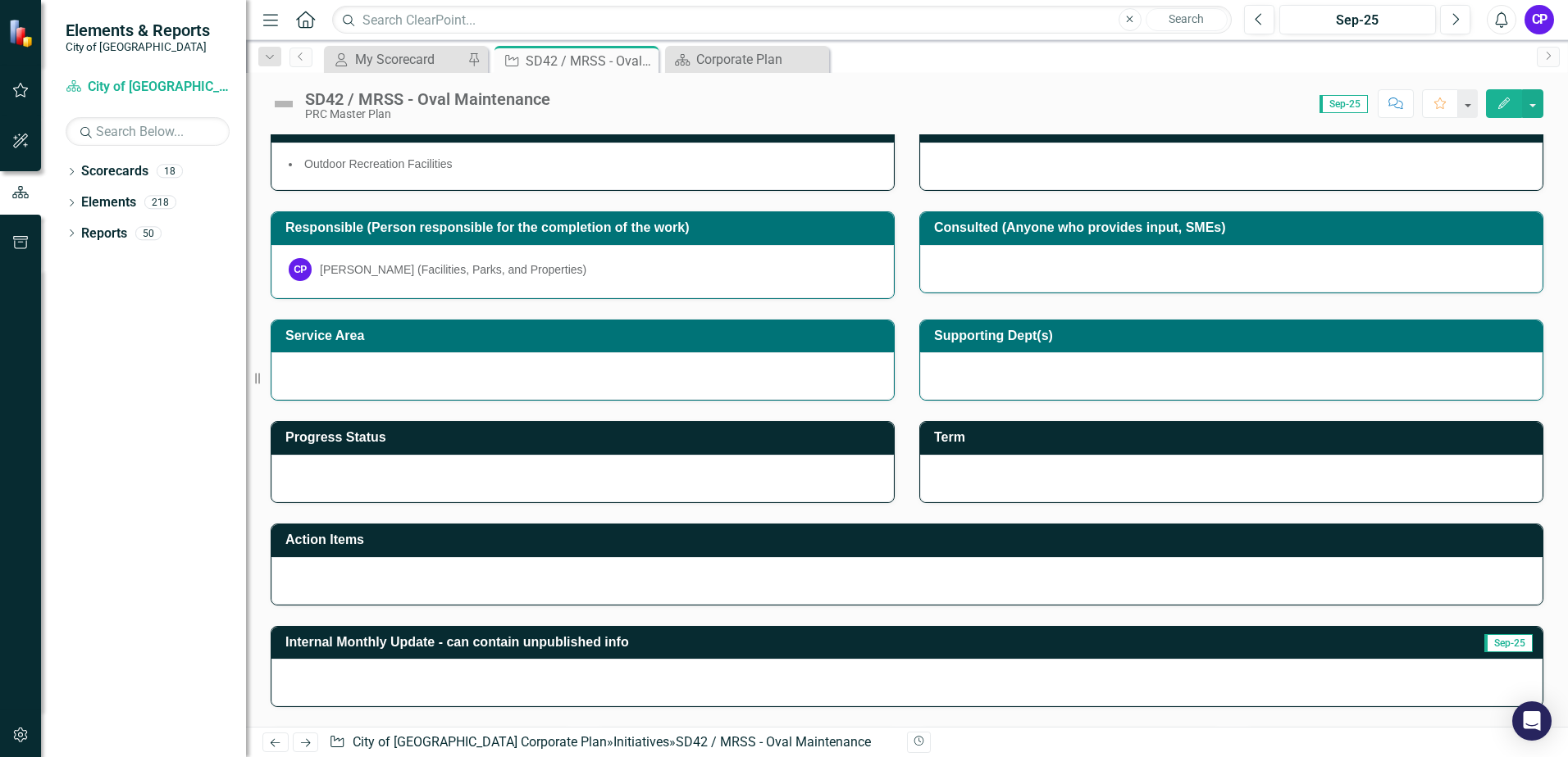
scroll to position [164, 0]
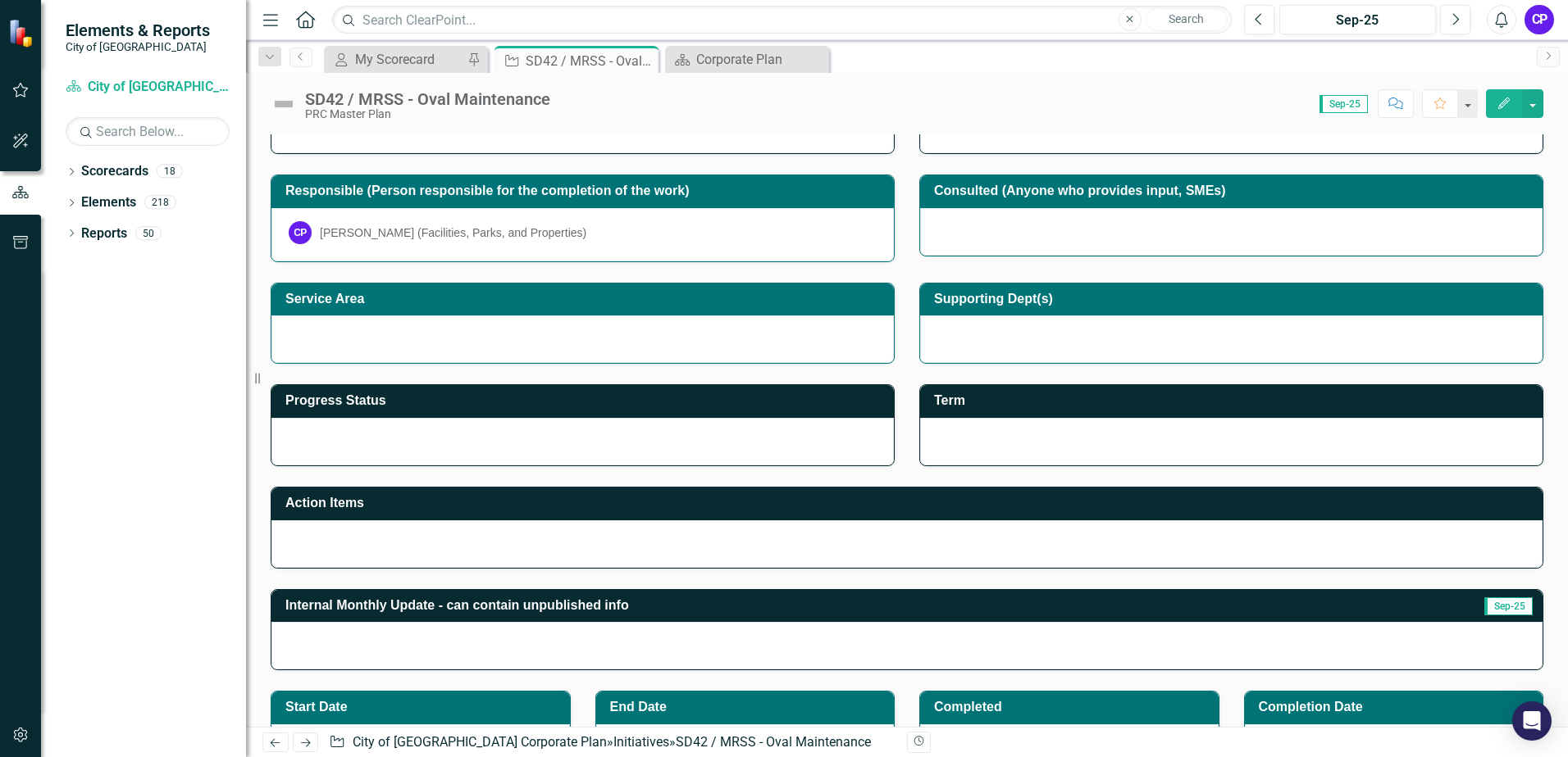
click at [529, 407] on h3 "Progress Status" at bounding box center [585, 400] width 601 height 15
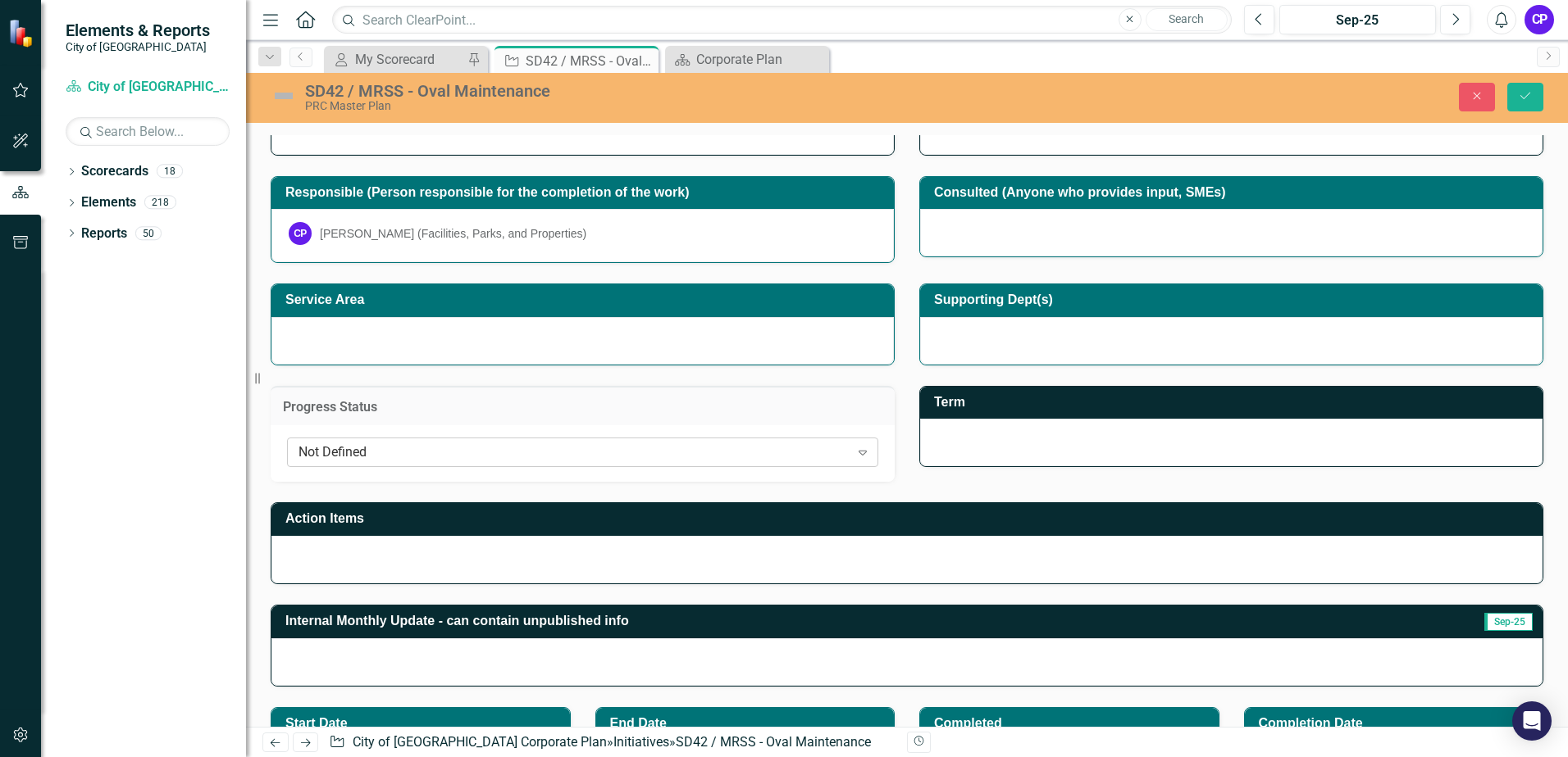
click at [800, 453] on div "Not Defined" at bounding box center [574, 452] width 551 height 19
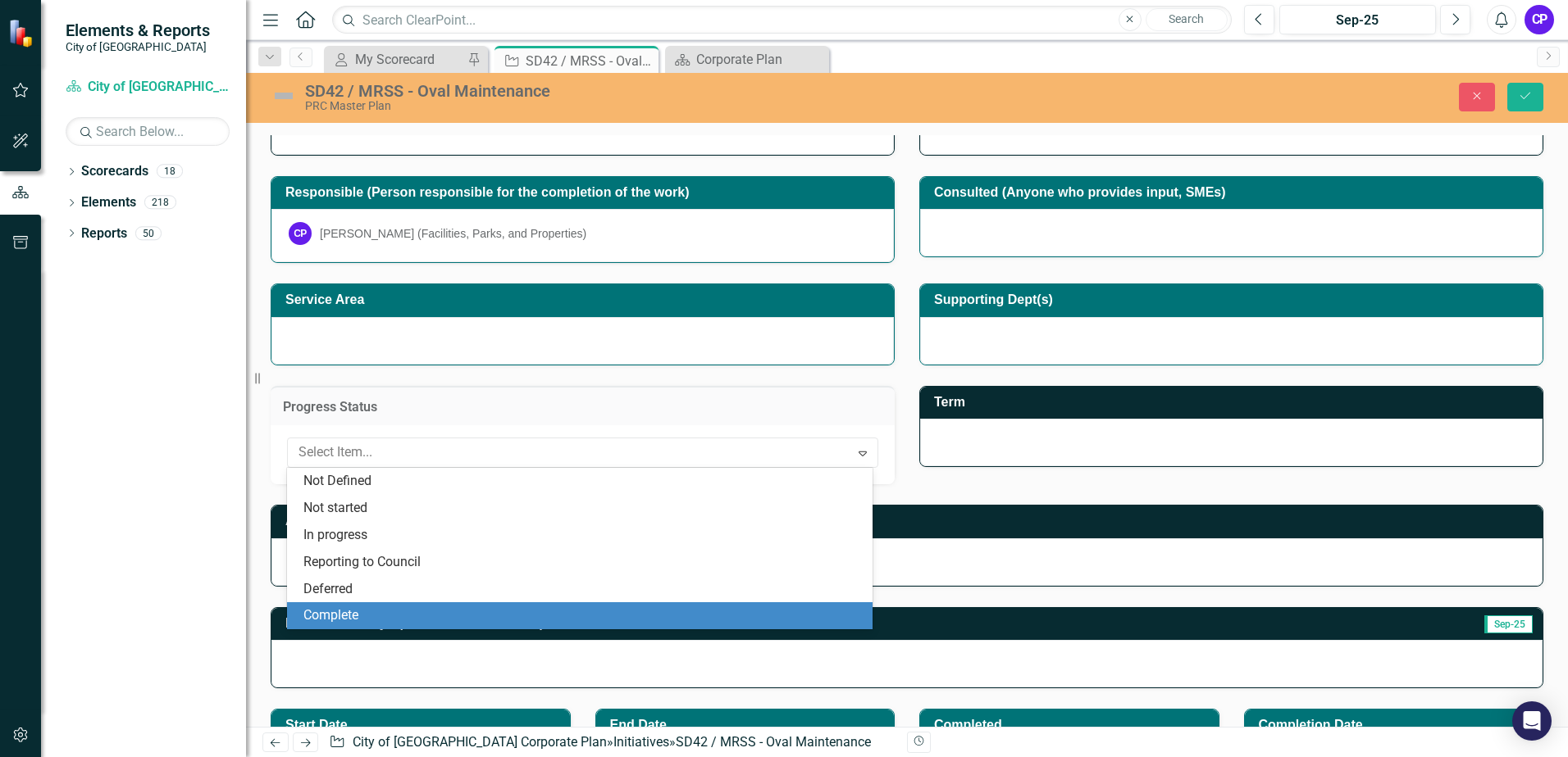
click at [549, 607] on div "Complete" at bounding box center [583, 615] width 559 height 19
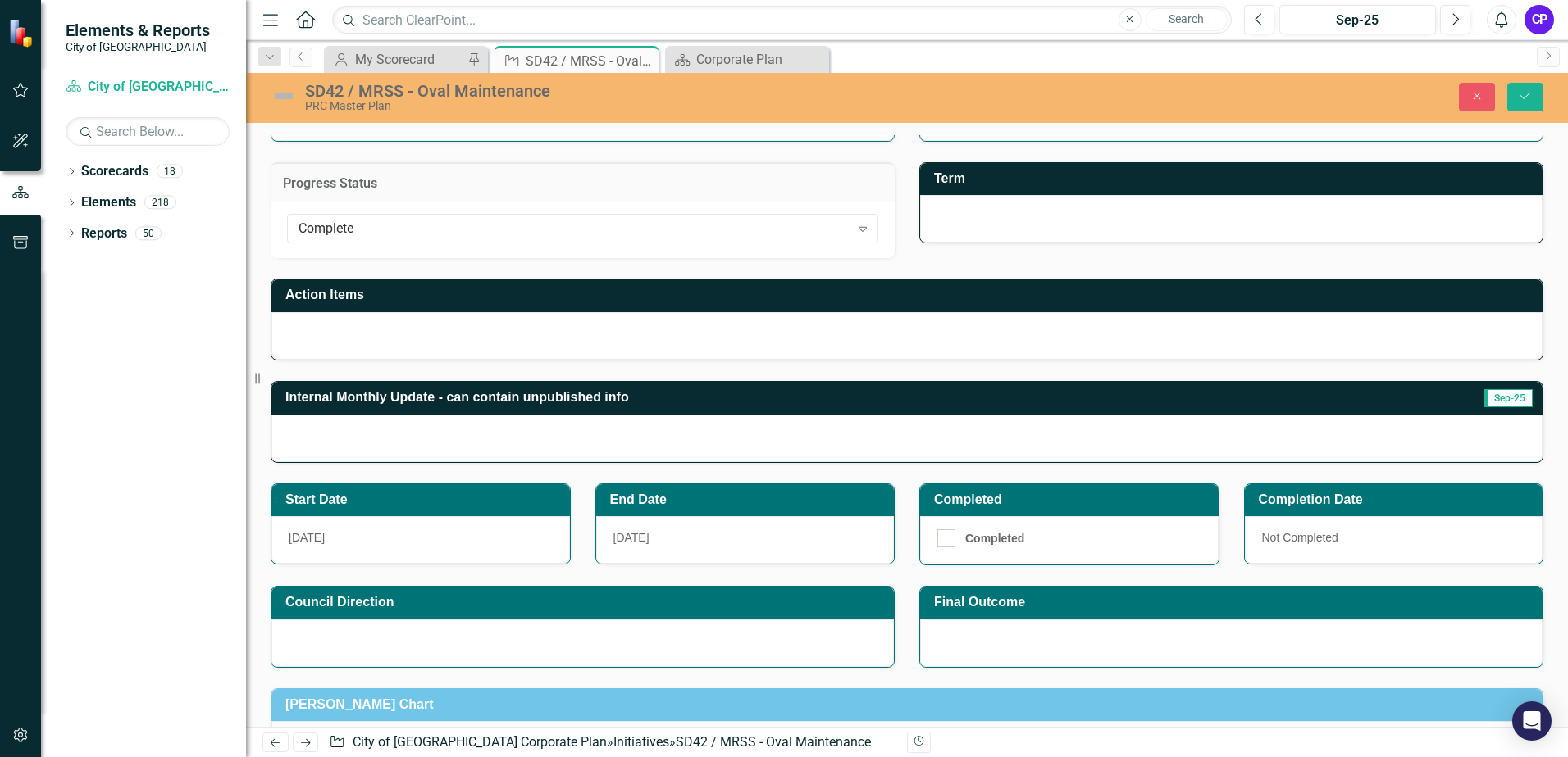
scroll to position [410, 0]
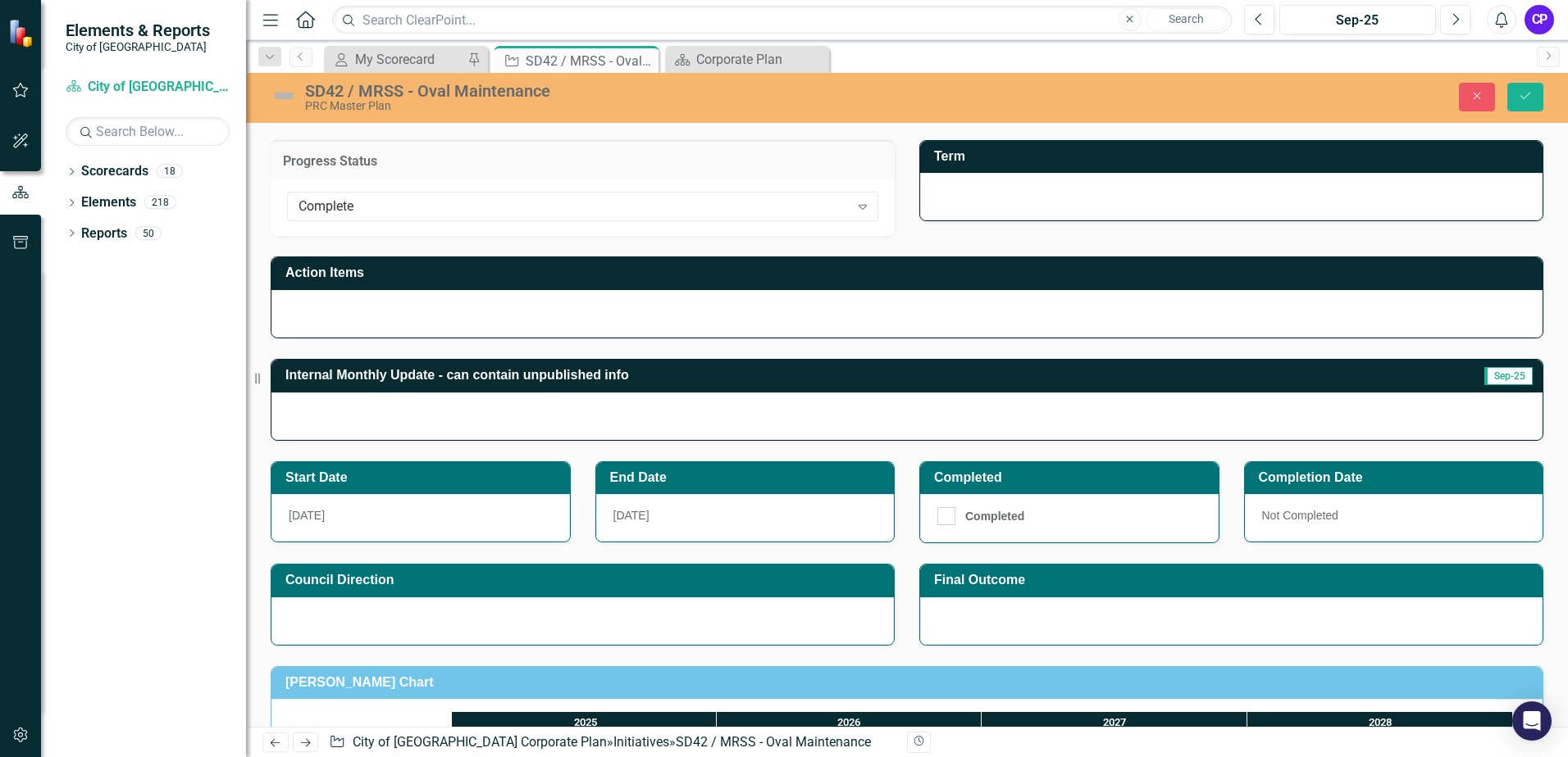
click at [606, 382] on h3 "Internal Monthly Update - can contain unpublished info" at bounding box center [829, 375] width 1090 height 15
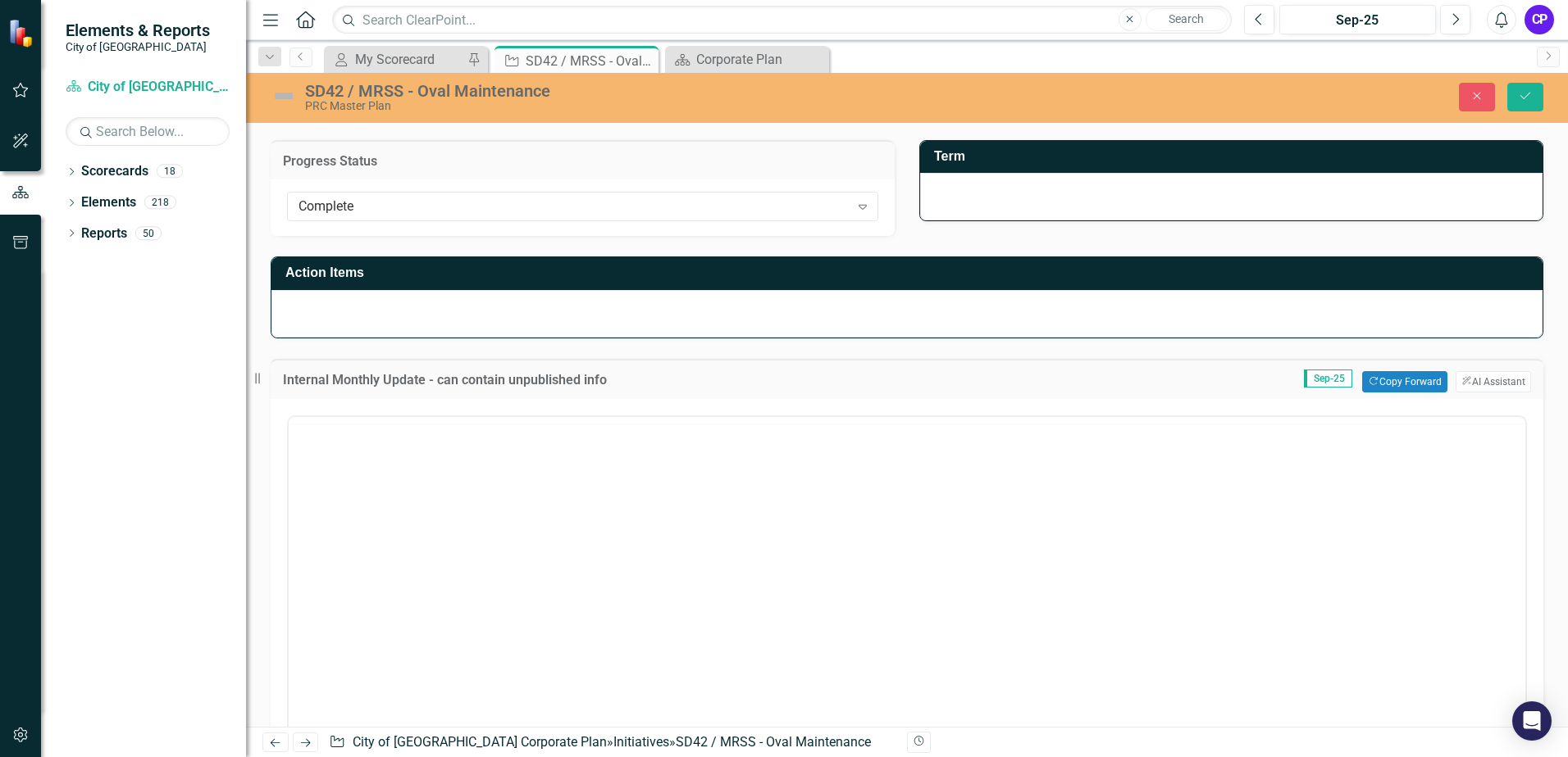
scroll to position [0, 0]
click at [533, 505] on body "Rich Text Area. Press ALT-0 for help." at bounding box center [907, 578] width 1237 height 245
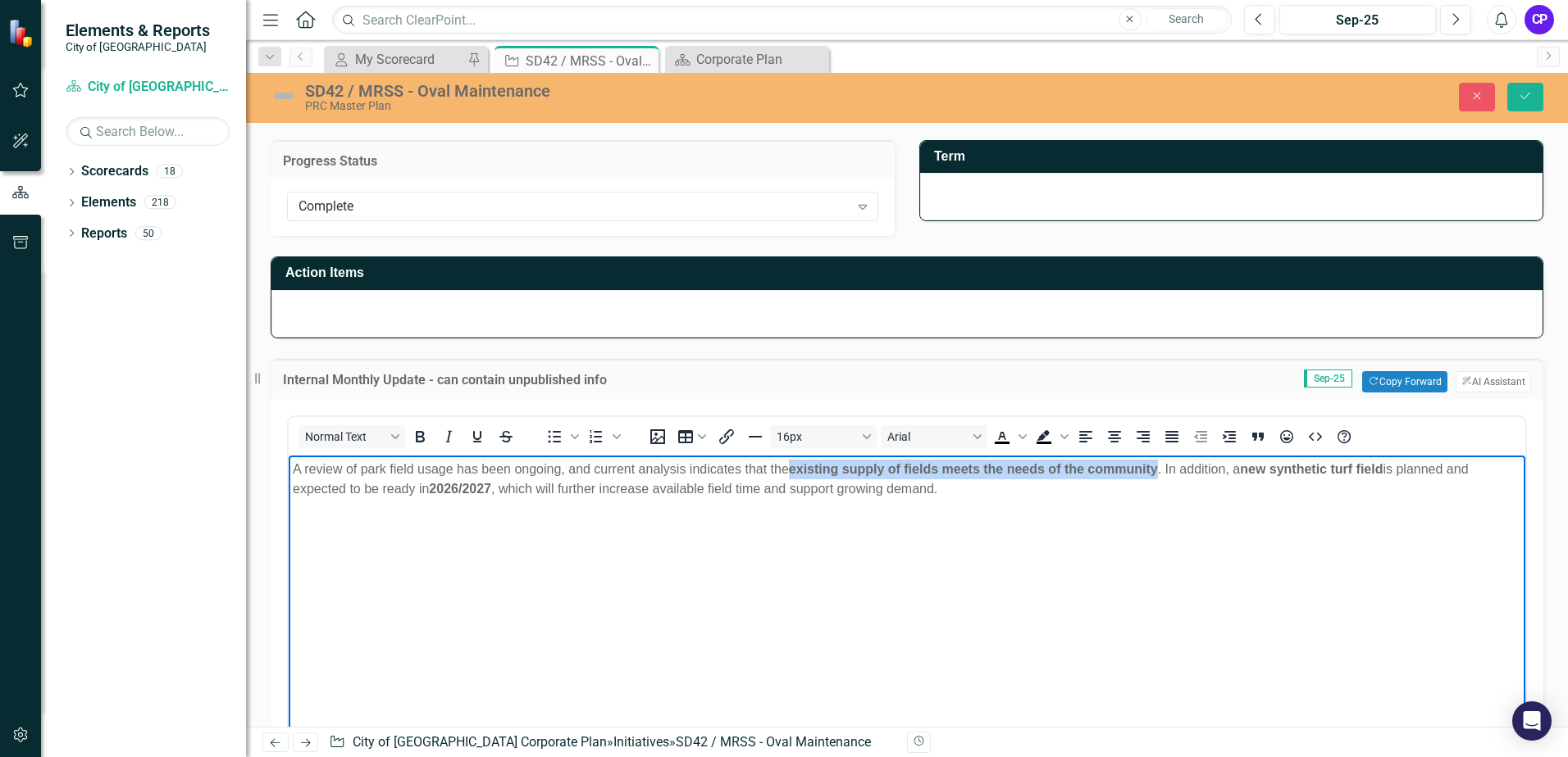
drag, startPoint x: 1160, startPoint y: 468, endPoint x: 789, endPoint y: 468, distance: 371.0
click at [789, 468] on p "A review of park field usage has been ongoing, and current analysis indicates t…" at bounding box center [907, 480] width 1229 height 39
click at [421, 438] on icon "Bold" at bounding box center [420, 437] width 9 height 12
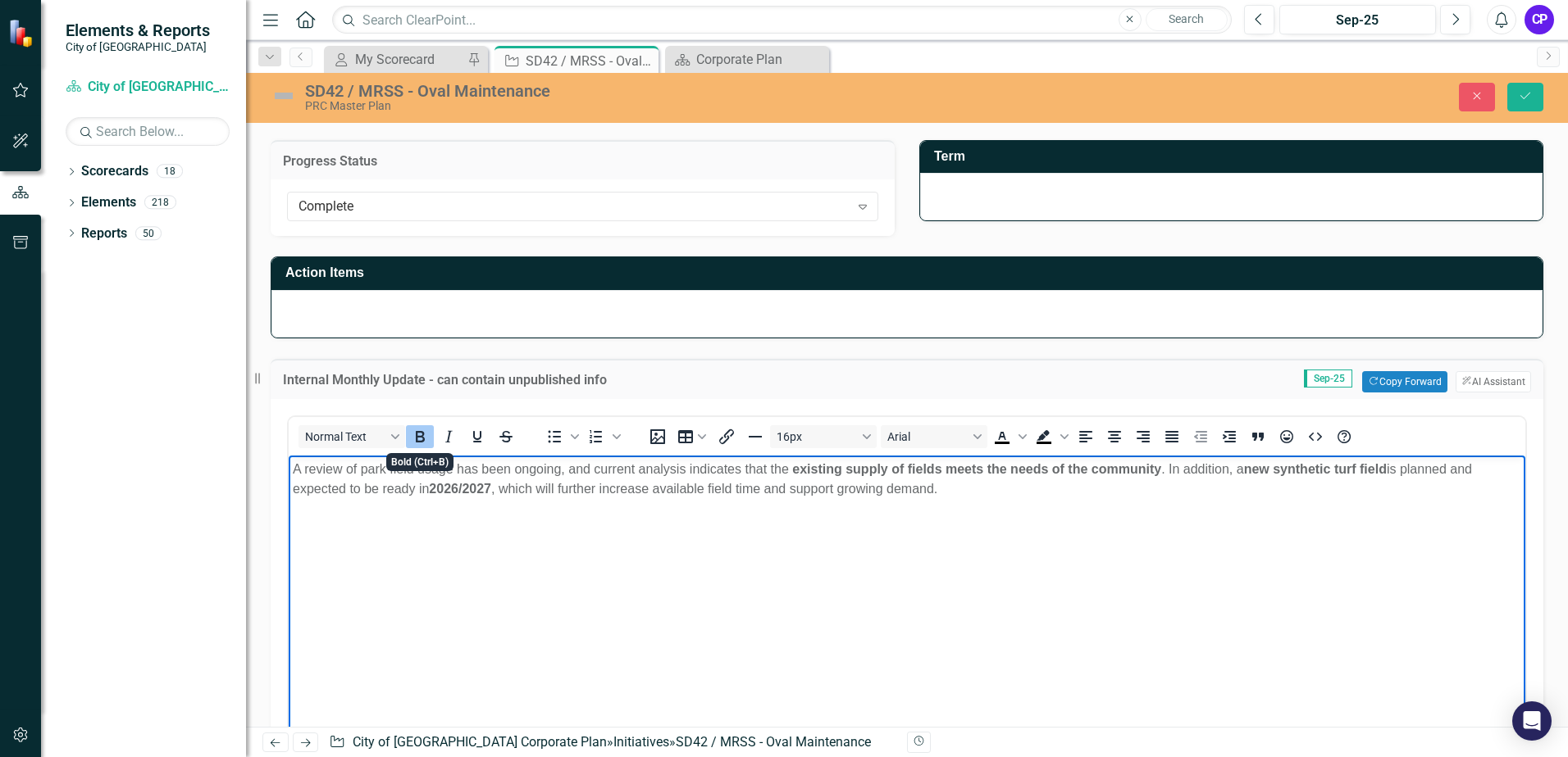
click at [421, 438] on icon "Bold" at bounding box center [420, 437] width 9 height 12
click at [1176, 501] on body "A review of park field usage has been ongoing, and current analysis indicates t…" at bounding box center [907, 578] width 1237 height 245
drag, startPoint x: 1216, startPoint y: 468, endPoint x: 1363, endPoint y: 474, distance: 147.1
click at [1363, 474] on p "A review of park field usage has been ongoing, and current analysis indicates t…" at bounding box center [907, 480] width 1229 height 39
click at [423, 442] on icon "Bold" at bounding box center [420, 437] width 9 height 12
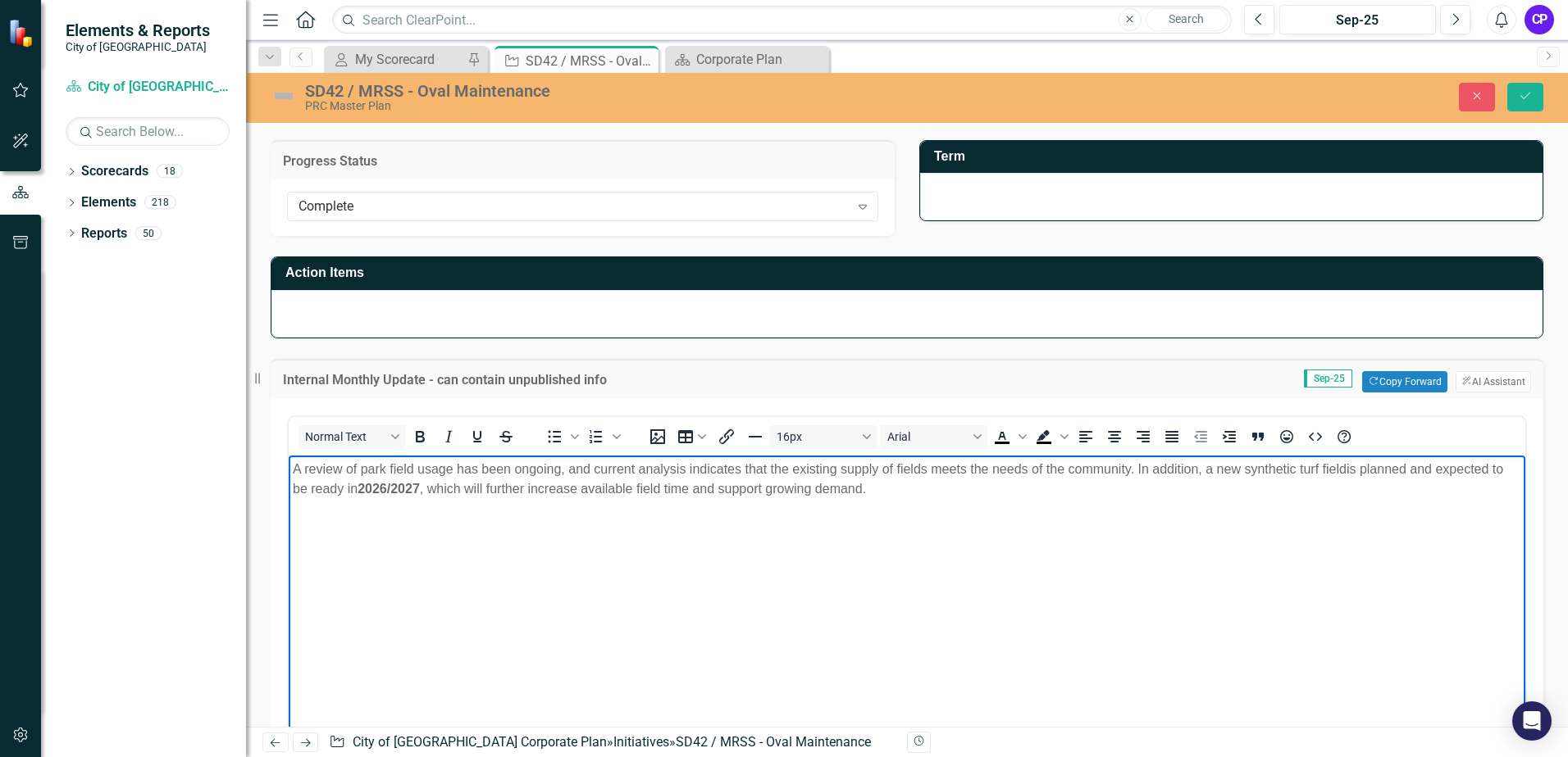
drag, startPoint x: 1285, startPoint y: 635, endPoint x: 1404, endPoint y: 596, distance: 125.2
click at [1287, 635] on body "A review of park field usage has been ongoing, and current analysis indicates t…" at bounding box center [907, 578] width 1237 height 245
click at [1387, 474] on p "A review of park field usage has been ongoing, and current analysis indicates t…" at bounding box center [907, 480] width 1229 height 39
drag, startPoint x: 368, startPoint y: 492, endPoint x: 305, endPoint y: 492, distance: 63.0
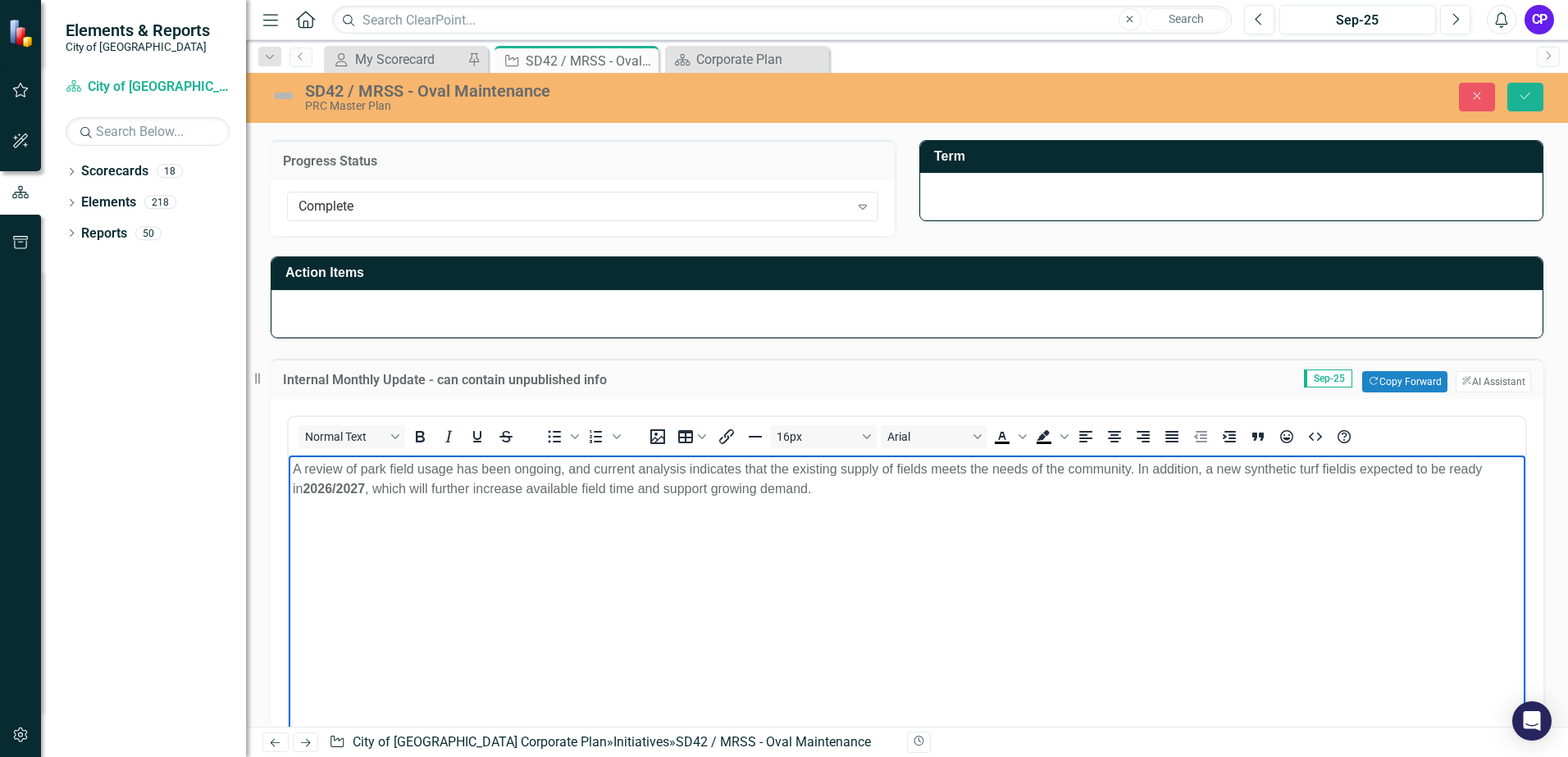
click at [305, 492] on p "A review of park field usage has been ongoing, and current analysis indicates t…" at bounding box center [907, 480] width 1229 height 39
click at [421, 439] on icon "Bold" at bounding box center [420, 437] width 20 height 20
click at [451, 570] on body "A review of park field usage has been ongoing, and current analysis indicates t…" at bounding box center [907, 578] width 1237 height 245
drag, startPoint x: 1129, startPoint y: 469, endPoint x: 936, endPoint y: 475, distance: 193.1
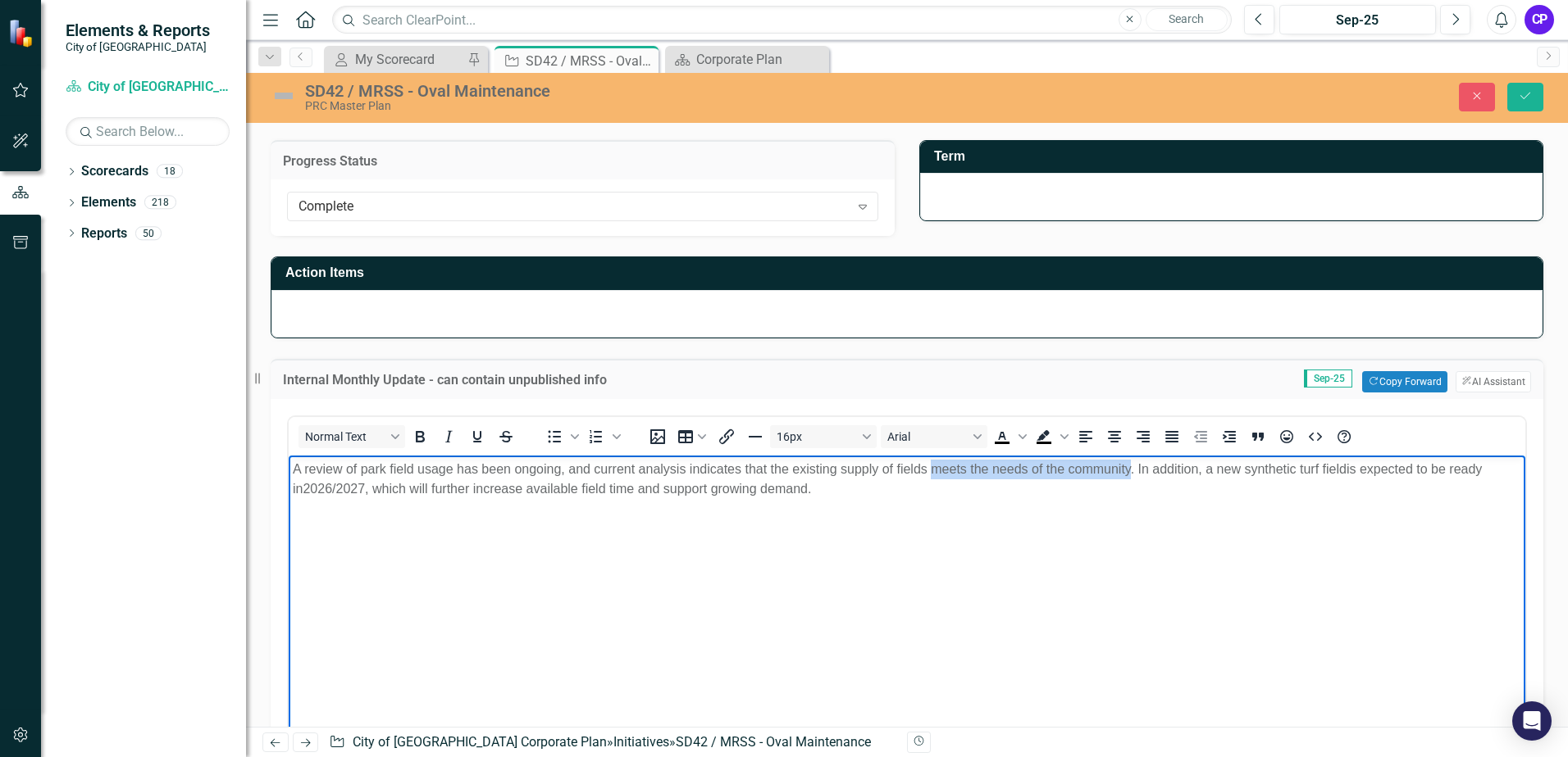
click at [936, 475] on p "A review of park field usage has been ongoing, and current analysis indicates t…" at bounding box center [907, 480] width 1229 height 39
click at [1524, 100] on icon "submit" at bounding box center [1526, 96] width 10 height 7
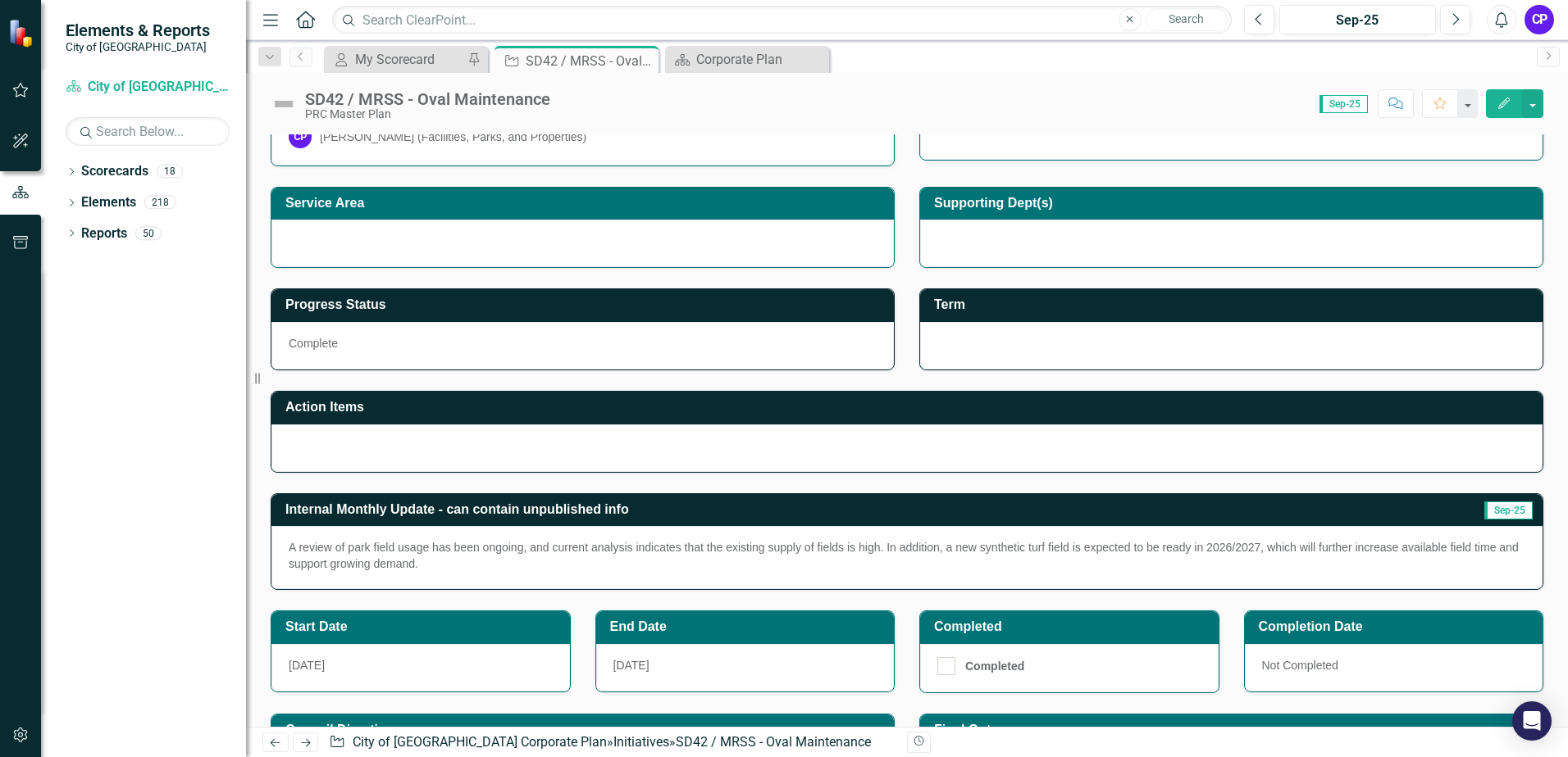
scroll to position [164, 0]
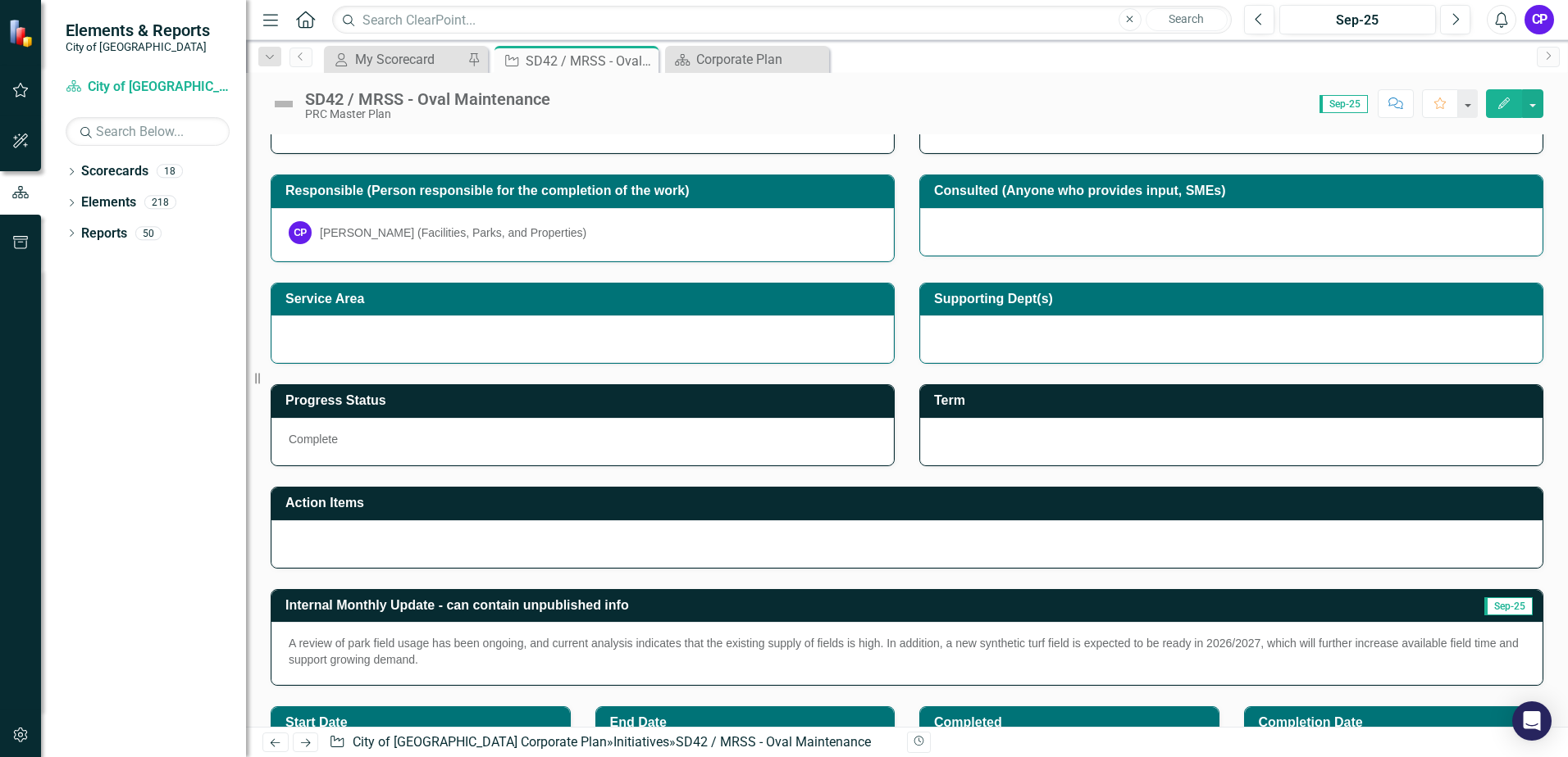
click at [675, 299] on h3 "Service Area" at bounding box center [585, 299] width 601 height 15
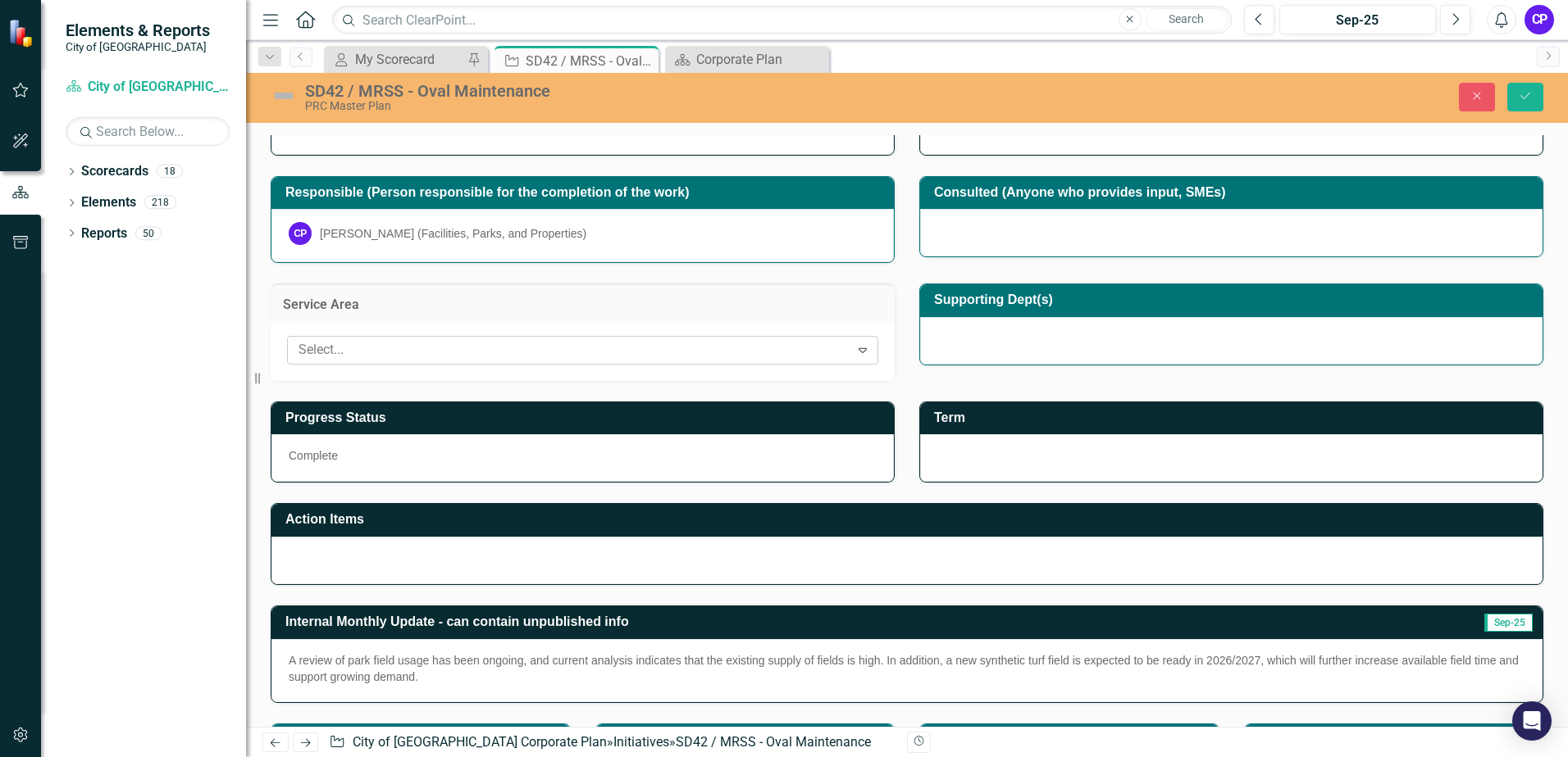
click at [576, 356] on div at bounding box center [570, 350] width 557 height 22
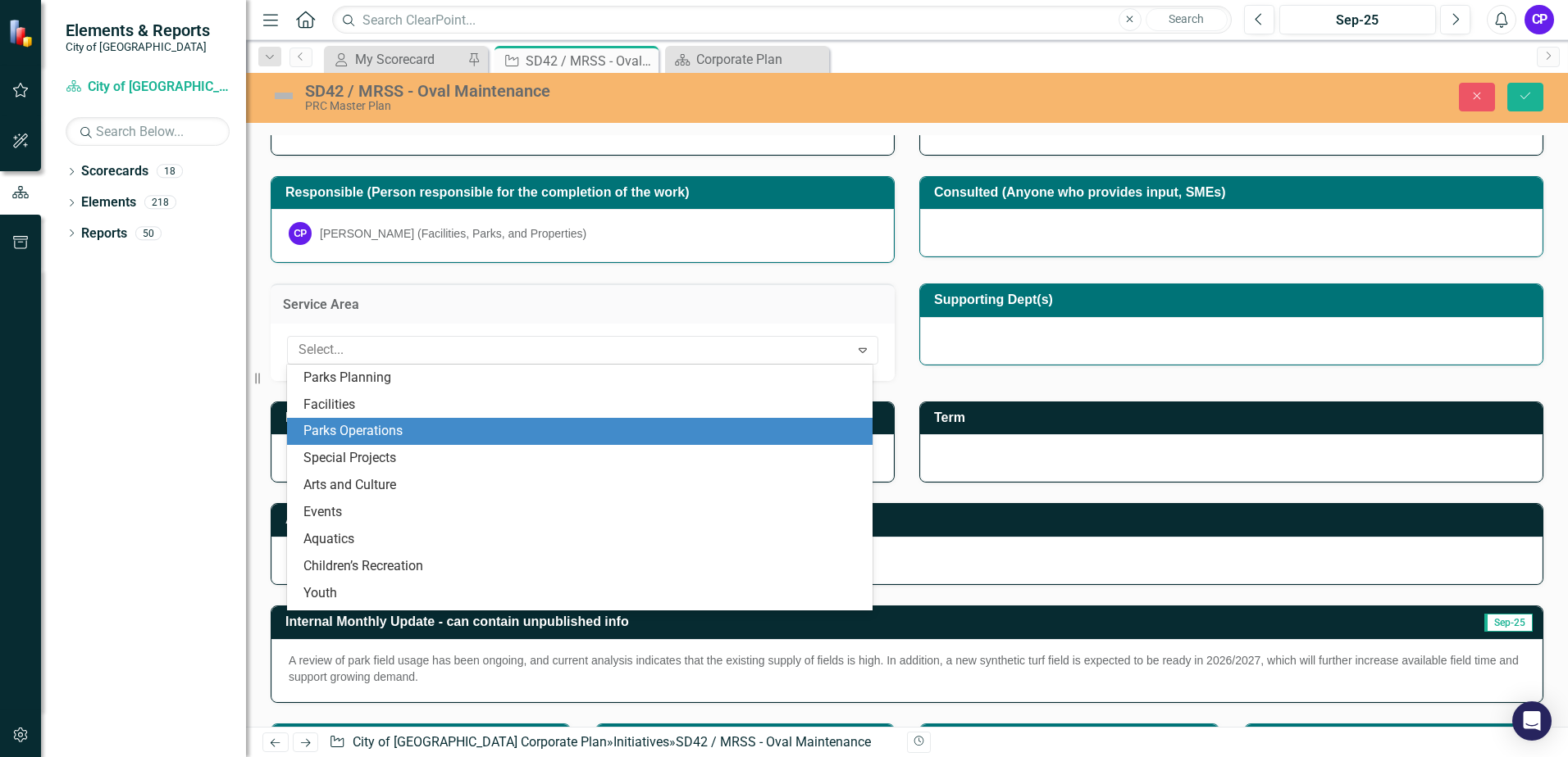
click at [512, 421] on div "Parks Operations" at bounding box center [580, 431] width 586 height 27
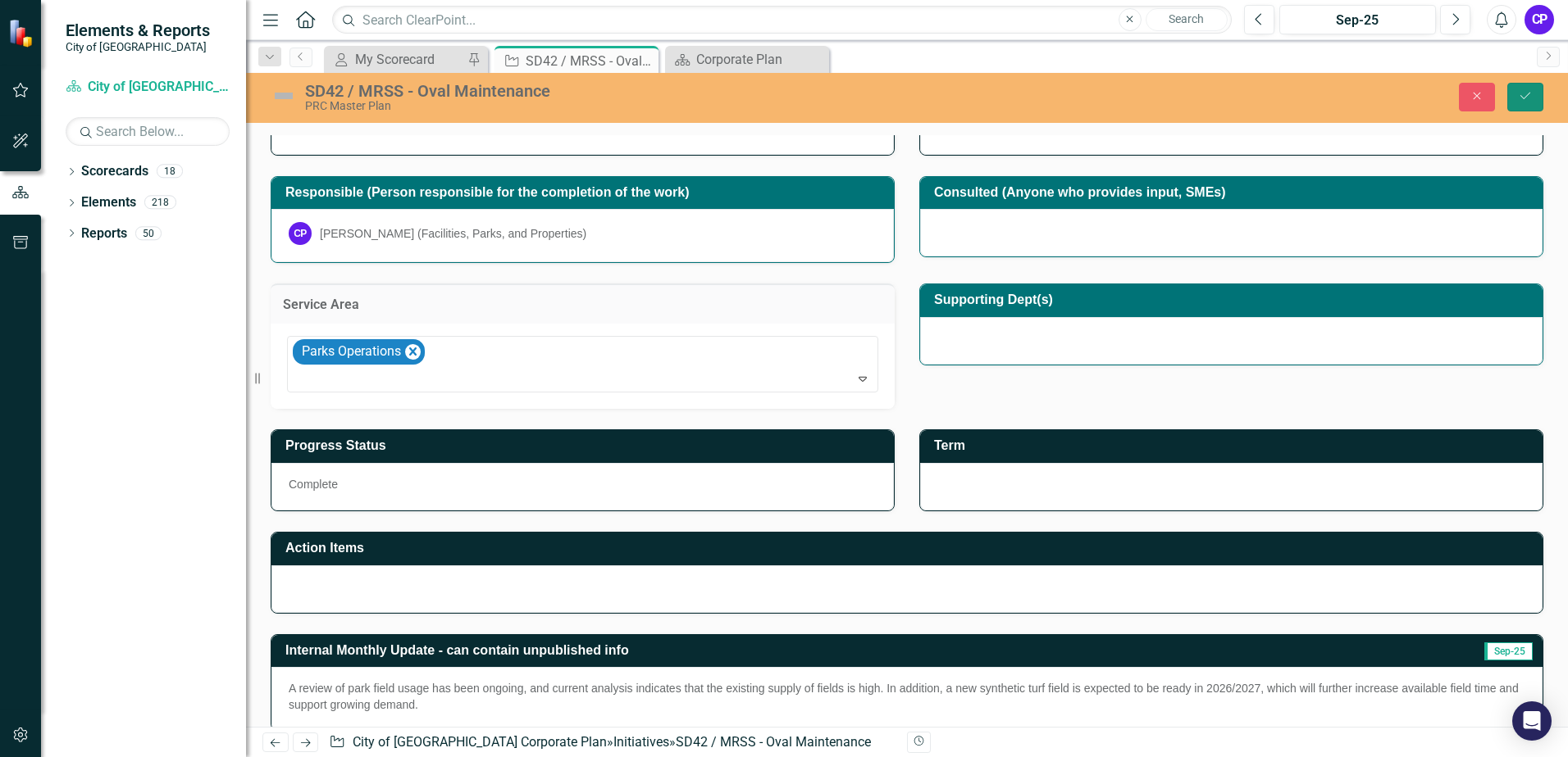
click at [1532, 92] on icon "Save" at bounding box center [1525, 96] width 15 height 12
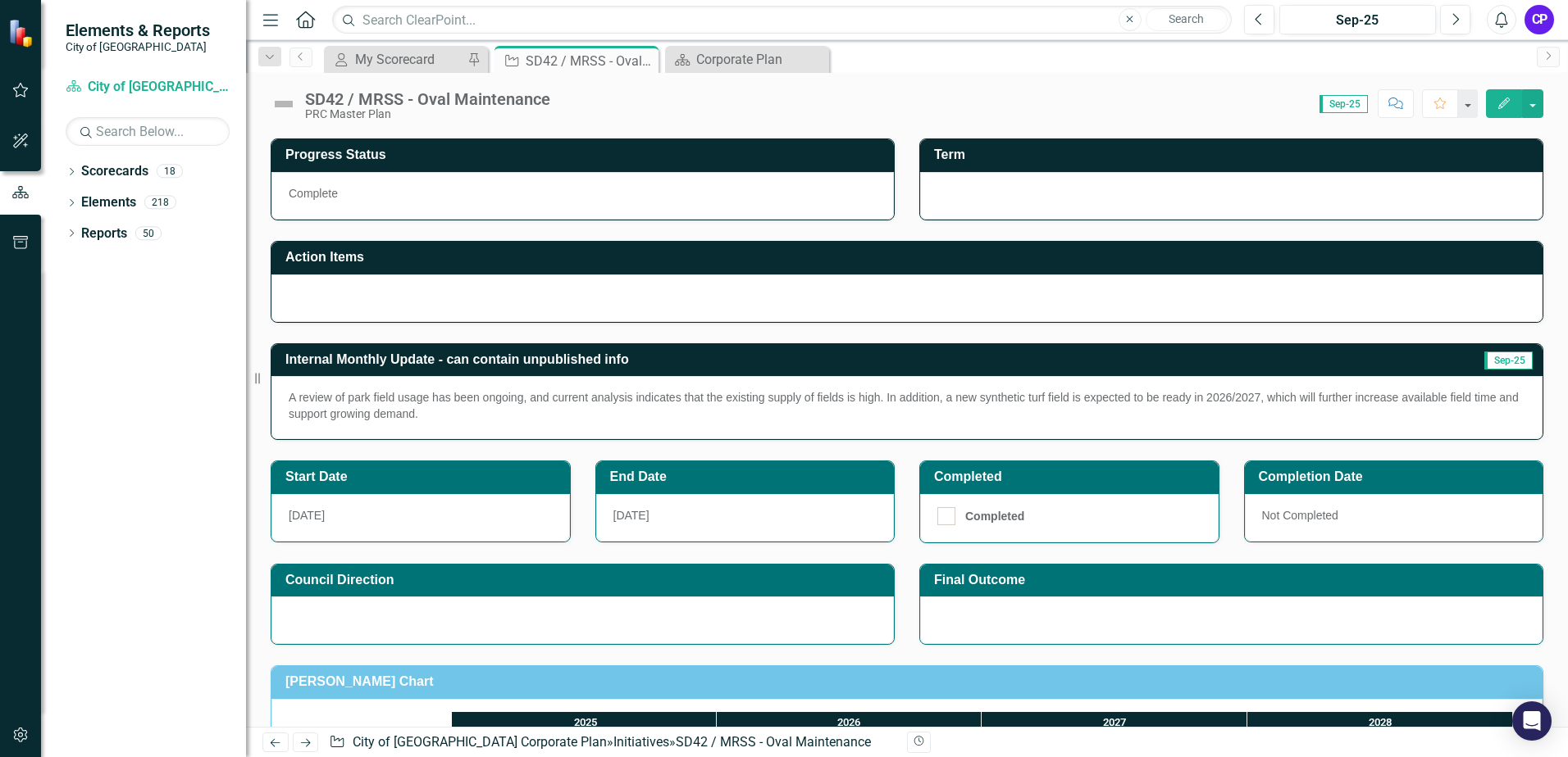
scroll to position [492, 0]
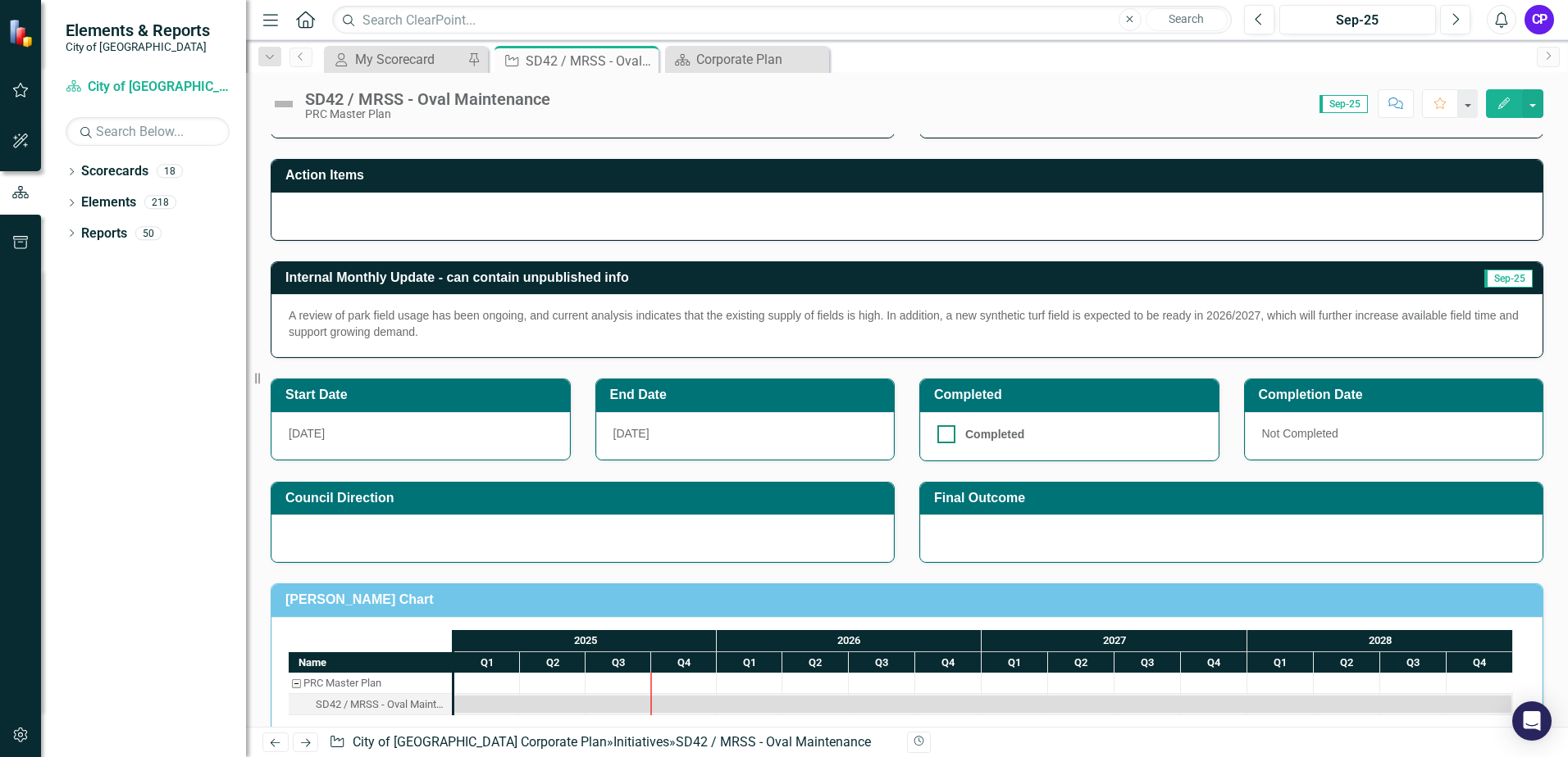
click at [938, 436] on div at bounding box center [947, 435] width 18 height 18
click at [938, 436] on input "Completed" at bounding box center [943, 431] width 11 height 11
checkbox input "true"
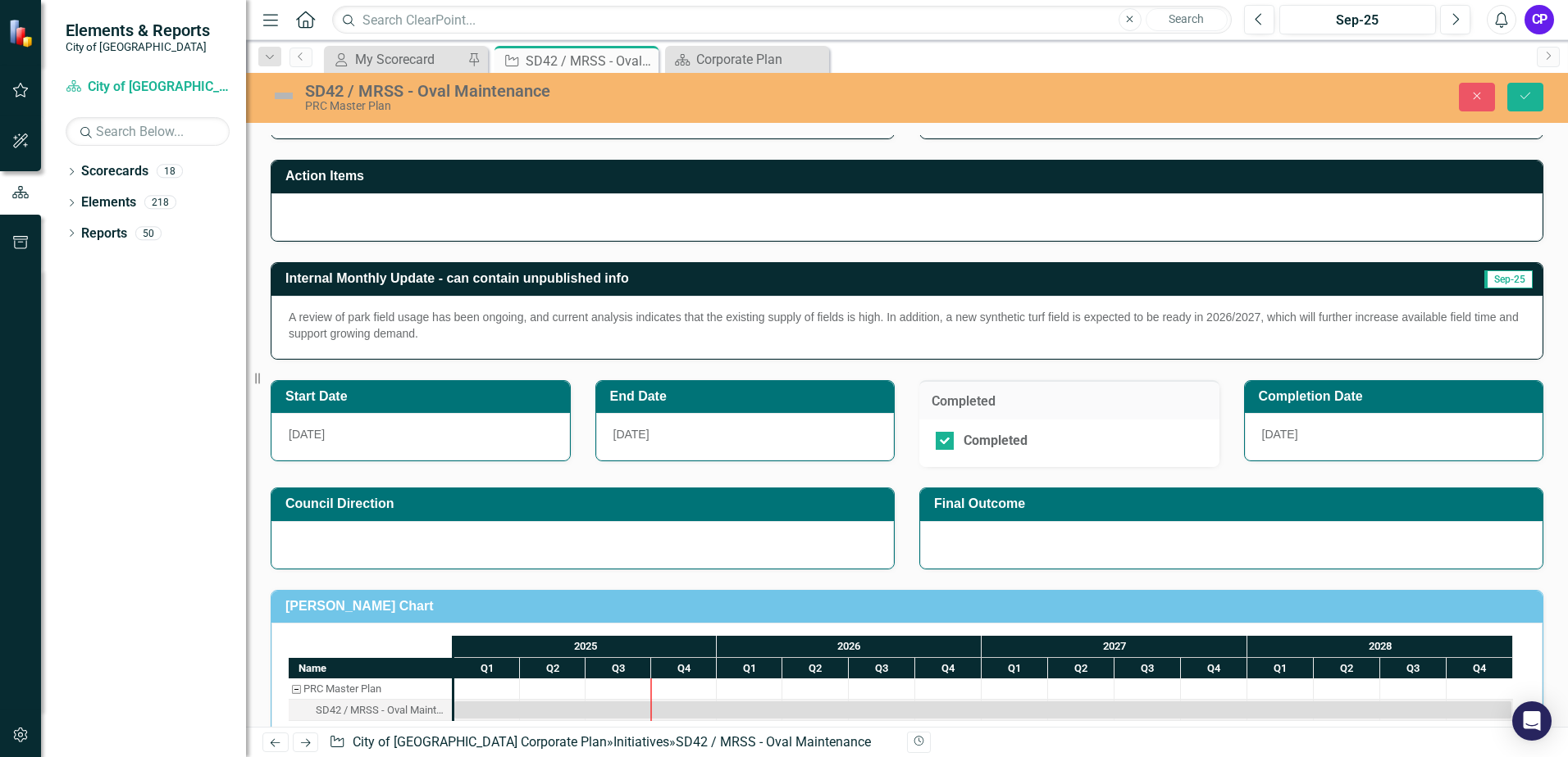
click at [729, 399] on h3 "End Date" at bounding box center [748, 396] width 276 height 15
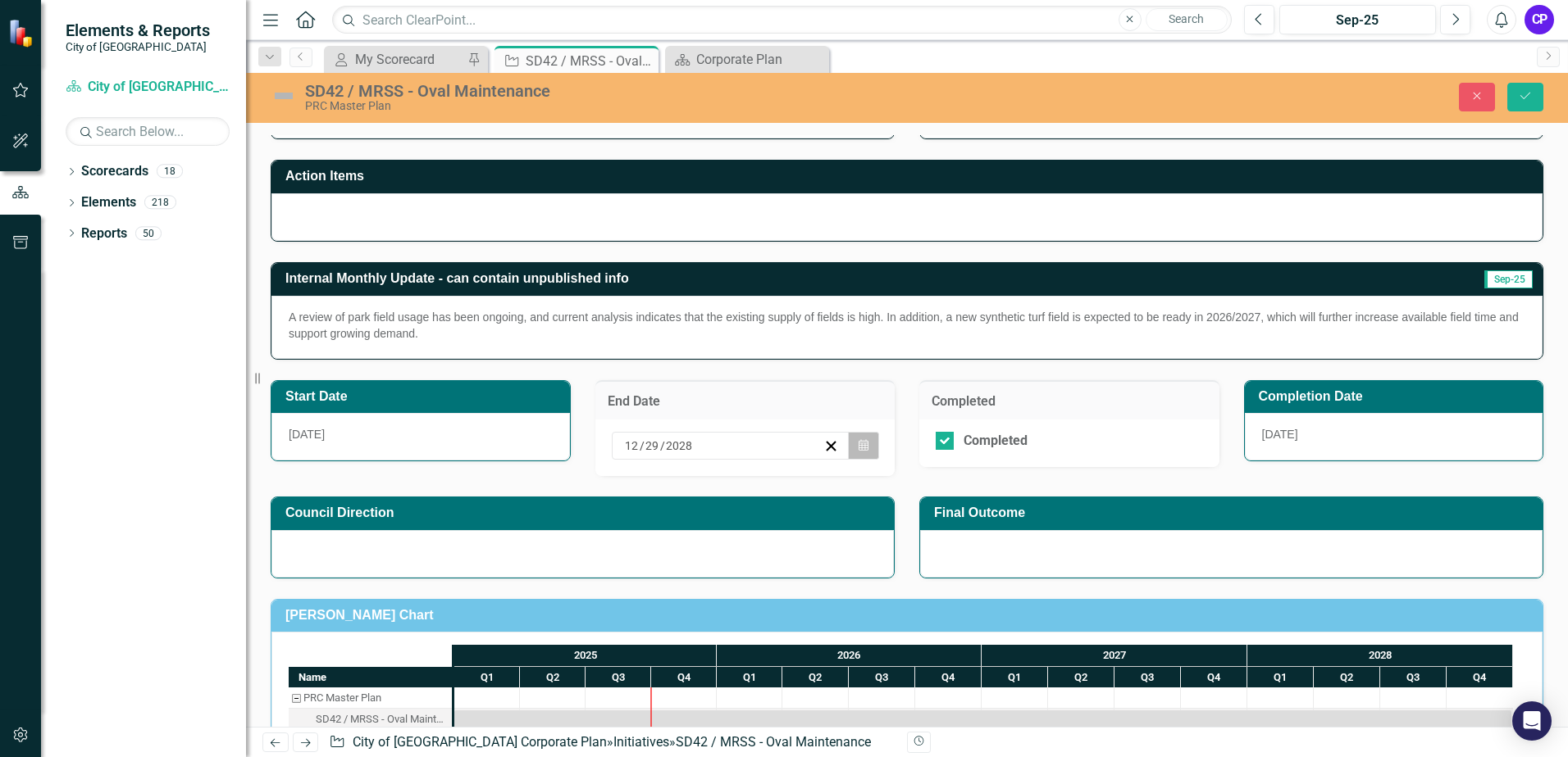
click at [851, 449] on button "Calendar" at bounding box center [864, 446] width 32 height 28
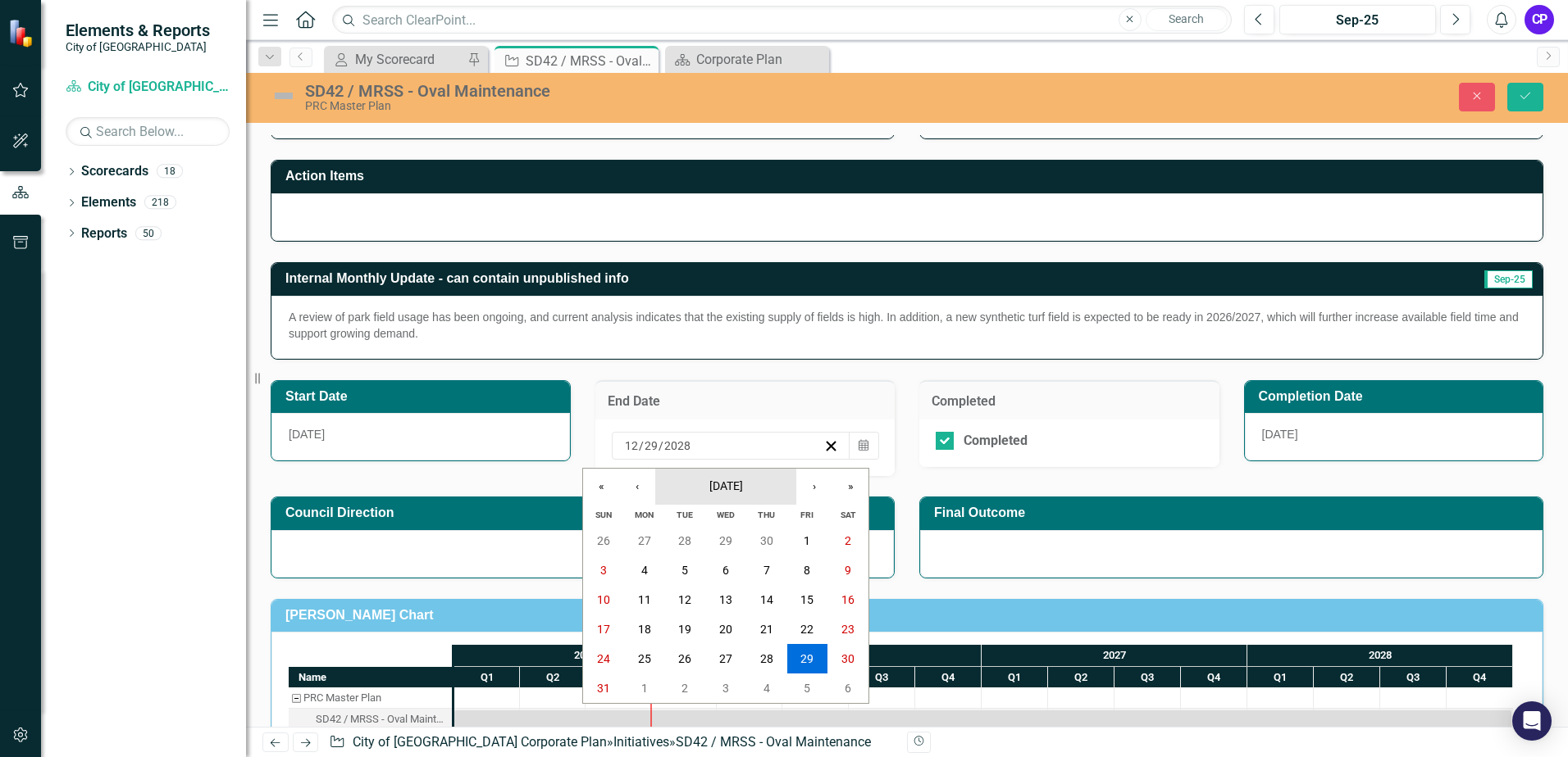
click at [743, 489] on span "December 2028" at bounding box center [726, 485] width 34 height 13
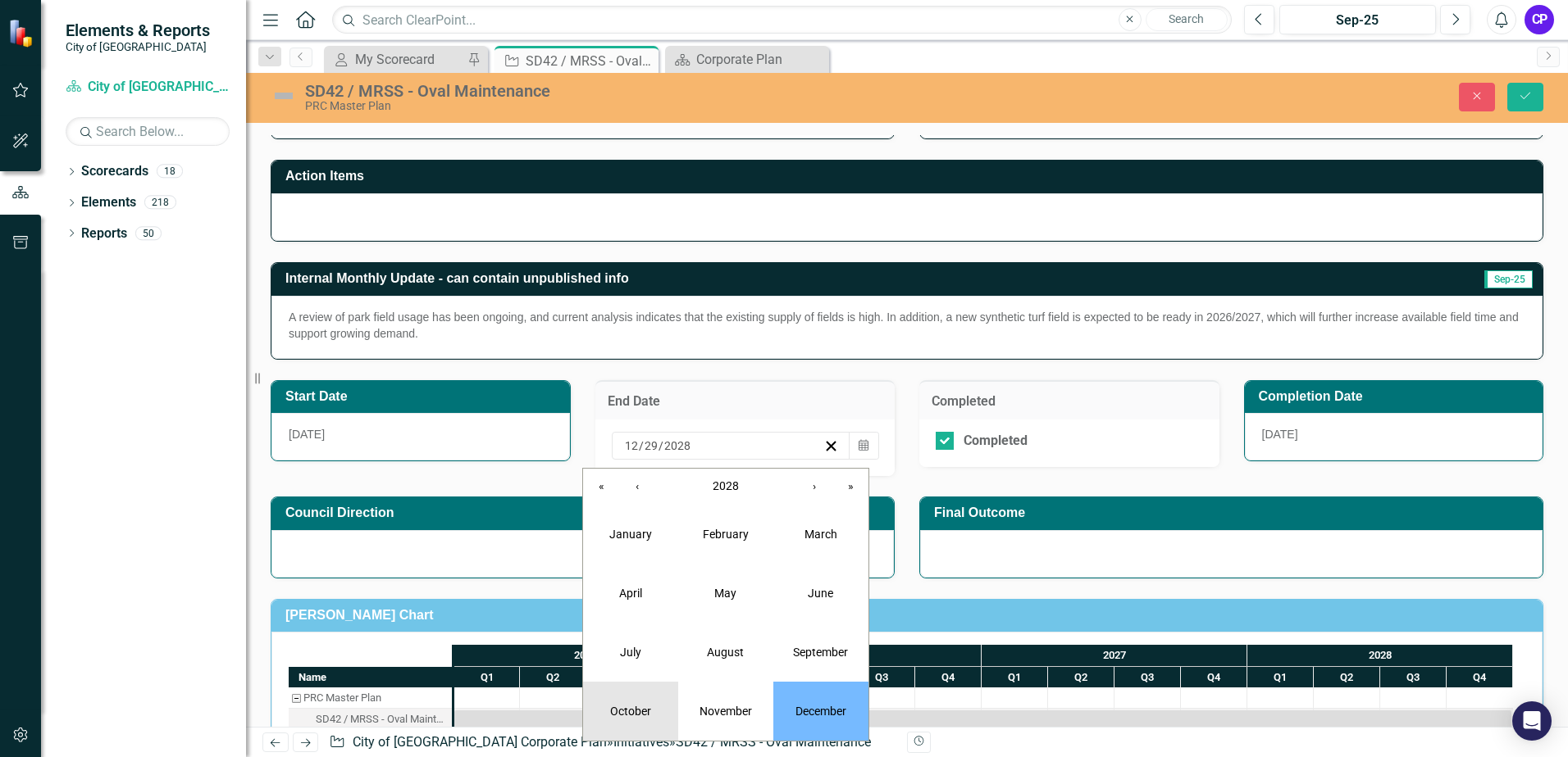
click at [645, 702] on button "October" at bounding box center [630, 712] width 95 height 59
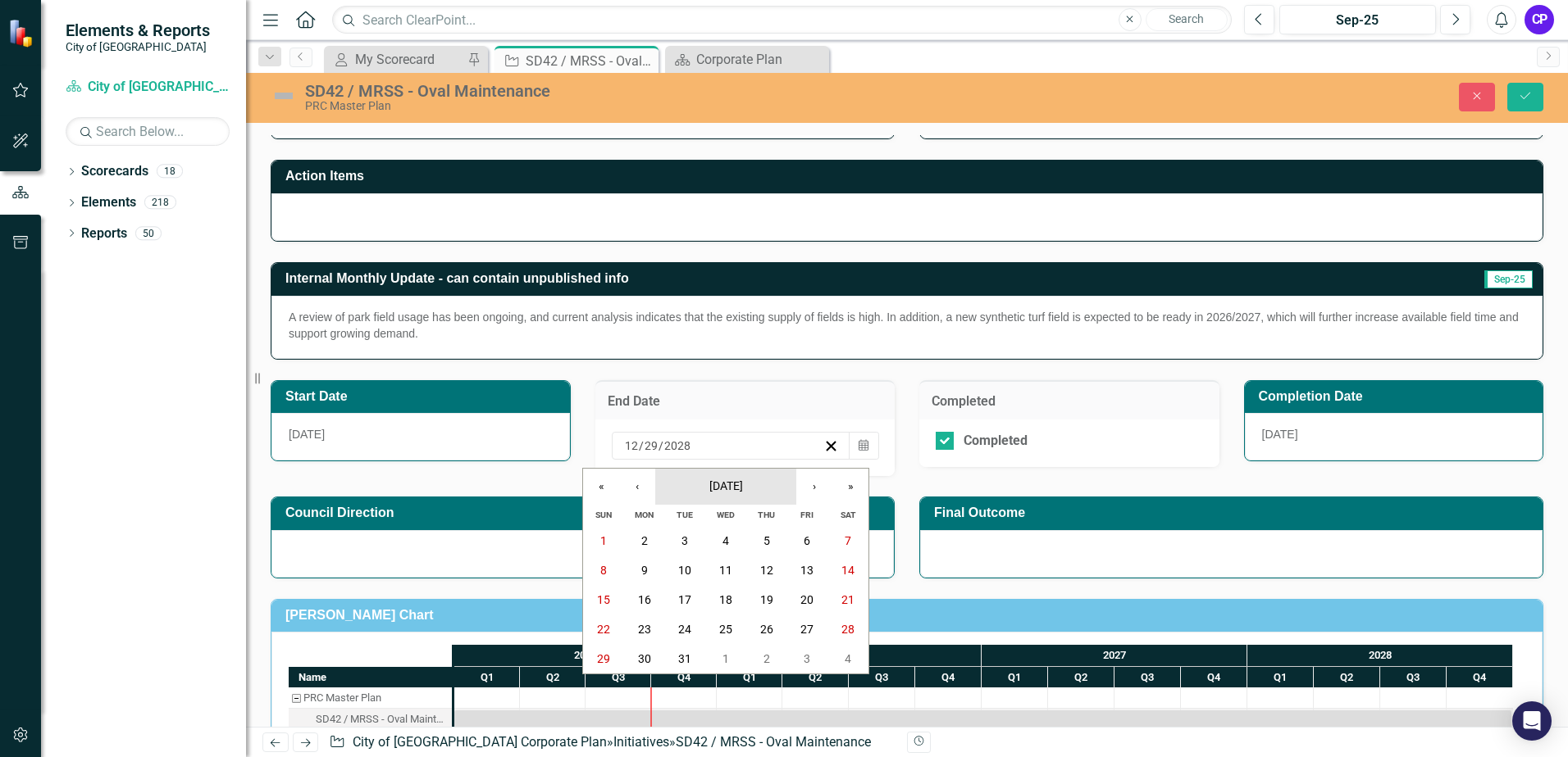
click at [743, 489] on span "October 2028" at bounding box center [726, 485] width 34 height 13
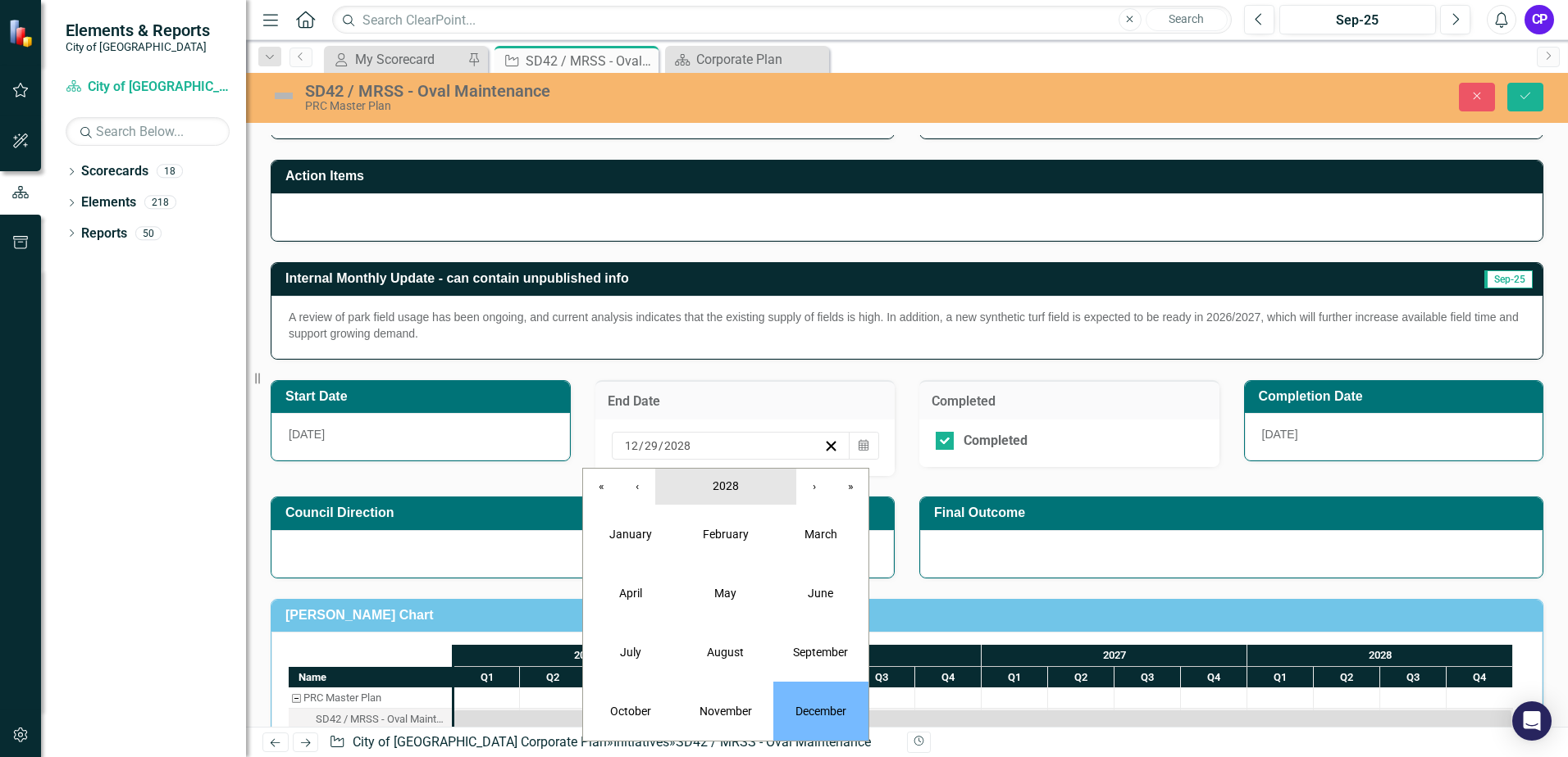
click at [726, 488] on span "2028" at bounding box center [726, 485] width 27 height 13
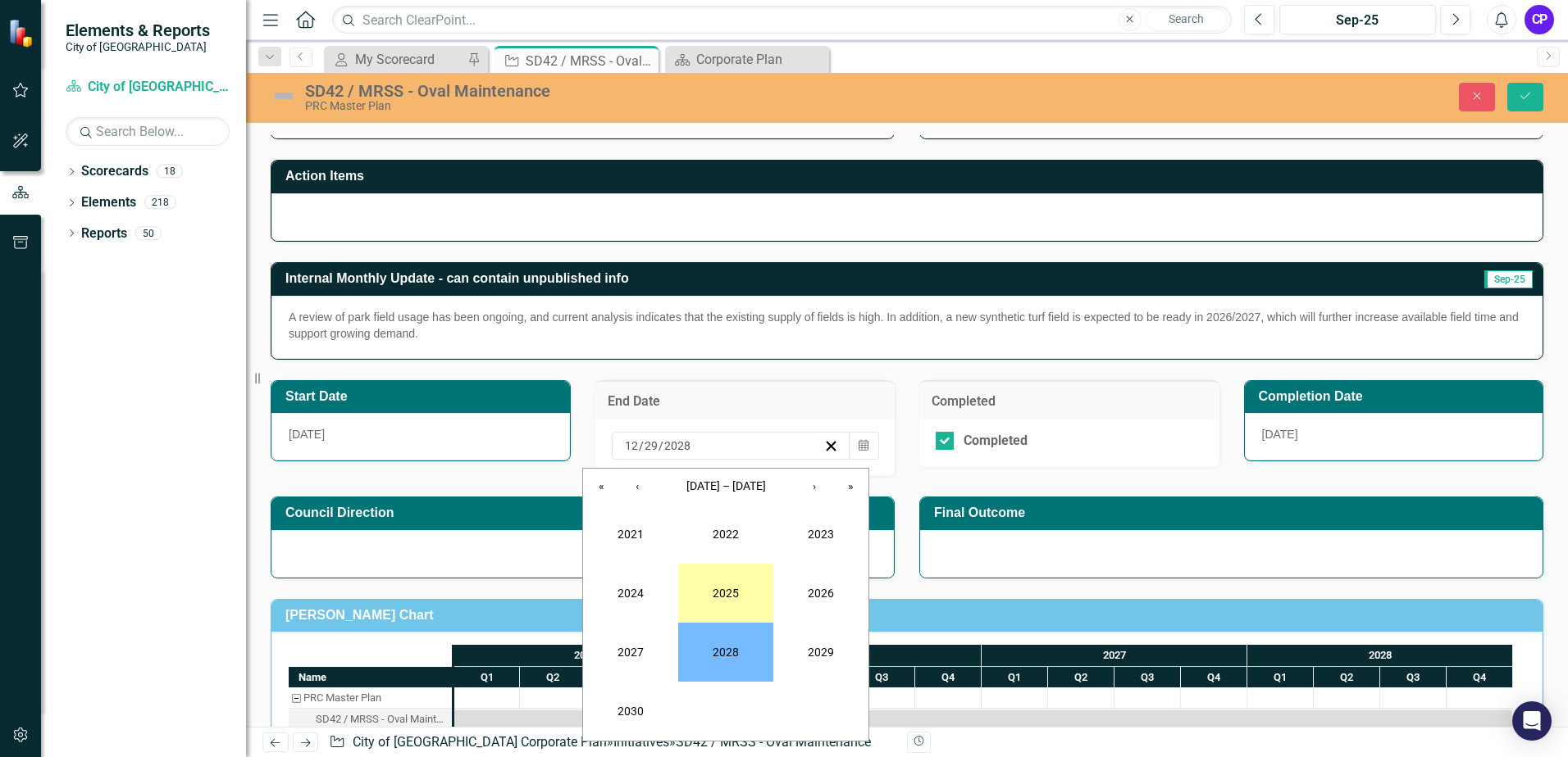
click at [735, 592] on button "2025" at bounding box center [726, 593] width 95 height 59
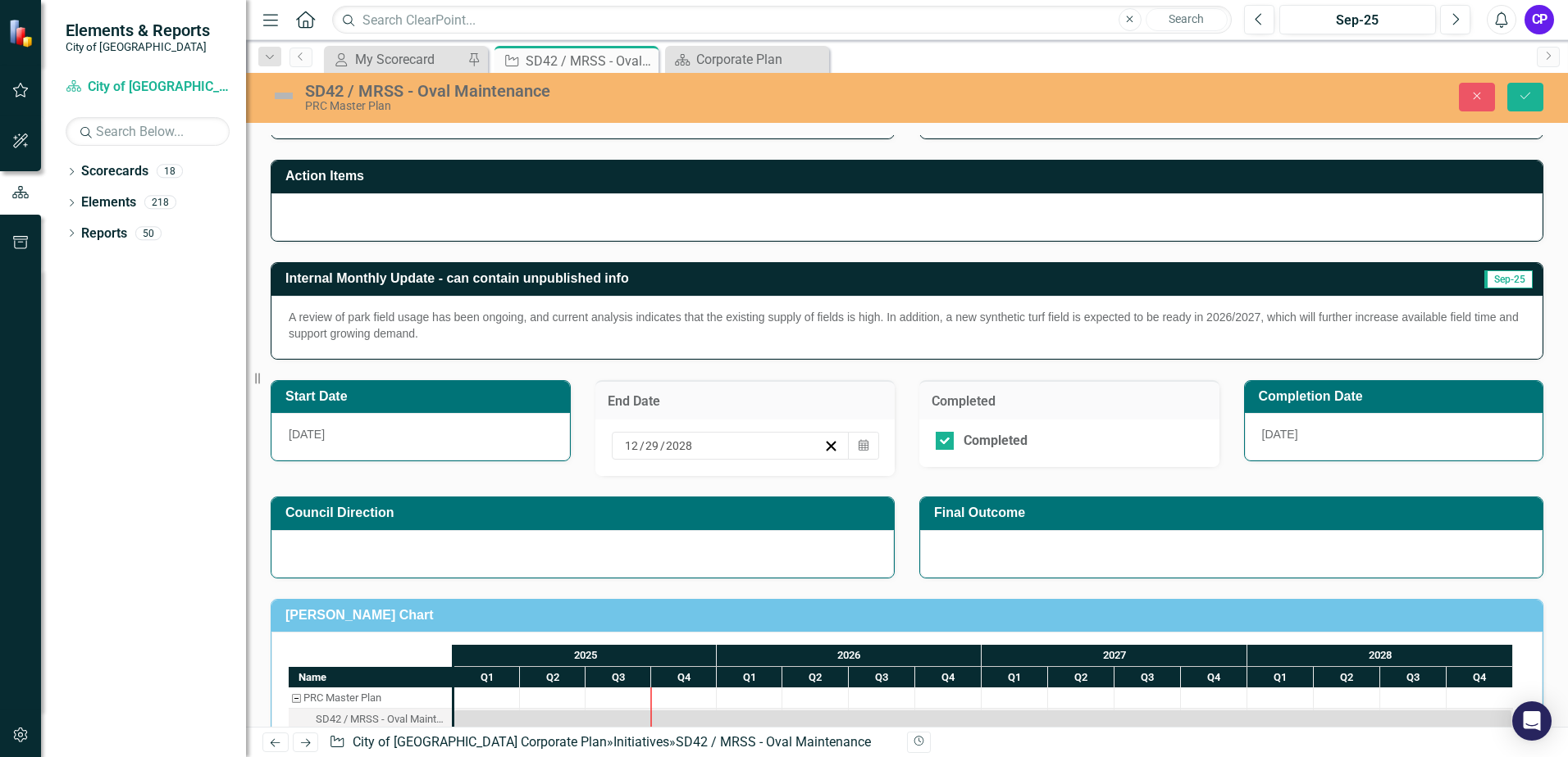
click at [722, 446] on div "12 / 29 / 2028" at bounding box center [723, 446] width 201 height 17
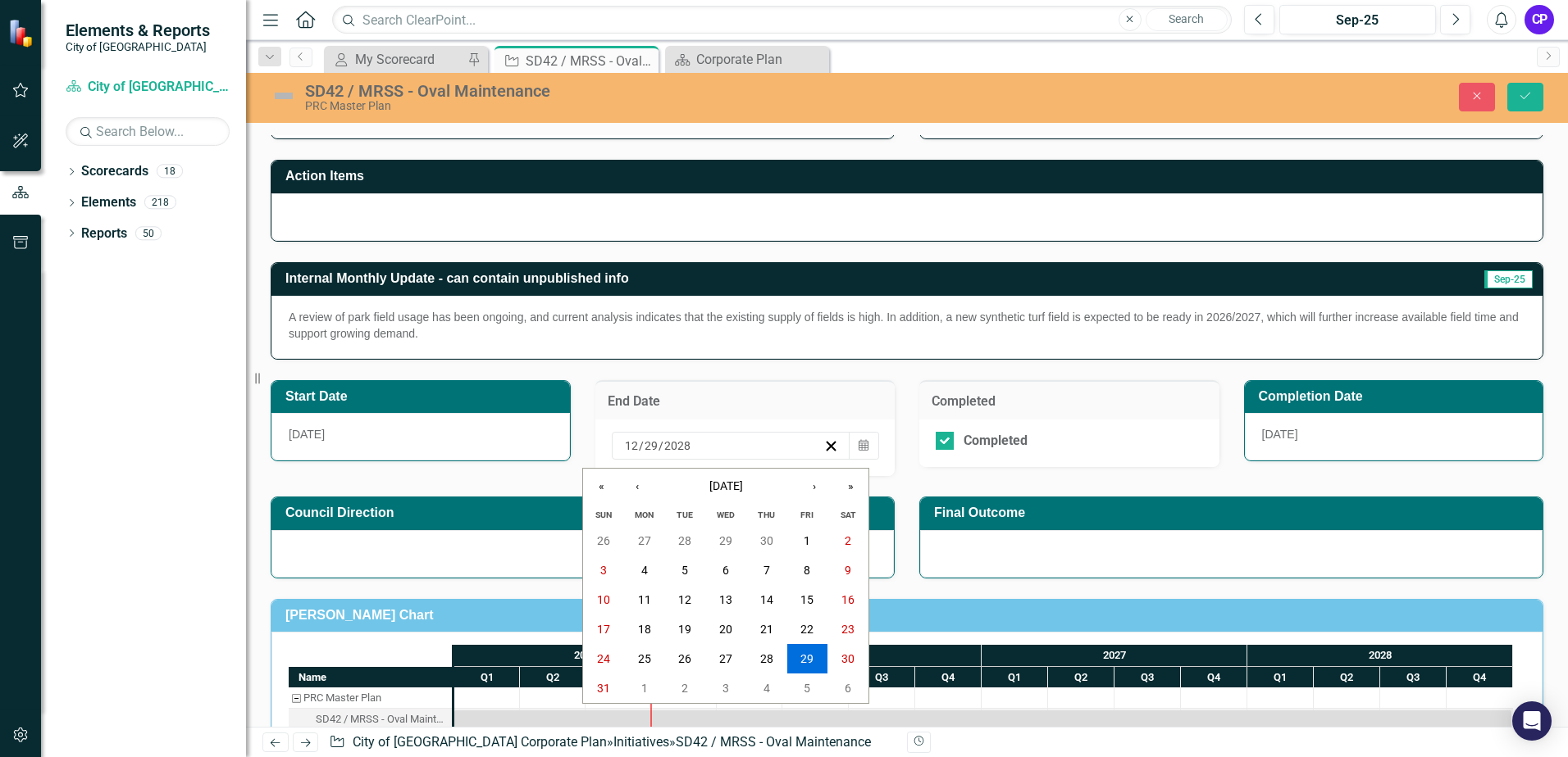
click at [722, 446] on div "2028-12-29 12 / 29 / 2028" at bounding box center [723, 446] width 201 height 17
click at [733, 491] on span "December 2028" at bounding box center [726, 485] width 34 height 13
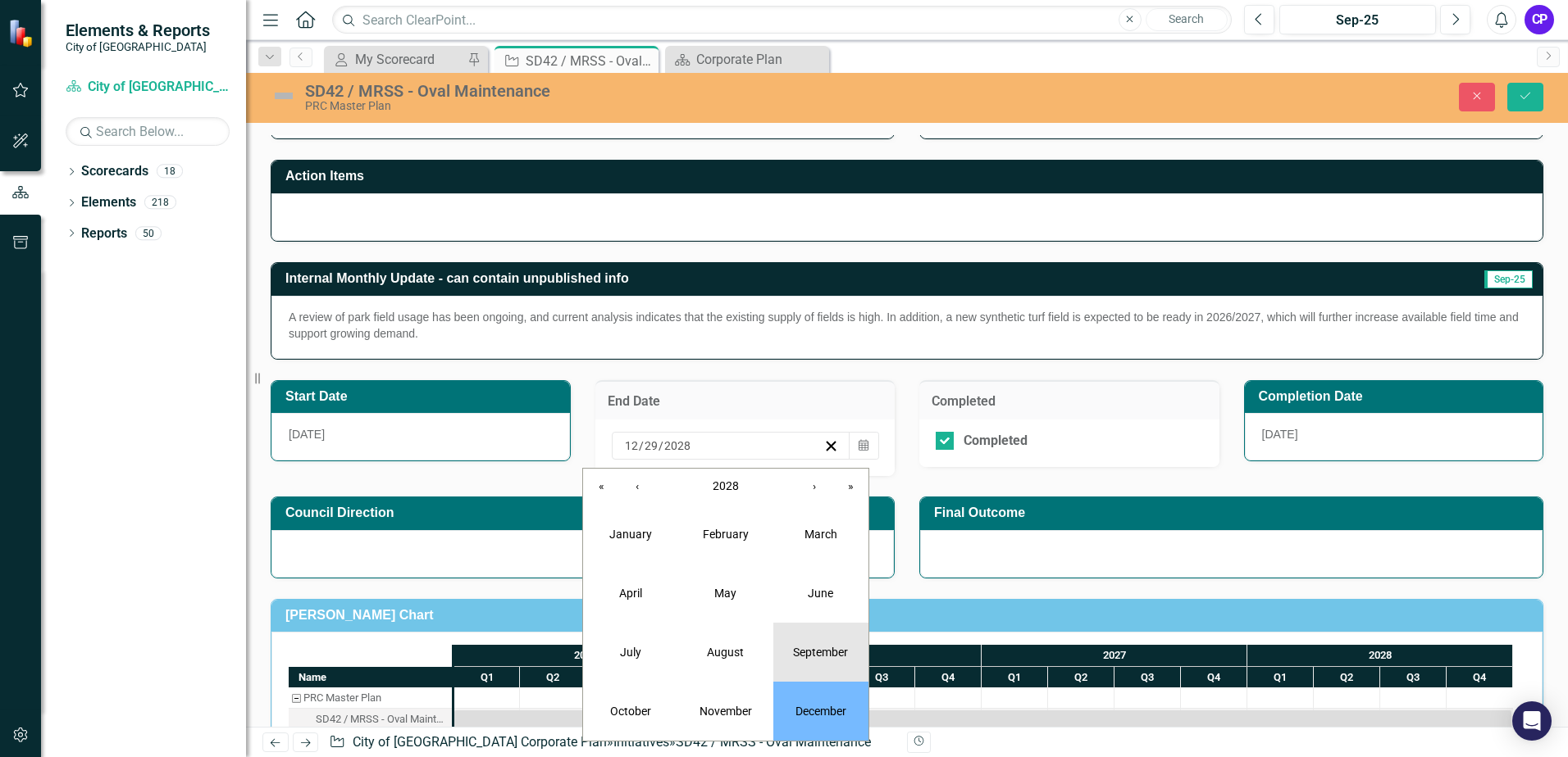
click at [801, 646] on abbr "September" at bounding box center [820, 652] width 55 height 13
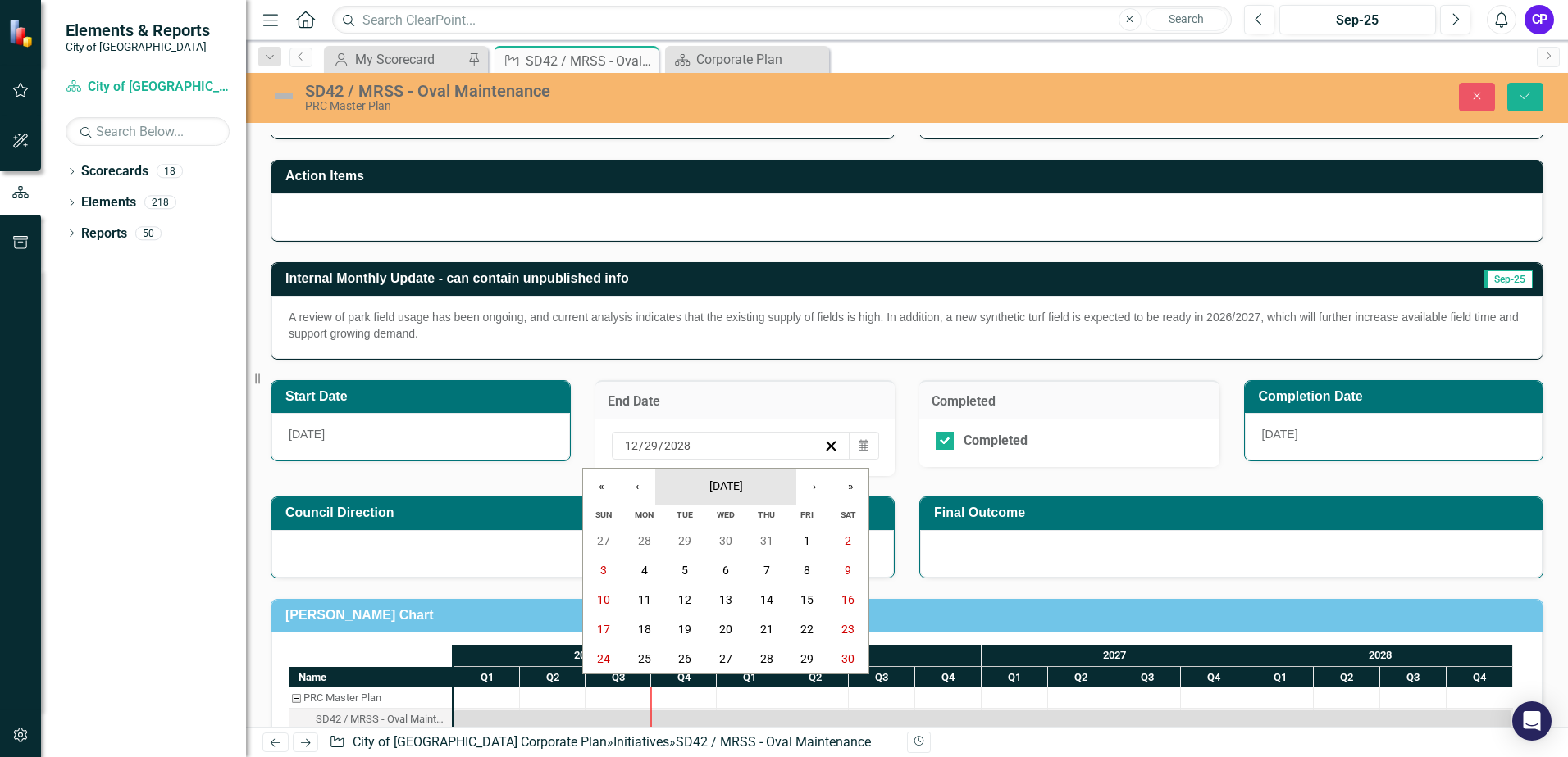
click at [768, 487] on button "September 2028" at bounding box center [725, 487] width 141 height 36
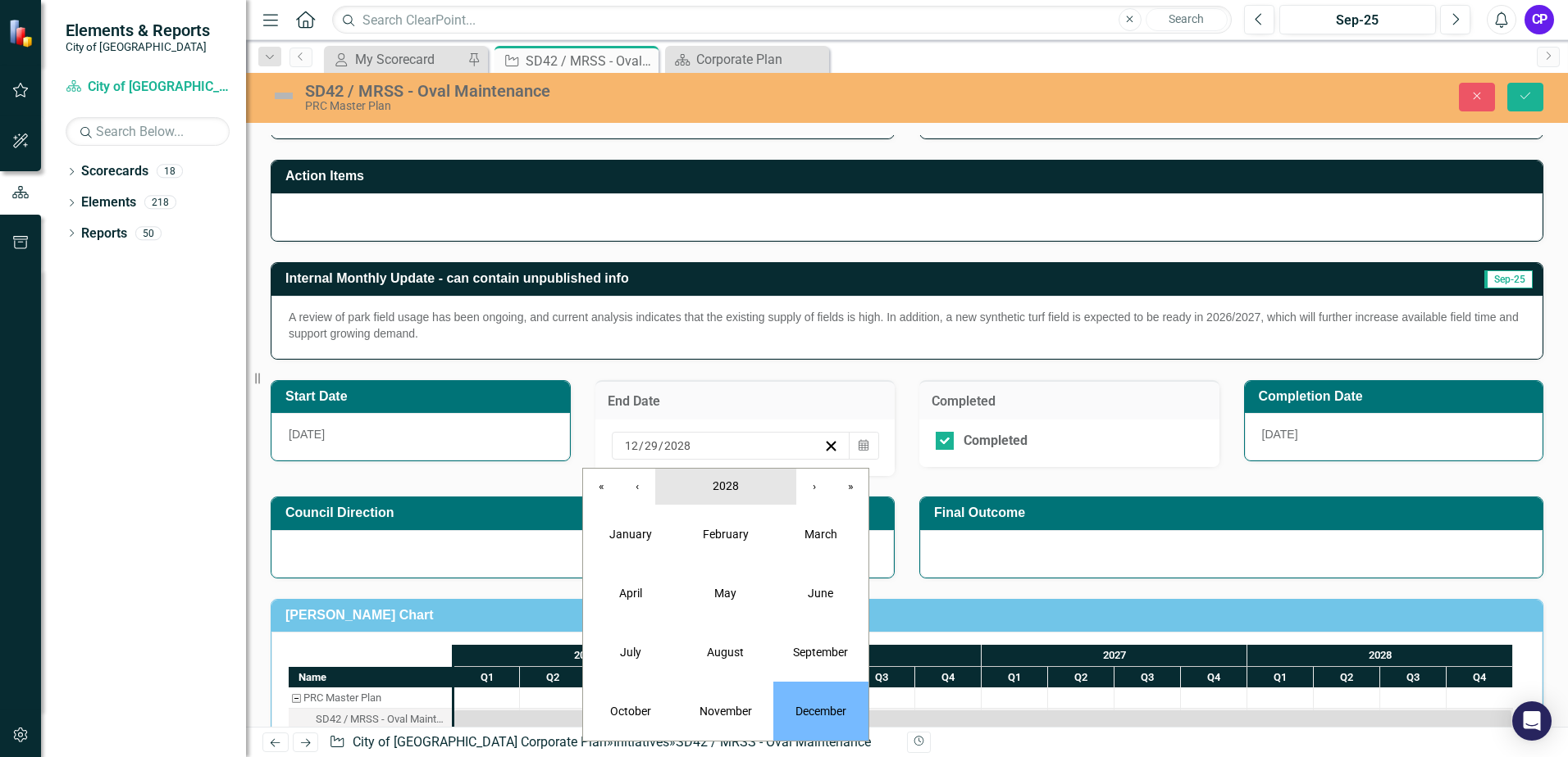
click at [728, 482] on span "2028" at bounding box center [726, 485] width 27 height 13
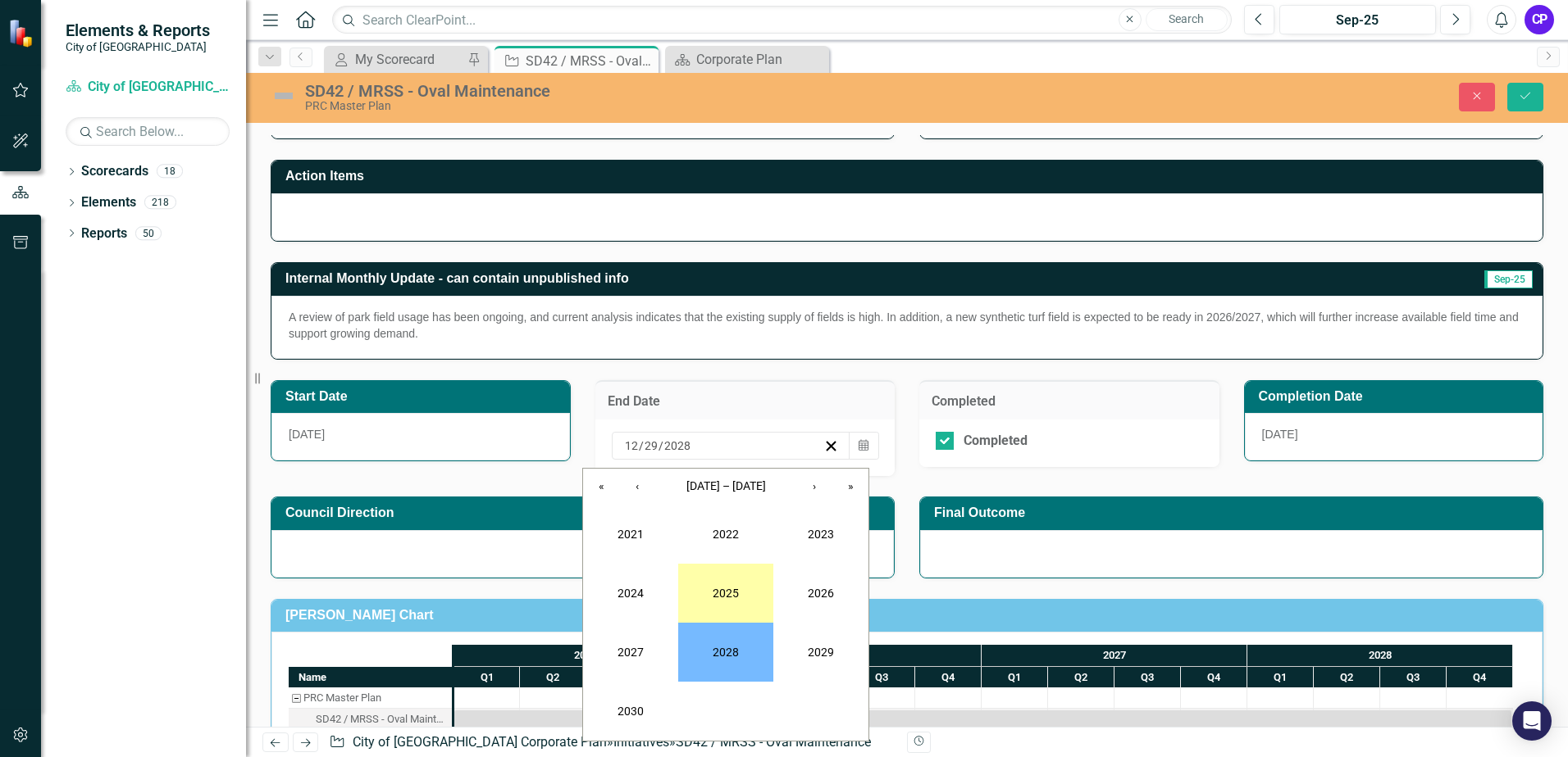
click at [731, 585] on button "2025" at bounding box center [726, 593] width 95 height 59
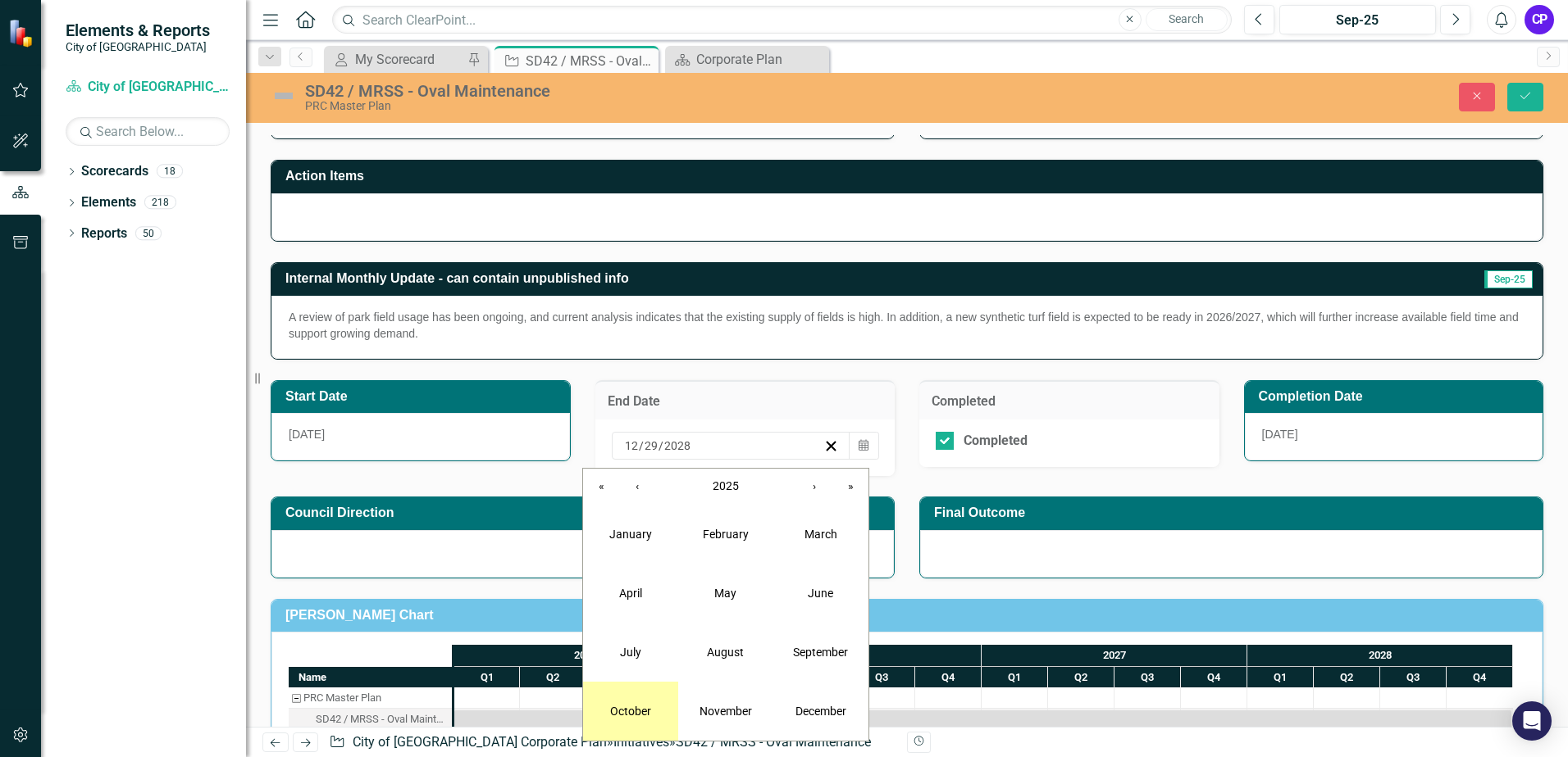
click at [638, 702] on button "October" at bounding box center [630, 712] width 95 height 59
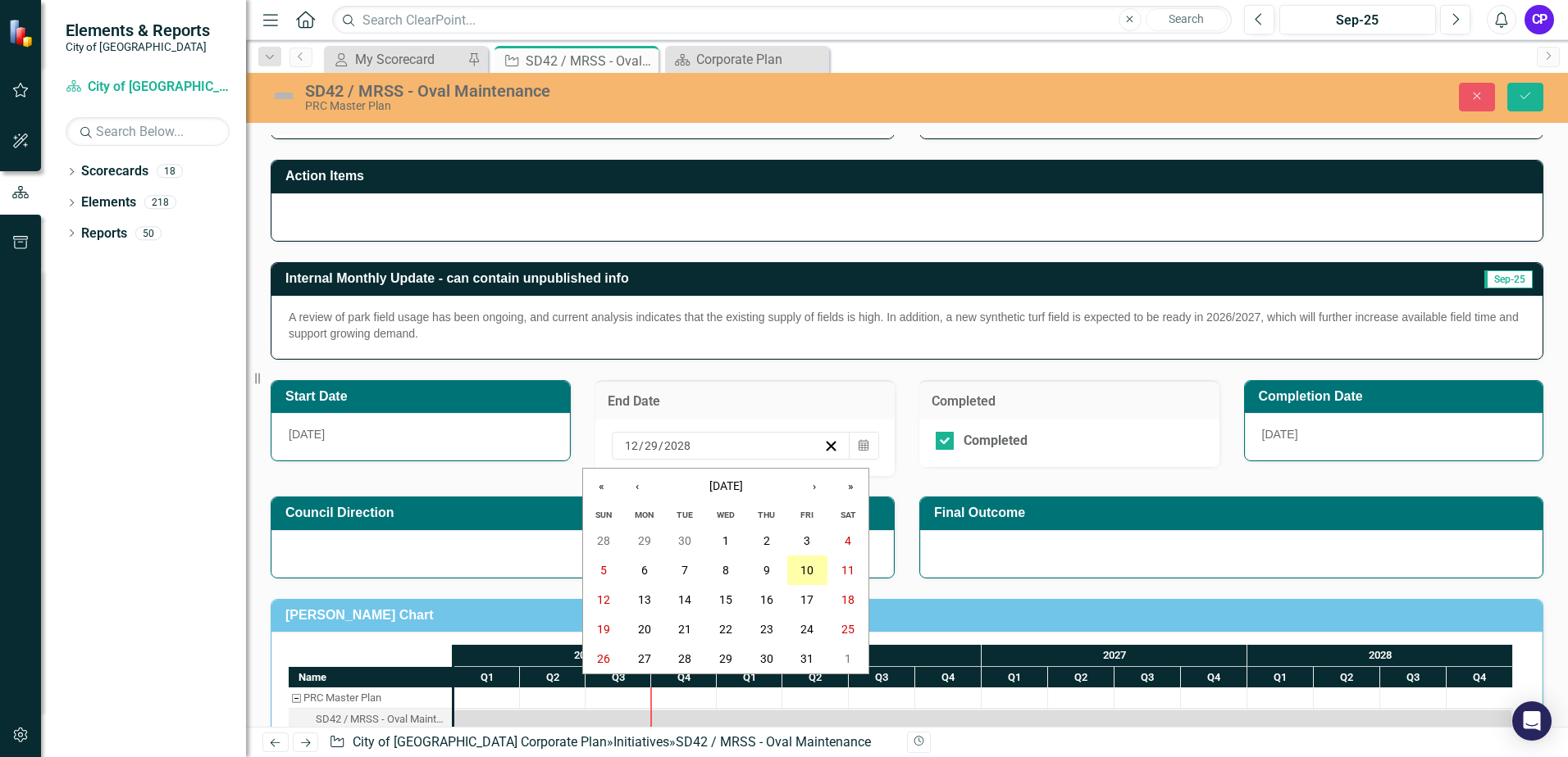
click at [806, 572] on abbr "10" at bounding box center [807, 570] width 13 height 13
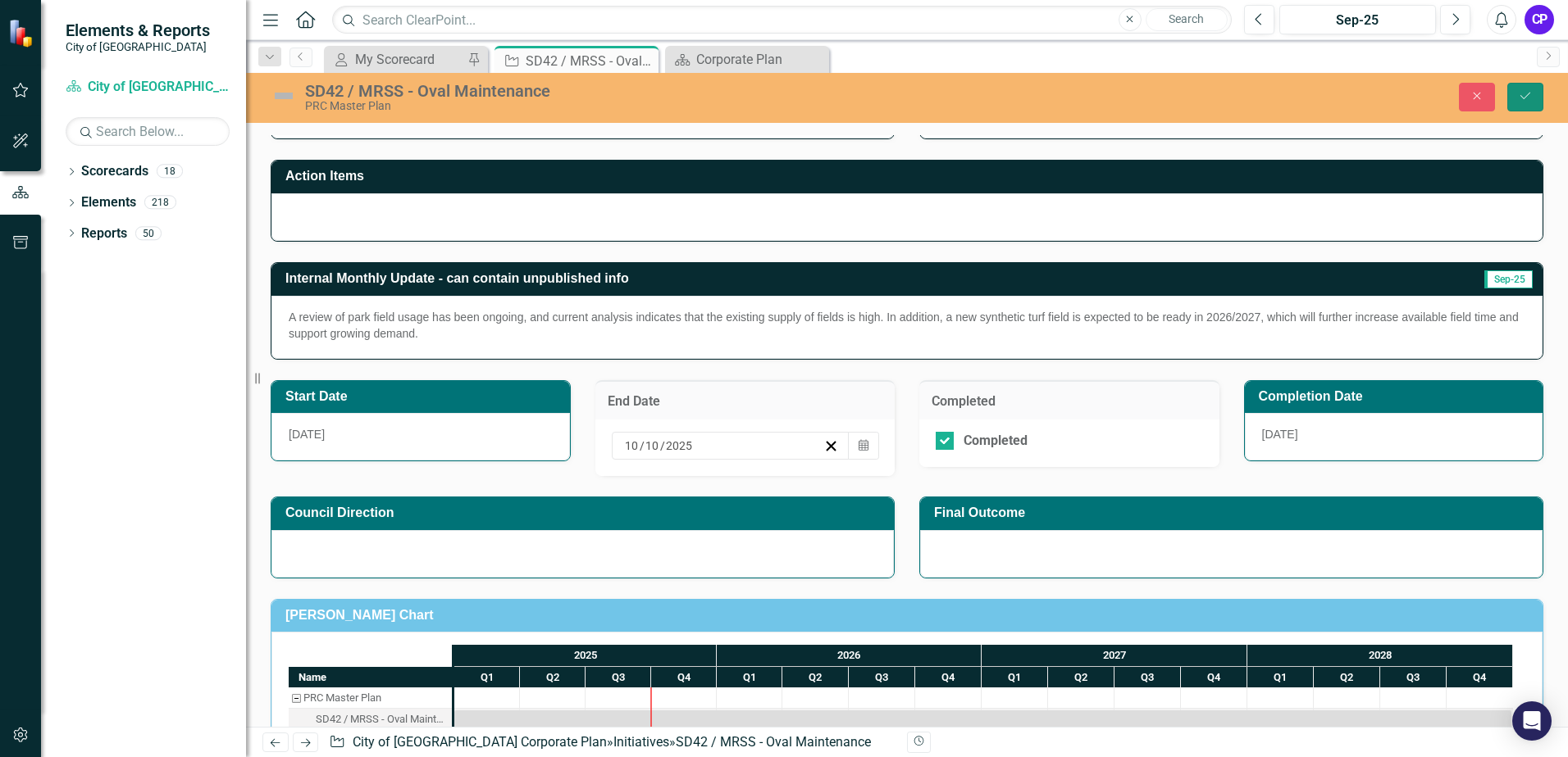
click at [1523, 95] on icon "Save" at bounding box center [1525, 96] width 15 height 12
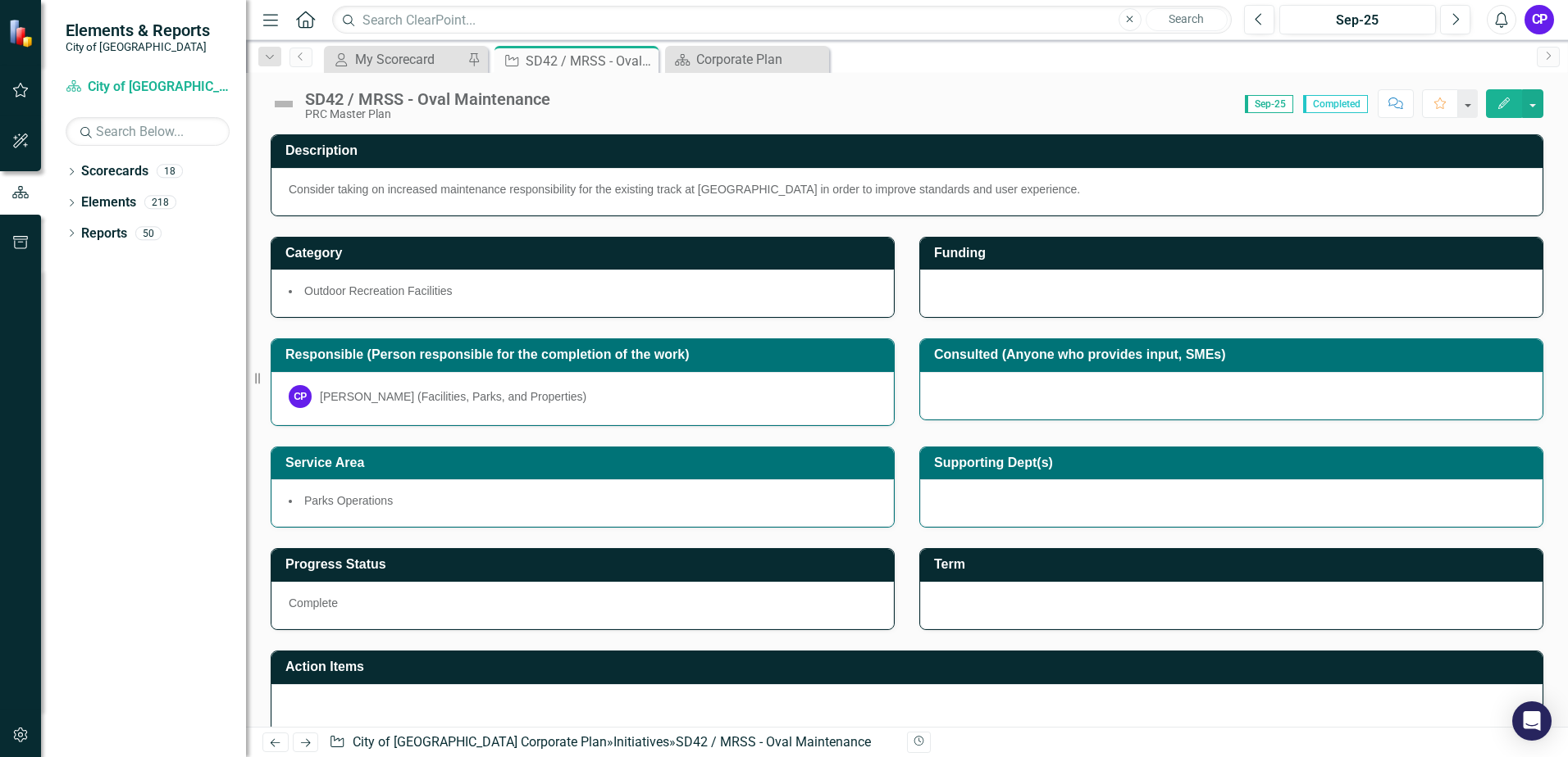
click at [284, 108] on img at bounding box center [283, 103] width 27 height 27
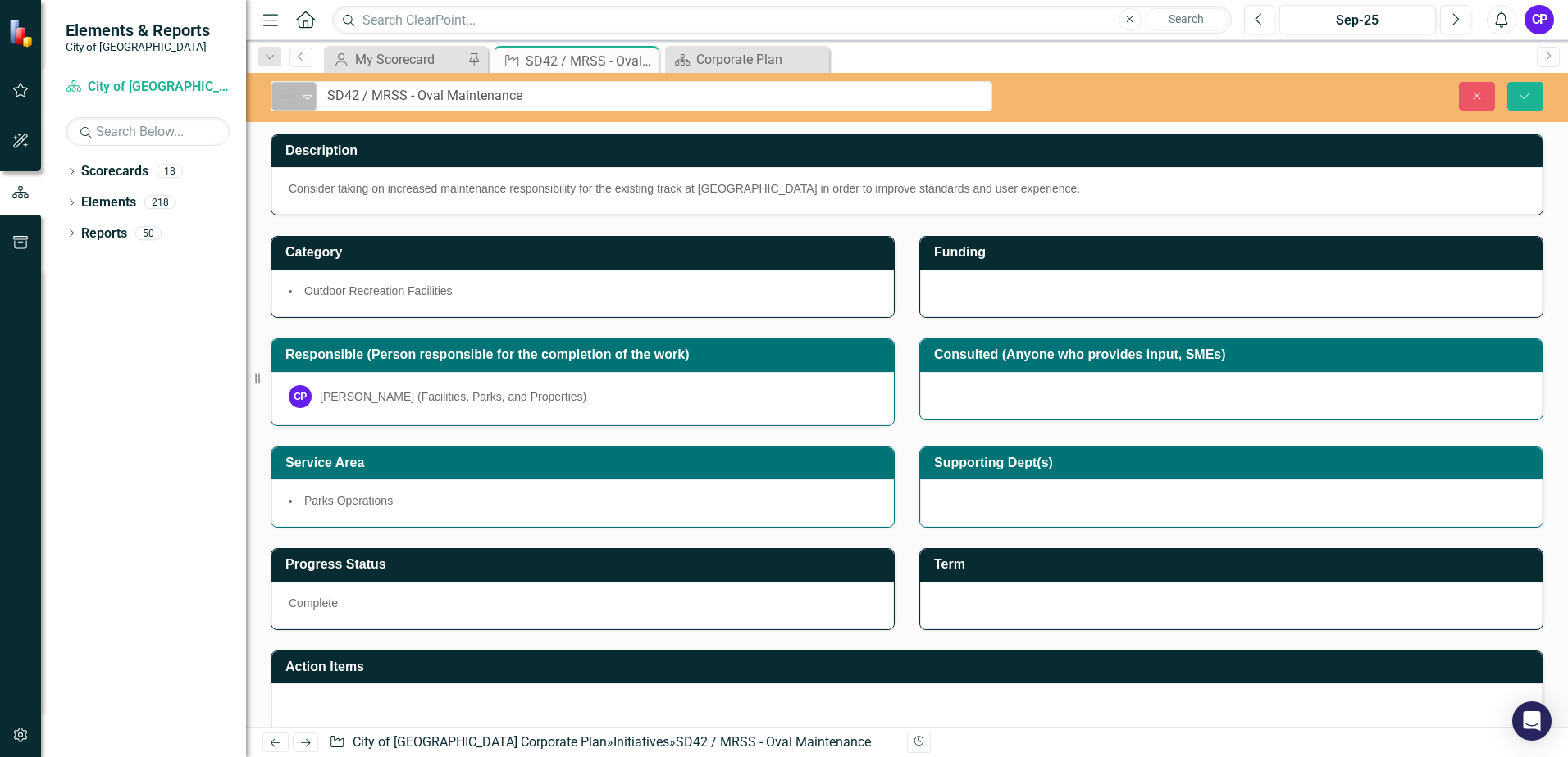
click at [309, 102] on icon "Expand" at bounding box center [308, 96] width 17 height 13
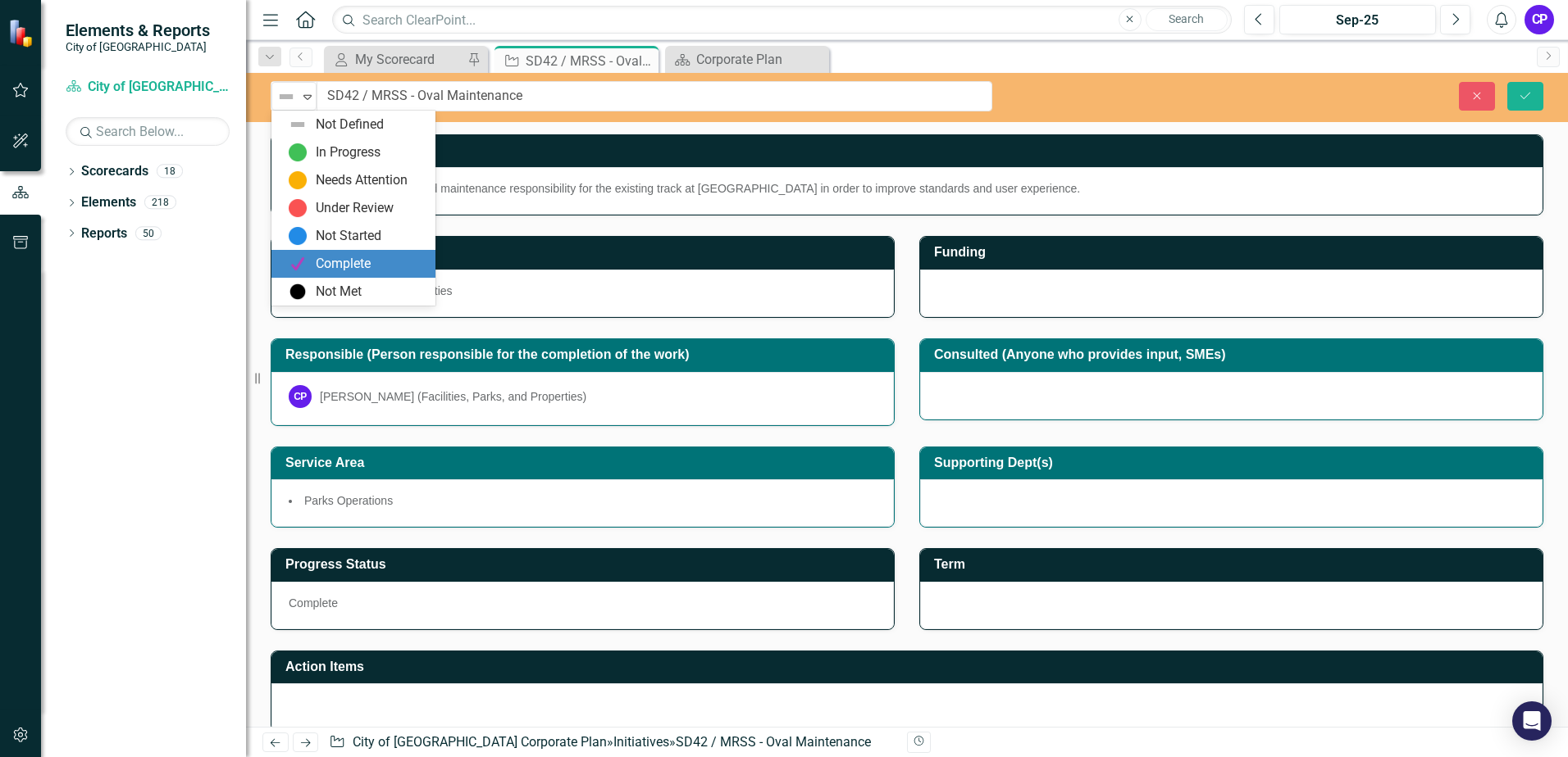
click at [333, 253] on div "Complete" at bounding box center [353, 264] width 164 height 28
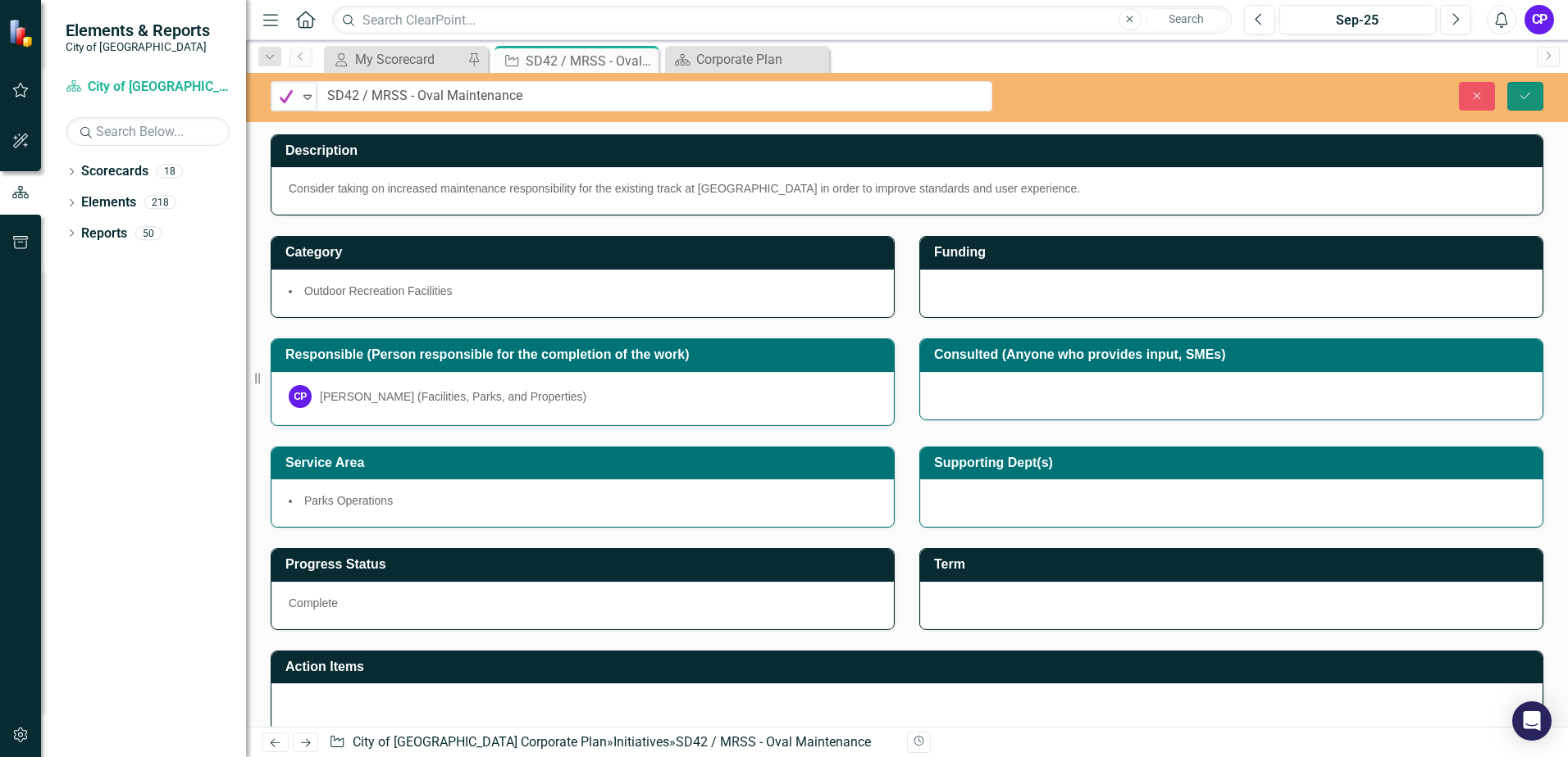
click at [1532, 90] on icon "Save" at bounding box center [1525, 96] width 15 height 12
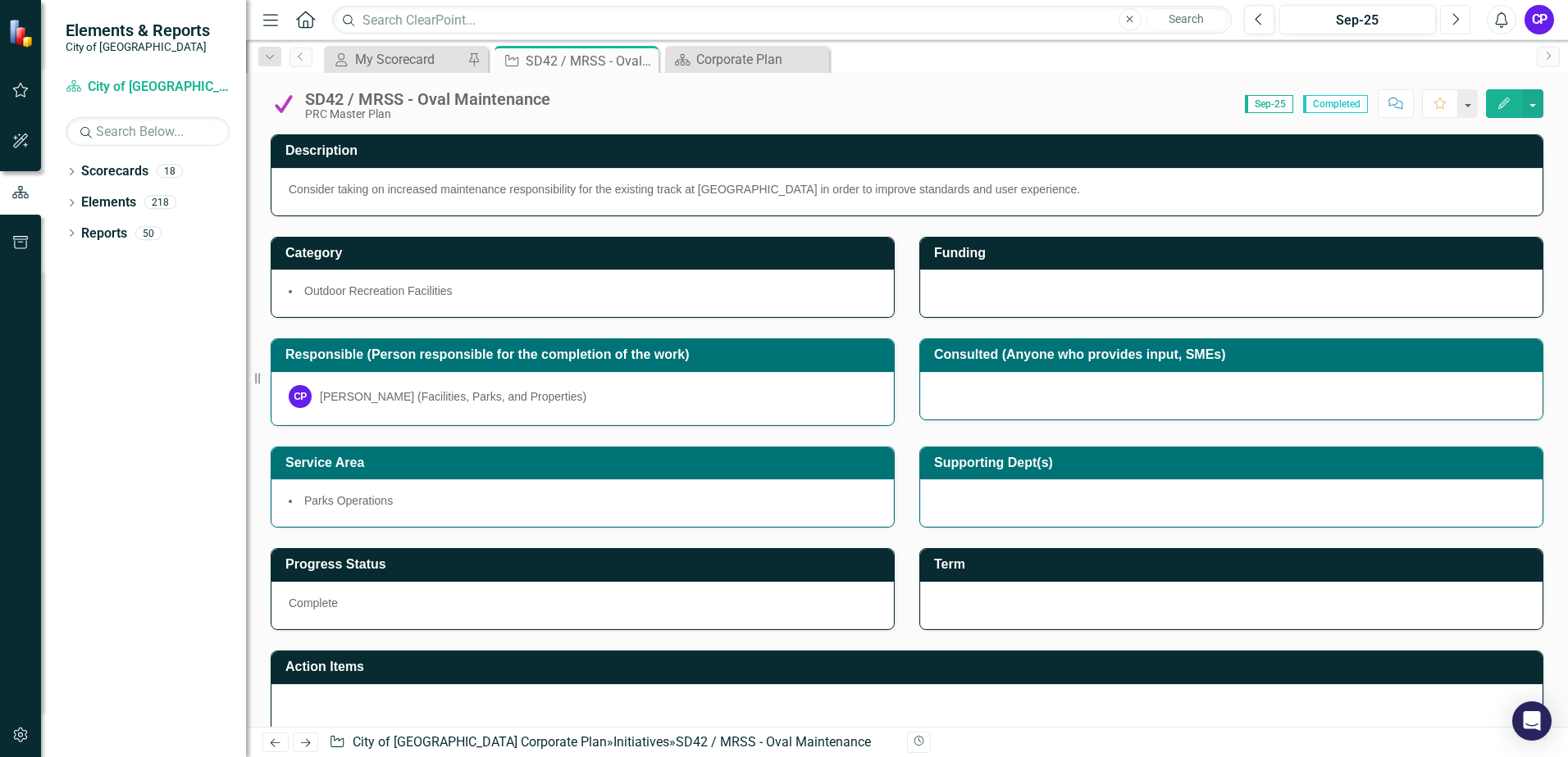
click at [1456, 27] on button "Next" at bounding box center [1455, 20] width 31 height 30
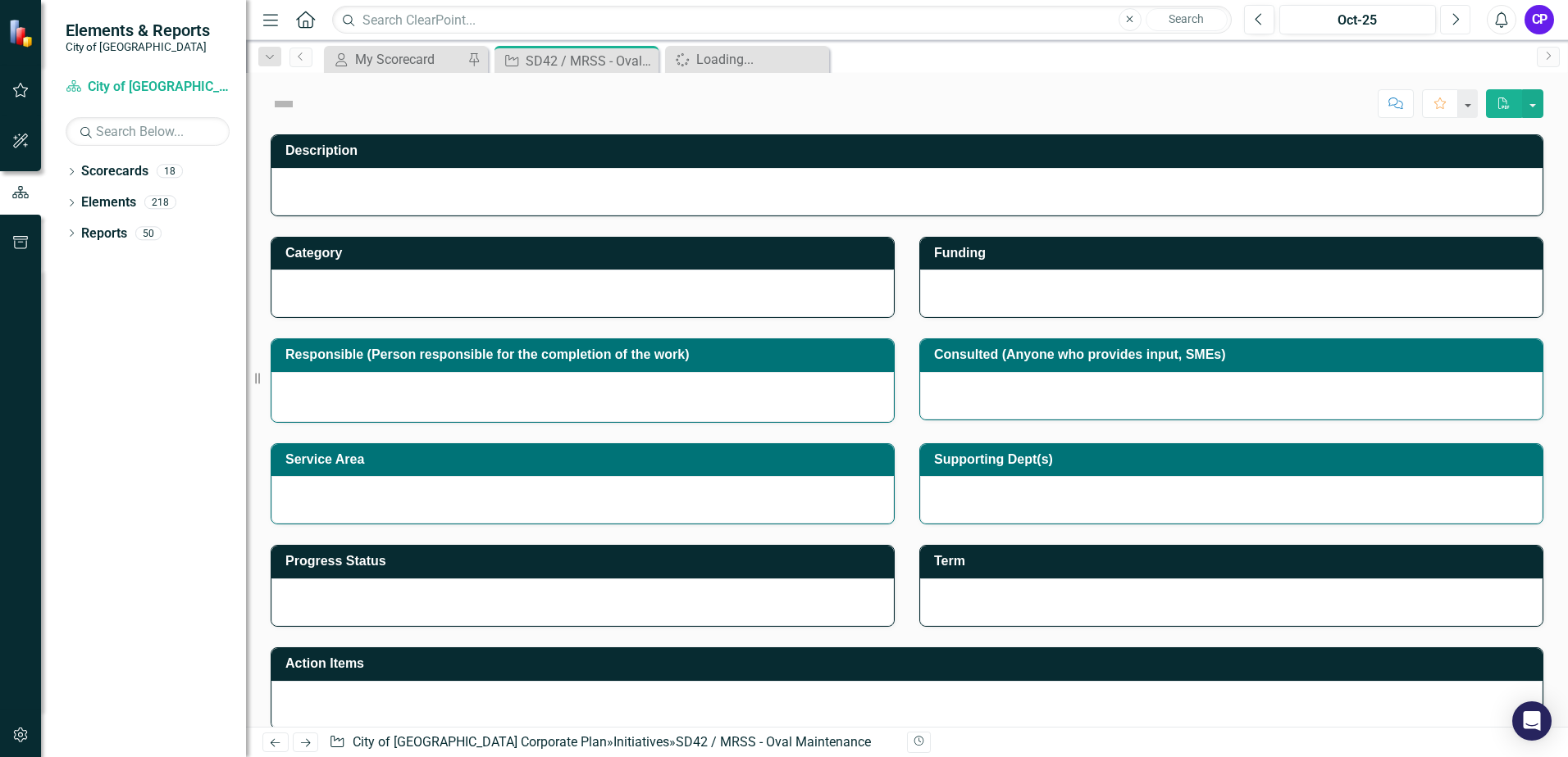
checkbox input "true"
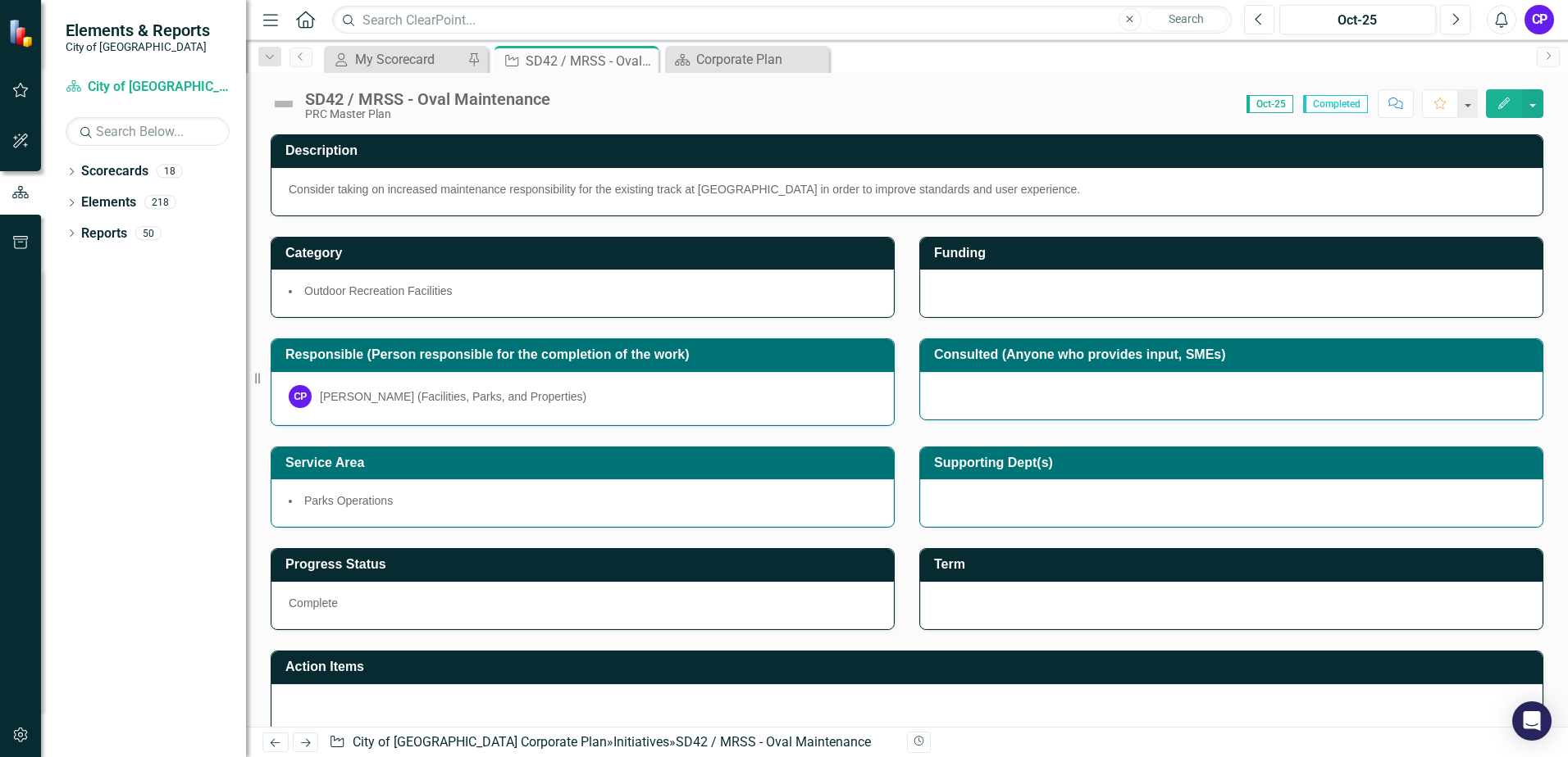
click at [1247, 21] on button "Previous" at bounding box center [1259, 20] width 31 height 30
click at [644, 64] on icon "Close" at bounding box center [643, 60] width 17 height 13
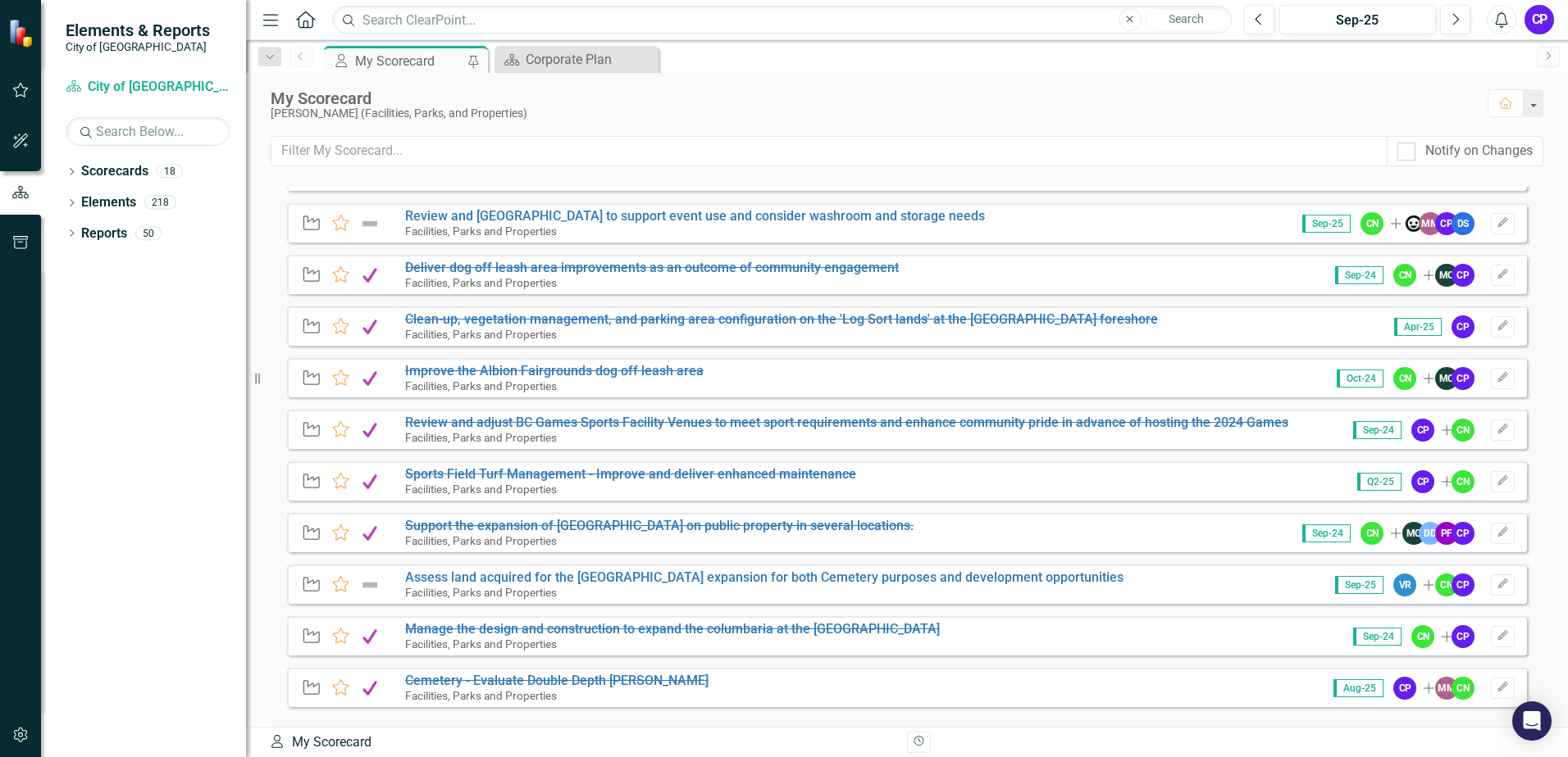
scroll to position [1066, 0]
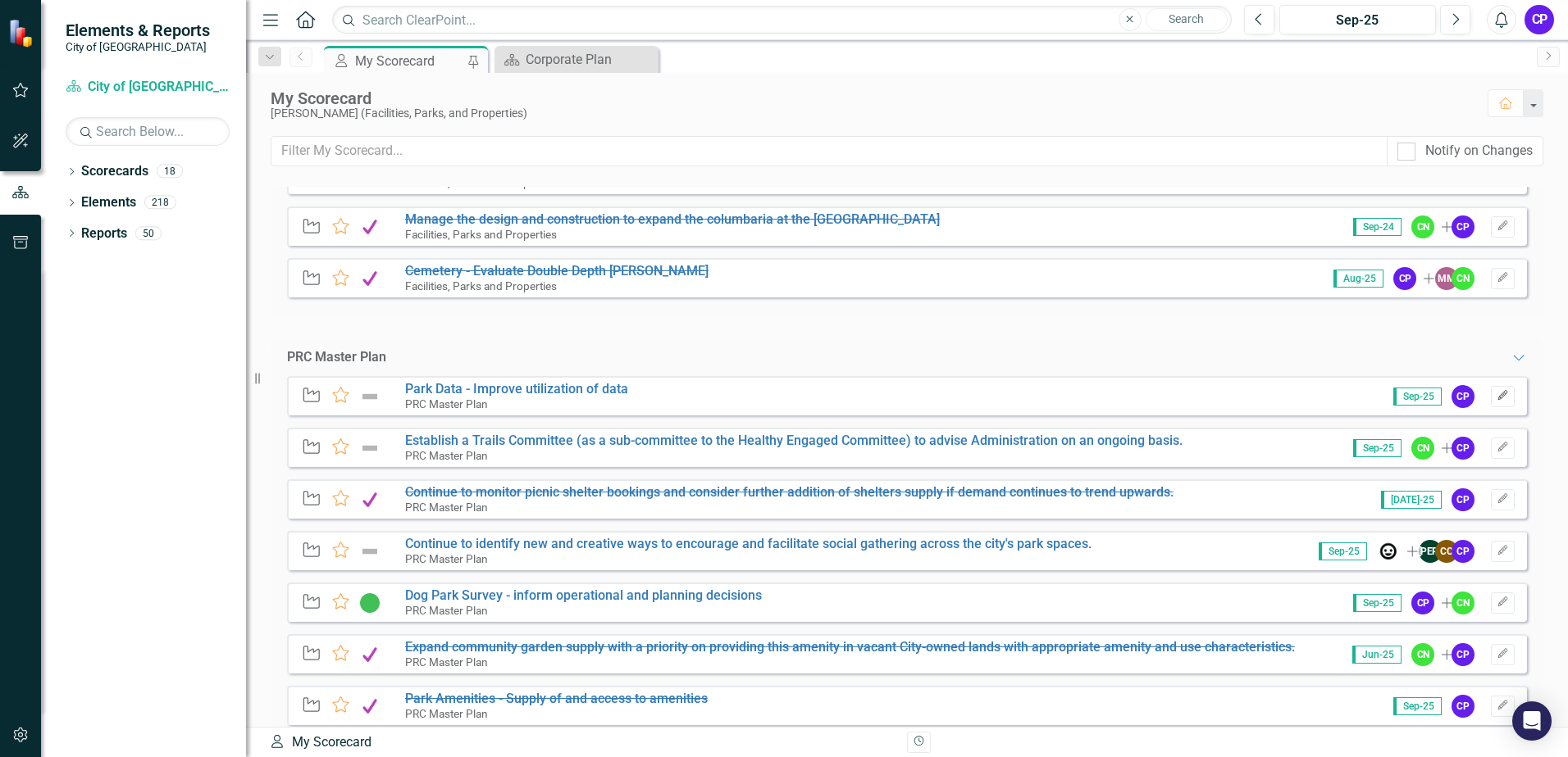
click at [1497, 397] on icon "Edit" at bounding box center [1503, 396] width 12 height 10
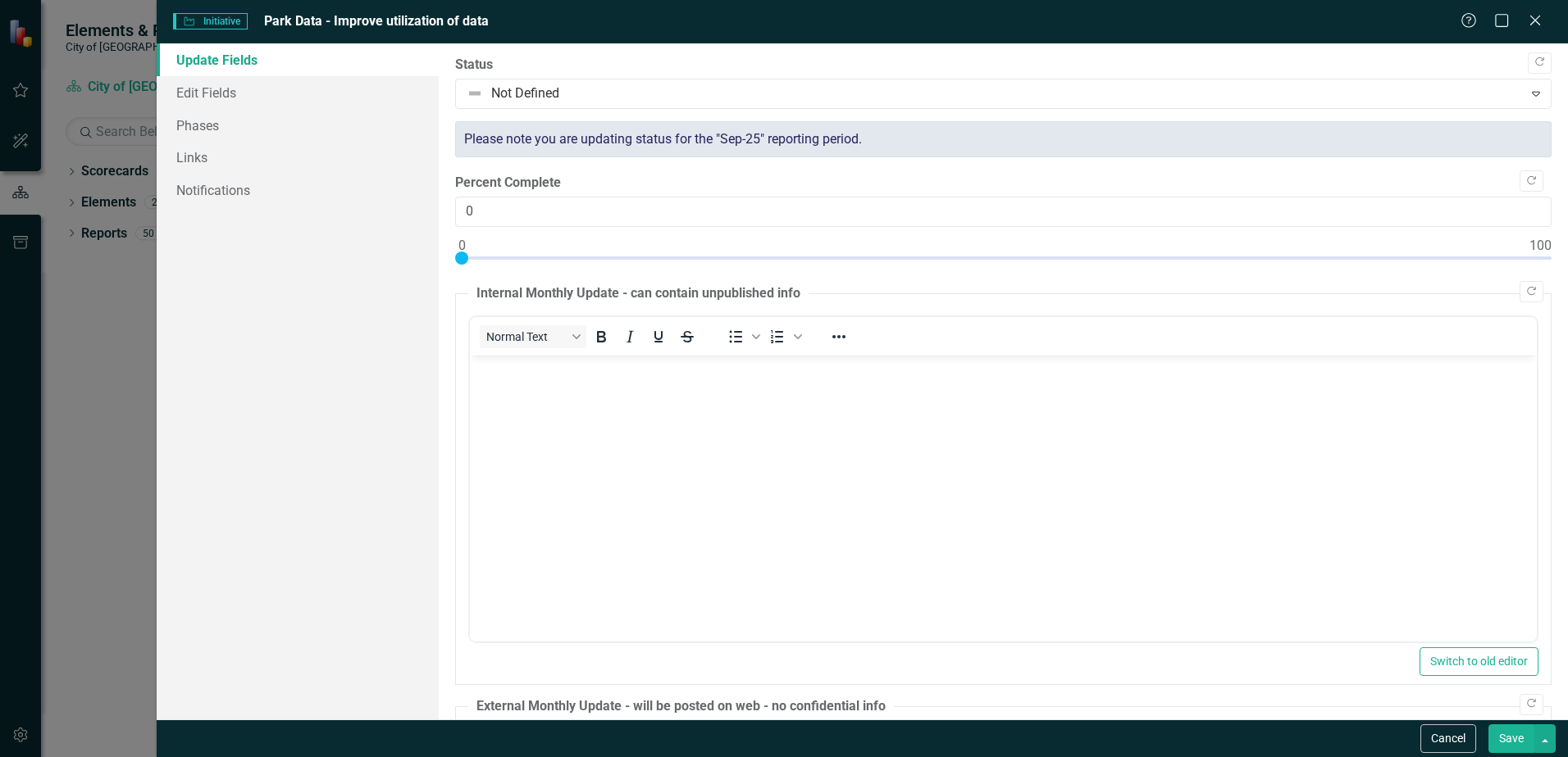
scroll to position [0, 0]
click at [229, 191] on link "Notifications" at bounding box center [298, 189] width 282 height 33
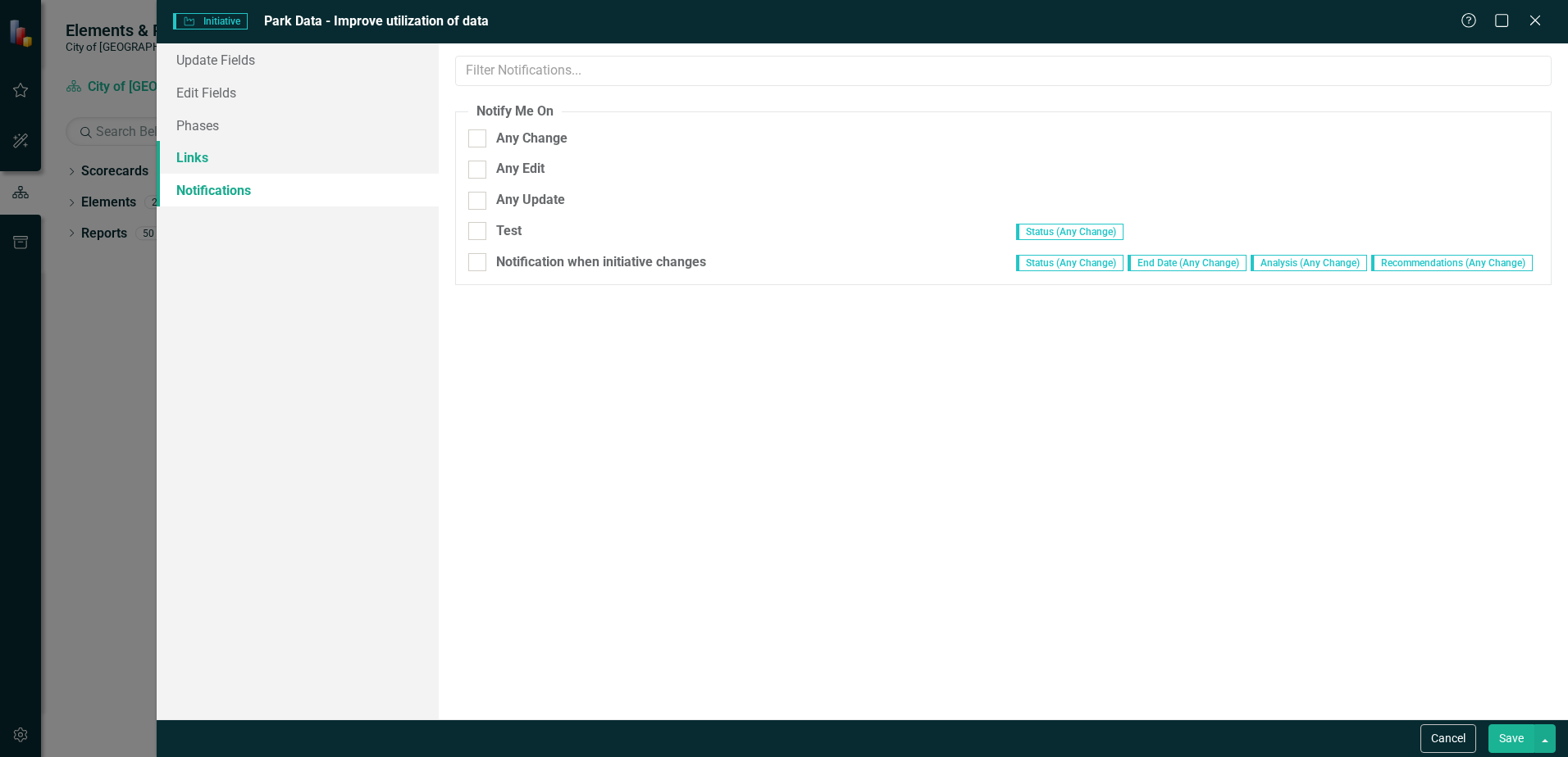
click at [199, 158] on link "Links" at bounding box center [298, 157] width 282 height 33
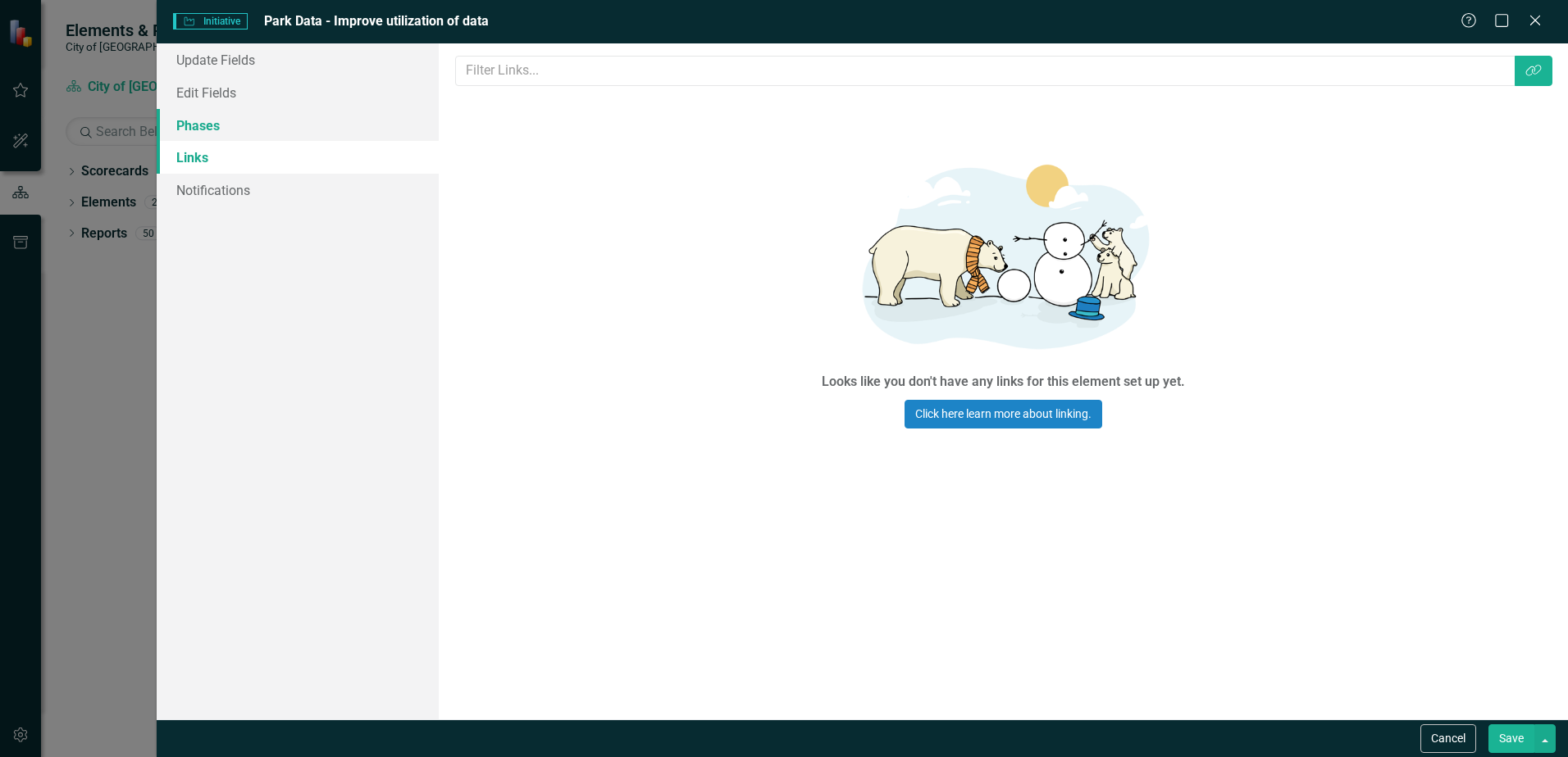
click at [205, 128] on link "Phases" at bounding box center [298, 125] width 282 height 33
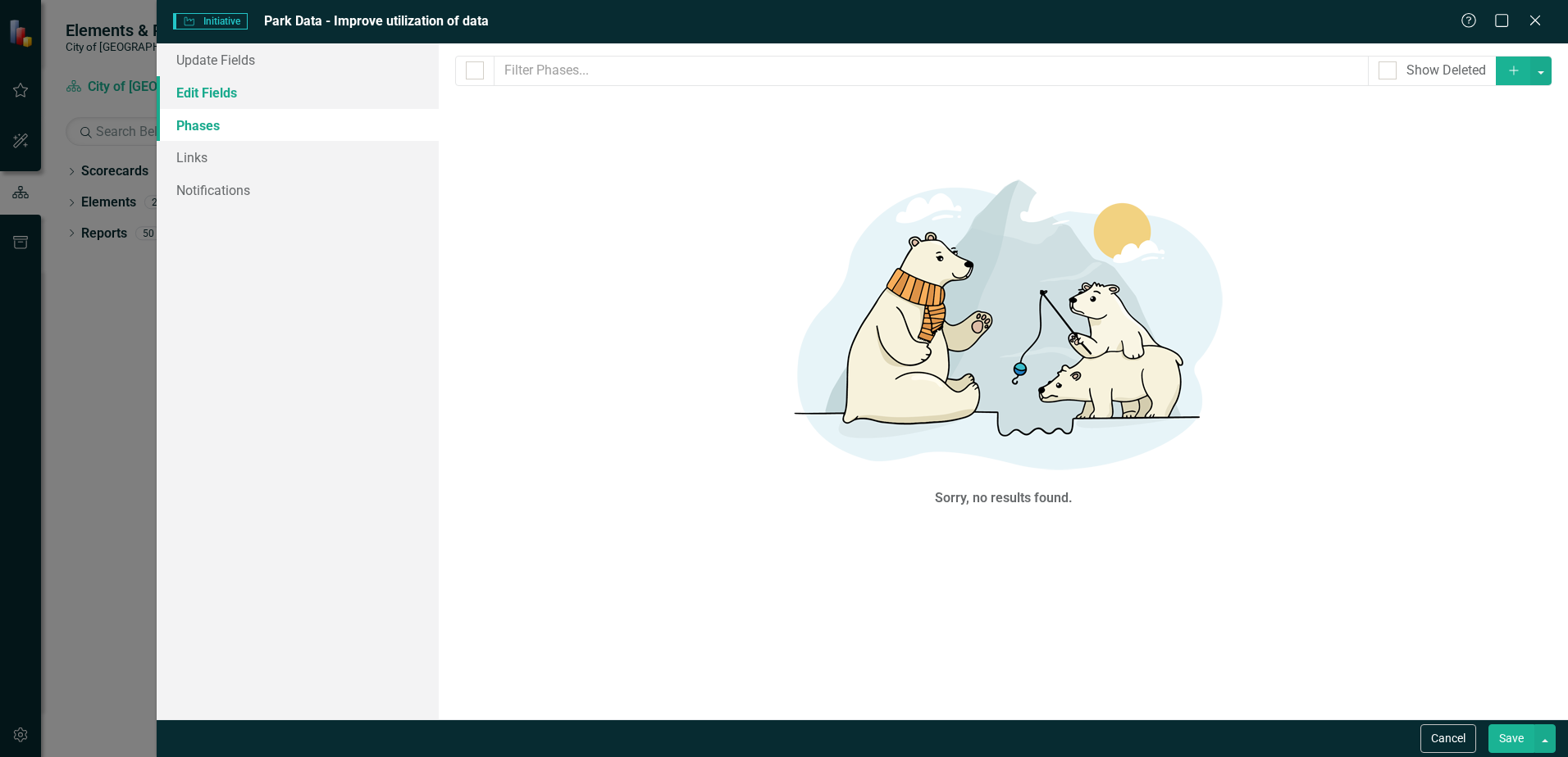
click at [219, 103] on link "Edit Fields" at bounding box center [298, 92] width 282 height 33
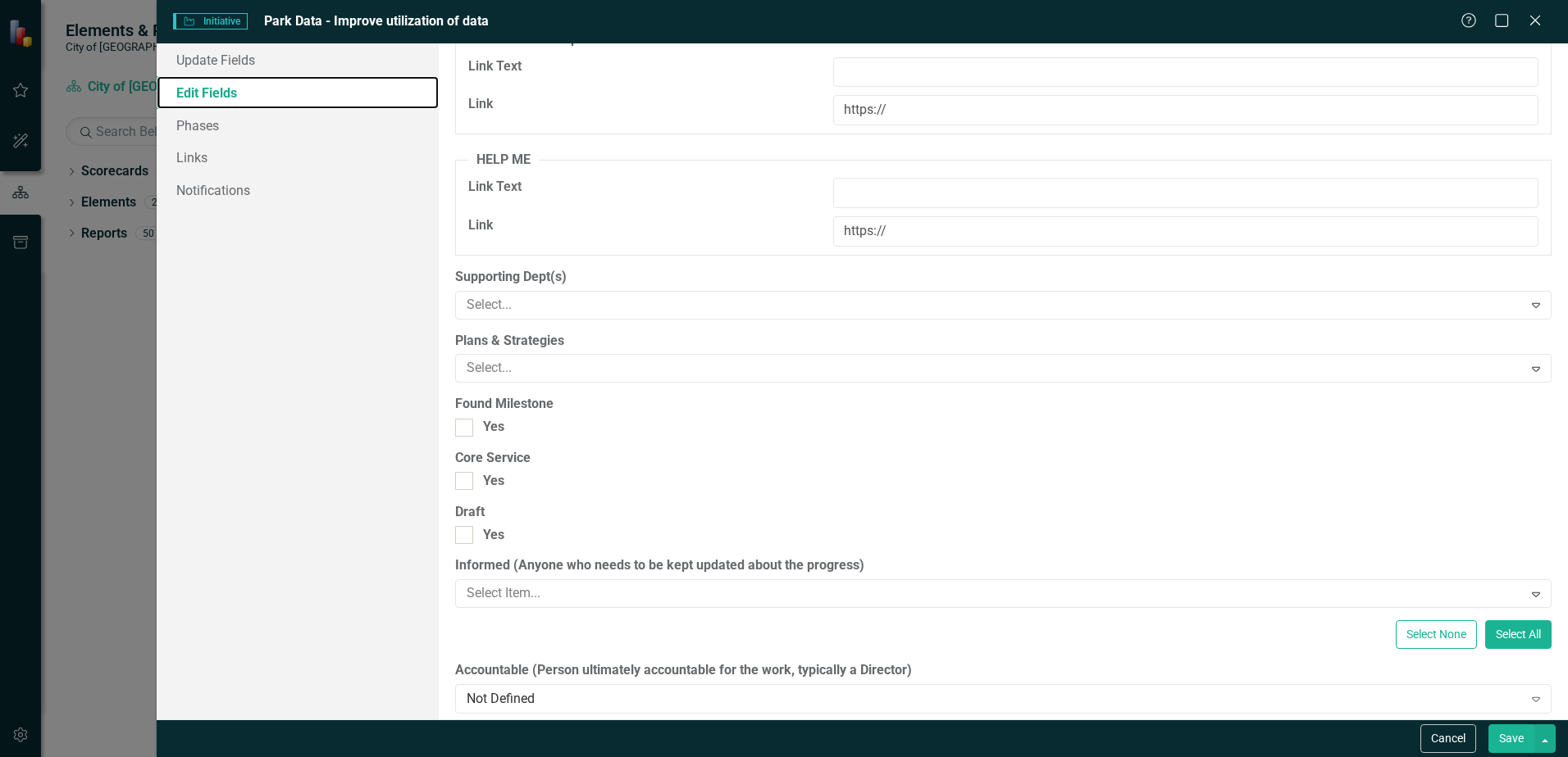
scroll to position [1476, 0]
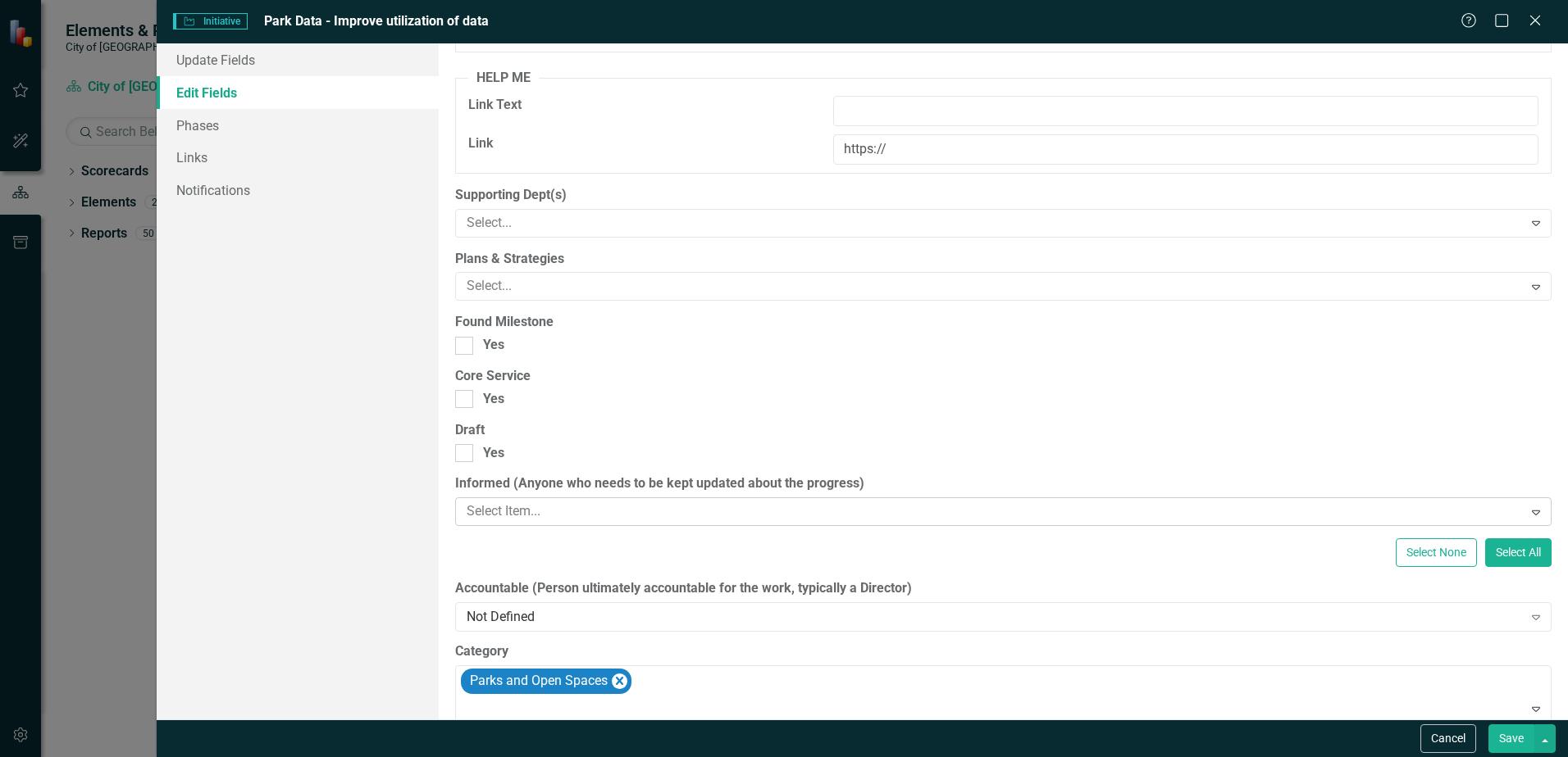
click at [1202, 519] on div at bounding box center [991, 512] width 1062 height 22
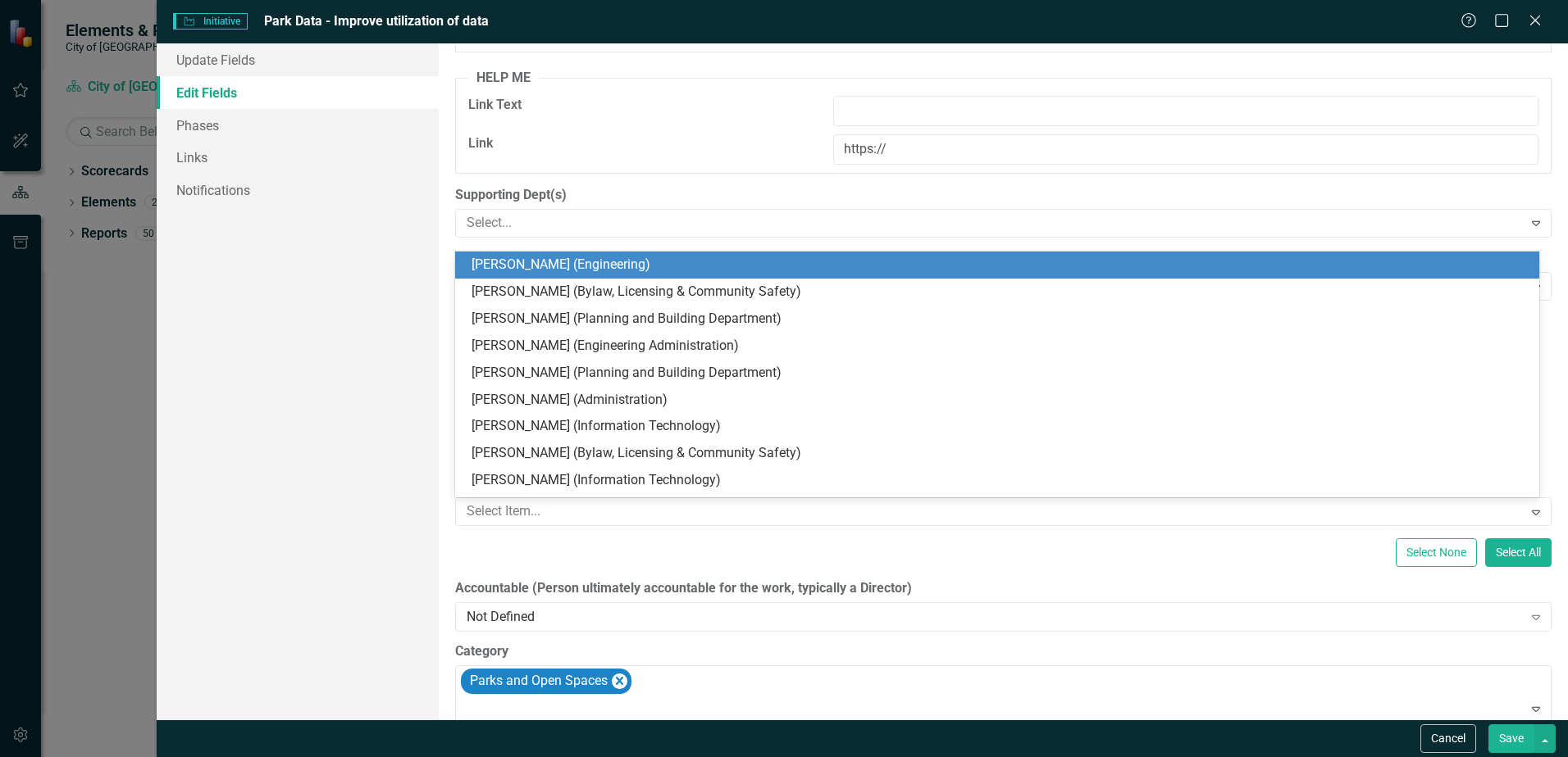
click at [1214, 556] on div "Select None Select All" at bounding box center [1004, 552] width 1097 height 29
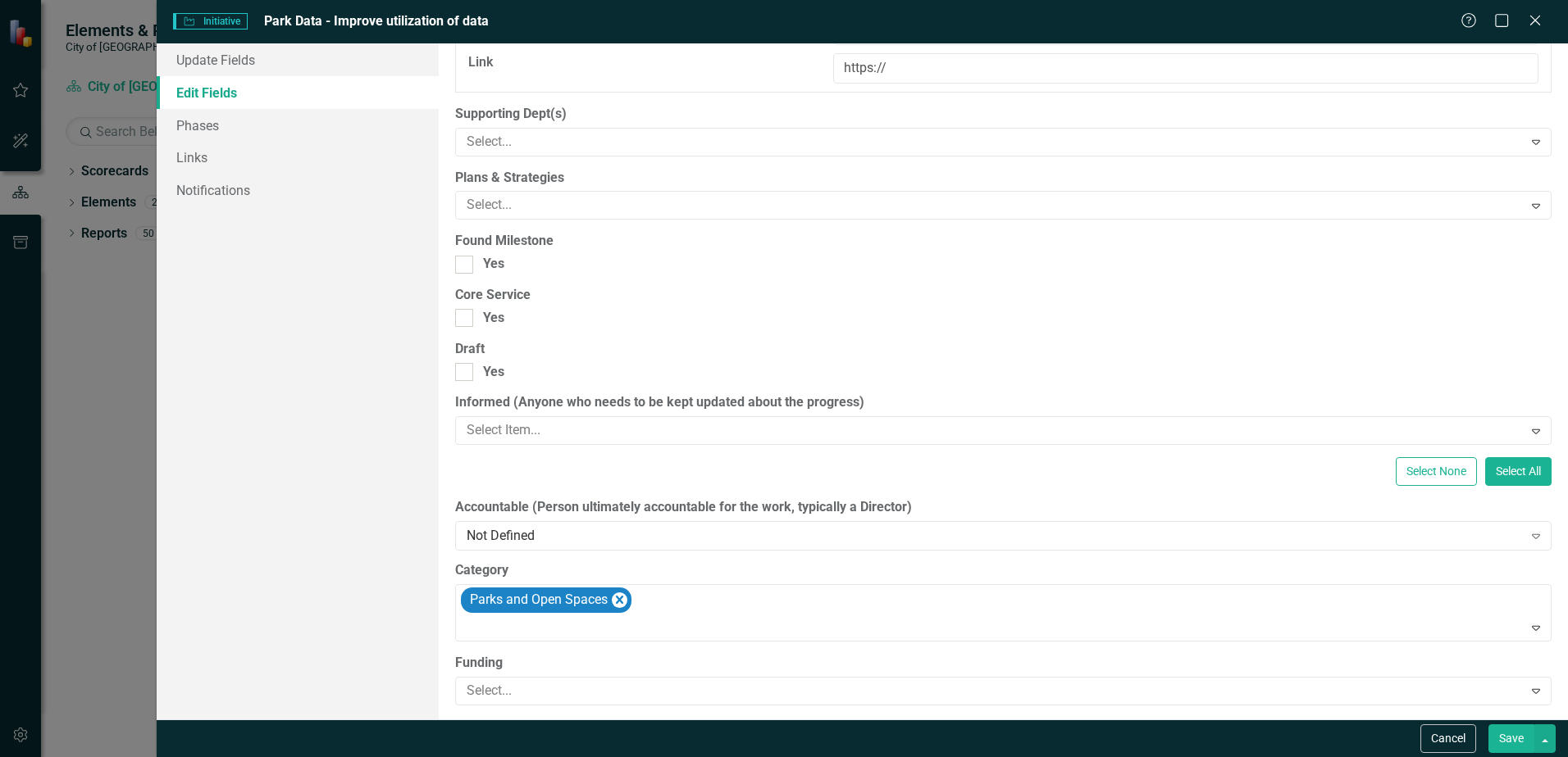
scroll to position [1557, 0]
click at [1215, 540] on div "Not Defined" at bounding box center [994, 535] width 1055 height 19
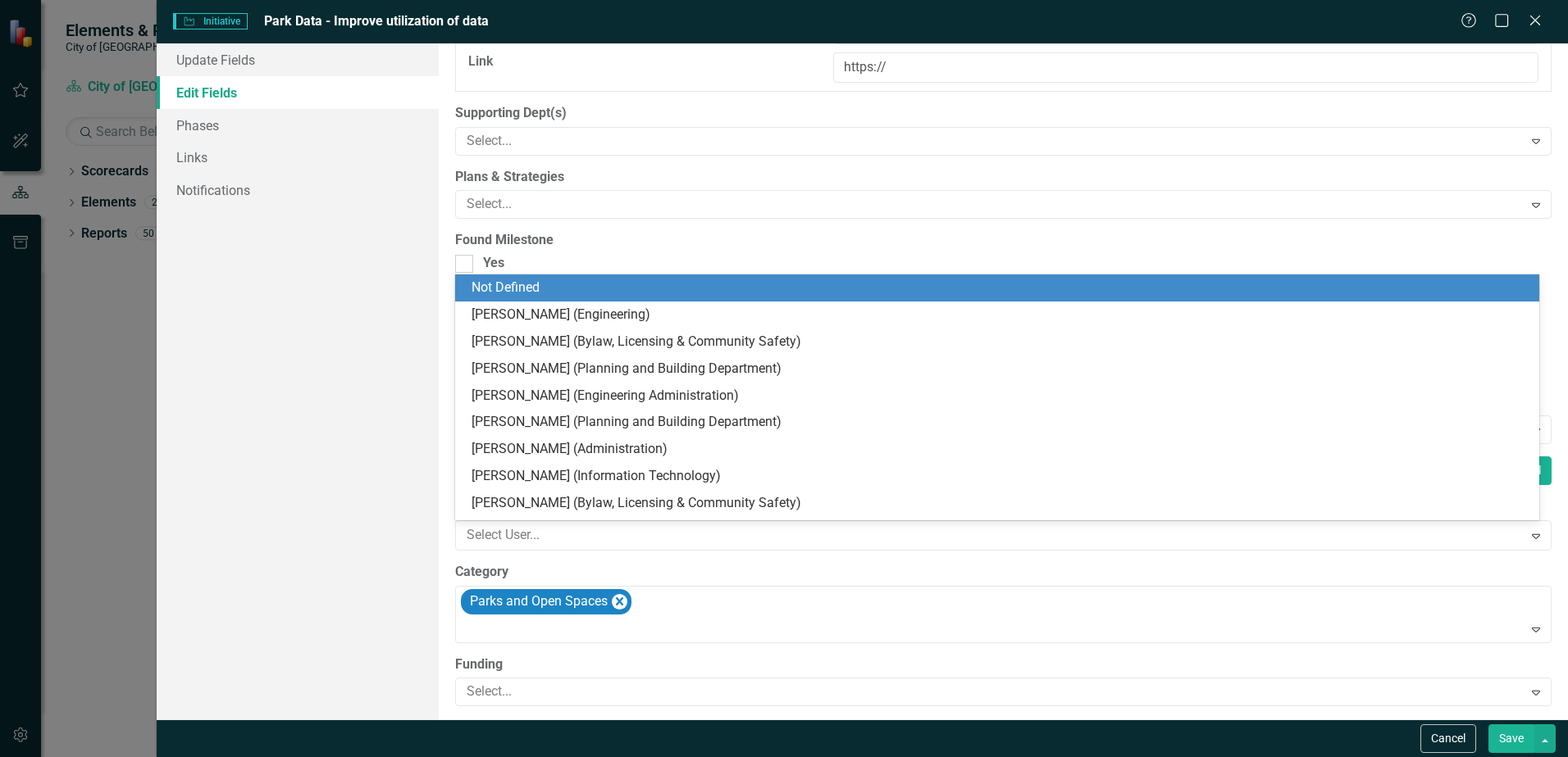
click at [394, 523] on div "Update Fields Edit Fields Phases Links Notifications" at bounding box center [298, 381] width 282 height 676
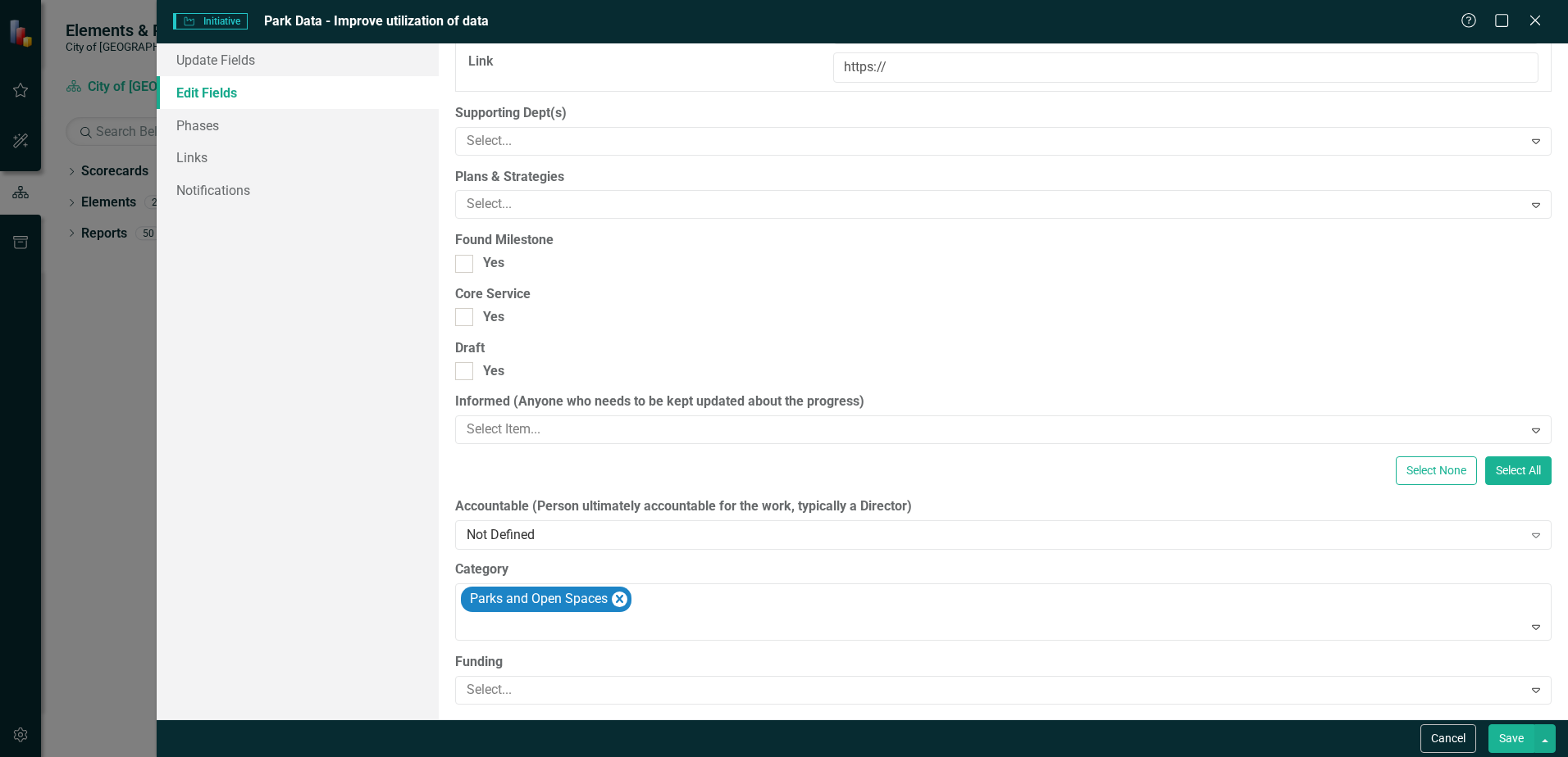
scroll to position [1476, 0]
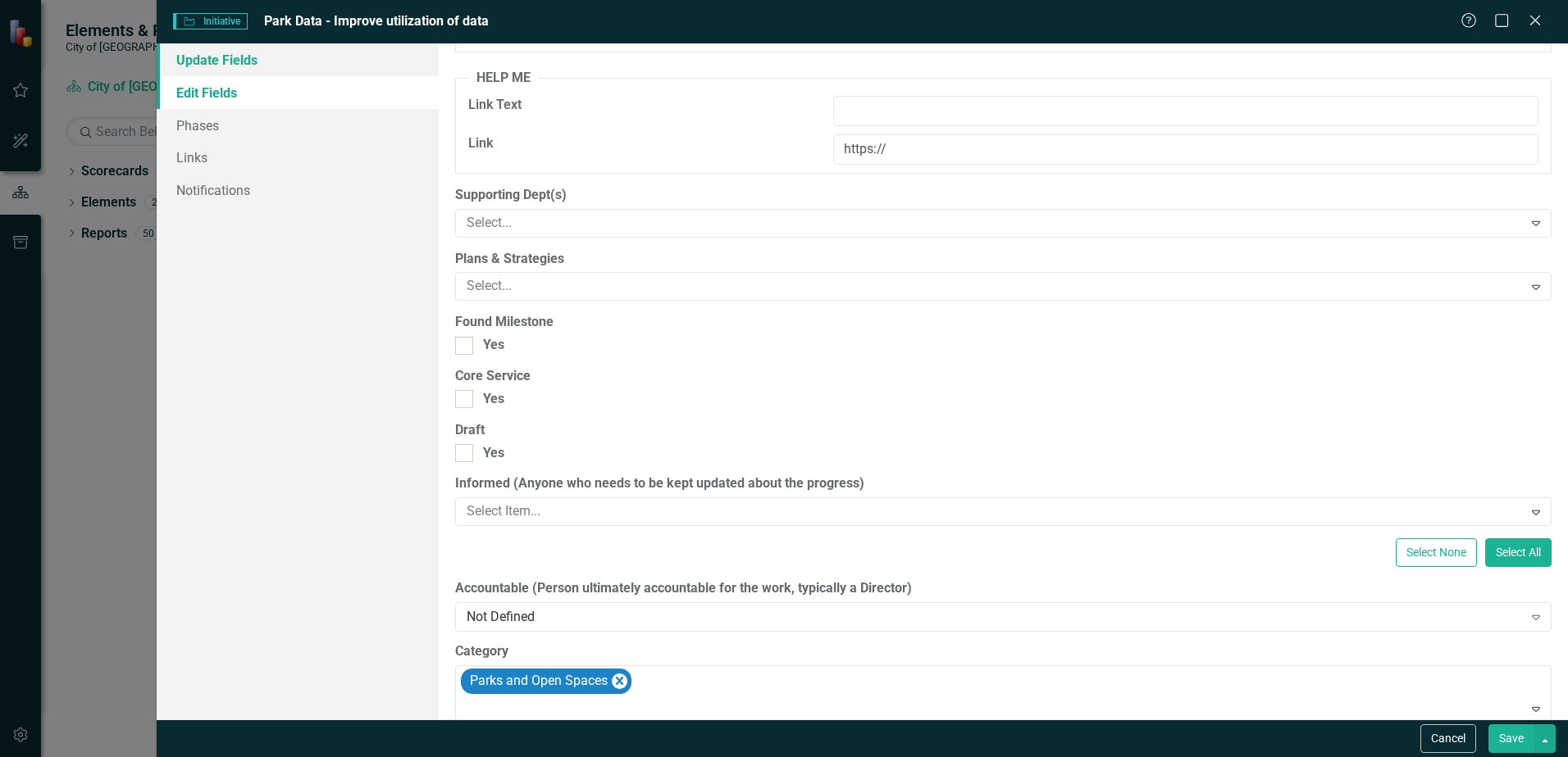
click at [274, 69] on link "Update Fields" at bounding box center [298, 59] width 282 height 33
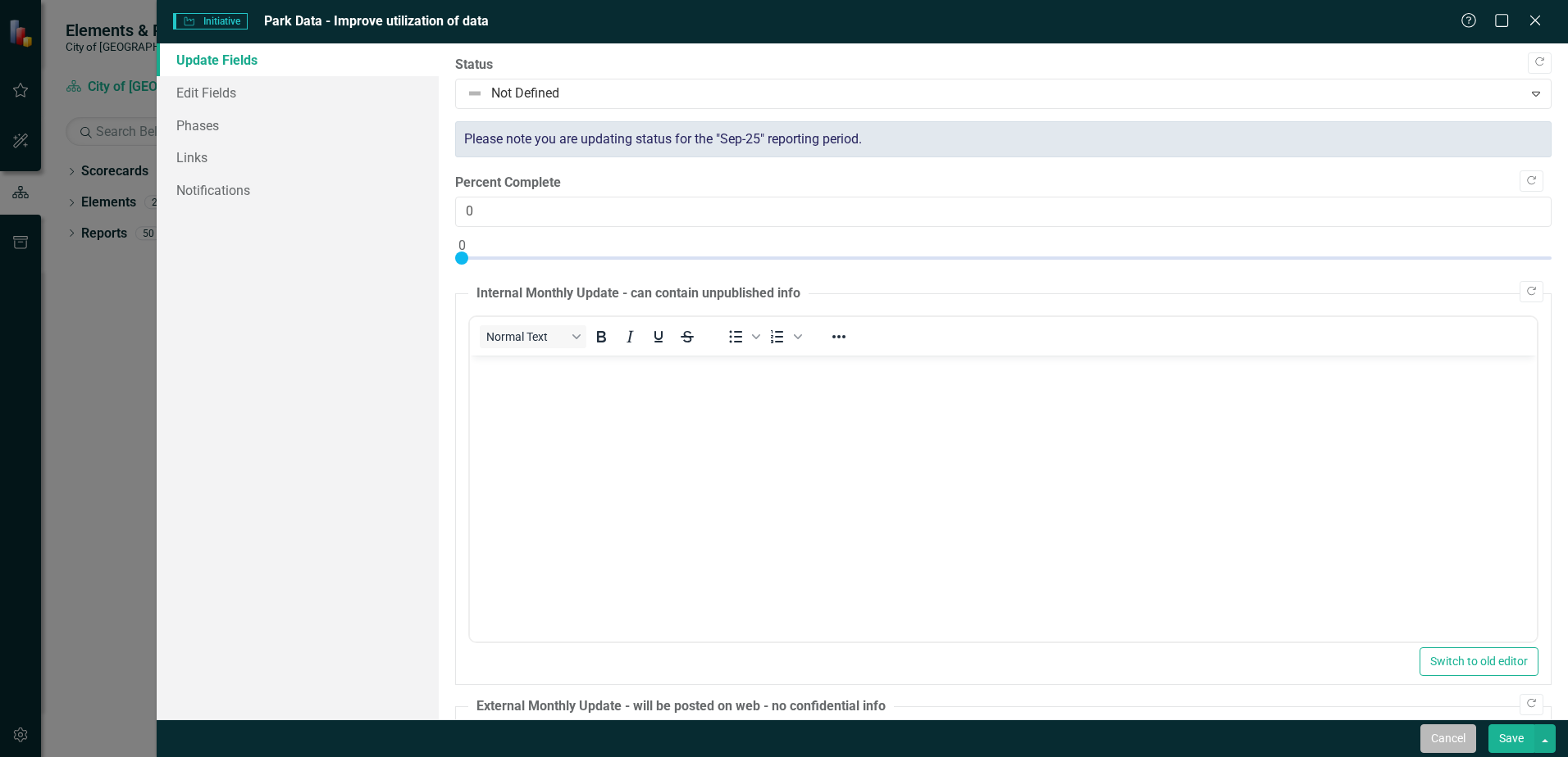
click at [1449, 737] on button "Cancel" at bounding box center [1448, 738] width 56 height 29
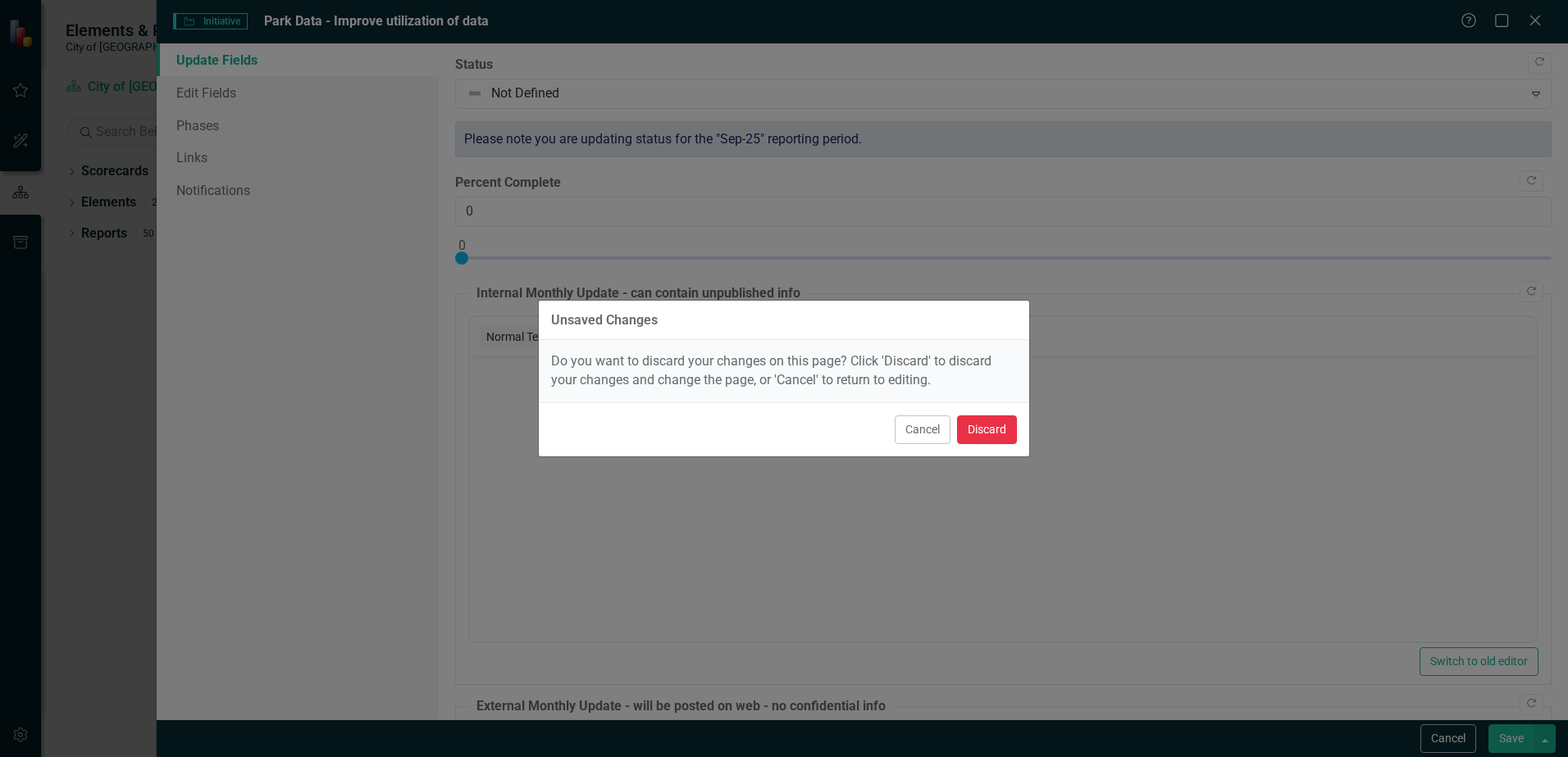
click at [990, 435] on button "Discard" at bounding box center [986, 430] width 60 height 29
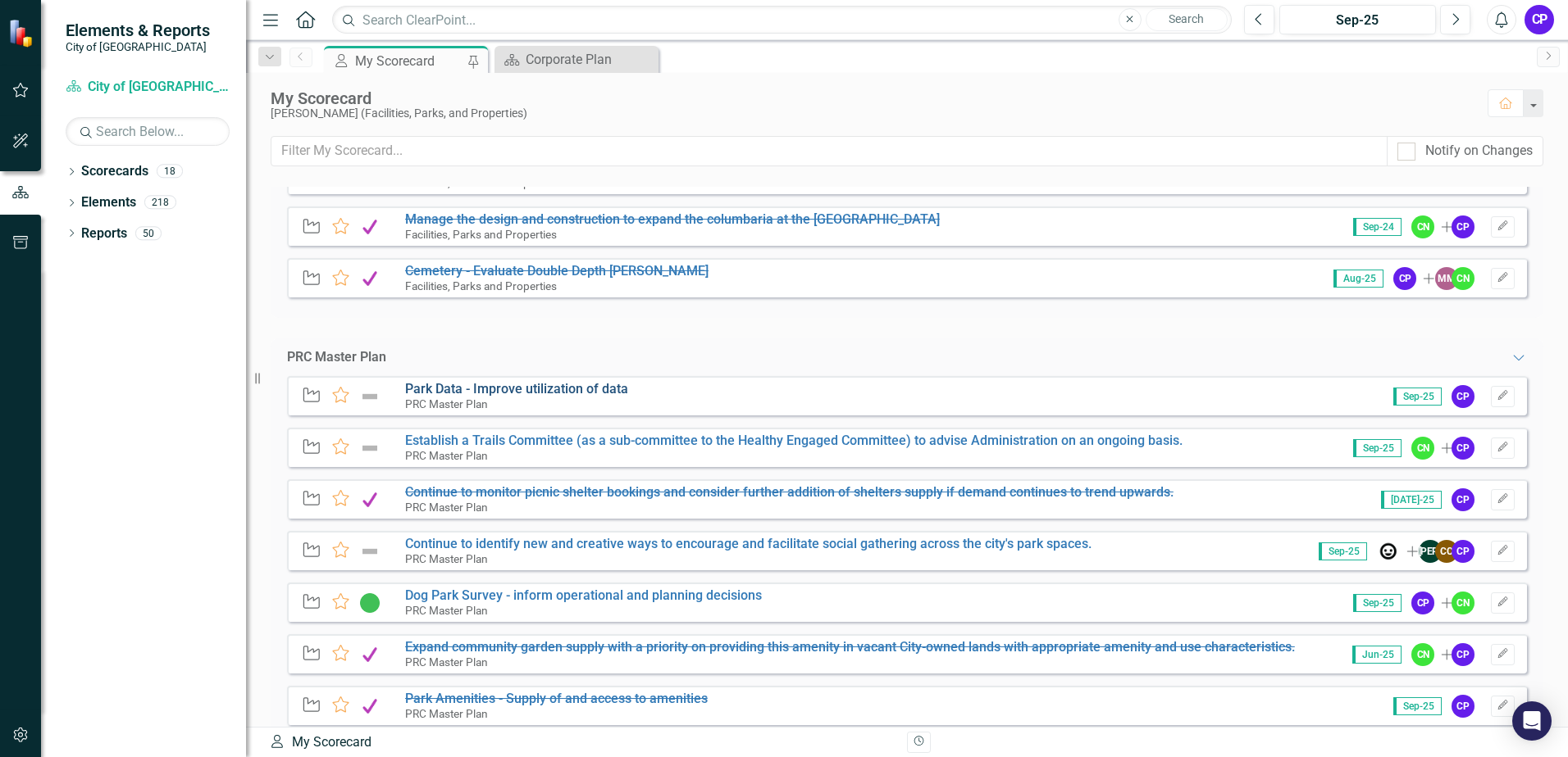
click at [599, 385] on link "Park Data - Improve utilization of data" at bounding box center [517, 389] width 223 height 16
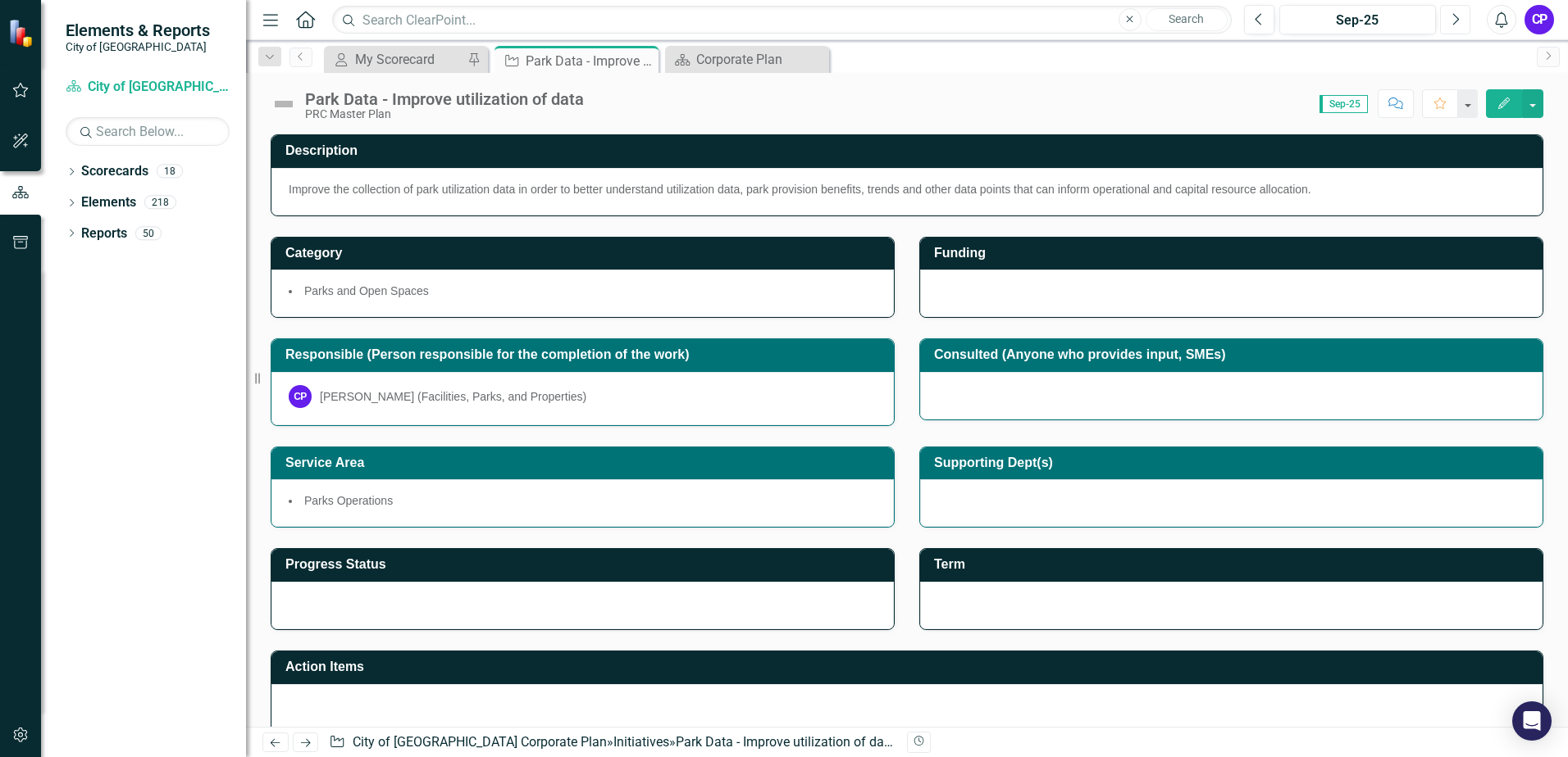
click at [1449, 22] on button "Next" at bounding box center [1455, 20] width 31 height 30
click at [1195, 190] on p "Improve the collection of park utilization data in order to better understand u…" at bounding box center [907, 189] width 1237 height 17
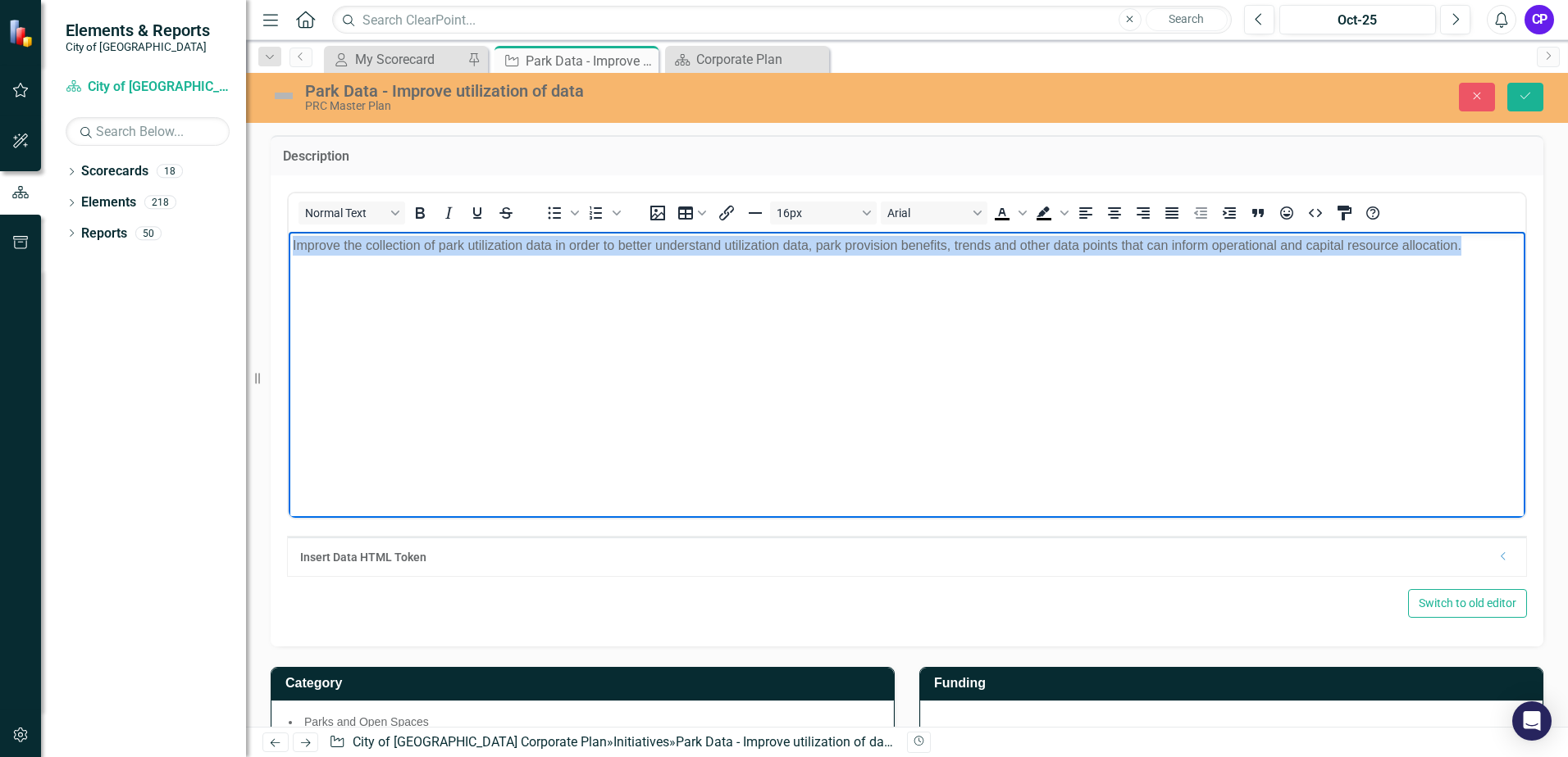
drag, startPoint x: 1483, startPoint y: 244, endPoint x: 294, endPoint y: 235, distance: 1189.0
click at [294, 236] on p "Improve the collection of park utilization data in order to better understand u…" at bounding box center [907, 245] width 1229 height 20
copy p "Improve the collection of park utilization data in order to better understand u…"
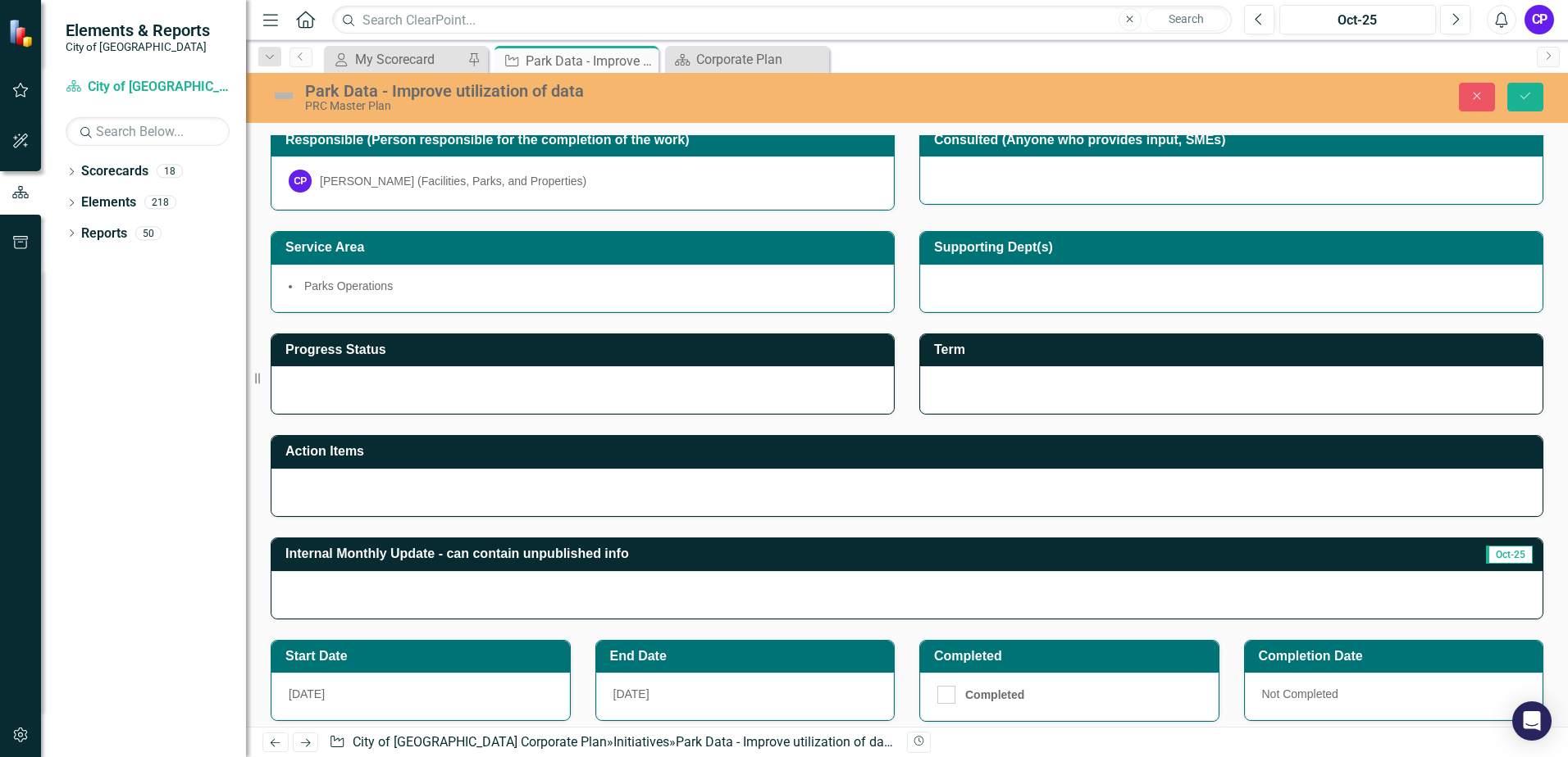
scroll to position [655, 0]
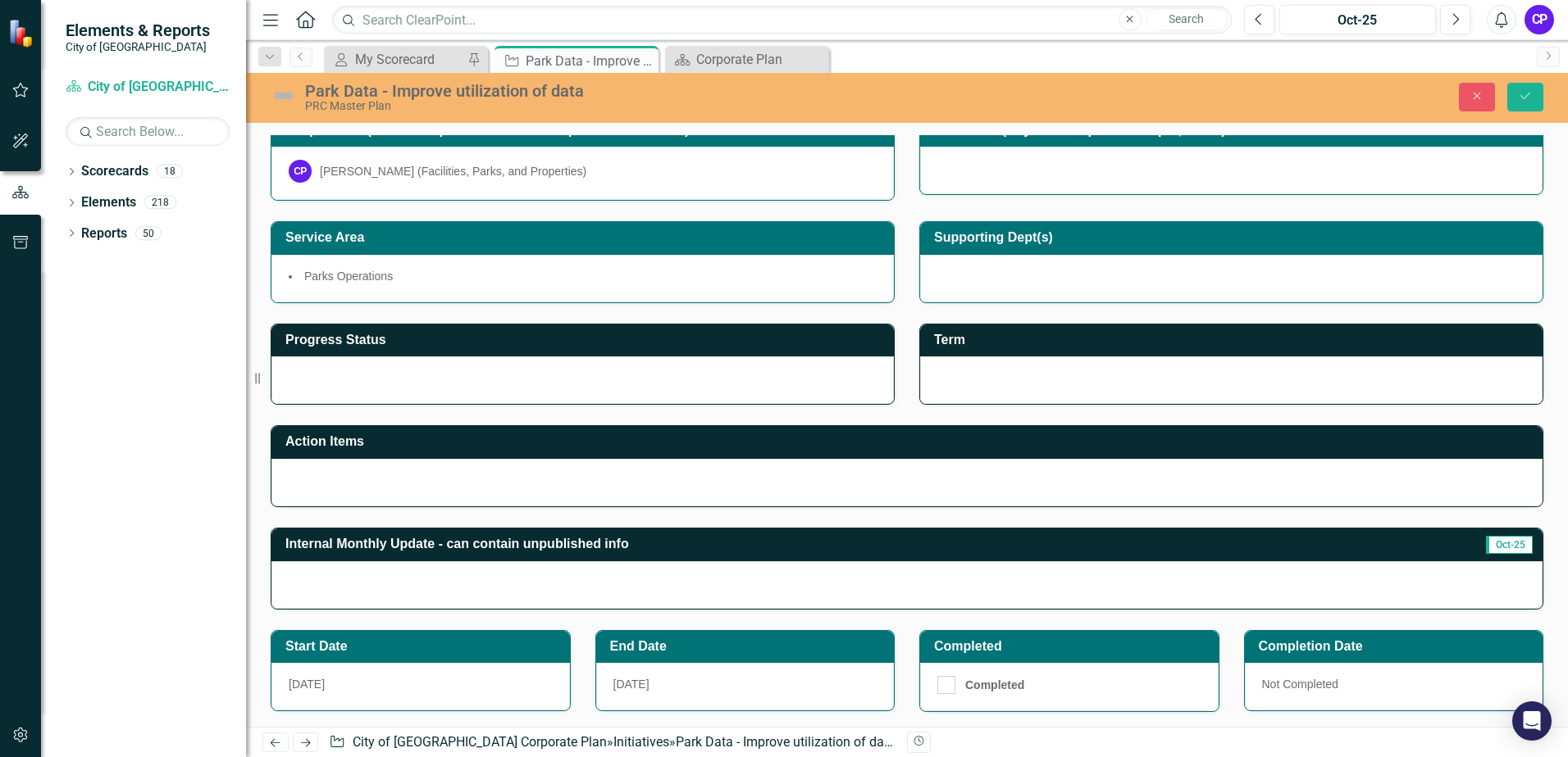
click at [668, 543] on h3 "Internal Monthly Update - can contain unpublished info" at bounding box center [832, 544] width 1095 height 15
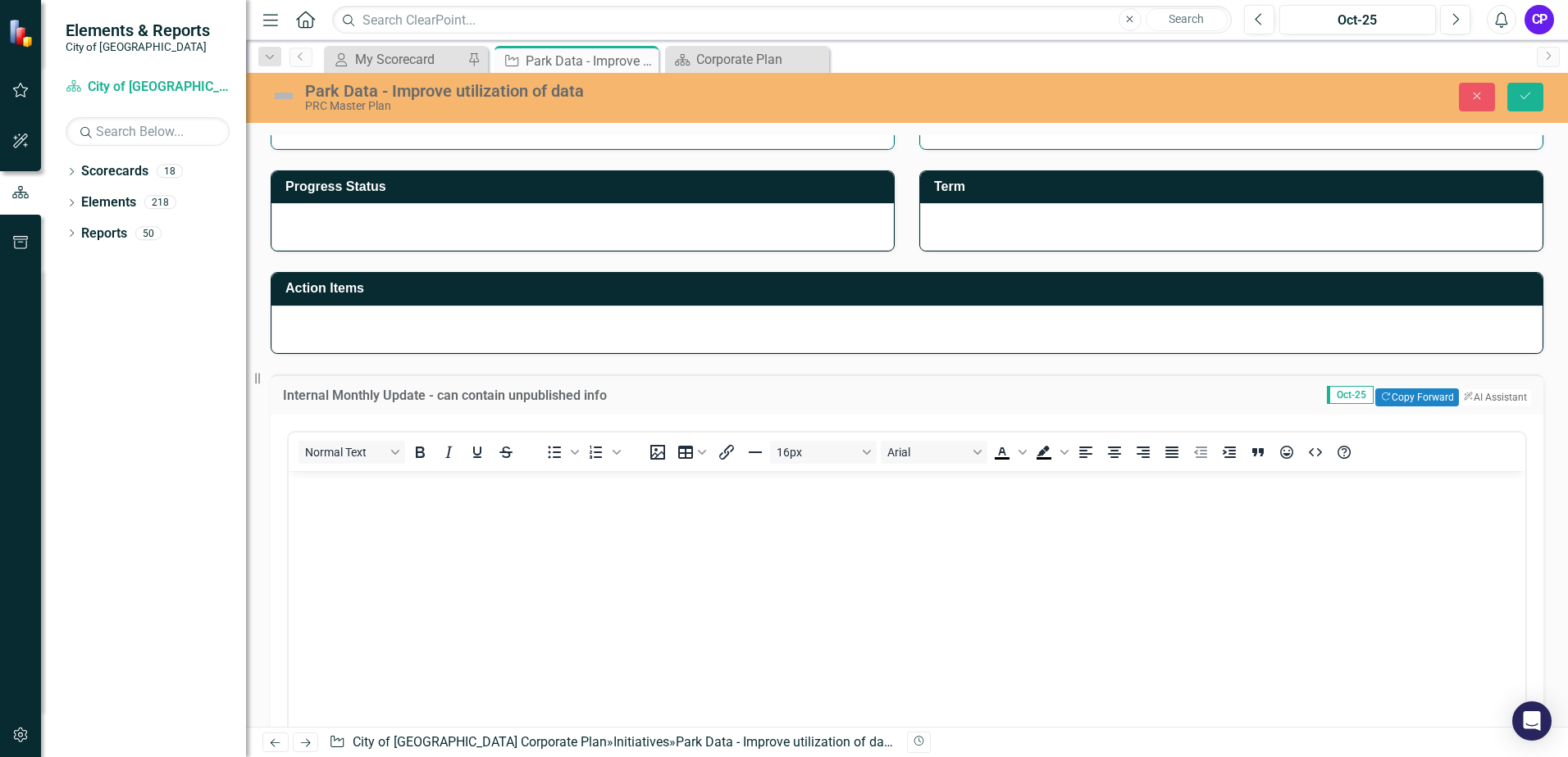
scroll to position [820, 0]
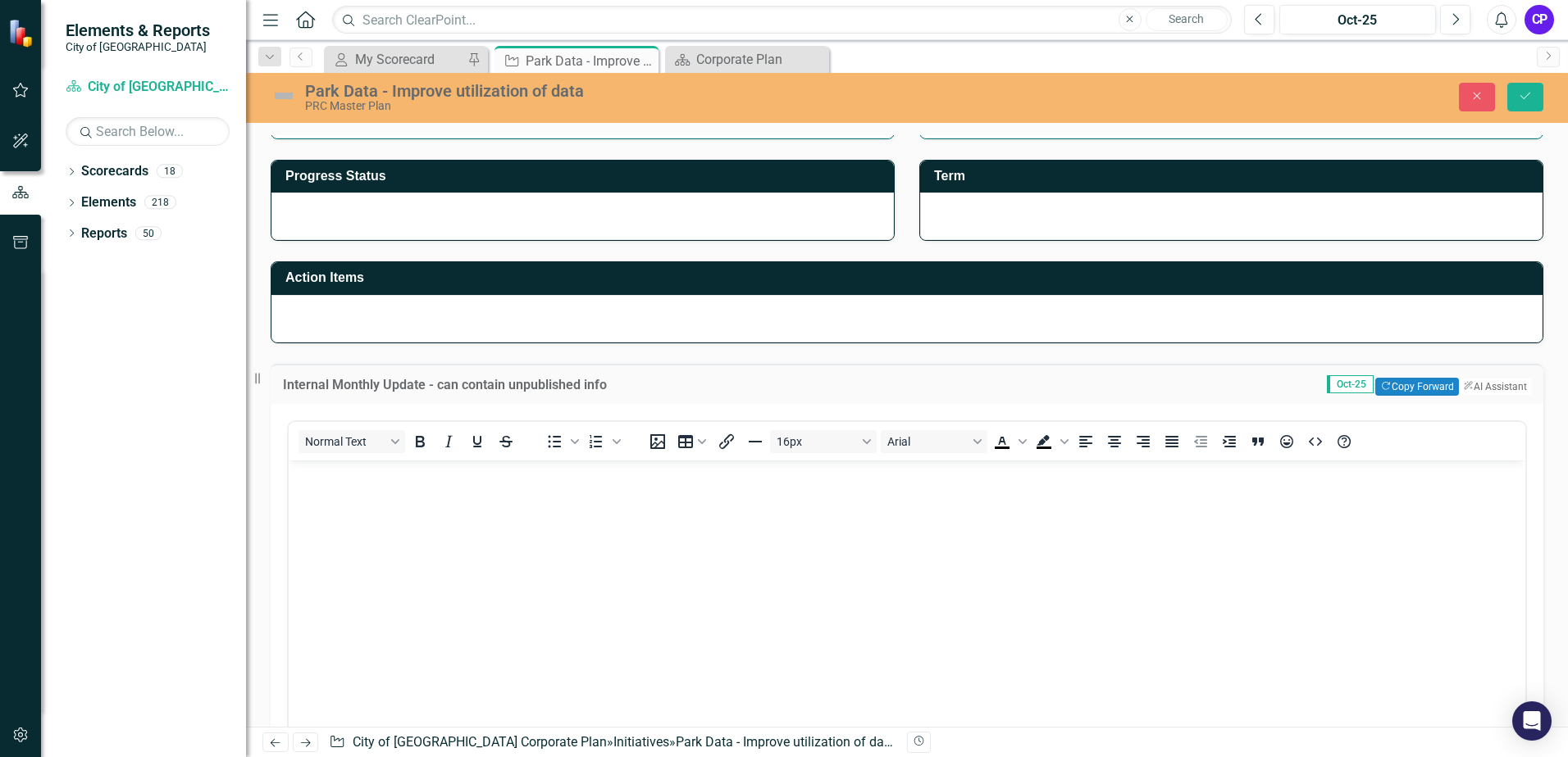
click at [448, 502] on body "Rich Text Area. Press ALT-0 for help." at bounding box center [907, 583] width 1237 height 245
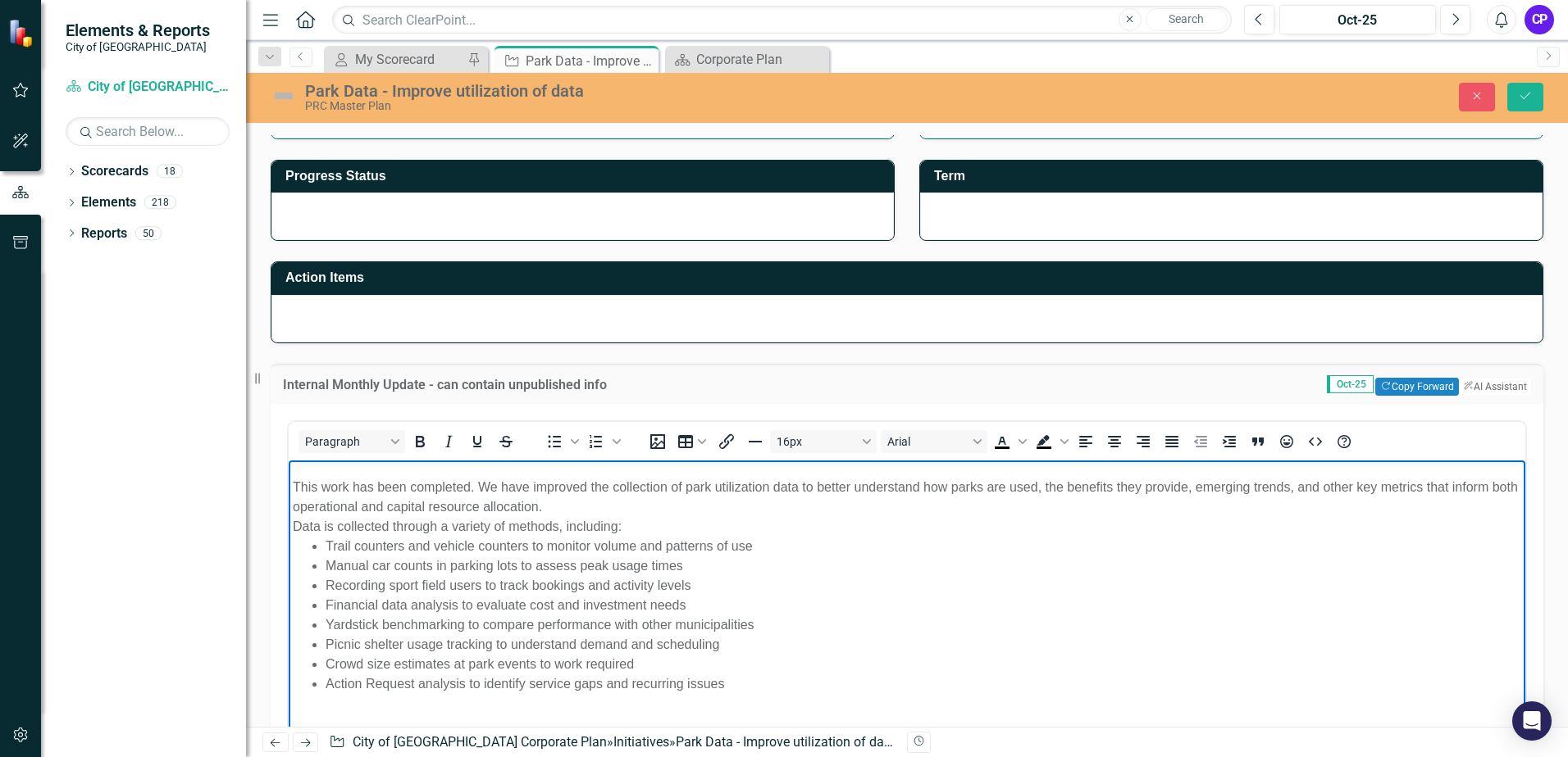
click at [585, 509] on div "This work has been completed. We have improved the collection of park utilizati…" at bounding box center [907, 497] width 1229 height 39
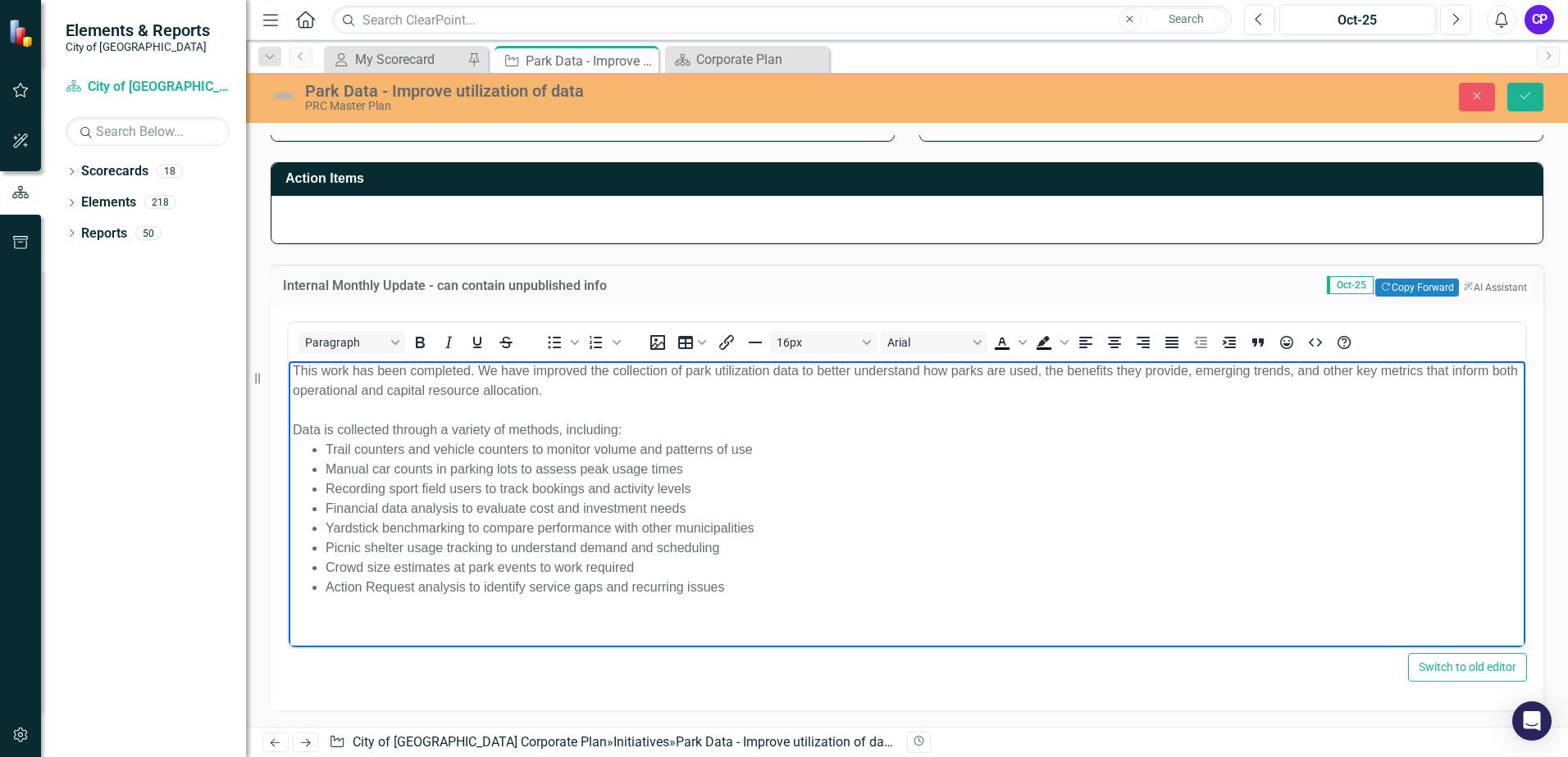
scroll to position [984, 0]
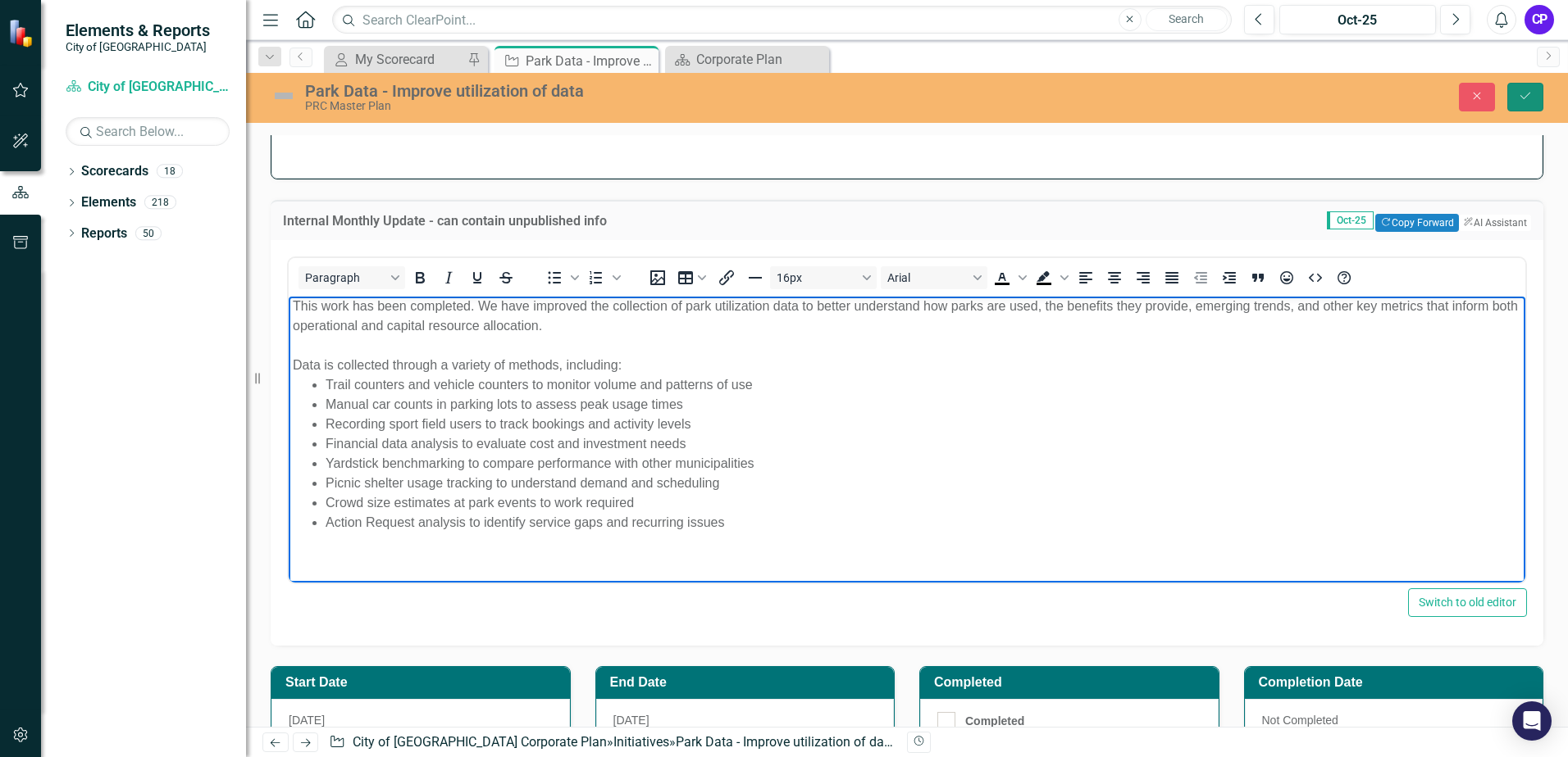
click at [1525, 96] on icon "Save" at bounding box center [1525, 96] width 15 height 12
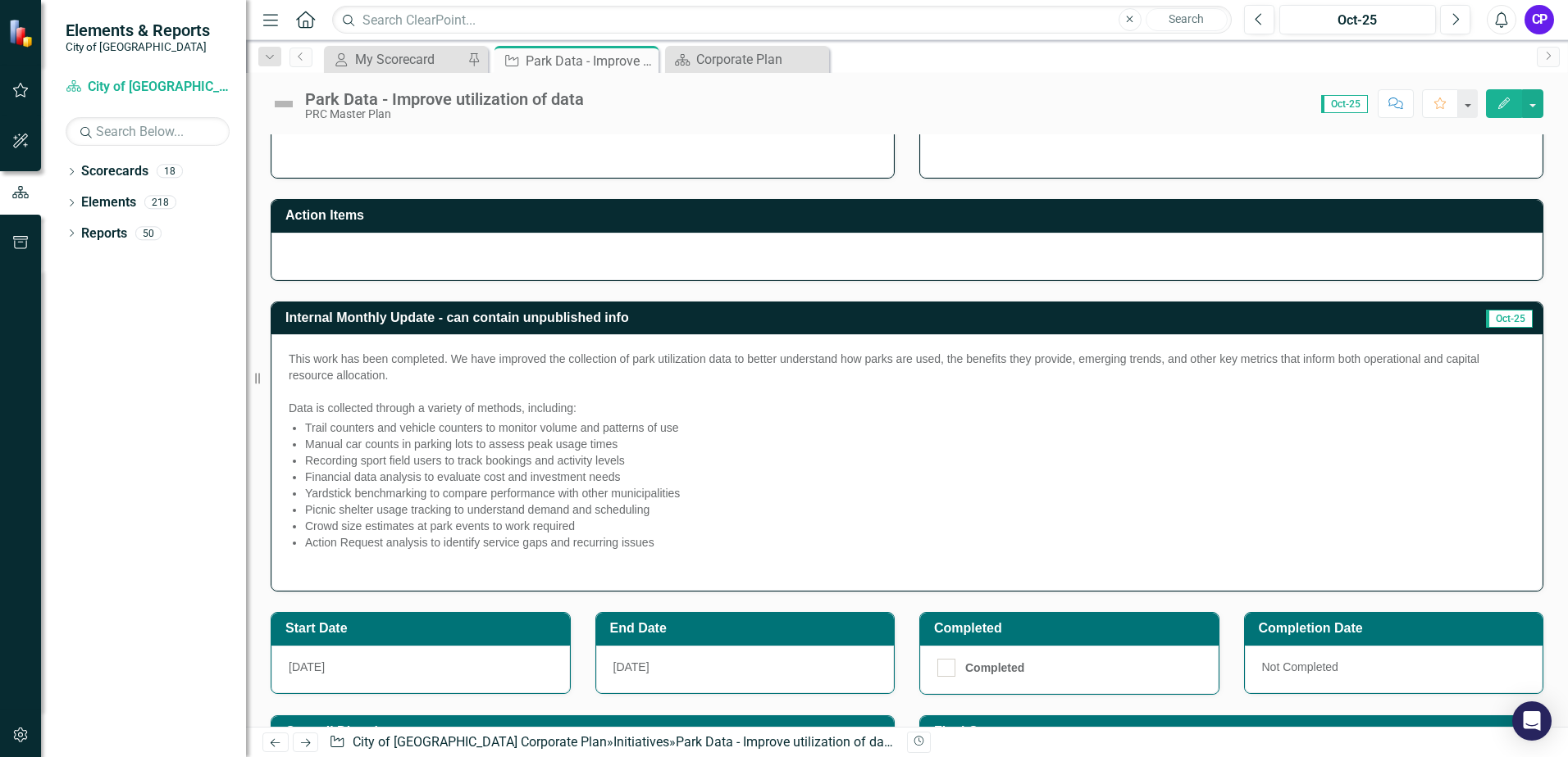
scroll to position [492, 0]
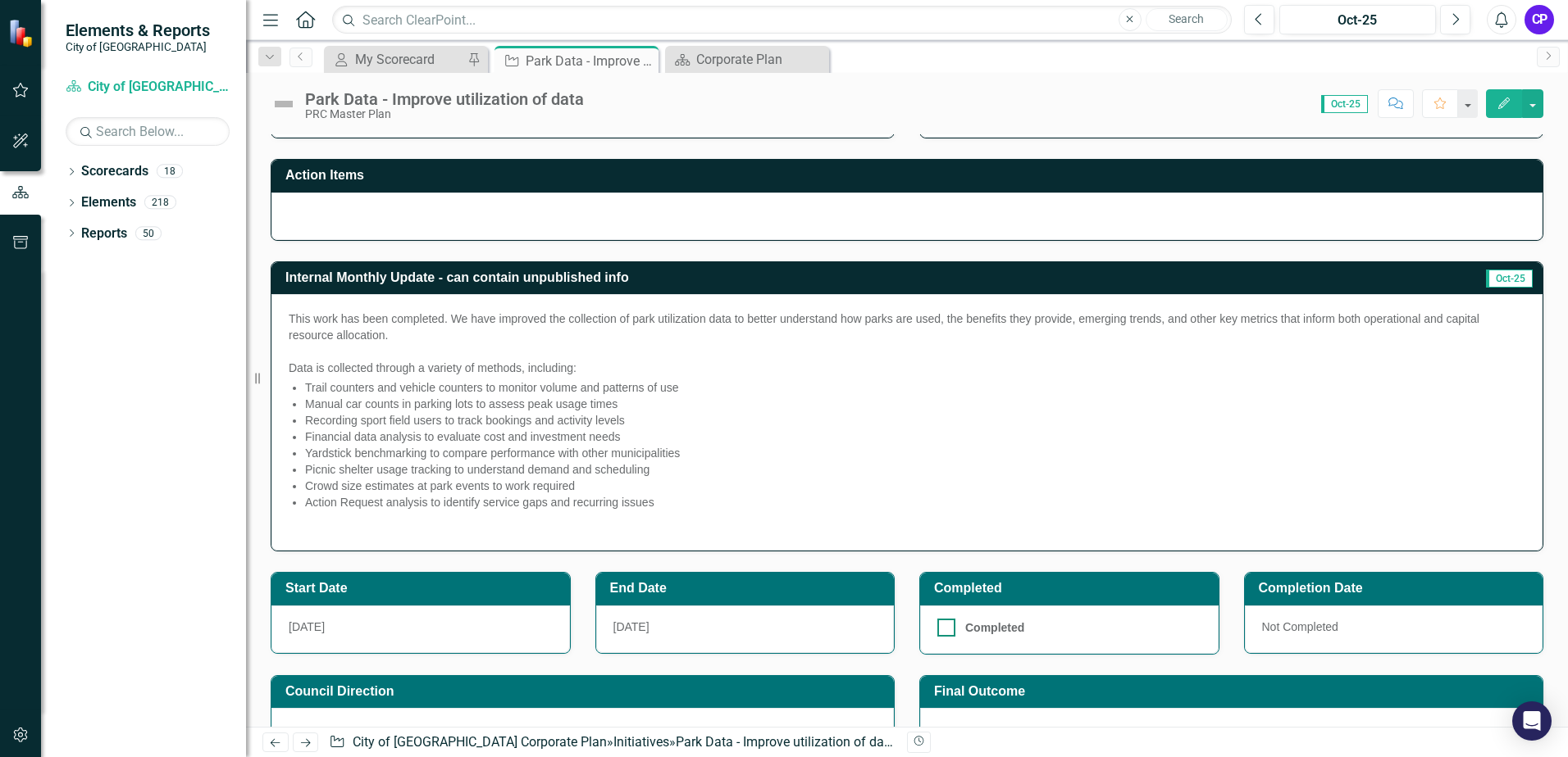
click at [938, 629] on input "Completed" at bounding box center [943, 624] width 11 height 11
checkbox input "true"
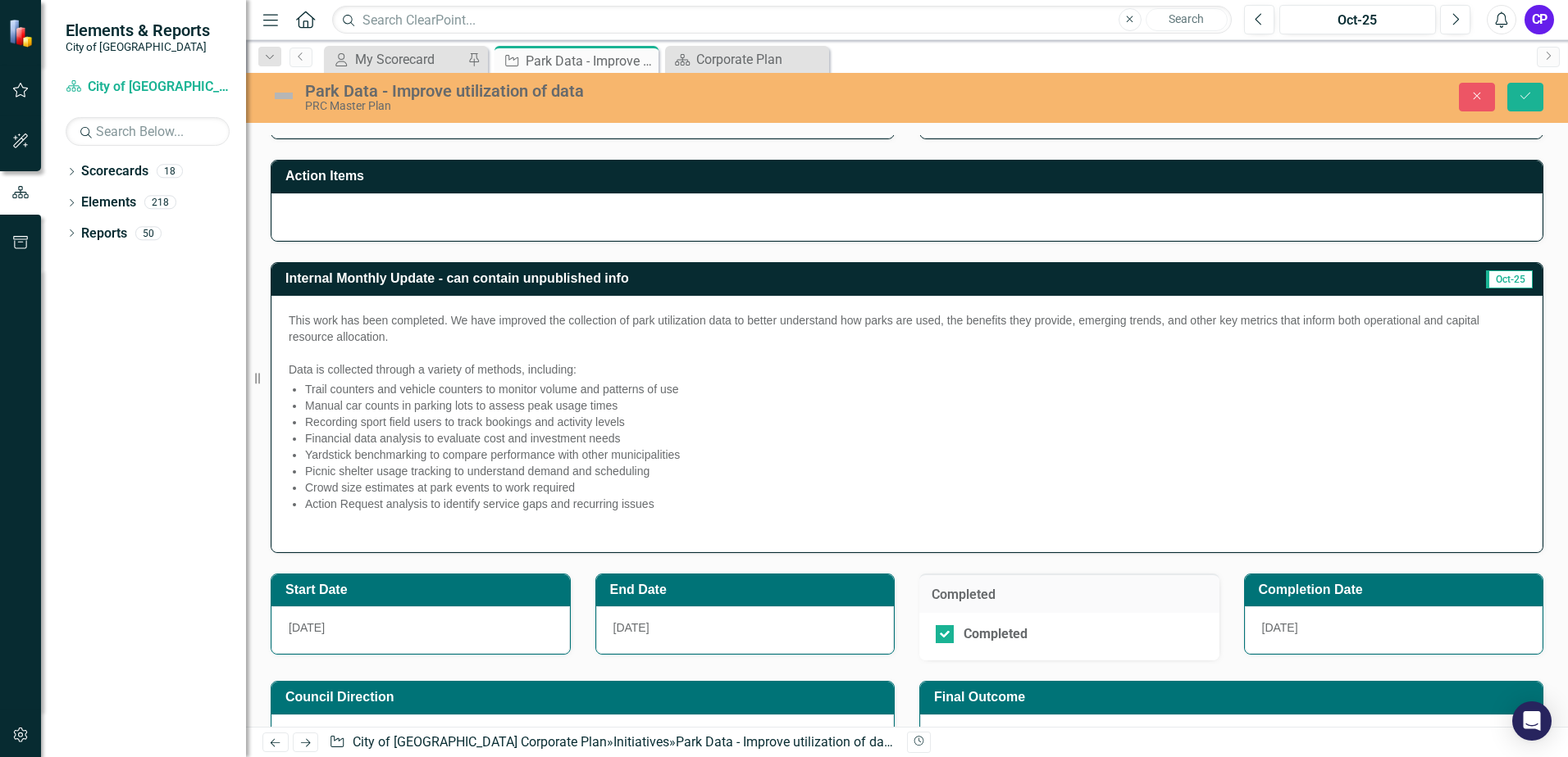
click at [705, 591] on h3 "End Date" at bounding box center [748, 589] width 276 height 15
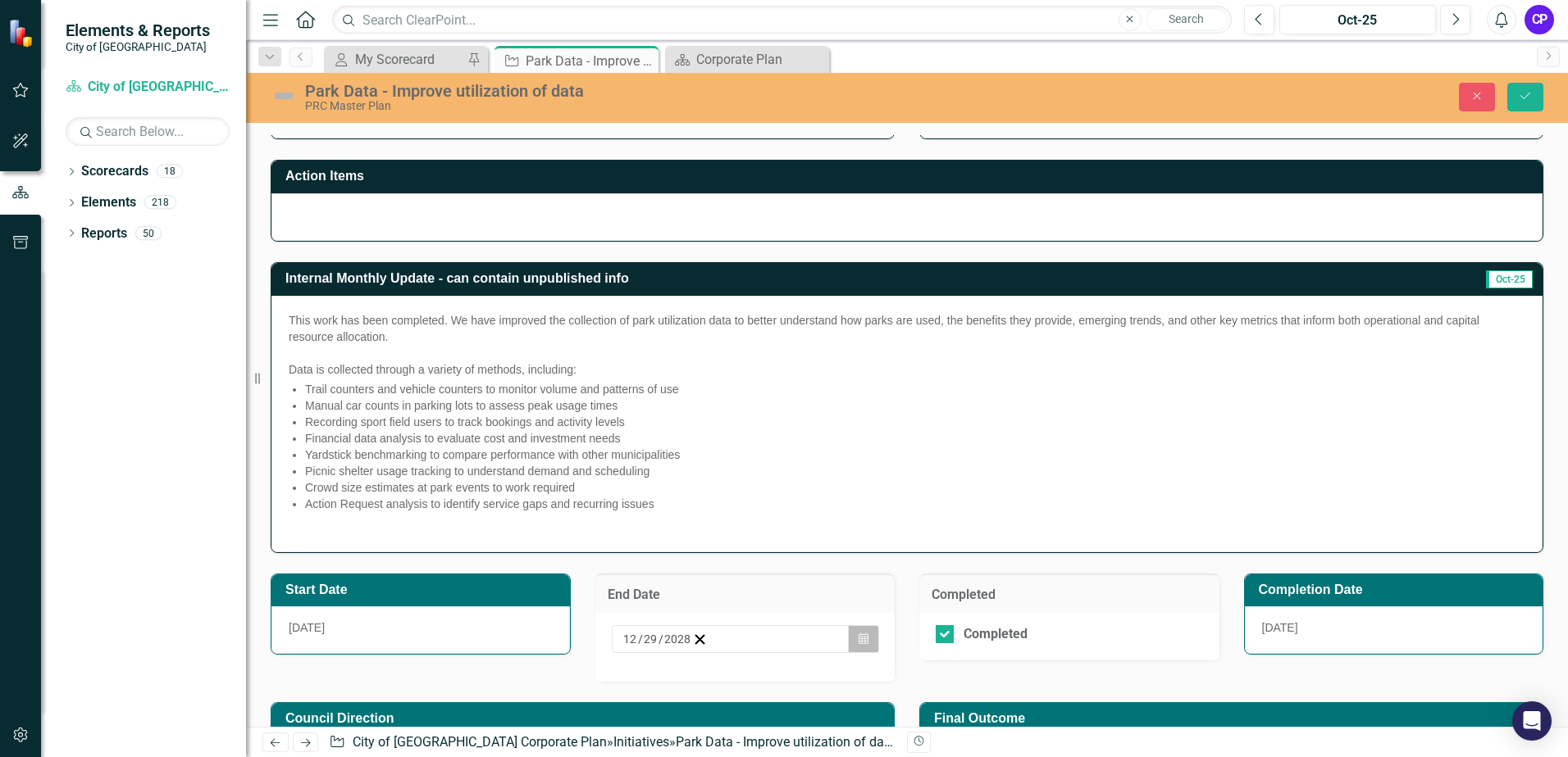
click at [850, 636] on button "Calendar" at bounding box center [864, 640] width 32 height 28
click at [650, 654] on button "‹" at bounding box center [668, 671] width 36 height 36
click at [613, 654] on button "«" at bounding box center [631, 671] width 36 height 36
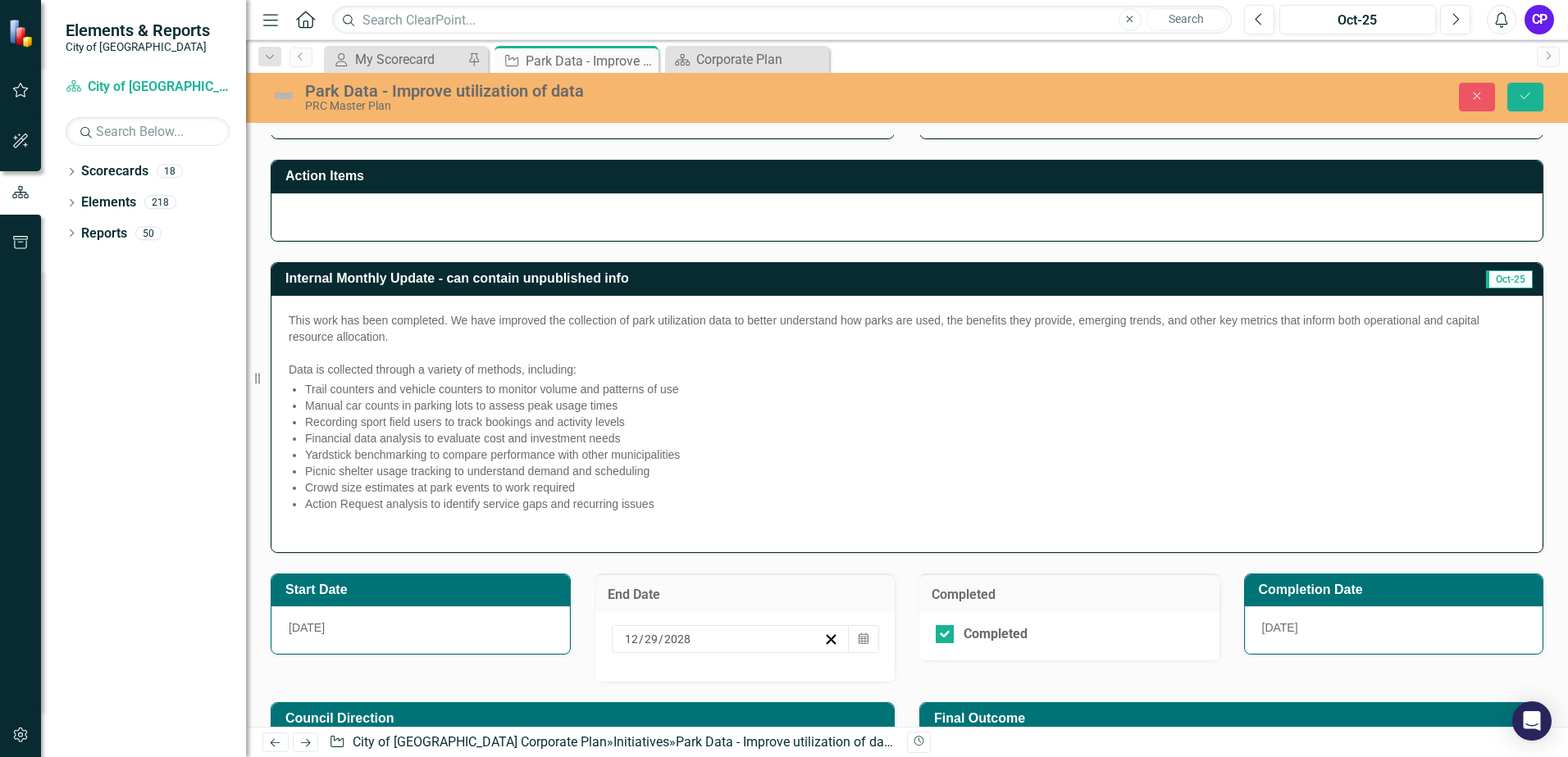
click at [650, 654] on button "‹" at bounding box center [668, 671] width 36 height 36
click at [817, 740] on button "10" at bounding box center [837, 755] width 41 height 30
click at [1527, 99] on icon "Save" at bounding box center [1525, 96] width 15 height 12
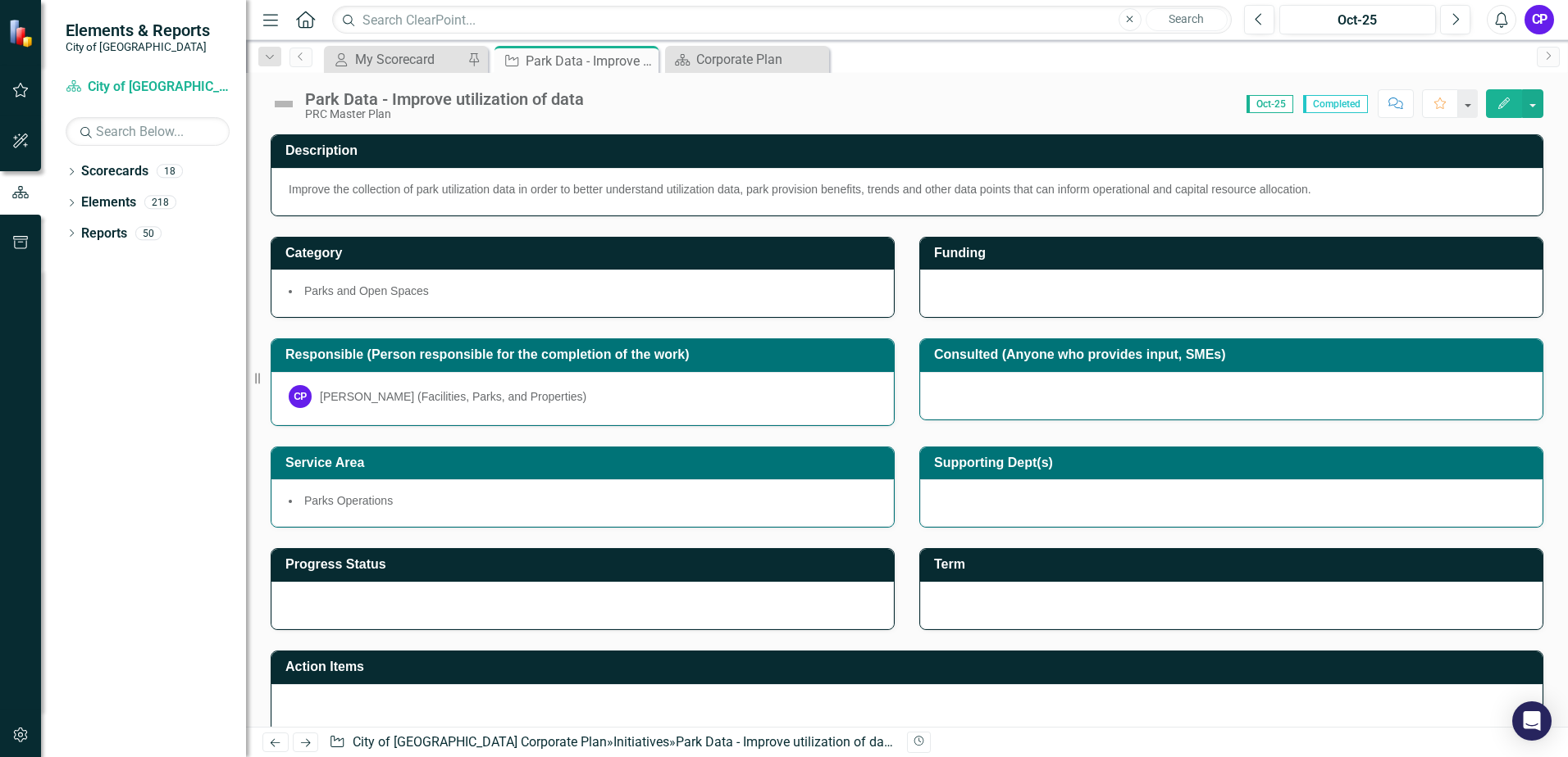
click at [290, 104] on img at bounding box center [283, 103] width 27 height 27
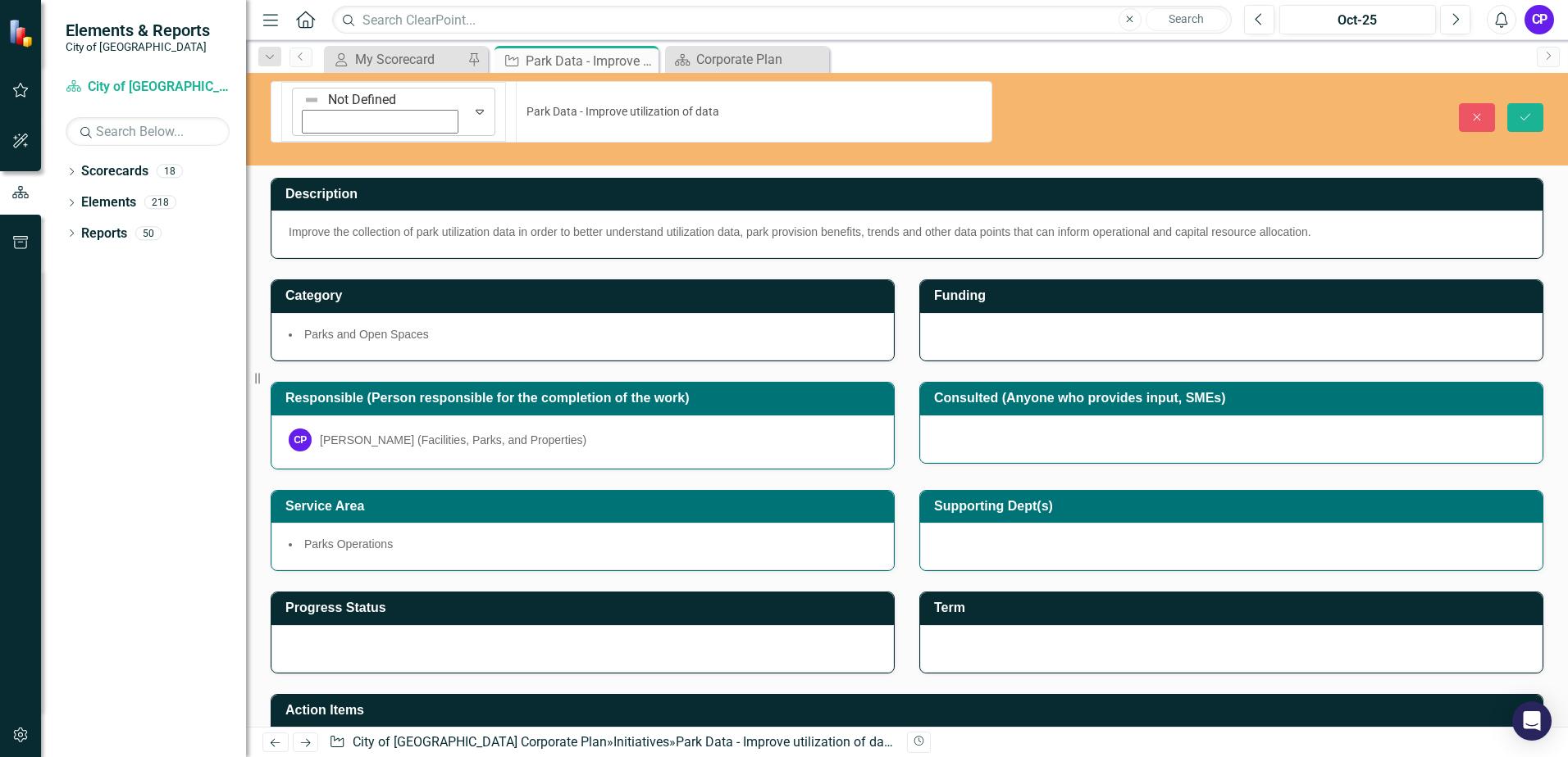
click at [471, 104] on icon "Expand" at bounding box center [479, 110] width 17 height 13
click at [1534, 103] on button "Save" at bounding box center [1525, 117] width 36 height 29
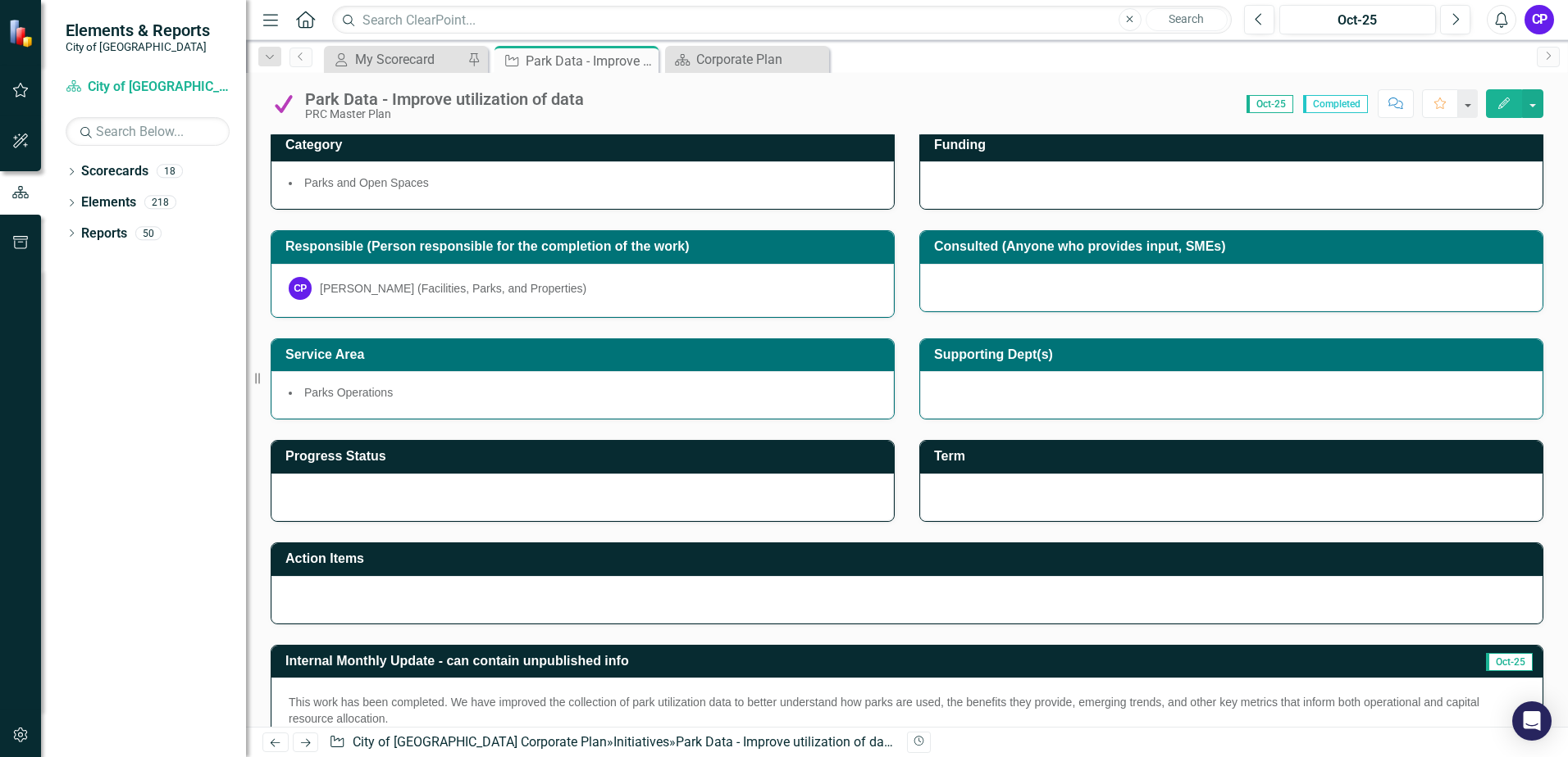
scroll to position [0, 0]
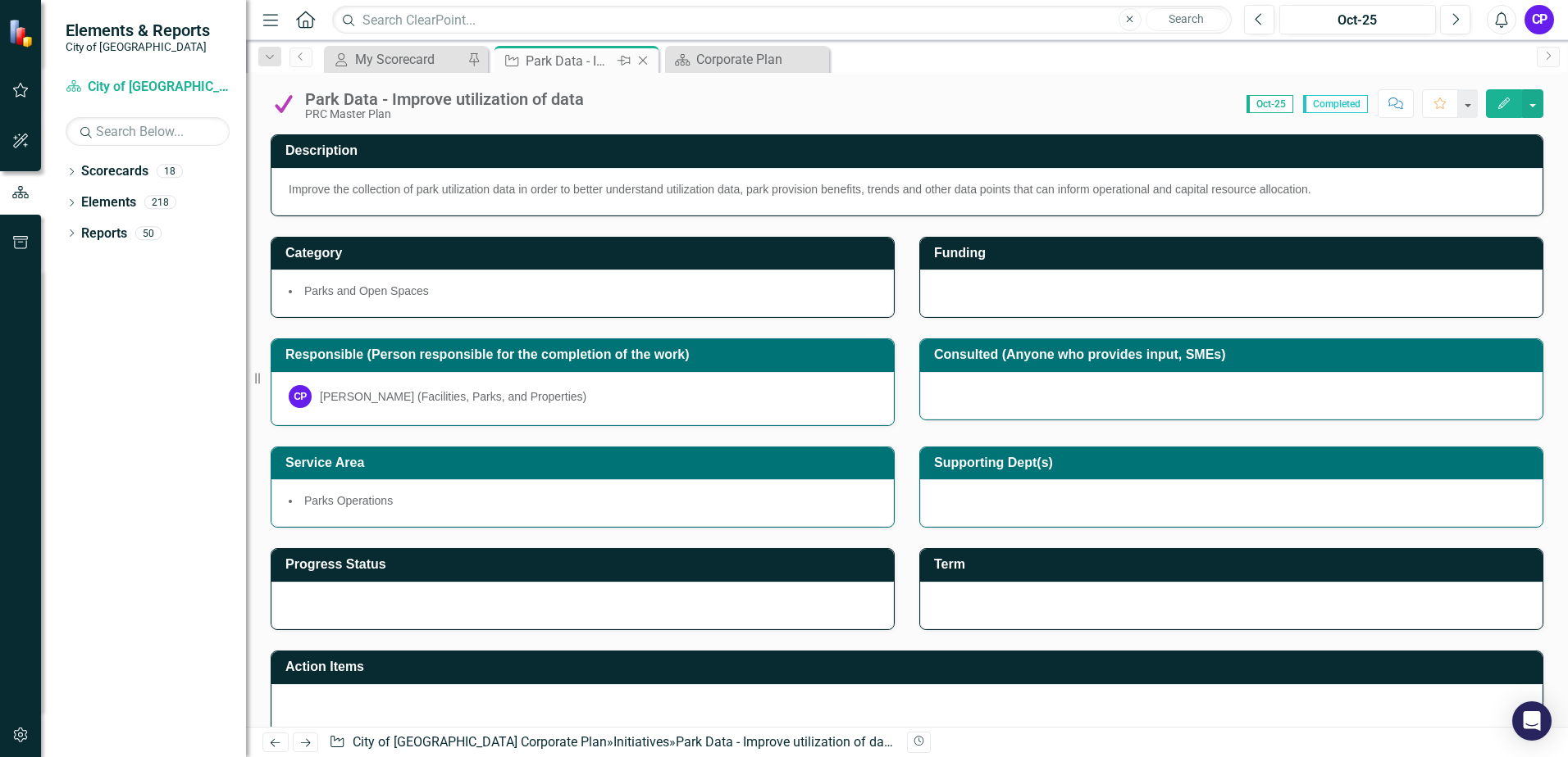
click at [645, 63] on icon "Close" at bounding box center [643, 60] width 17 height 13
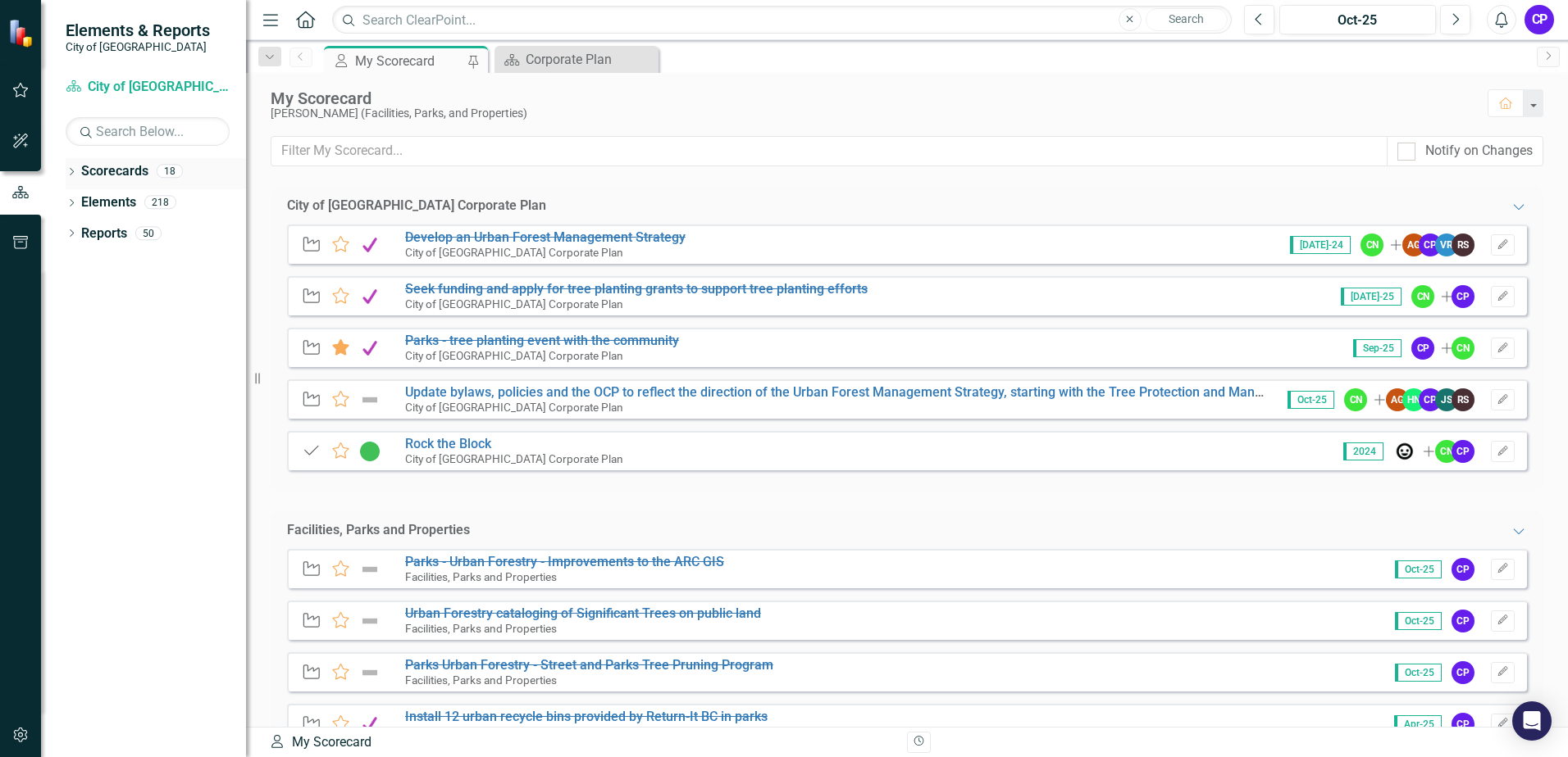
click at [134, 172] on link "Scorecards" at bounding box center [114, 172] width 67 height 19
click at [109, 179] on link "Scorecards" at bounding box center [114, 172] width 67 height 19
click at [75, 177] on icon "Dropdown" at bounding box center [72, 172] width 12 height 9
click at [79, 199] on icon "Dropdown" at bounding box center [80, 202] width 12 height 10
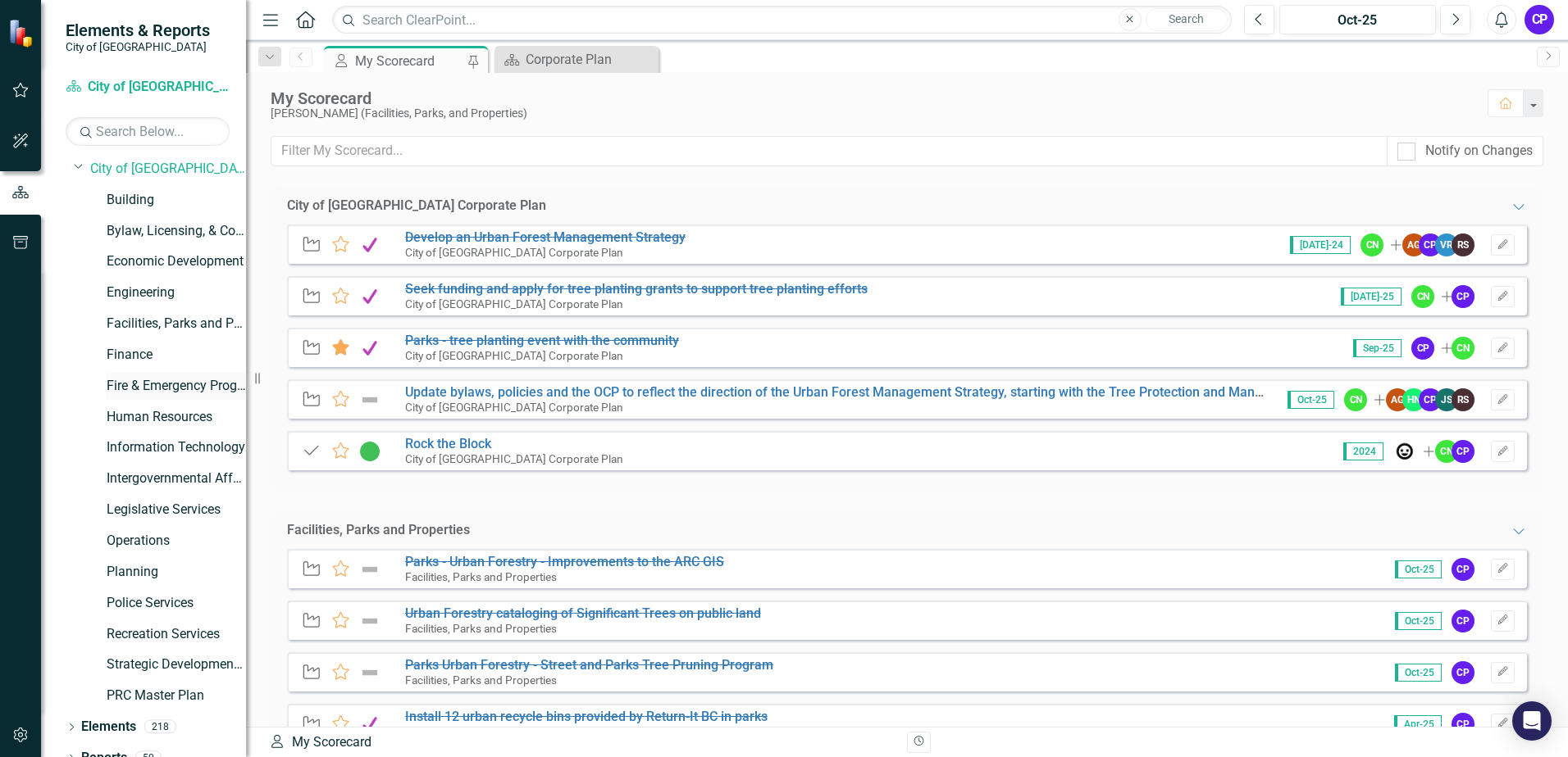
scroll to position [52, 0]
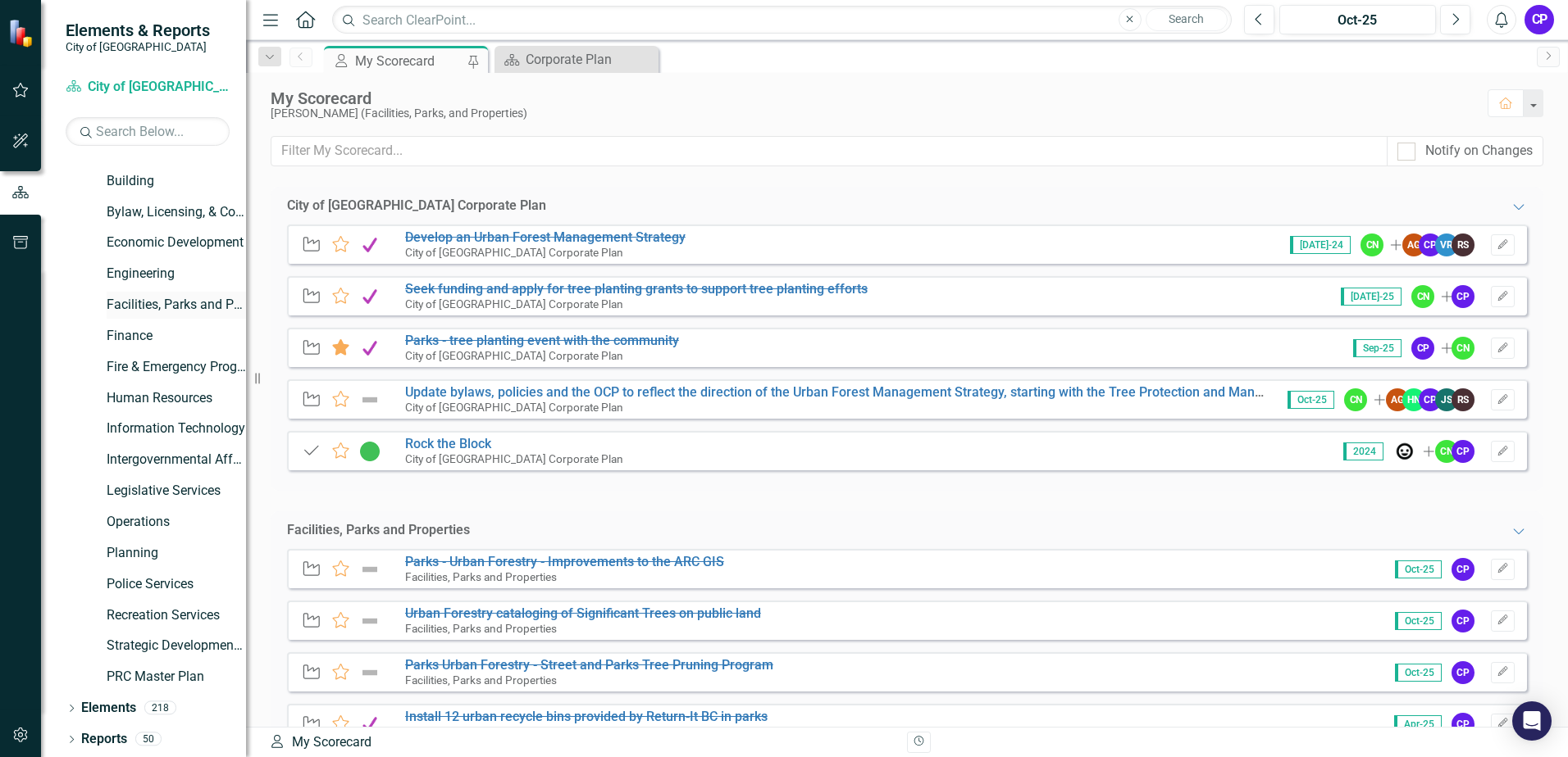
click at [173, 300] on link "Facilities, Parks and Properties" at bounding box center [176, 305] width 139 height 19
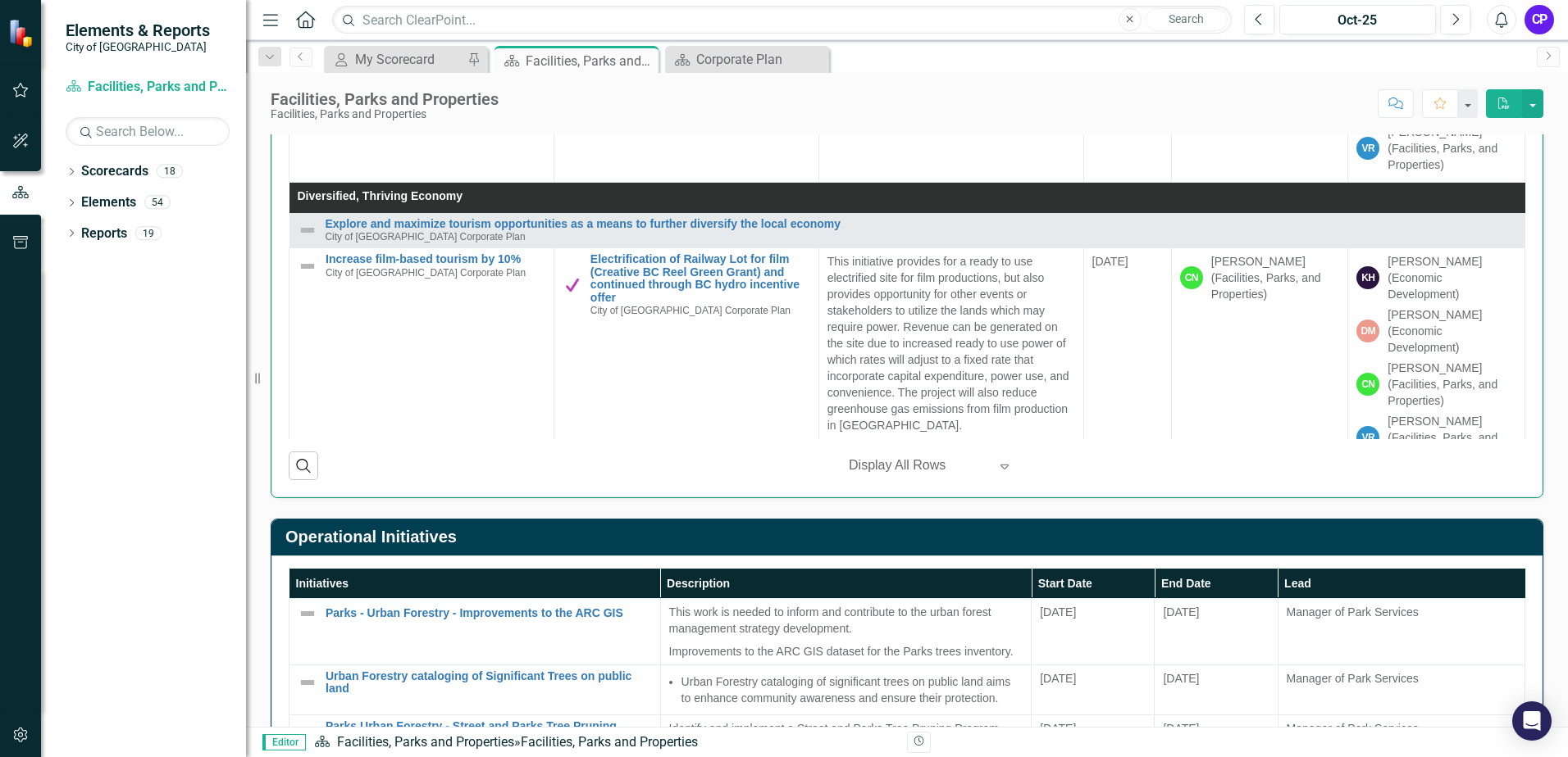
scroll to position [984, 0]
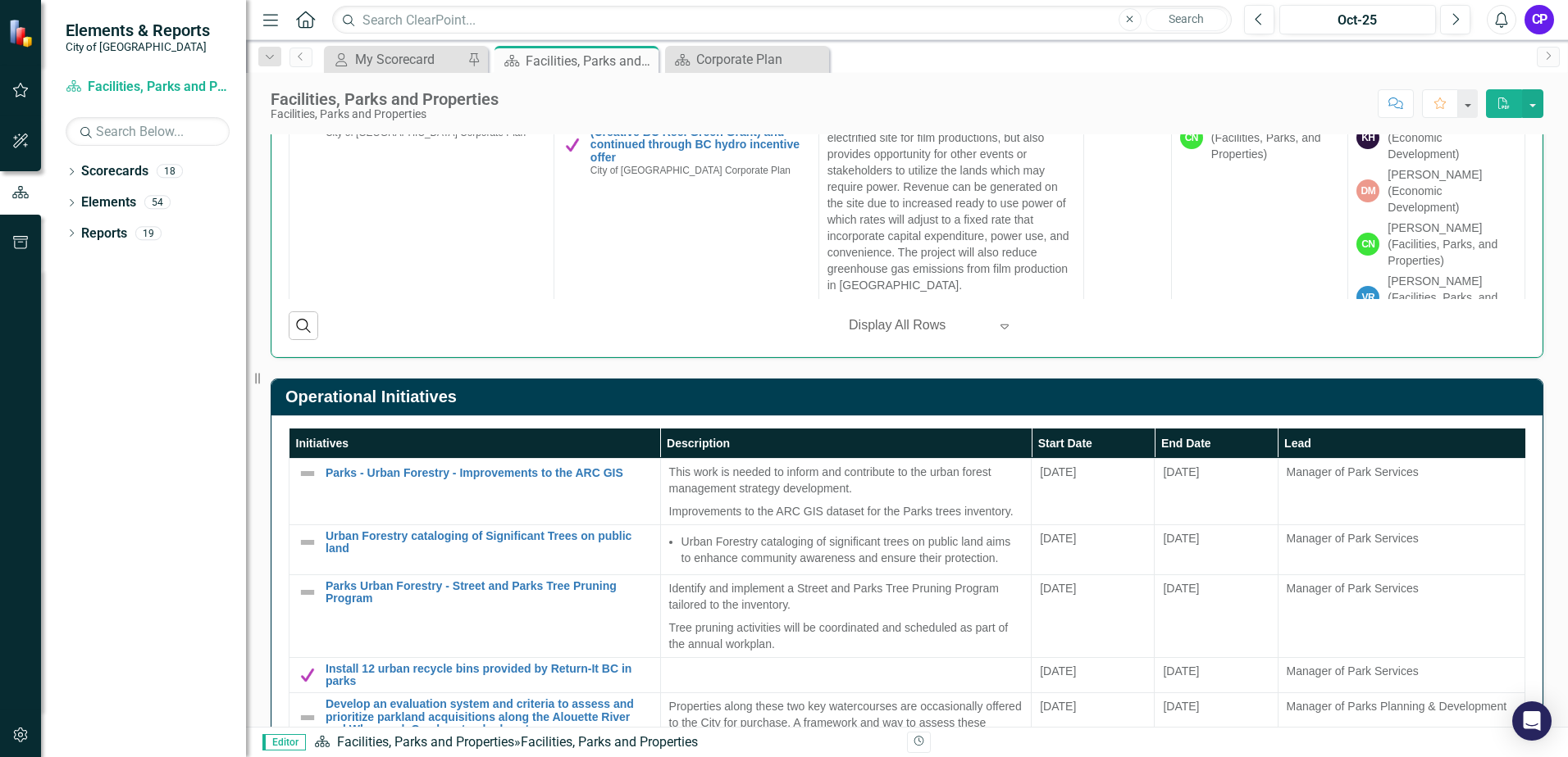
click at [1518, 20] on div "Previous Oct-25 Next Alerts CP User Edit Profile Disable Sound Silence Alerts H…" at bounding box center [1392, 20] width 330 height 30
click at [649, 63] on icon "Close" at bounding box center [643, 60] width 17 height 13
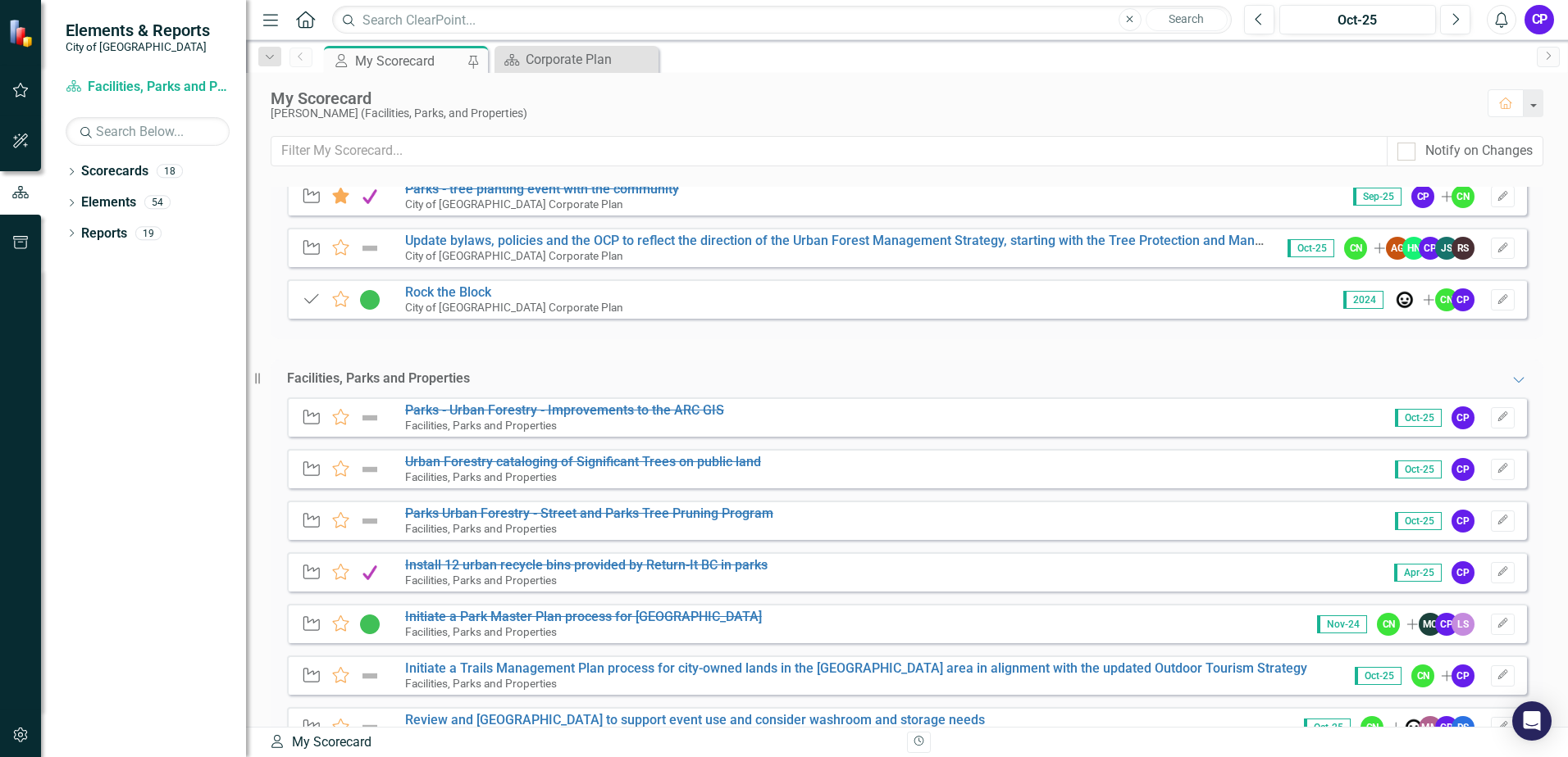
scroll to position [164, 0]
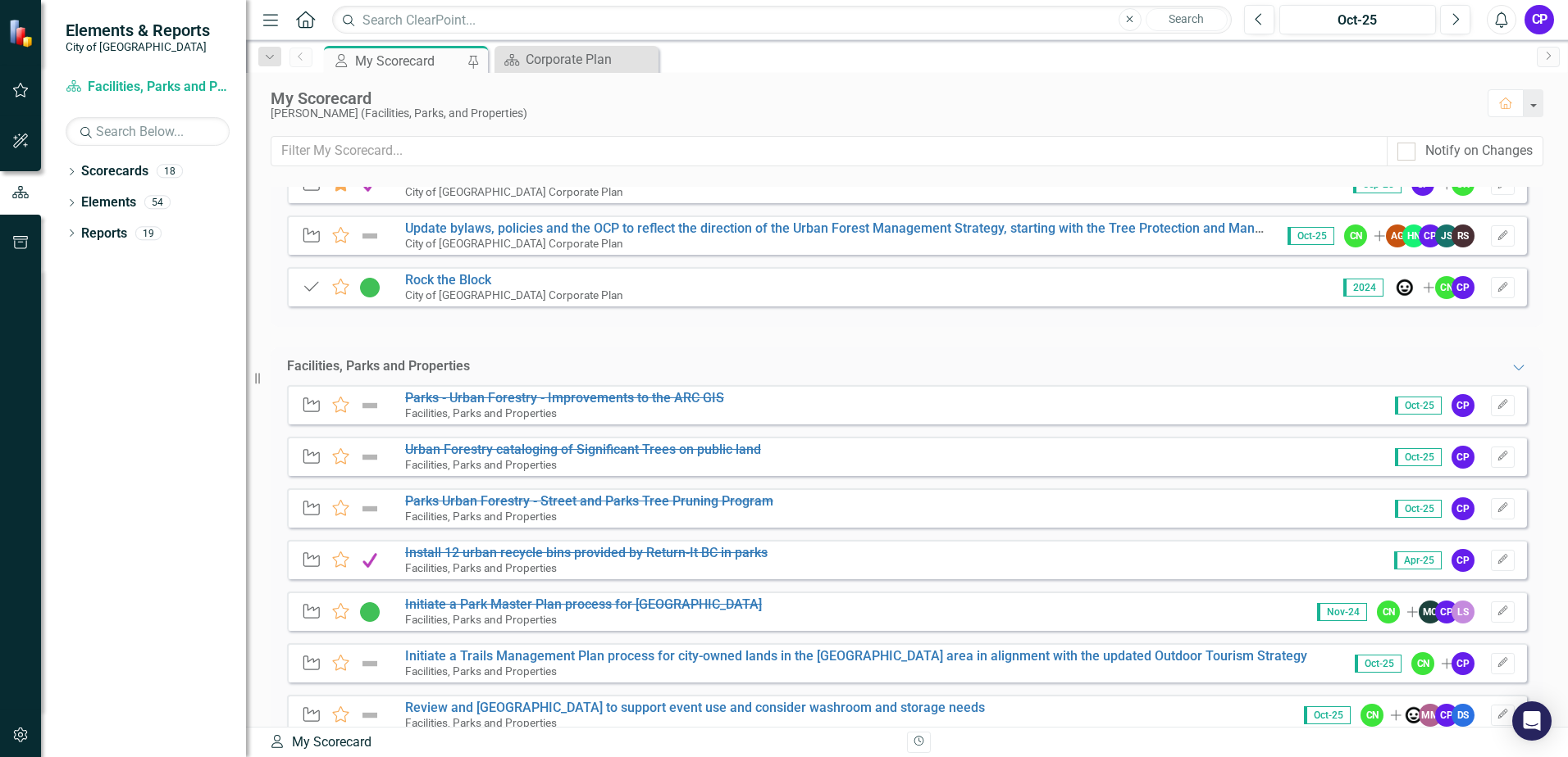
click at [368, 406] on img at bounding box center [370, 406] width 22 height 20
click at [422, 402] on s "Parks - Urban Forestry - Improvements to the ARC GIS" at bounding box center [564, 398] width 319 height 16
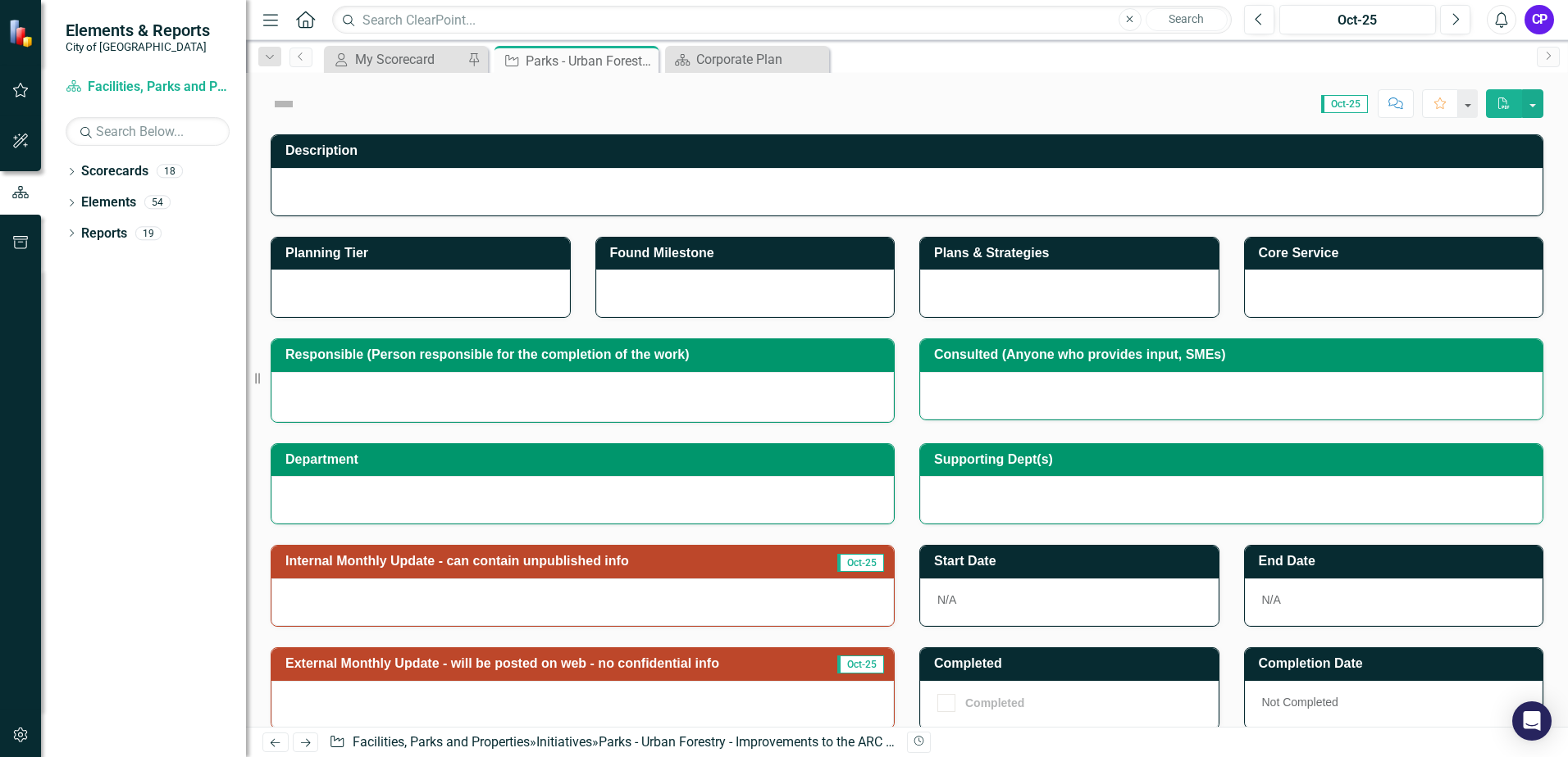
checkbox input "true"
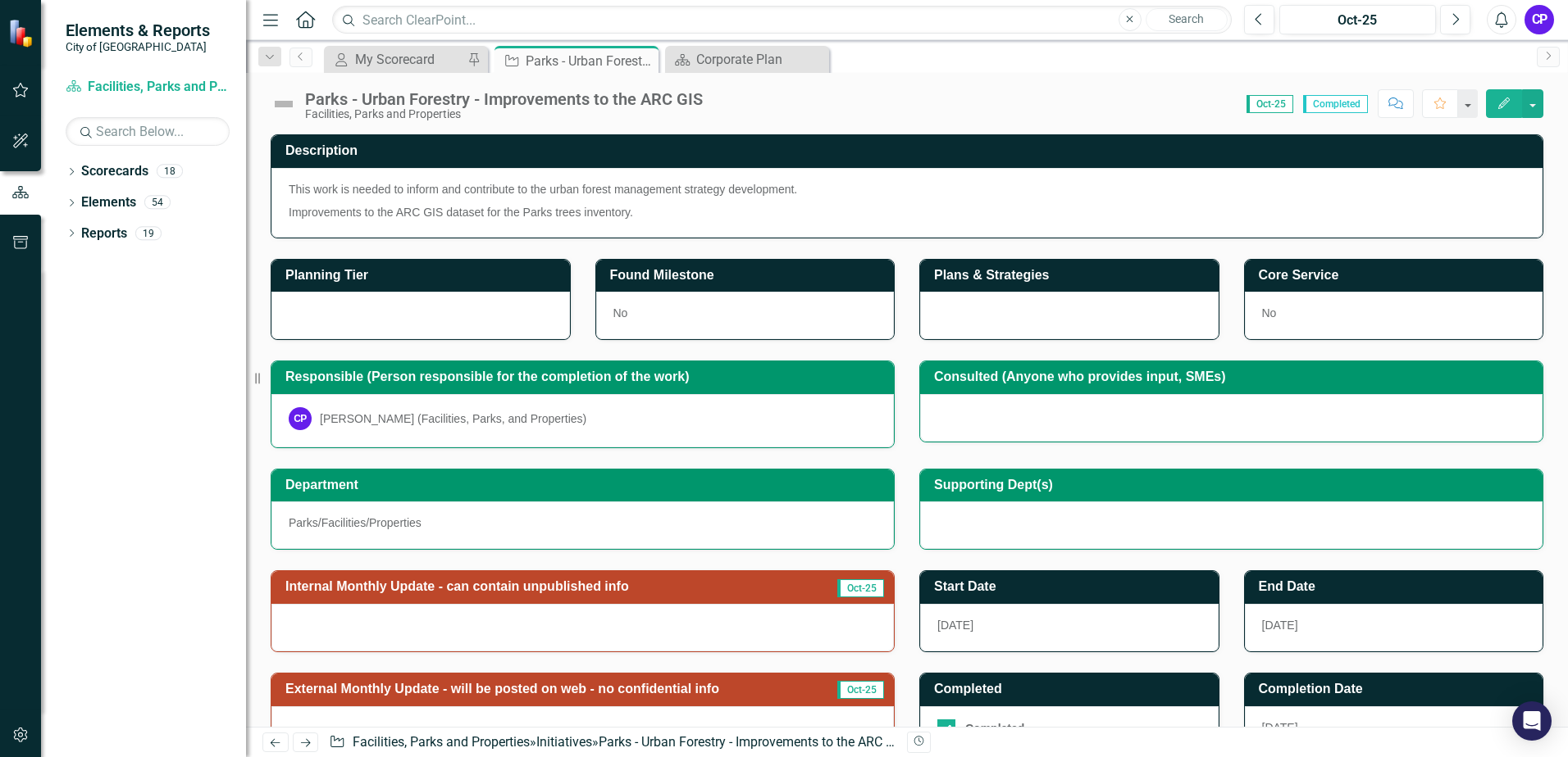
click at [287, 106] on img at bounding box center [283, 103] width 27 height 27
click at [287, 104] on img at bounding box center [283, 103] width 27 height 27
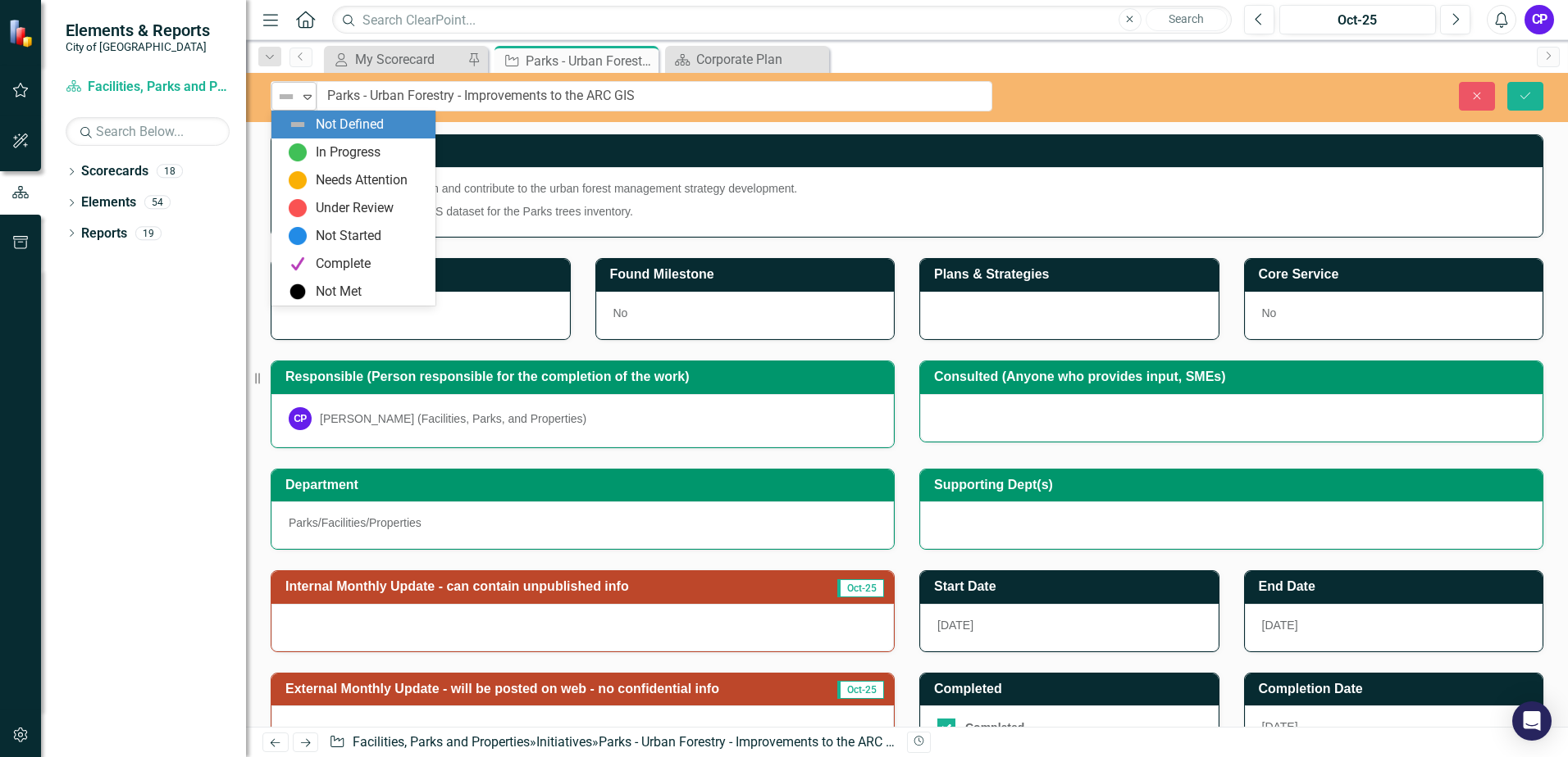
click at [307, 100] on icon at bounding box center [308, 97] width 8 height 5
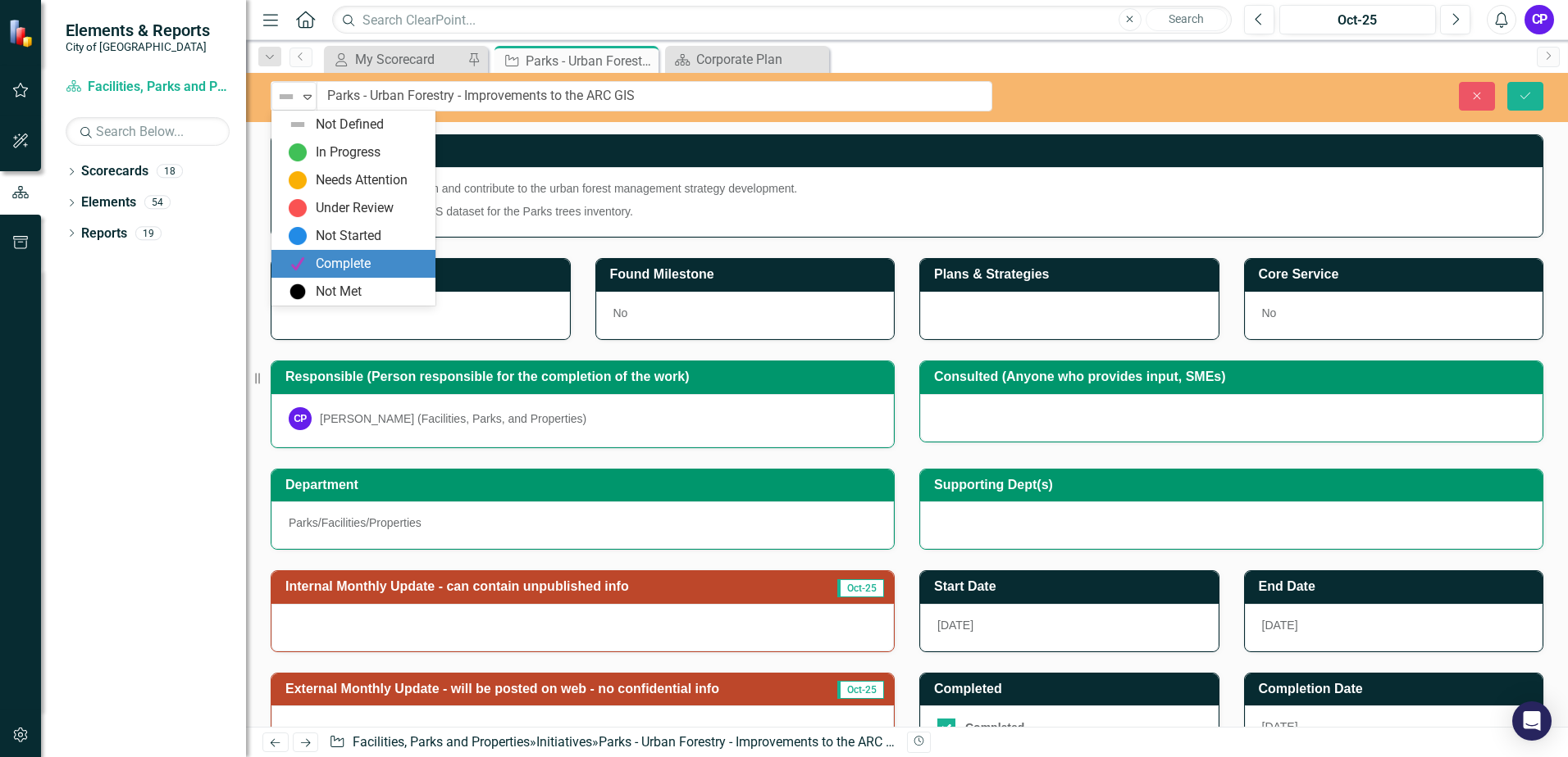
click at [311, 251] on div "Complete" at bounding box center [353, 264] width 164 height 28
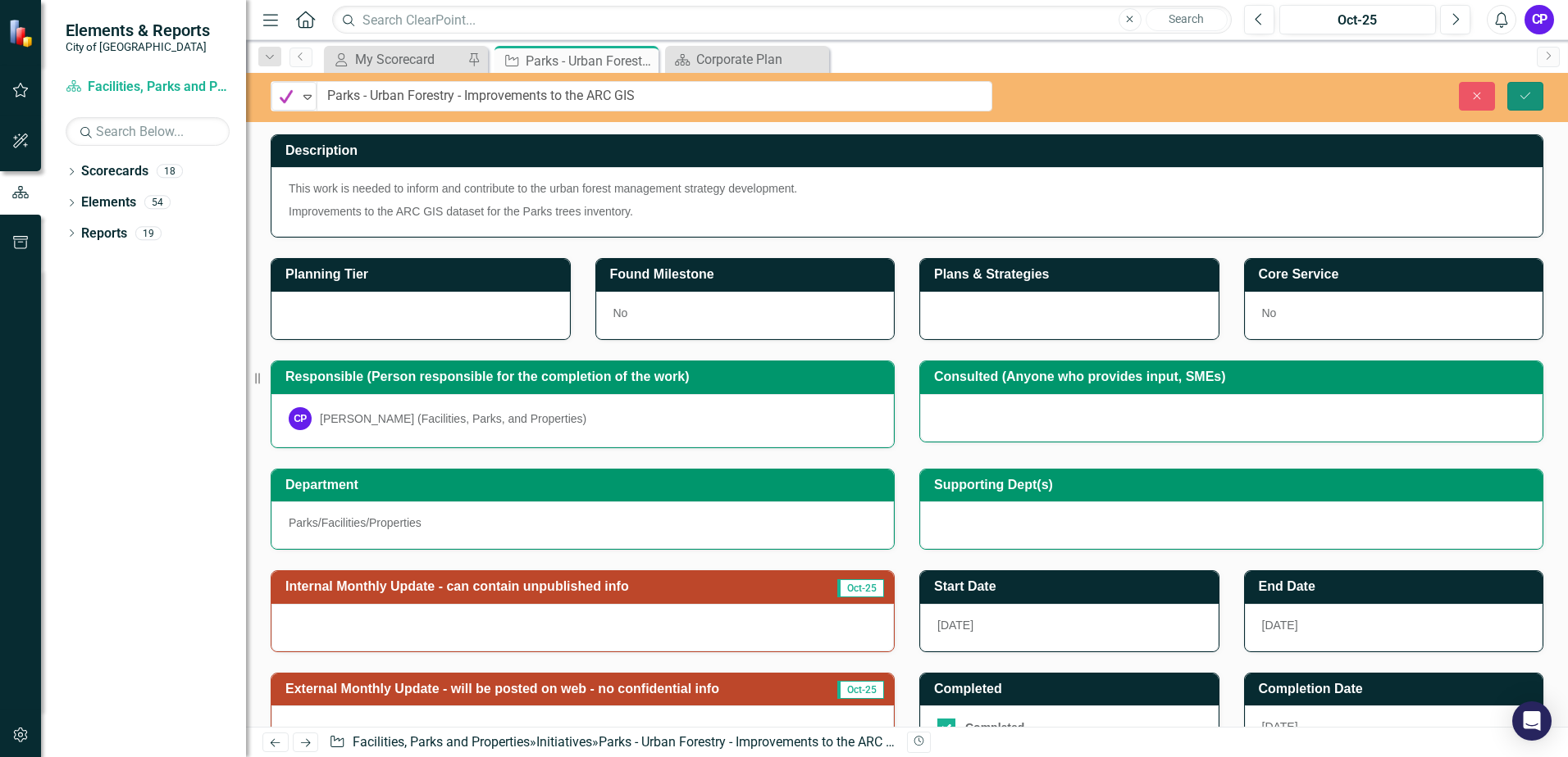
click at [1517, 99] on button "Save" at bounding box center [1525, 96] width 36 height 29
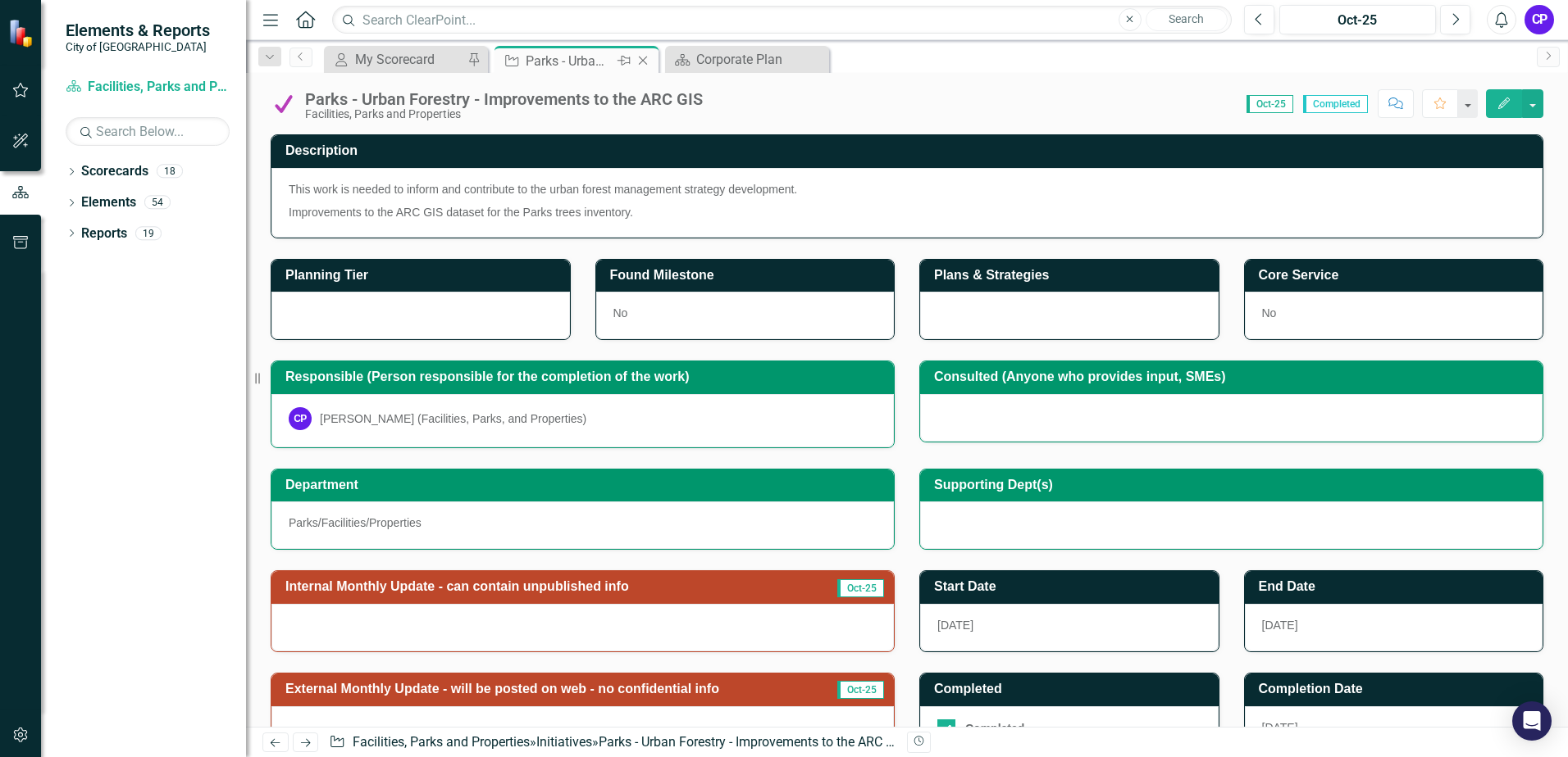
click at [647, 56] on icon "Close" at bounding box center [643, 60] width 17 height 13
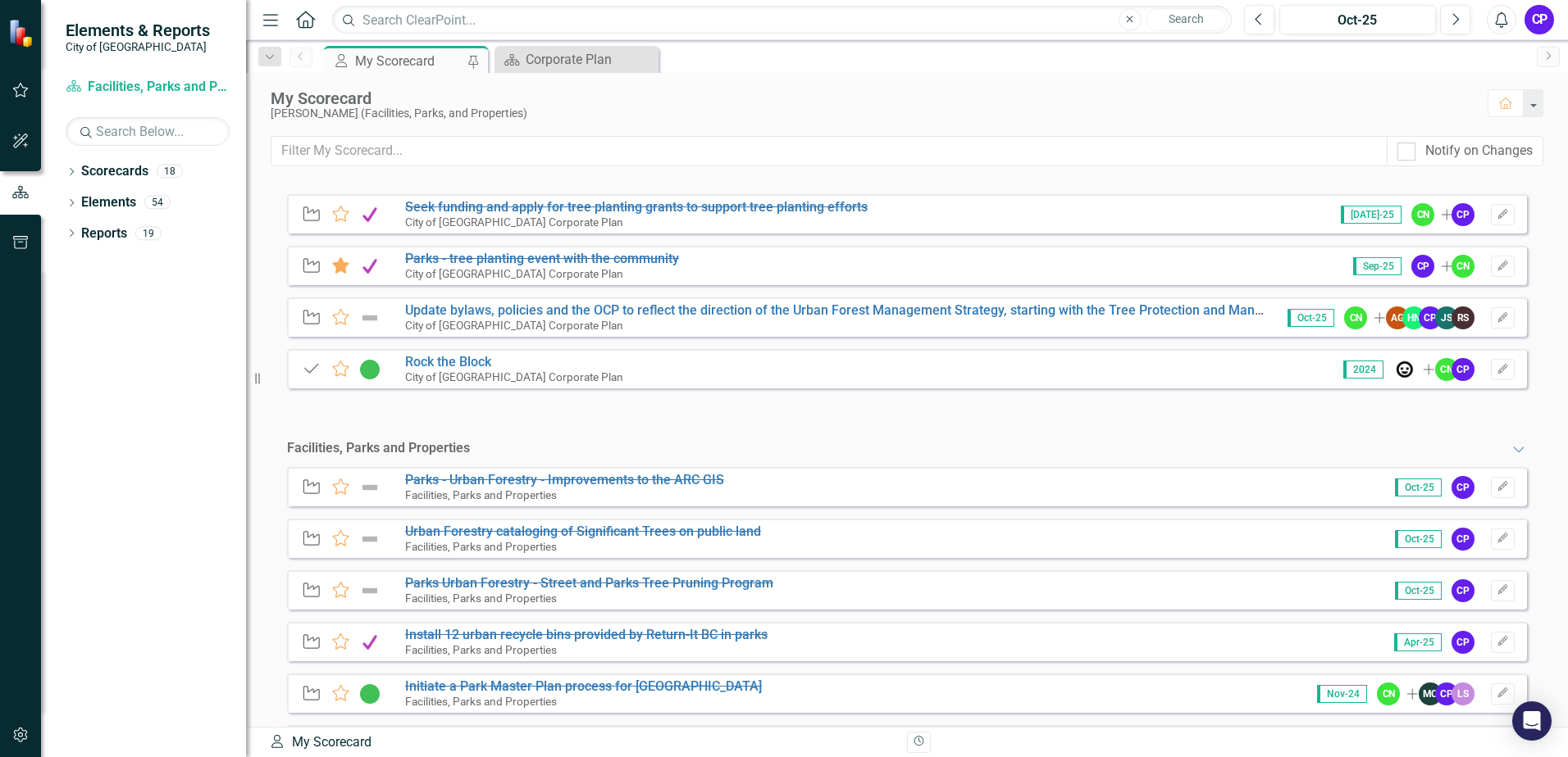
scroll to position [164, 0]
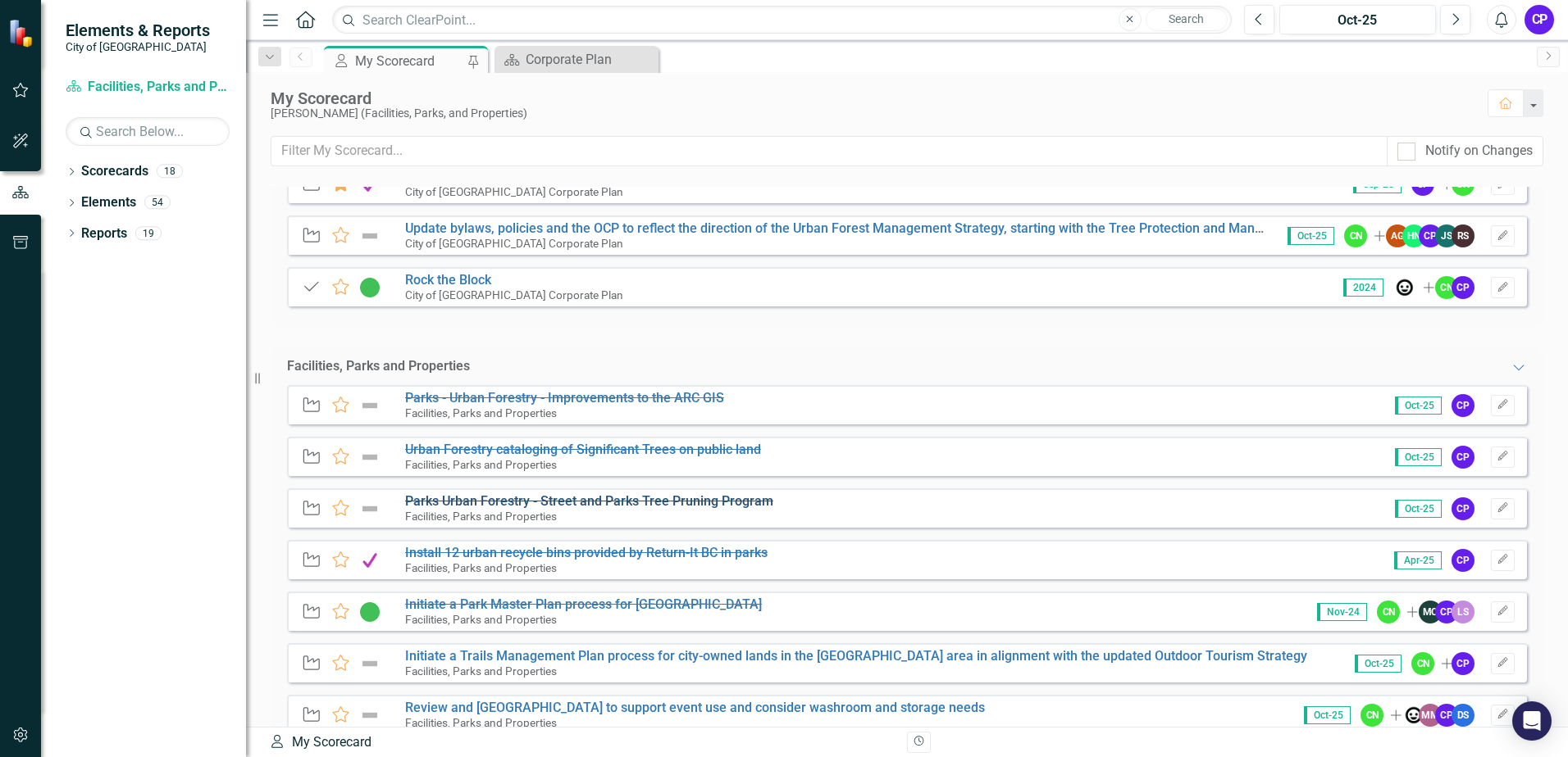
click at [451, 507] on s "Parks Urban Forestry - Street and Parks Tree Pruning Program" at bounding box center [589, 502] width 368 height 16
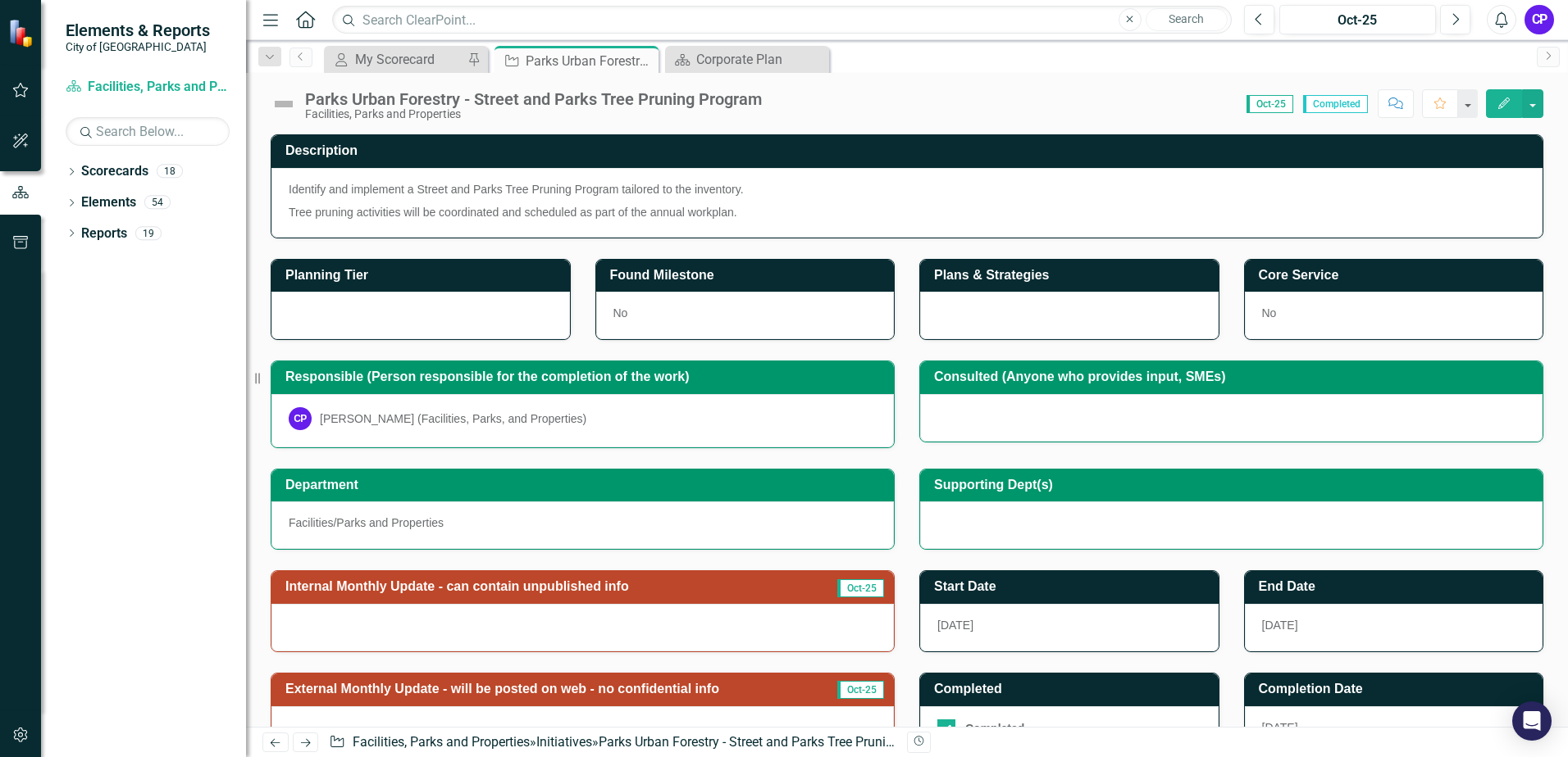
click at [288, 107] on img at bounding box center [283, 103] width 27 height 27
click at [290, 102] on img at bounding box center [283, 103] width 27 height 27
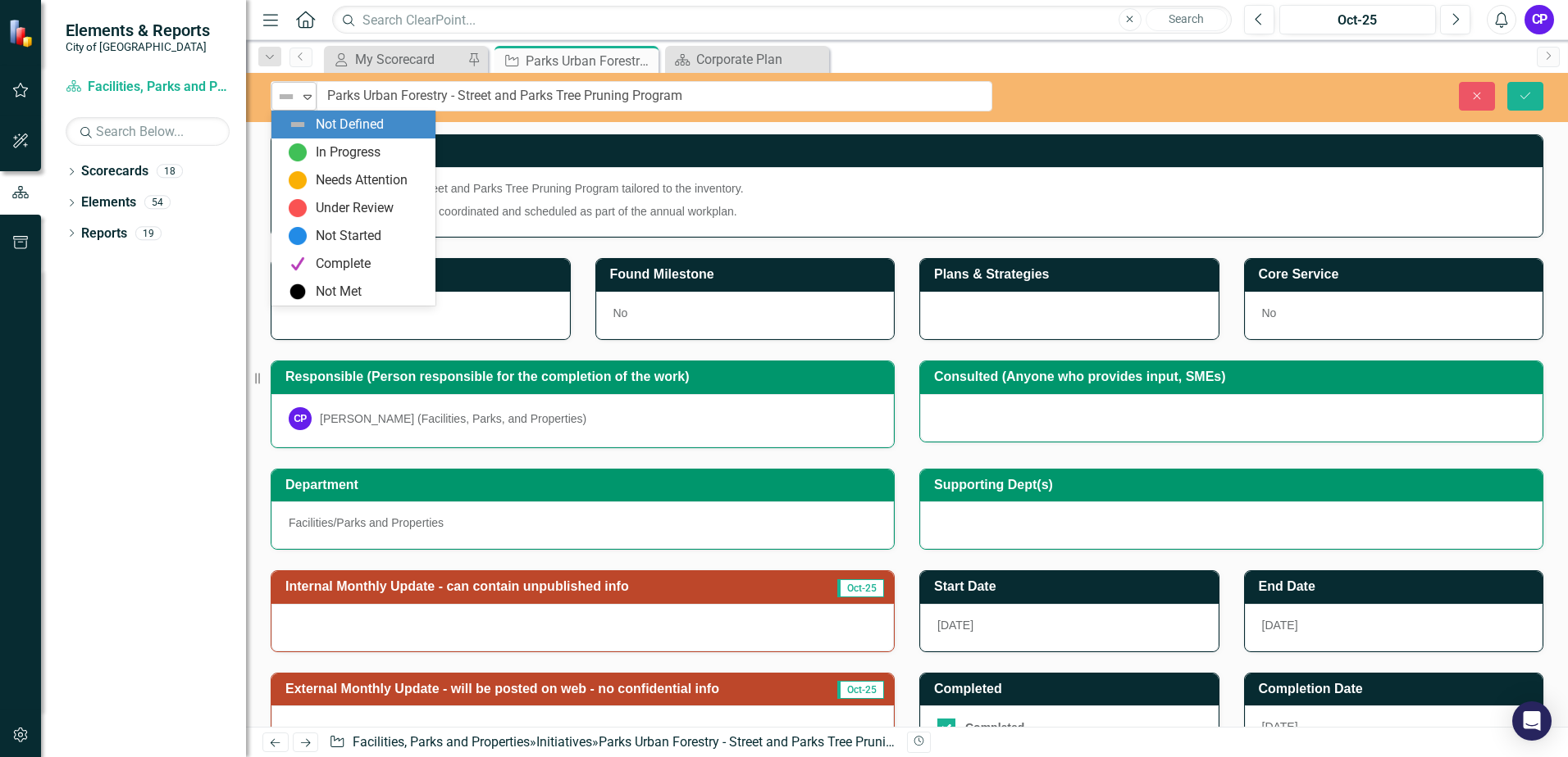
click at [298, 97] on div "Not Defined" at bounding box center [287, 96] width 25 height 23
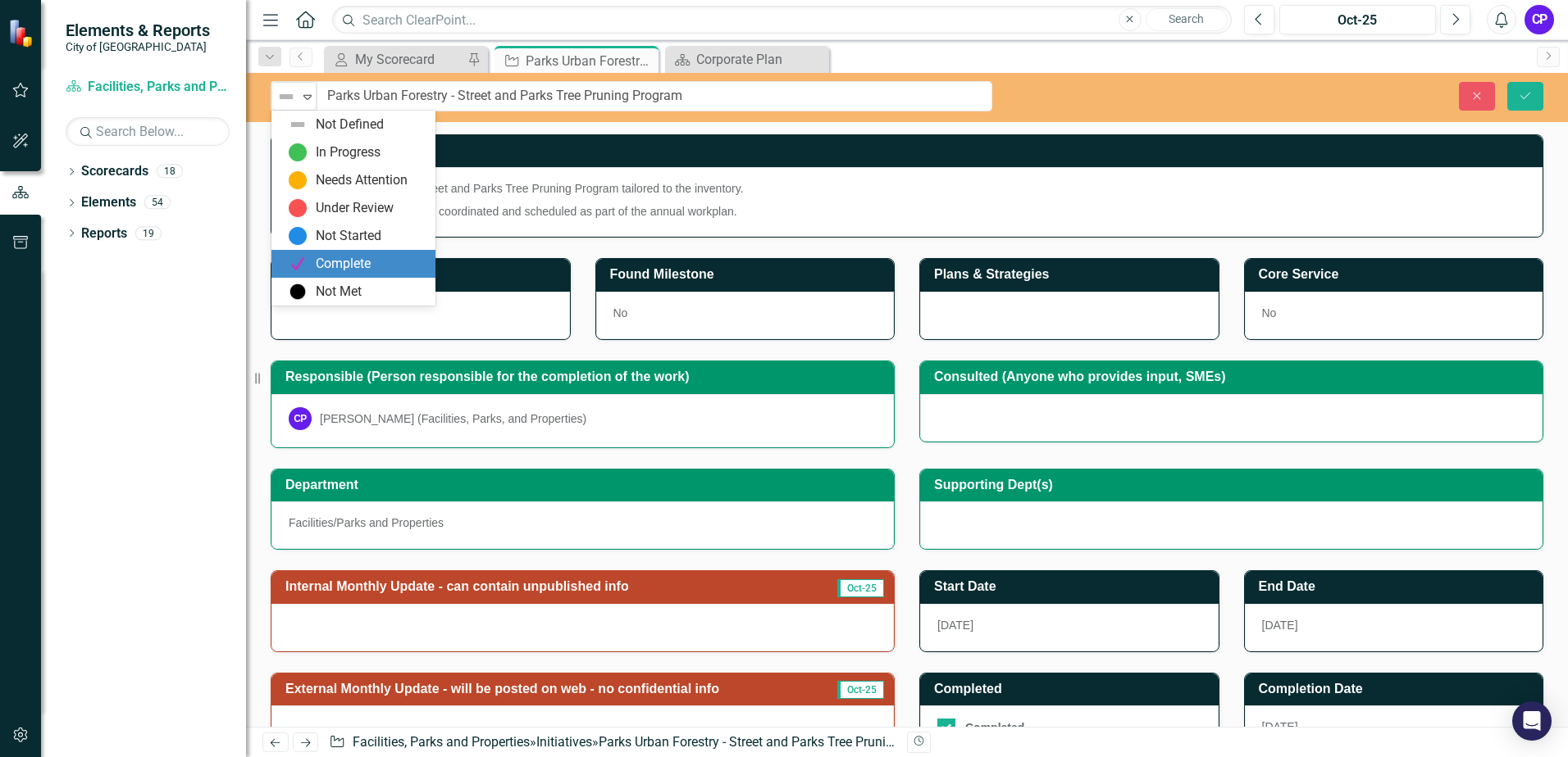
click at [315, 258] on div "Complete" at bounding box center [357, 264] width 138 height 20
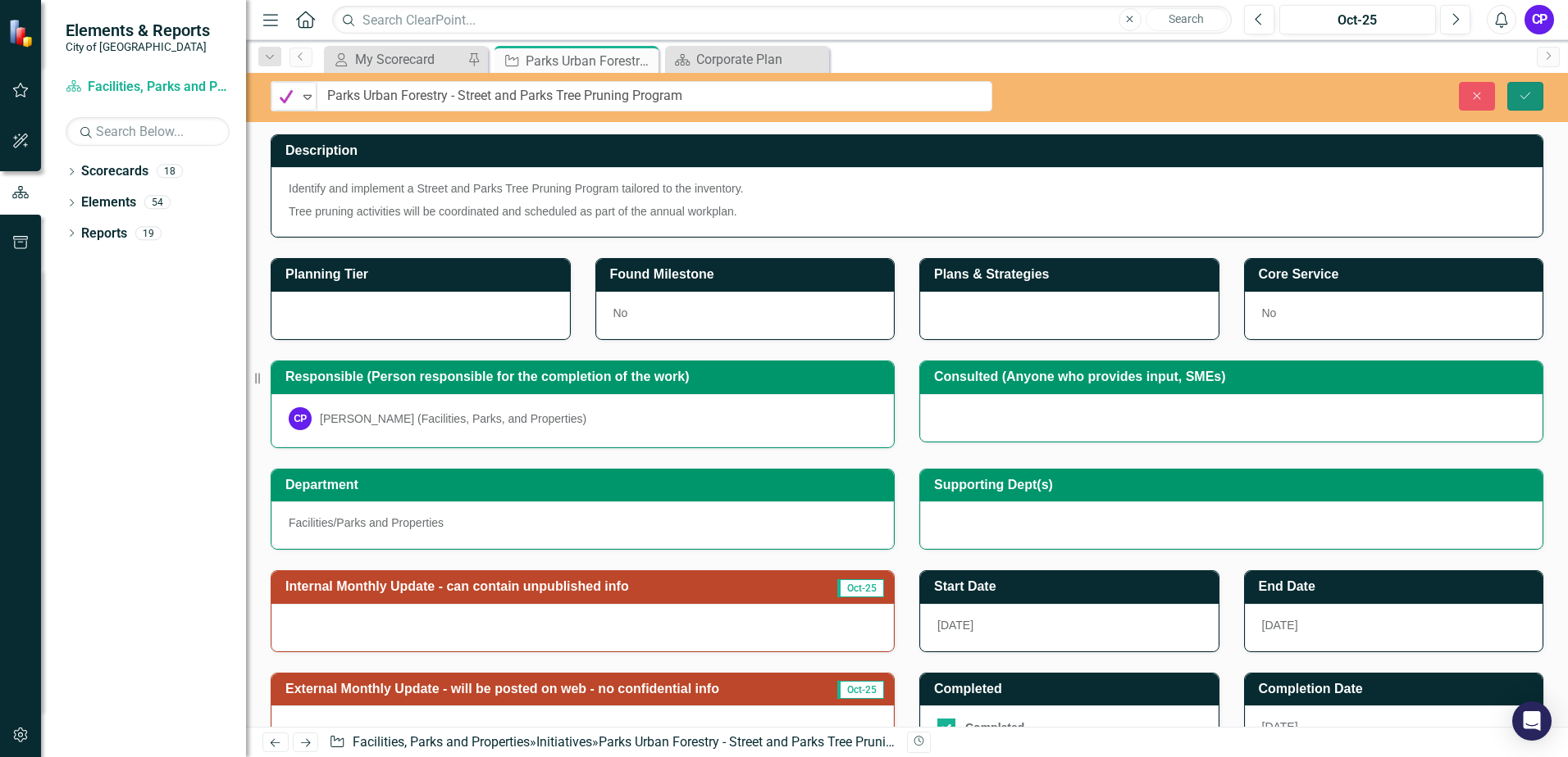
click at [1527, 101] on icon "Save" at bounding box center [1525, 96] width 15 height 12
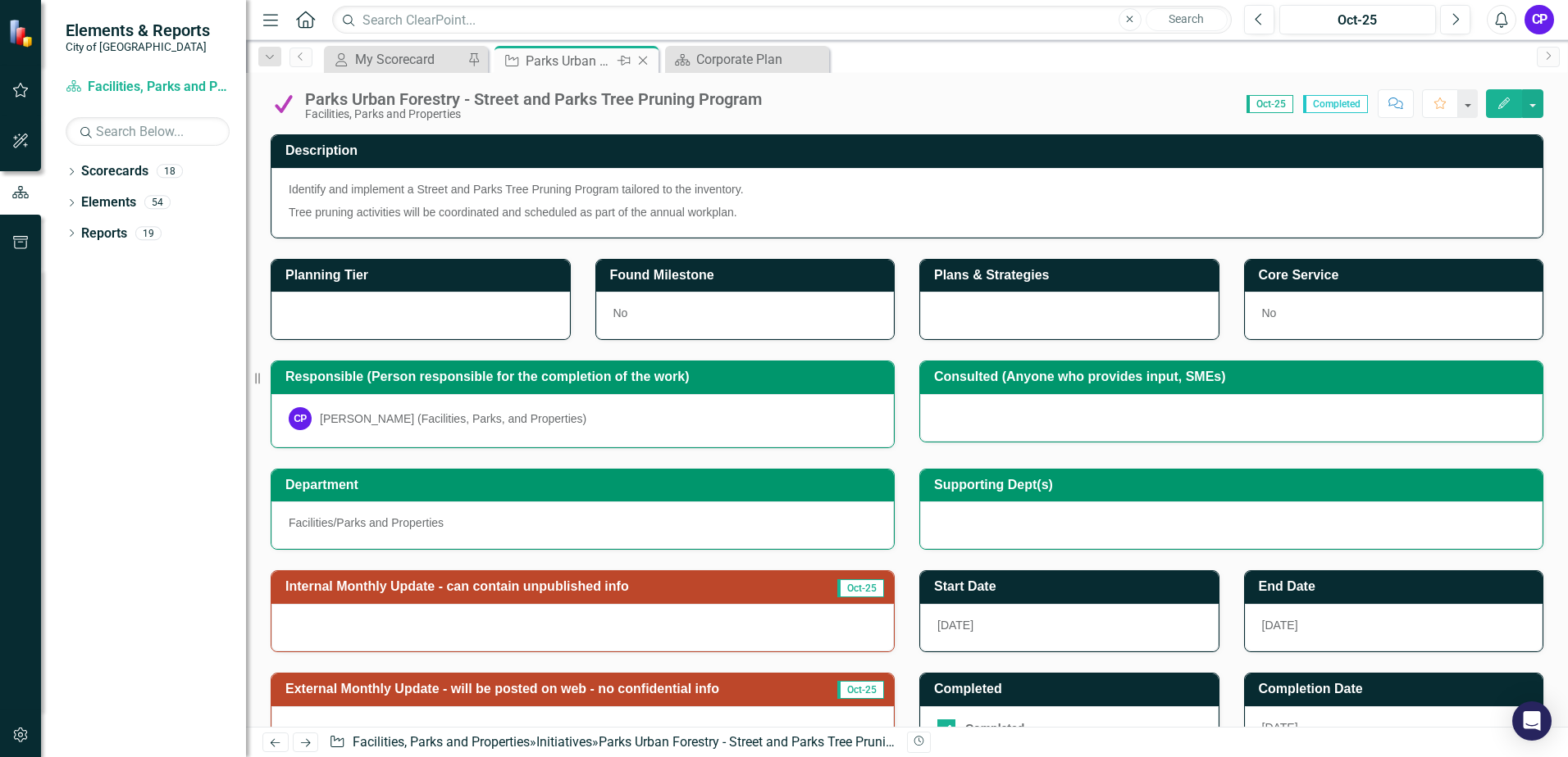
click at [642, 61] on icon "Close" at bounding box center [643, 60] width 17 height 13
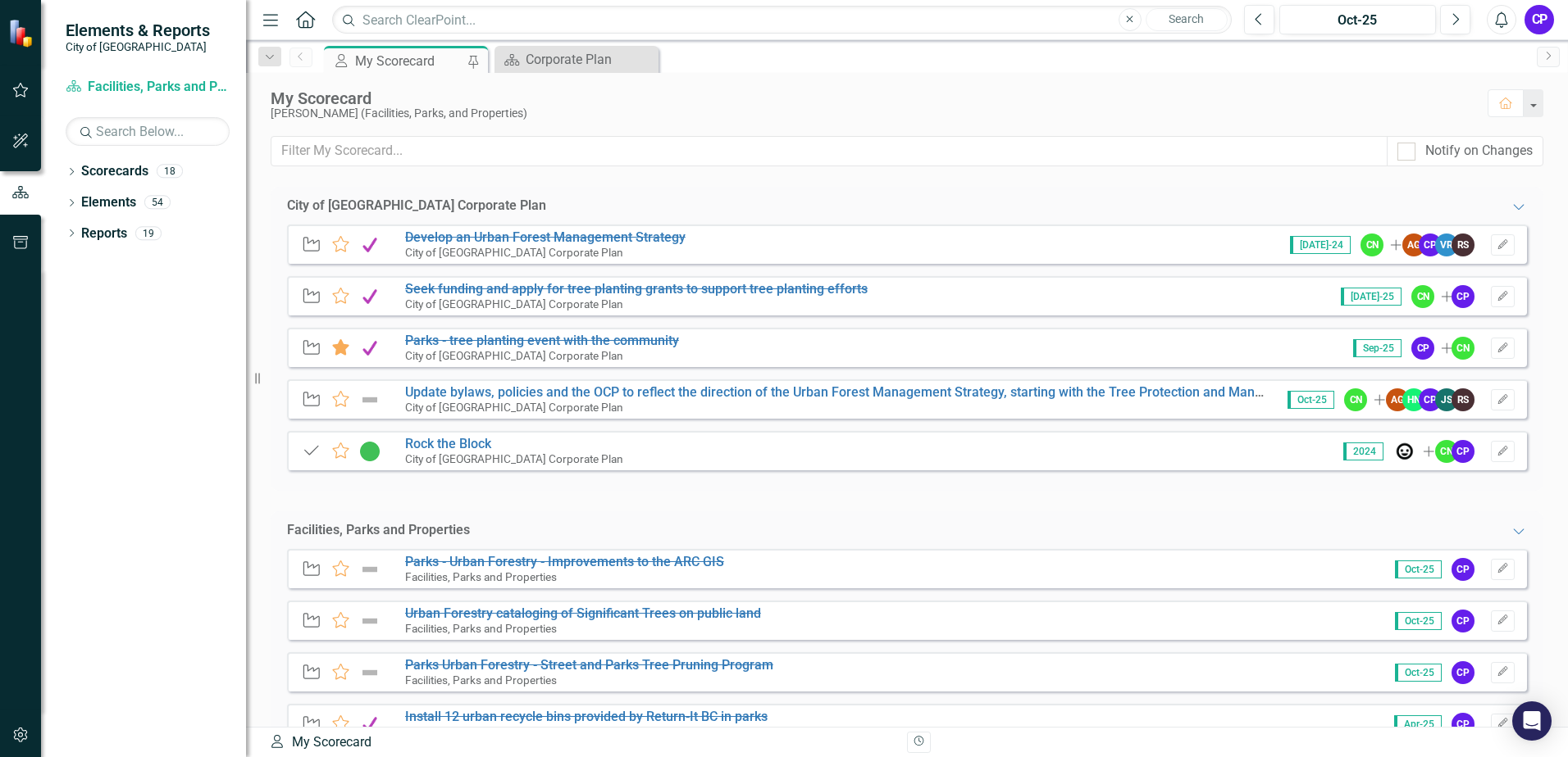
click at [368, 568] on img at bounding box center [370, 570] width 22 height 20
click at [429, 567] on s "Parks - Urban Forestry - Improvements to the ARC GIS" at bounding box center [564, 562] width 319 height 16
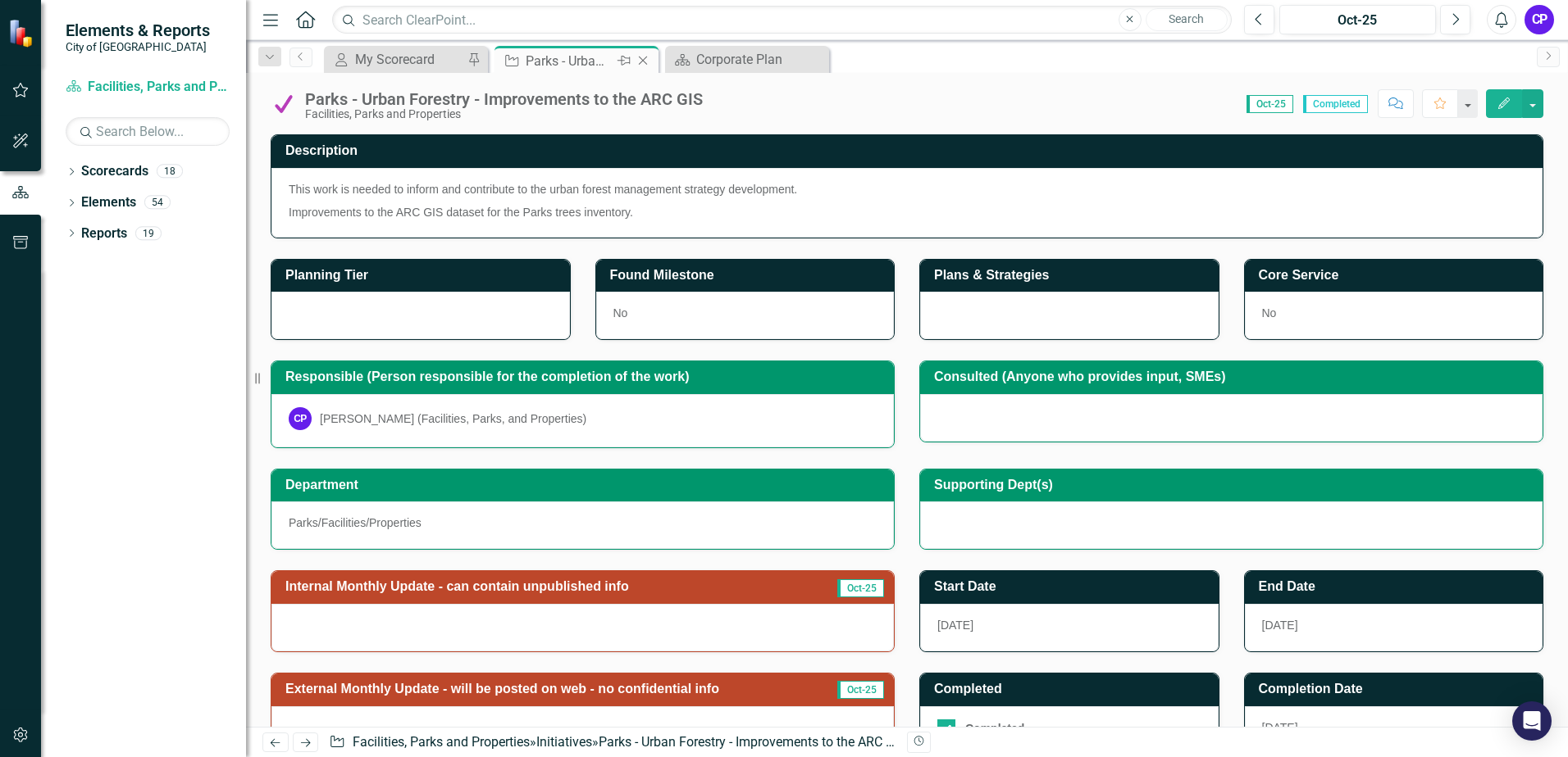
click at [647, 60] on icon "Close" at bounding box center [643, 60] width 17 height 13
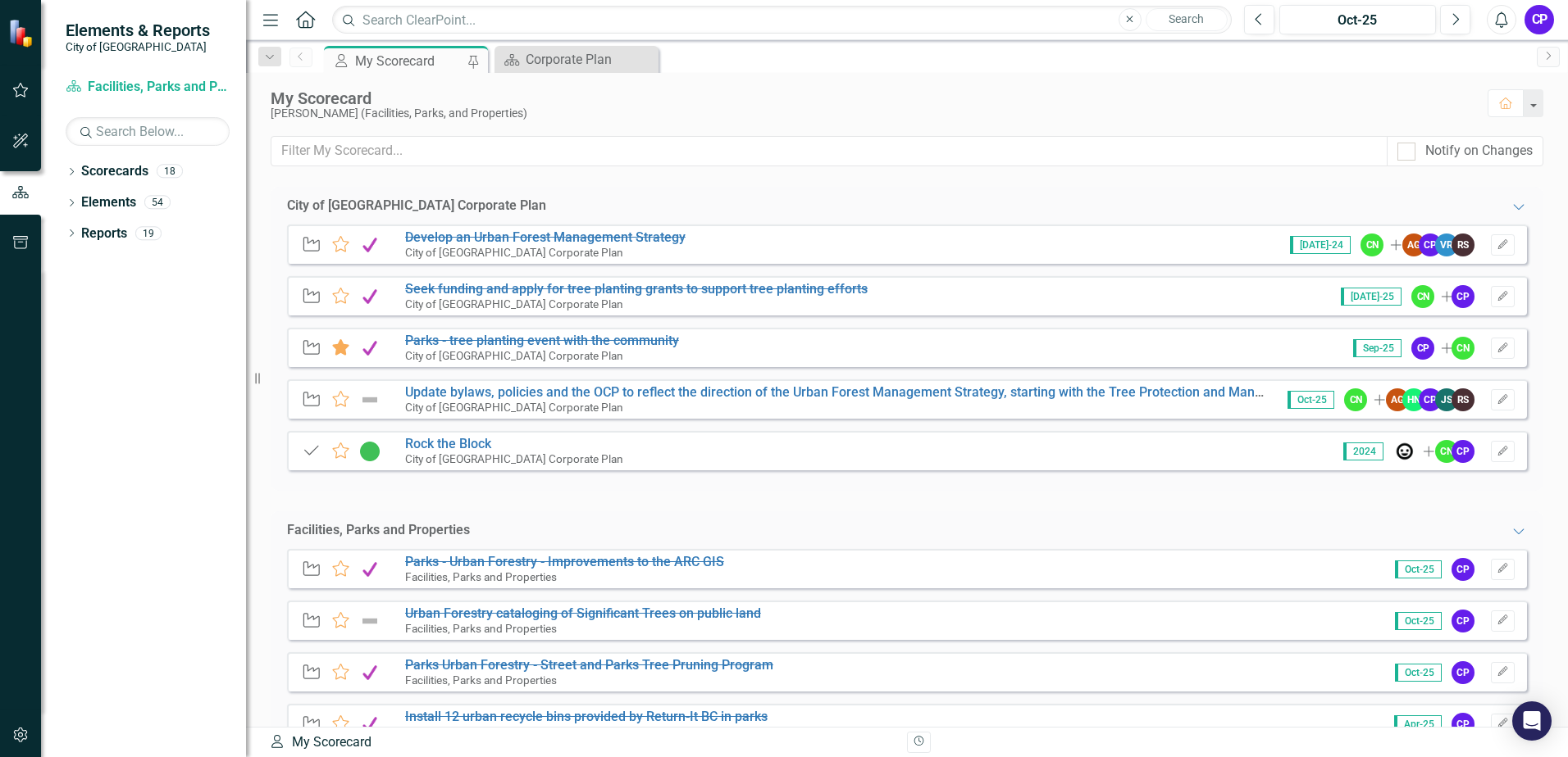
click at [368, 621] on img at bounding box center [370, 621] width 22 height 20
click at [419, 616] on s "Urban Forestry cataloging of Significant Trees on public land" at bounding box center [583, 614] width 356 height 16
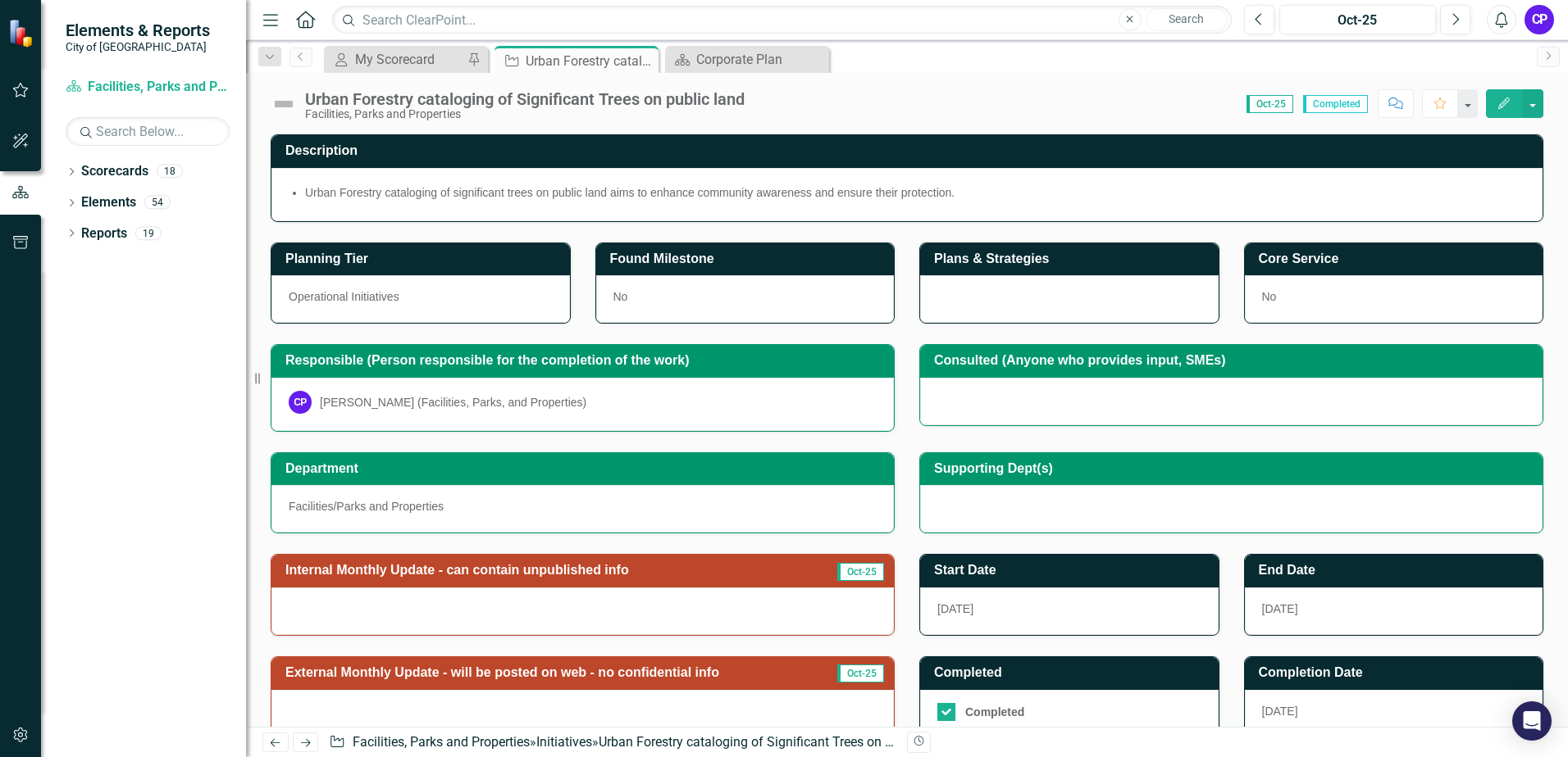
click at [290, 104] on img at bounding box center [283, 103] width 27 height 27
click at [332, 104] on div "Urban Forestry cataloging of Significant Trees on public land" at bounding box center [525, 99] width 440 height 18
click at [285, 102] on img at bounding box center [283, 103] width 27 height 27
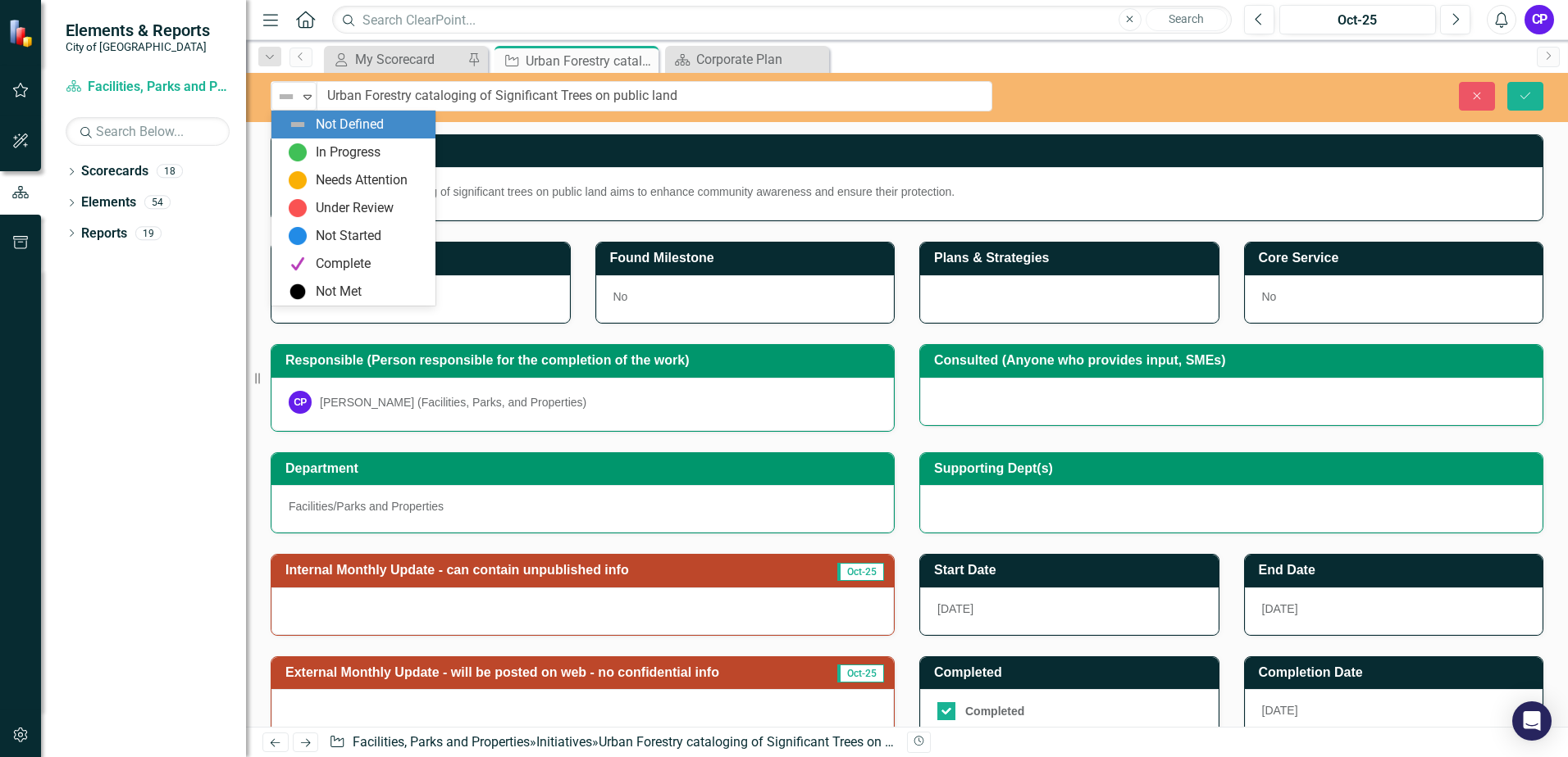
click at [285, 102] on img at bounding box center [286, 97] width 20 height 20
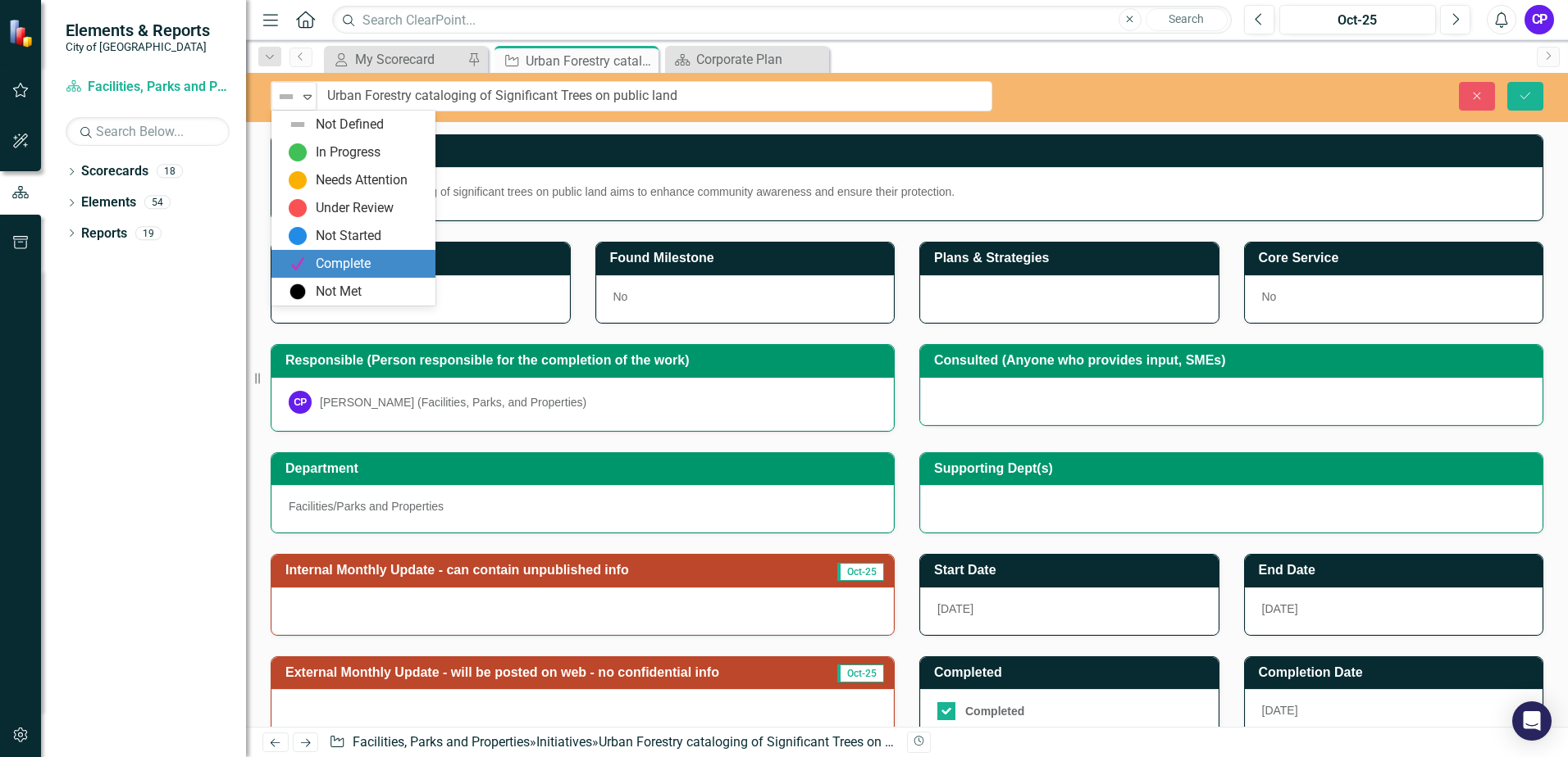
click at [310, 255] on div "Complete" at bounding box center [357, 264] width 138 height 20
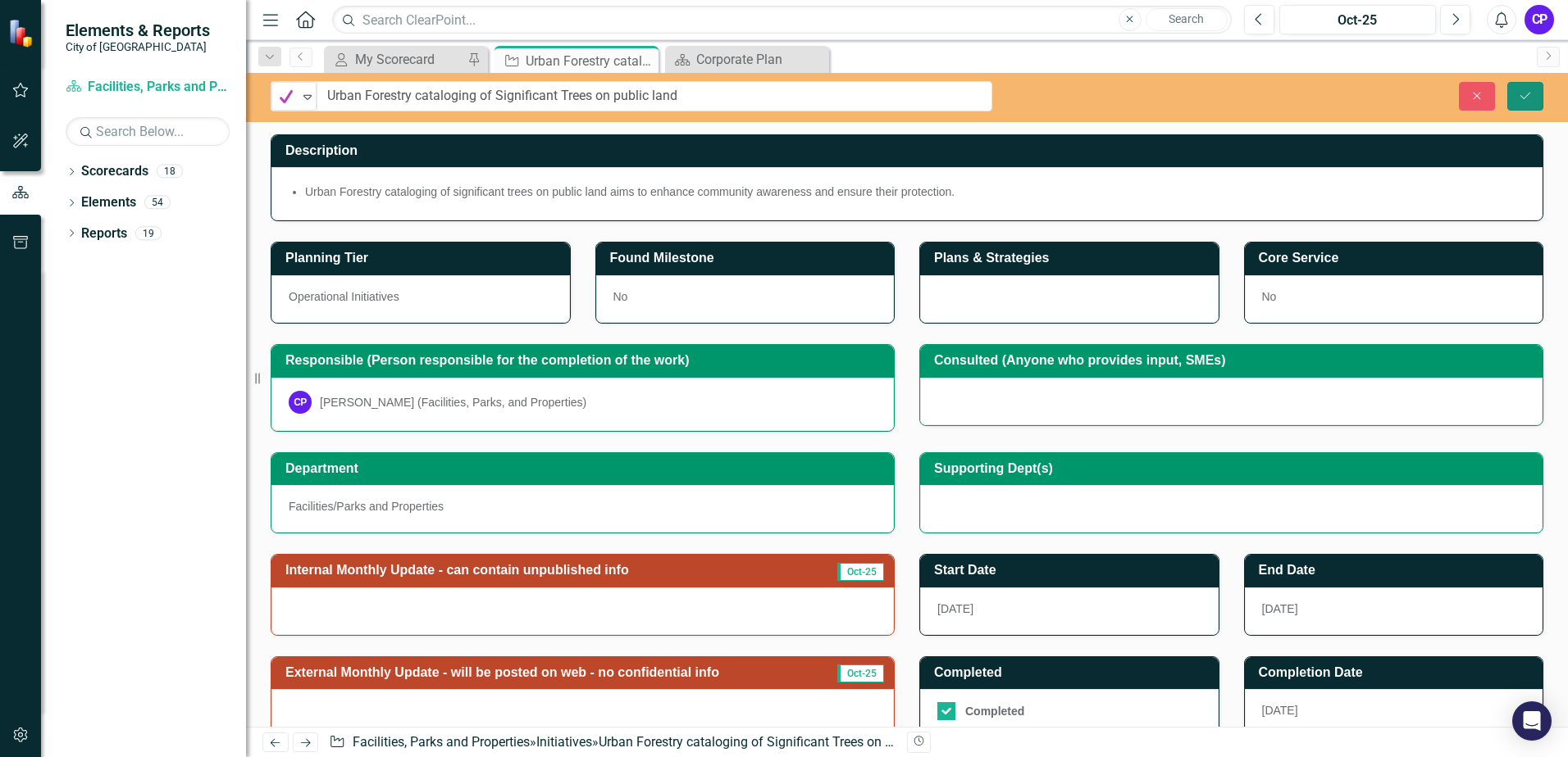
click at [1522, 103] on button "Save" at bounding box center [1525, 96] width 36 height 29
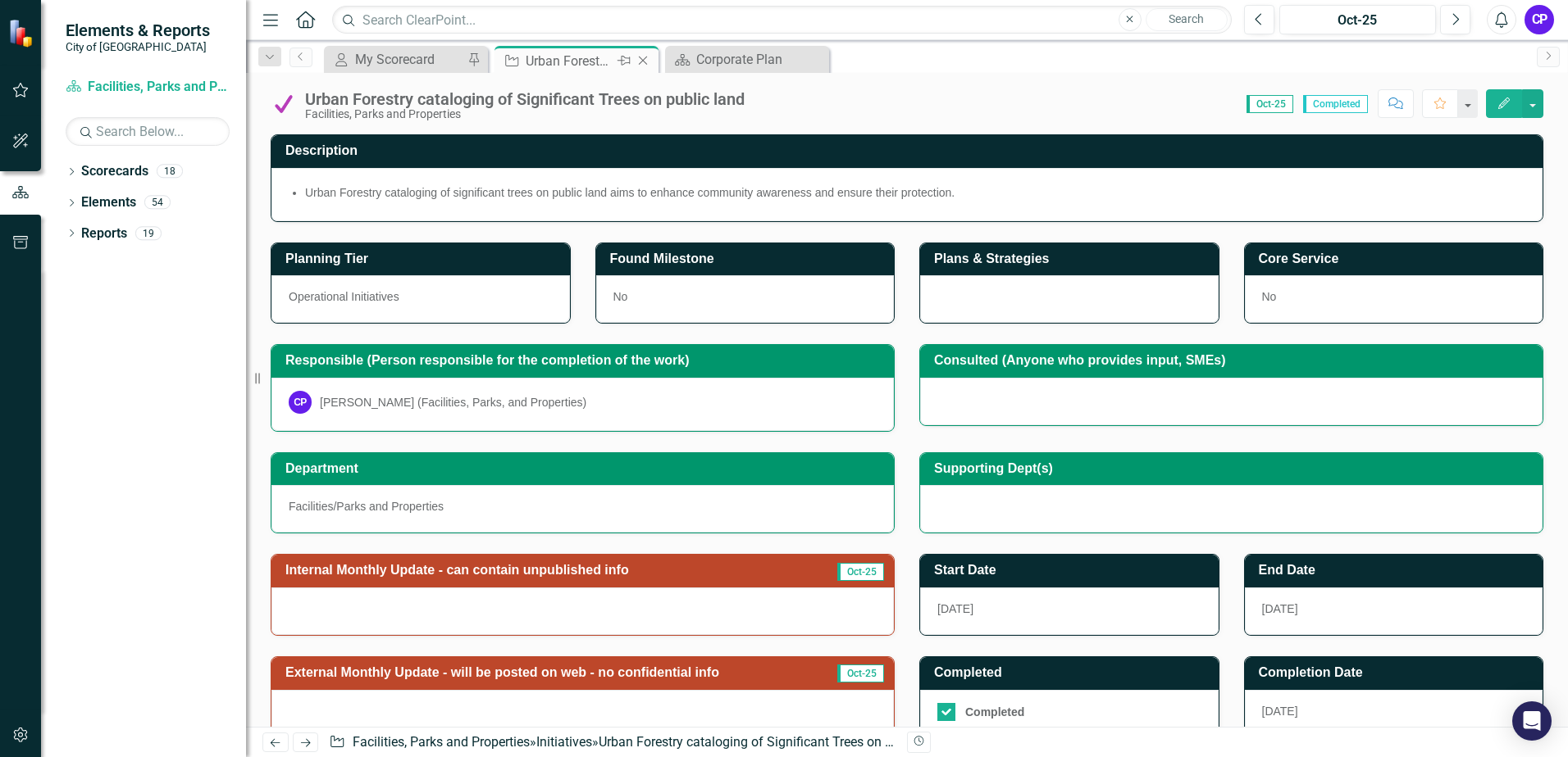
click at [642, 57] on icon "Close" at bounding box center [643, 60] width 17 height 13
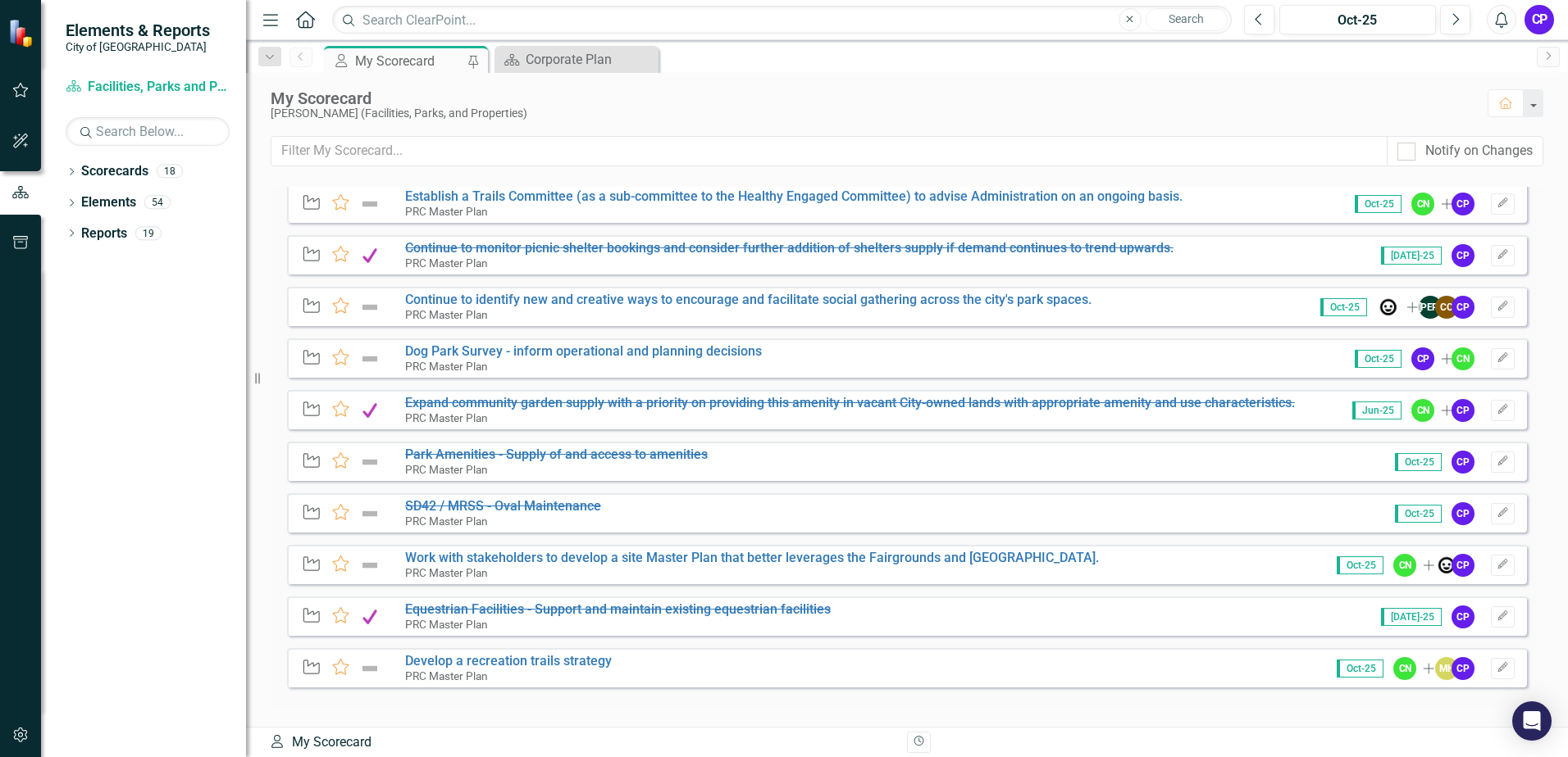
scroll to position [1312, 0]
click at [371, 460] on img at bounding box center [370, 460] width 22 height 20
click at [371, 459] on img at bounding box center [370, 460] width 22 height 20
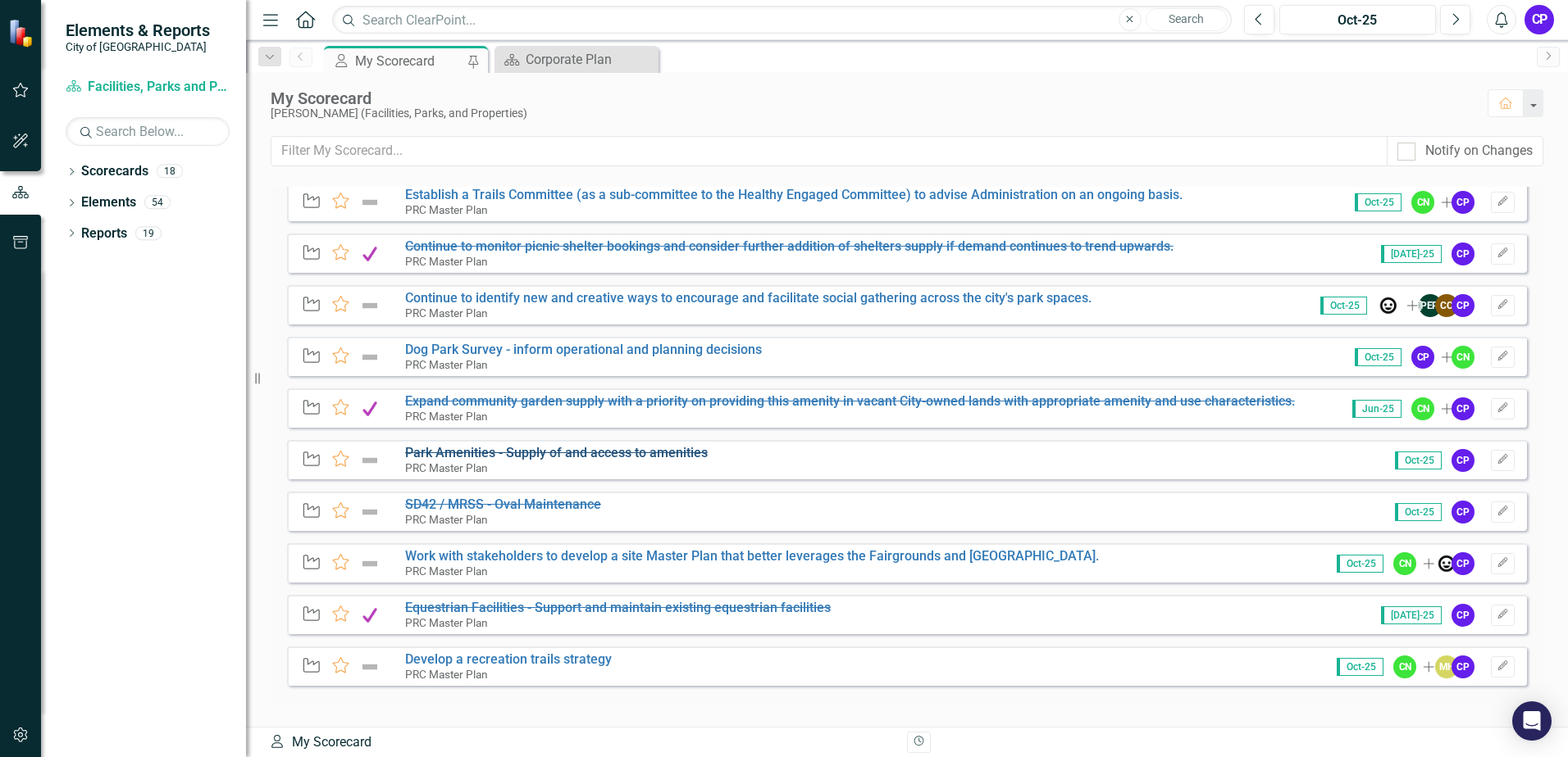
click at [434, 454] on s "Park Amenities - Supply of and access to amenities" at bounding box center [556, 453] width 303 height 16
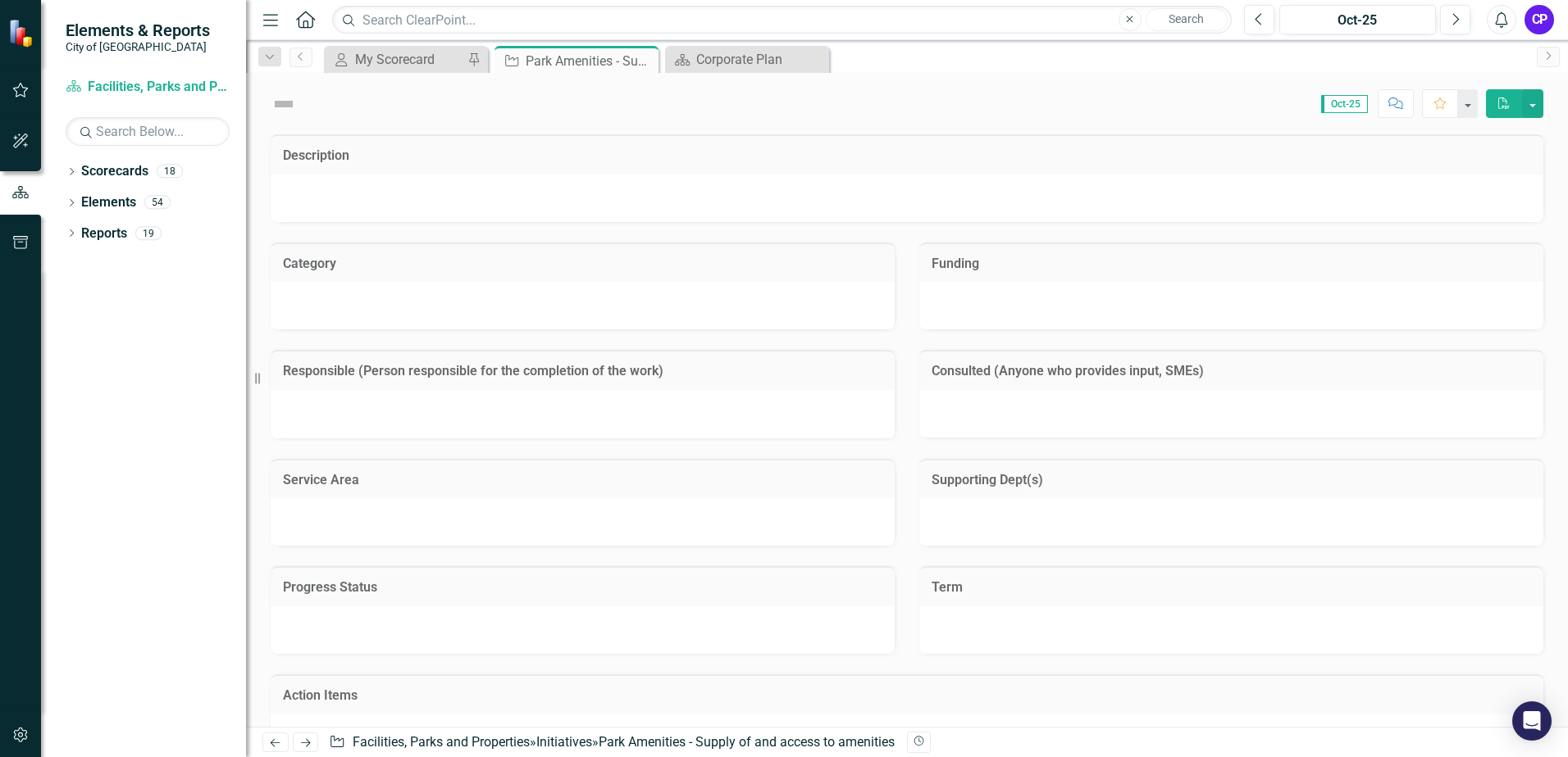
checkbox input "true"
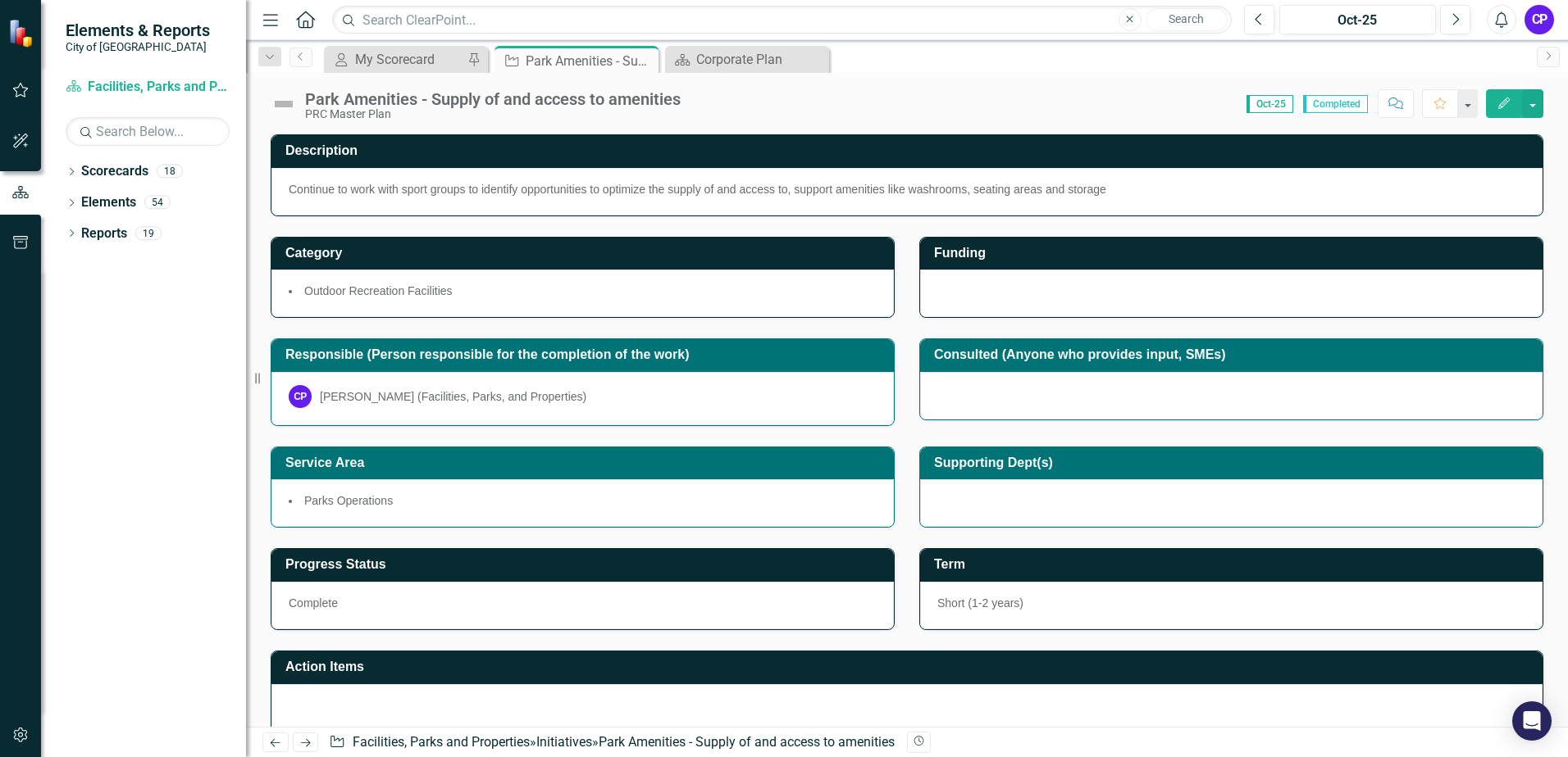
click at [293, 102] on img at bounding box center [283, 103] width 27 height 27
click at [328, 100] on div "Park Amenities - Supply of and access to amenities" at bounding box center [492, 99] width 376 height 18
click at [284, 104] on img at bounding box center [283, 103] width 27 height 27
click at [319, 103] on div "Park Amenities - Supply of and access to amenities" at bounding box center [492, 99] width 376 height 18
click at [287, 101] on img at bounding box center [283, 103] width 27 height 27
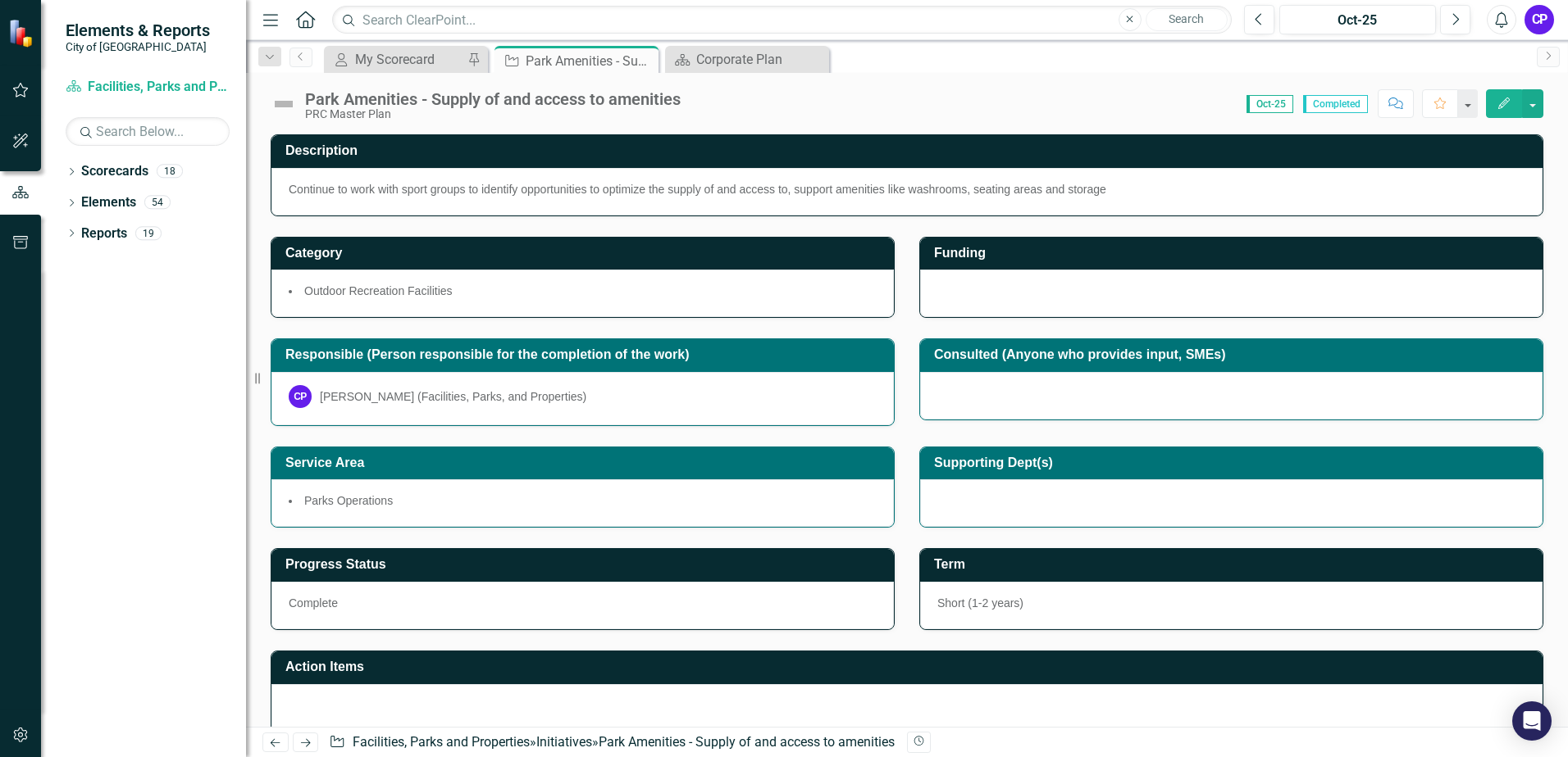
click at [287, 101] on img at bounding box center [283, 103] width 27 height 27
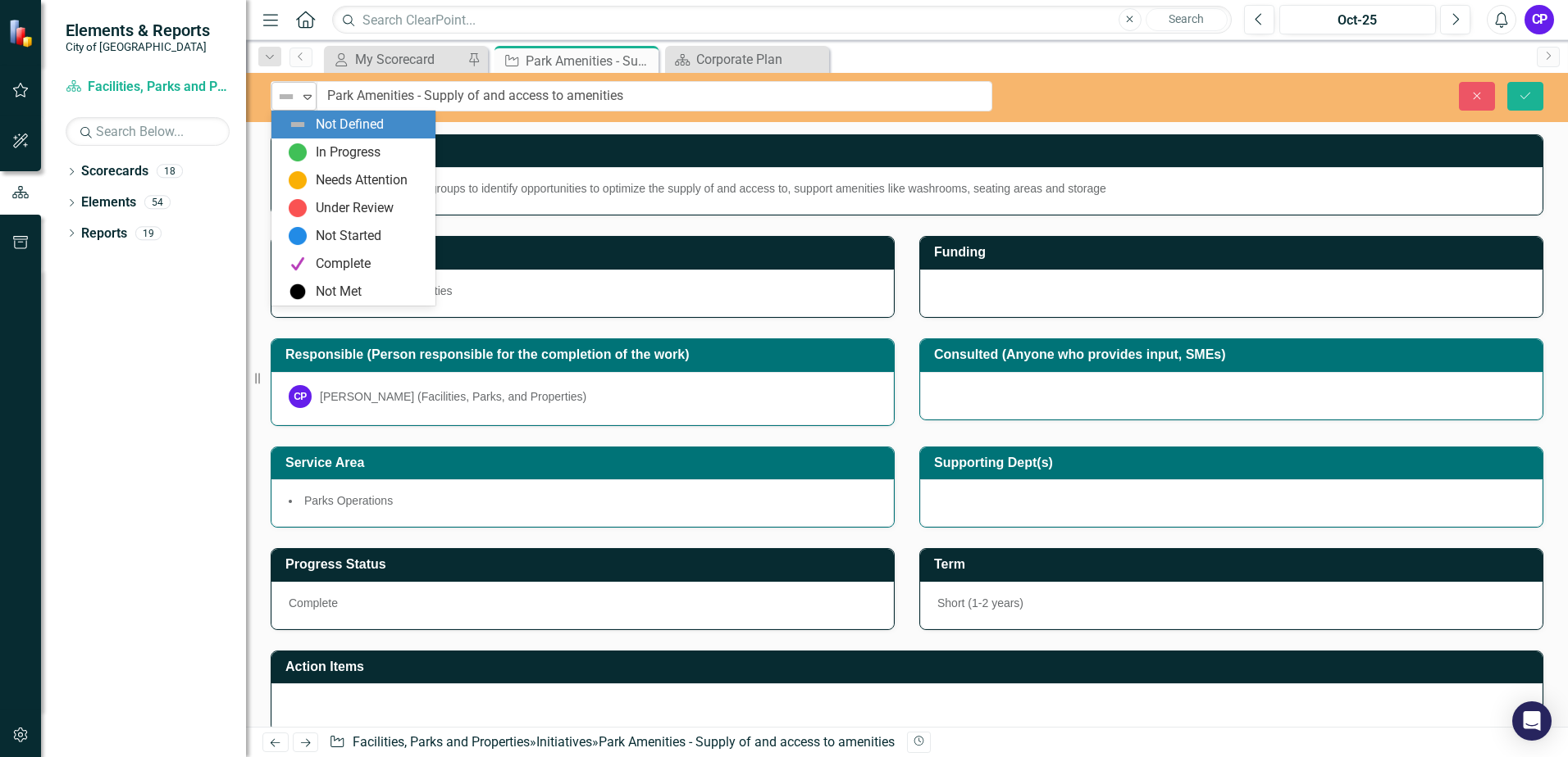
click at [290, 101] on img at bounding box center [286, 97] width 20 height 20
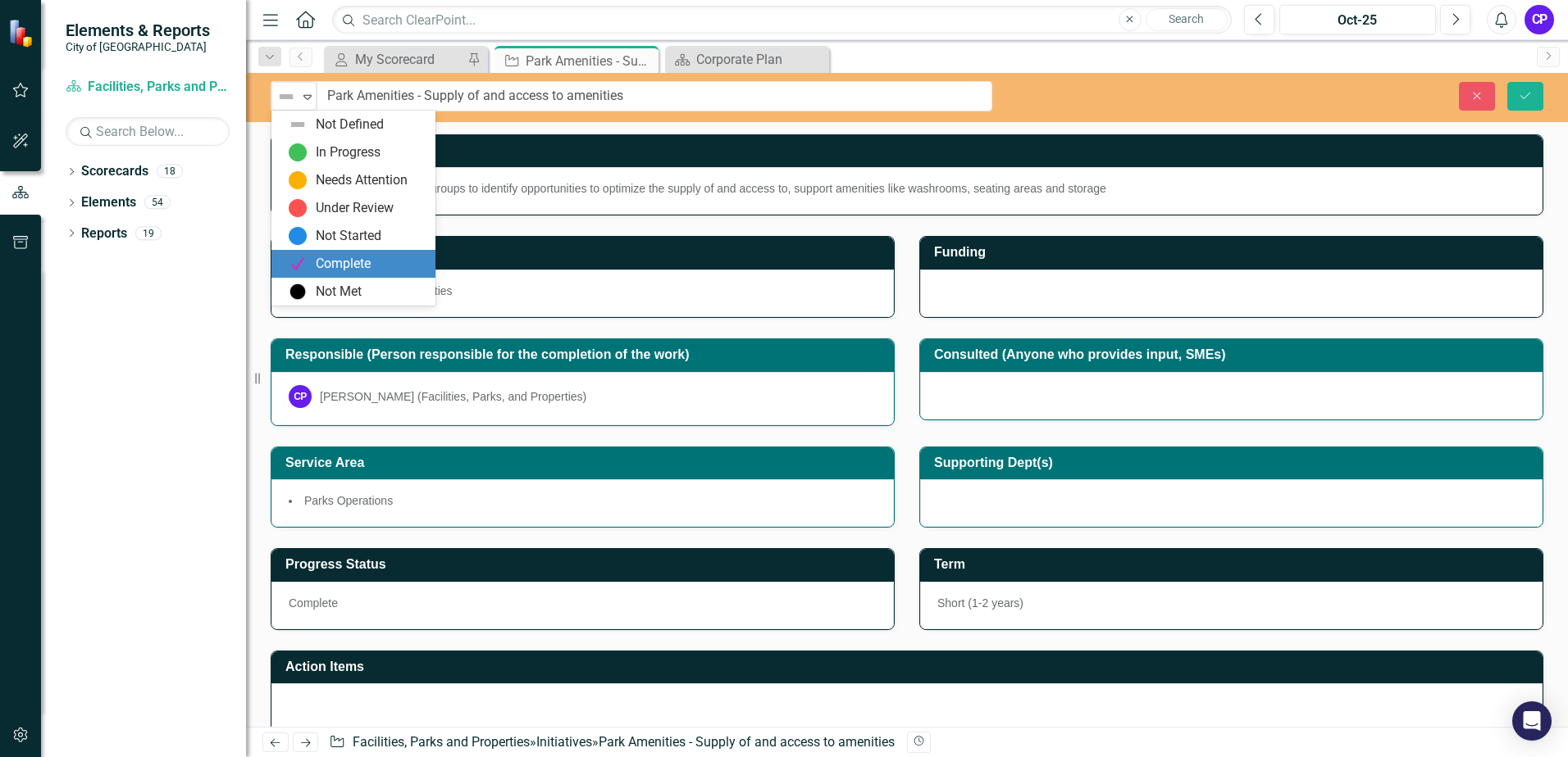
click at [333, 258] on div "Complete" at bounding box center [343, 264] width 55 height 19
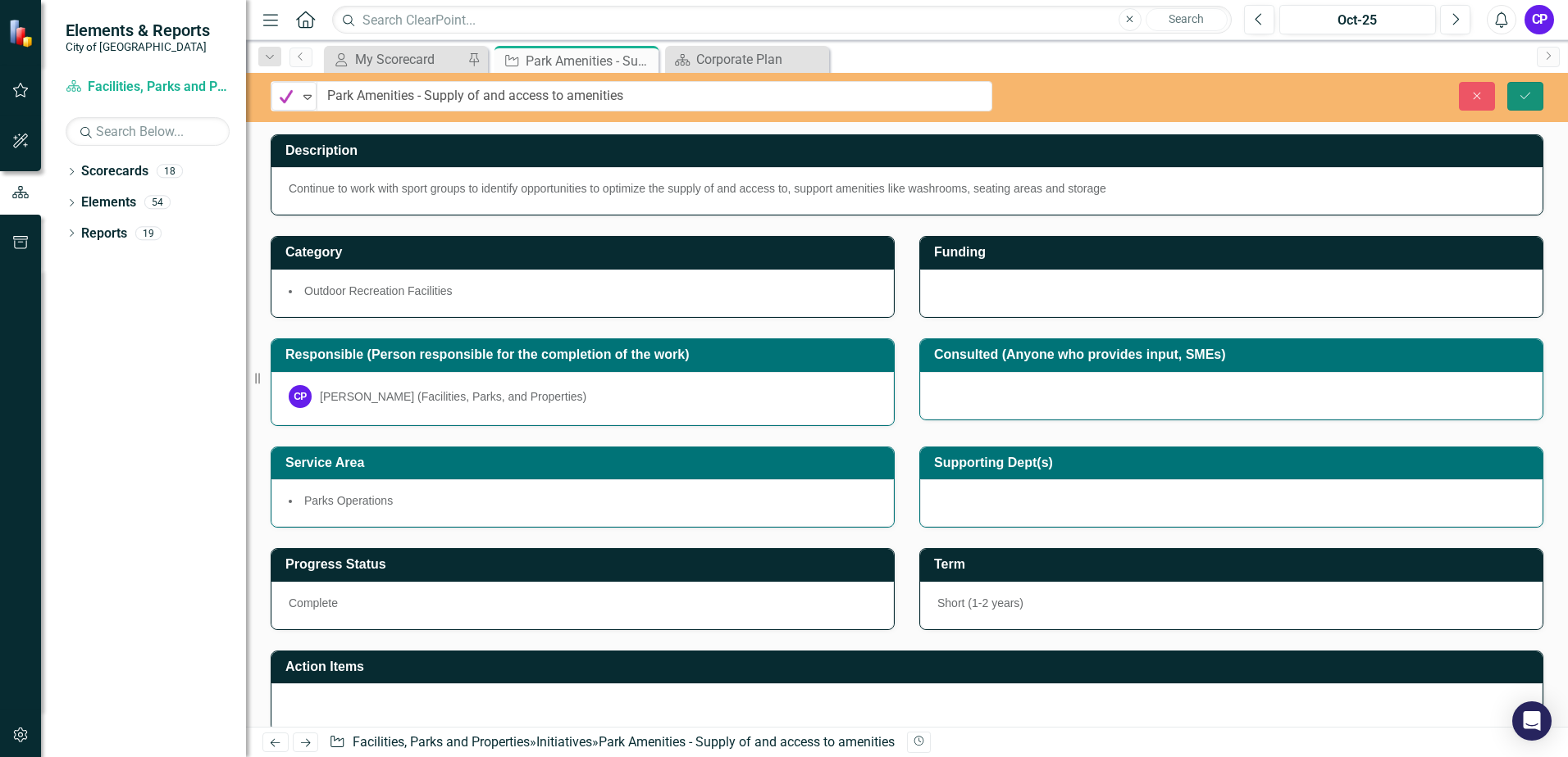
click at [1522, 104] on button "Save" at bounding box center [1525, 96] width 36 height 29
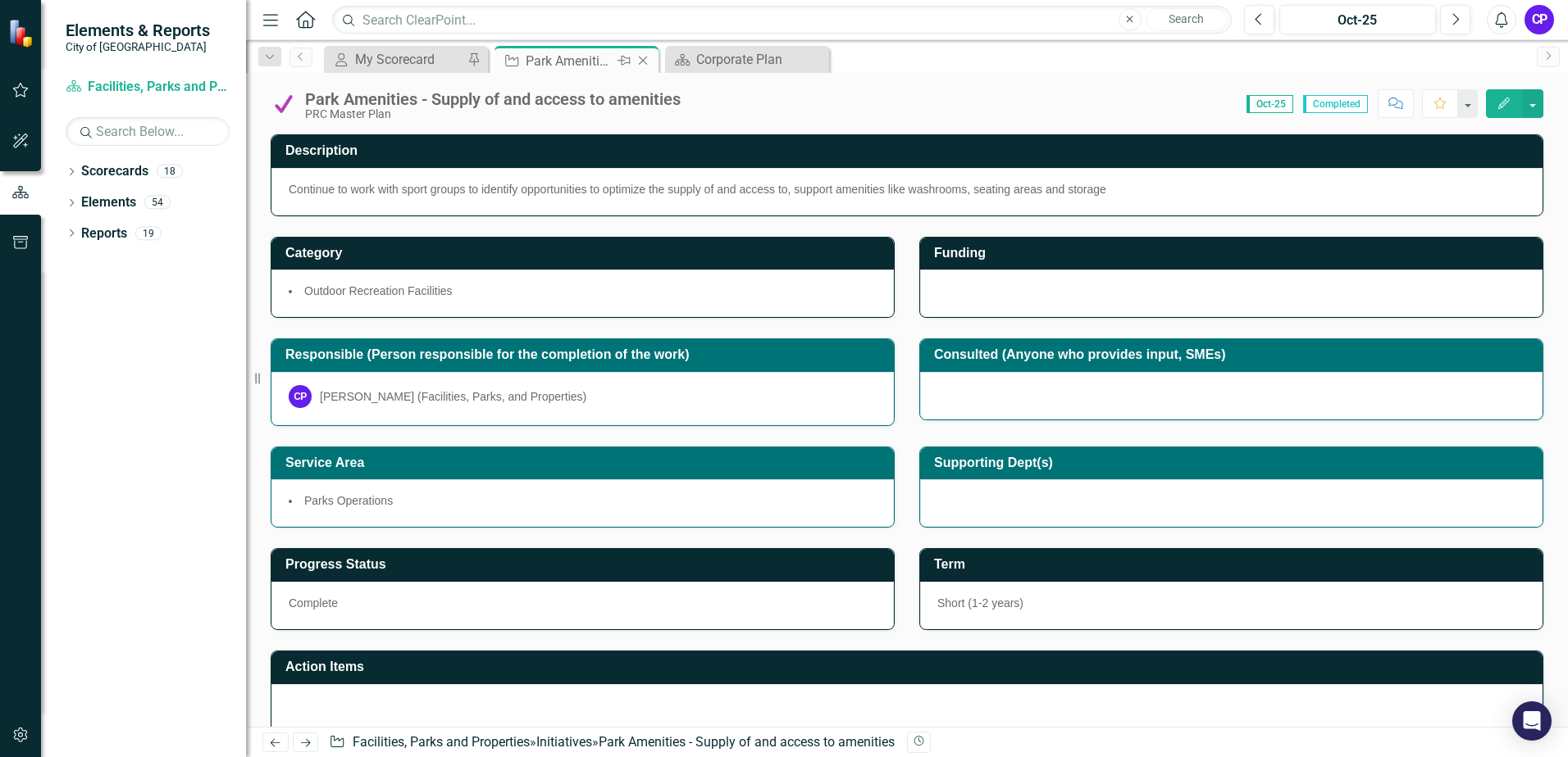
click at [643, 58] on icon "Close" at bounding box center [643, 60] width 17 height 13
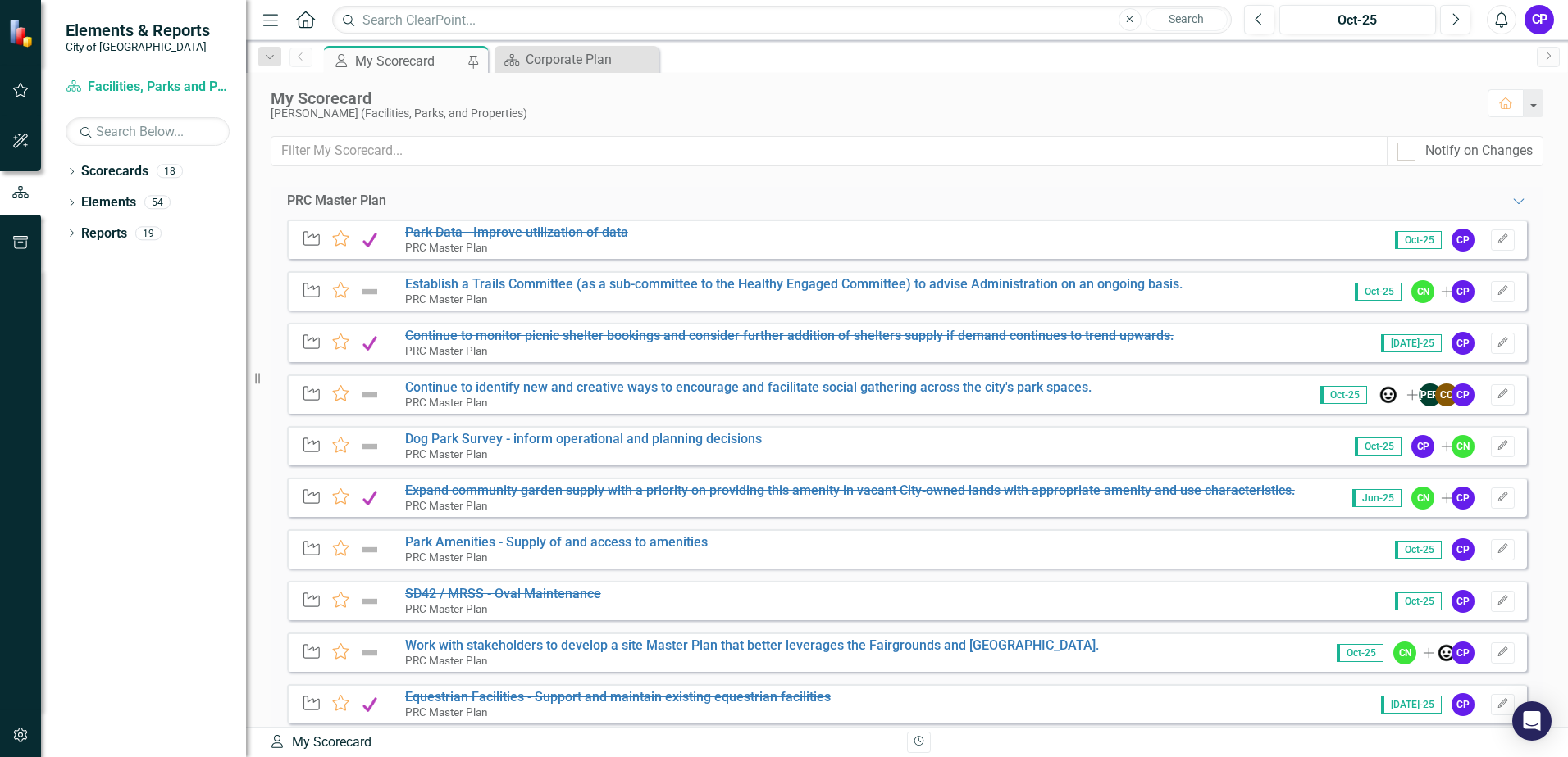
scroll to position [1312, 0]
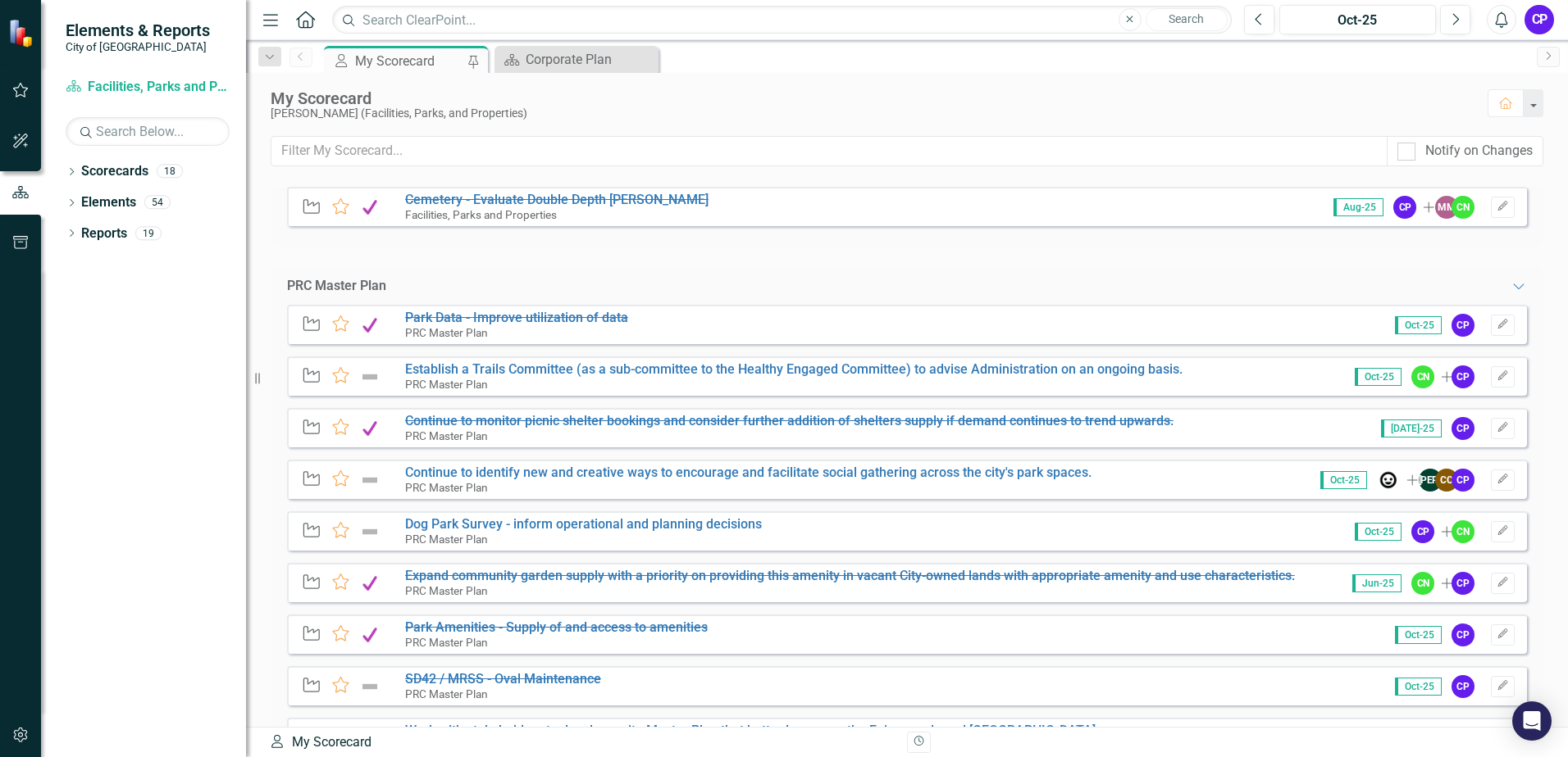
scroll to position [1312, 0]
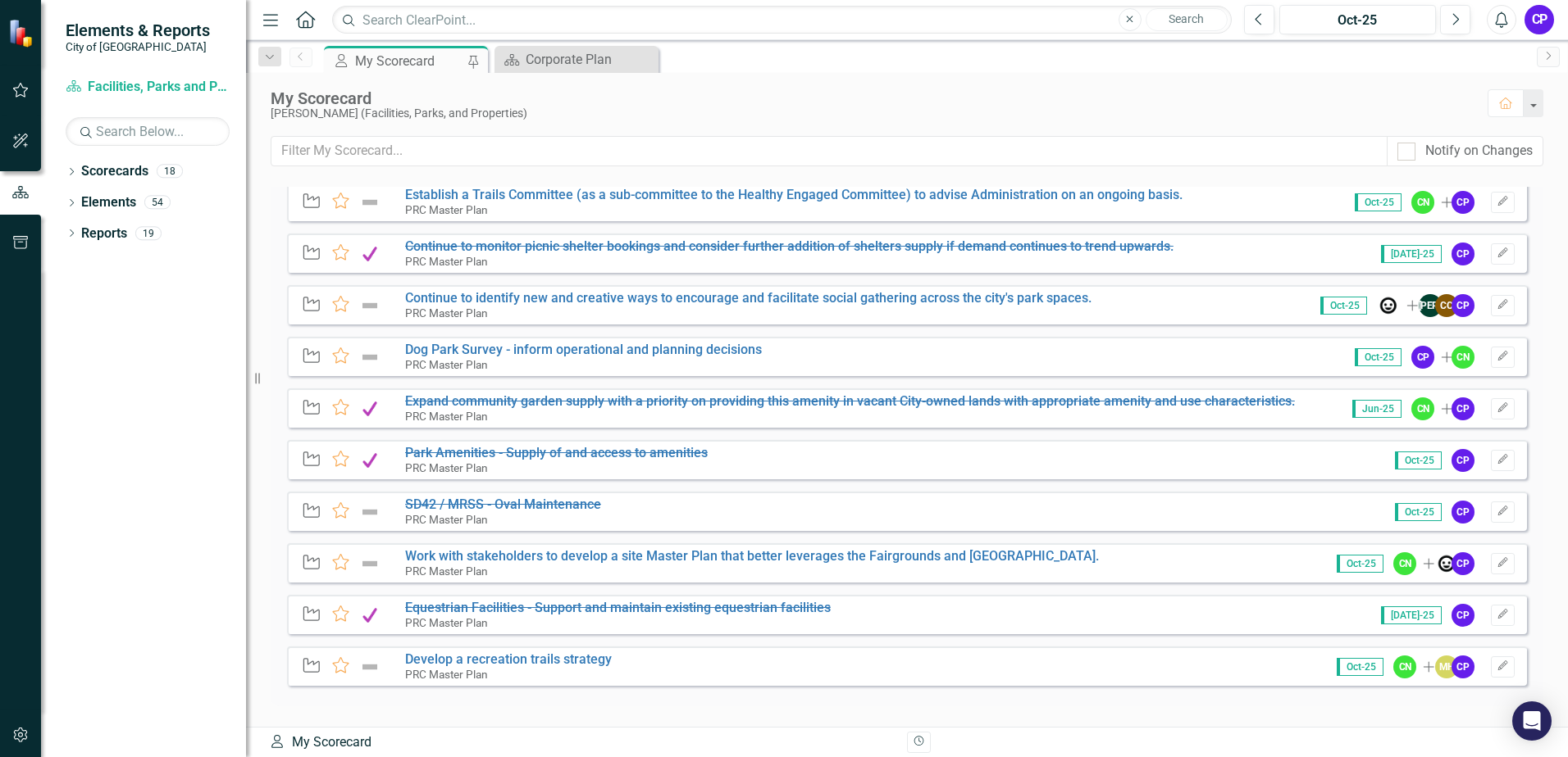
click at [469, 514] on small "PRC Master Plan" at bounding box center [447, 519] width 83 height 13
click at [446, 503] on s "SD42 / MRSS - Oval Maintenance" at bounding box center [503, 505] width 196 height 16
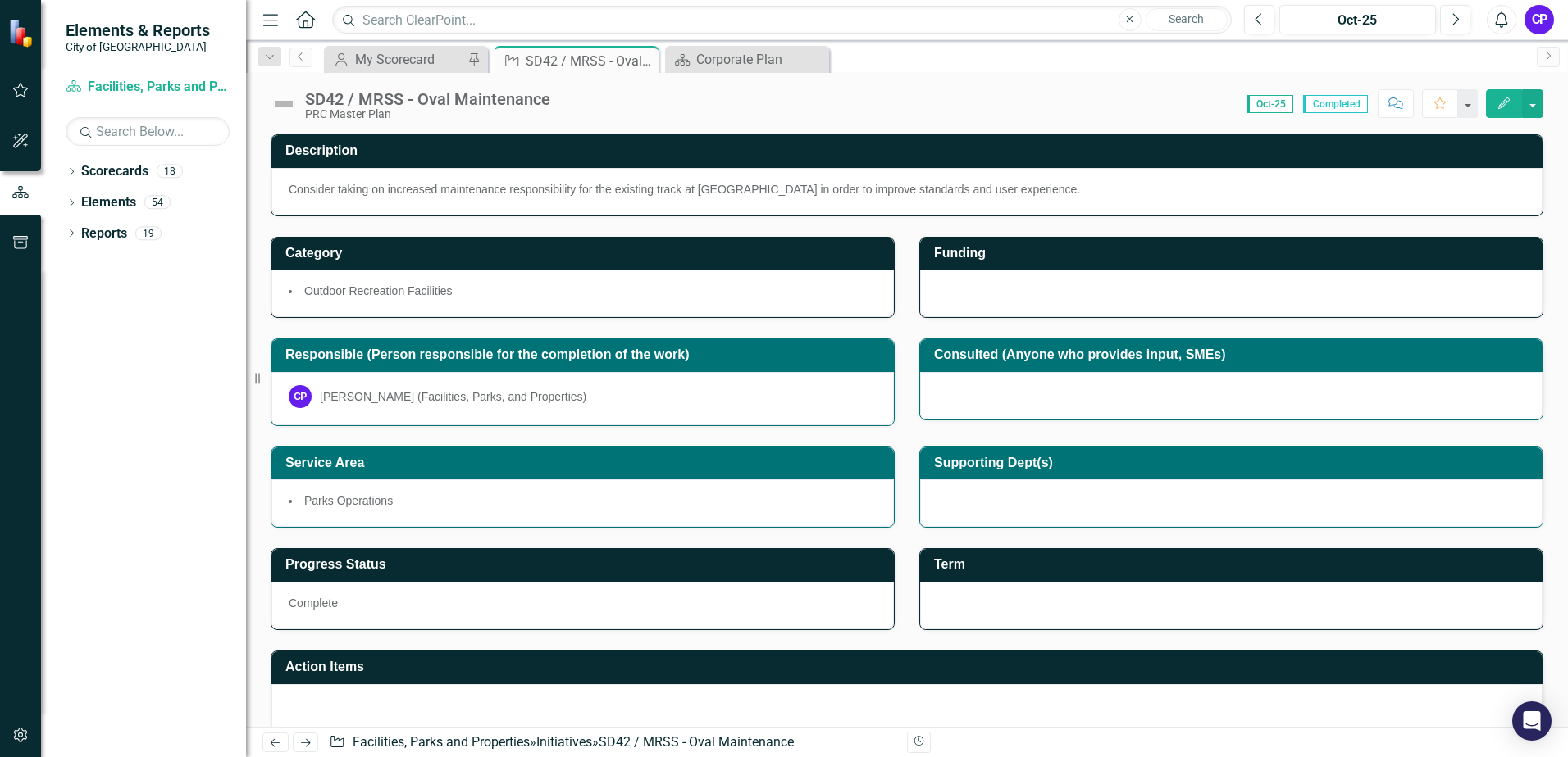
click at [284, 102] on img at bounding box center [283, 103] width 27 height 27
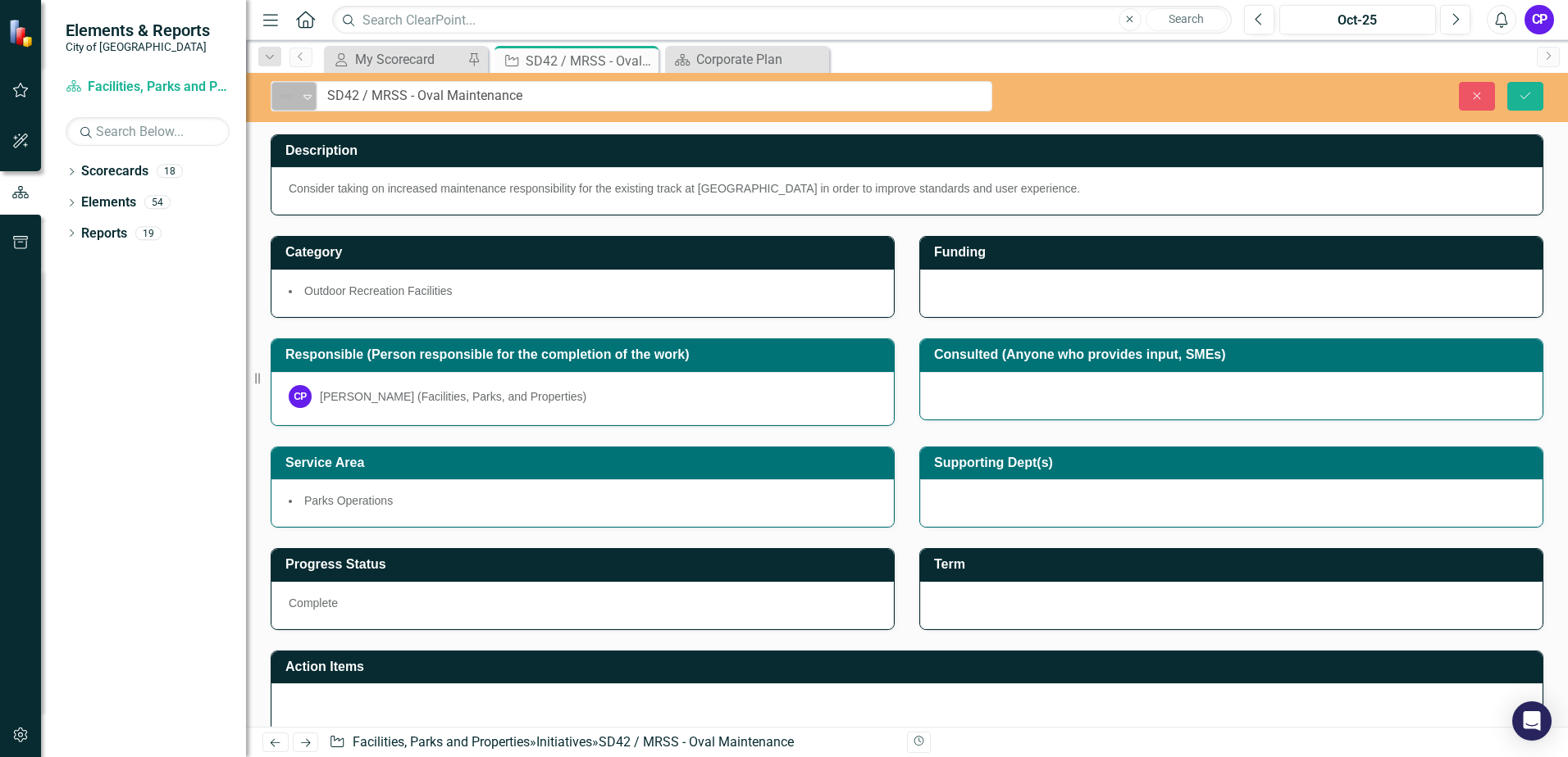
click at [299, 101] on div "Not Defined" at bounding box center [287, 96] width 25 height 23
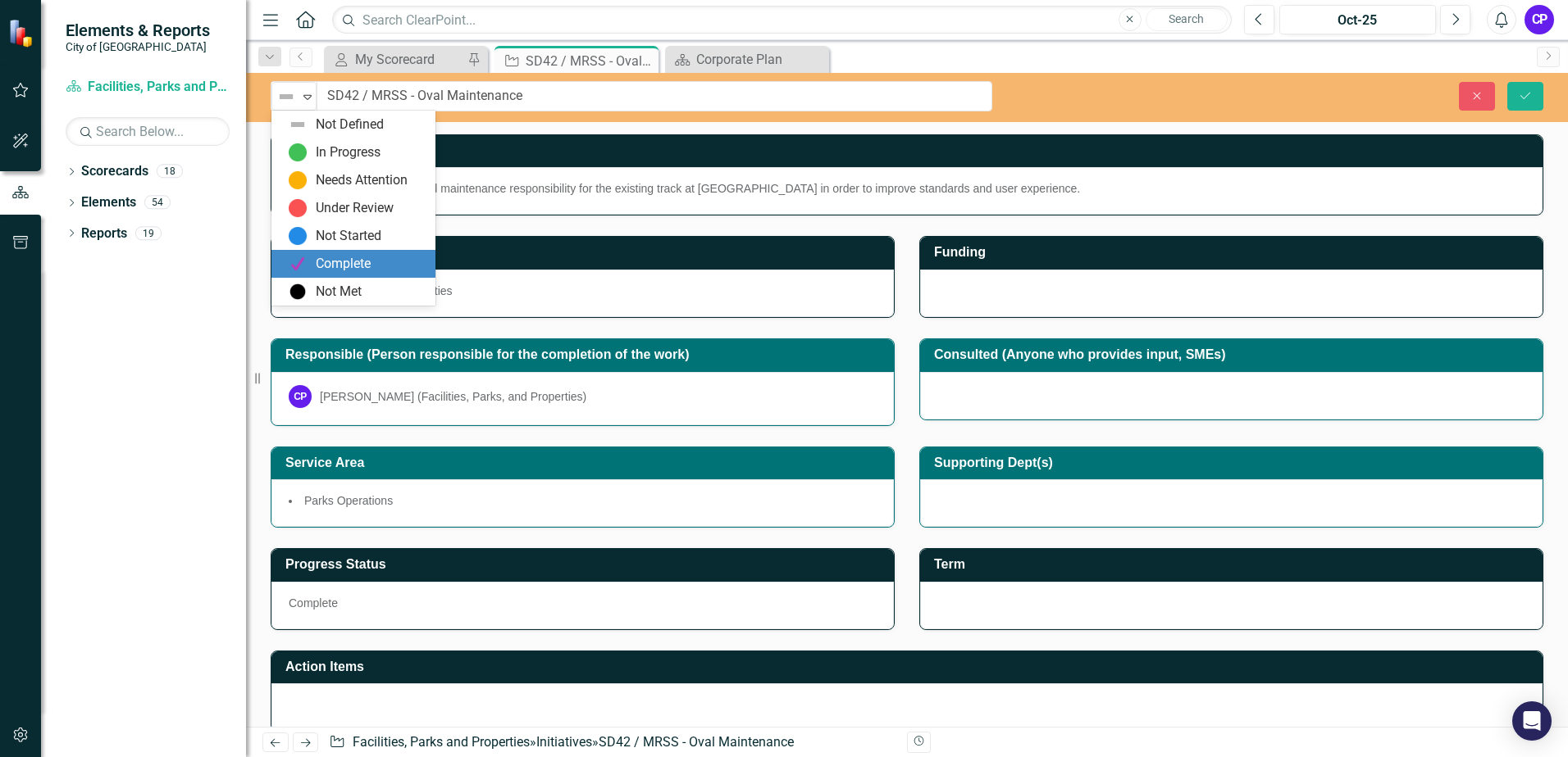
click at [345, 255] on div "Complete" at bounding box center [343, 264] width 55 height 19
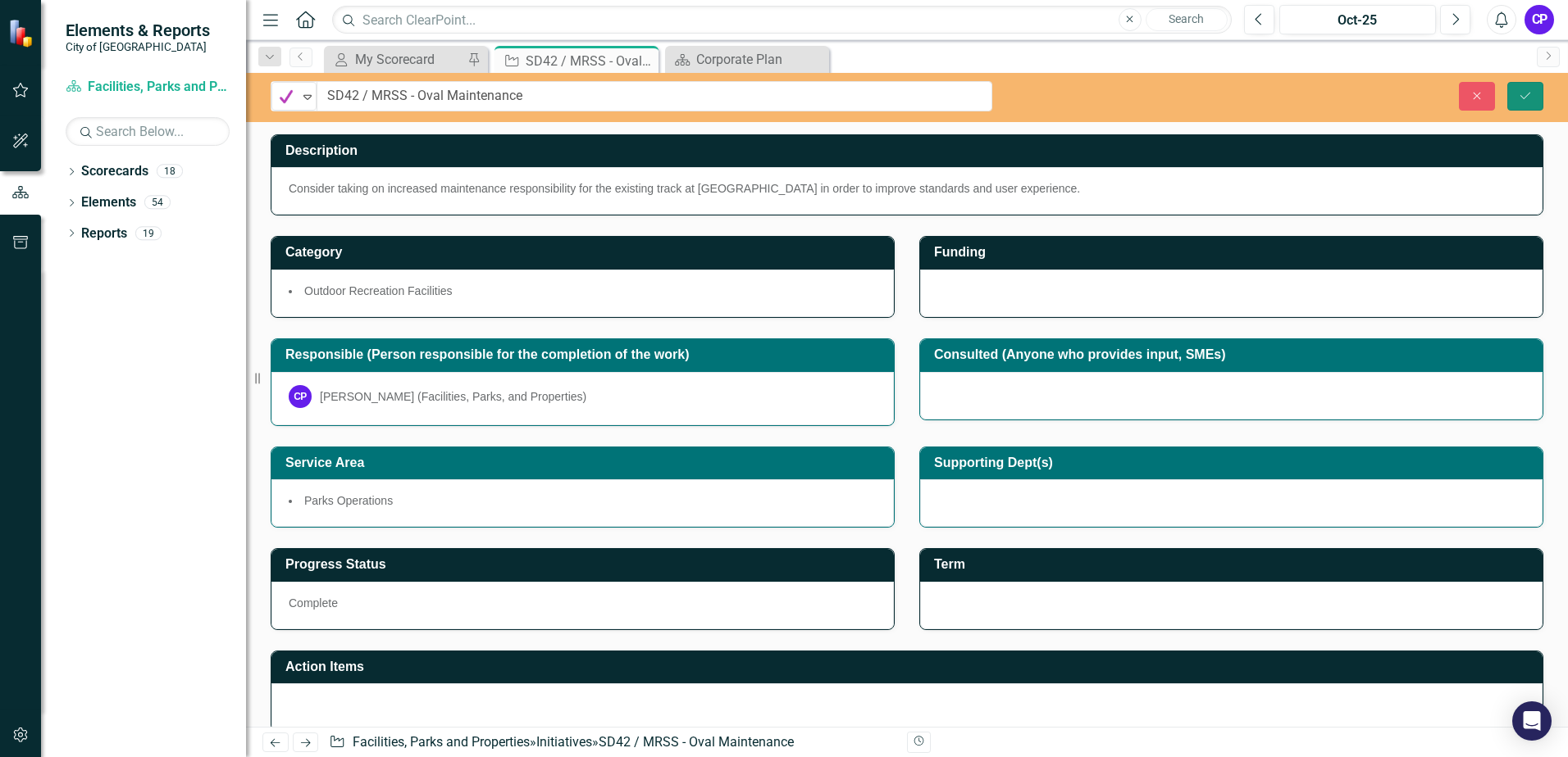
click at [1532, 95] on icon "Save" at bounding box center [1525, 96] width 15 height 12
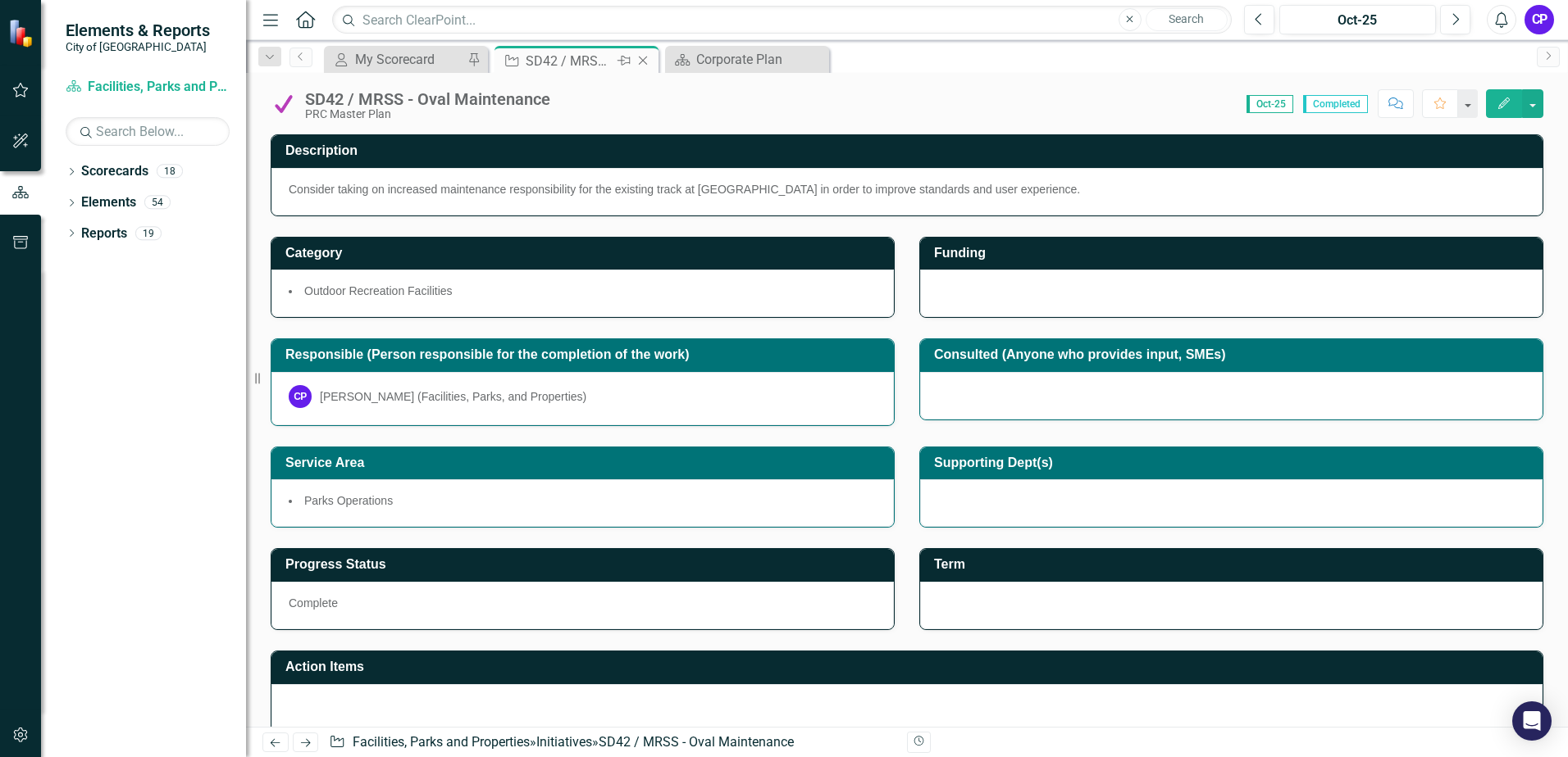
click at [643, 64] on icon "Close" at bounding box center [643, 60] width 17 height 13
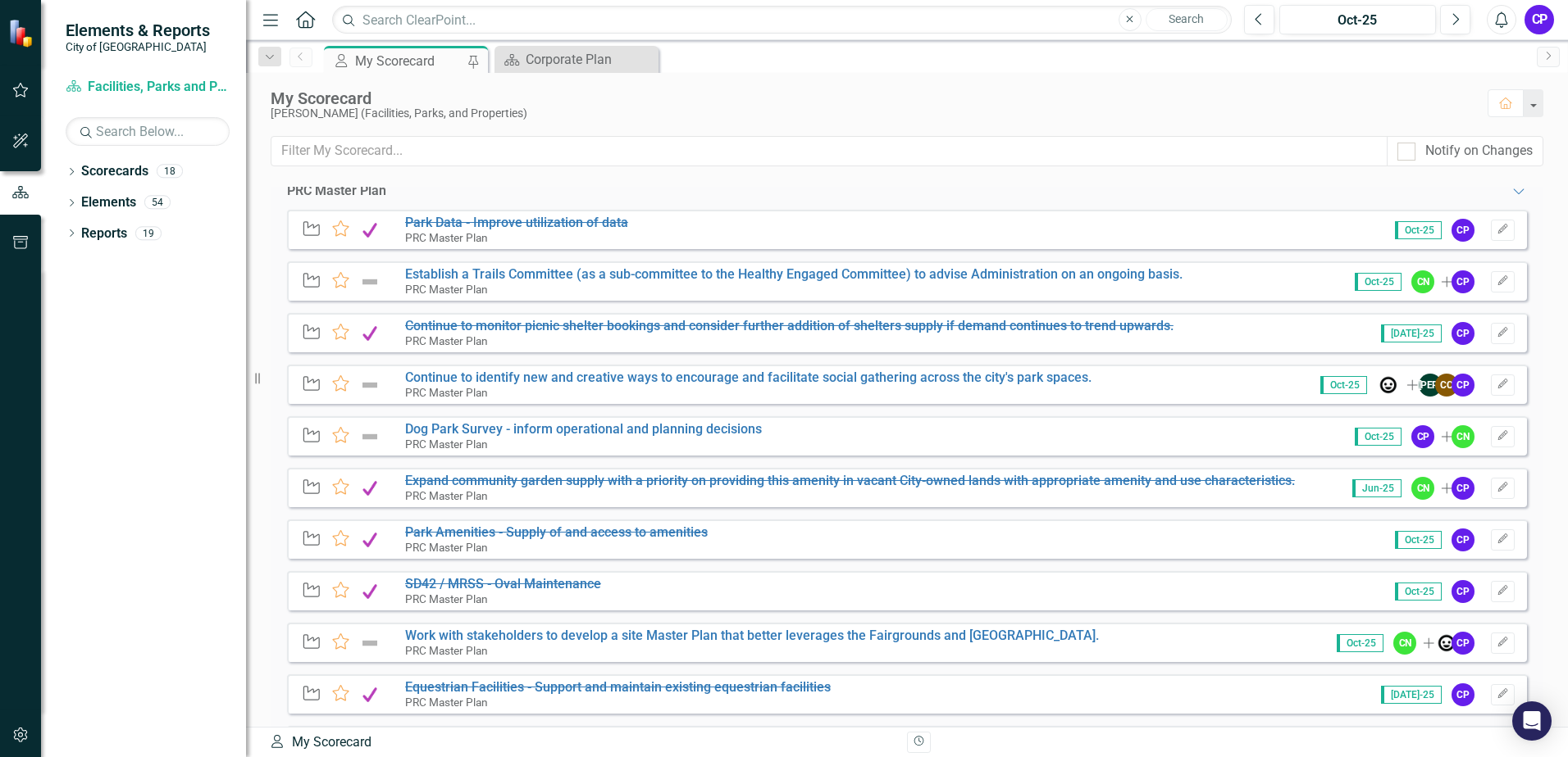
scroll to position [1312, 0]
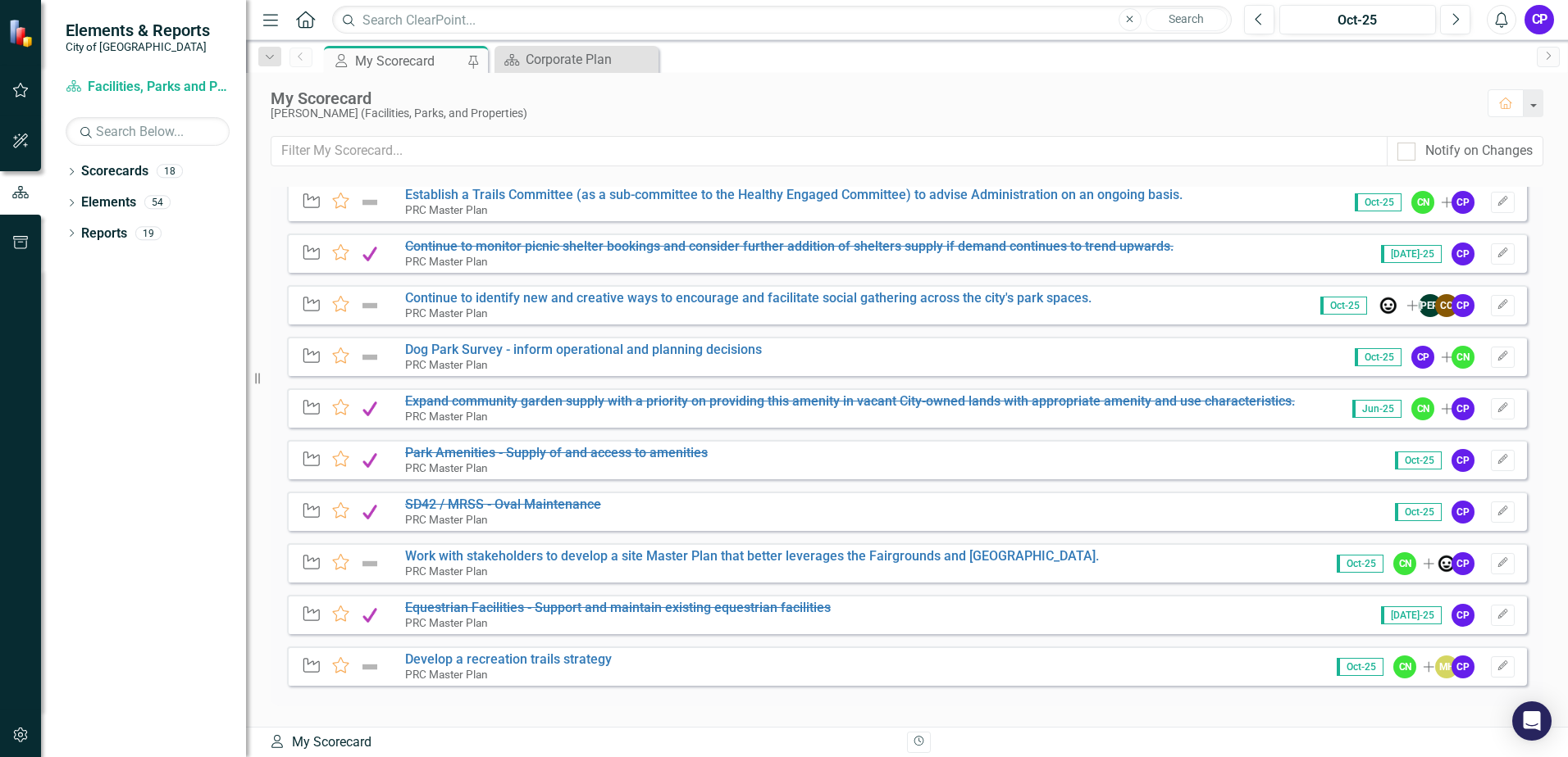
click at [1532, 21] on div "CP" at bounding box center [1539, 20] width 30 height 30
click at [1496, 198] on link "Logout Log Out" at bounding box center [1488, 207] width 129 height 31
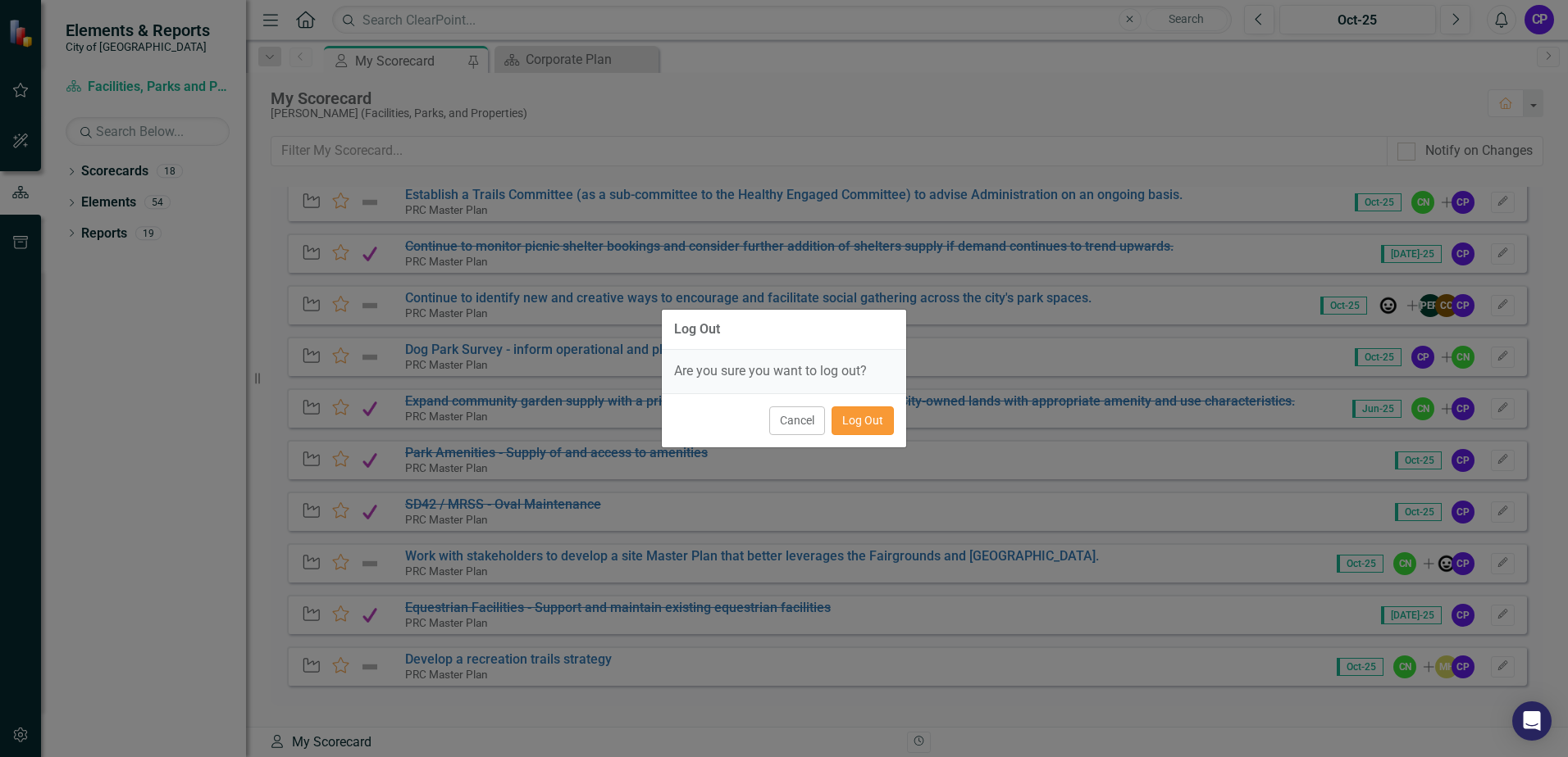
click at [871, 425] on button "Log Out" at bounding box center [862, 420] width 62 height 29
